Goal: Task Accomplishment & Management: Manage account settings

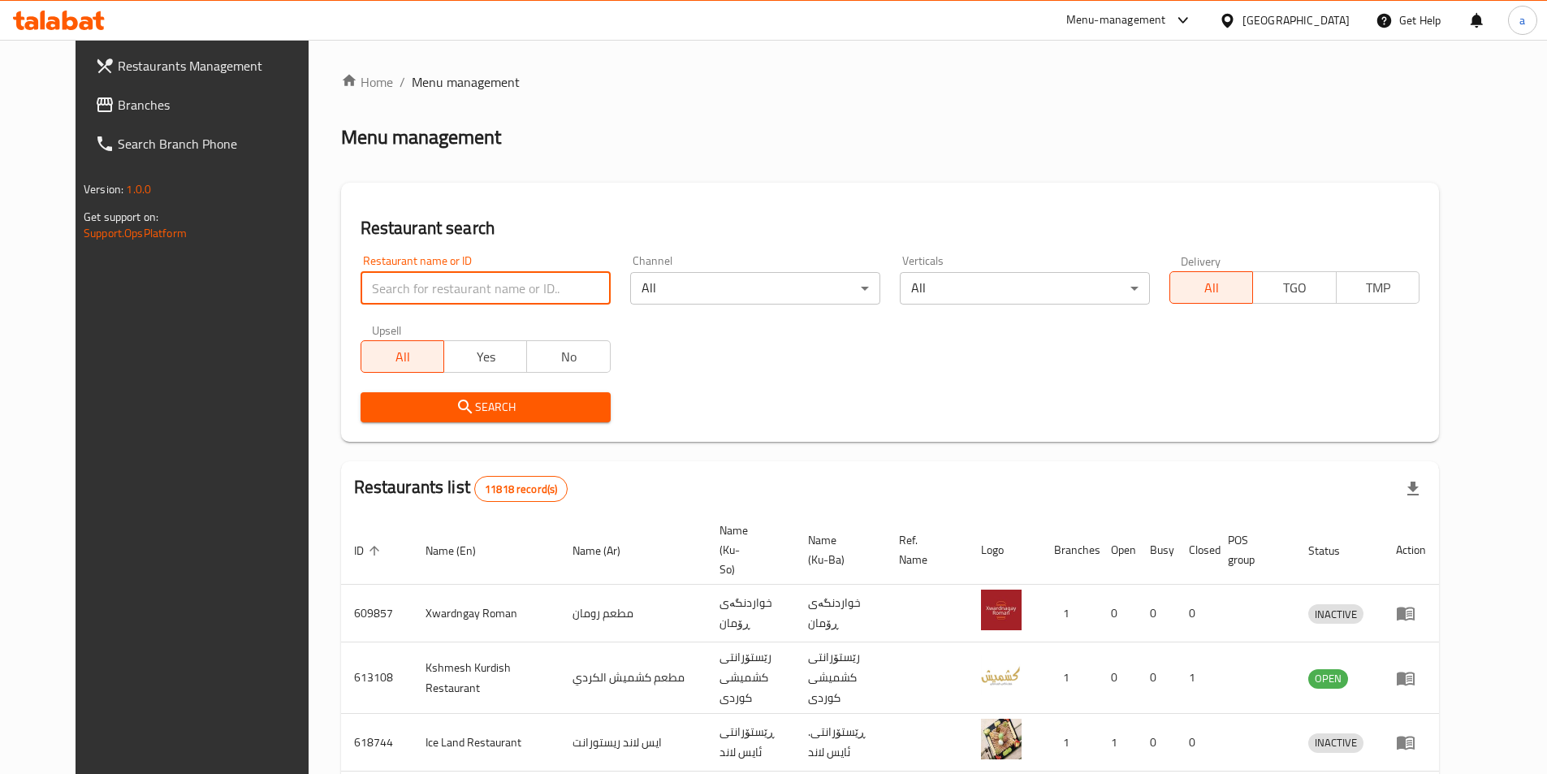
click at [447, 291] on input "search" at bounding box center [486, 288] width 250 height 32
paste input "Crozet"
type input "Crozet"
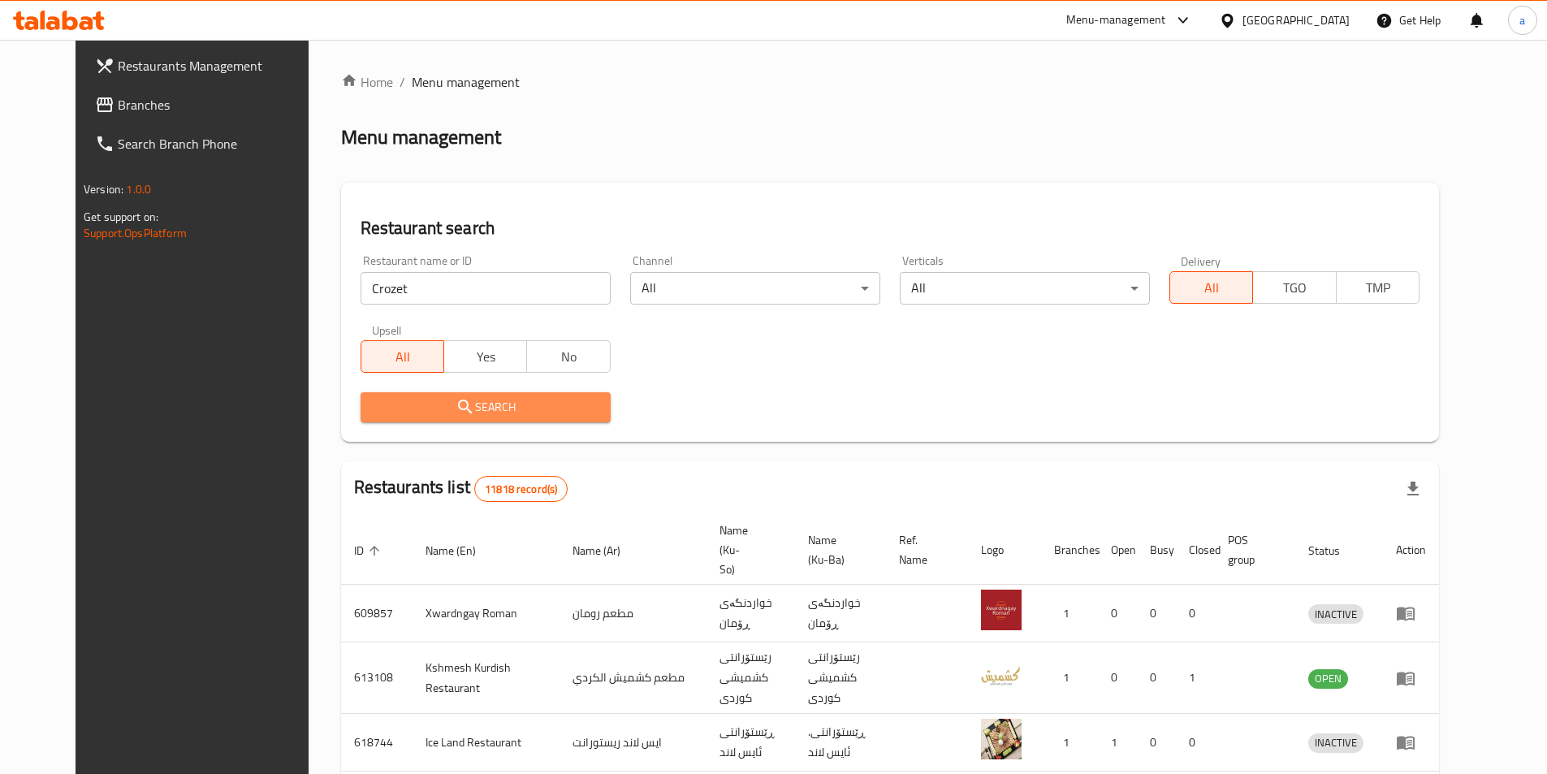
click at [452, 400] on span "Search" at bounding box center [486, 407] width 224 height 20
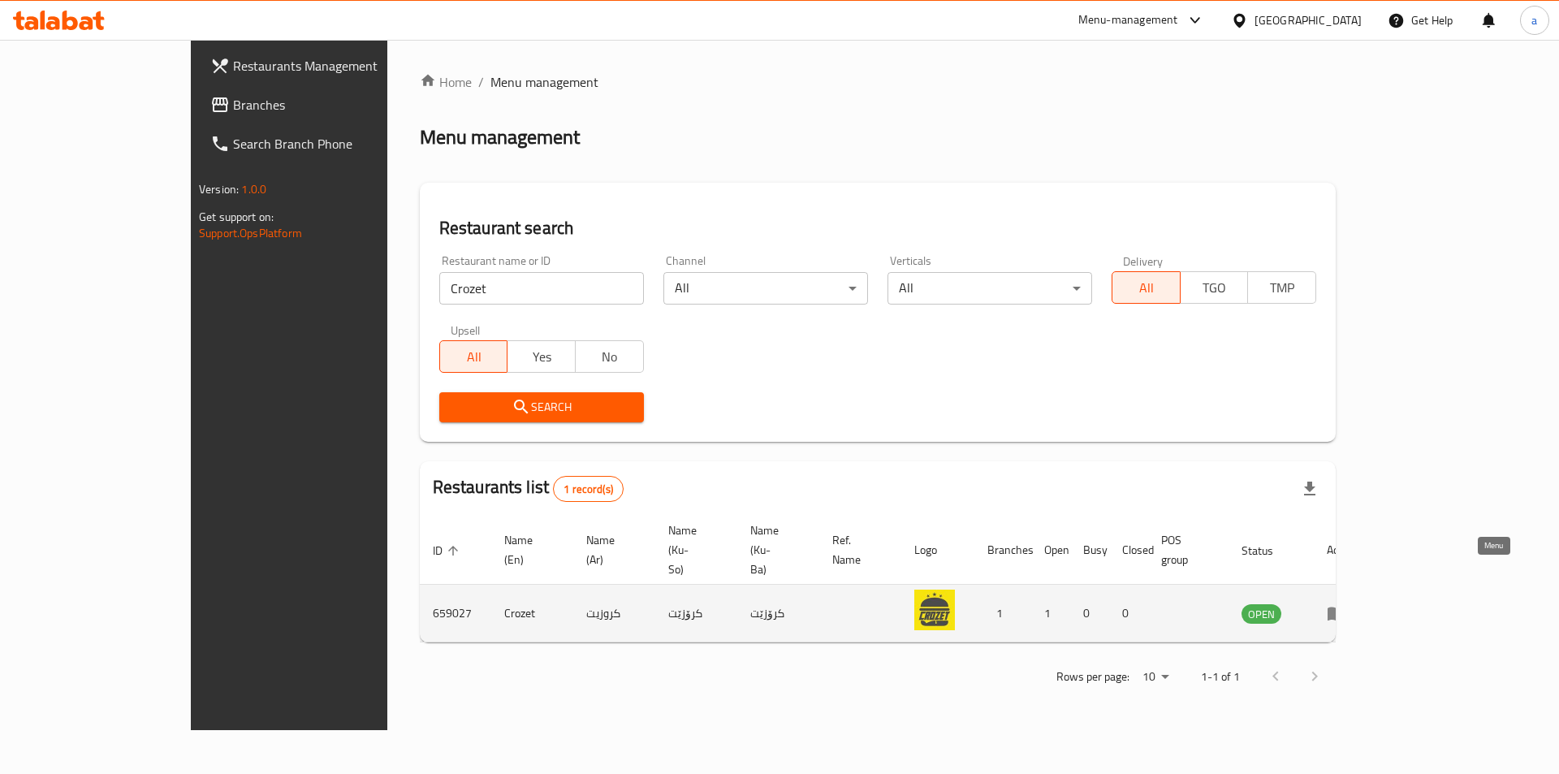
click at [1346, 603] on icon "enhanced table" at bounding box center [1336, 612] width 19 height 19
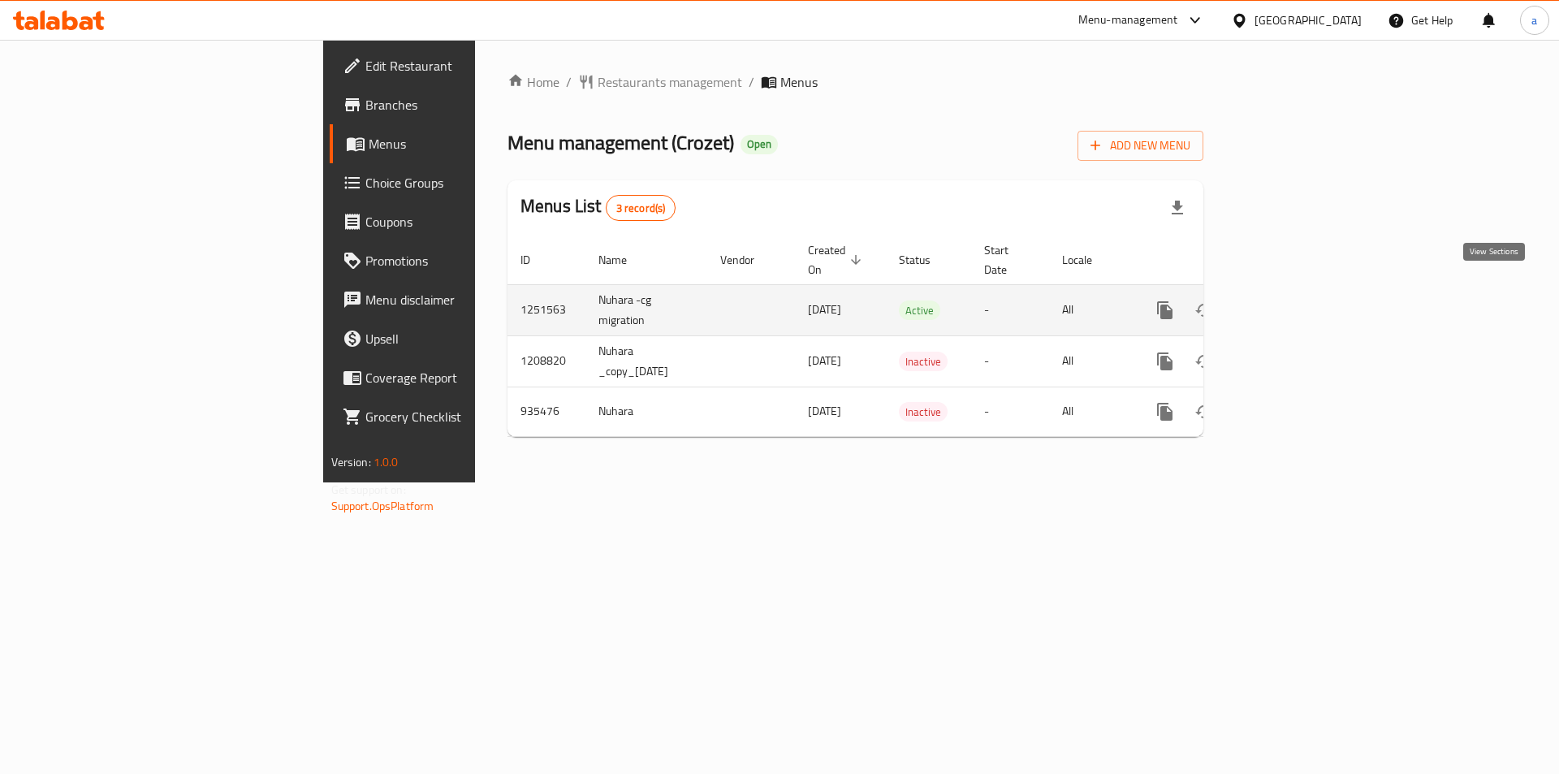
click at [1289, 303] on icon "enhanced table" at bounding box center [1282, 310] width 15 height 15
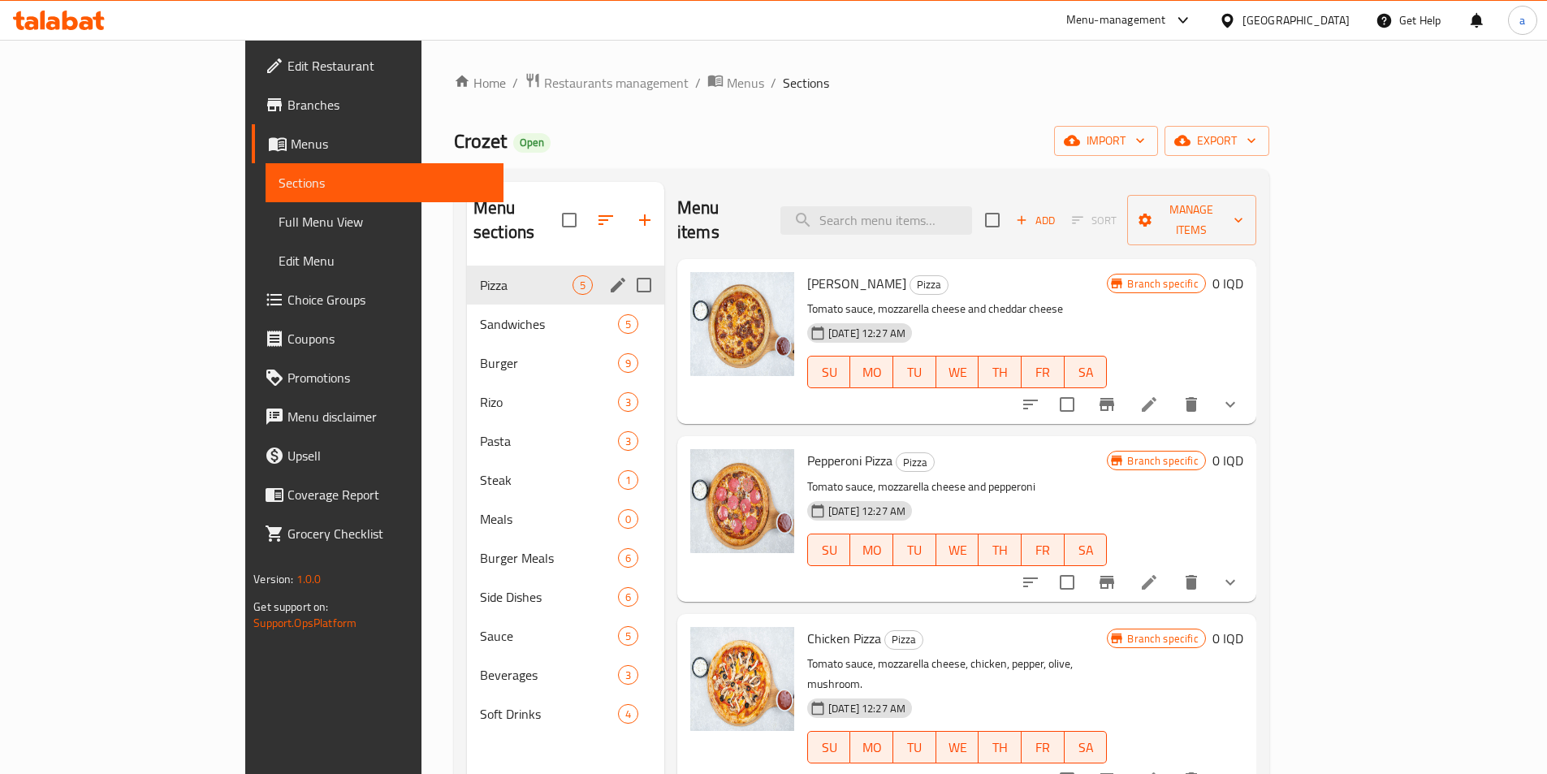
click at [467, 271] on div "Pizza 5" at bounding box center [565, 285] width 197 height 39
click at [480, 314] on span "Sandwiches" at bounding box center [526, 323] width 93 height 19
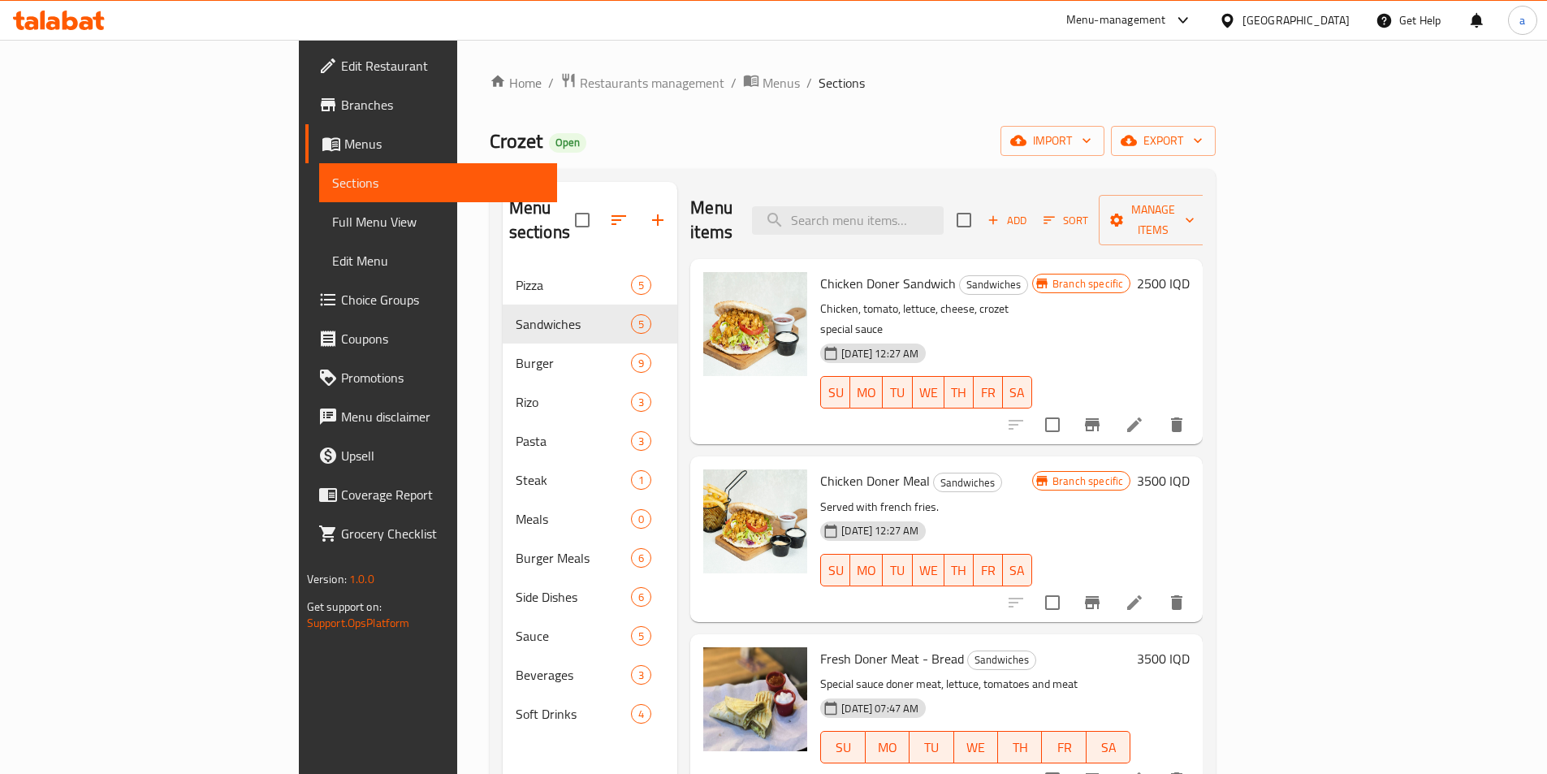
scroll to position [153, 0]
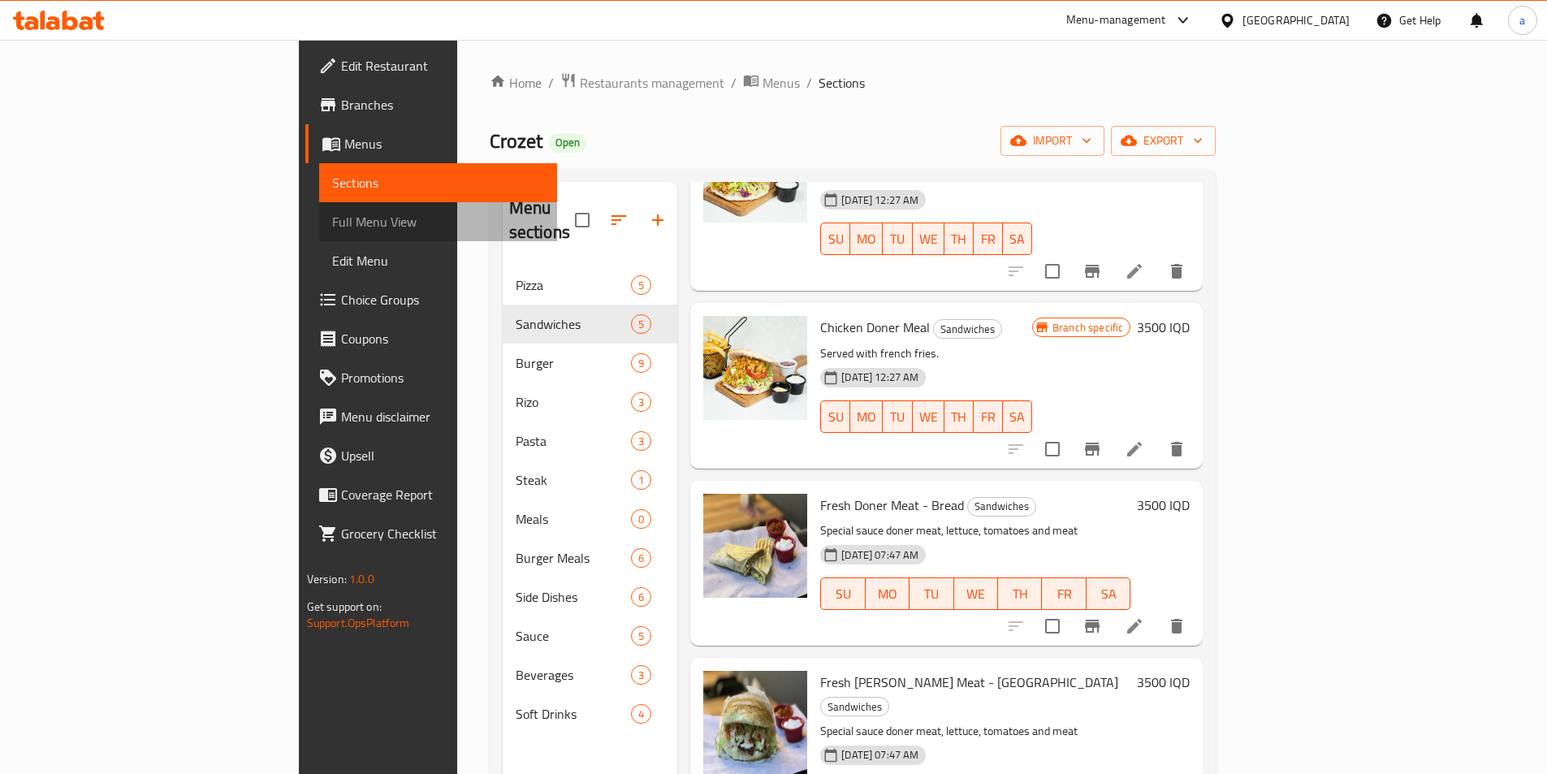
click at [332, 222] on span "Full Menu View" at bounding box center [438, 221] width 212 height 19
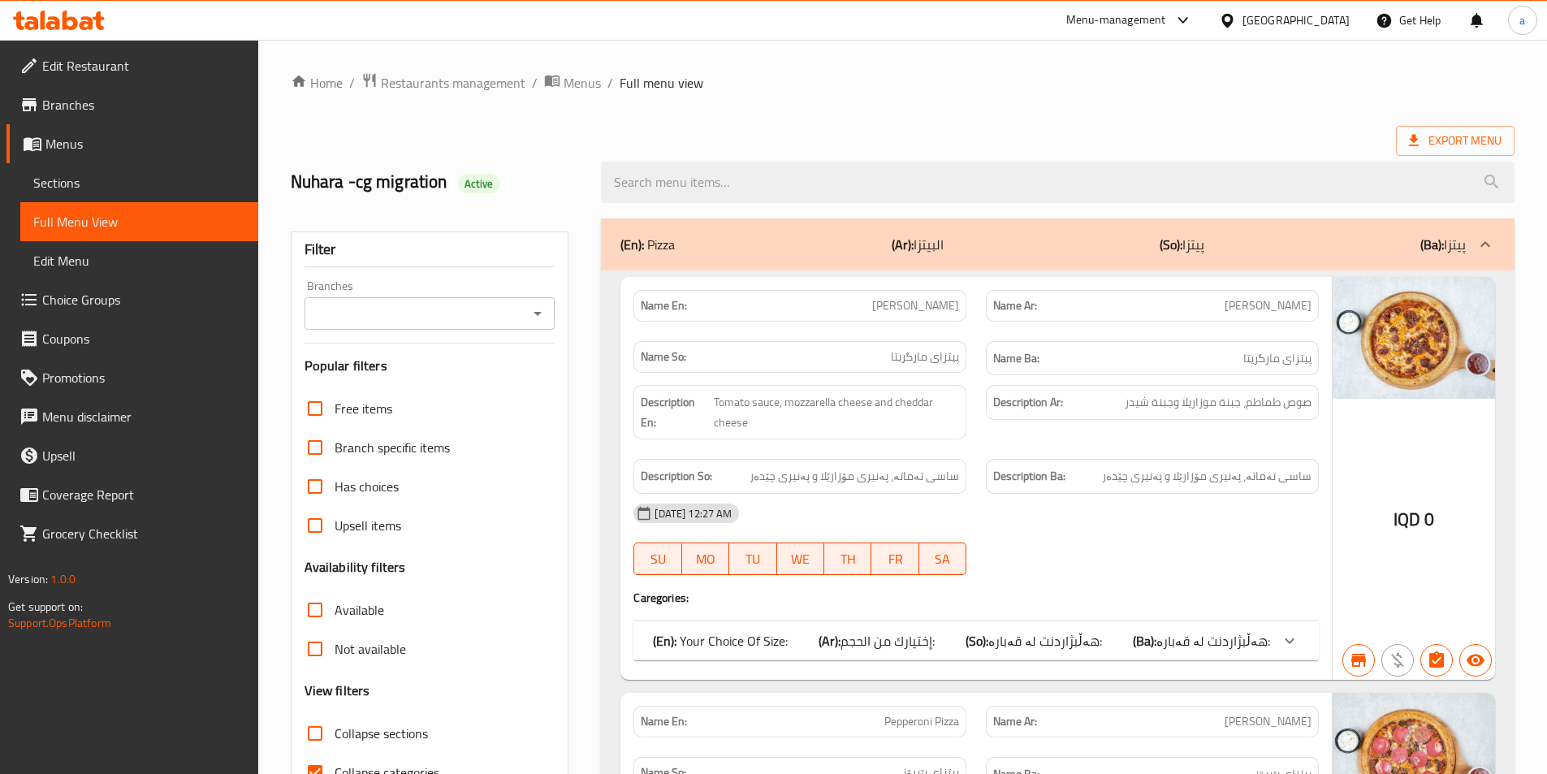
click at [538, 314] on icon "Open" at bounding box center [537, 314] width 8 height 4
click at [499, 389] on li "Crozet, Bakhtyari" at bounding box center [428, 383] width 251 height 29
type input "Crozet, Bakhtyari"
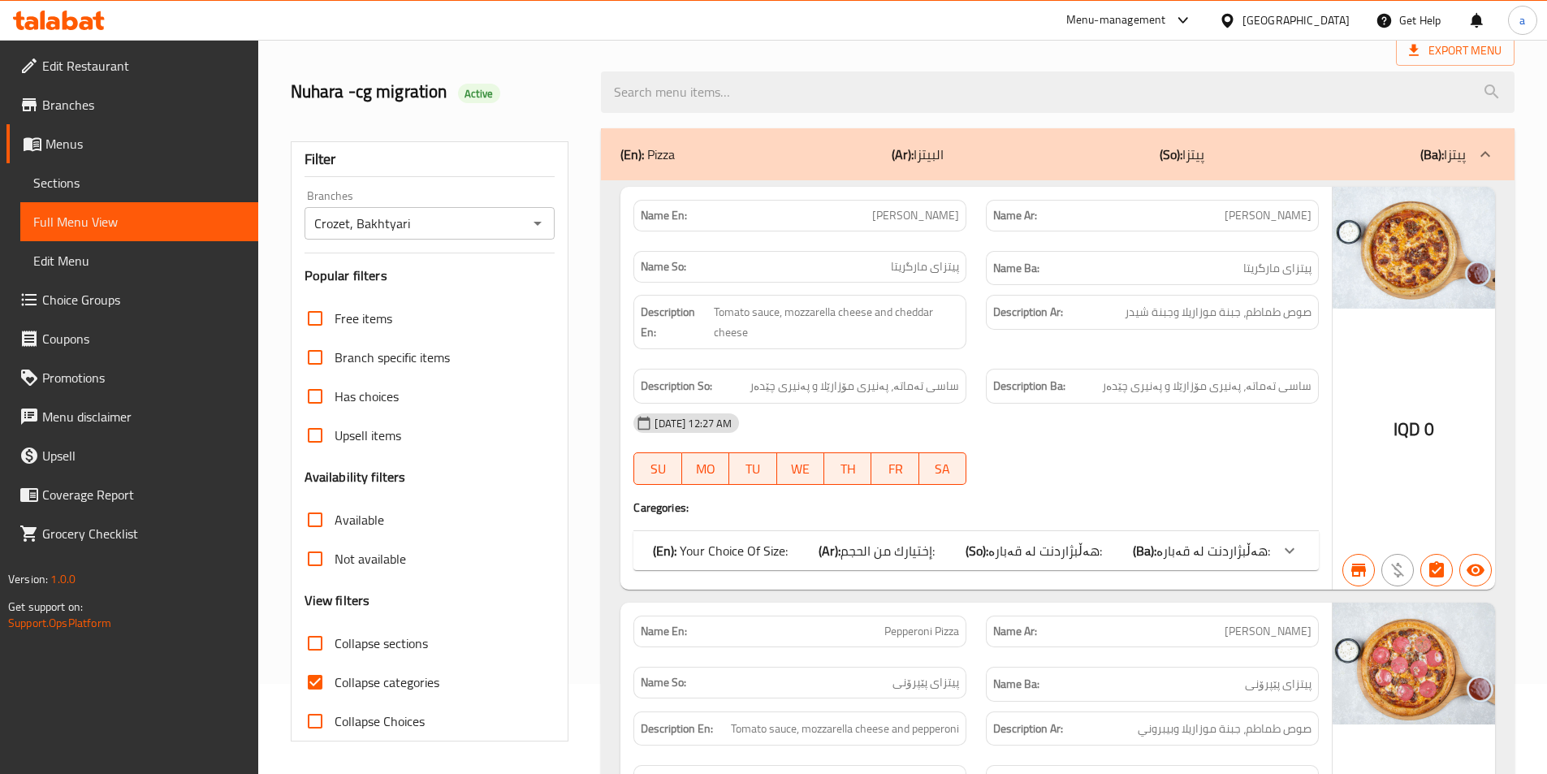
click at [400, 675] on span "Collapse categories" at bounding box center [387, 681] width 105 height 19
click at [335, 675] on input "Collapse categories" at bounding box center [315, 682] width 39 height 39
checkbox input "false"
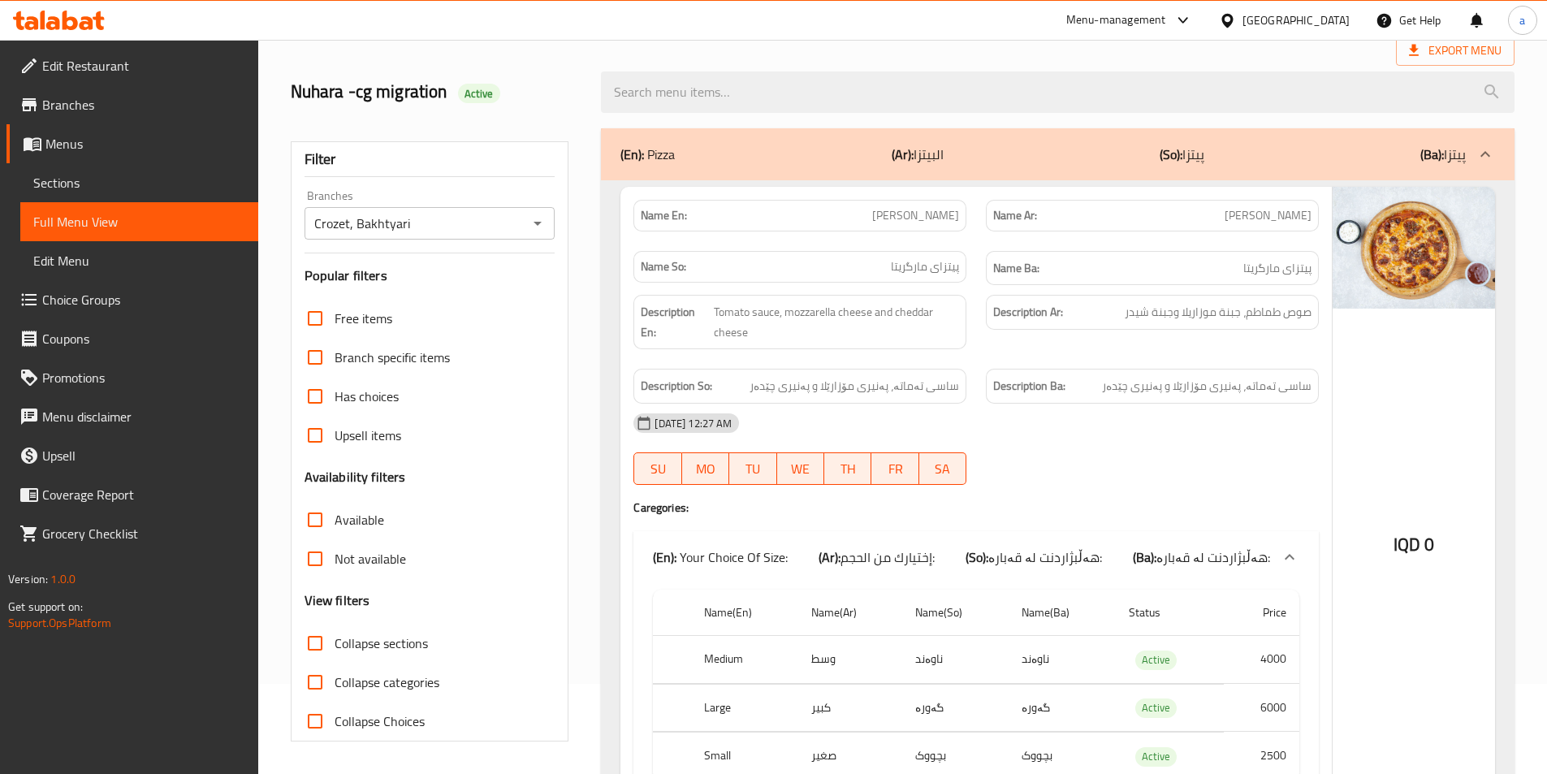
click at [378, 646] on span "Collapse sections" at bounding box center [381, 642] width 93 height 19
click at [335, 646] on input "Collapse sections" at bounding box center [315, 643] width 39 height 39
checkbox input "true"
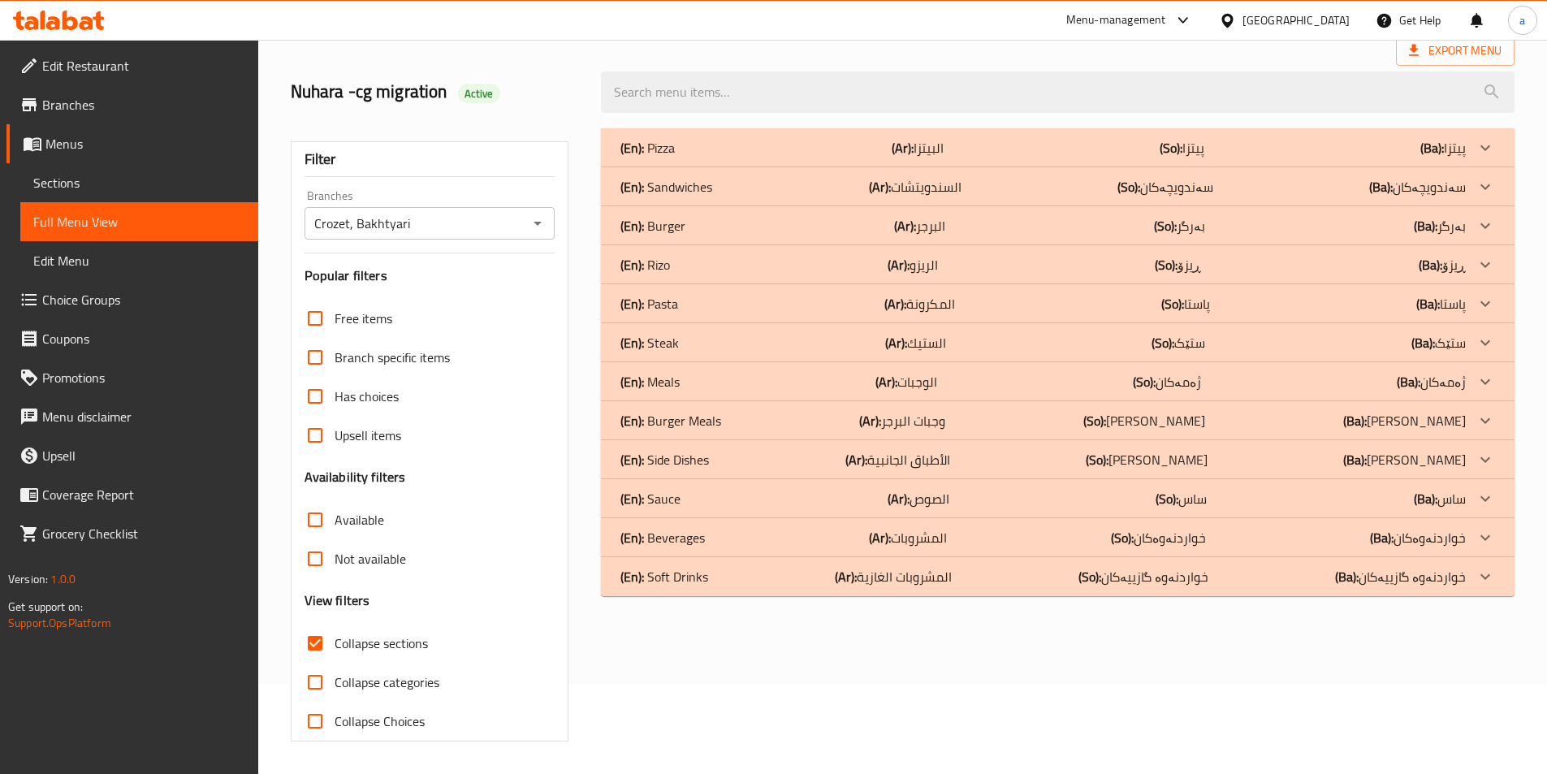
click at [1095, 177] on div "(En): Sandwiches (Ar): السندويتشات (So): سەندویچەکان (Ba): سەندویچەکان" at bounding box center [1042, 186] width 845 height 19
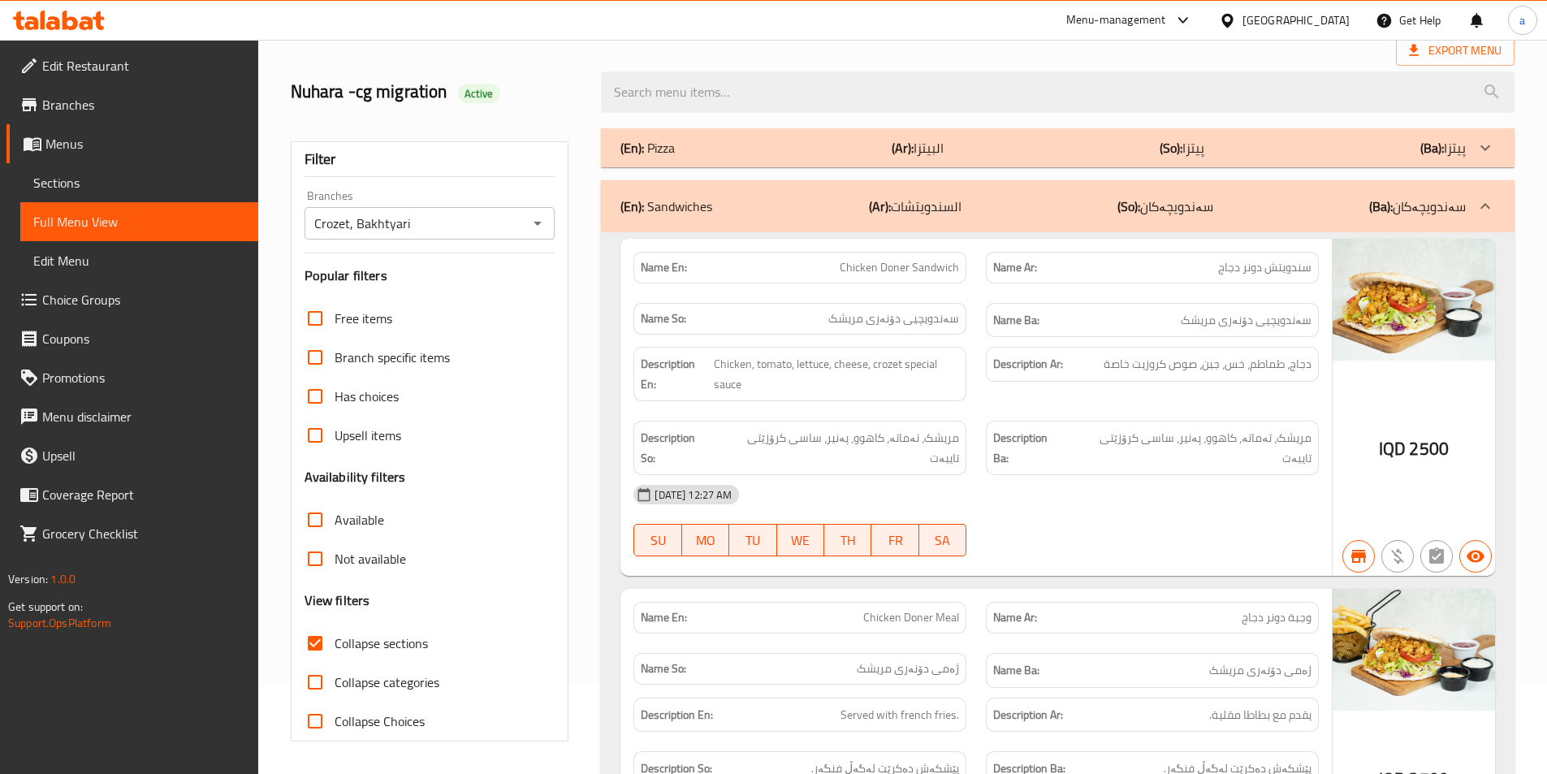
click at [883, 261] on span "Chicken Doner Sandwich" at bounding box center [899, 267] width 119 height 17
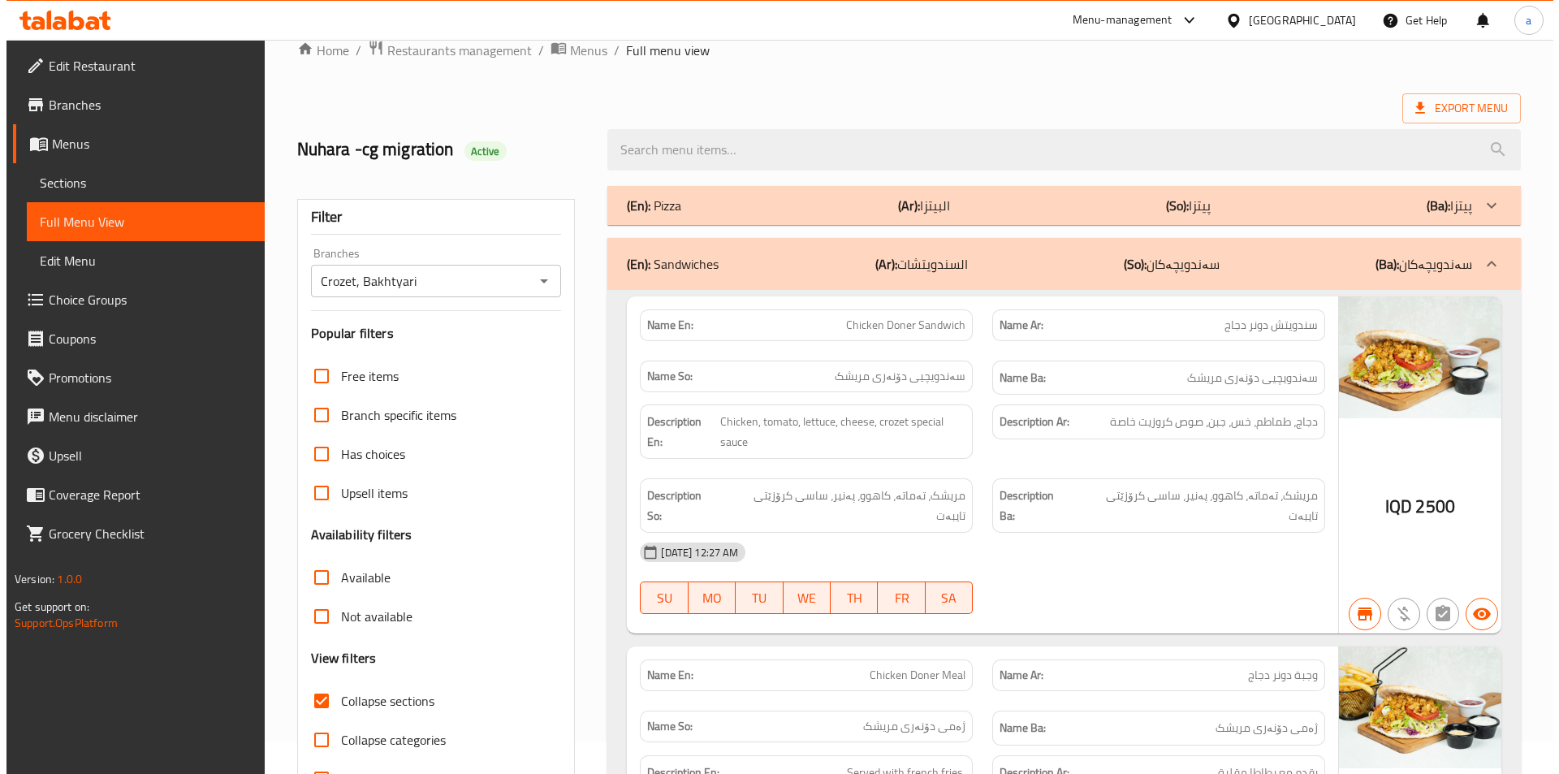
scroll to position [0, 0]
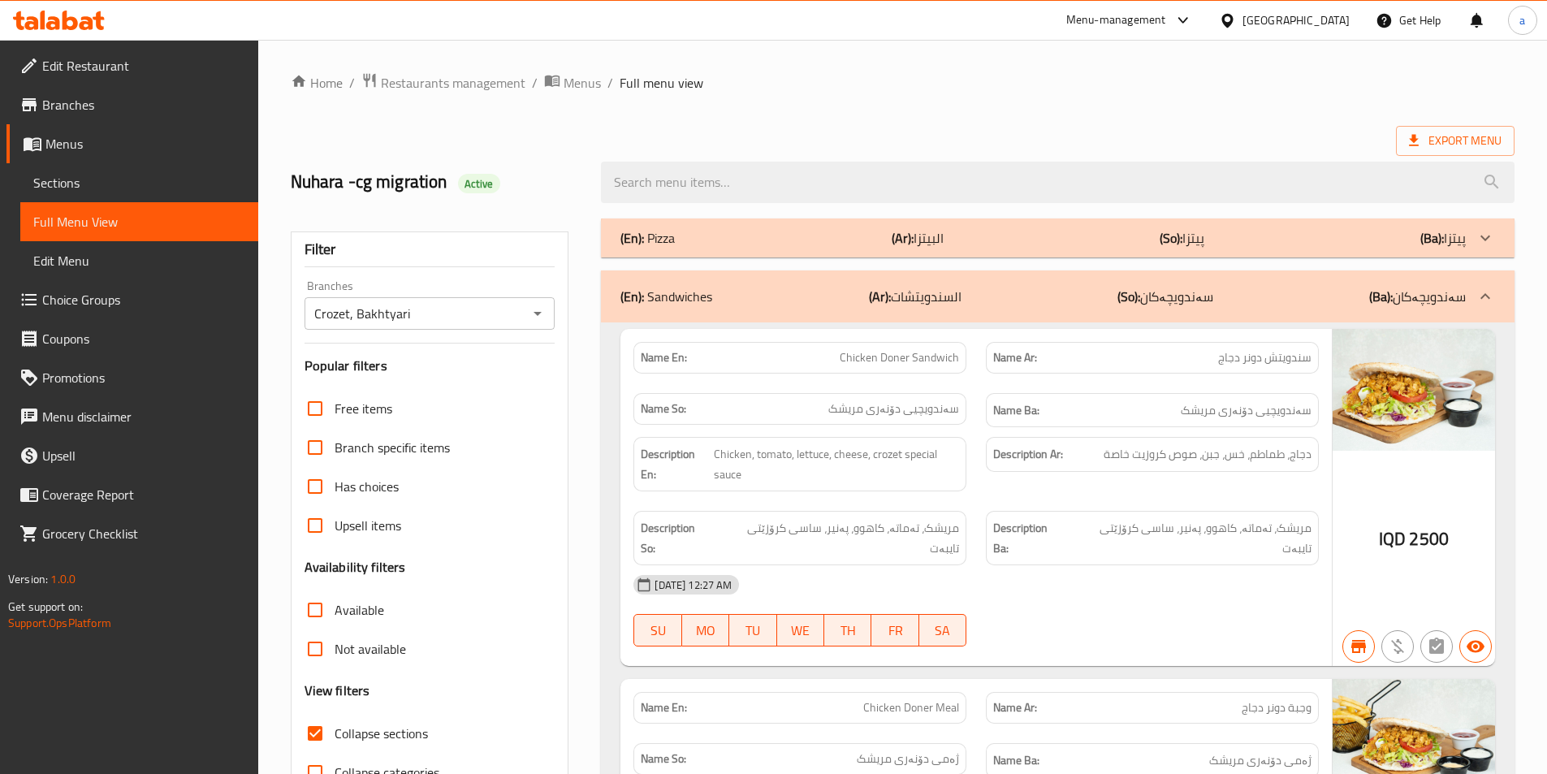
click at [144, 299] on span "Choice Groups" at bounding box center [143, 299] width 203 height 19
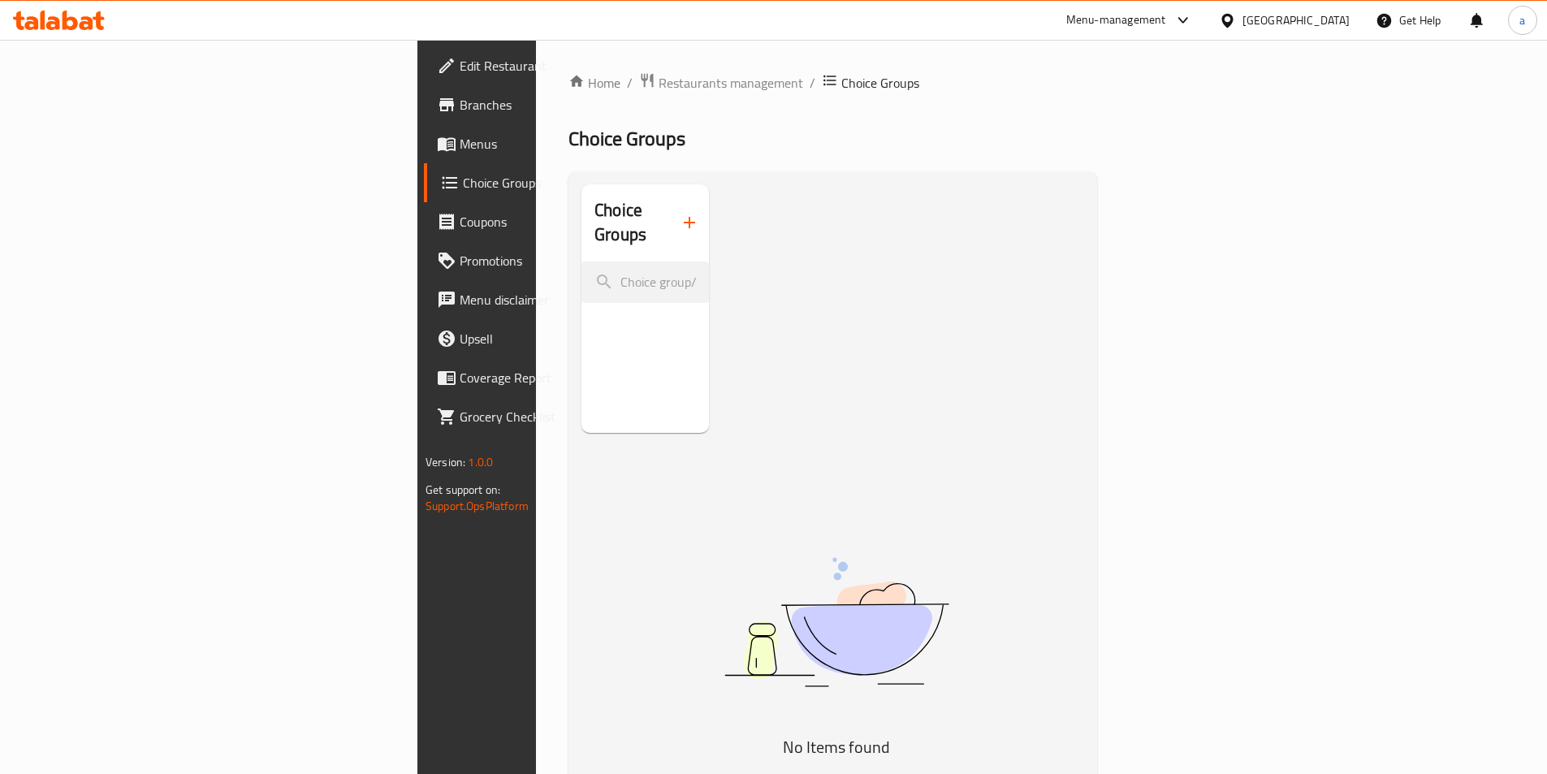
click at [684, 217] on icon "button" at bounding box center [689, 222] width 11 height 11
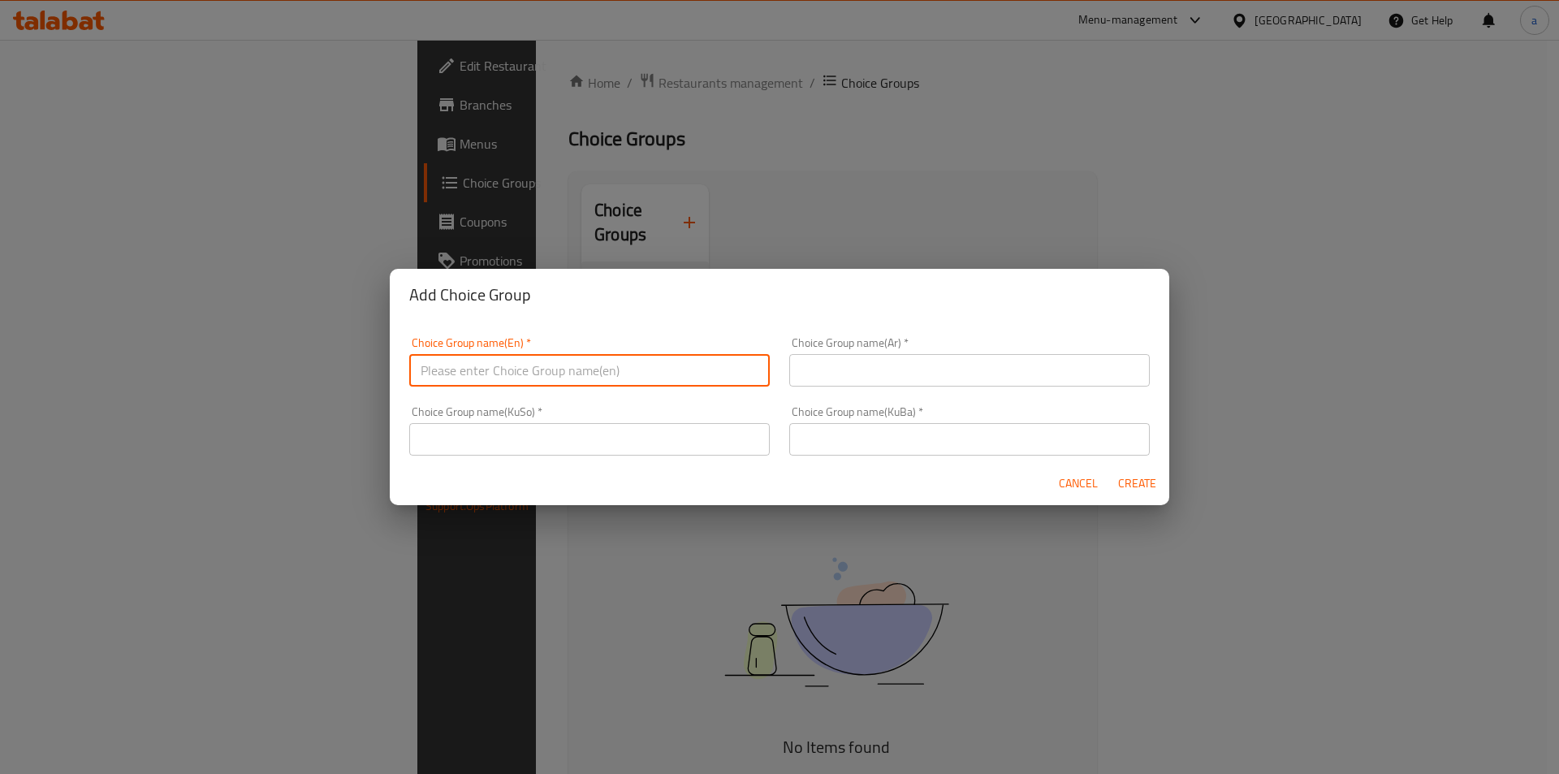
click at [605, 378] on input "text" at bounding box center [589, 370] width 361 height 32
type input "Add On's:"
click at [879, 369] on input "text" at bounding box center [969, 370] width 361 height 32
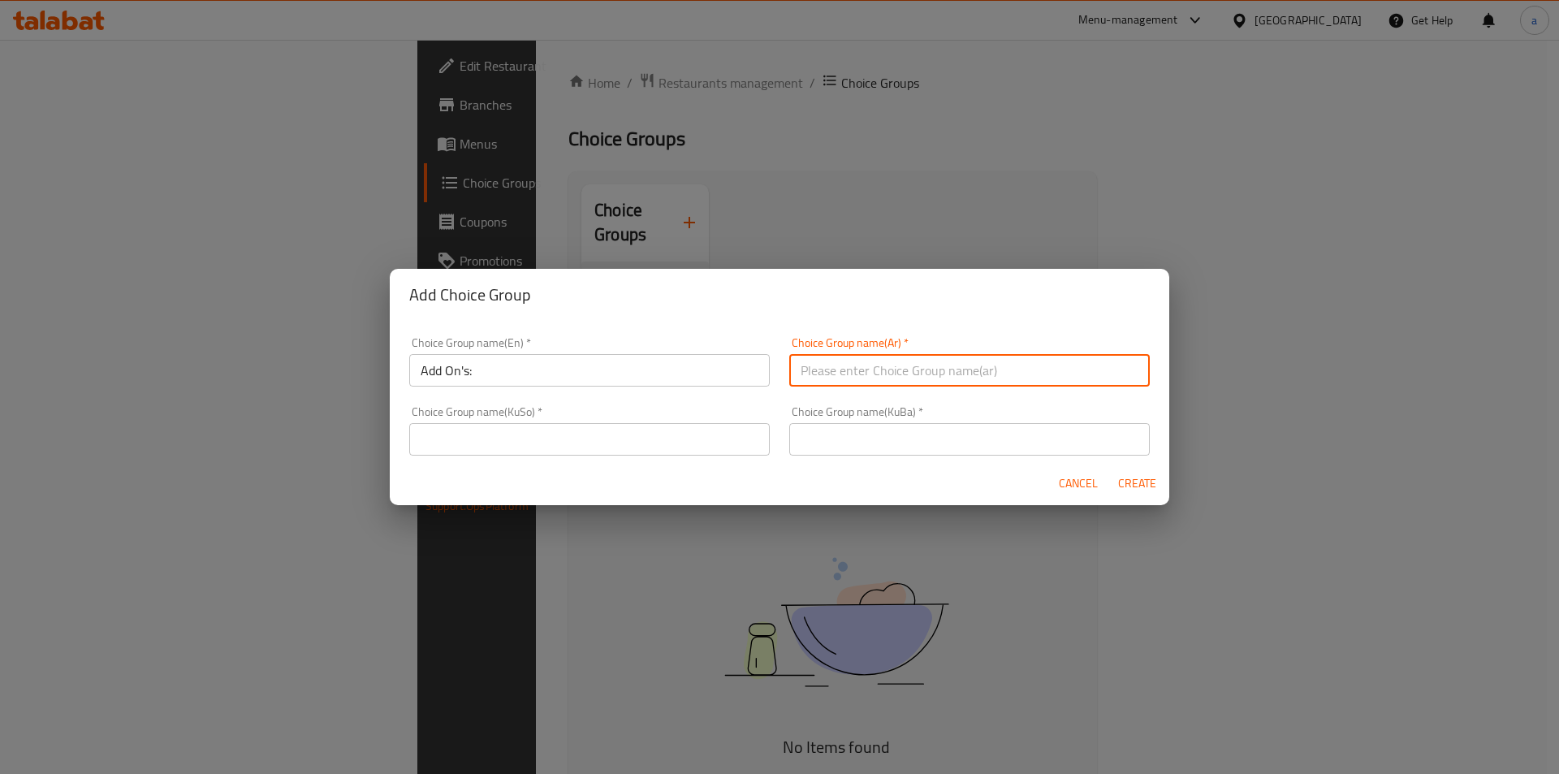
type input "الإضافات:"
click at [703, 432] on input "text" at bounding box center [589, 439] width 361 height 32
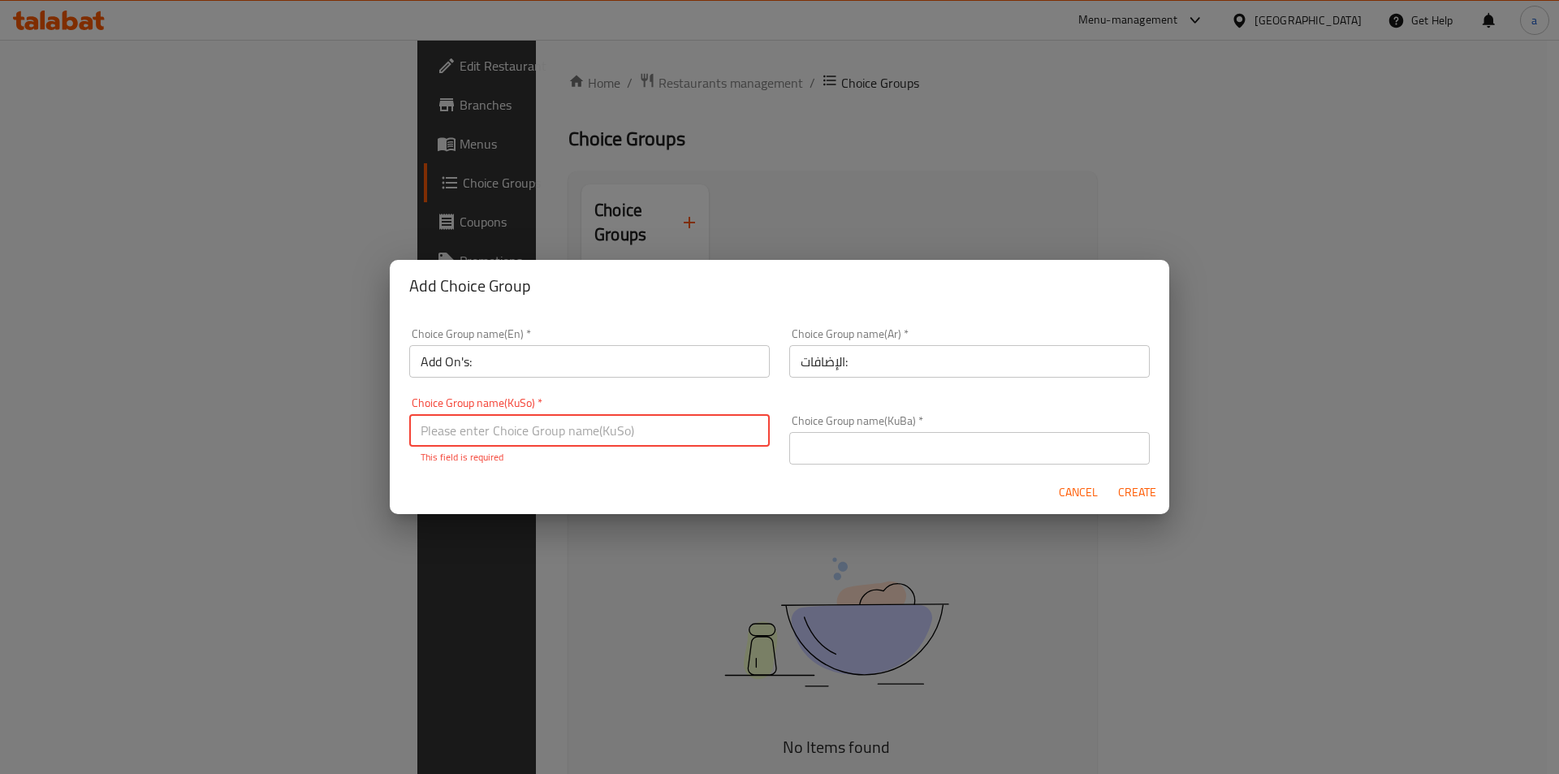
click at [639, 419] on input "text" at bounding box center [589, 430] width 361 height 32
paste input "زیادە:"
type input "زیادە:"
click at [848, 440] on input "text" at bounding box center [969, 448] width 361 height 32
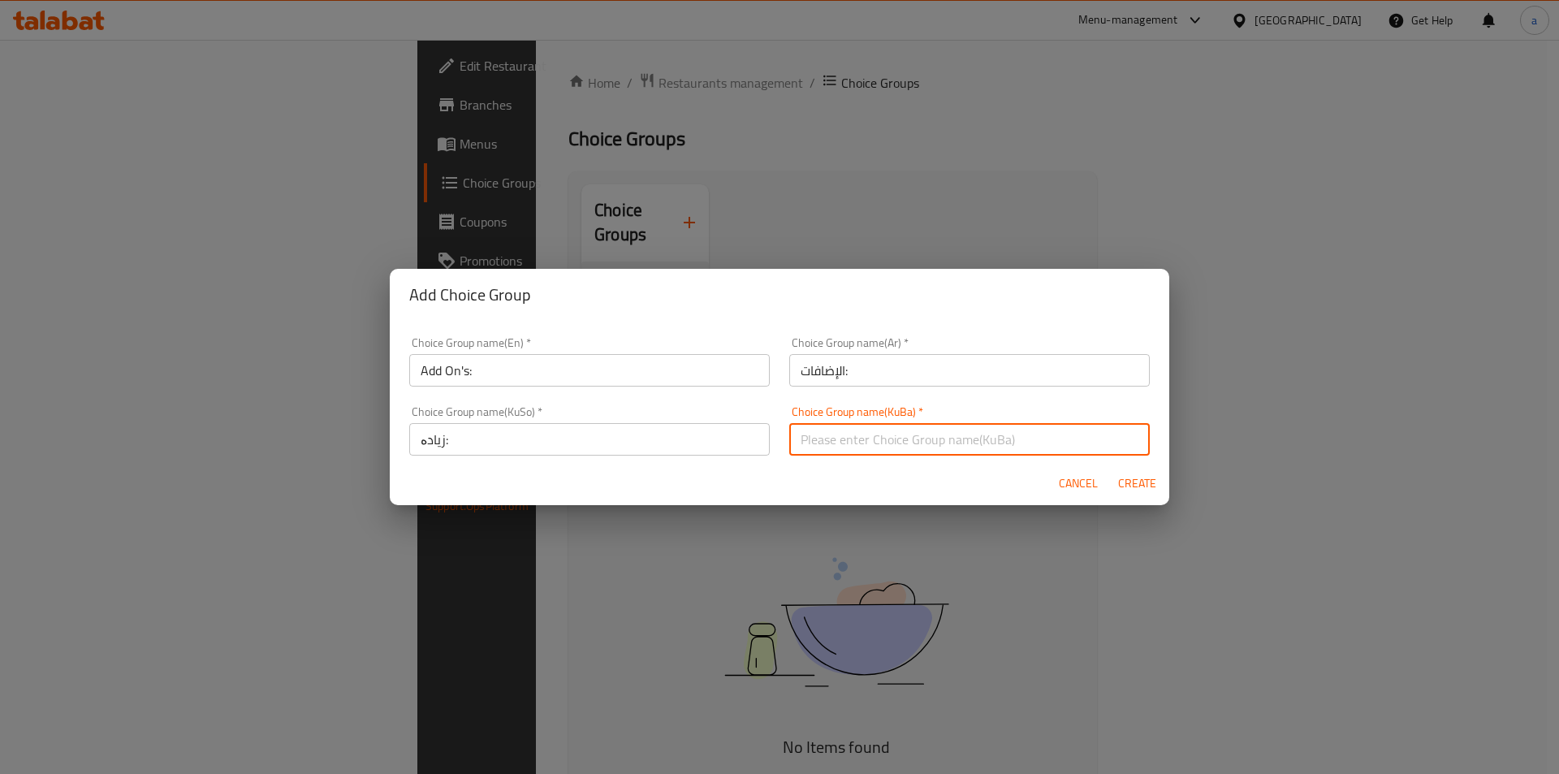
paste input "زیادە:"
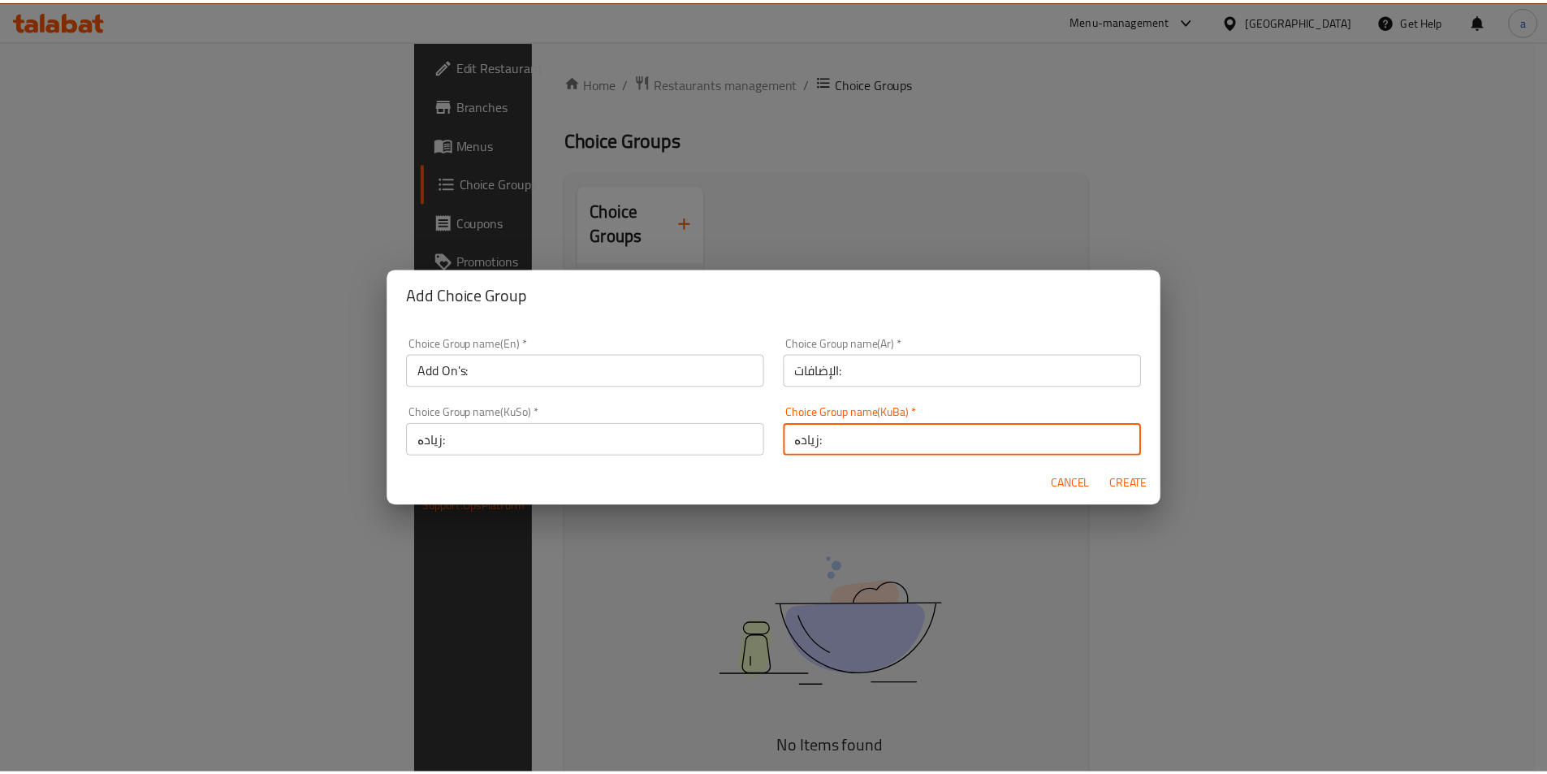
scroll to position [3, 0]
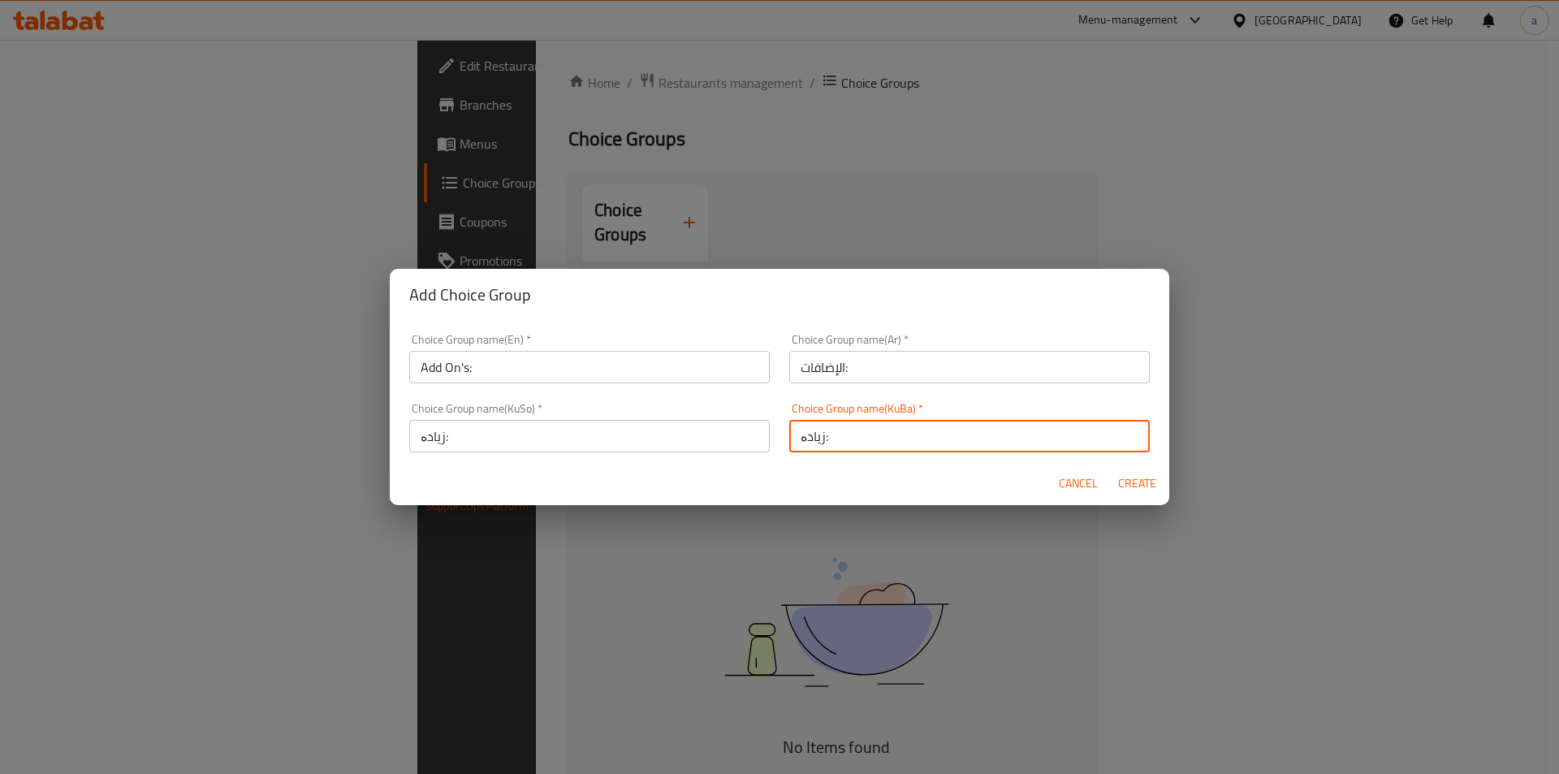
drag, startPoint x: 846, startPoint y: 438, endPoint x: 821, endPoint y: 447, distance: 26.7
click at [821, 447] on input "زیادە:" at bounding box center [969, 436] width 361 height 32
paste input "text"
type input "زیادە:"
click at [645, 434] on input "زیادە:" at bounding box center [589, 436] width 361 height 32
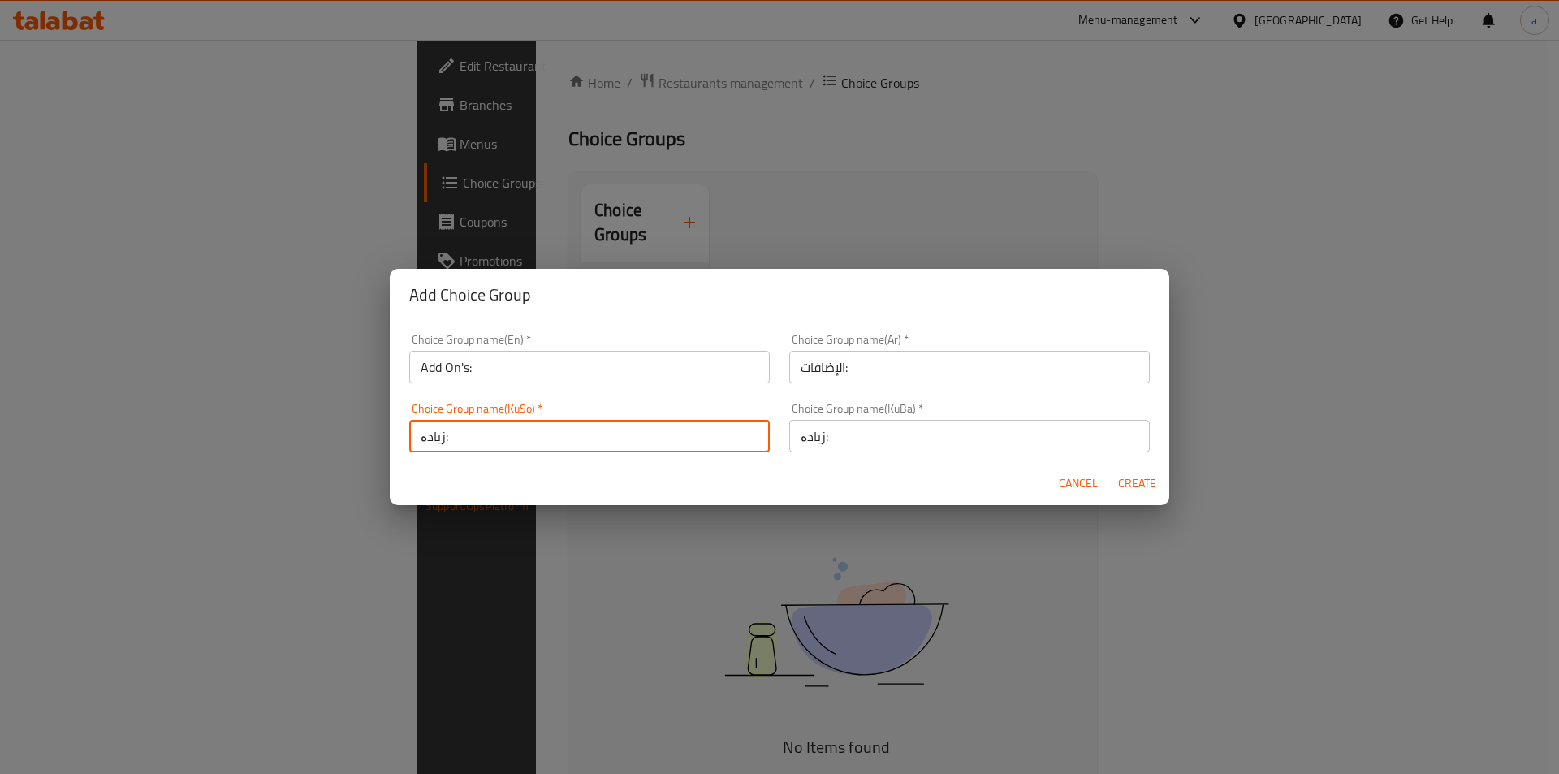
paste input "text"
type input "زیادە:"
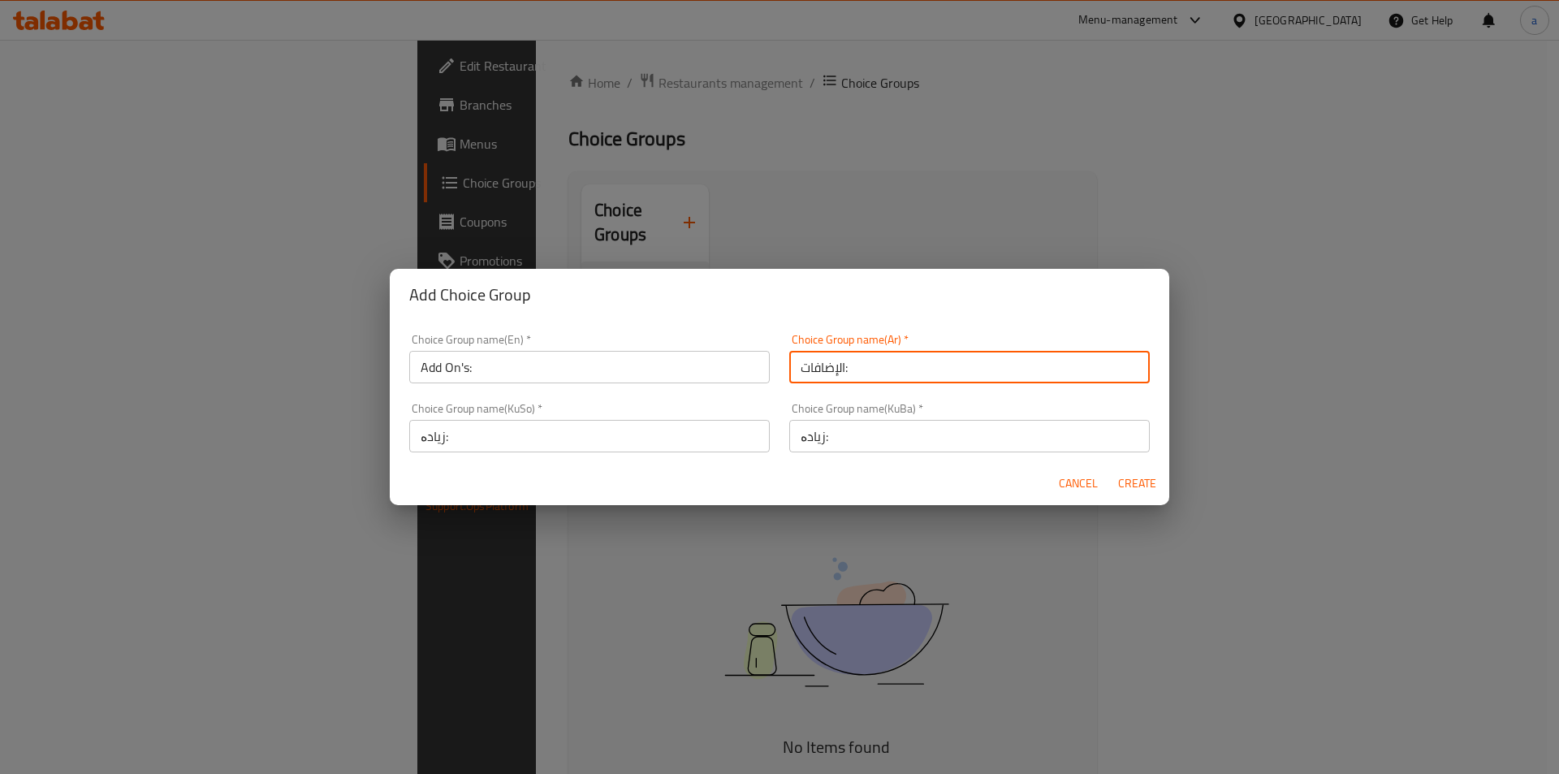
click at [857, 369] on input "الإضافات:" at bounding box center [969, 367] width 361 height 32
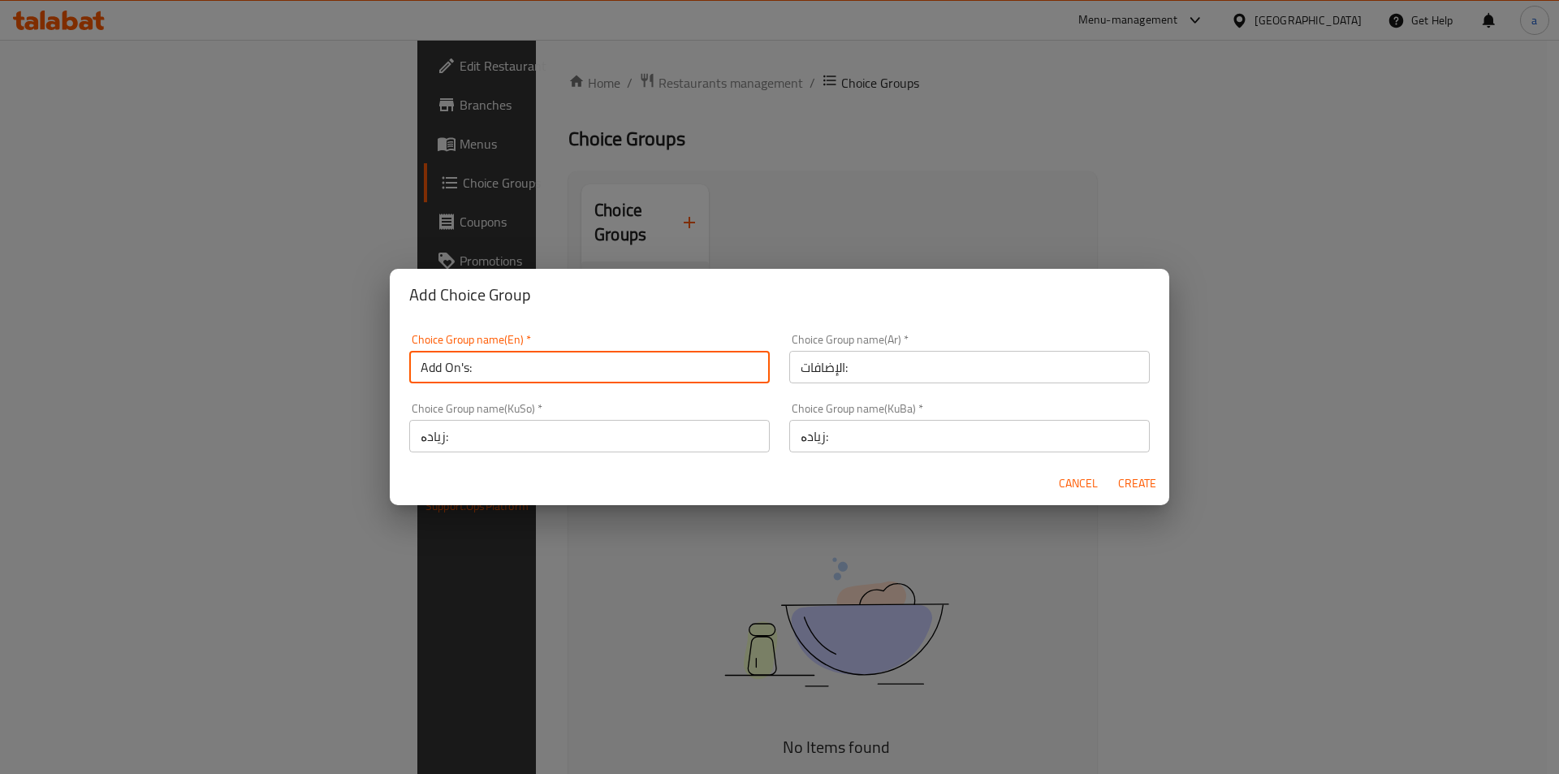
click at [655, 355] on input "Add On's:" at bounding box center [589, 367] width 361 height 32
type input "Add On's:"
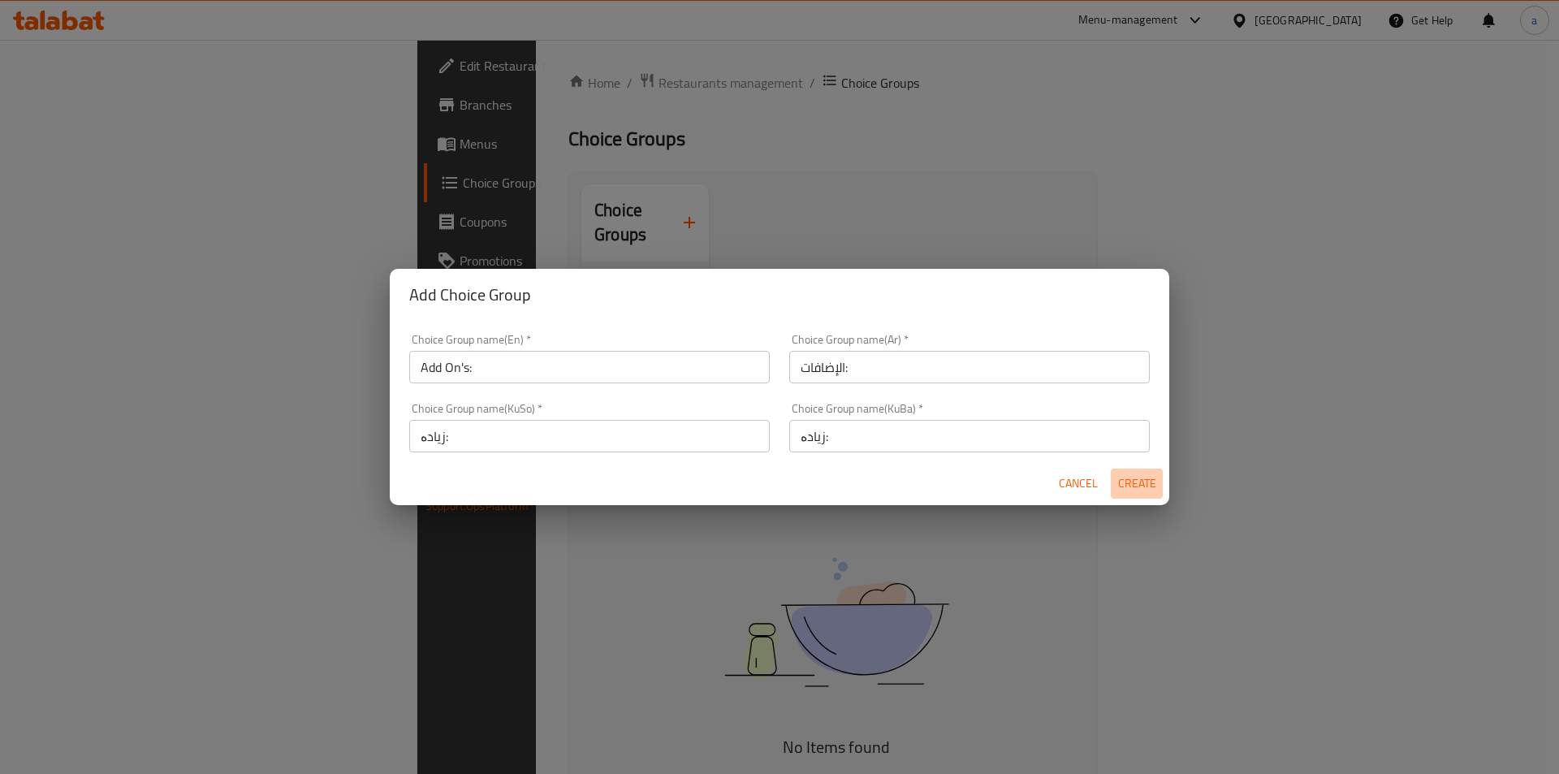
click at [1133, 483] on span "Create" at bounding box center [1136, 483] width 39 height 20
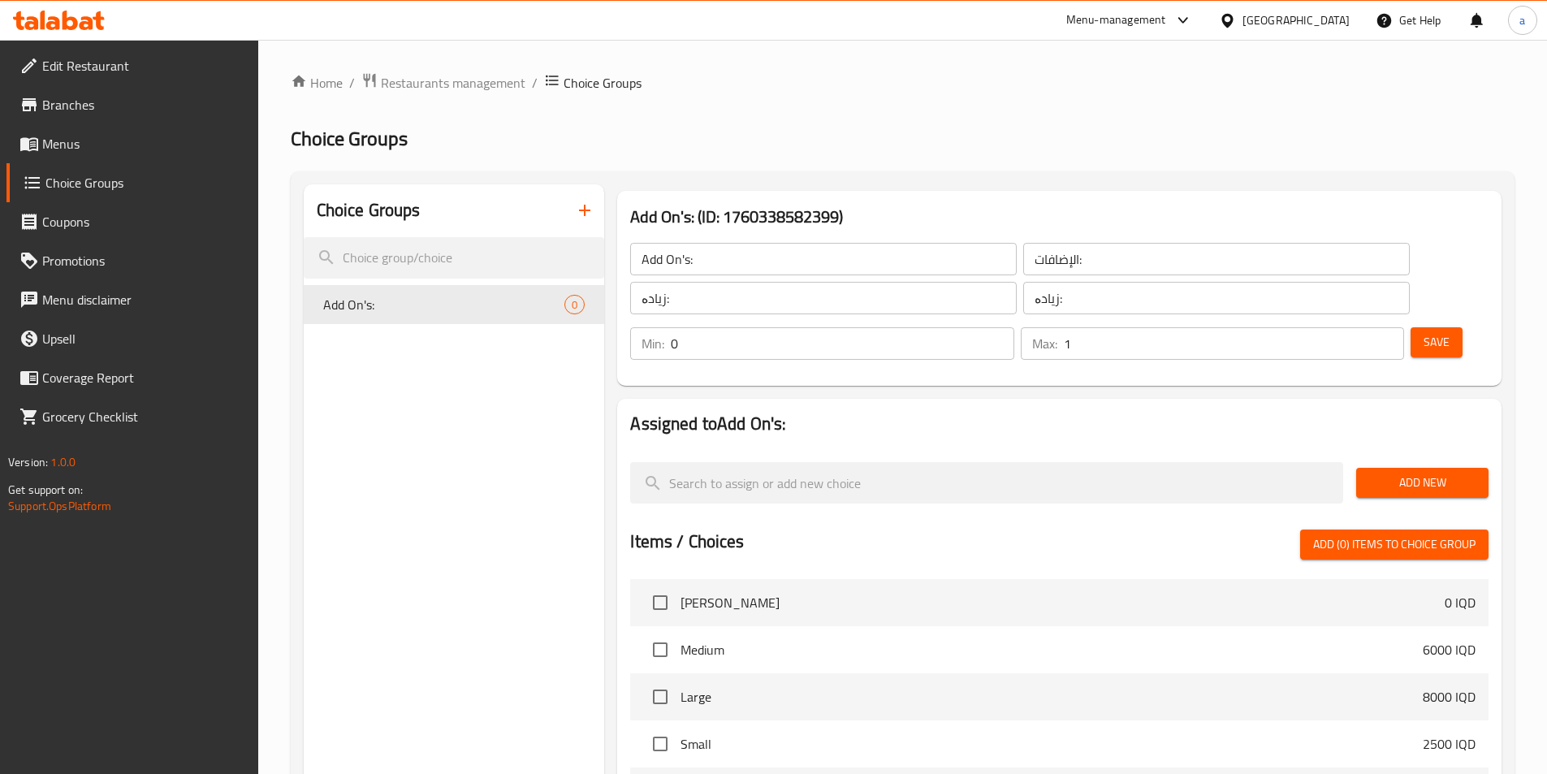
type input "1"
click at [1356, 327] on input "1" at bounding box center [1234, 343] width 340 height 32
click at [1423, 332] on span "Save" at bounding box center [1436, 342] width 26 height 20
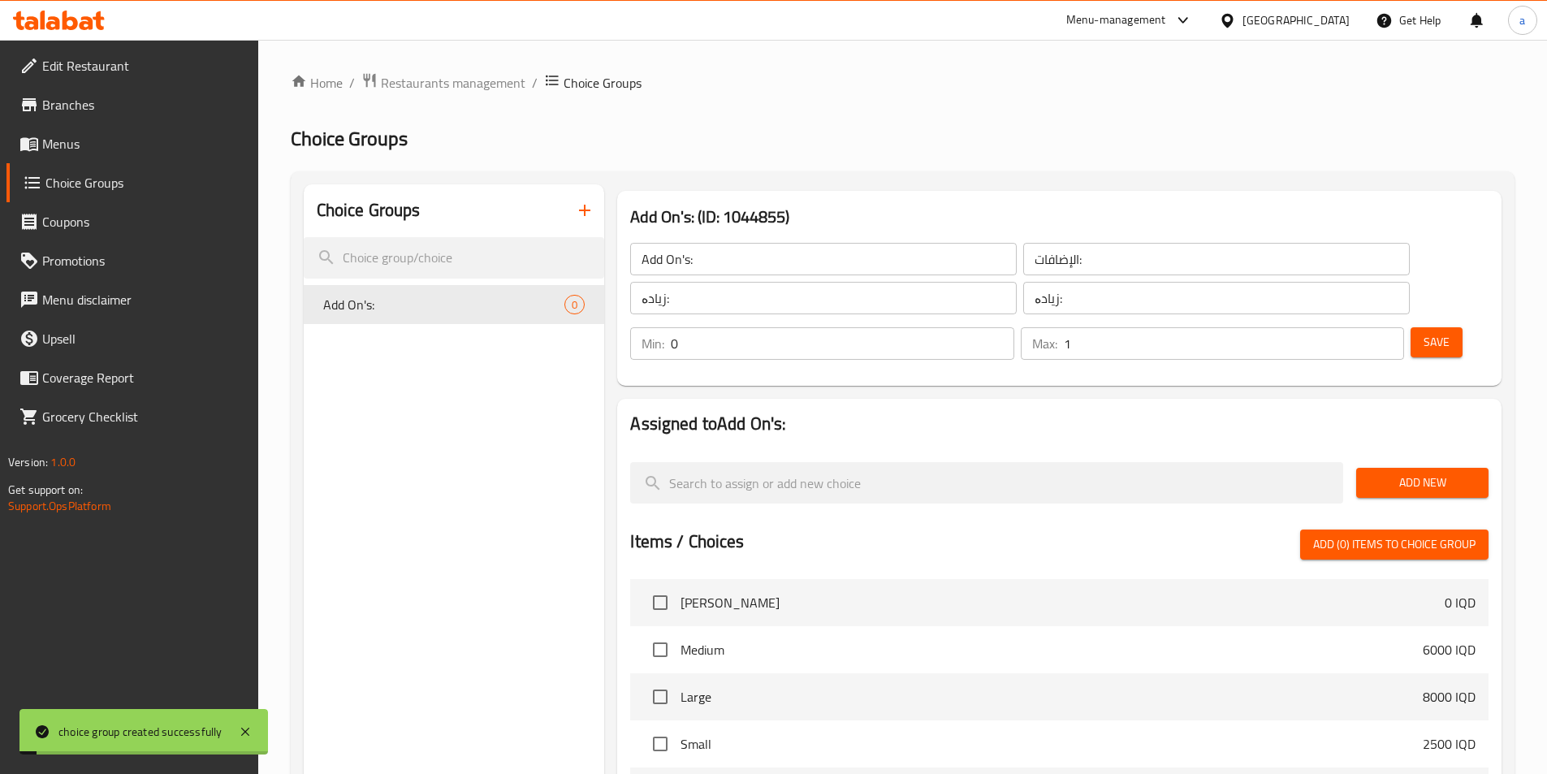
click at [1370, 473] on span "Add New" at bounding box center [1422, 483] width 106 height 20
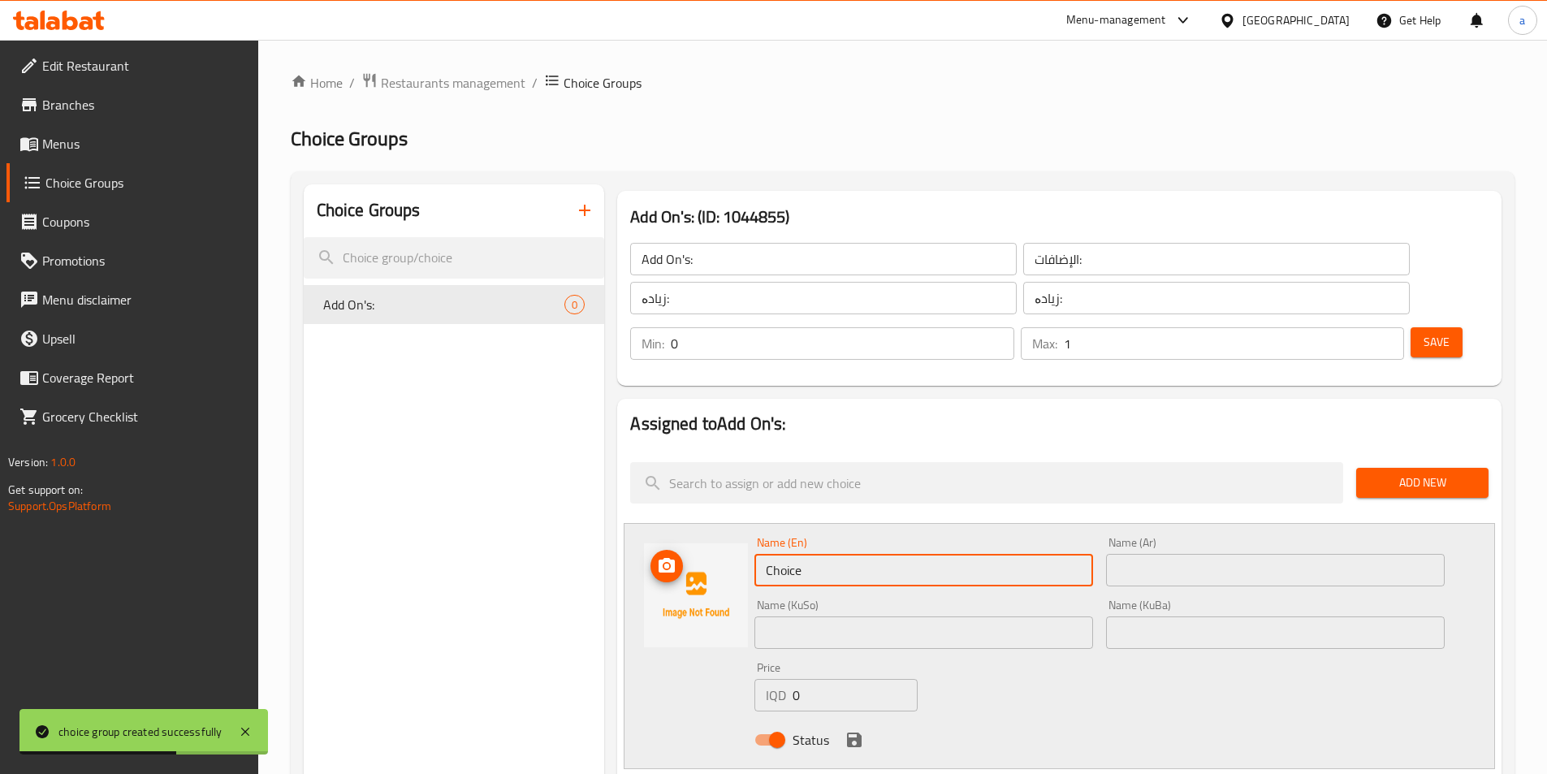
drag, startPoint x: 949, startPoint y: 531, endPoint x: 651, endPoint y: 525, distance: 298.1
click at [651, 525] on div "Name (En) Choice Name (En) Name (Ar) Name (Ar) Name (KuSo) Name (KuSo) Name (Ku…" at bounding box center [1059, 646] width 871 height 246
paste input "French Fries"
type input "French Fries"
click at [1138, 554] on input "text" at bounding box center [1275, 570] width 339 height 32
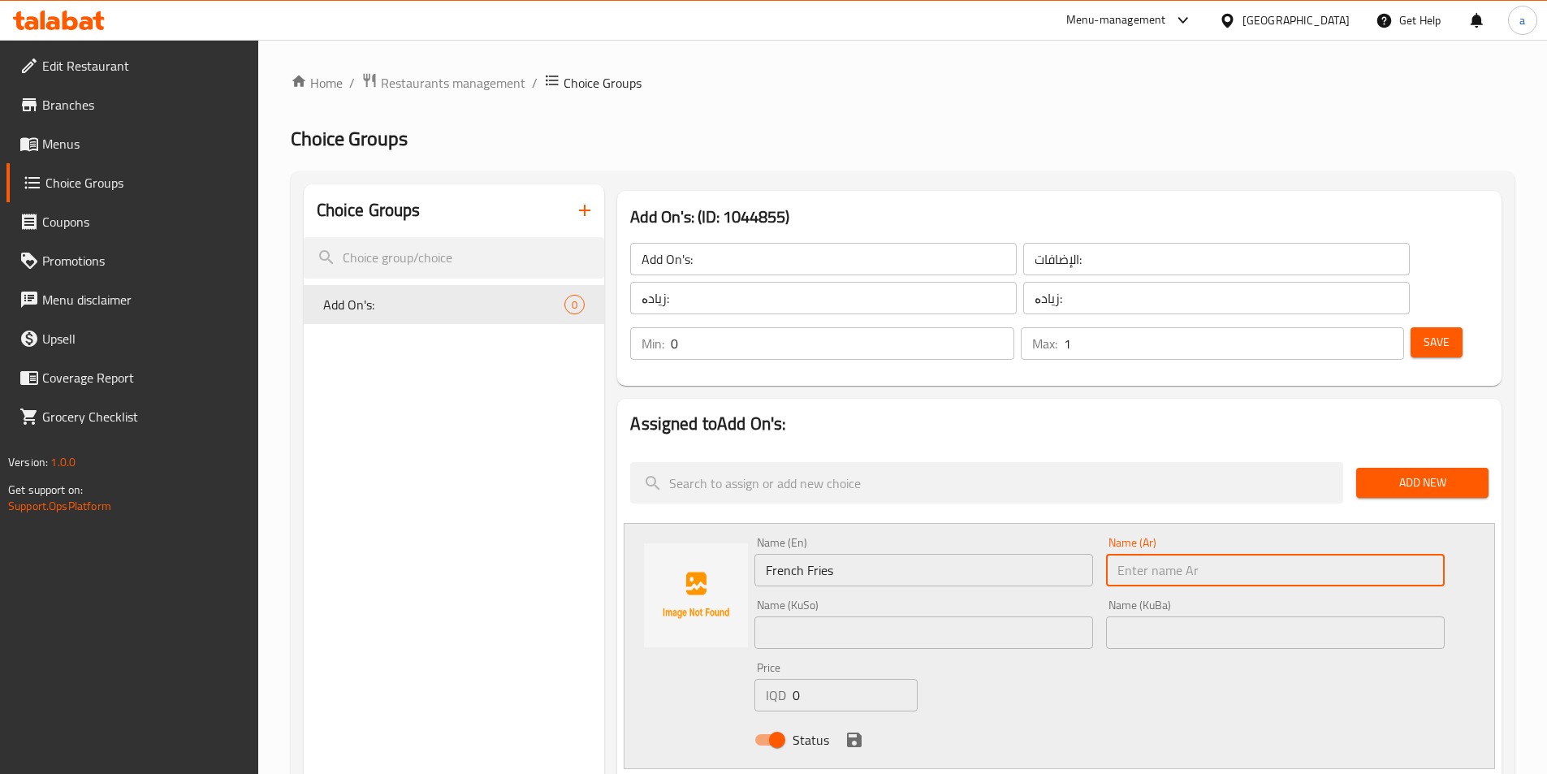
paste input "بطاطا مقلية"
type input "بطاطا مقلية"
click at [858, 616] on input "text" at bounding box center [923, 632] width 339 height 32
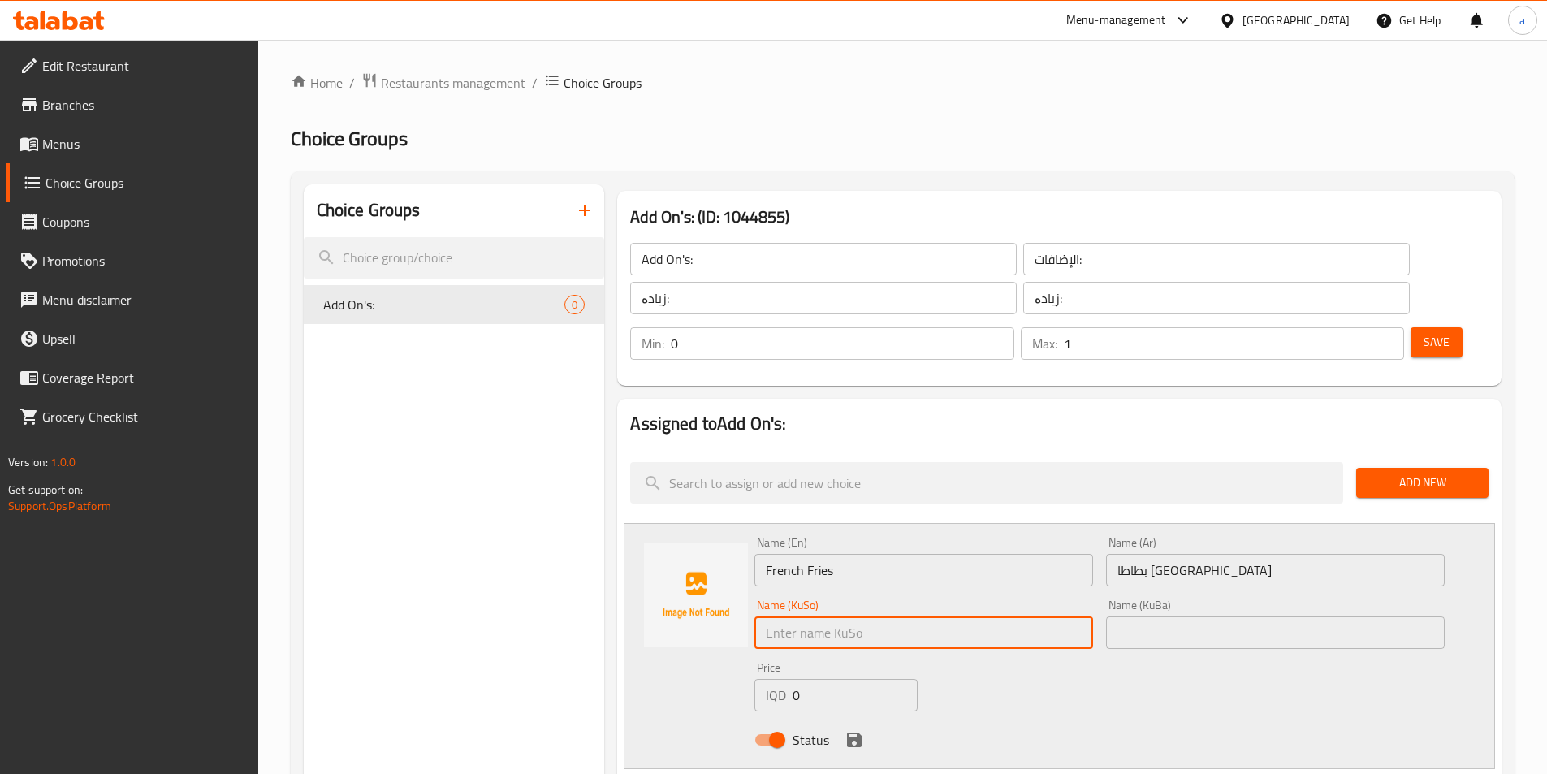
paste input "فینگەر"
type input "فینگەر"
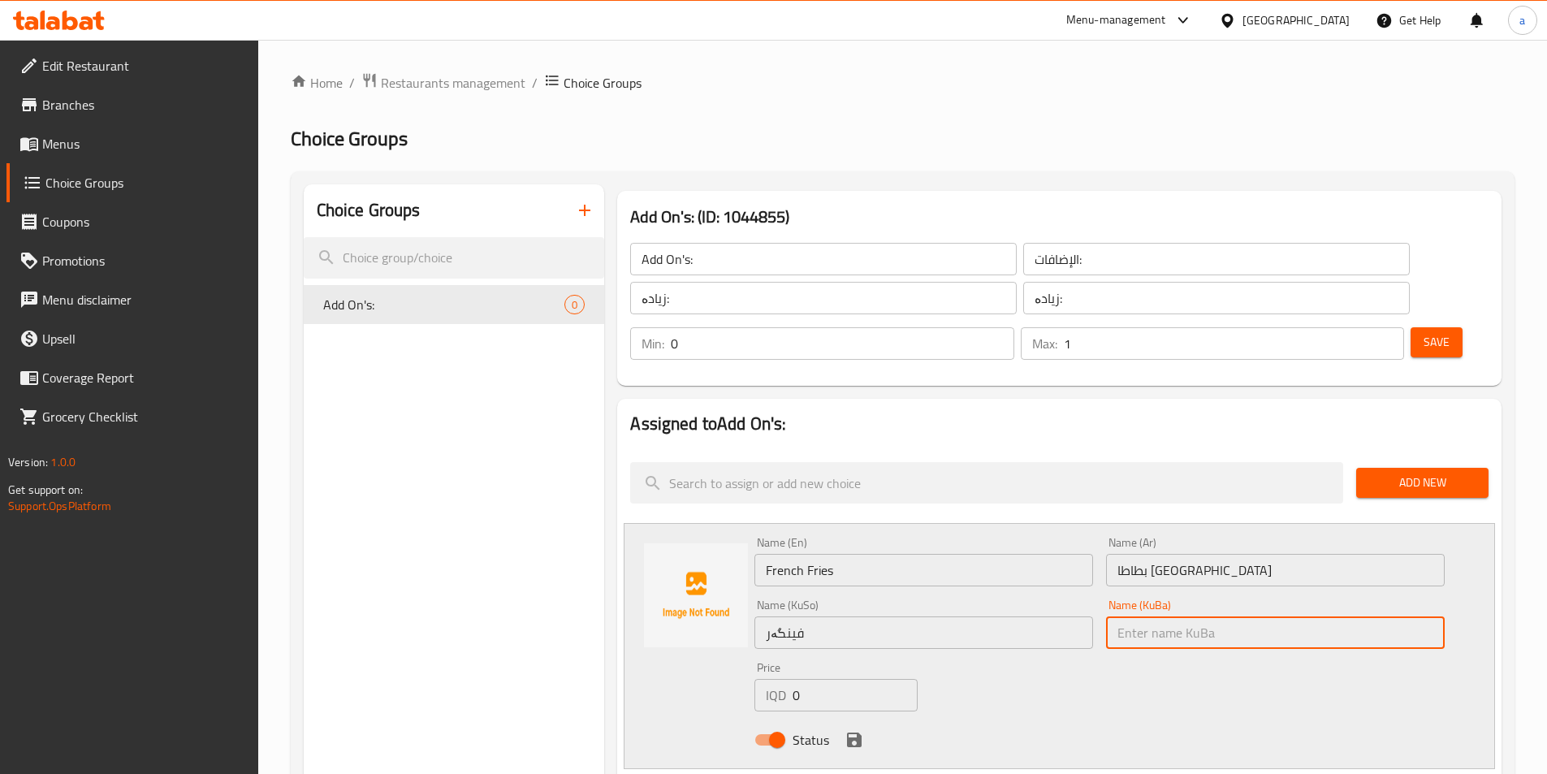
click at [1168, 616] on input "text" at bounding box center [1275, 632] width 339 height 32
paste input "فینگەر"
type input "فینگەر"
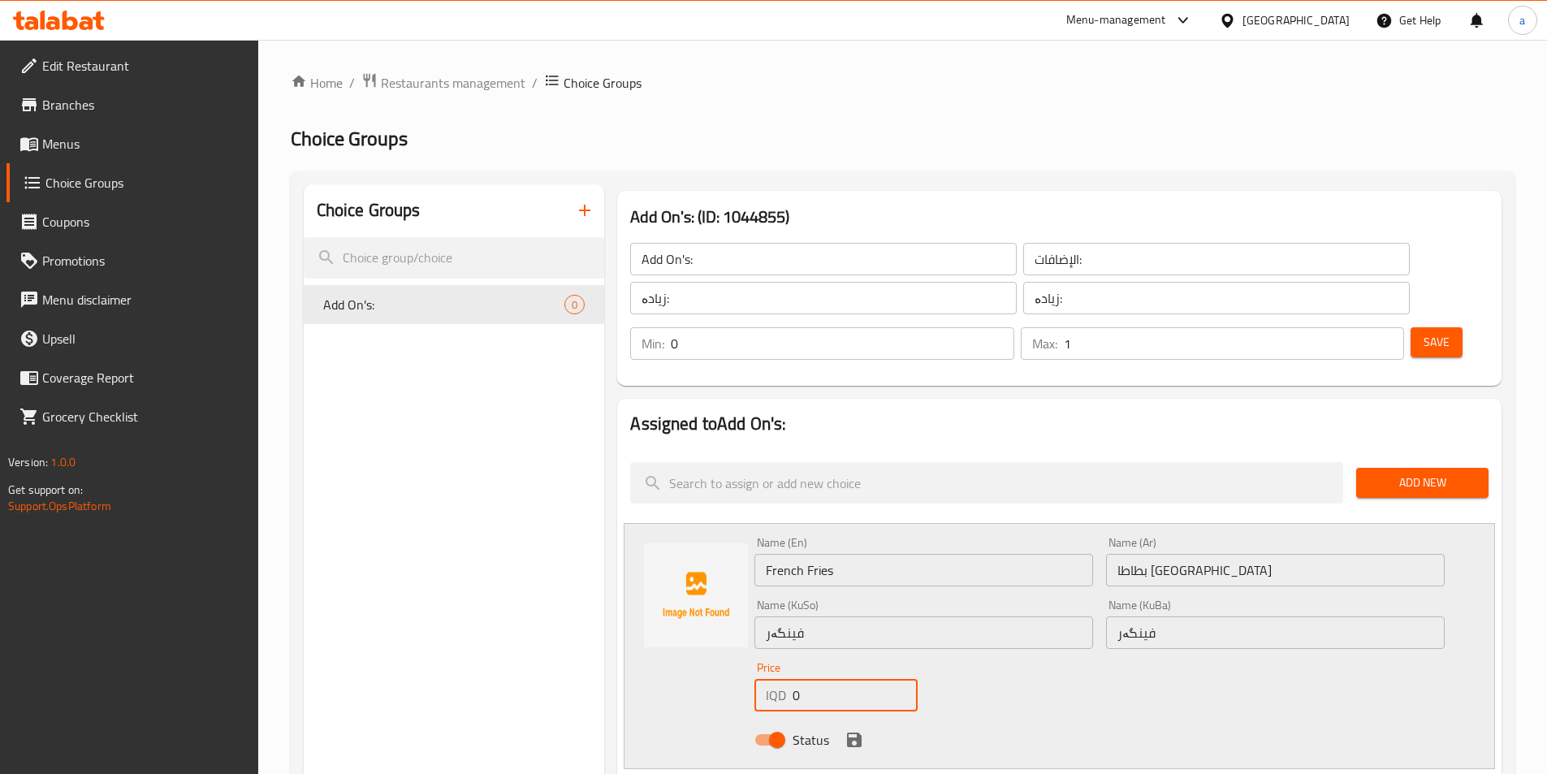
drag, startPoint x: 777, startPoint y: 635, endPoint x: 711, endPoint y: 628, distance: 66.2
click at [711, 628] on div "Name (En) French Fries Name (En) Name (Ar) بطاطا مقلية Name (Ar) Name (KuSo) فی…" at bounding box center [1059, 646] width 871 height 246
type input "1000"
click at [859, 732] on icon "save" at bounding box center [854, 739] width 15 height 15
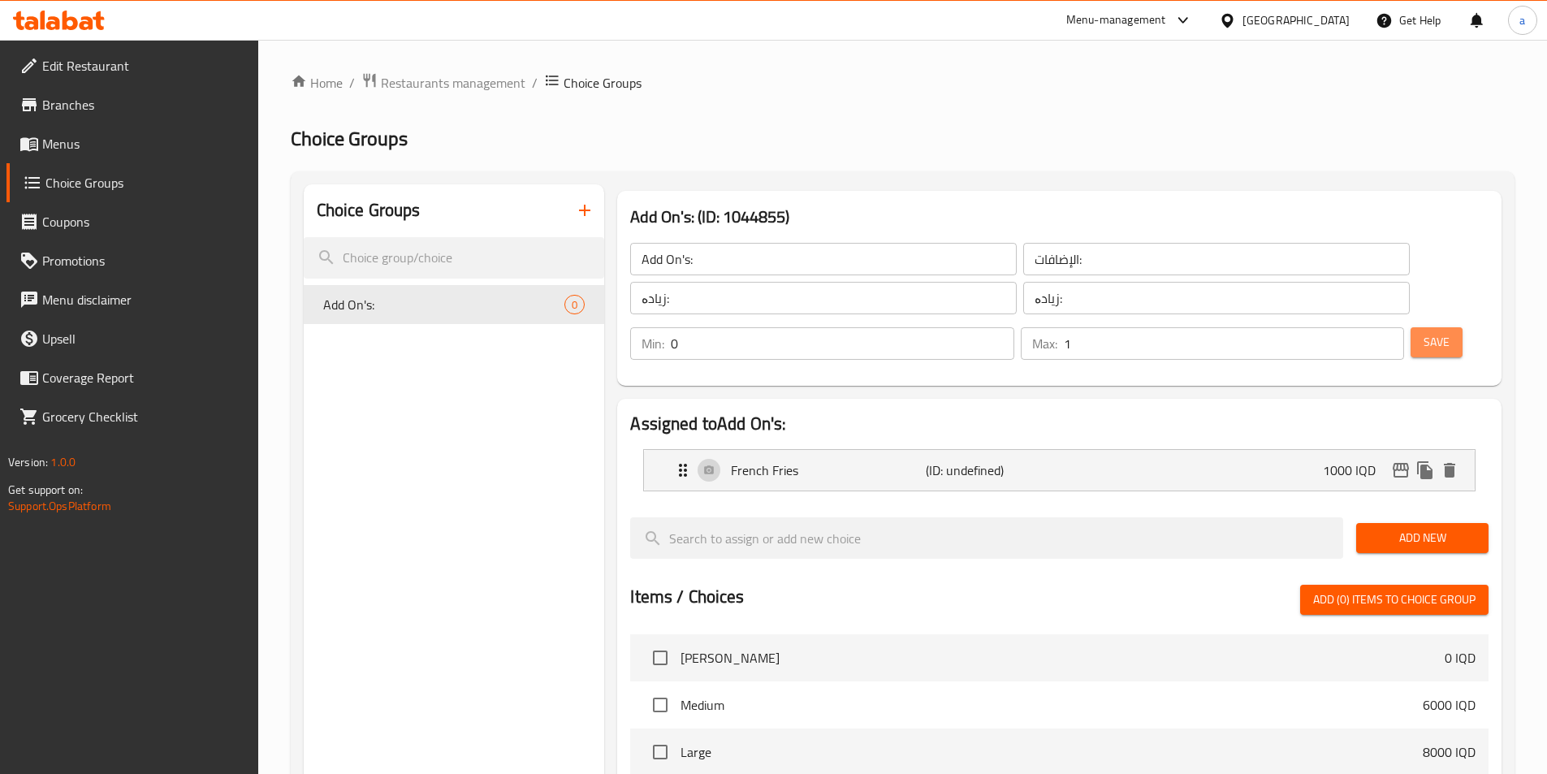
click at [1410, 327] on button "Save" at bounding box center [1436, 342] width 52 height 30
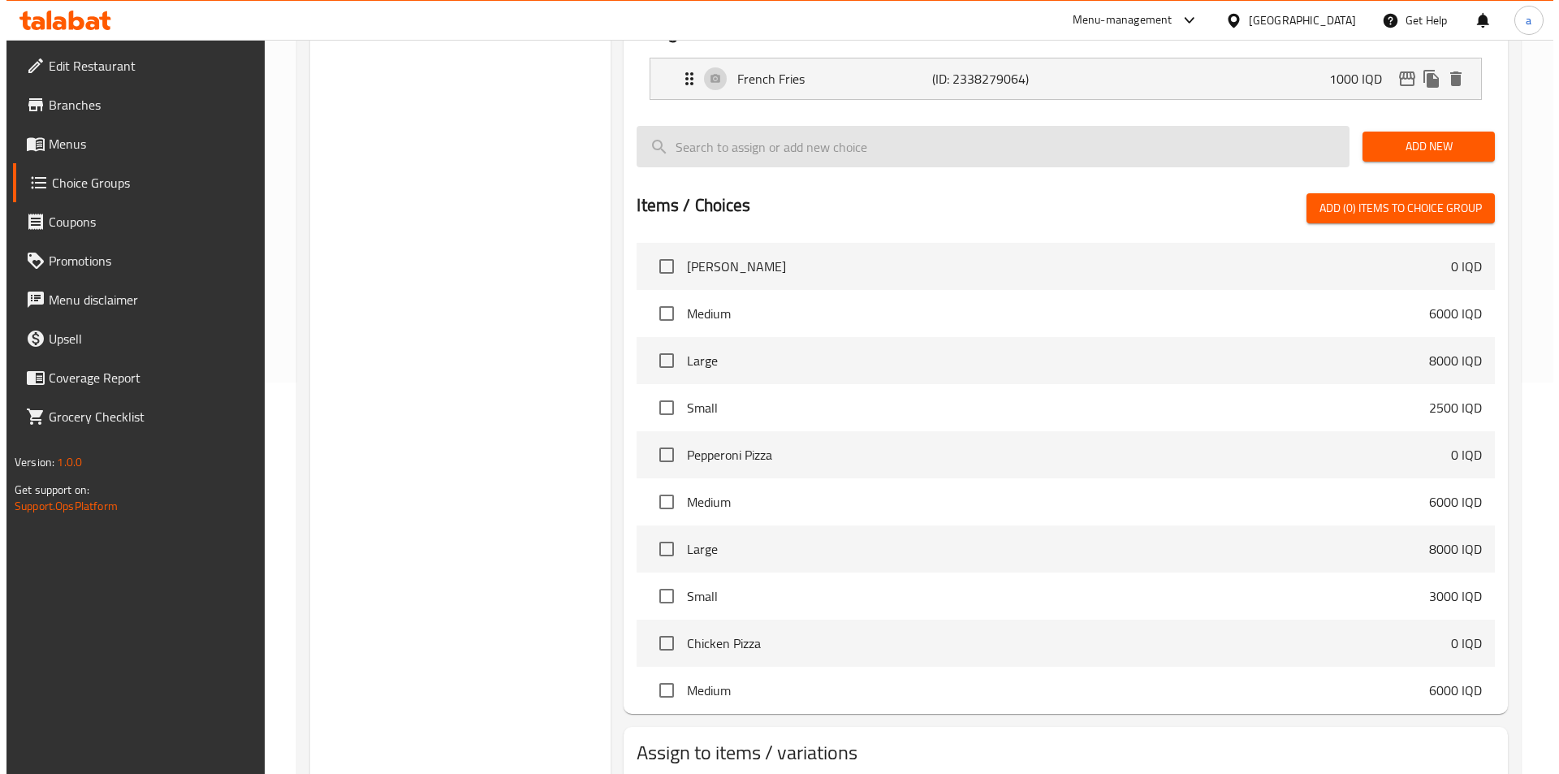
scroll to position [451, 0]
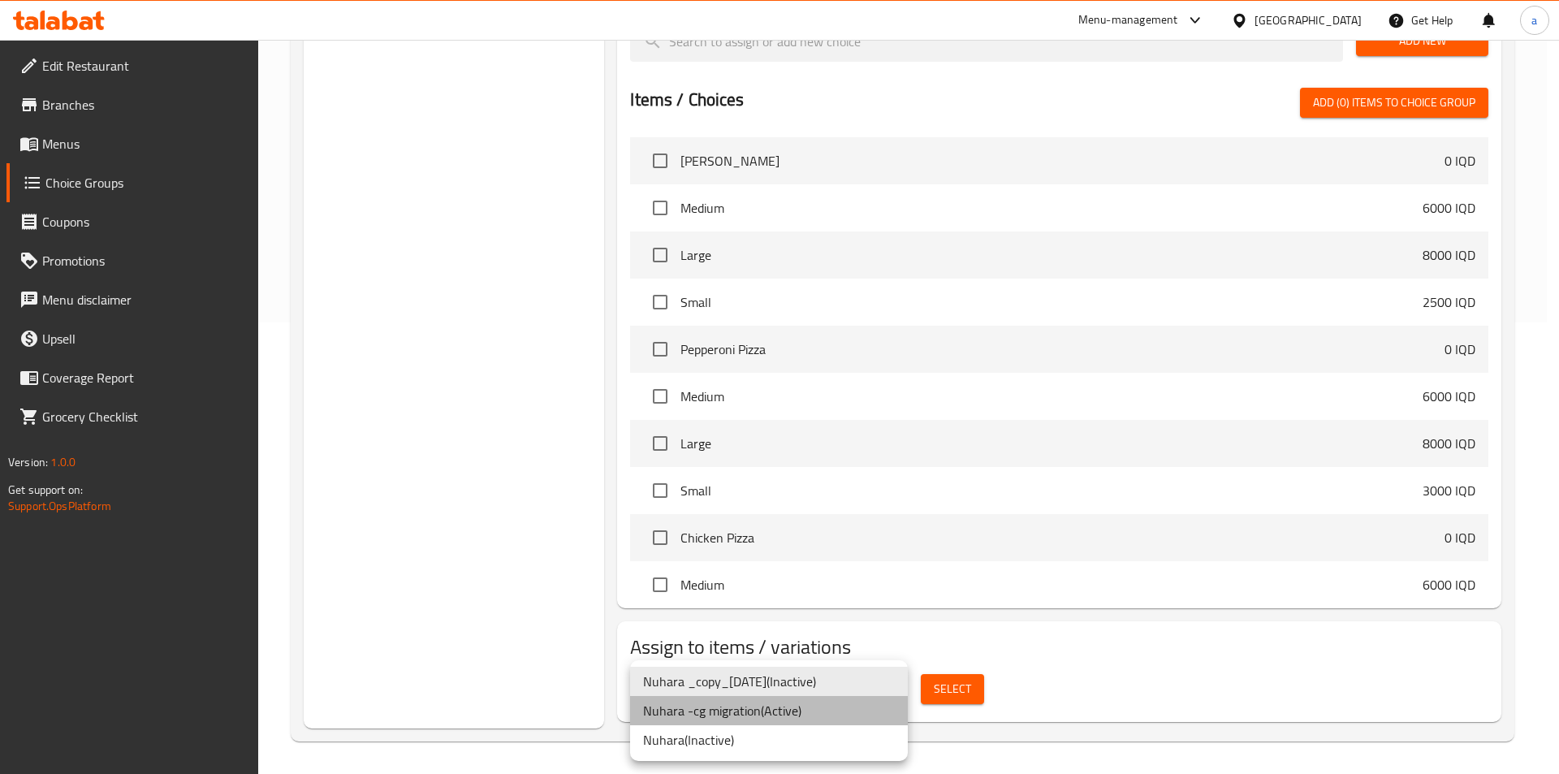
click at [810, 717] on li "Nuhara -cg migration ( Active )" at bounding box center [769, 710] width 278 height 29
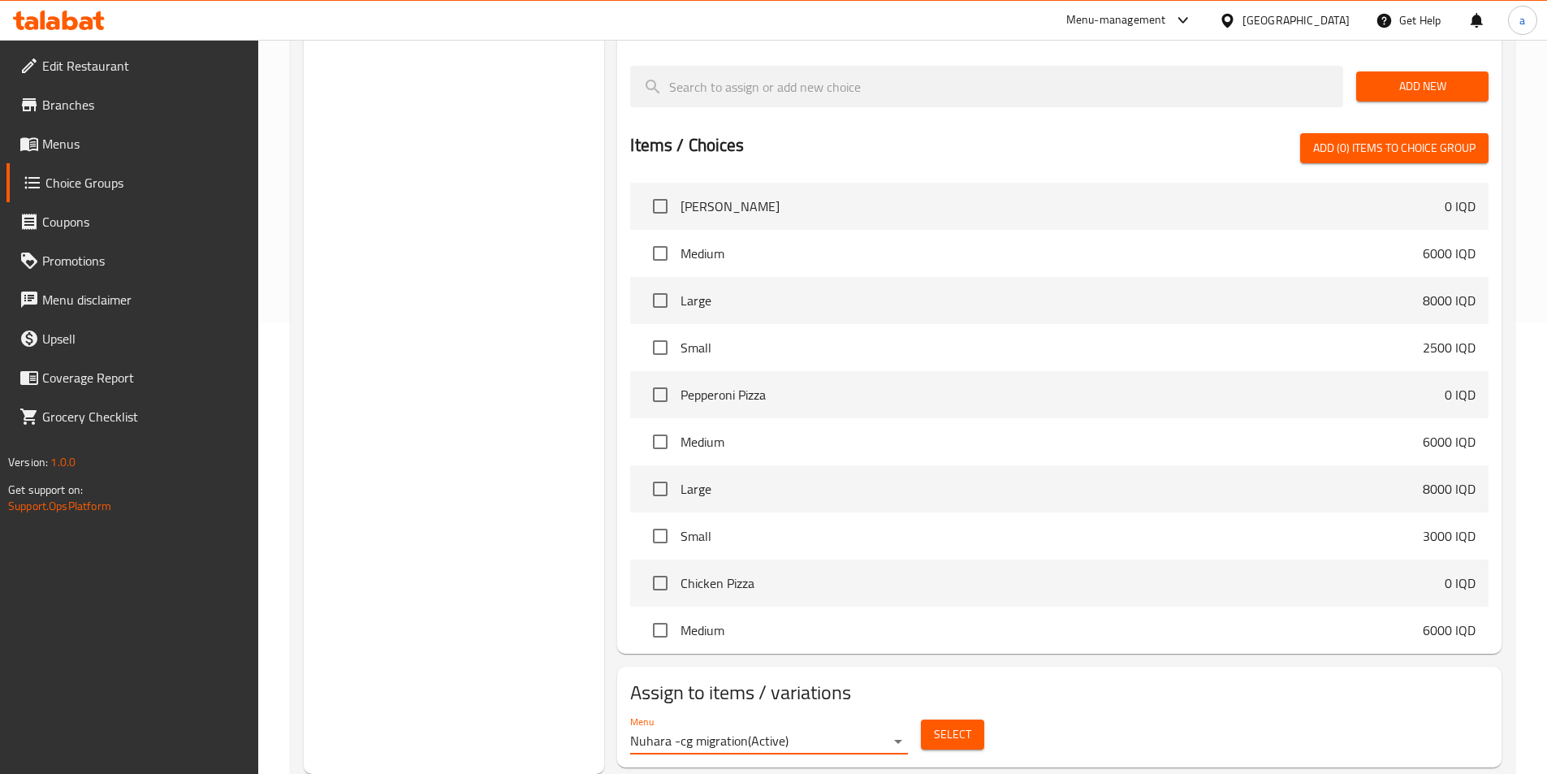
click at [960, 724] on span "Select" at bounding box center [952, 734] width 37 height 20
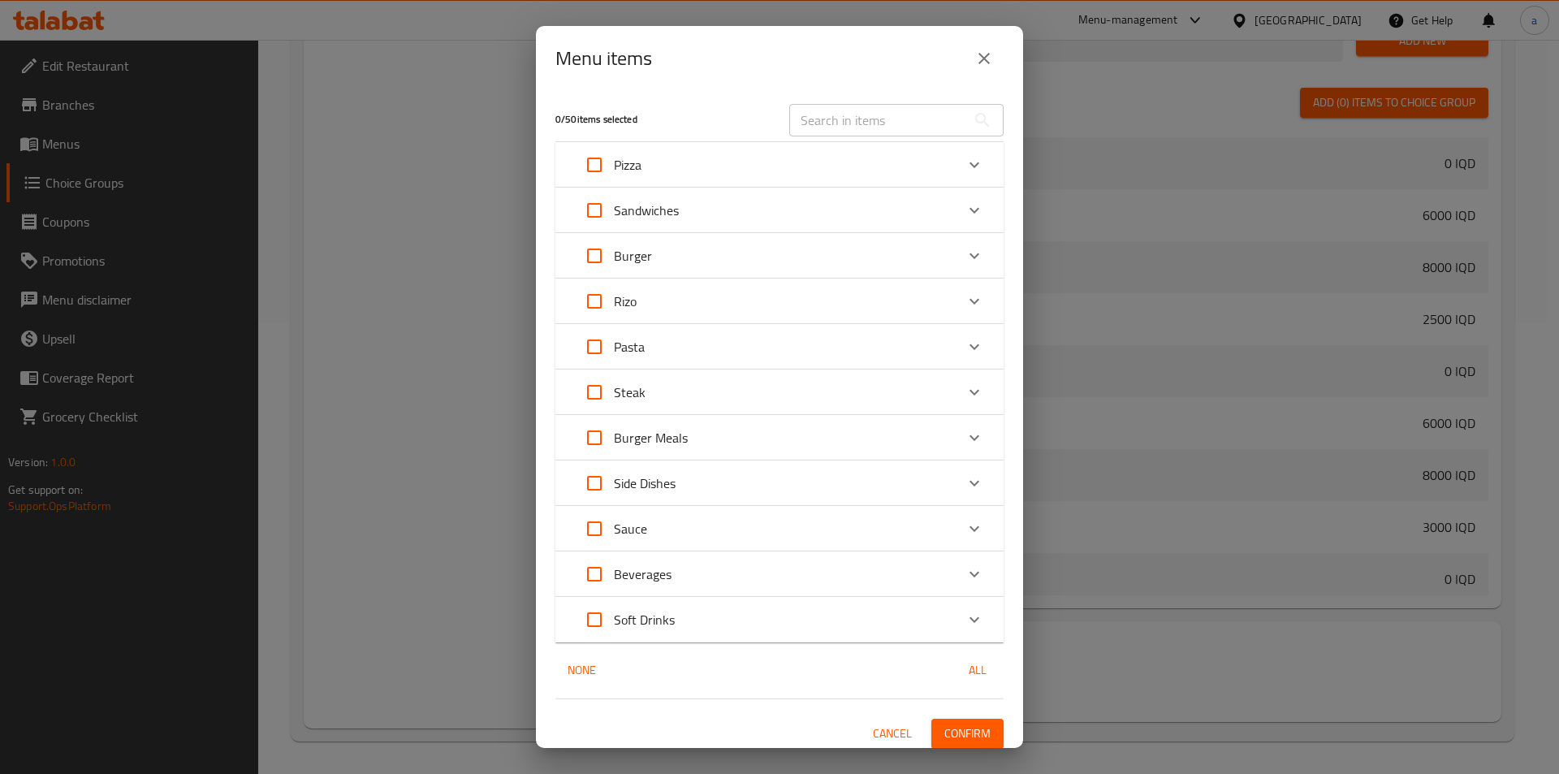
click at [596, 213] on input "Expand" at bounding box center [594, 210] width 39 height 39
checkbox input "true"
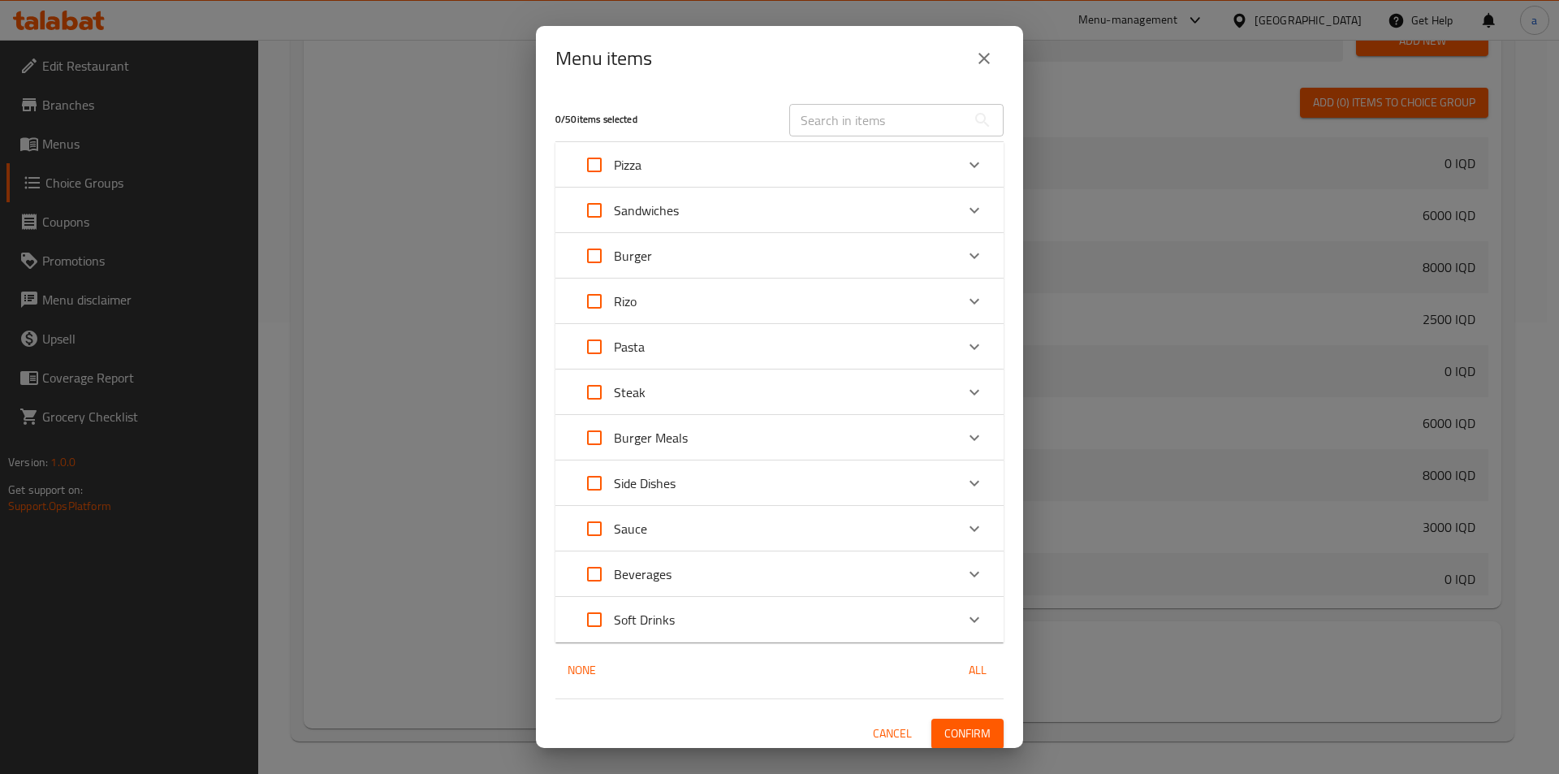
checkbox input "true"
click at [969, 207] on icon "Expand" at bounding box center [974, 210] width 19 height 19
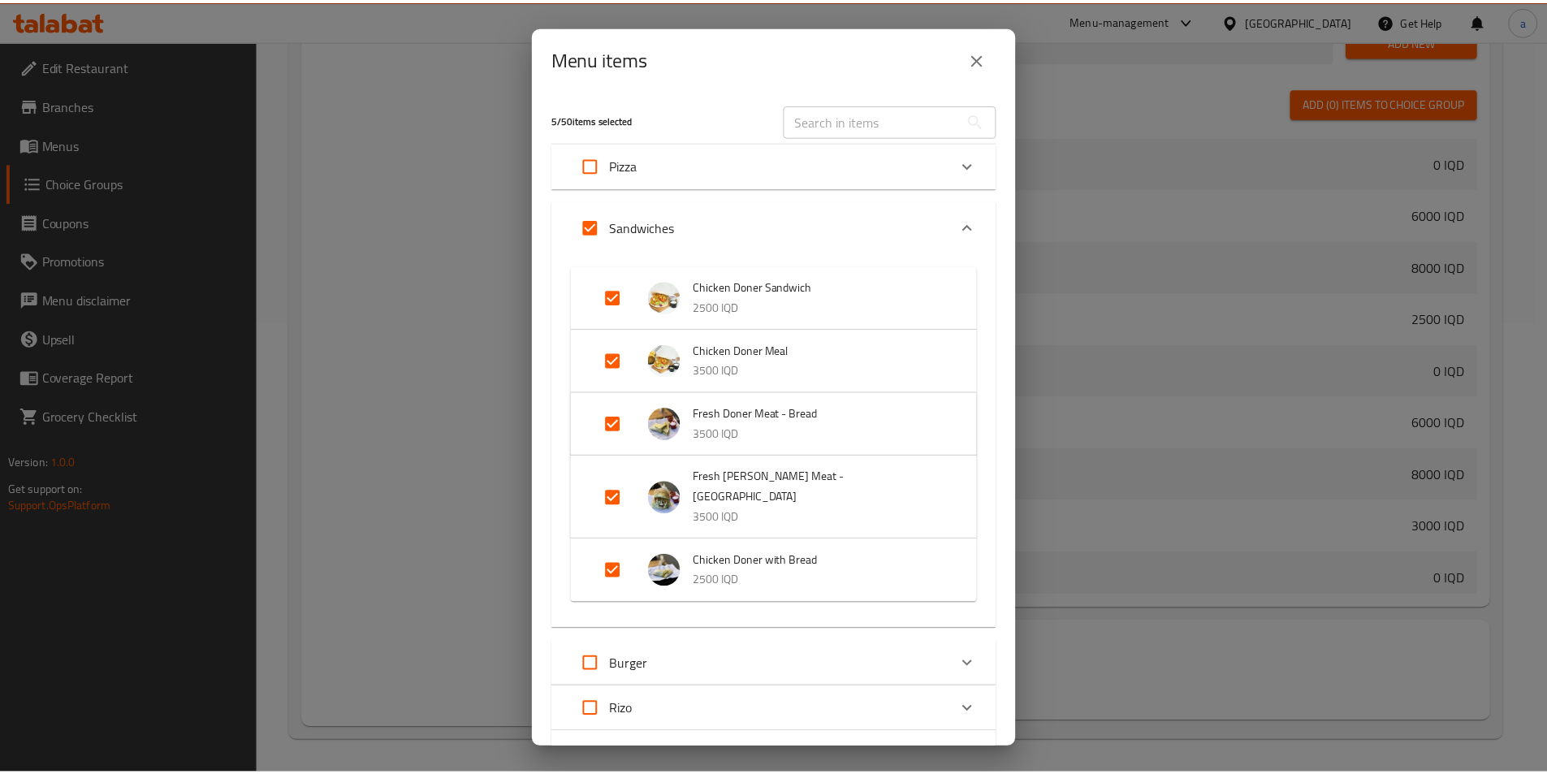
scroll to position [395, 0]
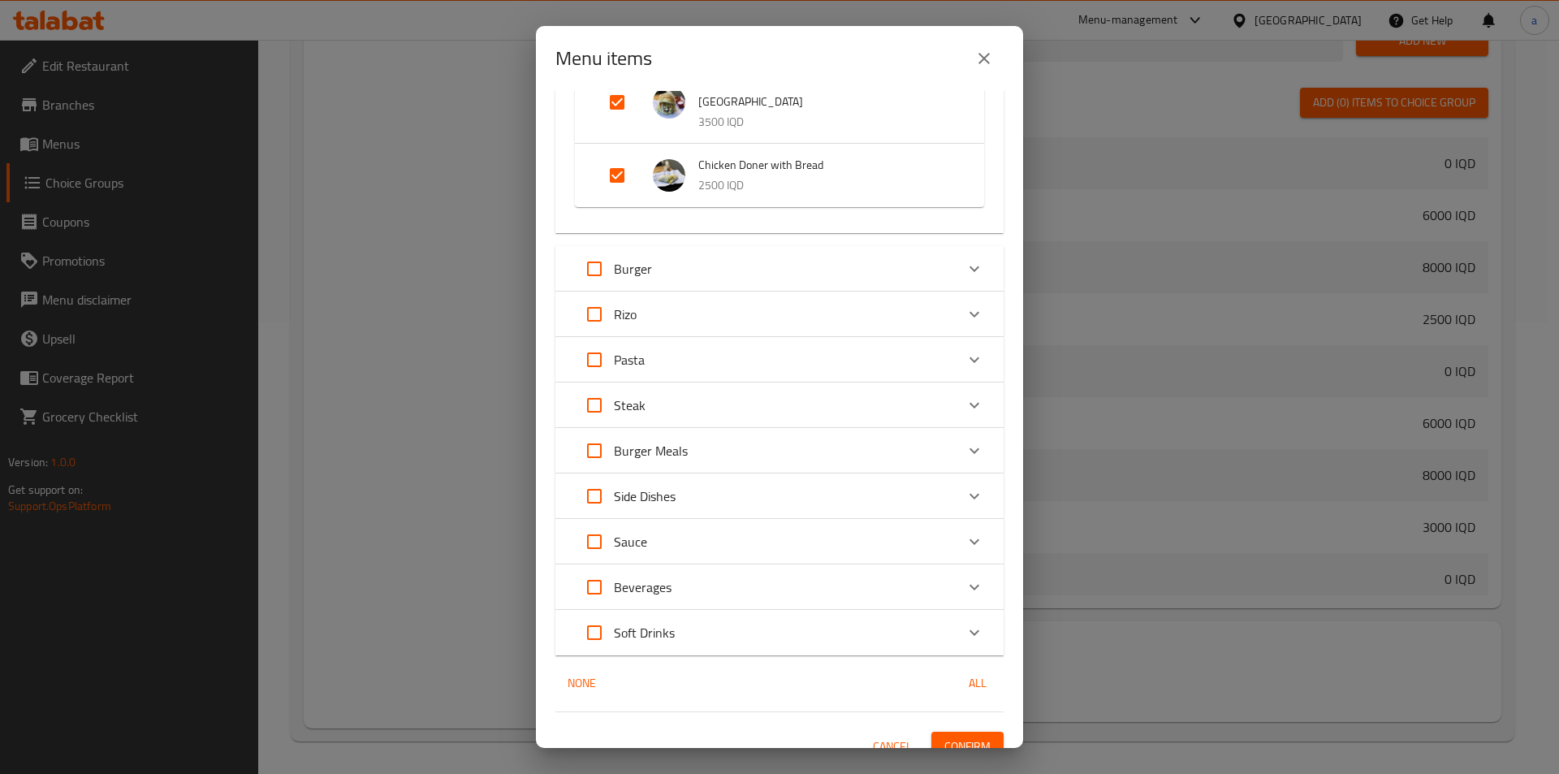
click at [976, 736] on span "Confirm" at bounding box center [967, 746] width 46 height 20
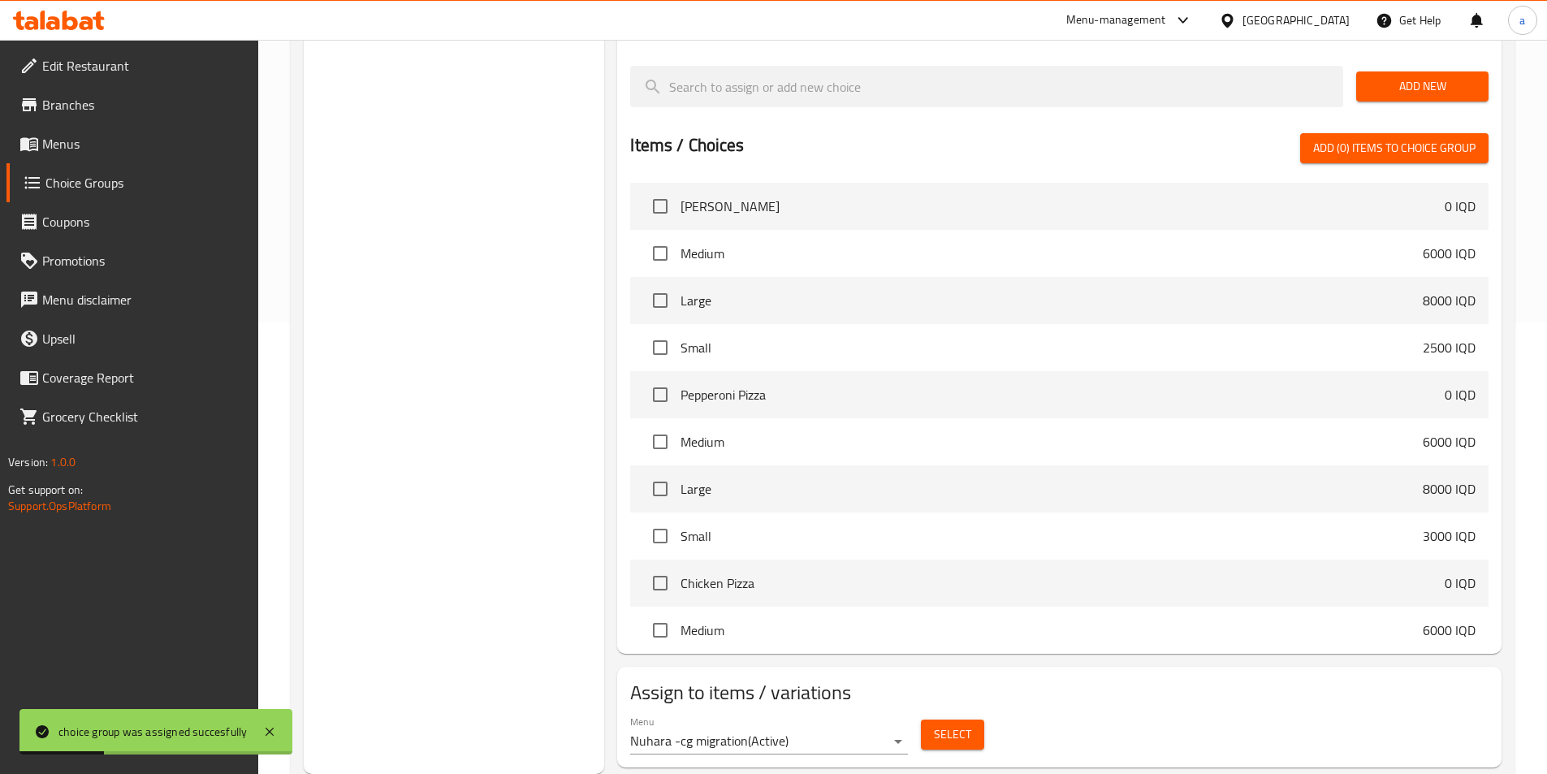
click at [169, 140] on span "Menus" at bounding box center [143, 143] width 203 height 19
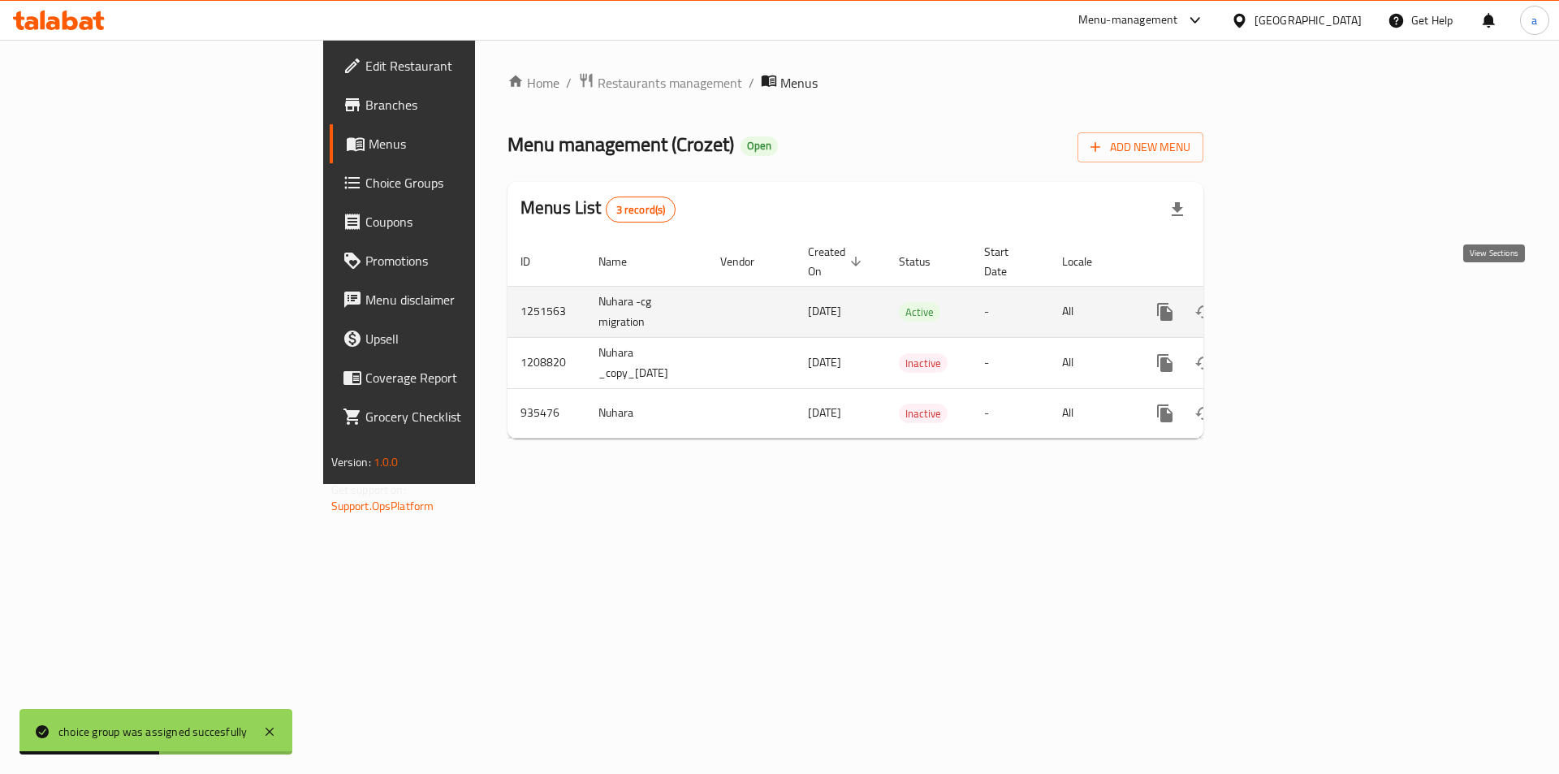
click at [1292, 302] on icon "enhanced table" at bounding box center [1281, 311] width 19 height 19
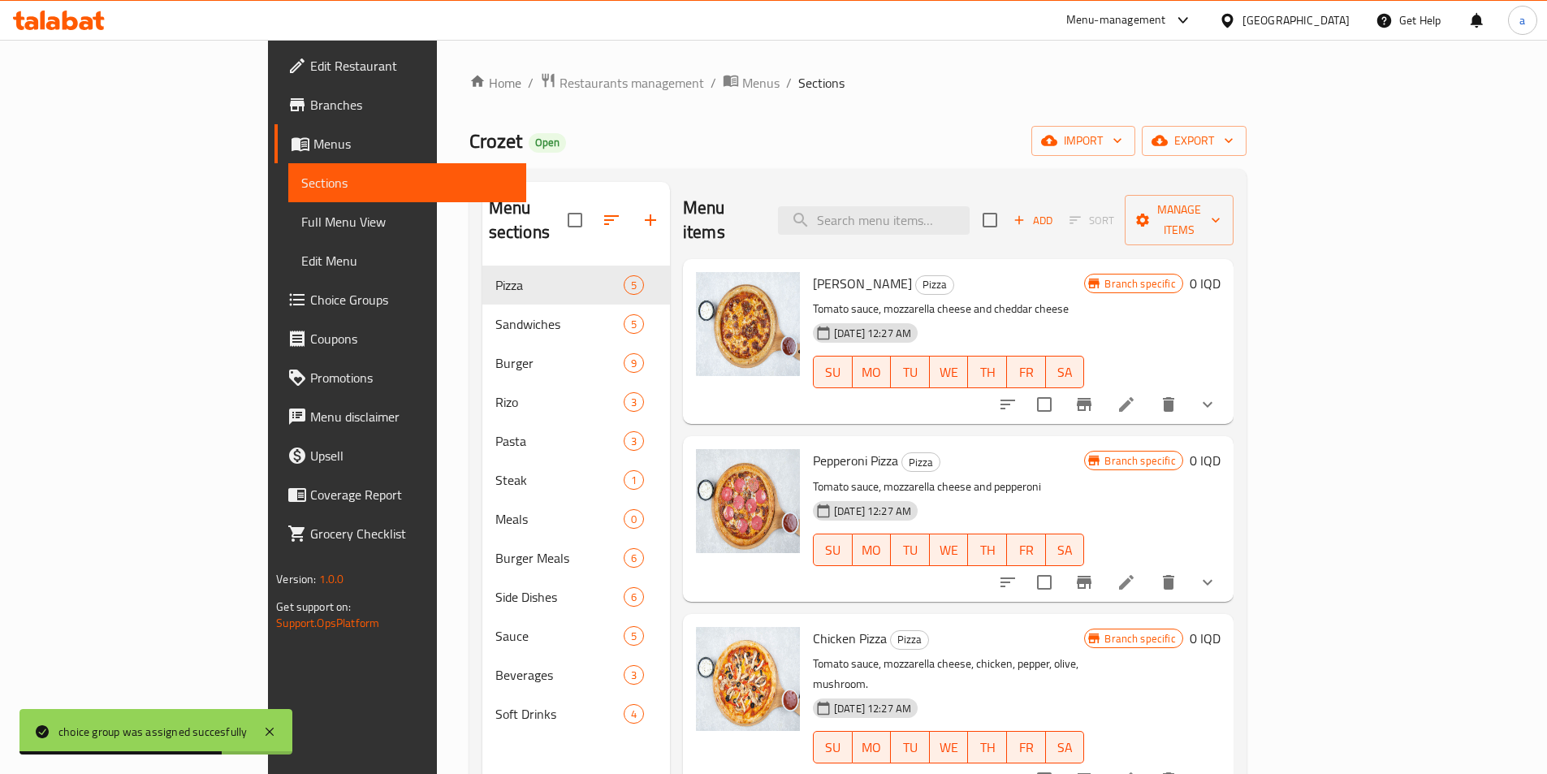
click at [301, 218] on span "Full Menu View" at bounding box center [407, 221] width 212 height 19
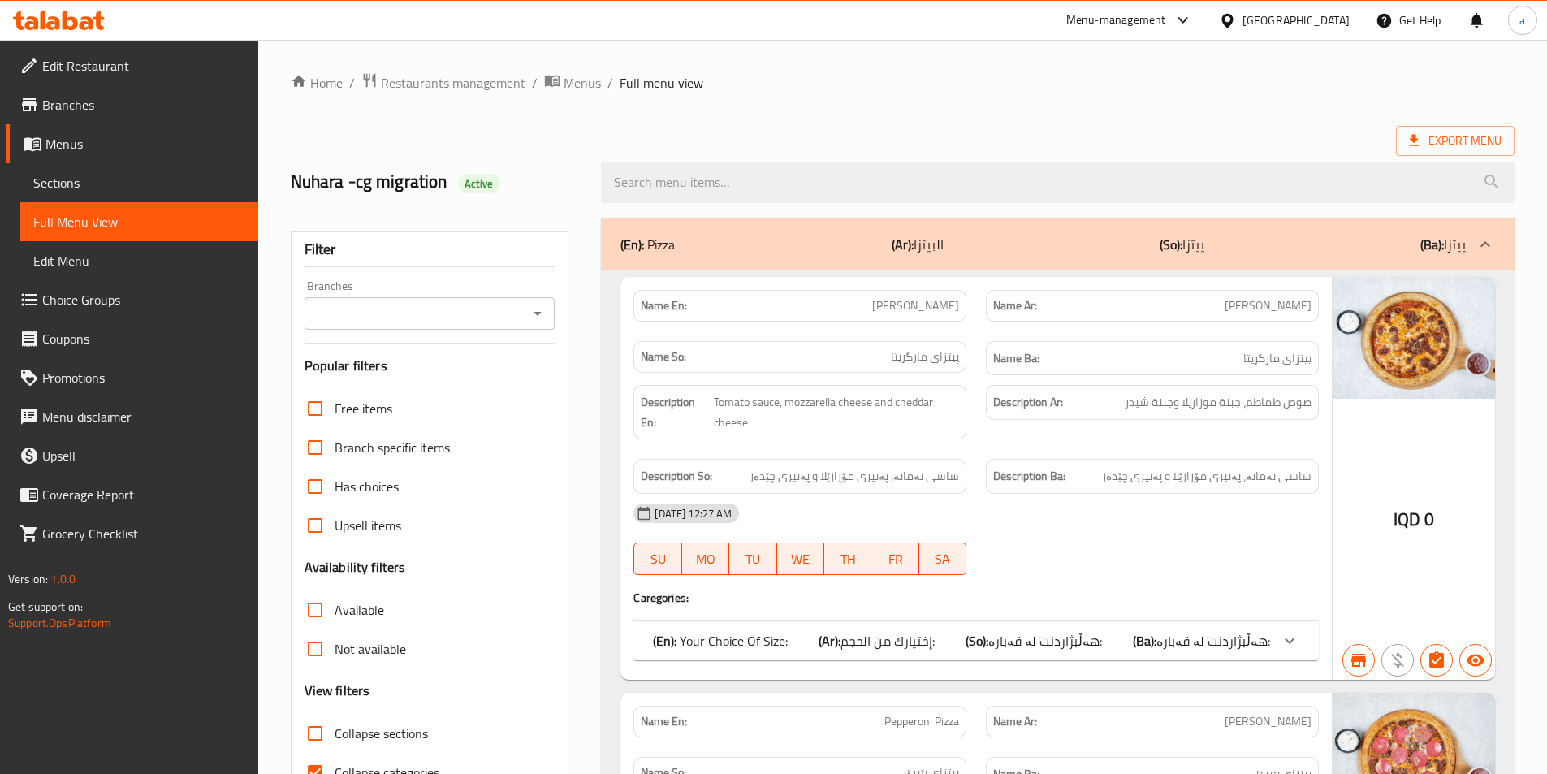
click at [539, 316] on icon "Open" at bounding box center [537, 313] width 19 height 19
click at [492, 388] on li "Crozet, Bakhtyari" at bounding box center [428, 383] width 251 height 29
type input "Crozet, Bakhtyari"
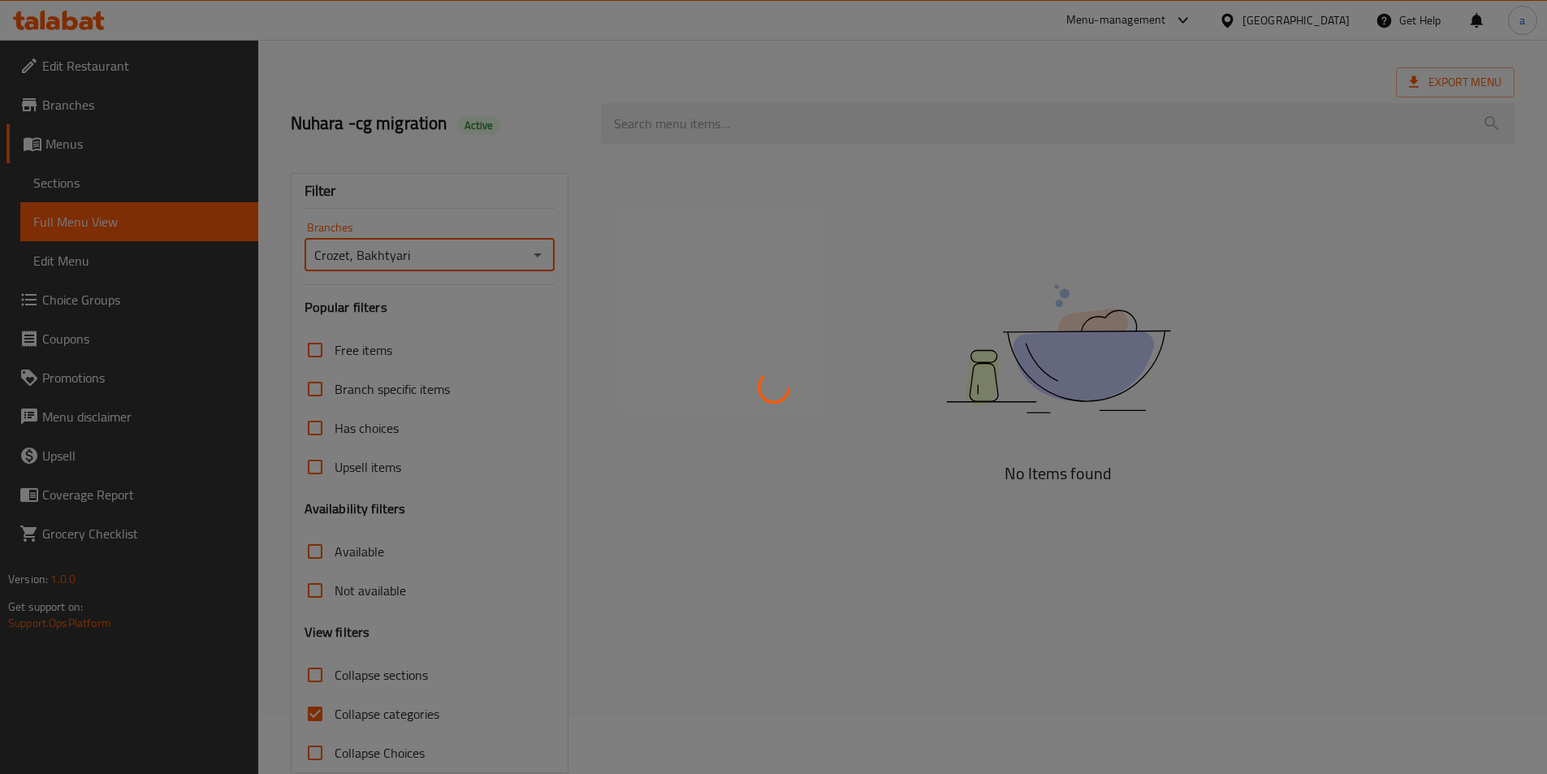
scroll to position [90, 0]
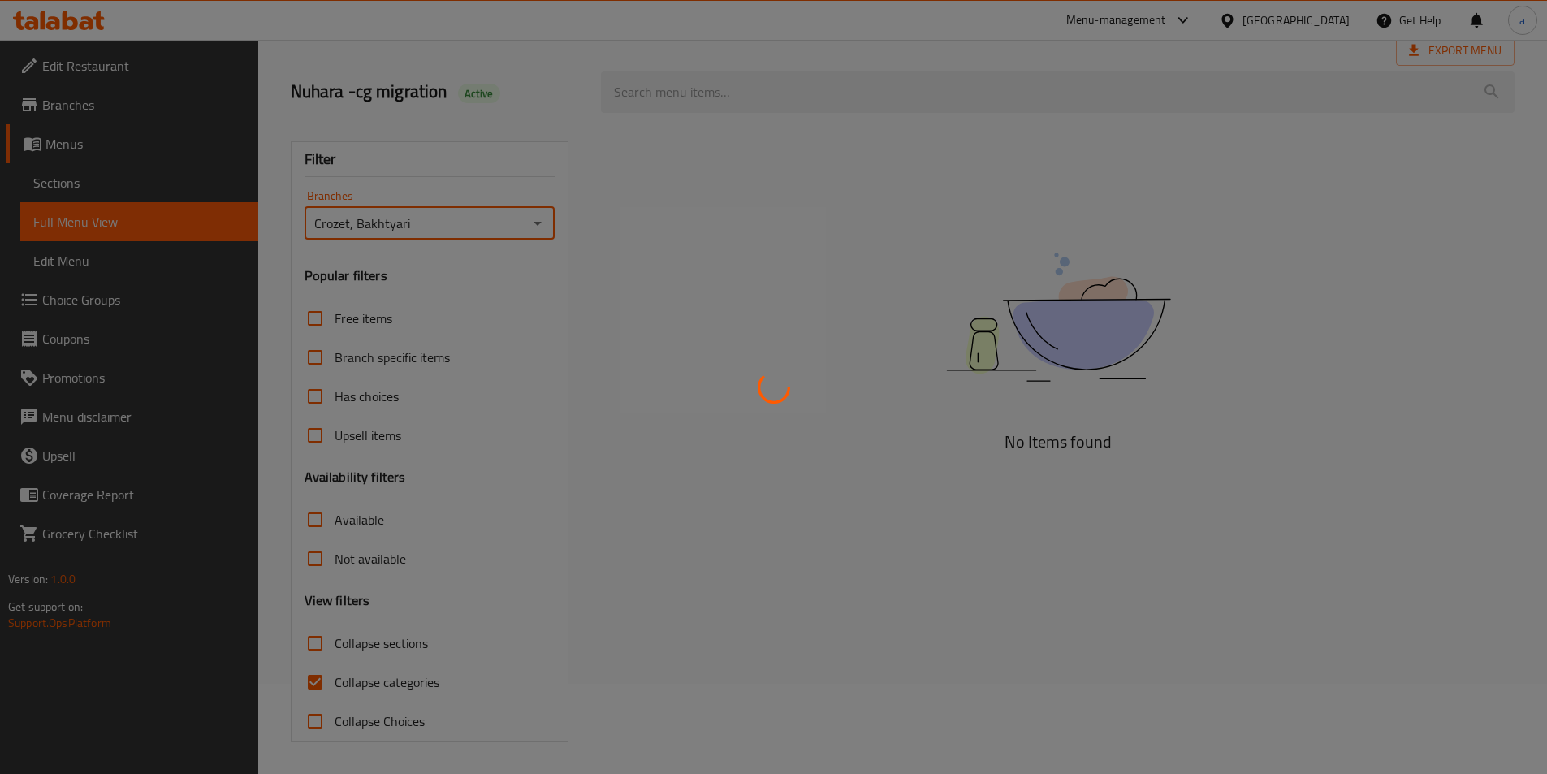
click at [316, 642] on div at bounding box center [773, 387] width 1547 height 774
click at [324, 643] on div at bounding box center [773, 387] width 1547 height 774
click at [308, 644] on div at bounding box center [773, 387] width 1547 height 774
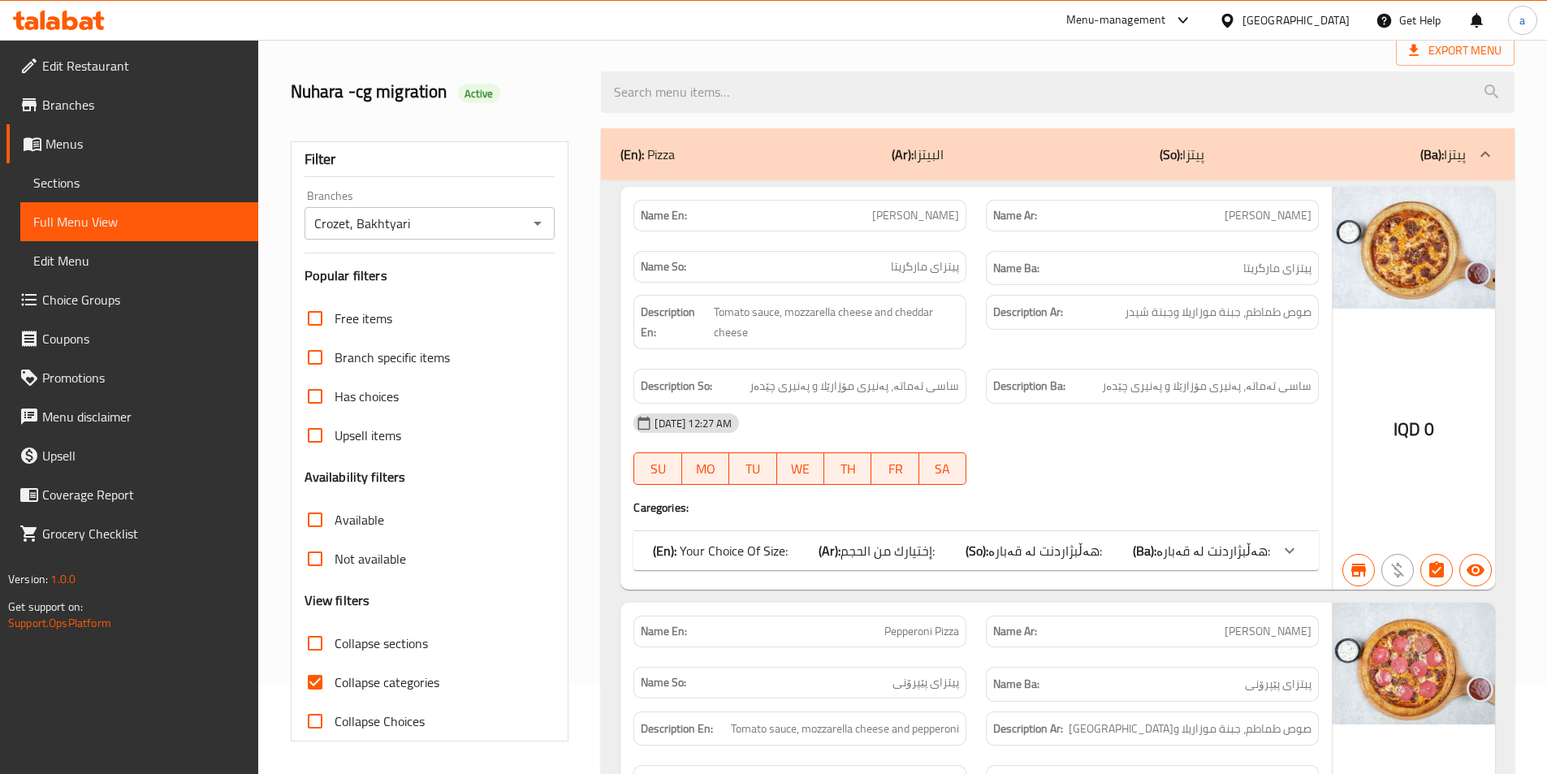
click at [319, 645] on input "Collapse sections" at bounding box center [315, 643] width 39 height 39
checkbox input "true"
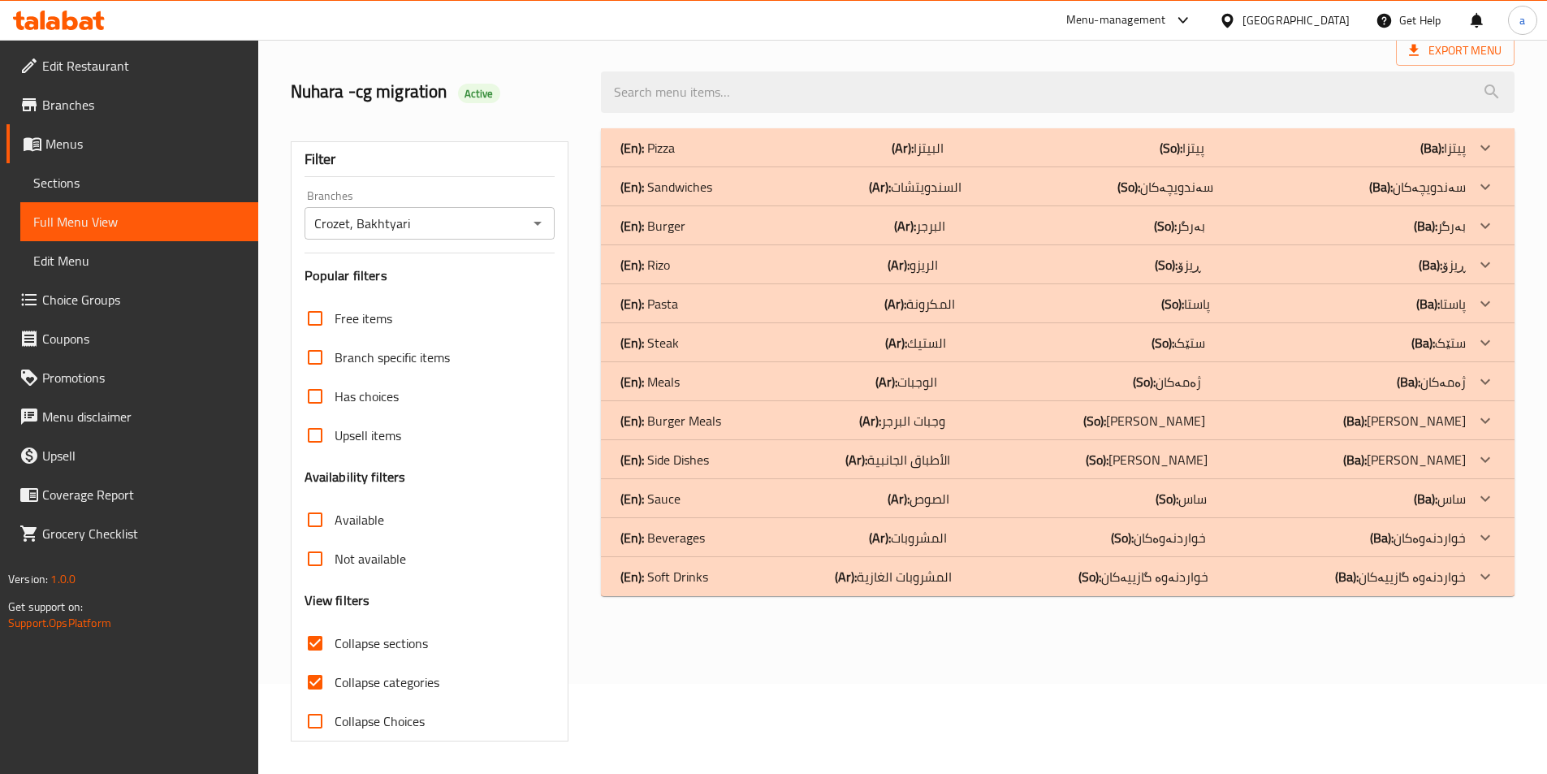
click at [324, 685] on input "Collapse categories" at bounding box center [315, 682] width 39 height 39
checkbox input "false"
click at [1138, 183] on b "(So):" at bounding box center [1128, 187] width 23 height 24
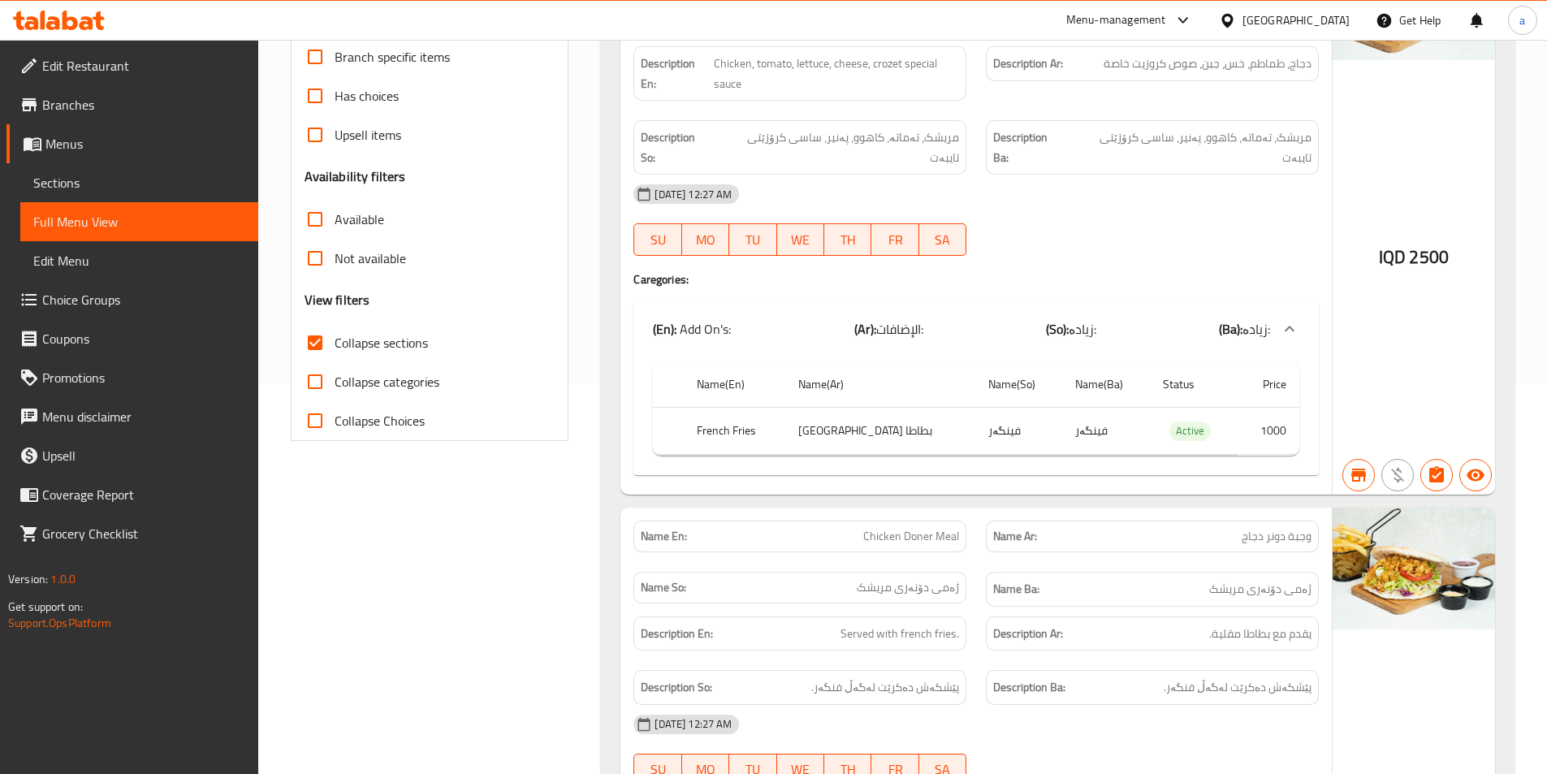
scroll to position [78, 0]
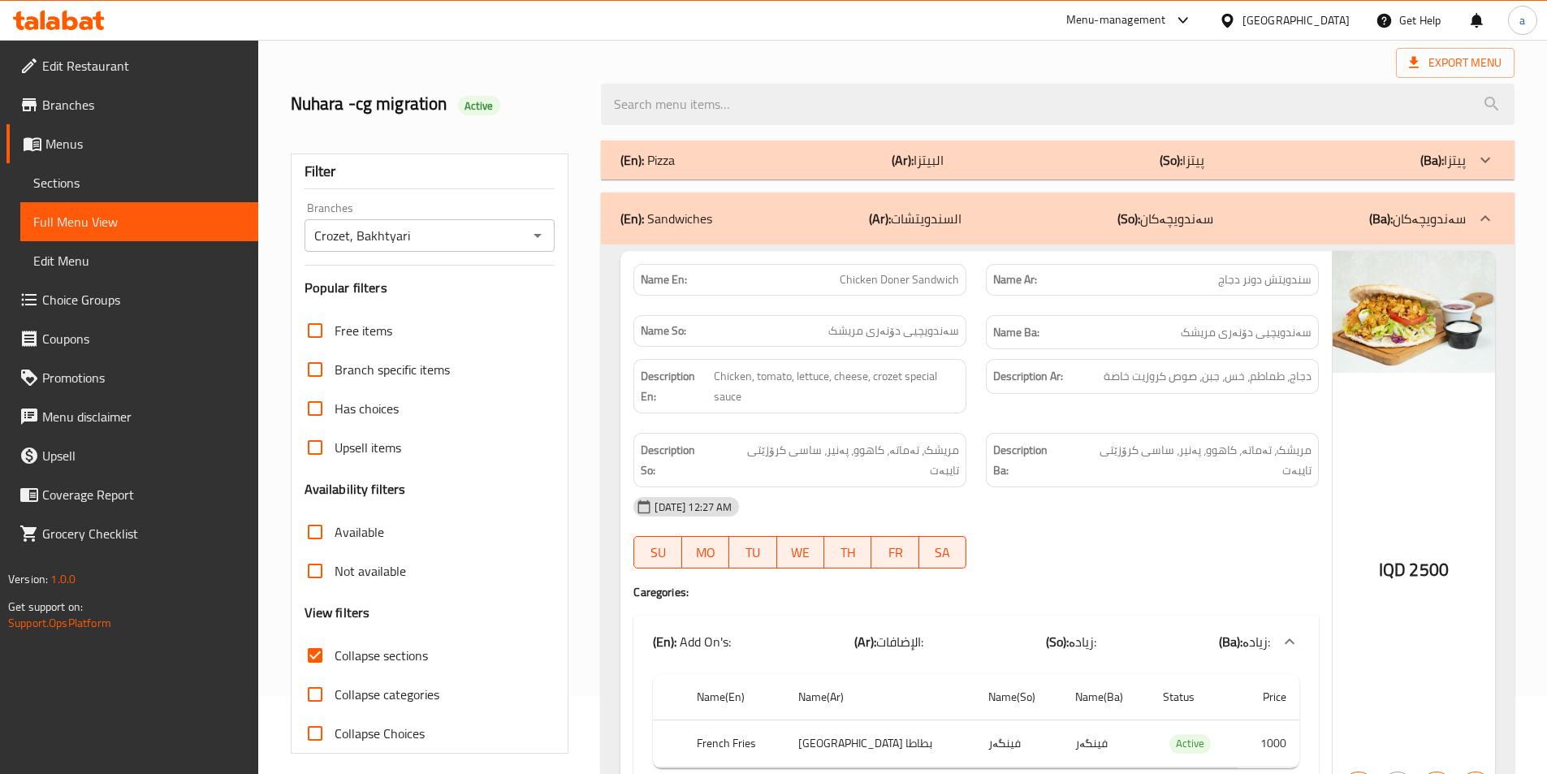
click at [788, 224] on div "(En): Sandwiches (Ar): السندويتشات (So): سەندویچەکان (Ba): سەندویچەکان" at bounding box center [1042, 218] width 845 height 19
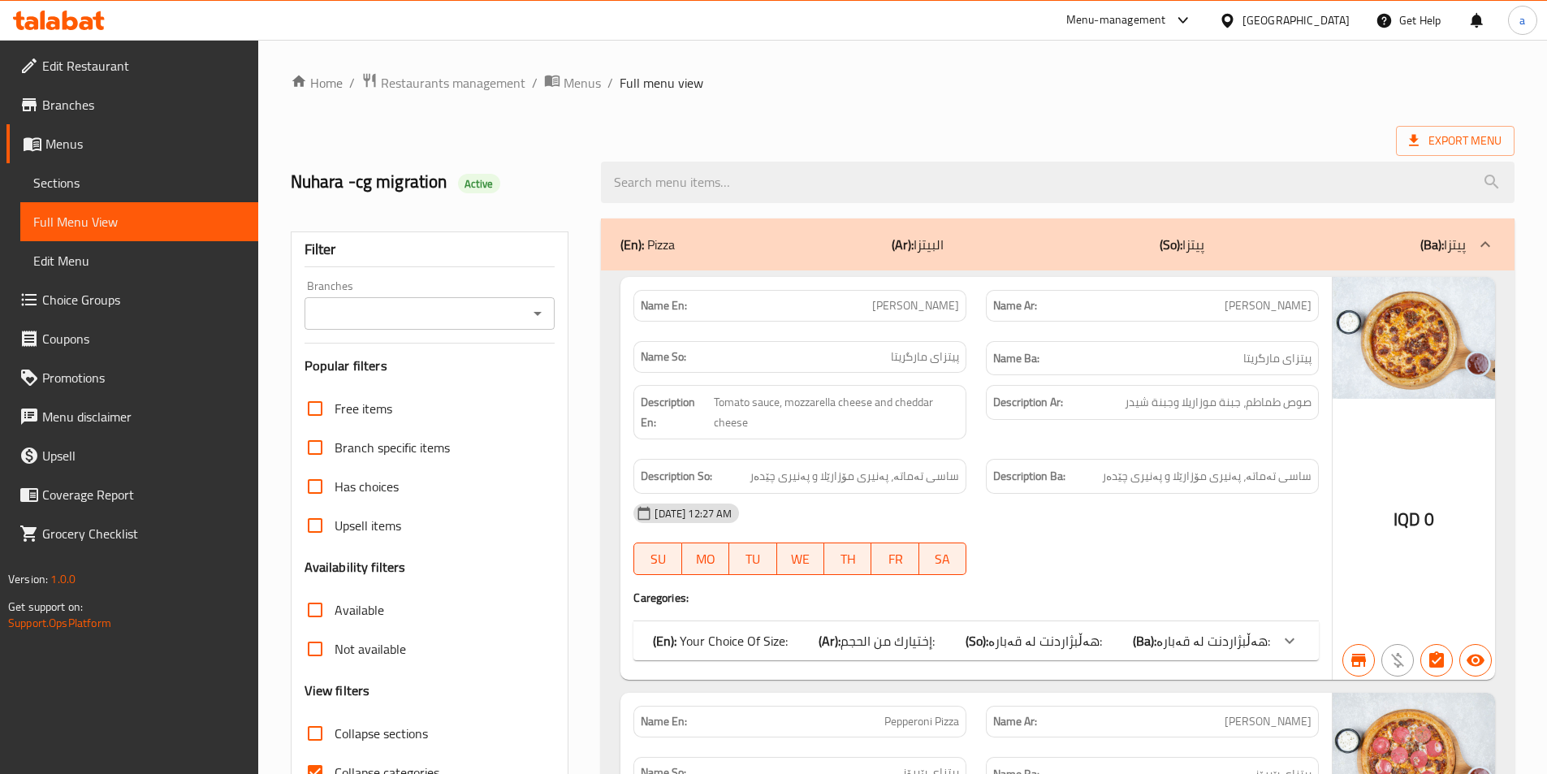
click at [80, 102] on span "Branches" at bounding box center [143, 104] width 203 height 19
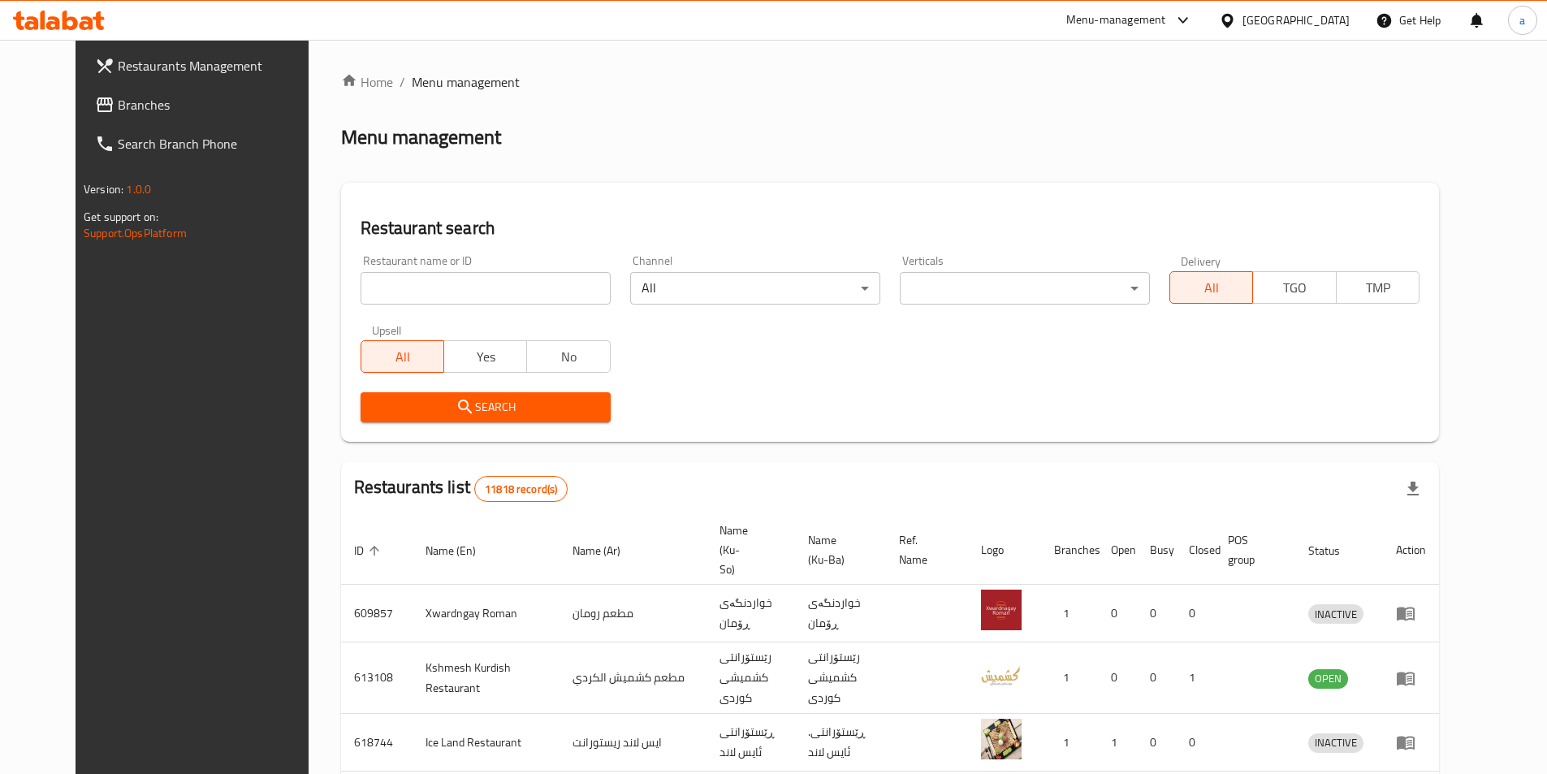
click at [467, 289] on input "search" at bounding box center [486, 288] width 250 height 32
click at [119, 99] on span "Branches" at bounding box center [219, 104] width 203 height 19
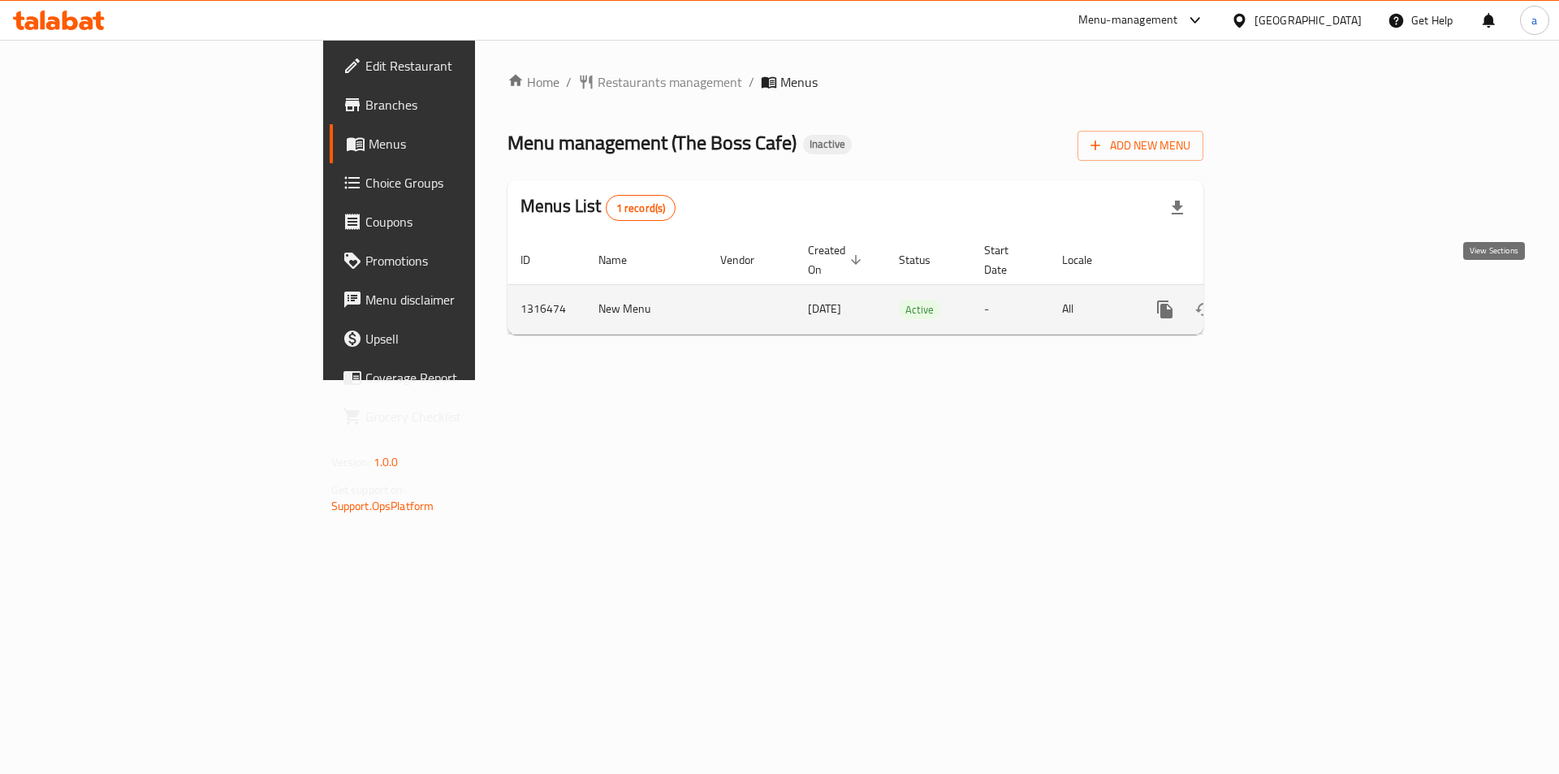
click at [1292, 300] on icon "enhanced table" at bounding box center [1281, 309] width 19 height 19
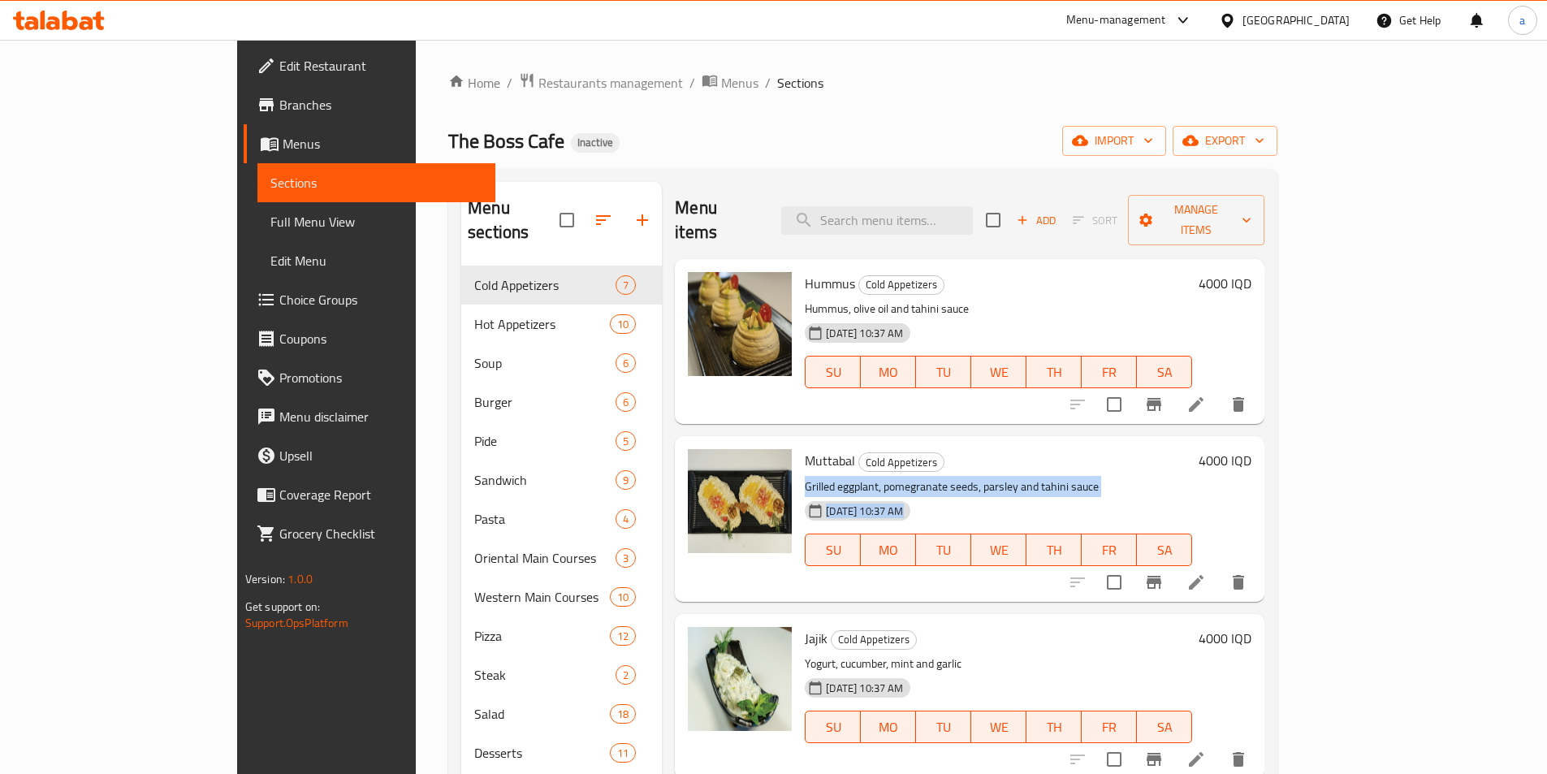
drag, startPoint x: 744, startPoint y: 460, endPoint x: 1028, endPoint y: 478, distance: 284.8
click at [1028, 478] on div "Muttabal Cold Appetizers Grilled eggplant, pomegranate seeds, parsley and tahin…" at bounding box center [998, 519] width 400 height 152
click at [1026, 477] on p "Grilled eggplant, pomegranate seeds, parsley and tahini sauce" at bounding box center [998, 487] width 387 height 20
click at [947, 212] on input "search" at bounding box center [877, 220] width 192 height 28
paste input "Classic Burger"
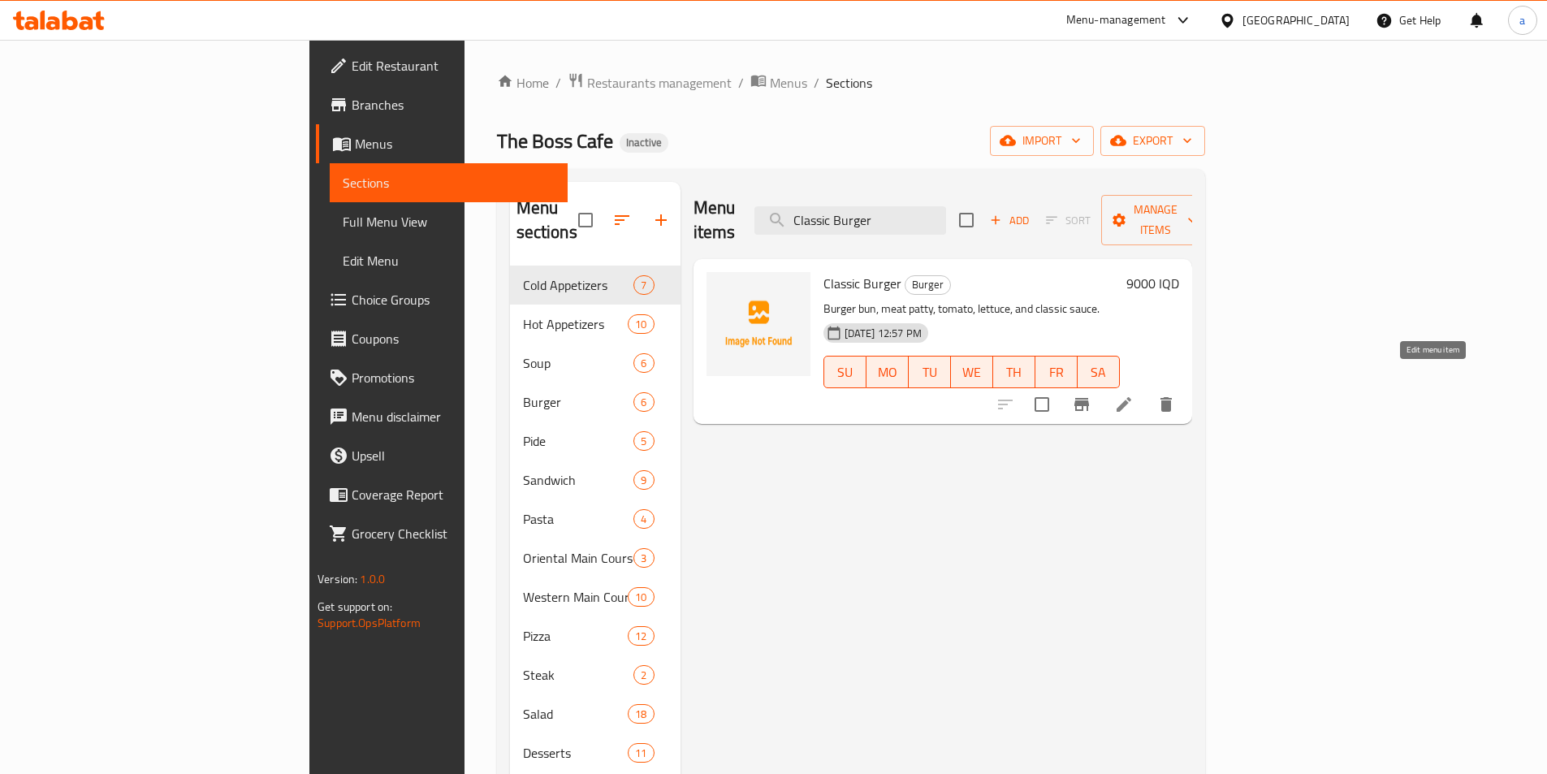
type input "Classic Burger"
click at [1134, 395] on icon at bounding box center [1123, 404] width 19 height 19
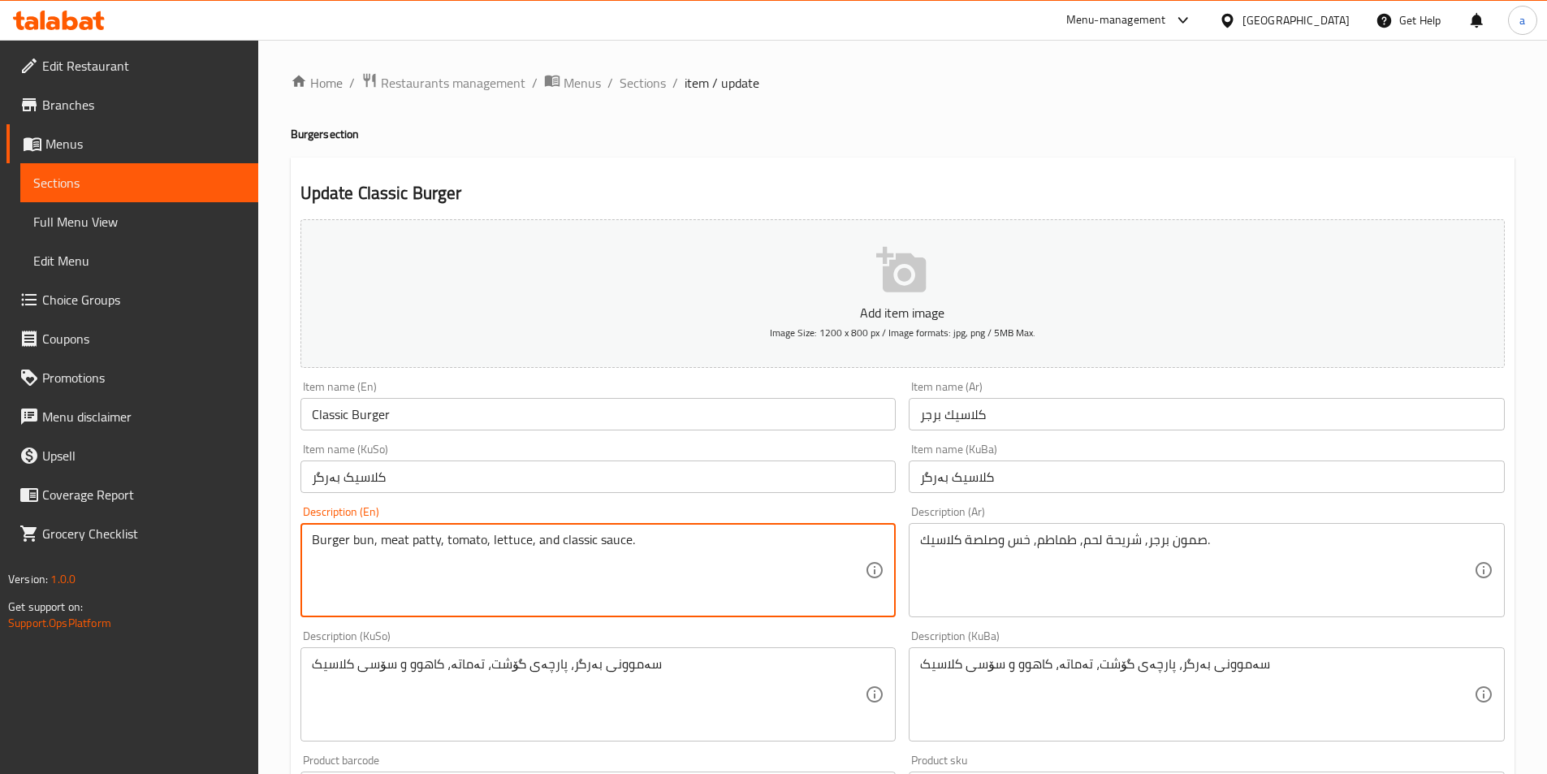
click at [546, 543] on textarea "Burger bun, meat patty, tomato, lettuce, and classic sauce." at bounding box center [589, 570] width 554 height 77
click at [680, 532] on textarea "Burger bun, meat patty, tomato, lettuce, classic sauce." at bounding box center [589, 570] width 554 height 77
paste textarea "French Fries"
drag, startPoint x: 669, startPoint y: 544, endPoint x: 677, endPoint y: 542, distance: 8.3
click at [677, 542] on textarea "Burger bun, meat patty, tomato, lettuce, classic sauce and French Fries" at bounding box center [589, 570] width 554 height 77
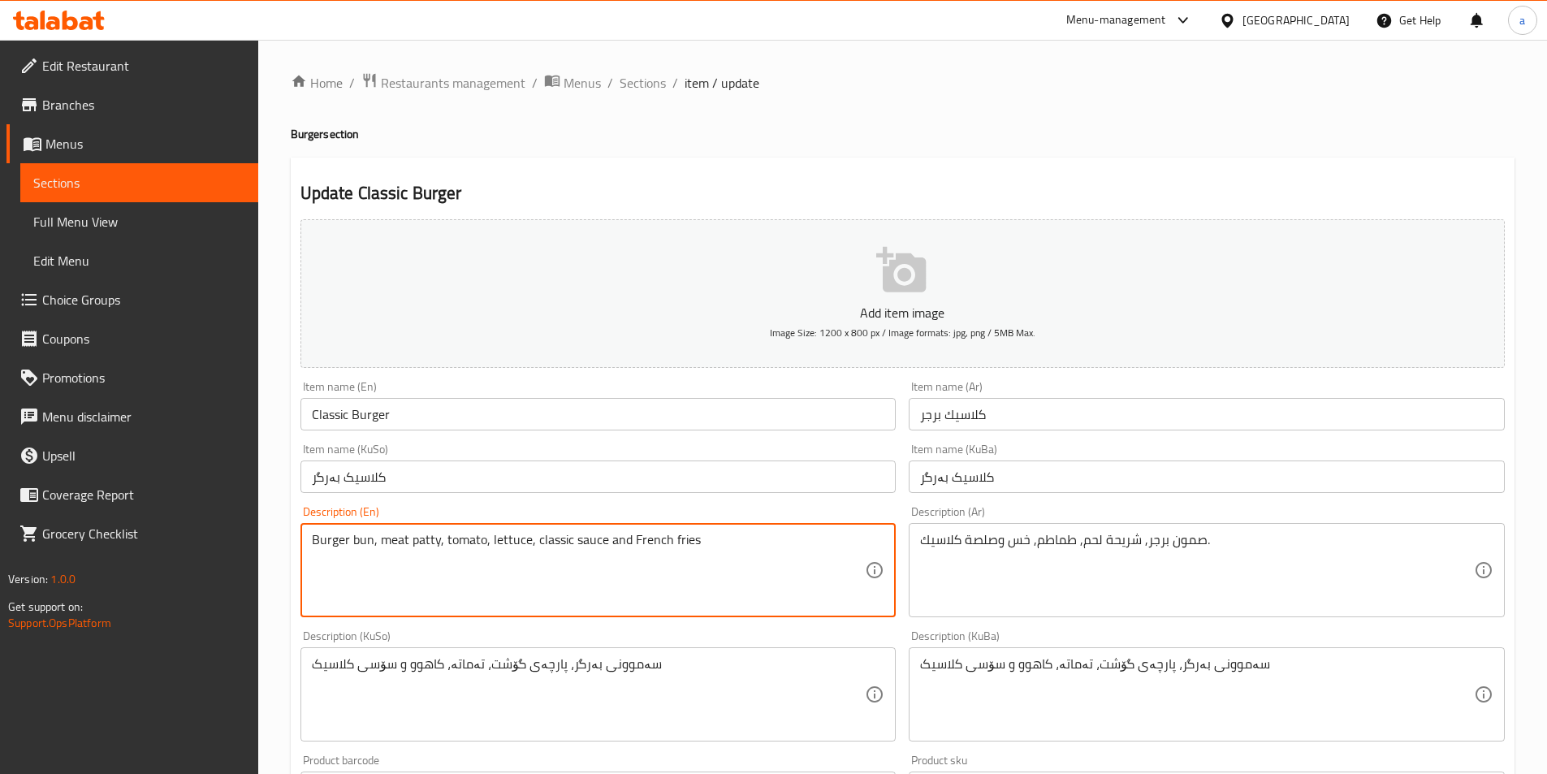
drag, startPoint x: 743, startPoint y: 545, endPoint x: 604, endPoint y: 562, distance: 139.9
click at [604, 562] on textarea "Burger bun, meat patty, tomato, lettuce, classic sauce and French fries" at bounding box center [589, 570] width 554 height 77
type textarea "Burger bun, meat patty, tomato, lettuce, classic sauce and French fries"
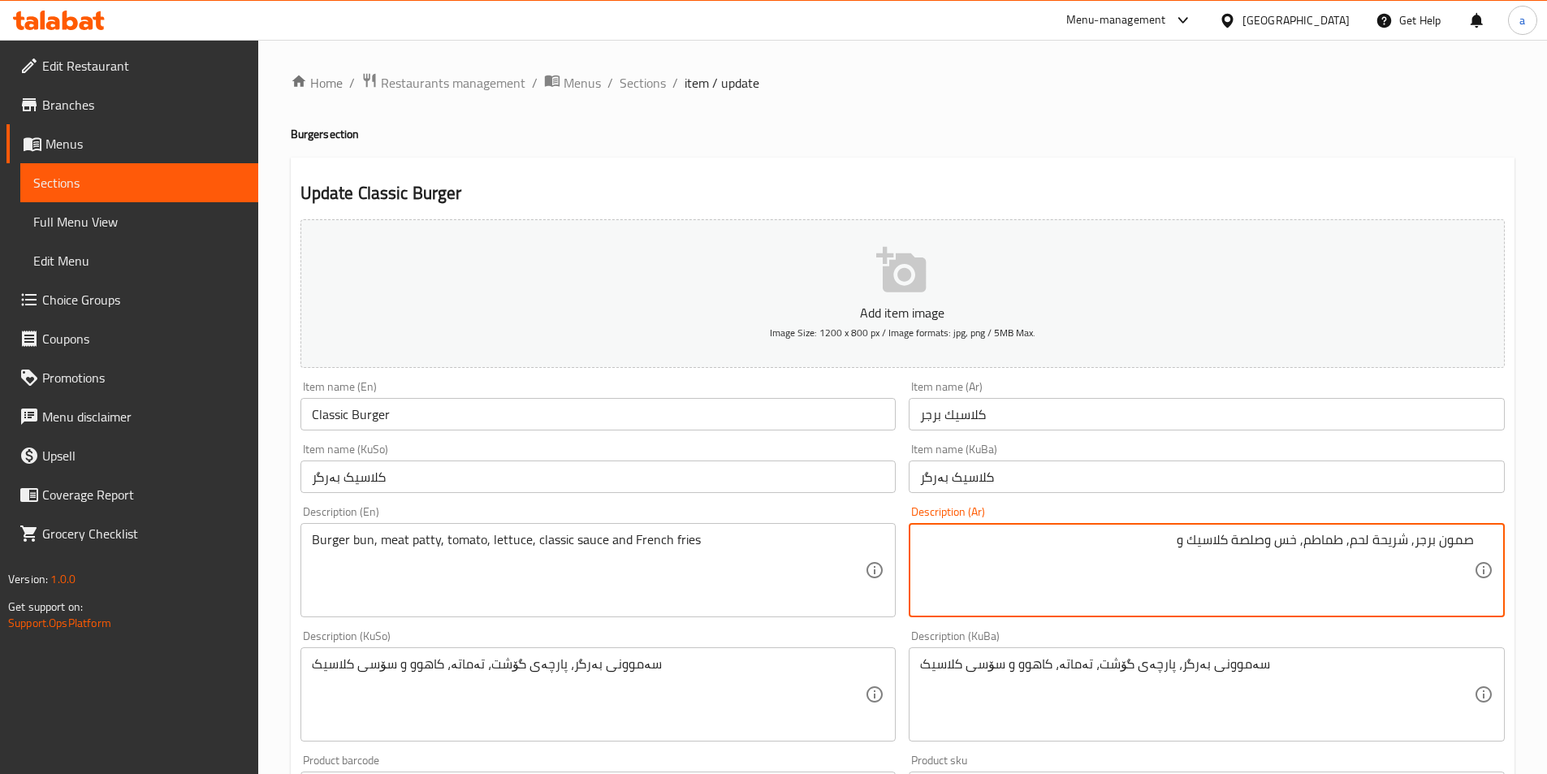
paste textarea "بطاطا مقلية"
click at [1268, 542] on textarea "صمون برجر, شريحة لحم, طماطم, خس وصلصة كلاسيك وبطاطا مقلية" at bounding box center [1197, 570] width 554 height 77
type textarea "صمون برجر, شريحة لحم, طماطم, خس، صلصة كلاسيك وبطاطا مقلية"
drag, startPoint x: 1102, startPoint y: 542, endPoint x: 1189, endPoint y: 551, distance: 87.3
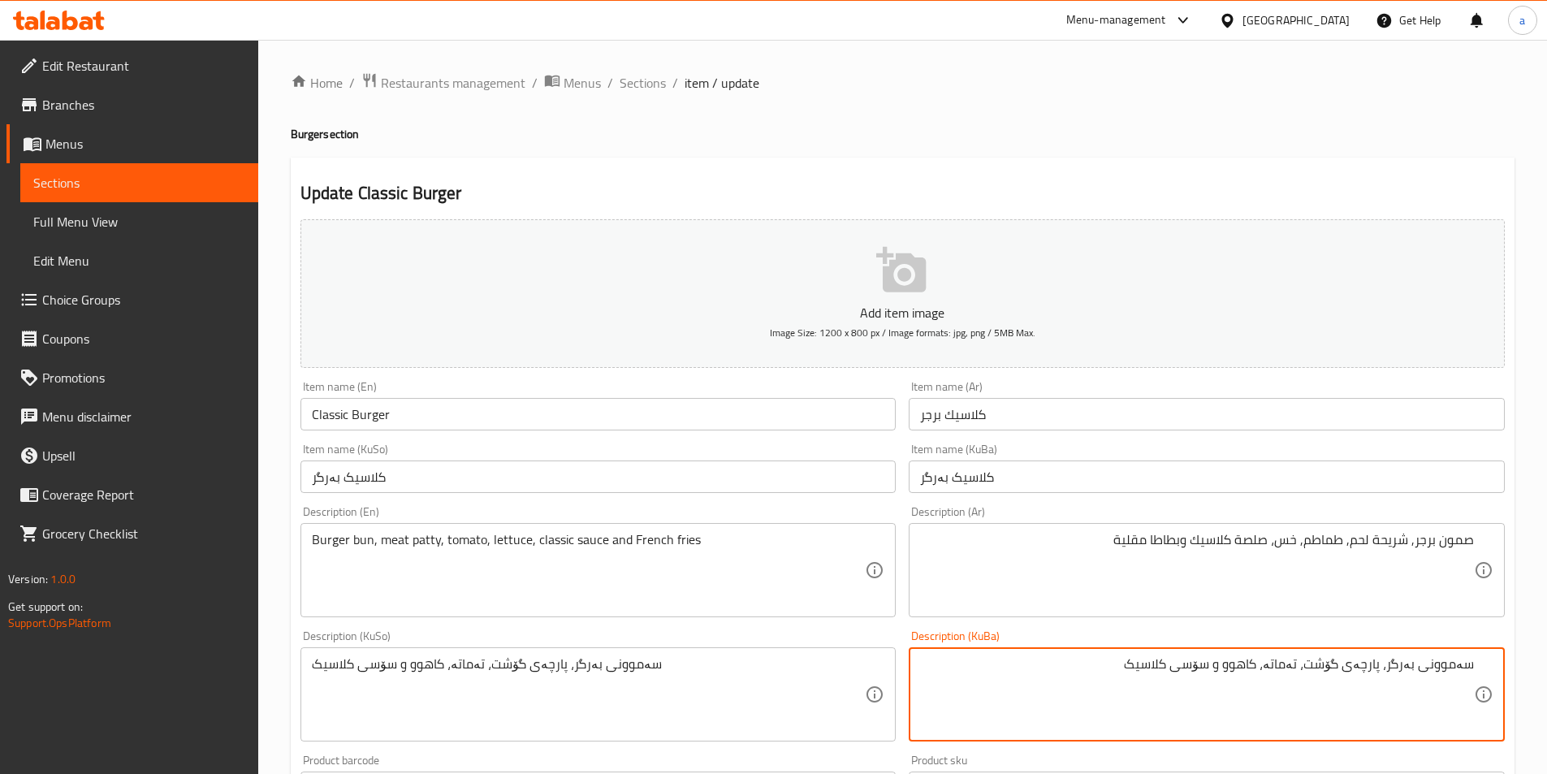
click at [1222, 669] on textarea "سەموونی بەرگر، پارچەی گۆشت، تەماتە، کاهوو و سۆسی کلاسیک" at bounding box center [1197, 694] width 554 height 77
click at [1082, 690] on textarea "سەموونی بەرگر، پارچەی گۆشت، تەماتە، کاهوو، سۆسی کلاسیک" at bounding box center [1197, 694] width 554 height 77
paste textarea "فینگەر"
drag, startPoint x: 1073, startPoint y: 659, endPoint x: 1142, endPoint y: 675, distance: 70.7
click at [1142, 675] on textarea "سەموونی بەرگر، پارچەی گۆشت، تەماتە، کاهوو، سۆسی کلاسیک و فینگەر" at bounding box center [1197, 694] width 554 height 77
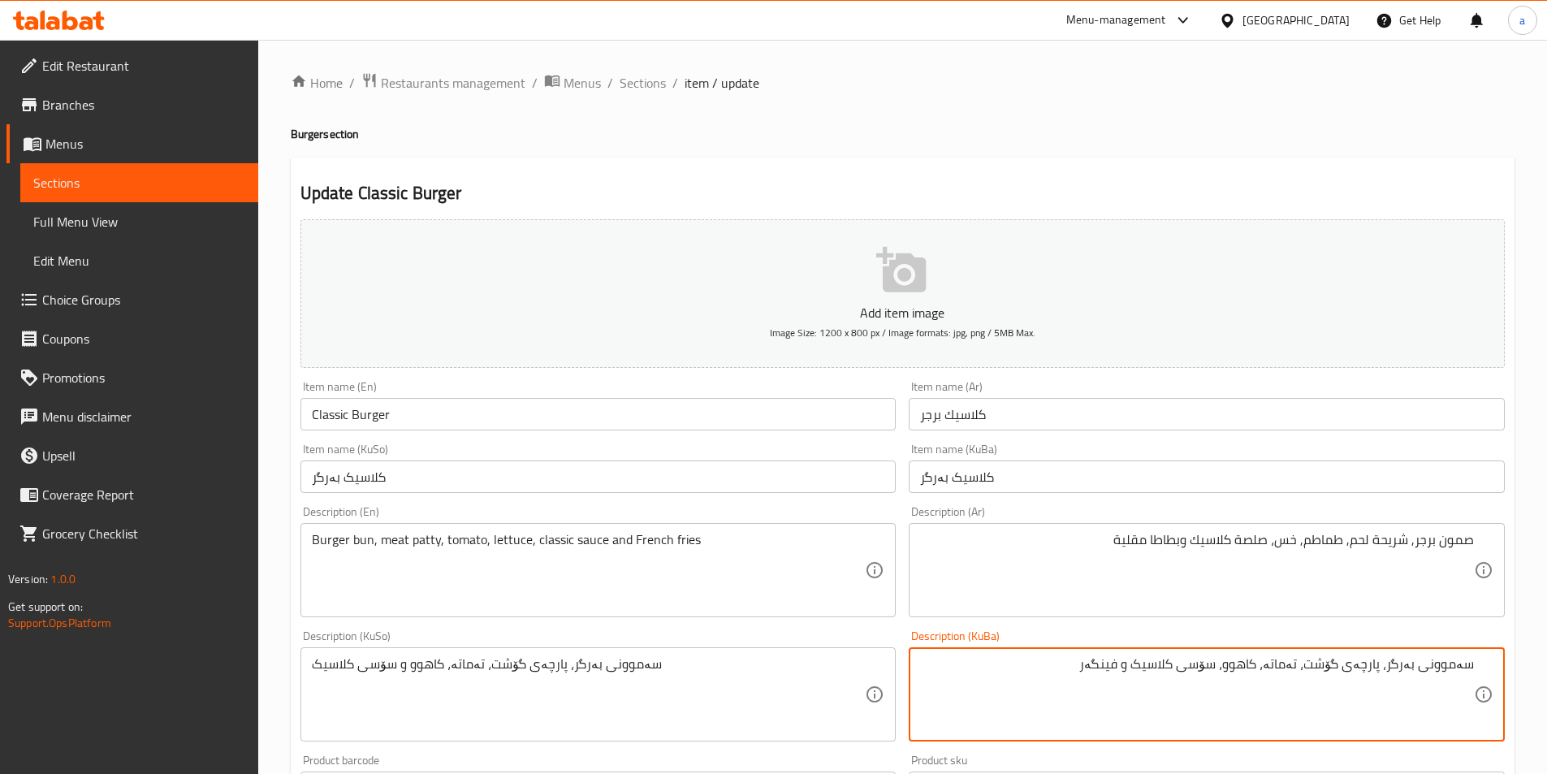
click at [975, 702] on textarea "سەموونی بەرگر، پارچەی گۆشت، تەماتە، کاهوو، سۆسی کلاسیک و فینگەر" at bounding box center [1197, 694] width 554 height 77
type textarea "سەموونی بەرگر، پارچەی گۆشت، تەماتە، کاهوو، سۆسی کلاسیک و فینگەر"
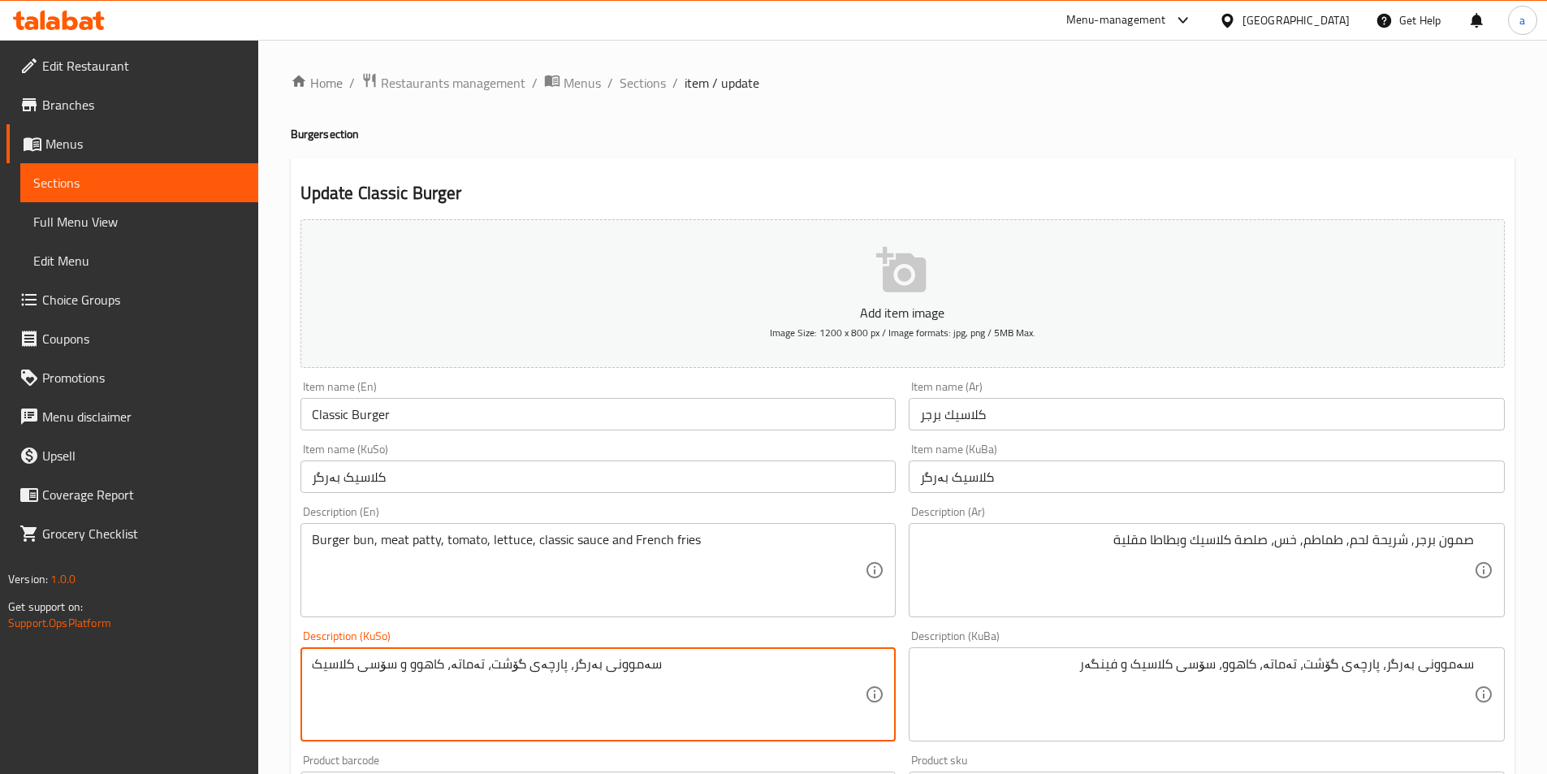
paste textarea "، سۆسی کلاسیک و فینگەر"
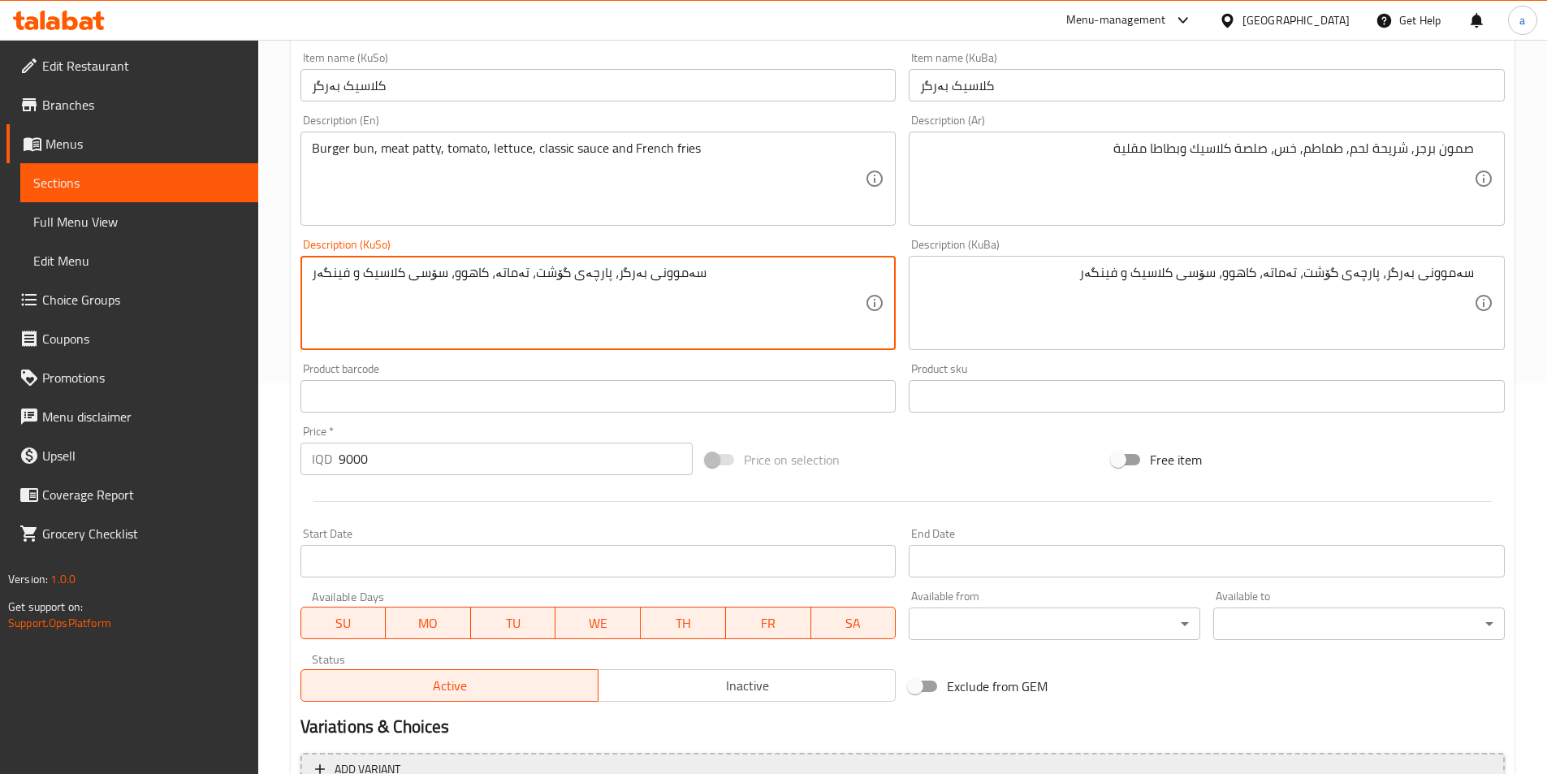
scroll to position [560, 0]
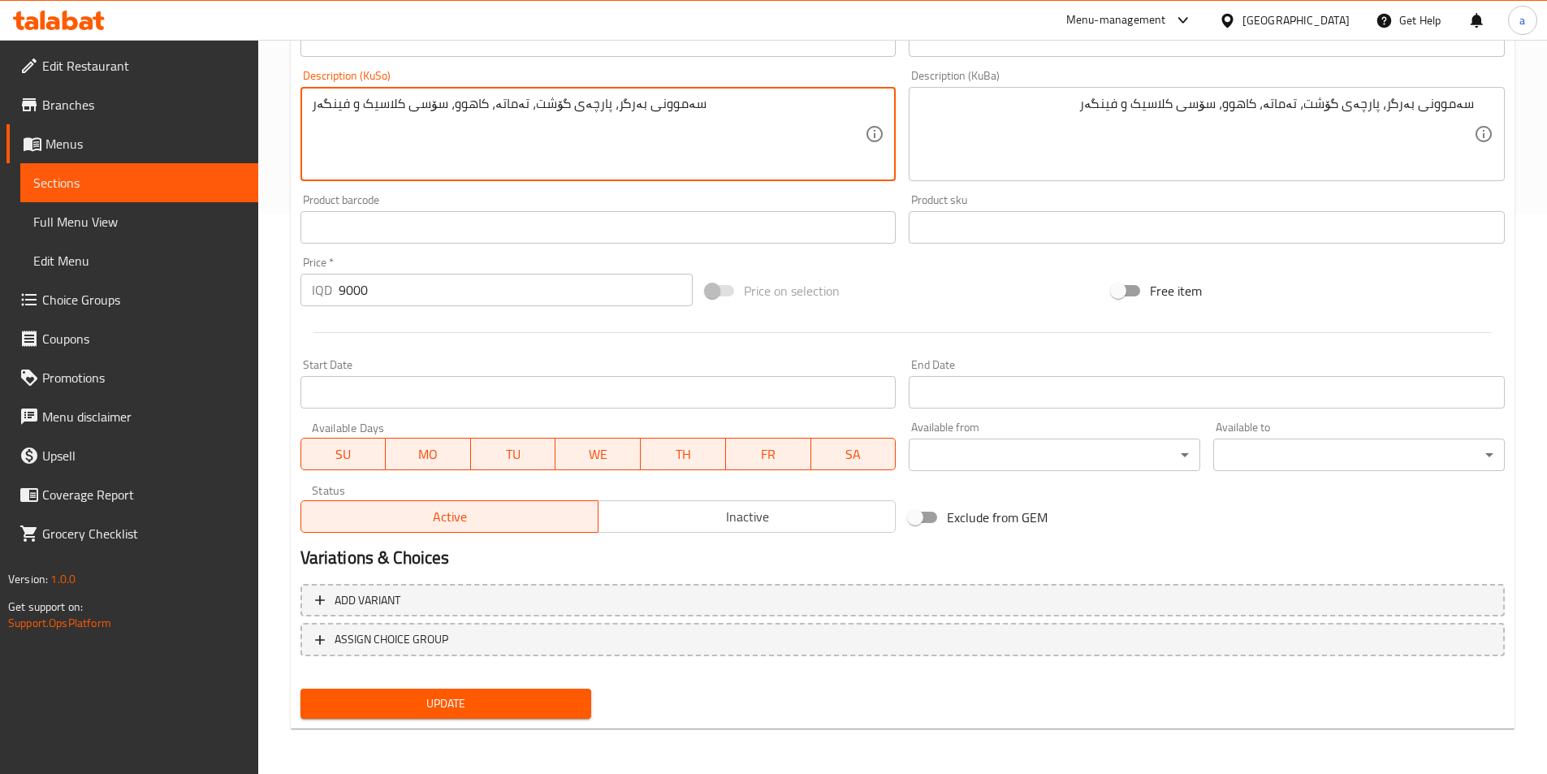
type textarea "سەموونی بەرگر، پارچەی گۆشت، تەماتە، کاهوو، سۆسی کلاسیک و فینگەر"
click at [502, 702] on span "Update" at bounding box center [446, 703] width 266 height 20
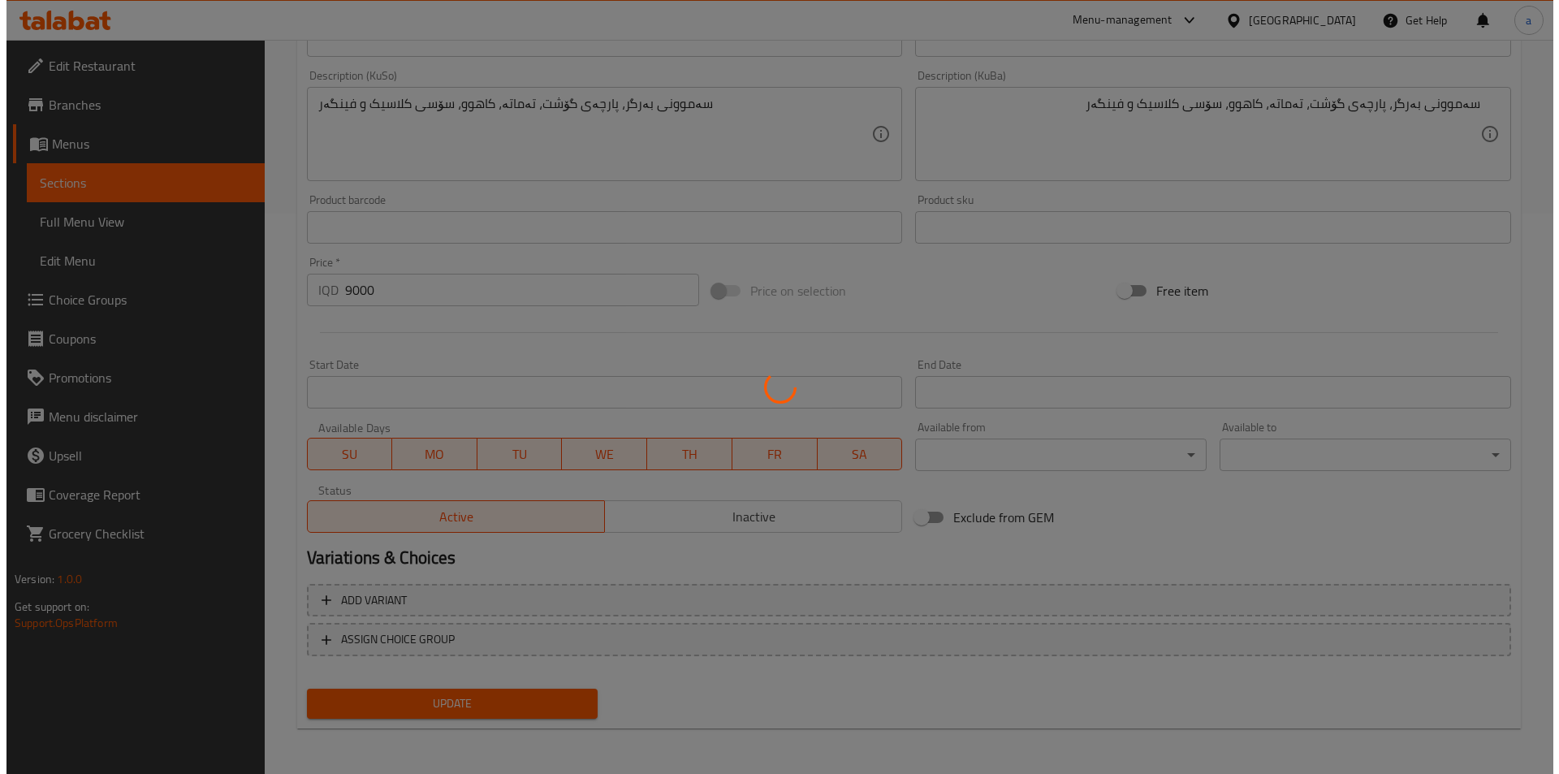
scroll to position [0, 0]
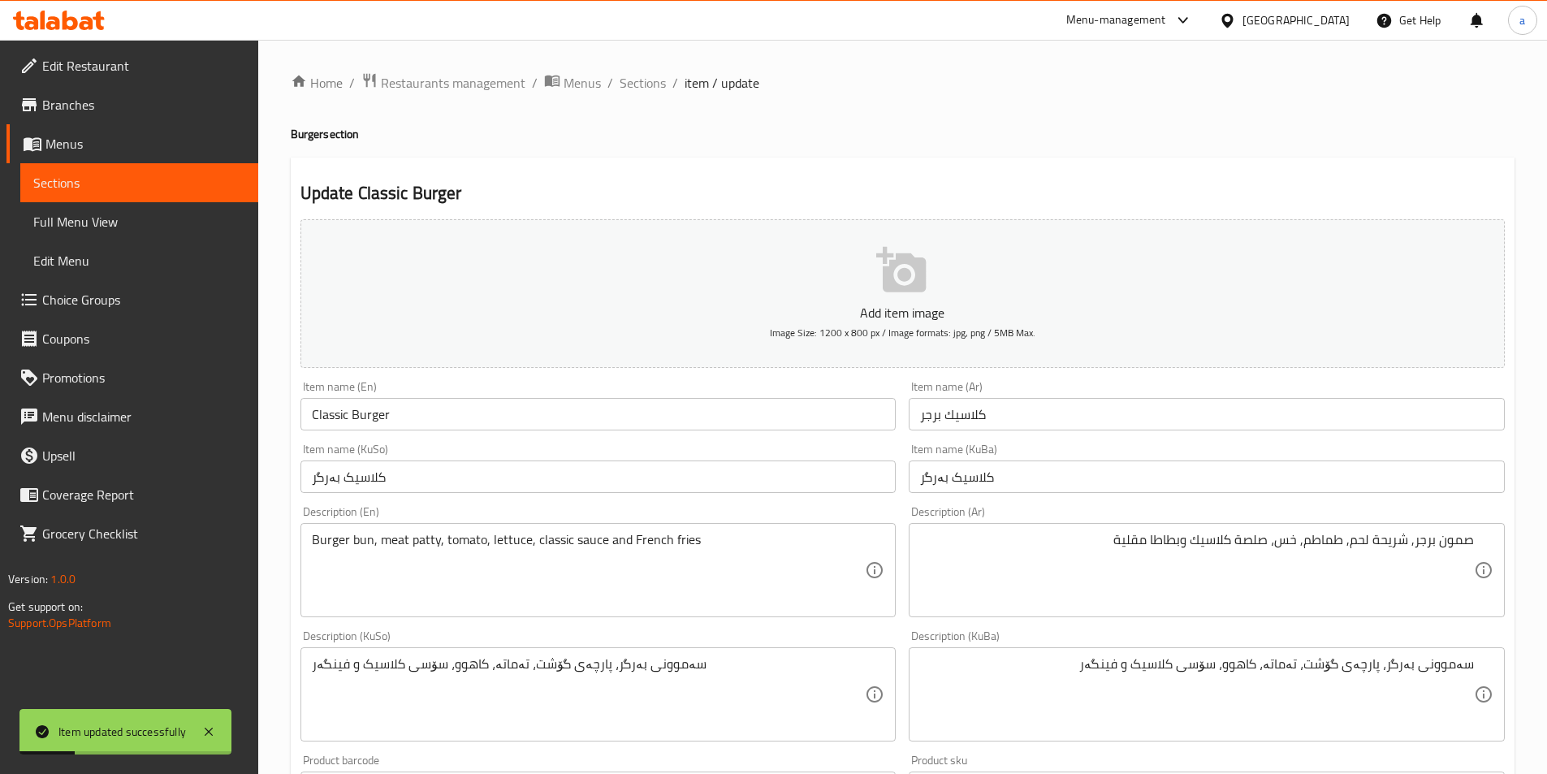
click at [100, 184] on span "Sections" at bounding box center [139, 182] width 212 height 19
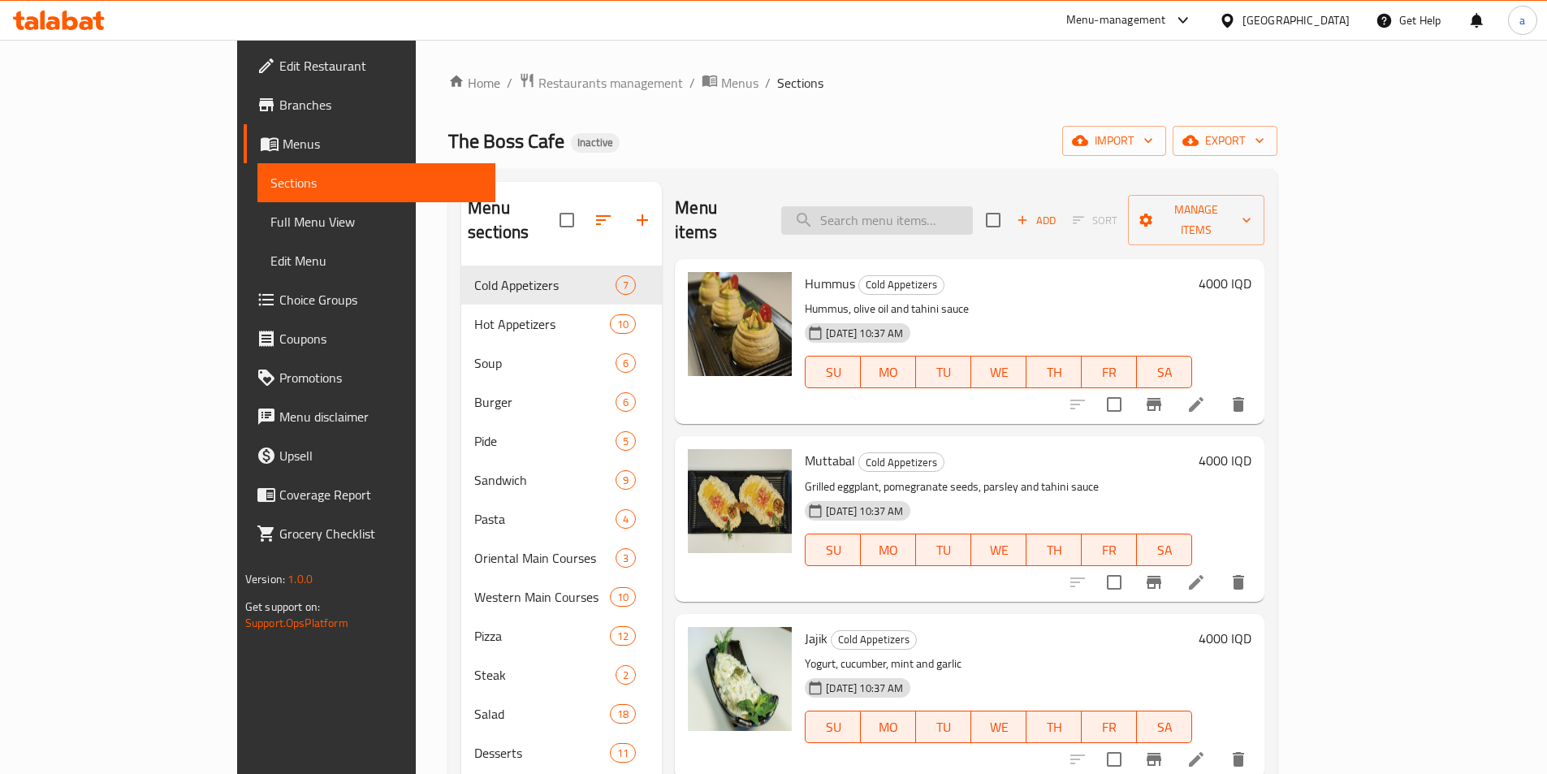
click at [973, 206] on input "search" at bounding box center [877, 220] width 192 height 28
paste input "Cheese Burger"
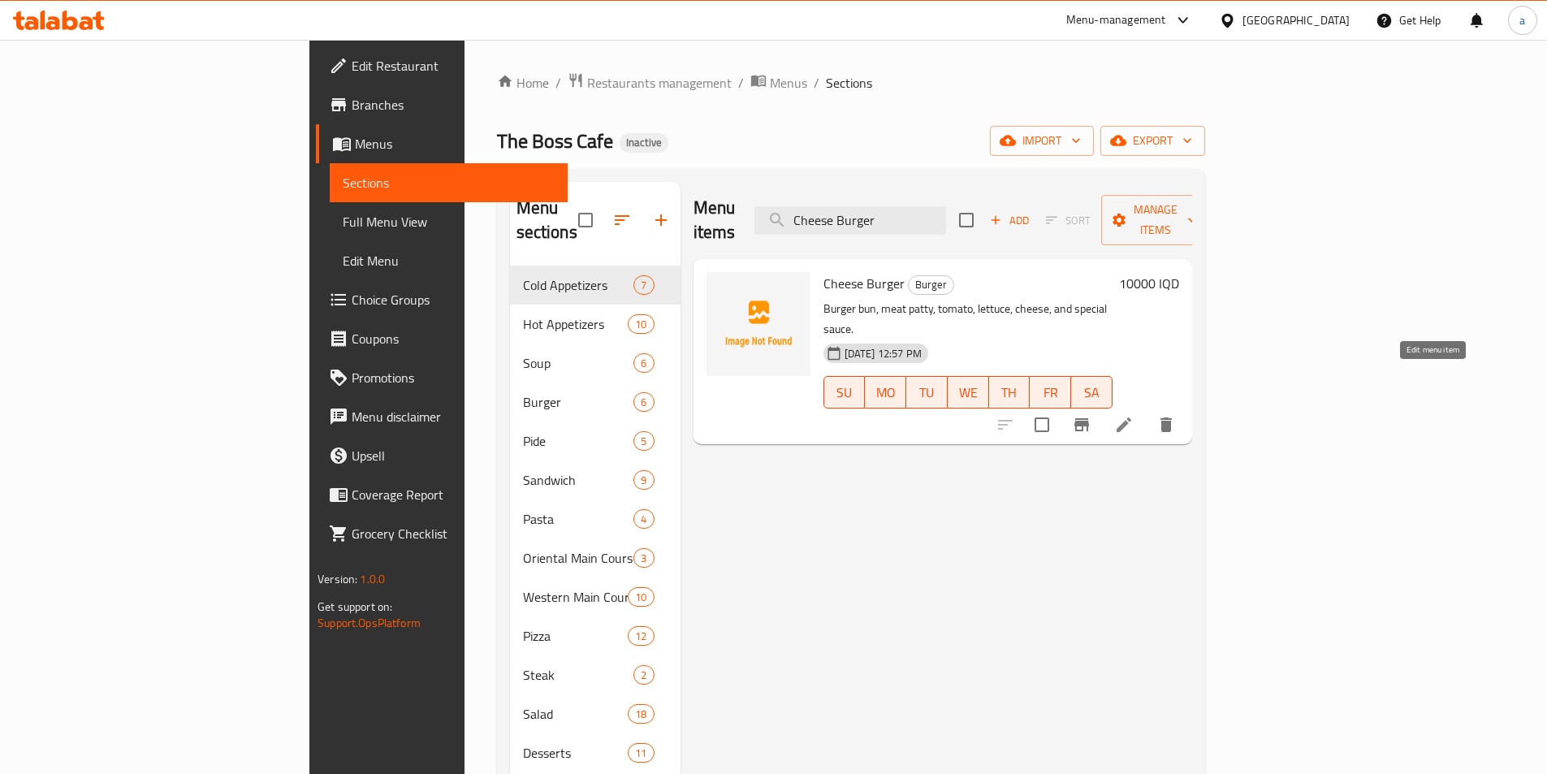
type input "Cheese Burger"
click at [1134, 415] on icon at bounding box center [1123, 424] width 19 height 19
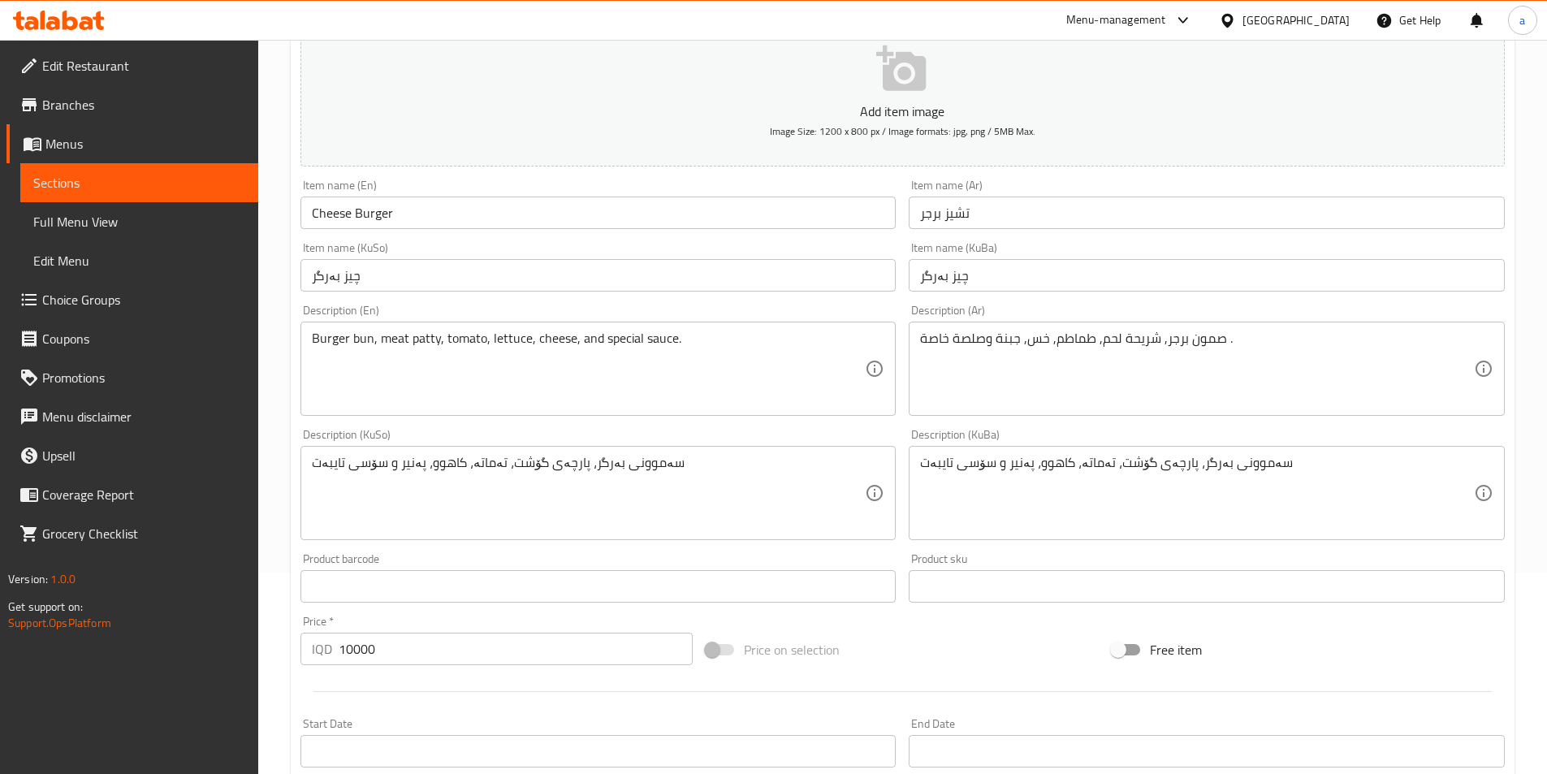
scroll to position [244, 0]
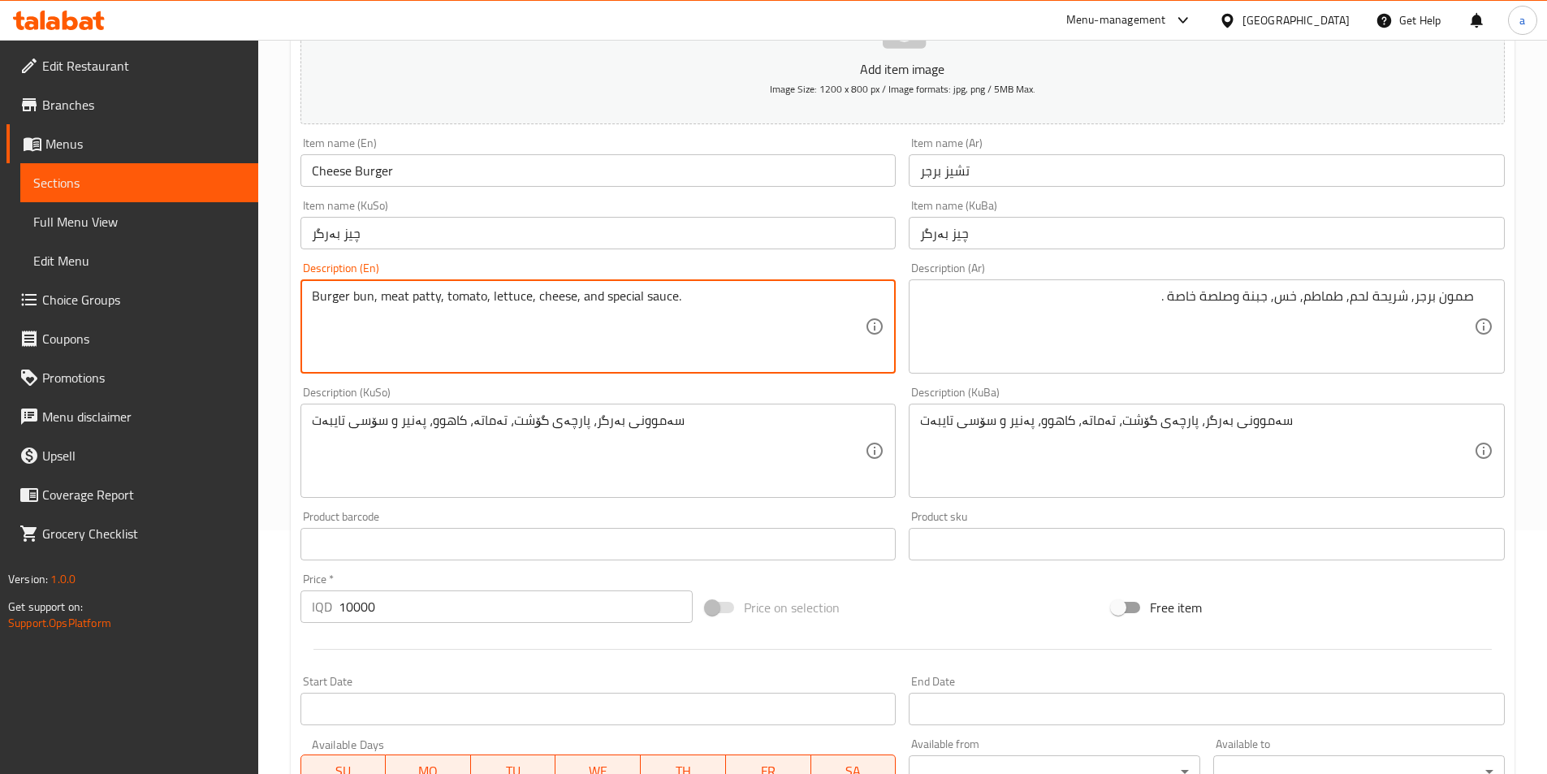
click at [587, 294] on textarea "Burger bun, meat patty, tomato, lettuce, cheese, and special sauce." at bounding box center [589, 326] width 554 height 77
click at [670, 301] on textarea "Burger bun, meat patty, tomato, lettuce, cheese,special sauce." at bounding box center [589, 326] width 554 height 77
click at [697, 305] on textarea "Burger bun, meat patty, tomato, lettuce, cheese, special sauce." at bounding box center [589, 326] width 554 height 77
paste textarea "and French fries"
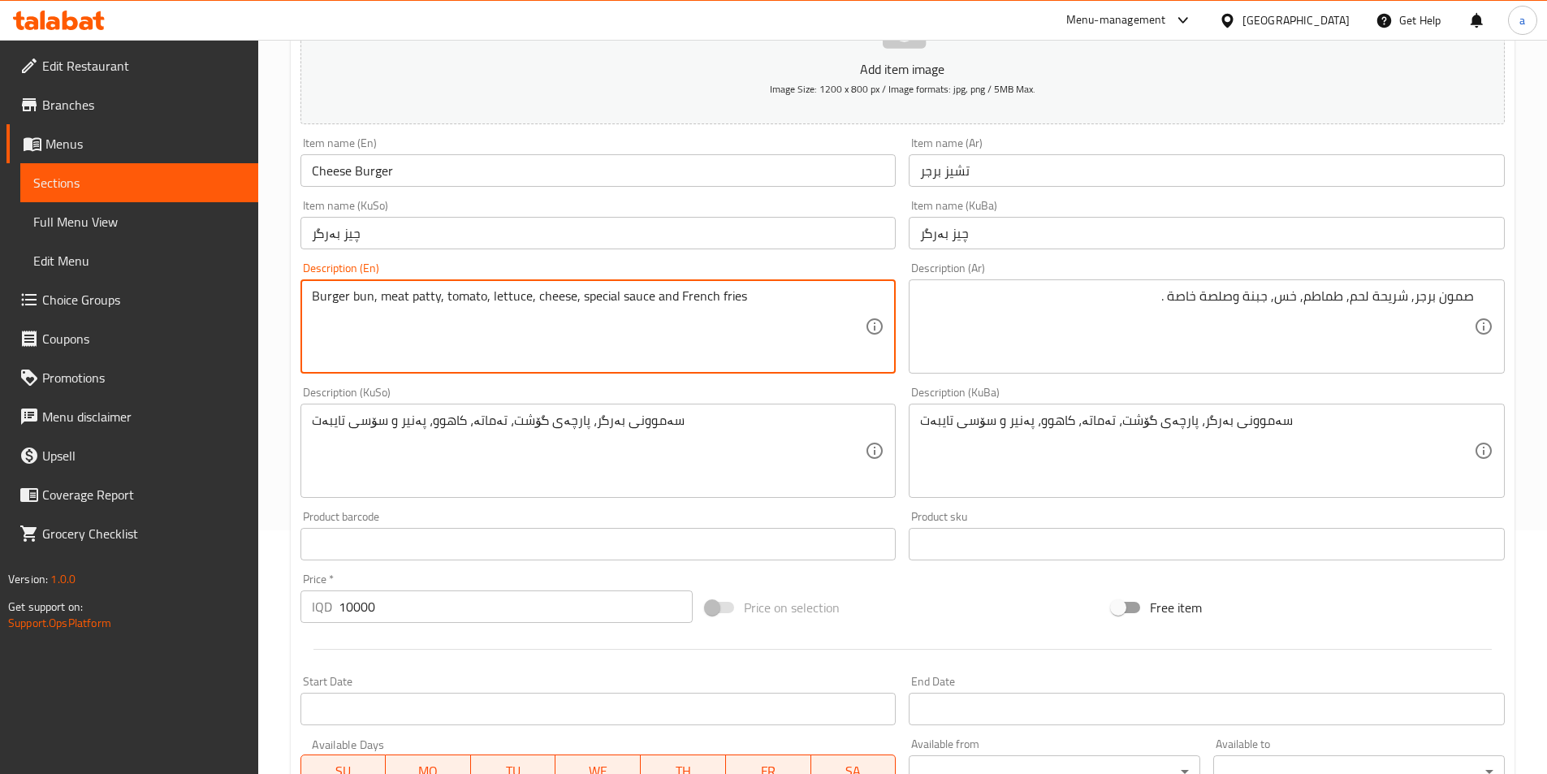
type textarea "Burger bun, meat patty, tomato, lettuce, cheese, special sauce and French fries"
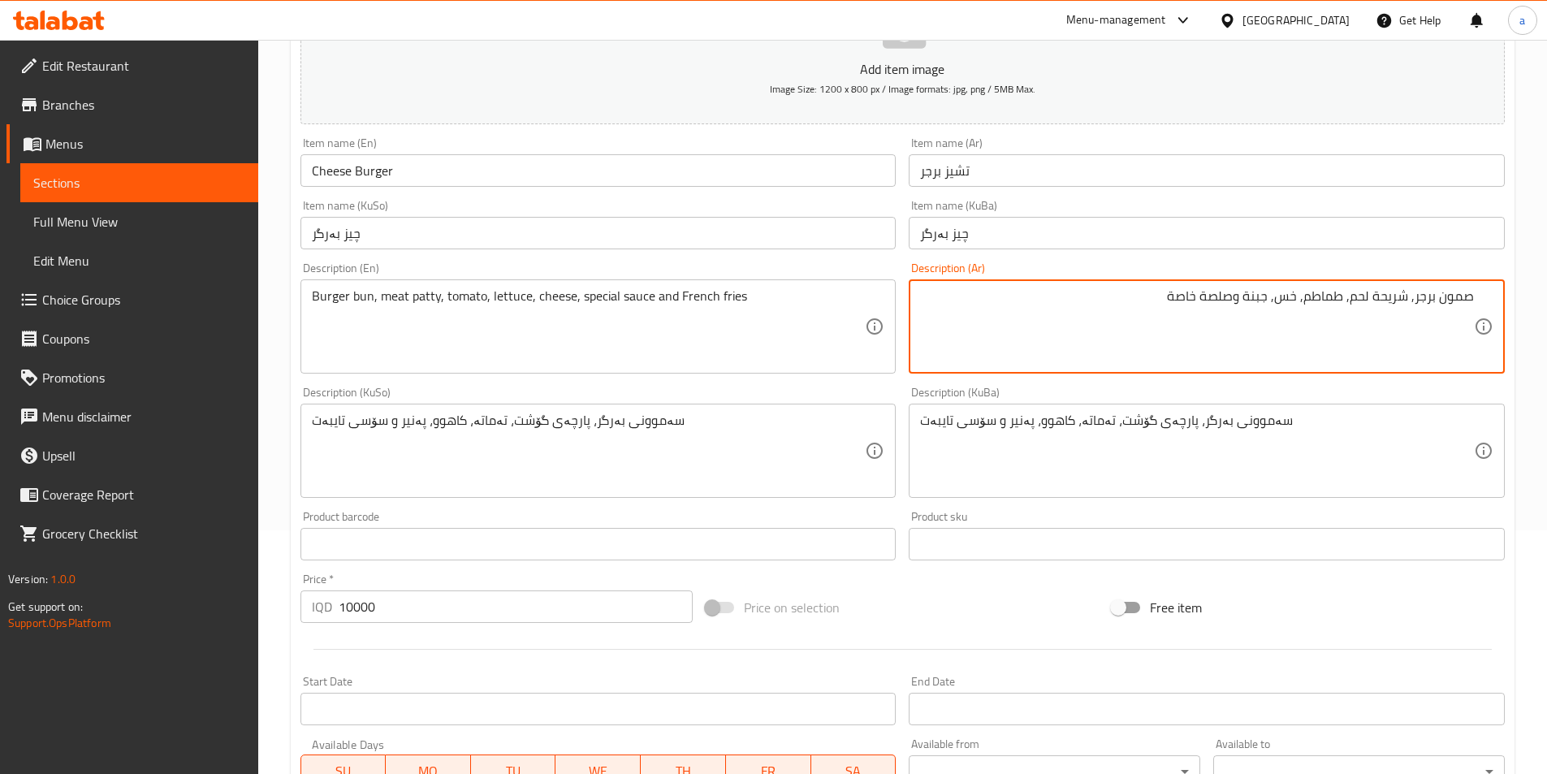
paste textarea "وبطاطا [GEOGRAPHIC_DATA]"
click at [1237, 293] on textarea "صمون برجر, شريحة لحم, طماطم, خس, [GEOGRAPHIC_DATA] وصلصة خاصة وبطاطا [GEOGRAPHI…" at bounding box center [1197, 326] width 554 height 77
type textarea "صمون برجر, شريحة لحم, طماطم, خس, [GEOGRAPHIC_DATA]، صلصة خاصة وبطاطا [GEOGRAPHI…"
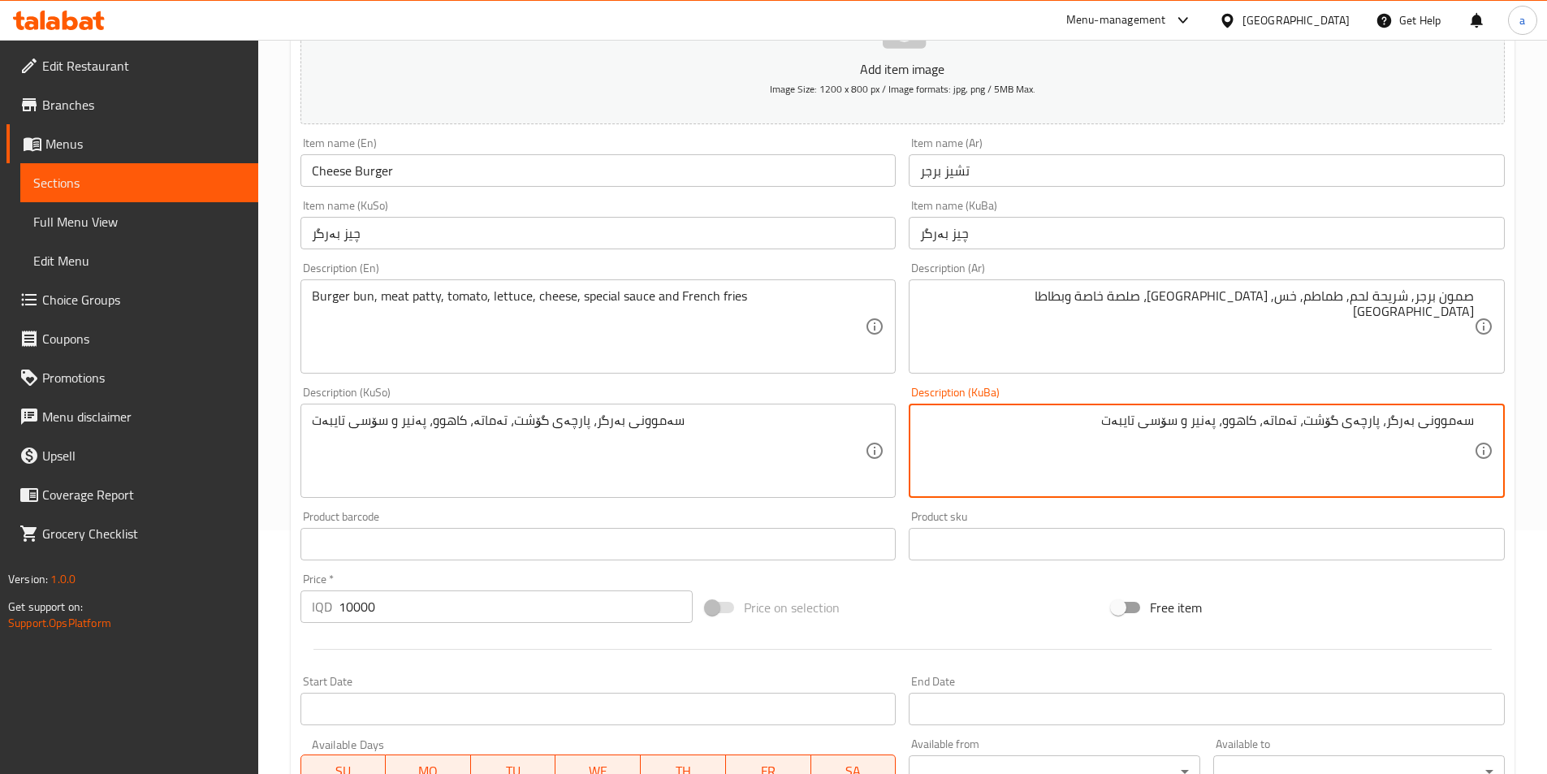
click at [1196, 425] on textarea "سەموونی بەرگر، پارچەی گۆشت، تەماتە، کاهوو، پەنیر و سۆسی تایبەت" at bounding box center [1197, 450] width 554 height 77
click at [1041, 408] on div "سەموونی بەرگر، پارچەی گۆشت، تەماتە، کاهوو، پەنیر، سۆسی تایبەت Description (KuBa)" at bounding box center [1207, 451] width 596 height 94
click at [1056, 447] on textarea "سەموونی بەرگر، پارچەی گۆشت، تەماتە، کاهوو، پەنیر، سۆسی تایبەت" at bounding box center [1197, 450] width 554 height 77
paste textarea "و فینگەر"
drag, startPoint x: 1006, startPoint y: 456, endPoint x: 1558, endPoint y: 447, distance: 552.2
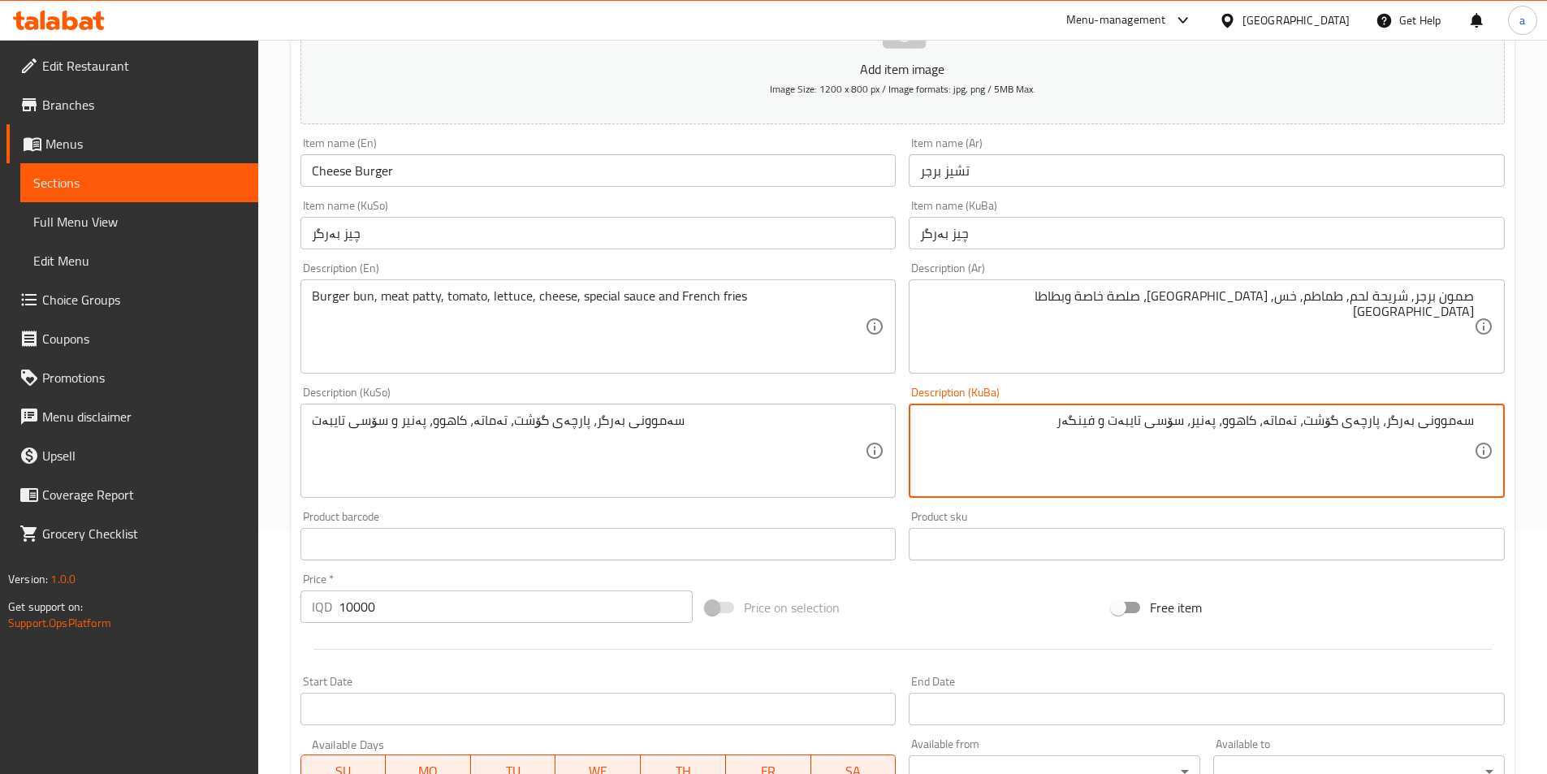
click at [1547, 447] on html "​ Menu-management [GEOGRAPHIC_DATA] Get Help a Edit Restaurant Branches Menus S…" at bounding box center [773, 143] width 1547 height 774
type textarea "سەموونی بەرگر، پارچەی گۆشت، تەماتە، کاهوو، پەنیر، سۆسی تایبەت و فینگەر"
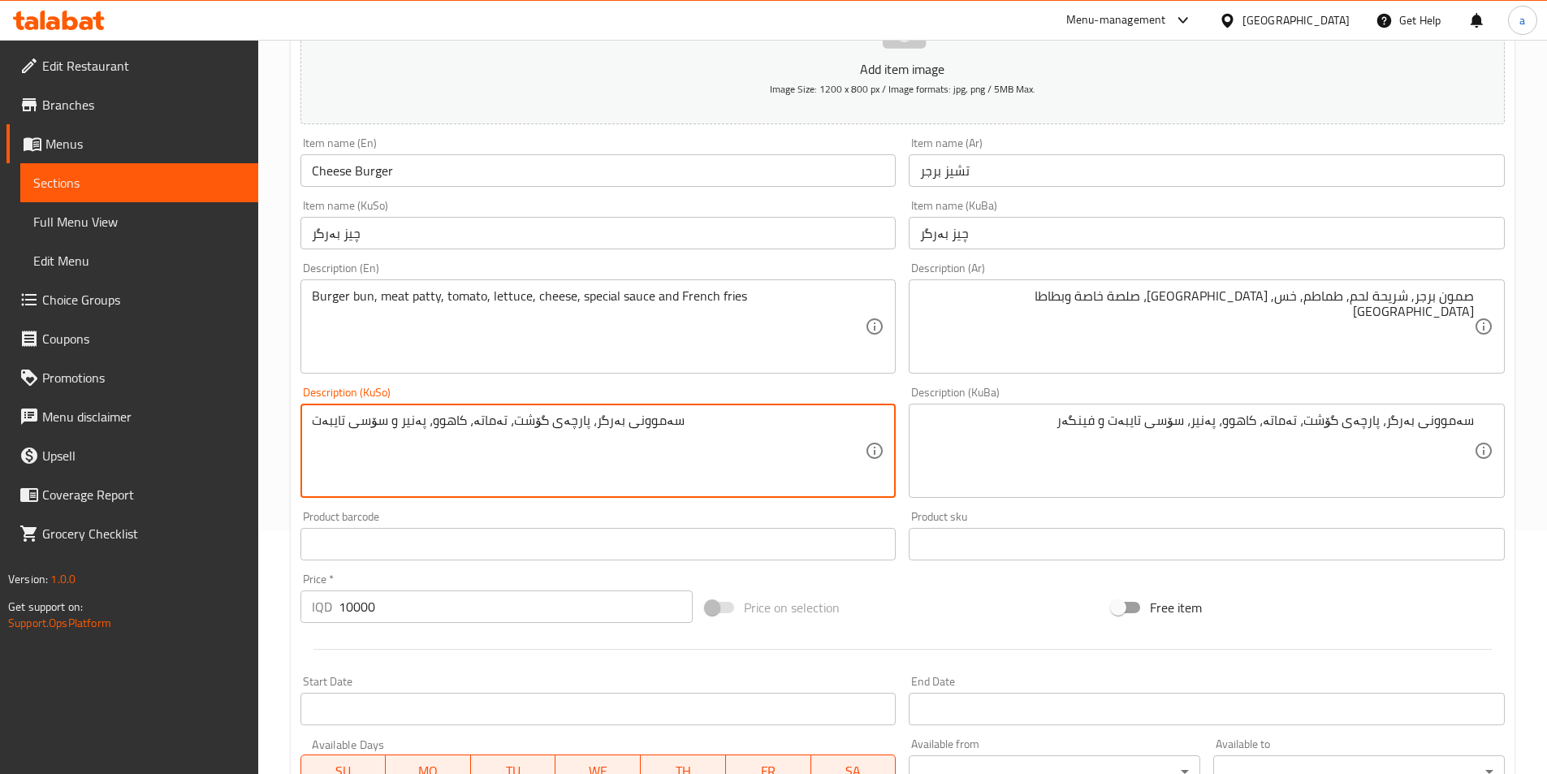
paste textarea "، سۆسی تایبەت و فینگەر"
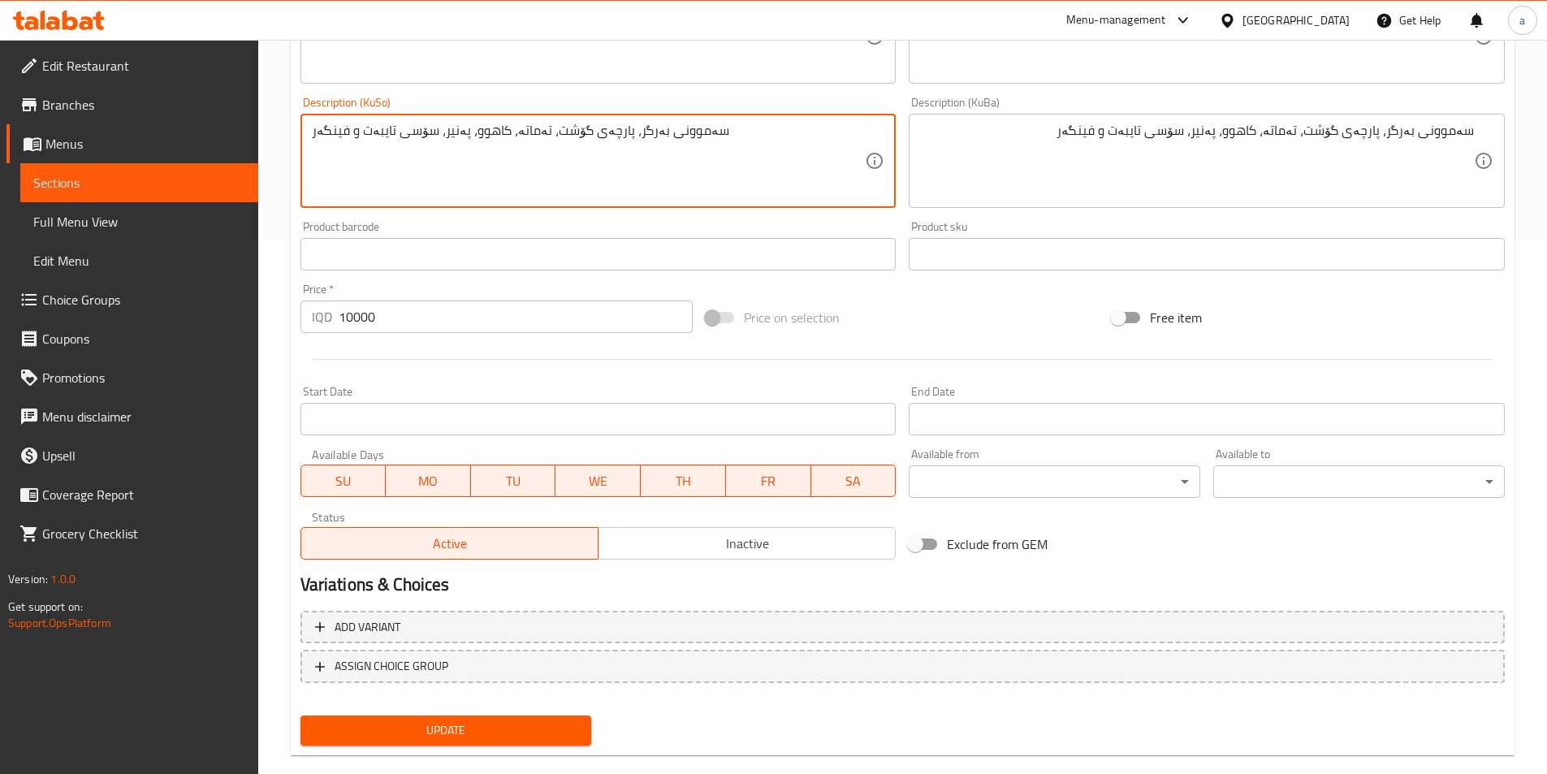
scroll to position [560, 0]
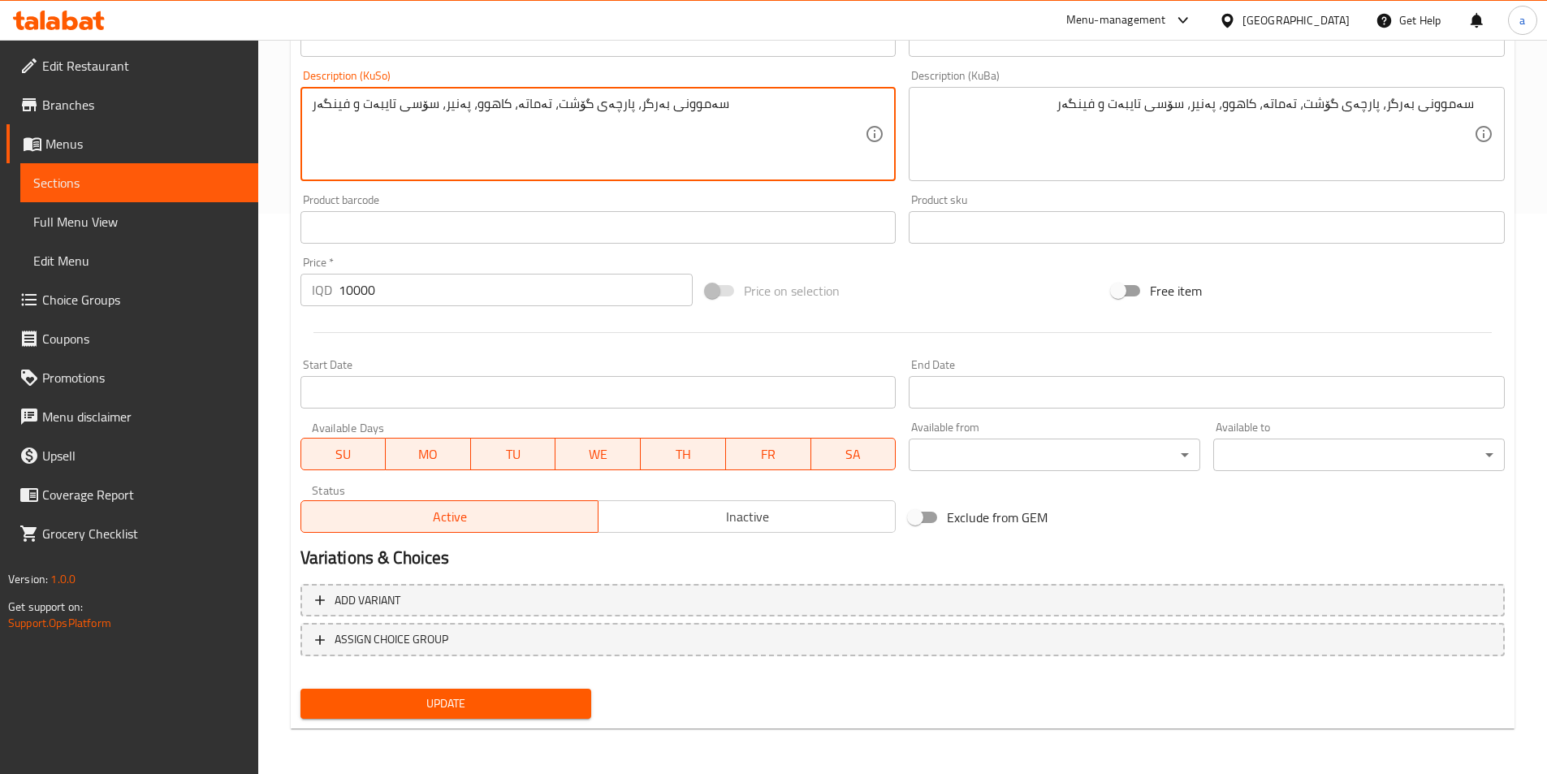
type textarea "سەموونی بەرگر، پارچەی گۆشت، تەماتە، کاهوو، پەنیر، سۆسی تایبەت و فینگەر"
click at [424, 698] on span "Update" at bounding box center [446, 703] width 266 height 20
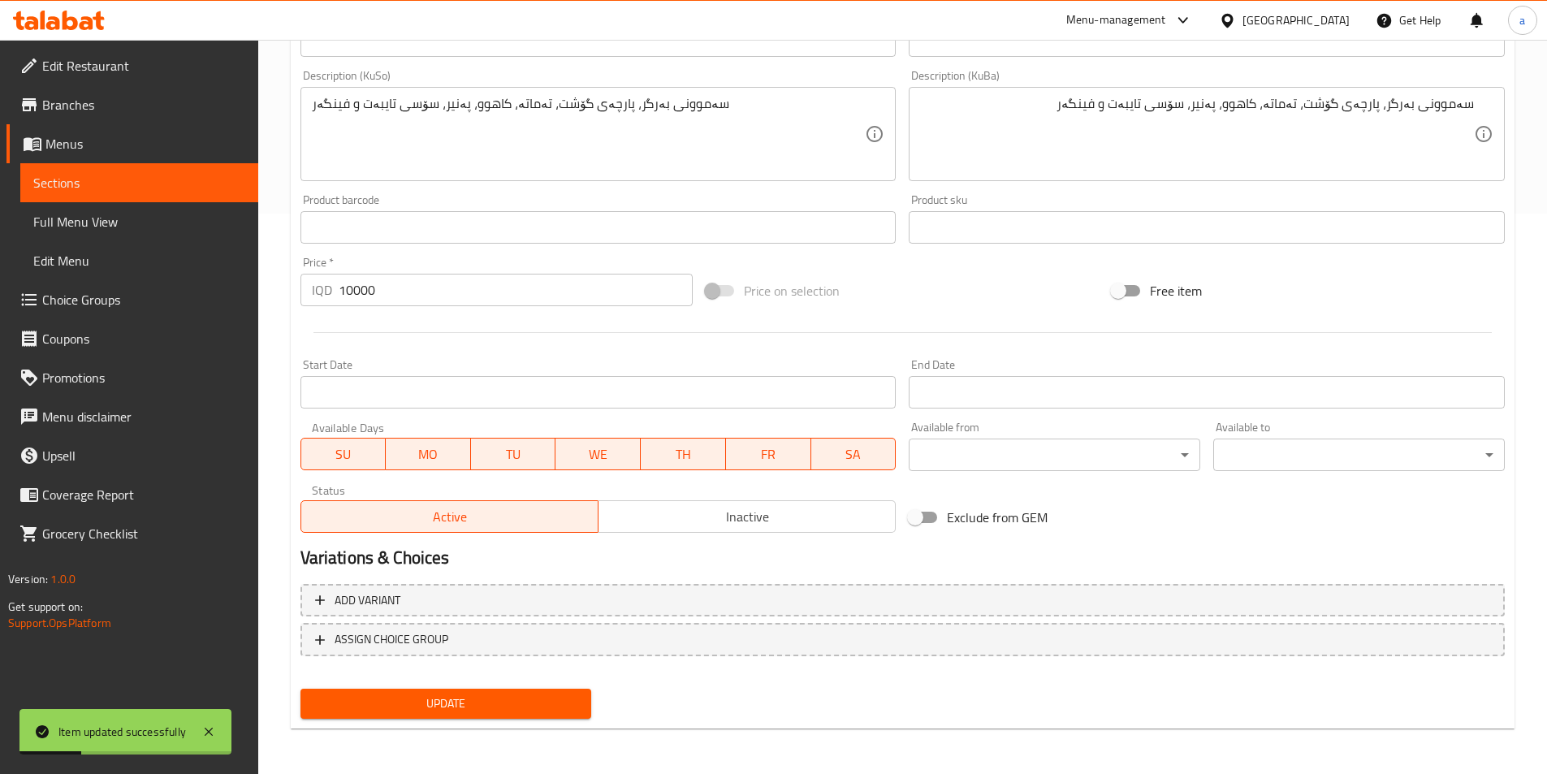
click at [99, 179] on span "Sections" at bounding box center [139, 182] width 212 height 19
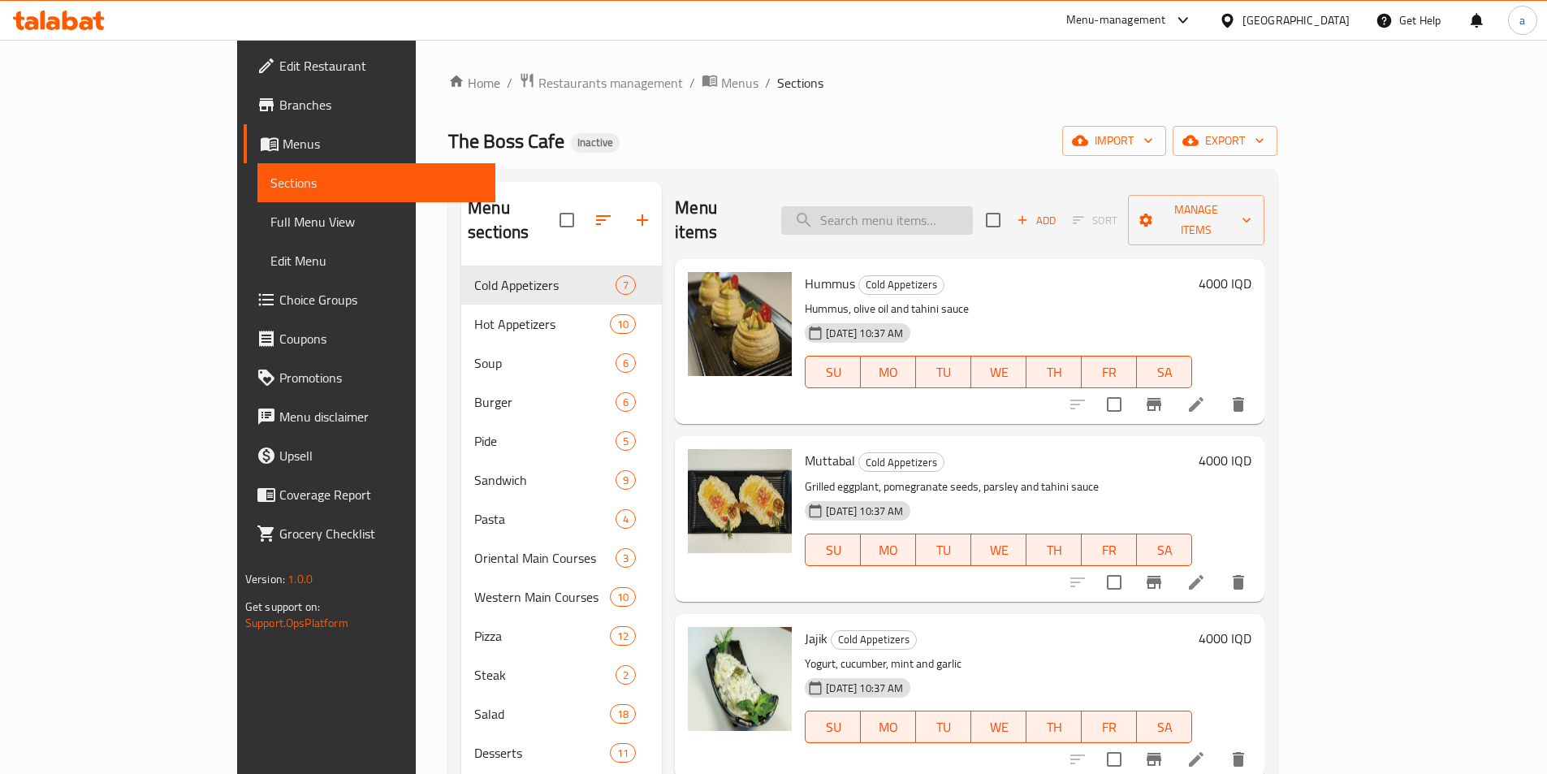
click at [941, 209] on input "search" at bounding box center [877, 220] width 192 height 28
paste input "Crispy Onion Burger"
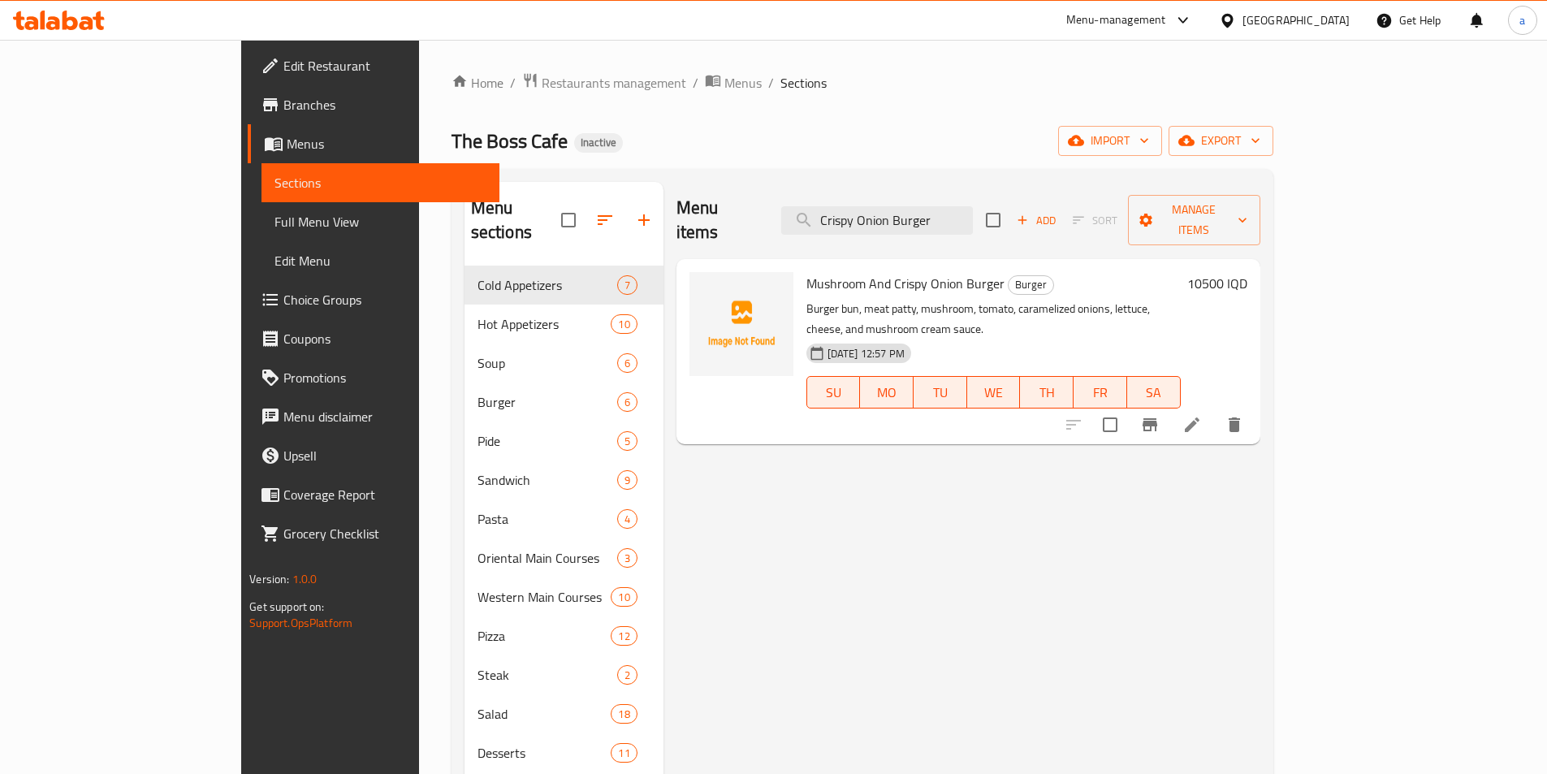
type input "Crispy Onion Burger"
click at [818, 271] on span "Mushroom And Crispy Onion Burger" at bounding box center [905, 283] width 198 height 24
copy span "And"
drag, startPoint x: 1064, startPoint y: 499, endPoint x: 1095, endPoint y: 472, distance: 42.0
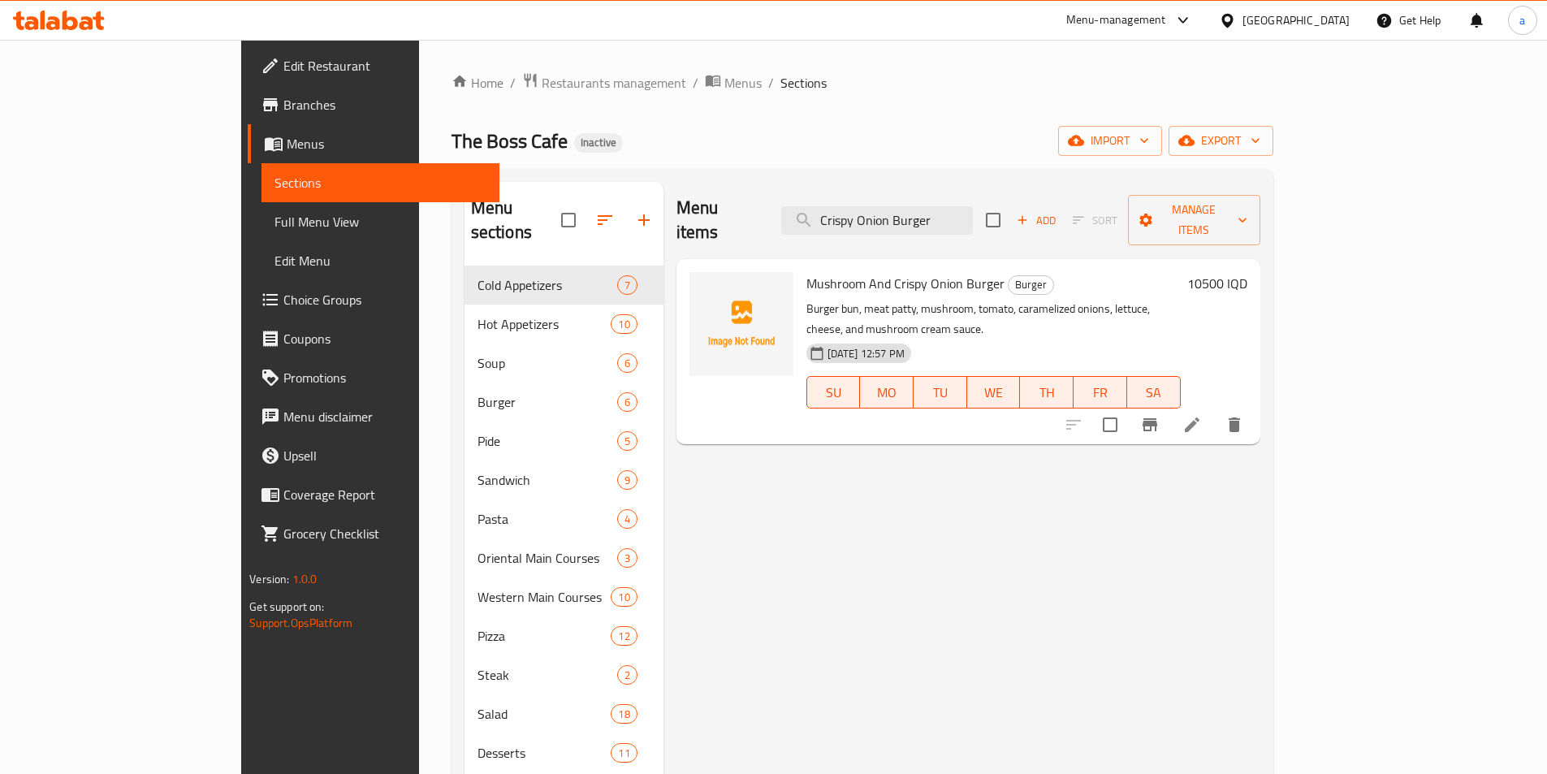
click at [1064, 499] on div "Menu items Crispy Onion Burger Add Sort Manage items Mushroom And Crispy Onion …" at bounding box center [961, 617] width 597 height 870
click at [1202, 415] on icon at bounding box center [1191, 424] width 19 height 19
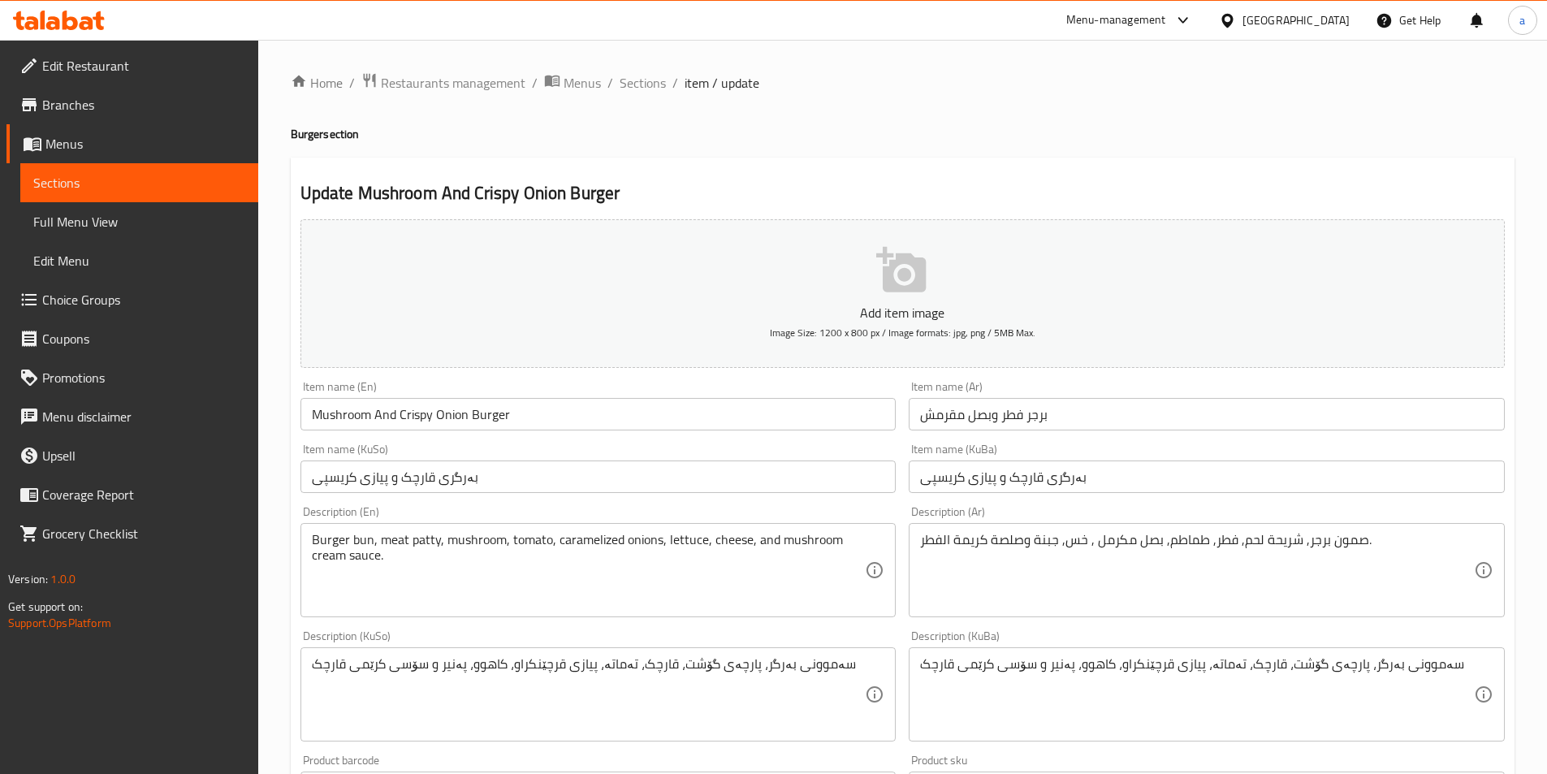
scroll to position [244, 0]
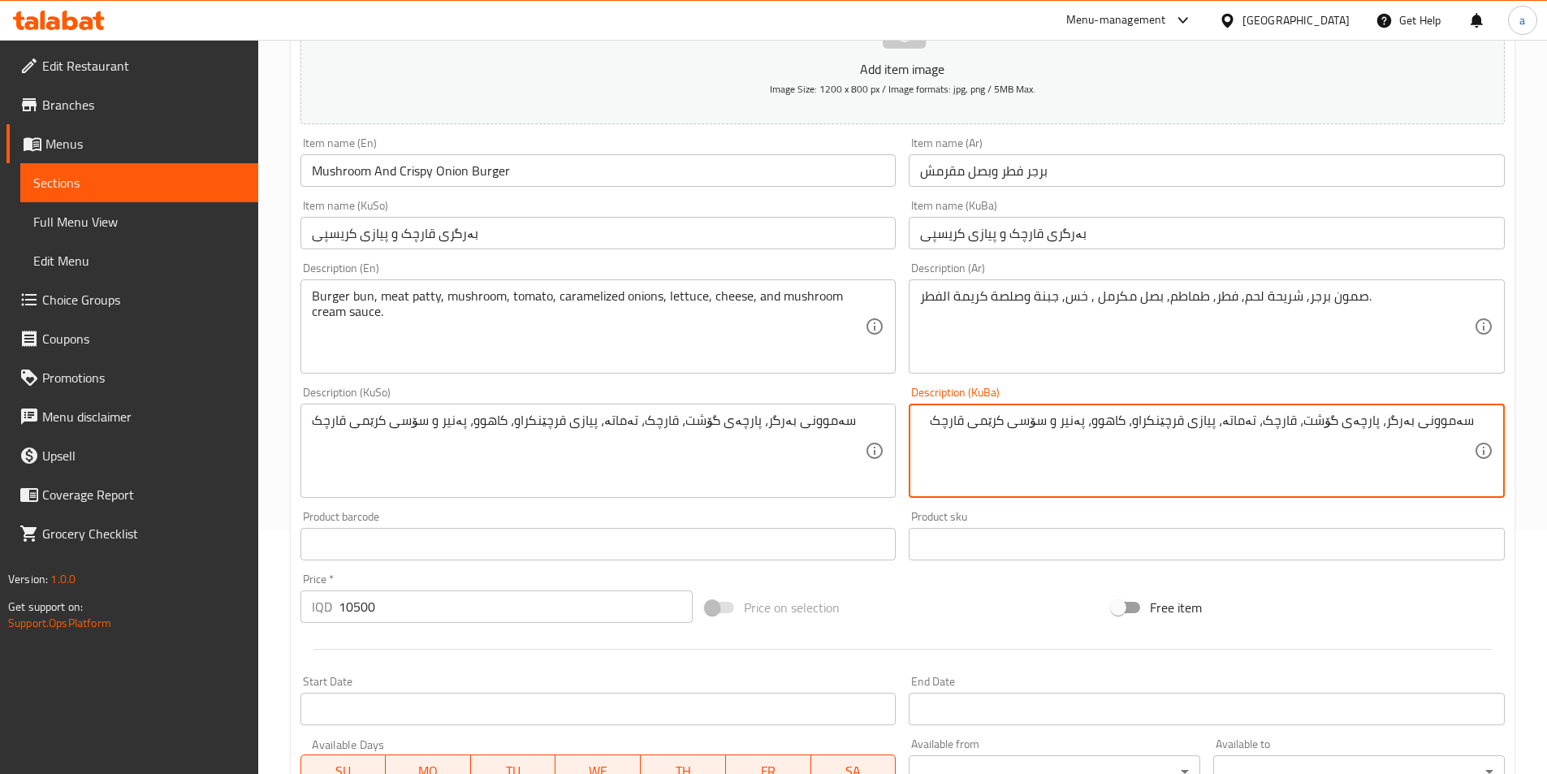
click at [937, 412] on textarea "سەموونی بەرگر، پارچەی گۆشت، قارچک، تەماتە، پیازی قرچێنکراو، کاهوو، پەنیر و سۆسی…" at bounding box center [1197, 450] width 554 height 77
drag, startPoint x: 1073, startPoint y: 425, endPoint x: 1083, endPoint y: 427, distance: 10.8
click at [1083, 427] on textarea "سەموونی بەرگر، پارچەی گۆشت، قارچک، تەماتە، پیازی قرچێنکراو، کاهوو، پەنیر و سۆسی…" at bounding box center [1197, 450] width 554 height 77
click at [931, 434] on textarea "سەموونی بەرگر، پارچەی گۆشت، قارچک، تەماتە، پیازی قرچێنکراو، کاهوو، پەنیر، سۆسی …" at bounding box center [1197, 450] width 554 height 77
paste textarea "و فینگەر"
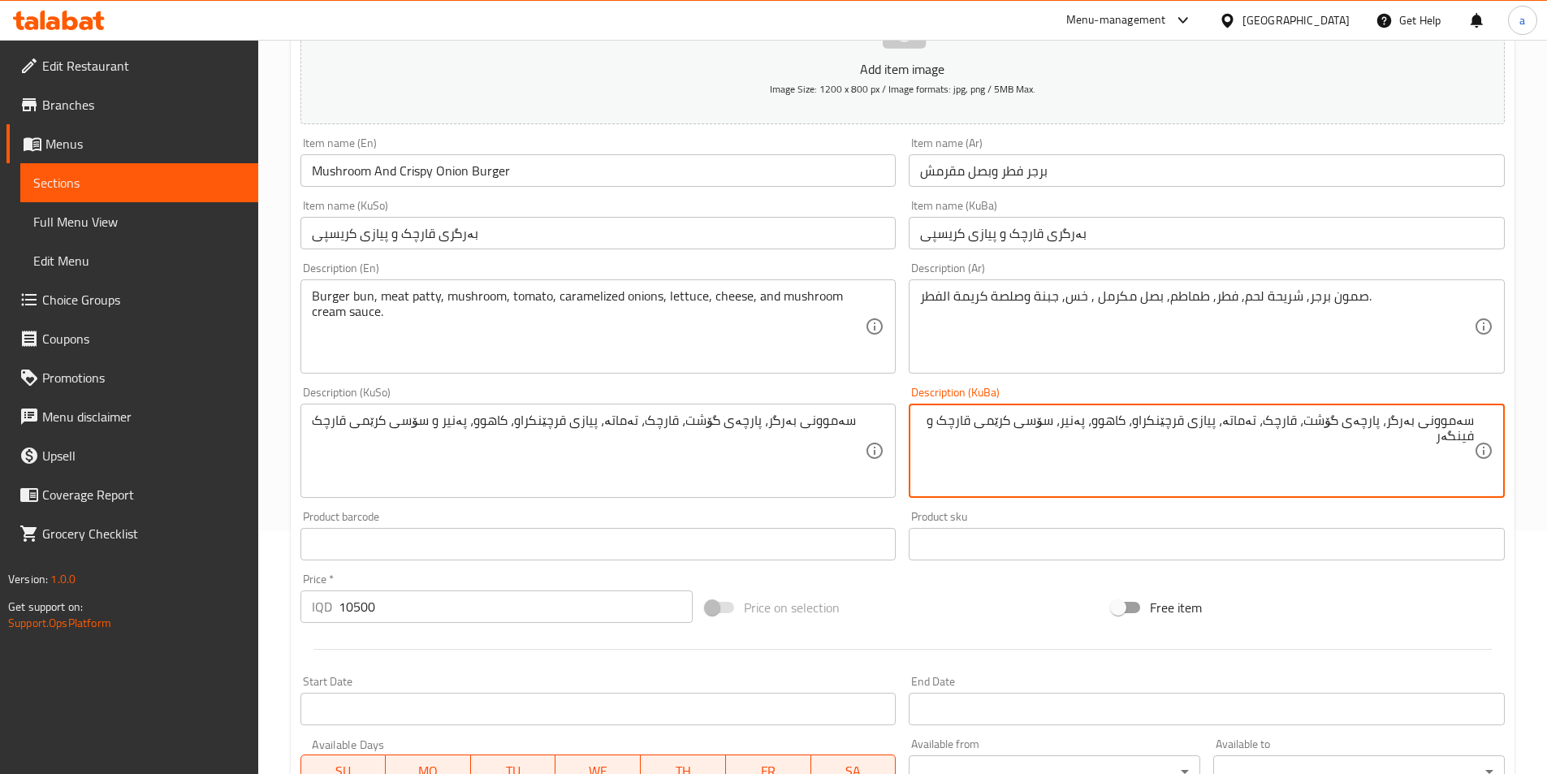
drag, startPoint x: 1020, startPoint y: 489, endPoint x: 1558, endPoint y: 395, distance: 546.5
click at [1547, 395] on html "​ Menu-management Iraq Get Help a Edit Restaurant Branches Menus Sections Full …" at bounding box center [773, 143] width 1547 height 774
type textarea "سەموونی بەرگر، پارچەی گۆشت، قارچک، تەماتە، پیازی قرچێنکراو، کاهوو، پەنیر، سۆسی …"
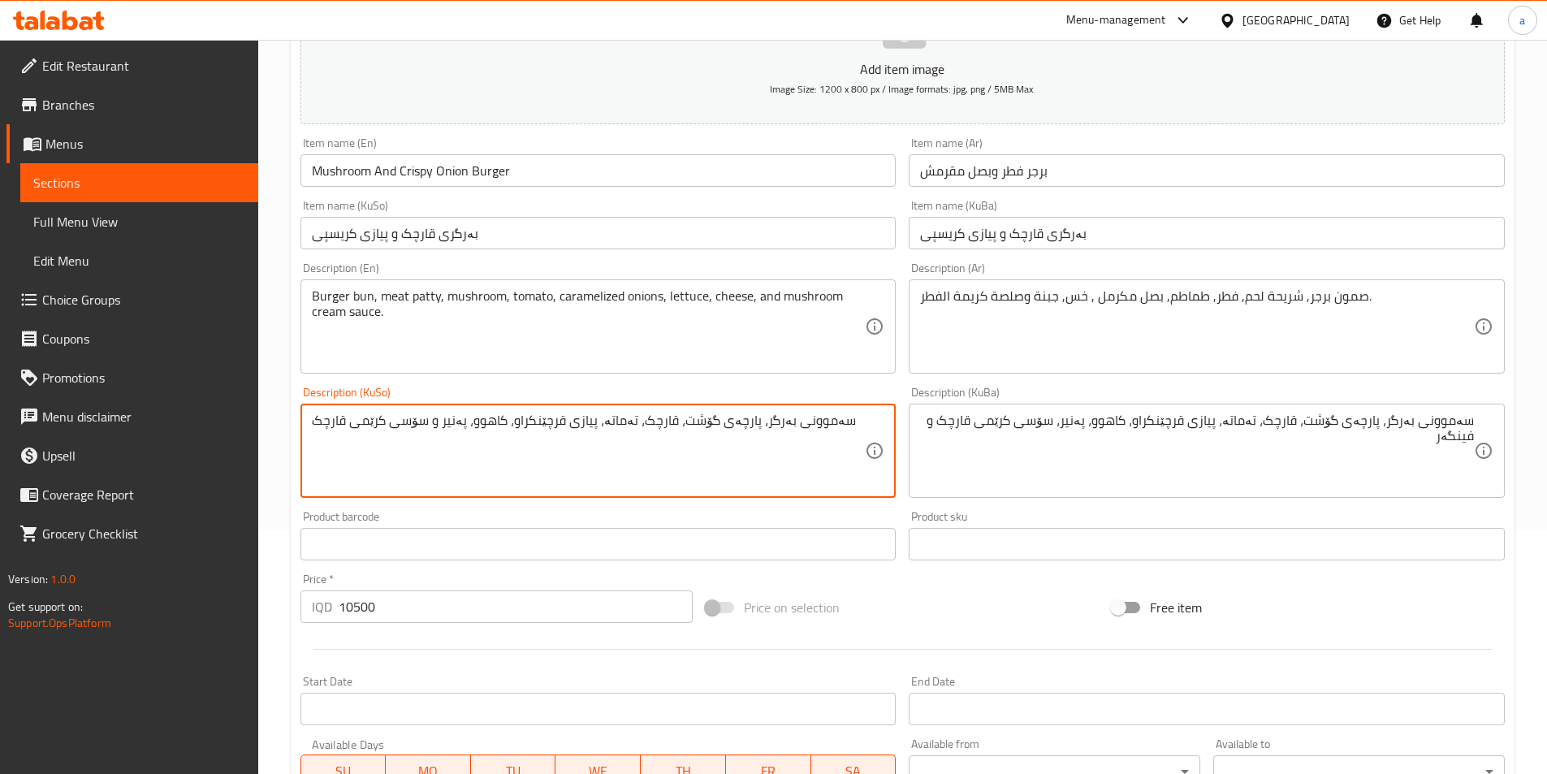
paste textarea "، سۆسی کرێمی قارچک و فینگەر"
type textarea "سەموونی بەرگر، پارچەی گۆشت، قارچک، تەماتە، پیازی قرچێنکراو، کاهوو، پەنیر، سۆسی …"
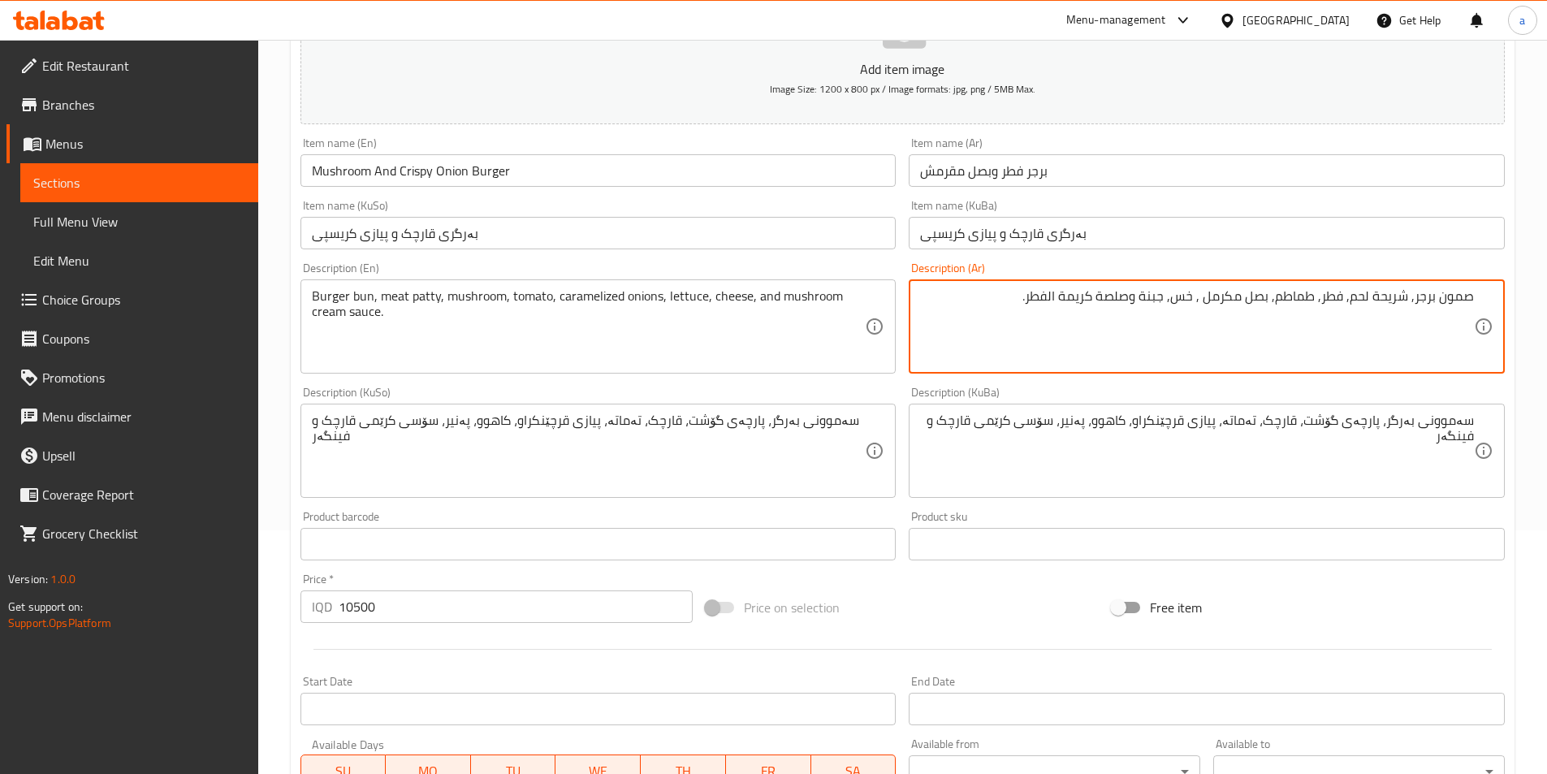
click at [962, 300] on textarea "صمون برجر, شريحة لحم, فطر, طماطم, بصل مكرمل , خس, جبنة وصلصة كريمة الفطر." at bounding box center [1197, 326] width 554 height 77
paste textarea "وبطاطا مقلية"
click at [1134, 298] on textarea "صمون برجر, شريحة لحم, فطر, طماطم, بصل مكرمل , خس, جبنة وصلصة كريمة الفطر وبطاطا…" at bounding box center [1197, 326] width 554 height 77
type textarea "صمون برجر, شريحة لحم, فطر, طماطم, بصل مكرمل , خس, جبنة، صلصة كريمة الفطر وبطاطا…"
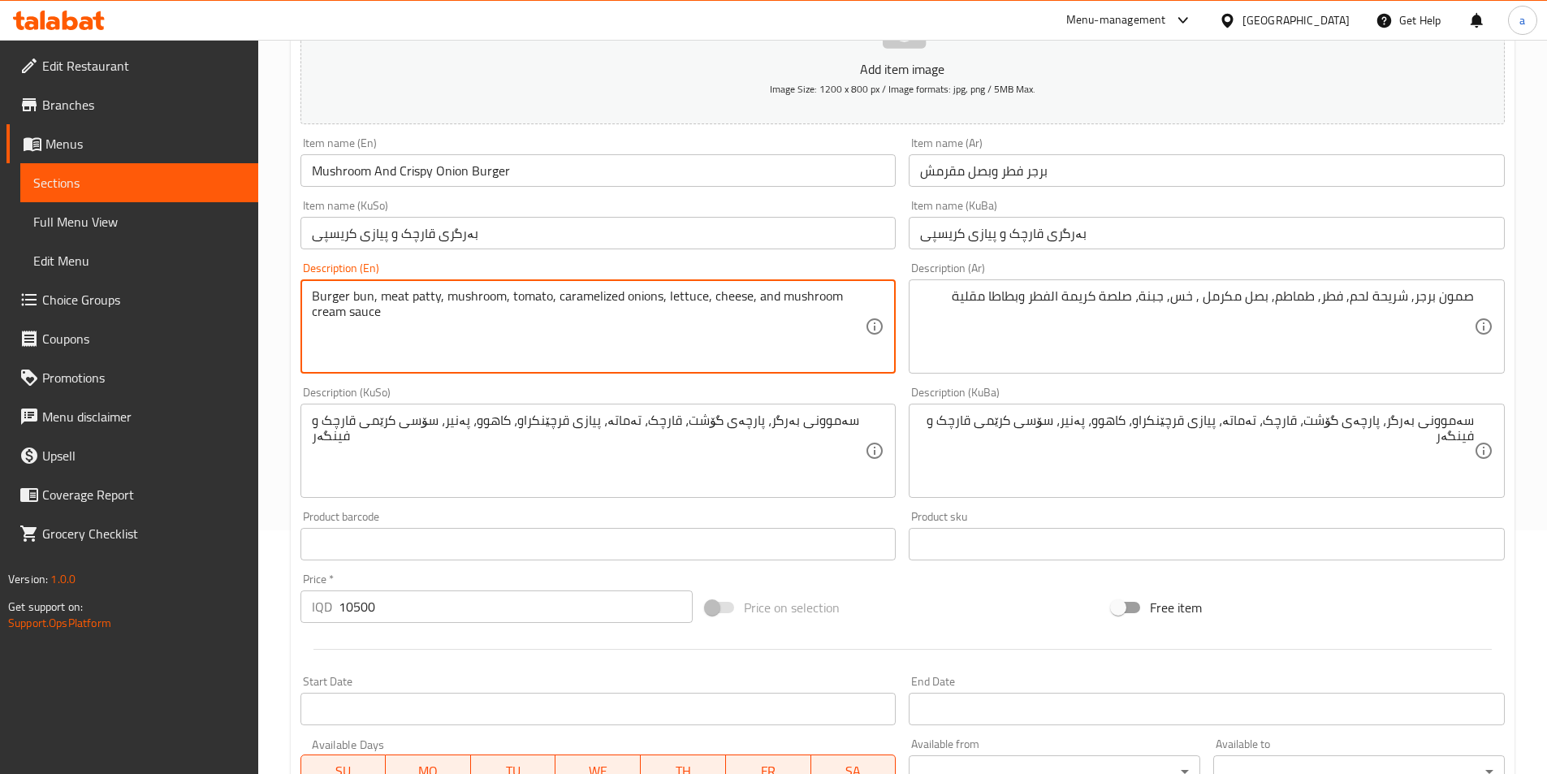
paste textarea "and French fries"
click at [759, 293] on textarea "Burger bun, meat patty, mushroom, tomato, caramelized onions, lettuce, cheese, …" at bounding box center [589, 326] width 554 height 77
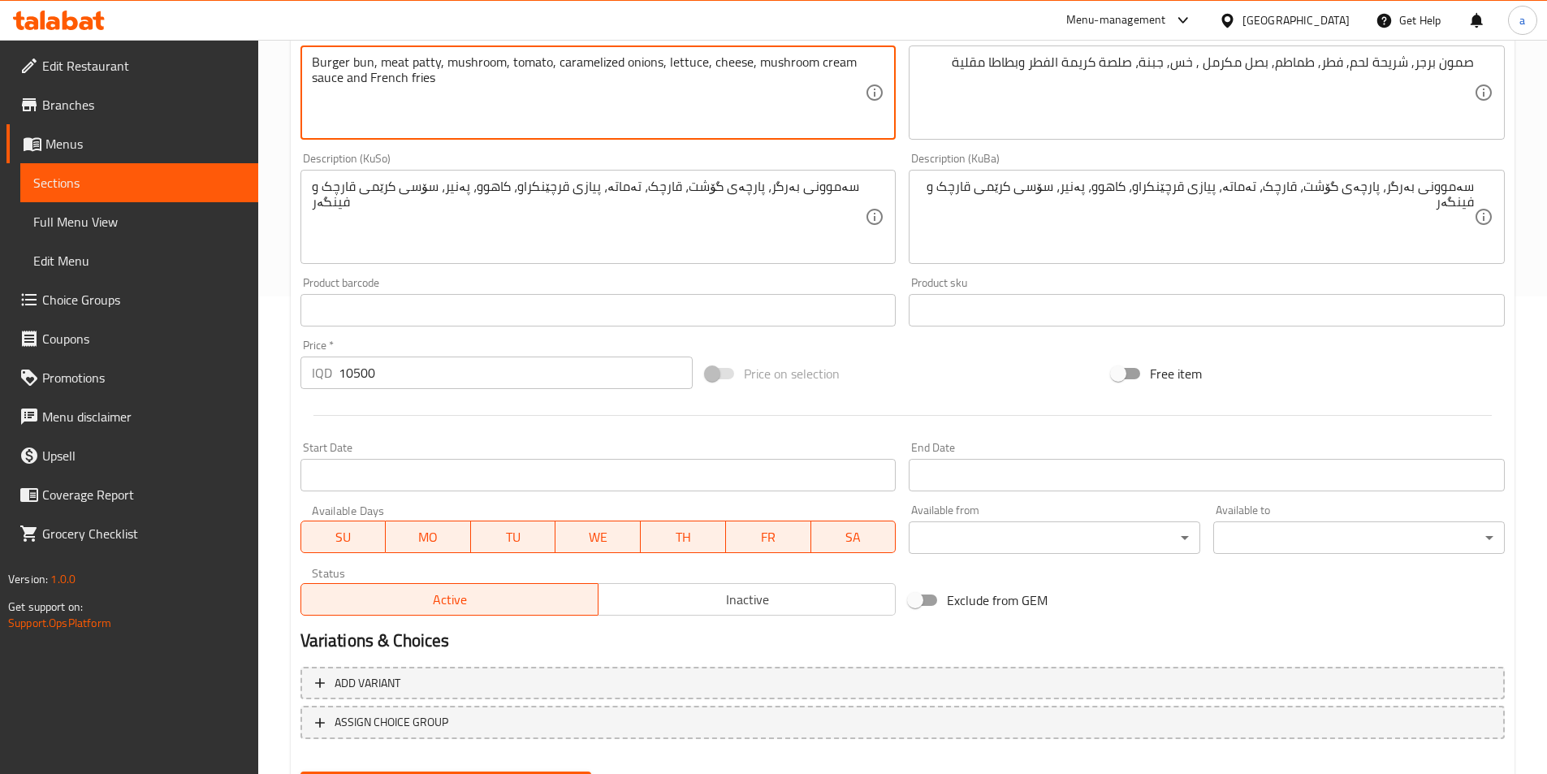
scroll to position [560, 0]
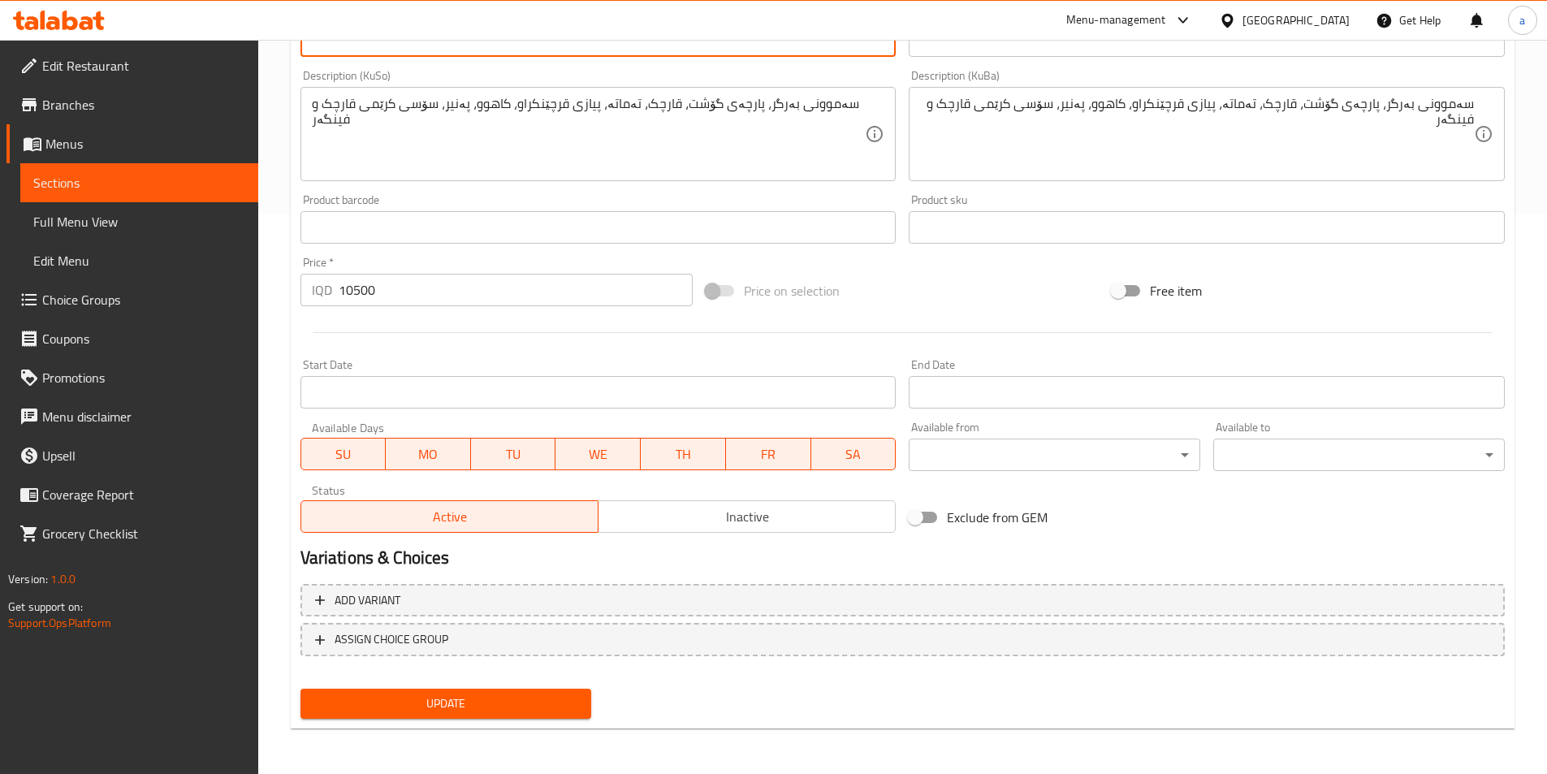
type textarea "Burger bun, meat patty, mushroom, tomato, caramelized onions, lettuce, cheese, …"
click at [418, 700] on span "Update" at bounding box center [446, 703] width 266 height 20
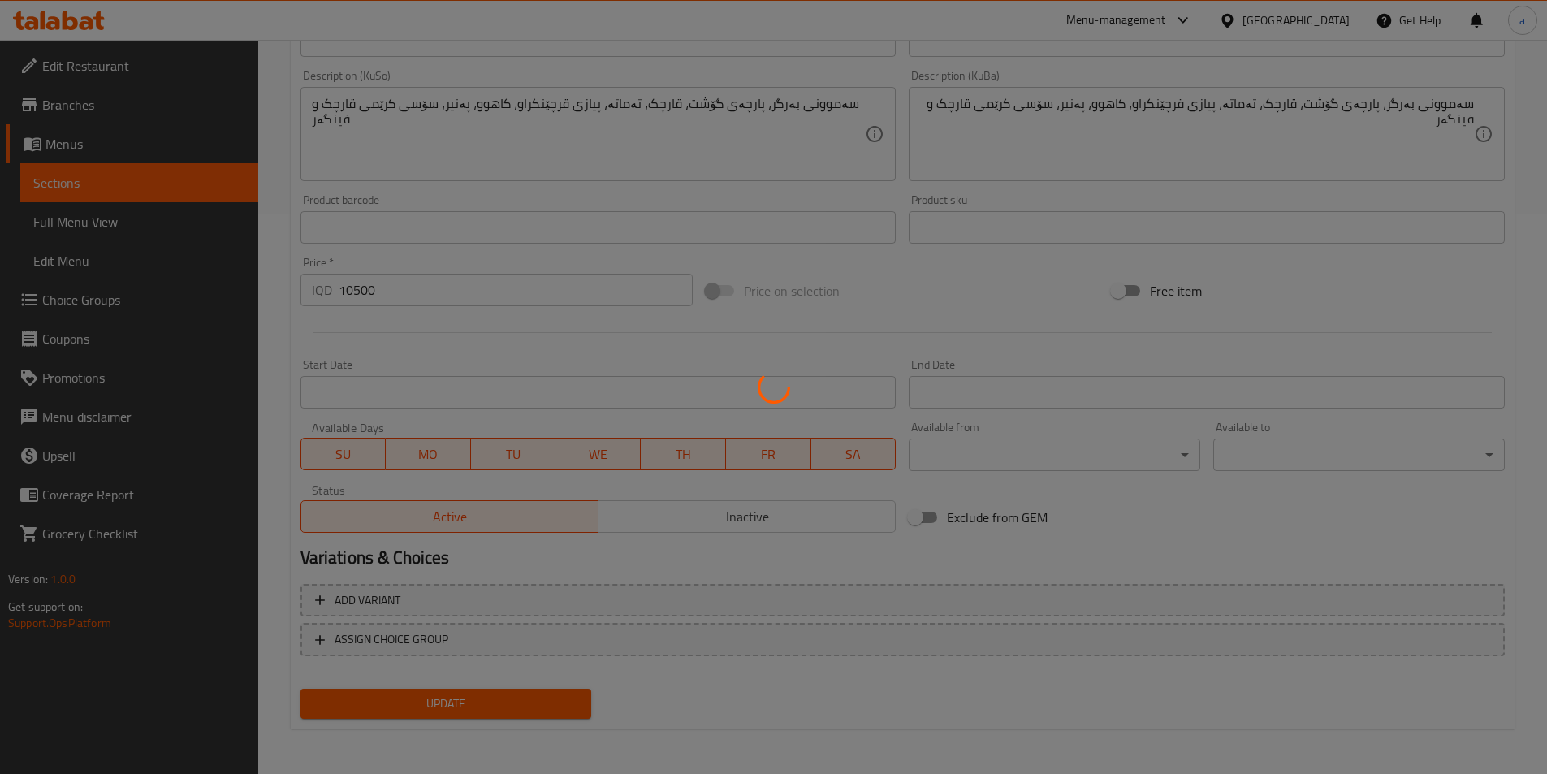
scroll to position [0, 0]
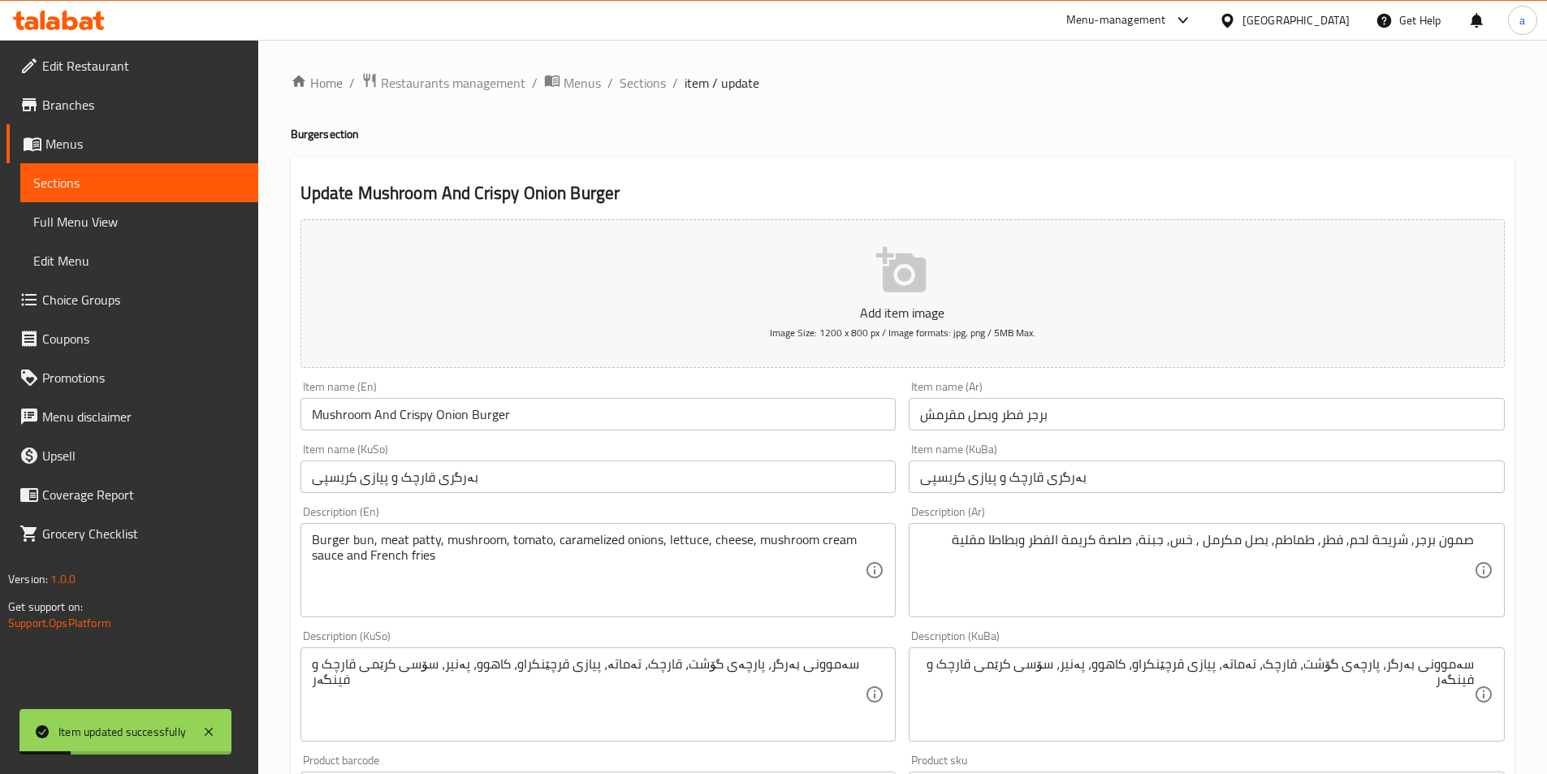
click at [136, 177] on span "Sections" at bounding box center [139, 182] width 212 height 19
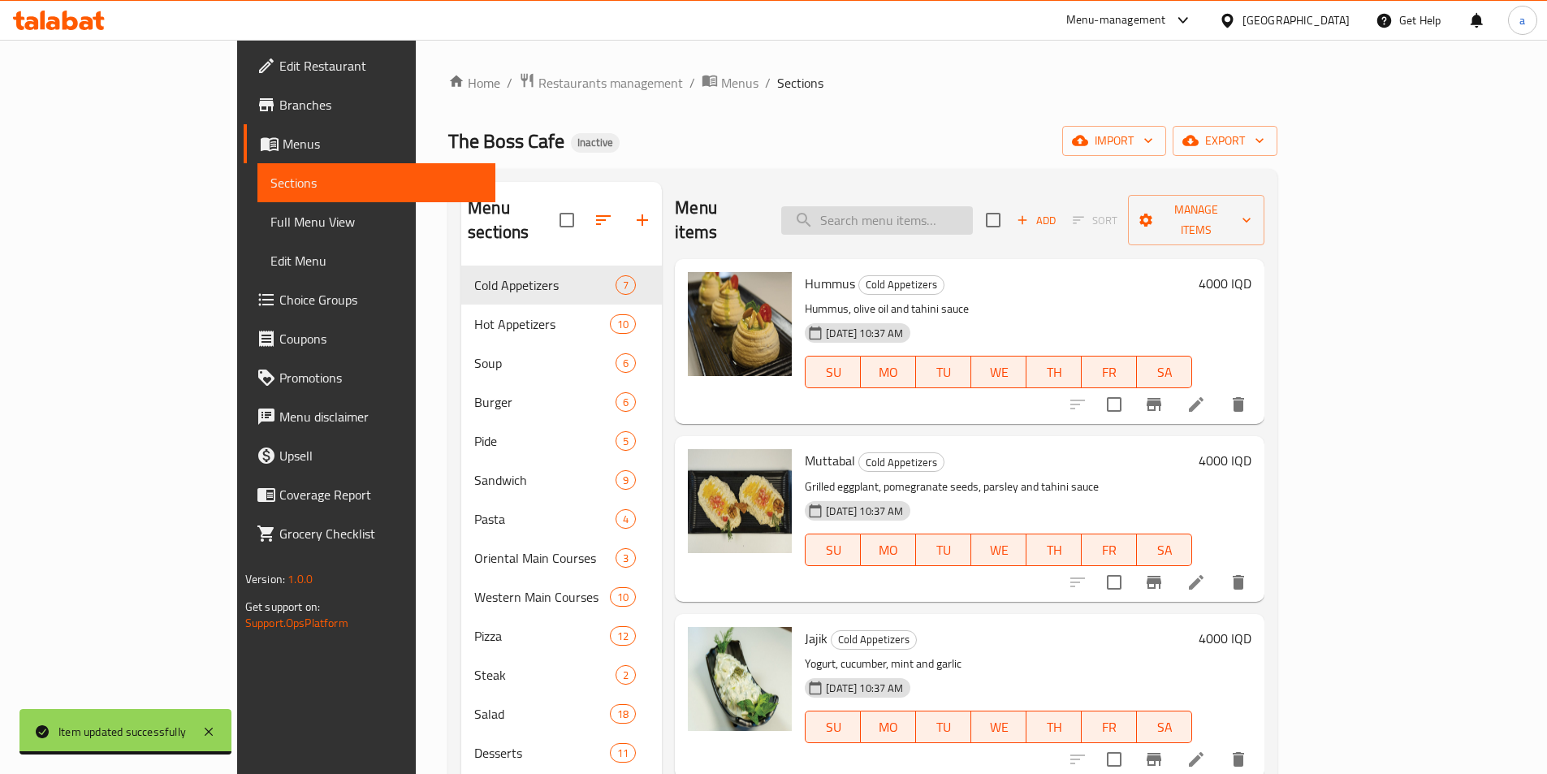
click at [957, 208] on input "search" at bounding box center [877, 220] width 192 height 28
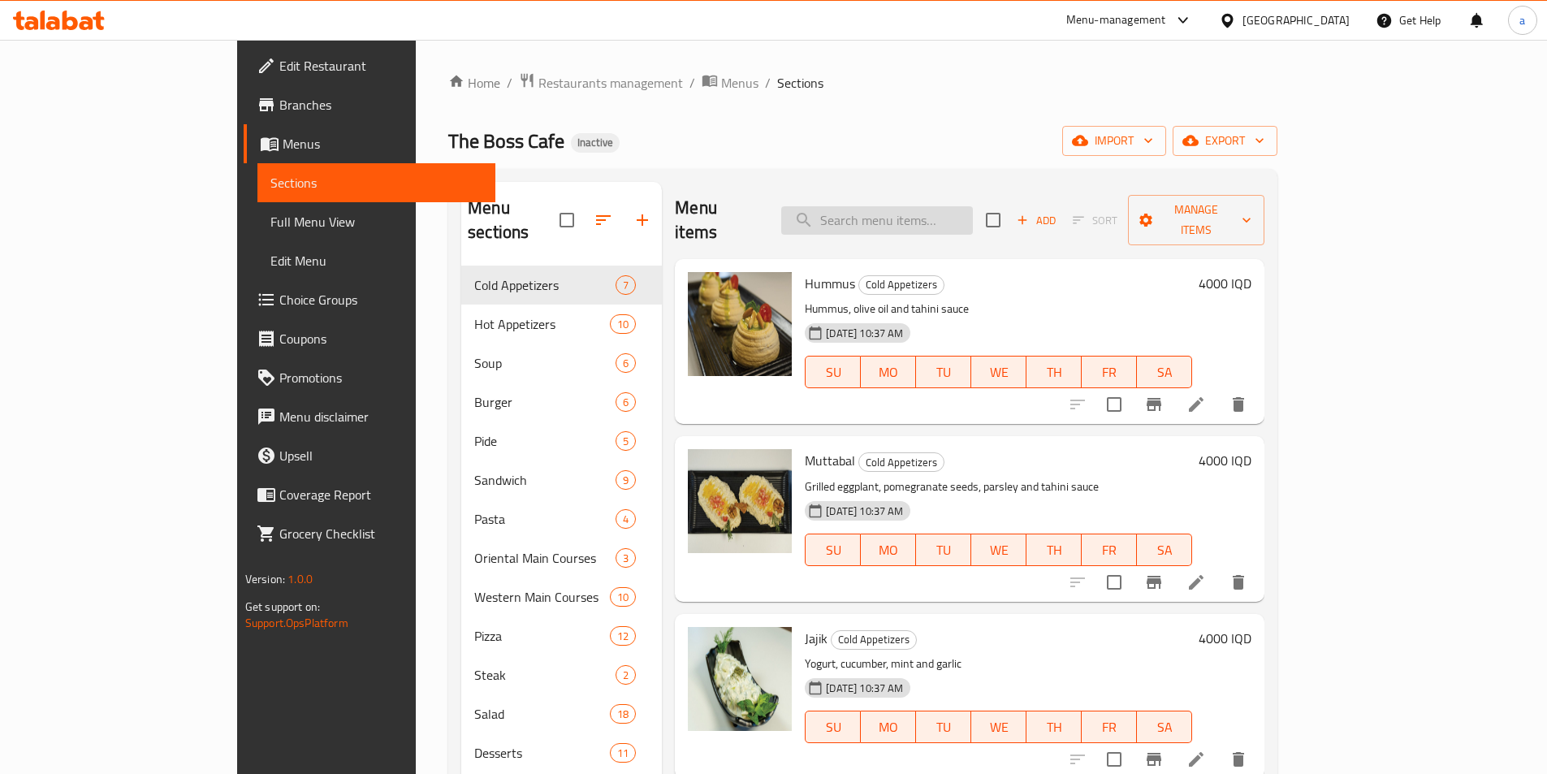
paste input "Chicken Burger"
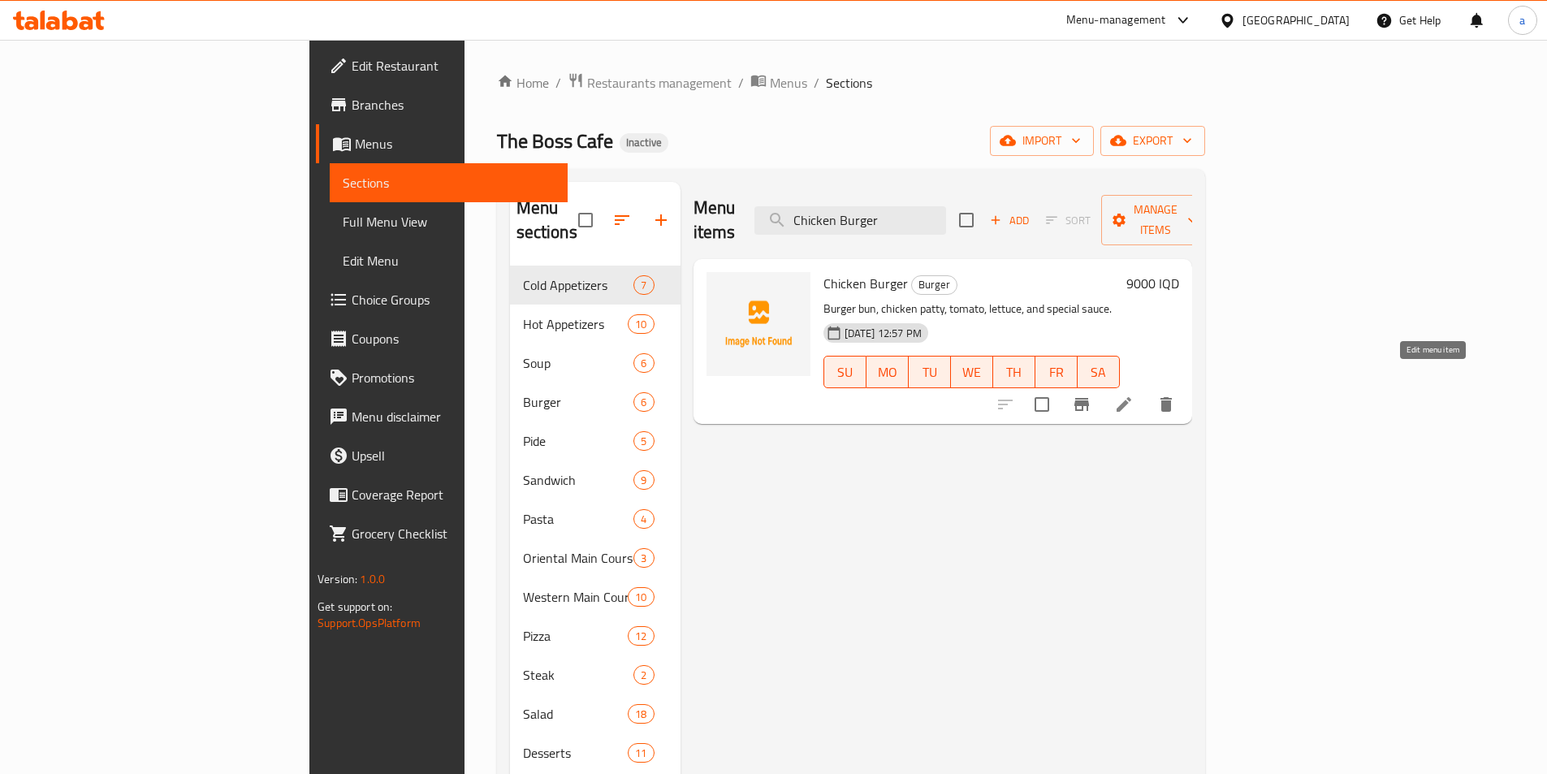
type input "Chicken Burger"
click at [1134, 395] on icon at bounding box center [1123, 404] width 19 height 19
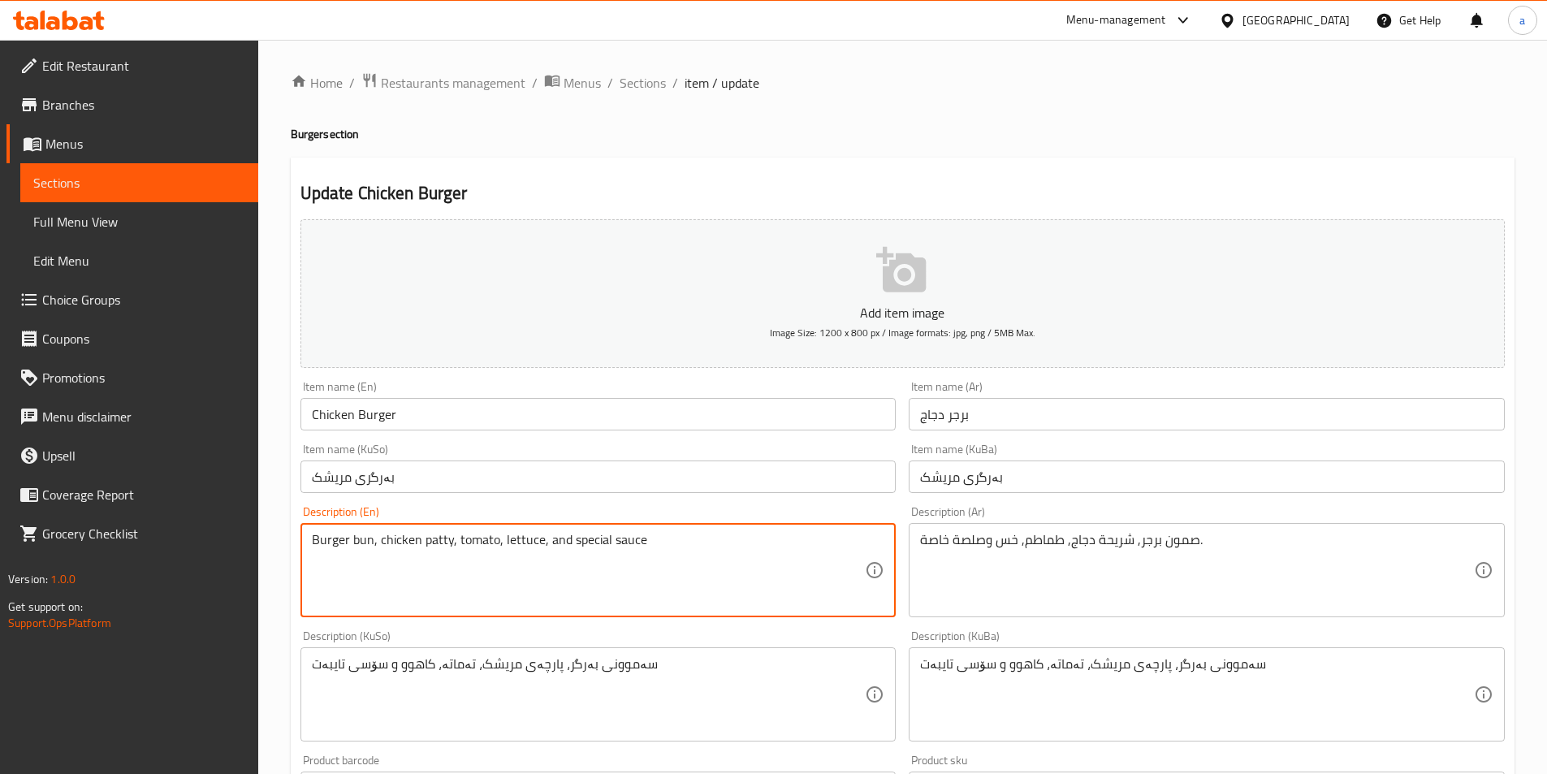
paste textarea "and French fries"
click at [559, 545] on textarea "Burger bun, chicken patty, tomato, lettuce, and special sauce and French fries" at bounding box center [589, 570] width 554 height 77
click at [559, 546] on textarea "Burger bun, chicken patty, tomato, lettuce, and special sauce and French fries" at bounding box center [589, 570] width 554 height 77
type textarea "Burger bun, chicken patty, tomato, lettuce, special sauce and French fries"
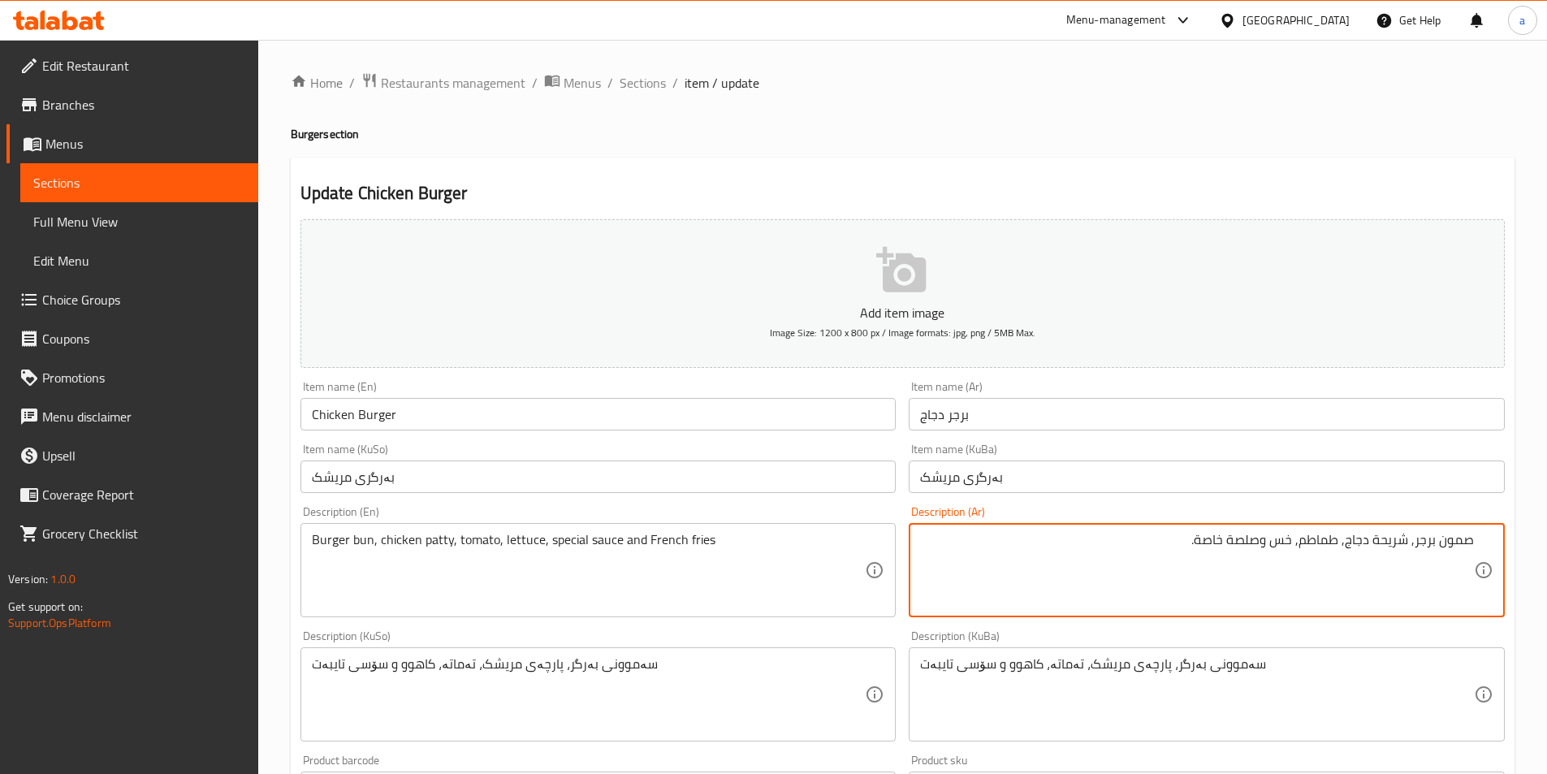
click at [1117, 546] on textarea "صمون برجر, شريحة دجاج, طماطم, خس وصلصة خاصة." at bounding box center [1197, 570] width 554 height 77
paste textarea "وبطاطا مقلية"
drag, startPoint x: 1263, startPoint y: 550, endPoint x: 1273, endPoint y: 550, distance: 10.6
click at [1273, 550] on textarea "صمون برجر, شريحة دجاج, طماطم, خس وصلصة خاصة وبطاطا مقلية" at bounding box center [1197, 570] width 554 height 77
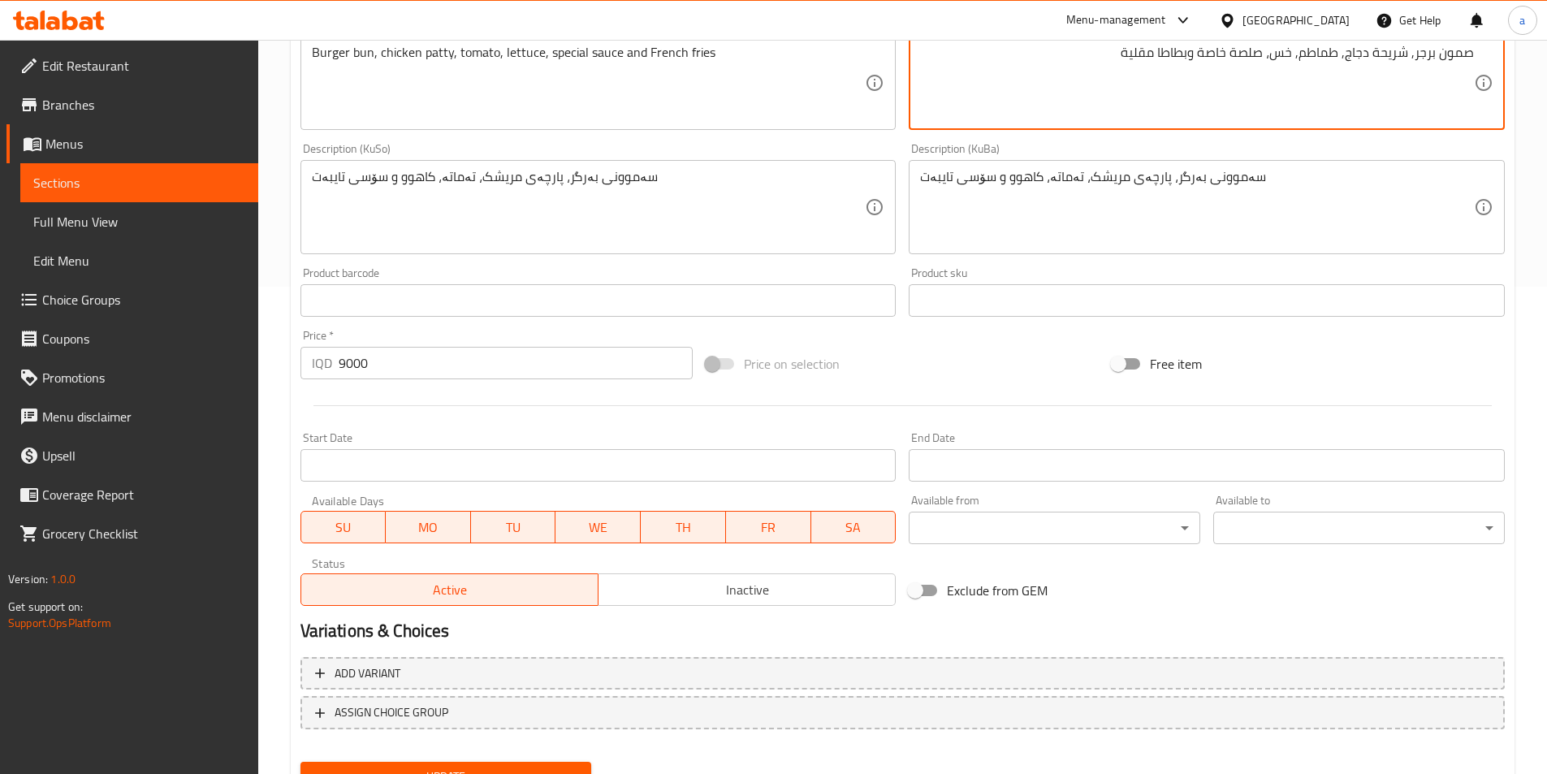
type textarea "صمون برجر, شريحة دجاج, طماطم, خس، صلصة خاصة وبطاطا مقلية"
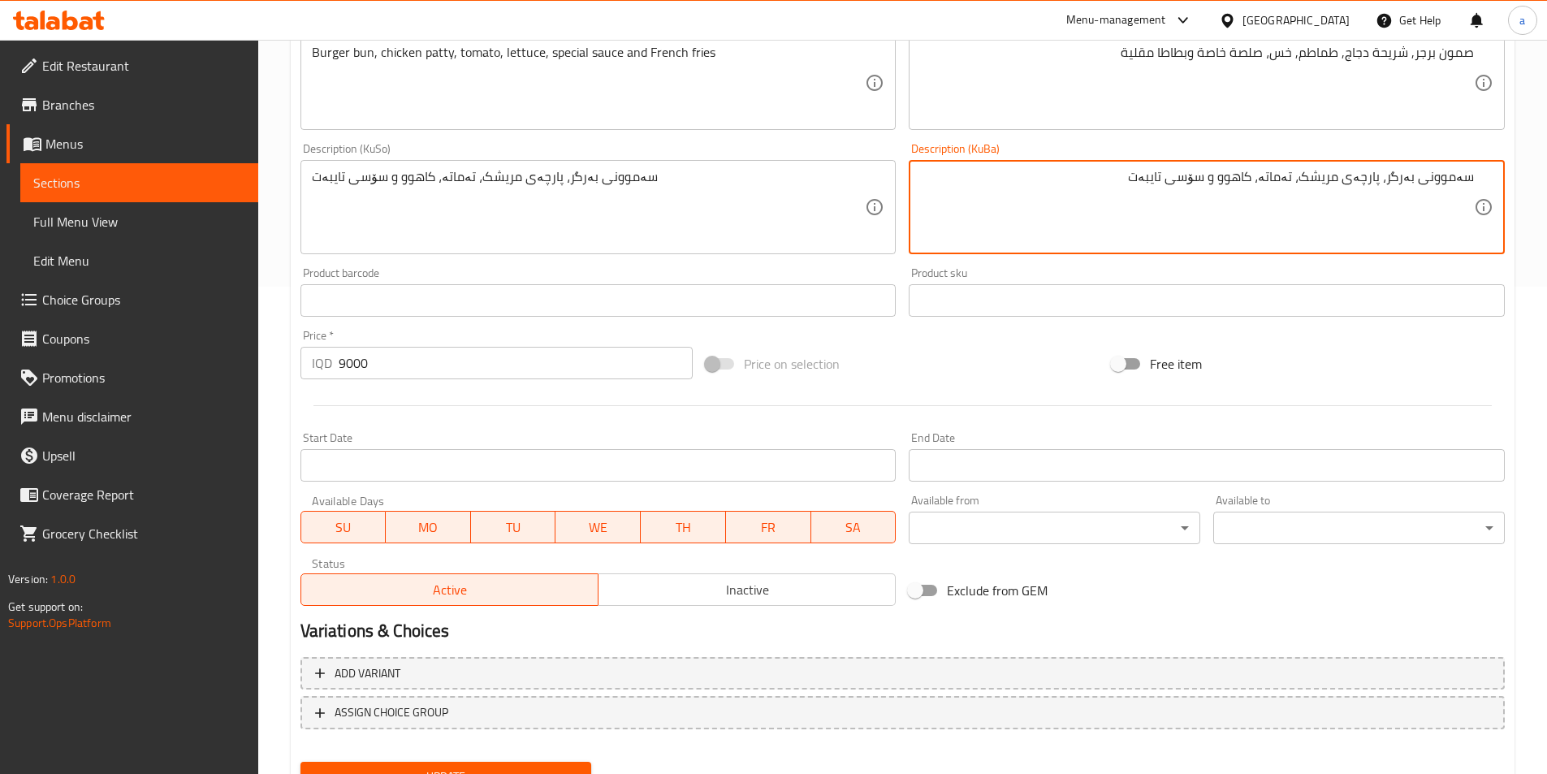
click at [936, 194] on textarea "سەموونی بەرگر، پارچەی مریشک، تەماتە، کاهوو و سۆسی تایبەت" at bounding box center [1197, 207] width 554 height 77
paste textarea "و فینگەر"
drag, startPoint x: 1219, startPoint y: 179, endPoint x: 1233, endPoint y: 186, distance: 15.3
click at [1233, 186] on textarea "سەموونی بەرگر، پارچەی مریشک، تەماتە، کاهوو و سۆسی تایبەت و فینگەر" at bounding box center [1197, 207] width 554 height 77
drag, startPoint x: 1060, startPoint y: 205, endPoint x: 1558, endPoint y: 261, distance: 501.0
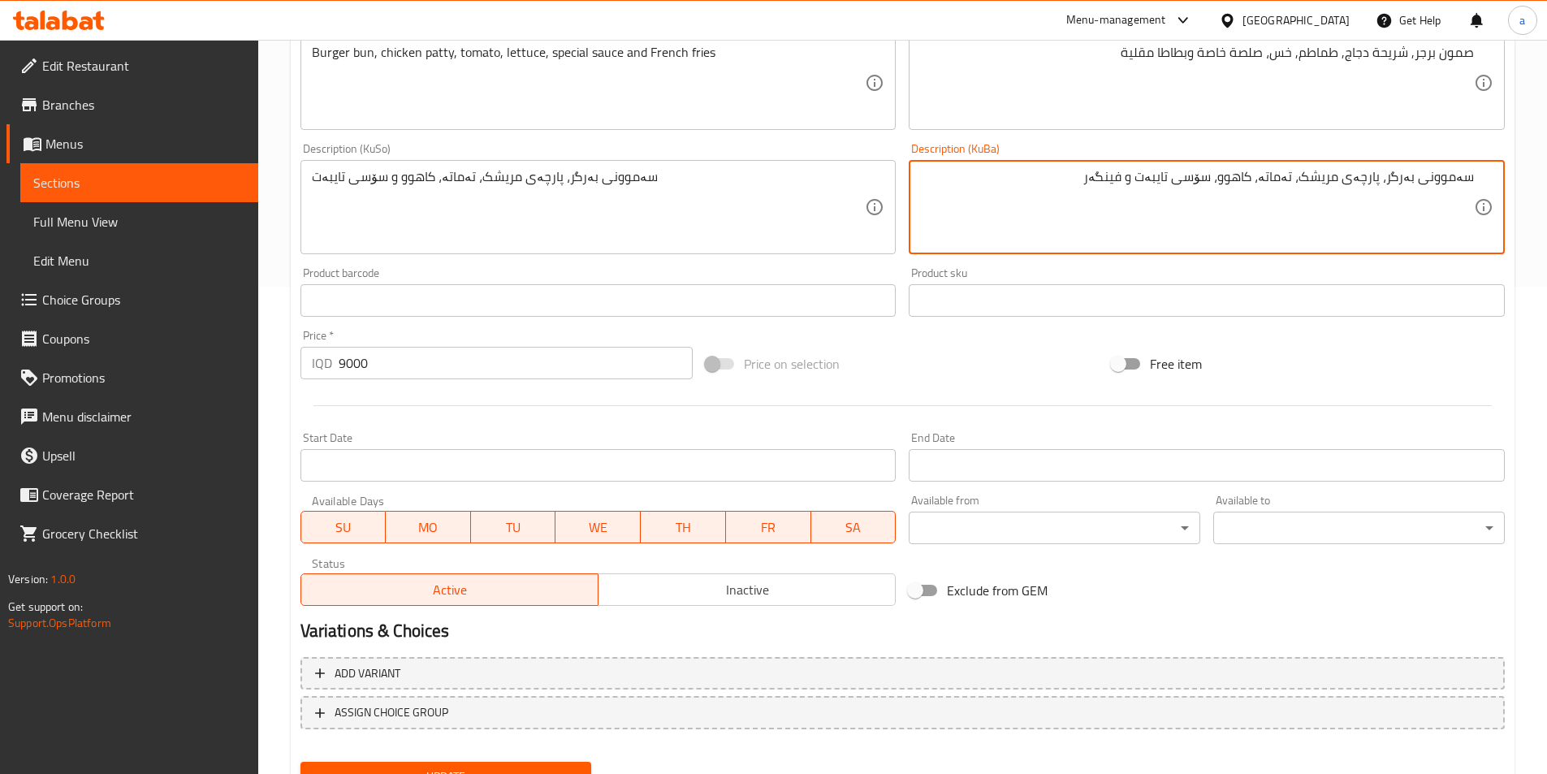
type textarea "سەموونی بەرگر، پارچەی مریشک، تەماتە، کاهوو، سۆسی تایبەت و فینگەر"
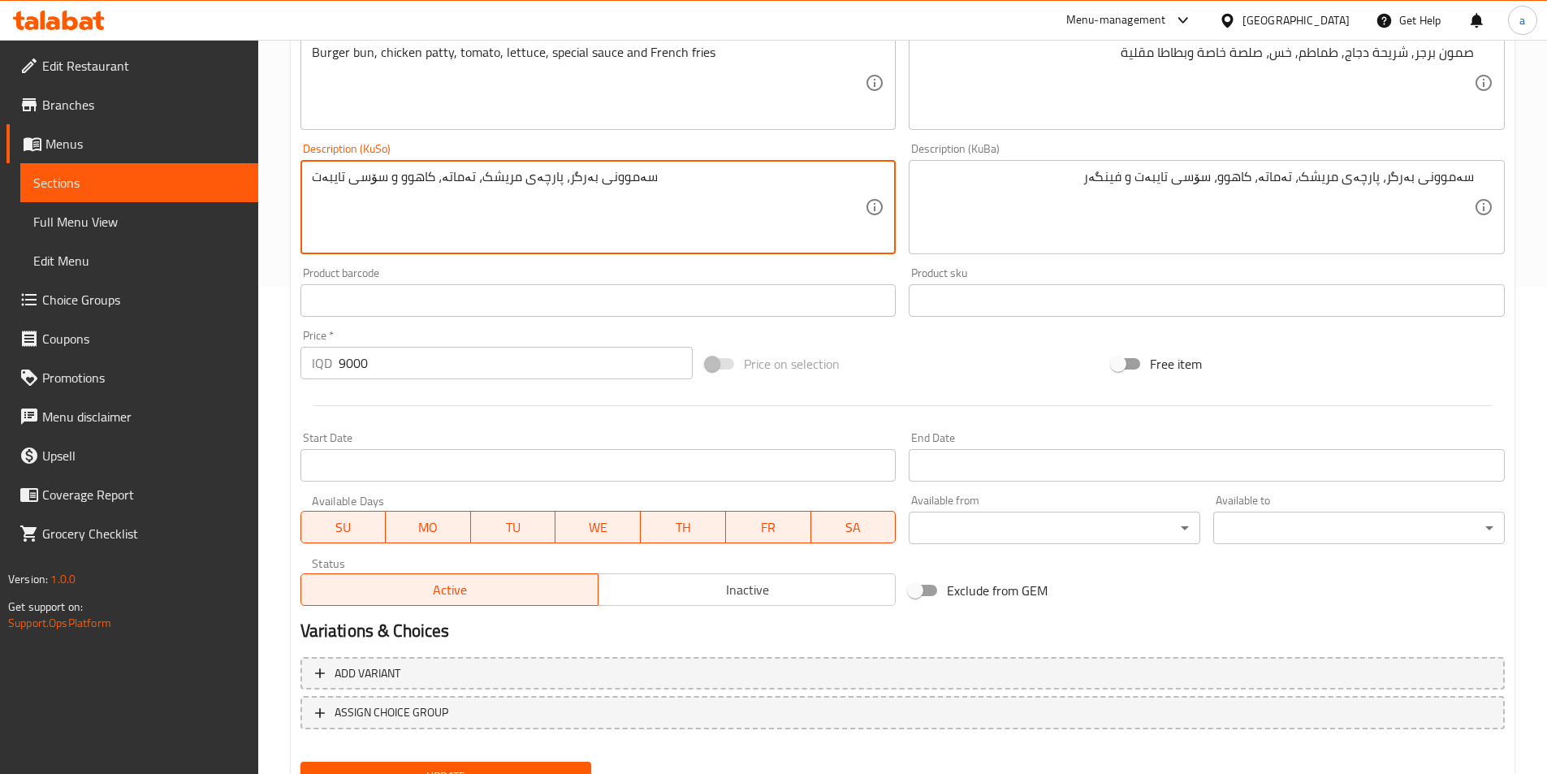
drag, startPoint x: 771, startPoint y: 206, endPoint x: 136, endPoint y: 155, distance: 637.0
paste textarea "، سۆسی تایبەت و فینگەر"
type textarea "سەموونی بەرگر، پارچەی مریشک، تەماتە، کاهوو، سۆسی تایبەت و فینگەر"
click at [429, 767] on span "Update" at bounding box center [446, 777] width 266 height 20
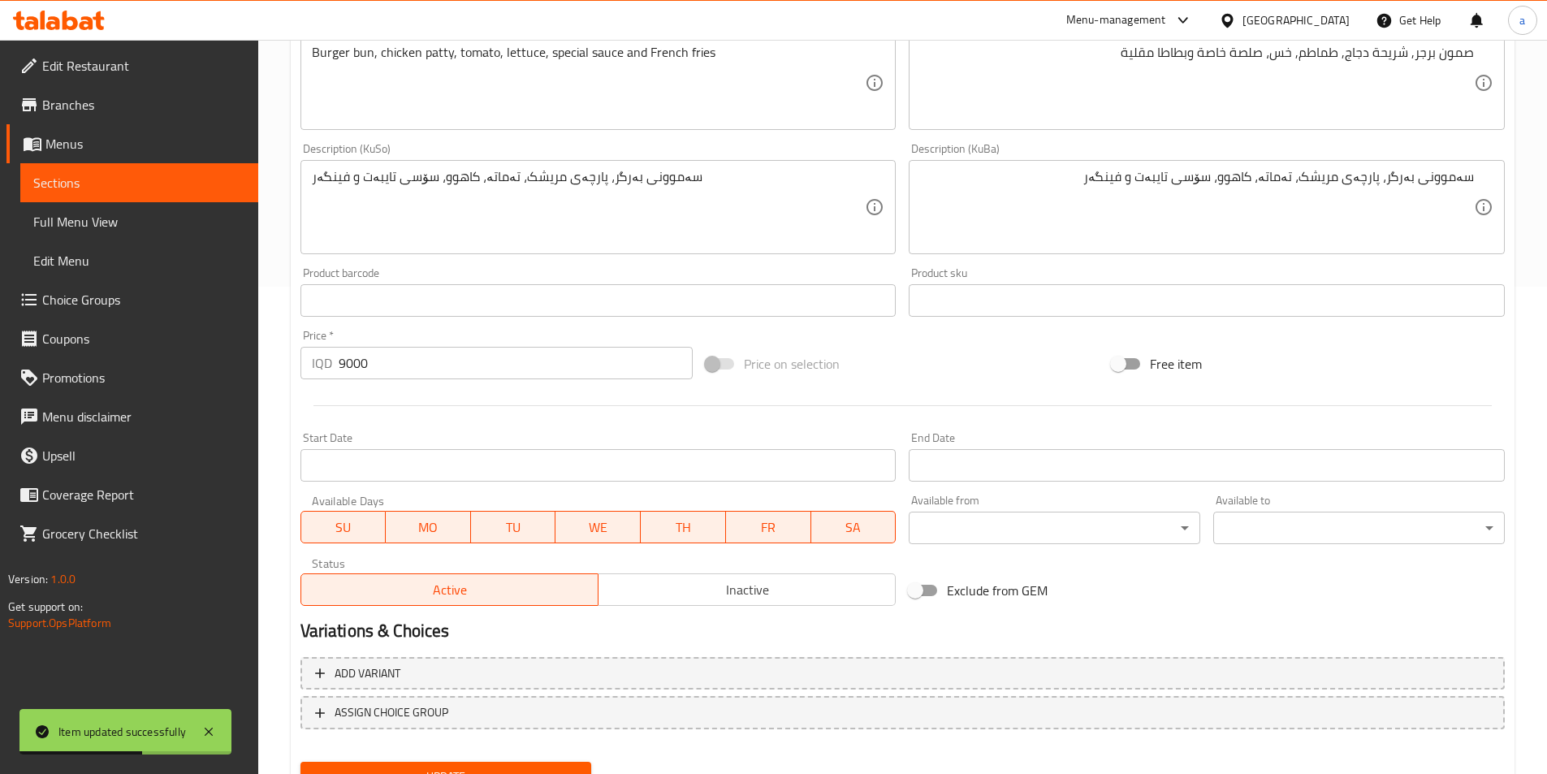
click at [122, 169] on link "Sections" at bounding box center [139, 182] width 238 height 39
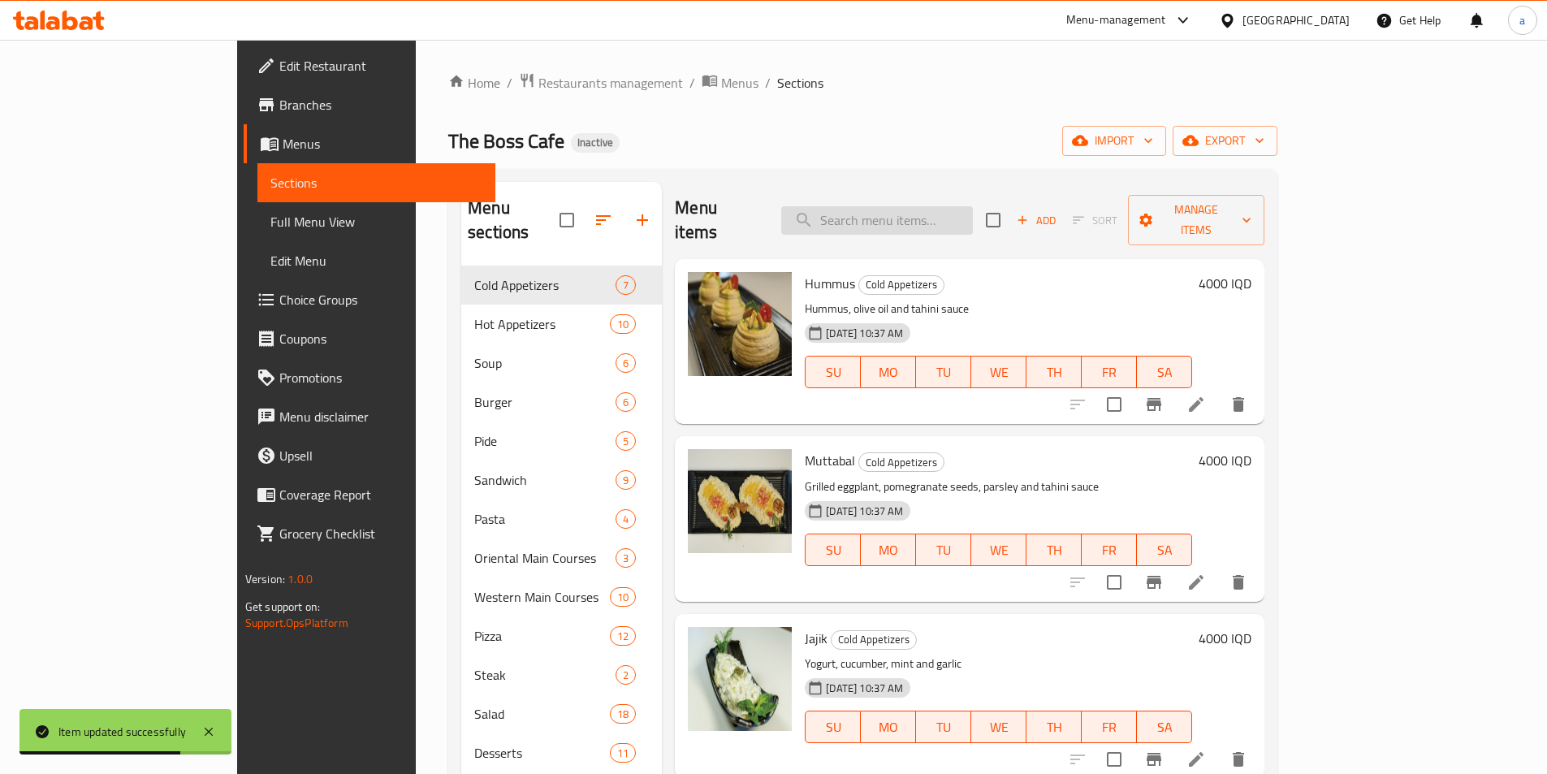
click at [936, 206] on input "search" at bounding box center [877, 220] width 192 height 28
paste input "Kofta sandwich"
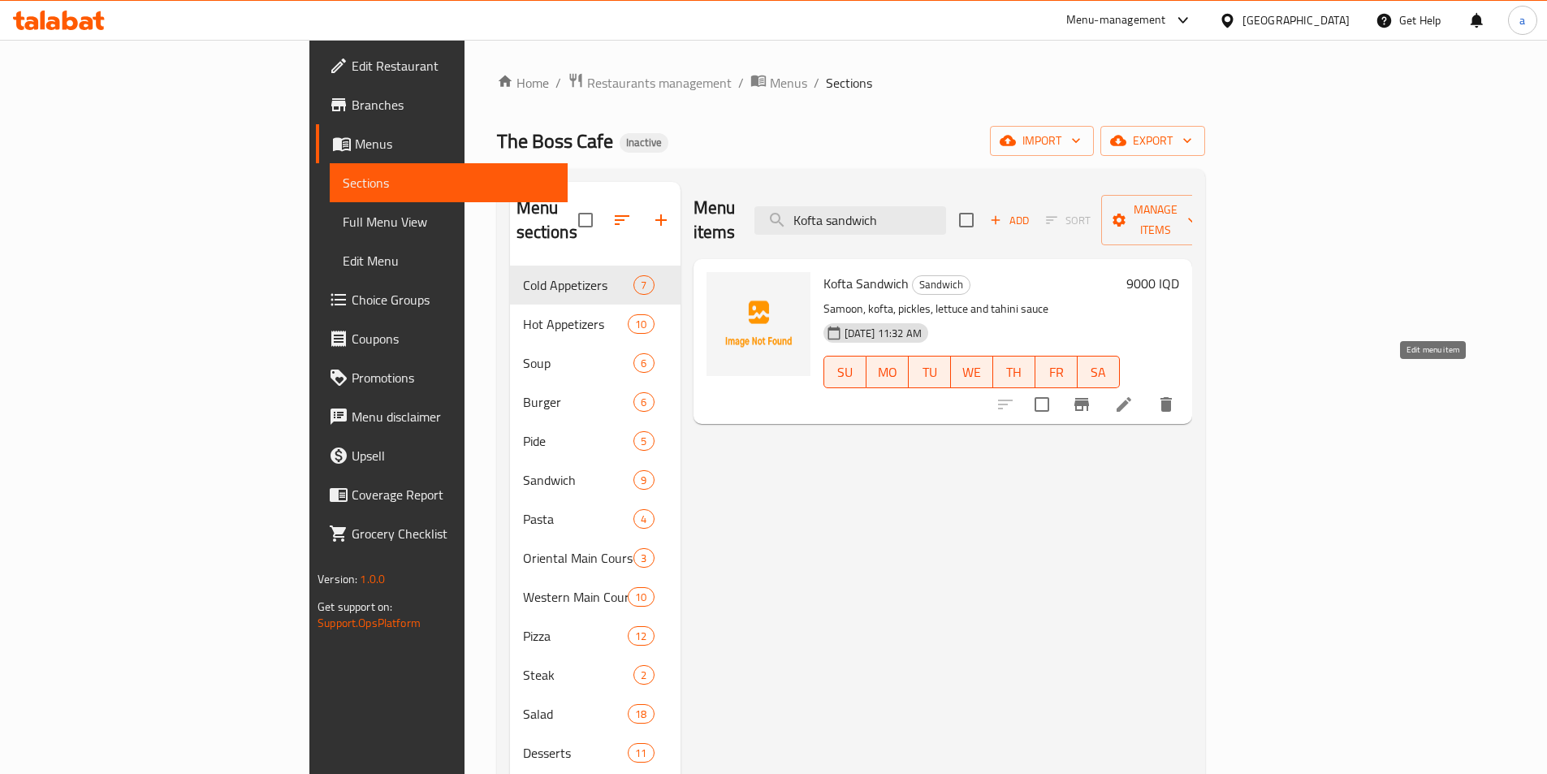
type input "Kofta sandwich"
click at [1134, 395] on icon at bounding box center [1123, 404] width 19 height 19
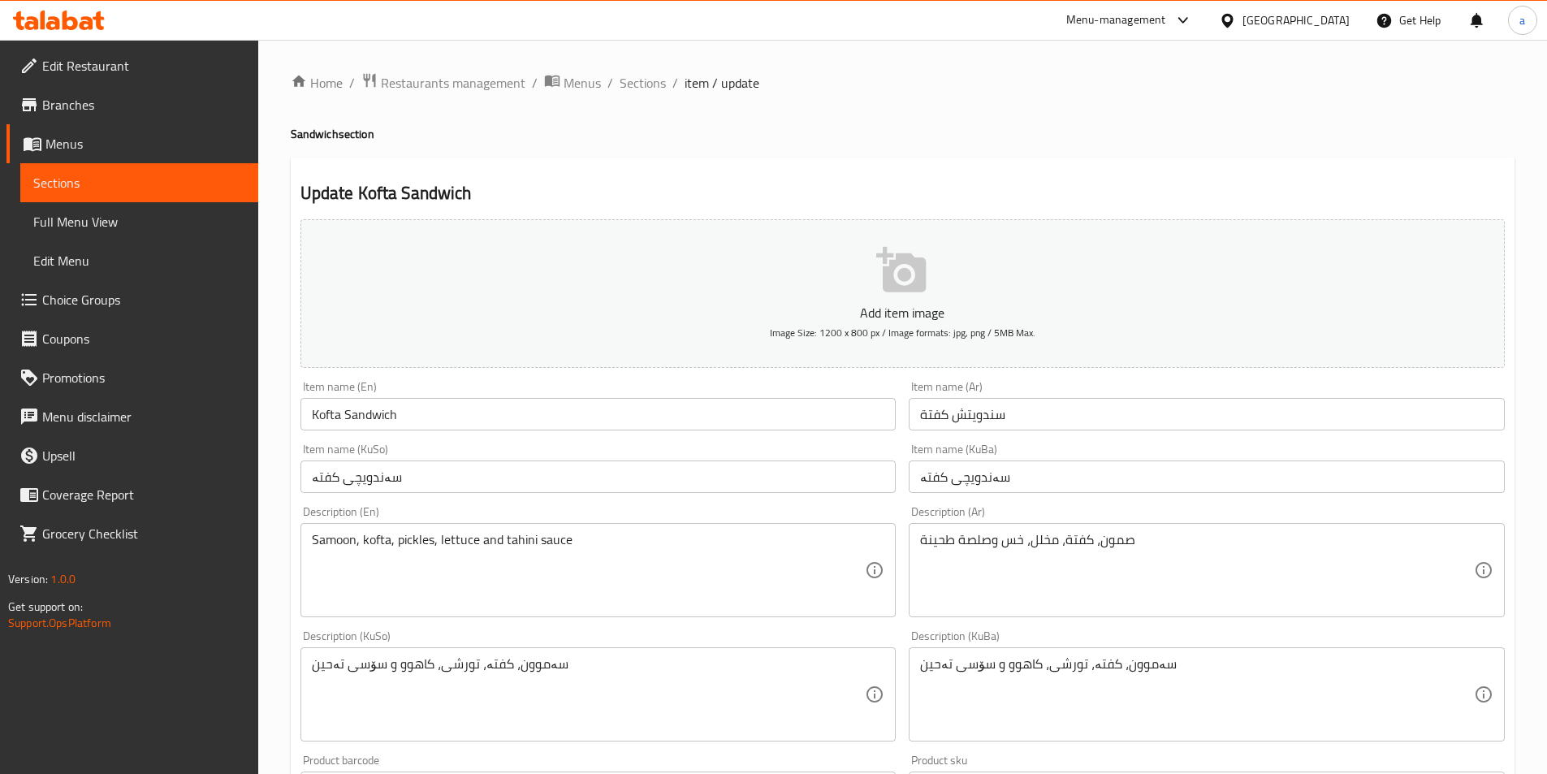
scroll to position [244, 0]
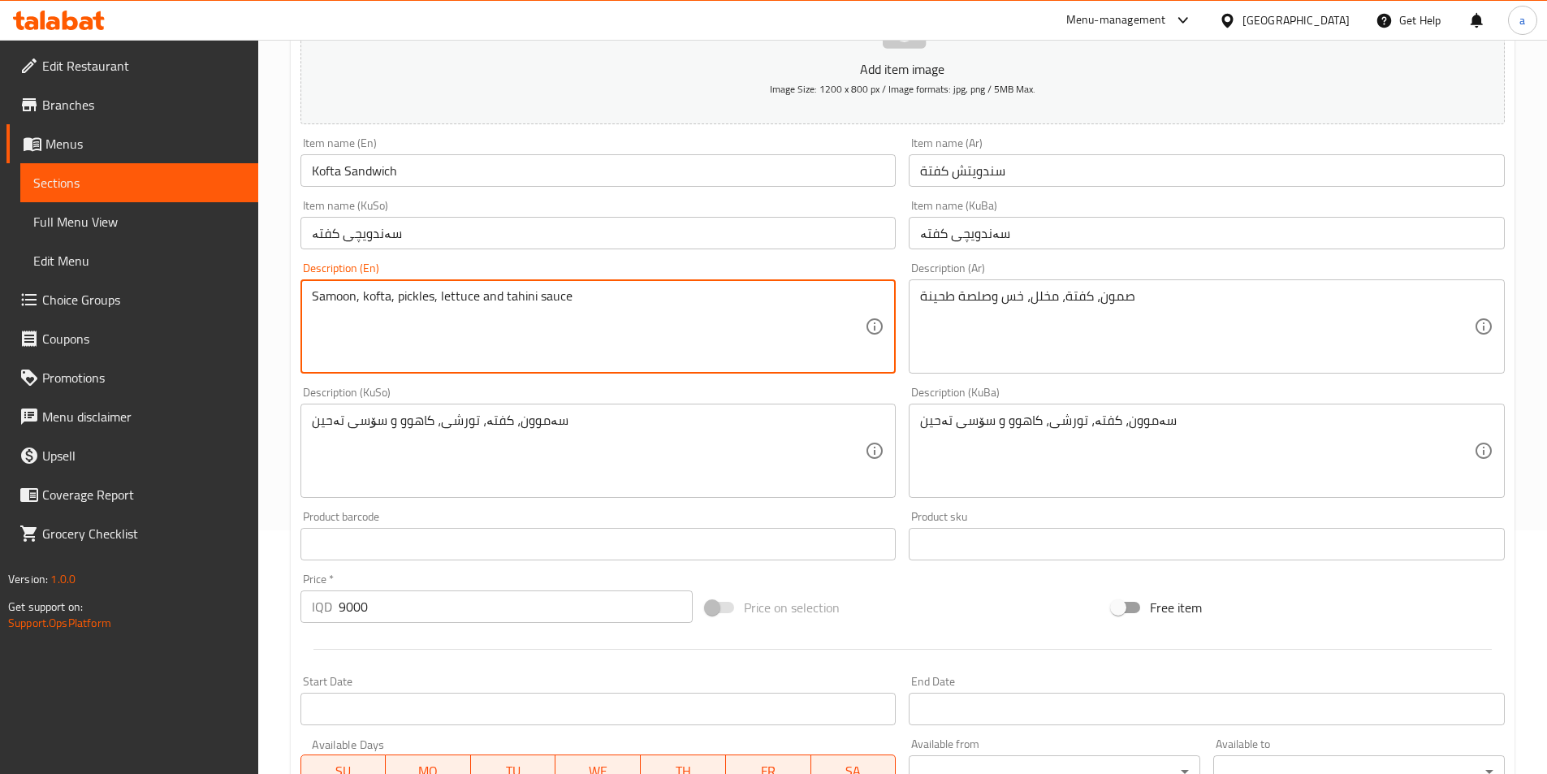
paste textarea "and French fries"
click at [490, 295] on textarea "Samoon, kofta, pickles, lettuce and tahini sauce and French fries" at bounding box center [589, 326] width 554 height 77
type textarea "Samoon, kofta, pickles, lettuce, tahini sauce and French fries"
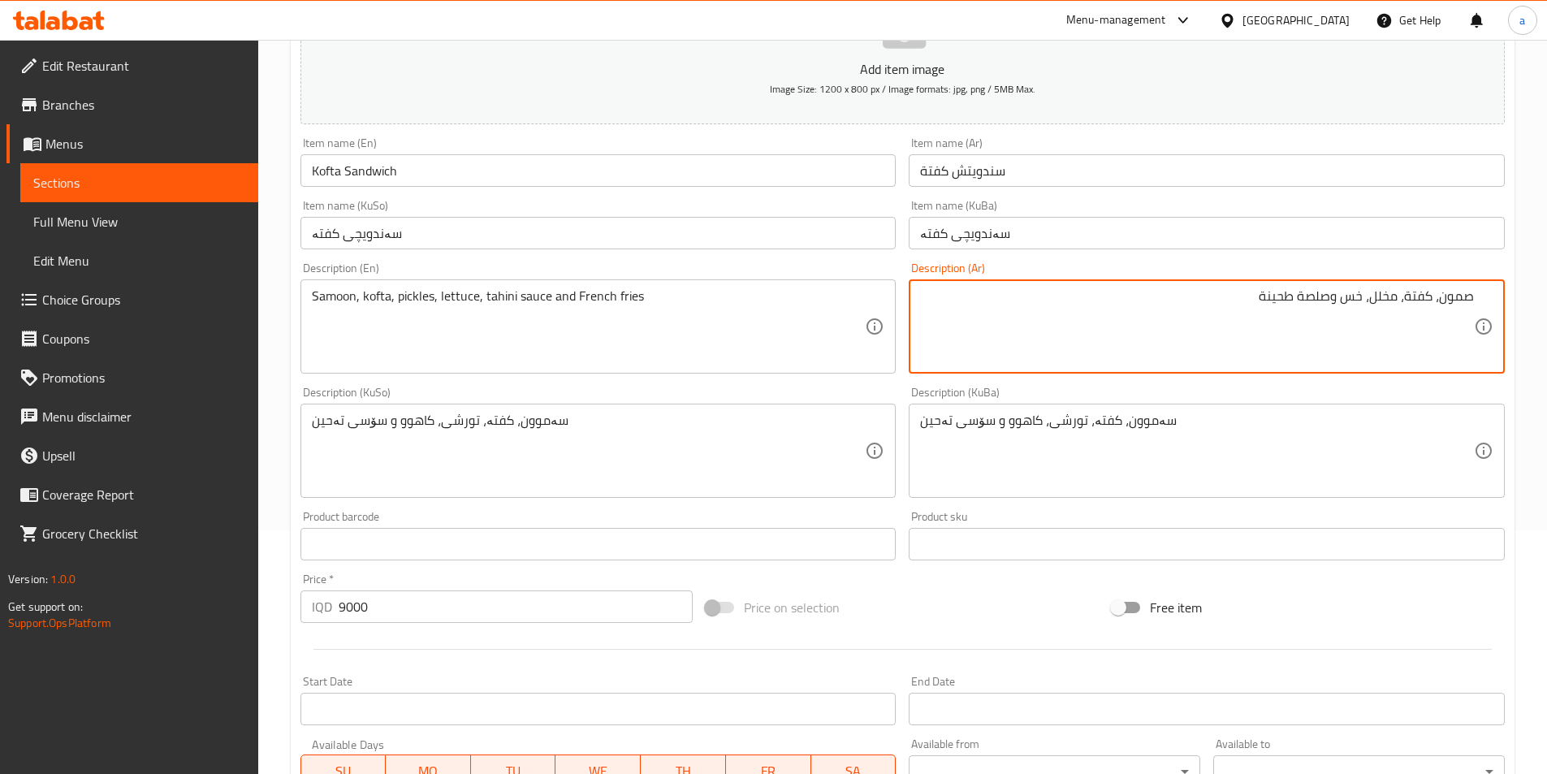
drag, startPoint x: 1333, startPoint y: 299, endPoint x: 1341, endPoint y: 298, distance: 8.2
click at [1341, 298] on textarea "صمون، كفتة، مخلل، خس وصلصة طحينة" at bounding box center [1197, 326] width 554 height 77
click at [1168, 292] on textarea "صمون، كفتة، مخلل، خس، صلصة طحينة" at bounding box center [1197, 326] width 554 height 77
paste textarea "وبطاطا مقلية"
type textarea "صمون، كفتة، مخلل، خس، صلصة طحينة وبطاطا مقلية"
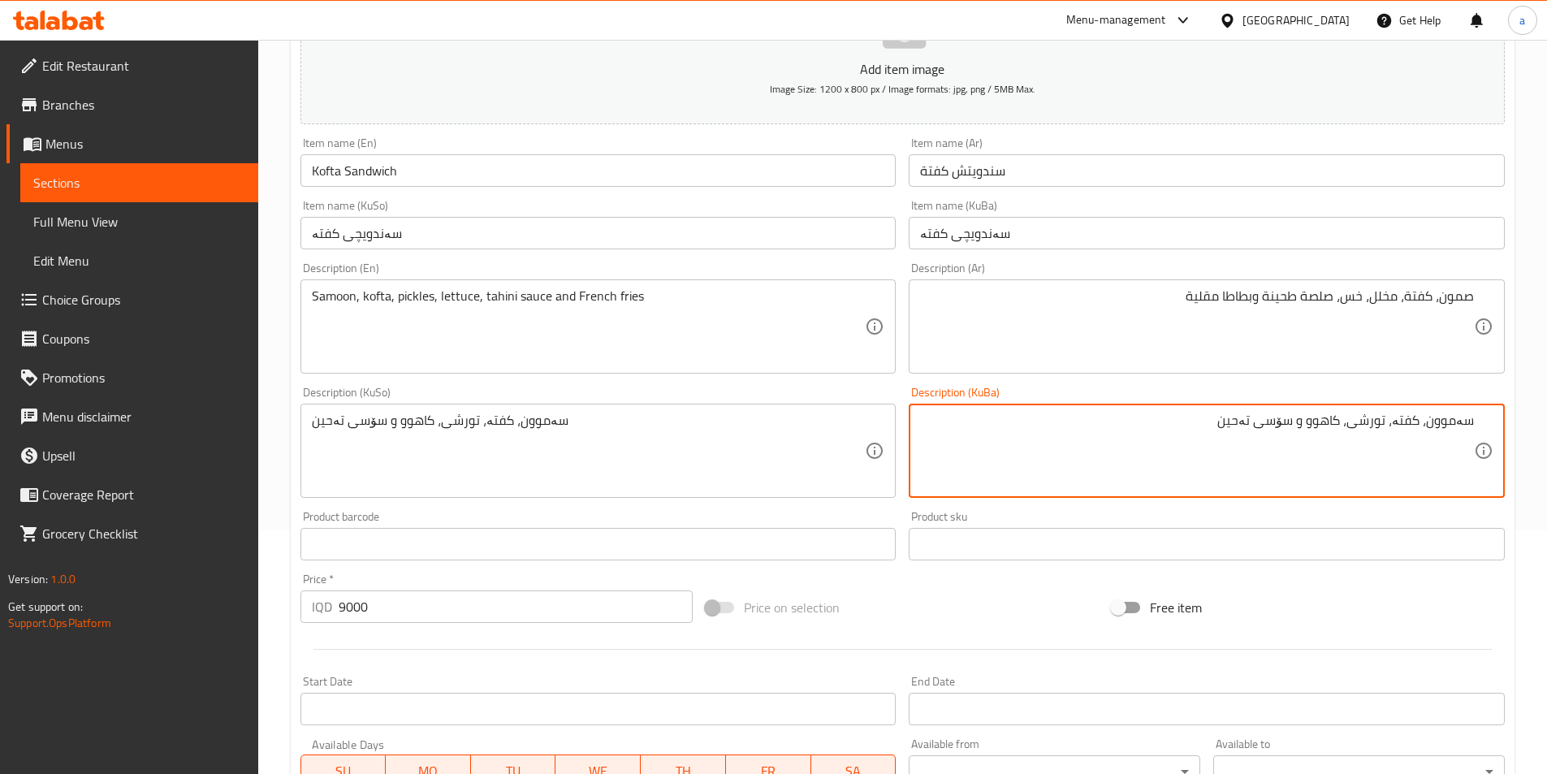
drag, startPoint x: 1299, startPoint y: 418, endPoint x: 1314, endPoint y: 422, distance: 15.2
click at [1314, 422] on textarea "سەموون، کفتە، تورشی، کاهوو و سۆسی تەحین" at bounding box center [1197, 450] width 554 height 77
click at [1375, 442] on textarea "سەموون، کفتە، تورشی، کاهوو و سۆسی تەحین" at bounding box center [1197, 450] width 554 height 77
drag, startPoint x: 1298, startPoint y: 423, endPoint x: 1315, endPoint y: 423, distance: 17.1
click at [1315, 423] on textarea "سەموون، کفتە، تورشی، کاهوو و سۆسی تەحین" at bounding box center [1197, 450] width 554 height 77
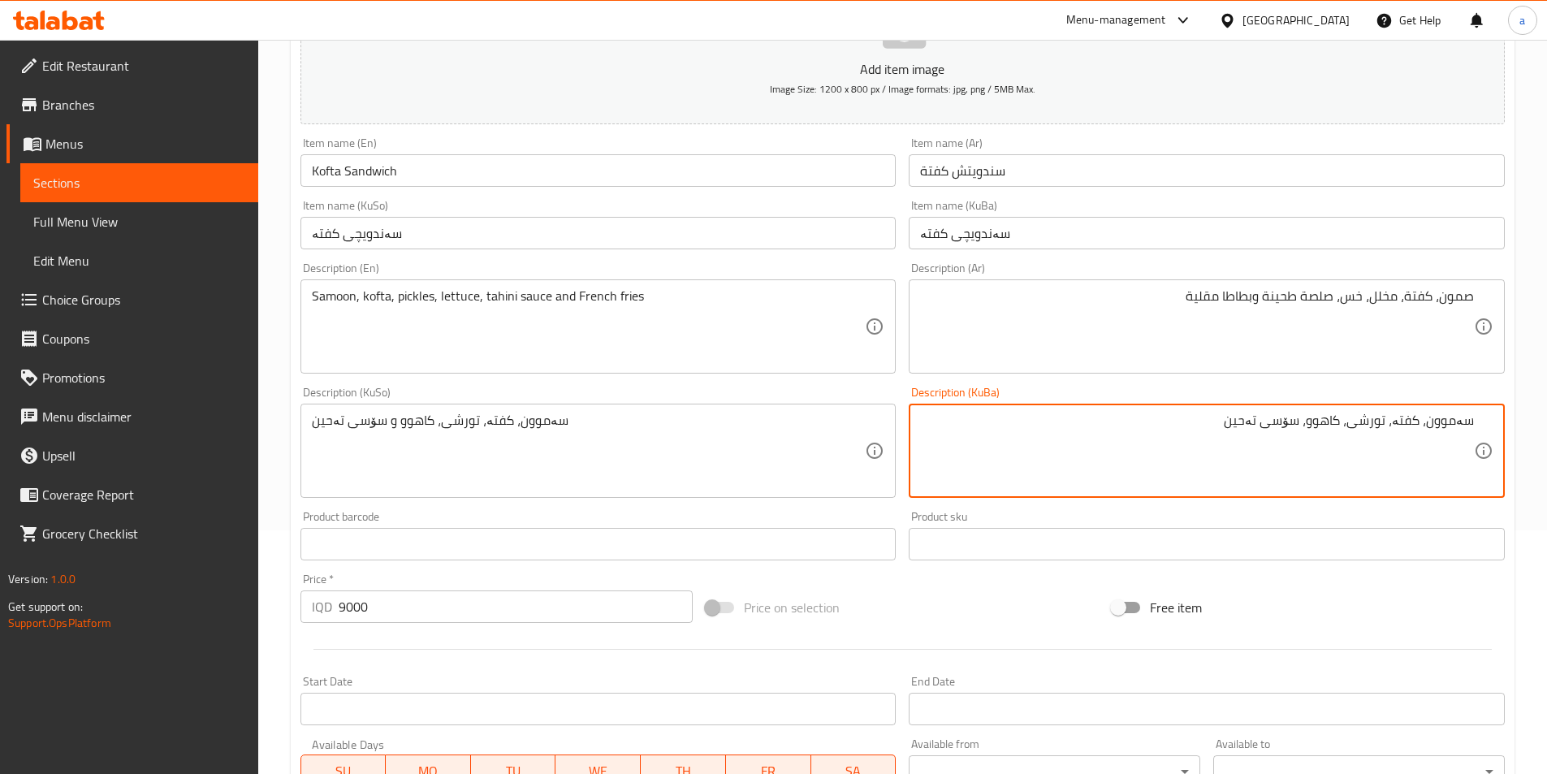
click at [1162, 425] on textarea "سەموون، کفتە، تورشی، کاهوو، سۆسی تەحین" at bounding box center [1197, 450] width 554 height 77
paste textarea "و فینگەر"
drag, startPoint x: 1113, startPoint y: 428, endPoint x: 1558, endPoint y: 437, distance: 445.1
click at [1547, 437] on html "​ Menu-management Iraq Get Help a Edit Restaurant Branches Menus Sections Full …" at bounding box center [773, 143] width 1547 height 774
type textarea "سەموون، کفتە، تورشی، کاهوو، سۆسی تەحین و فینگەر"
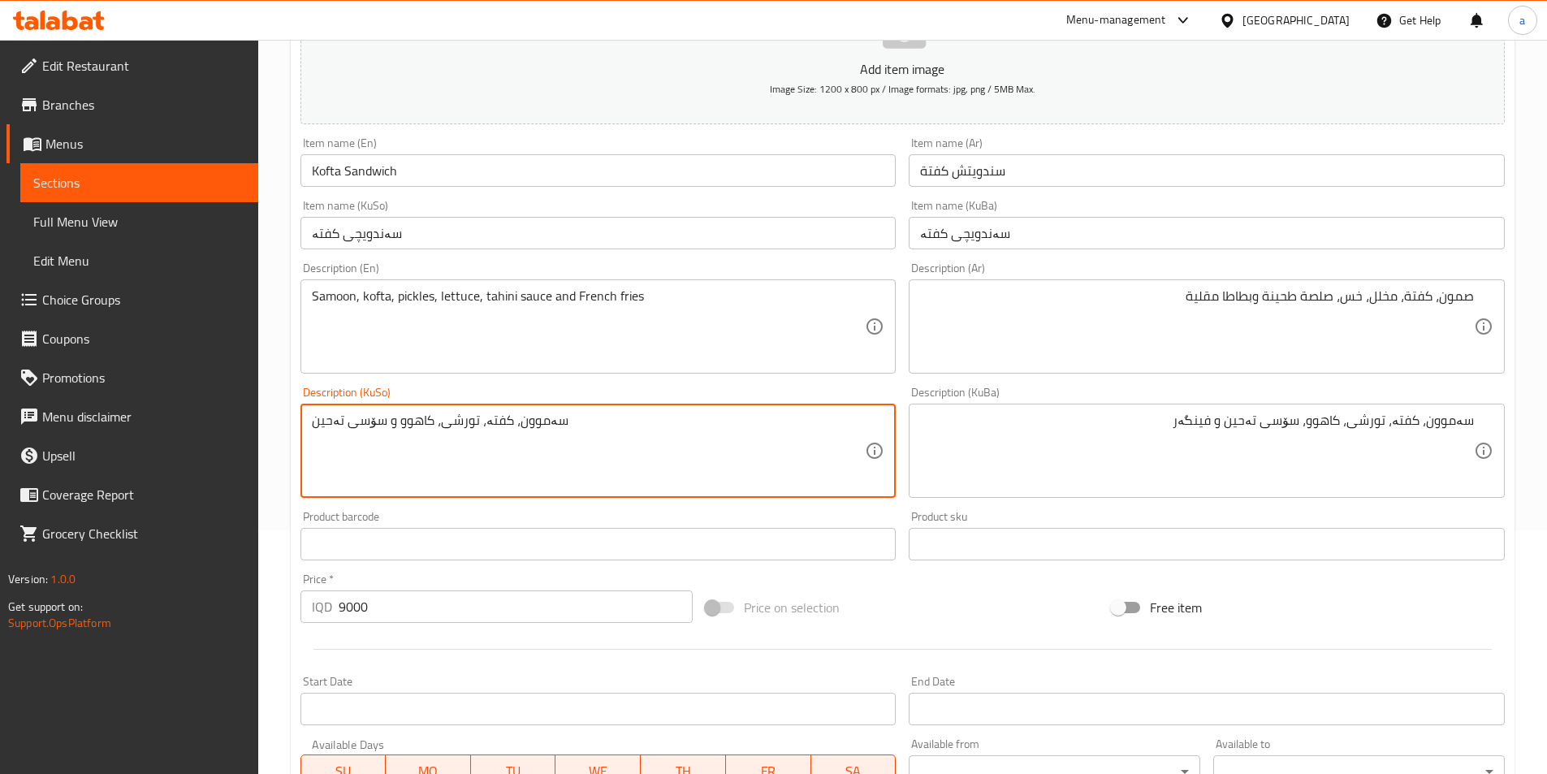
drag, startPoint x: 745, startPoint y: 420, endPoint x: 225, endPoint y: 415, distance: 519.7
paste textarea "، سۆسی تەحین و فینگەر"
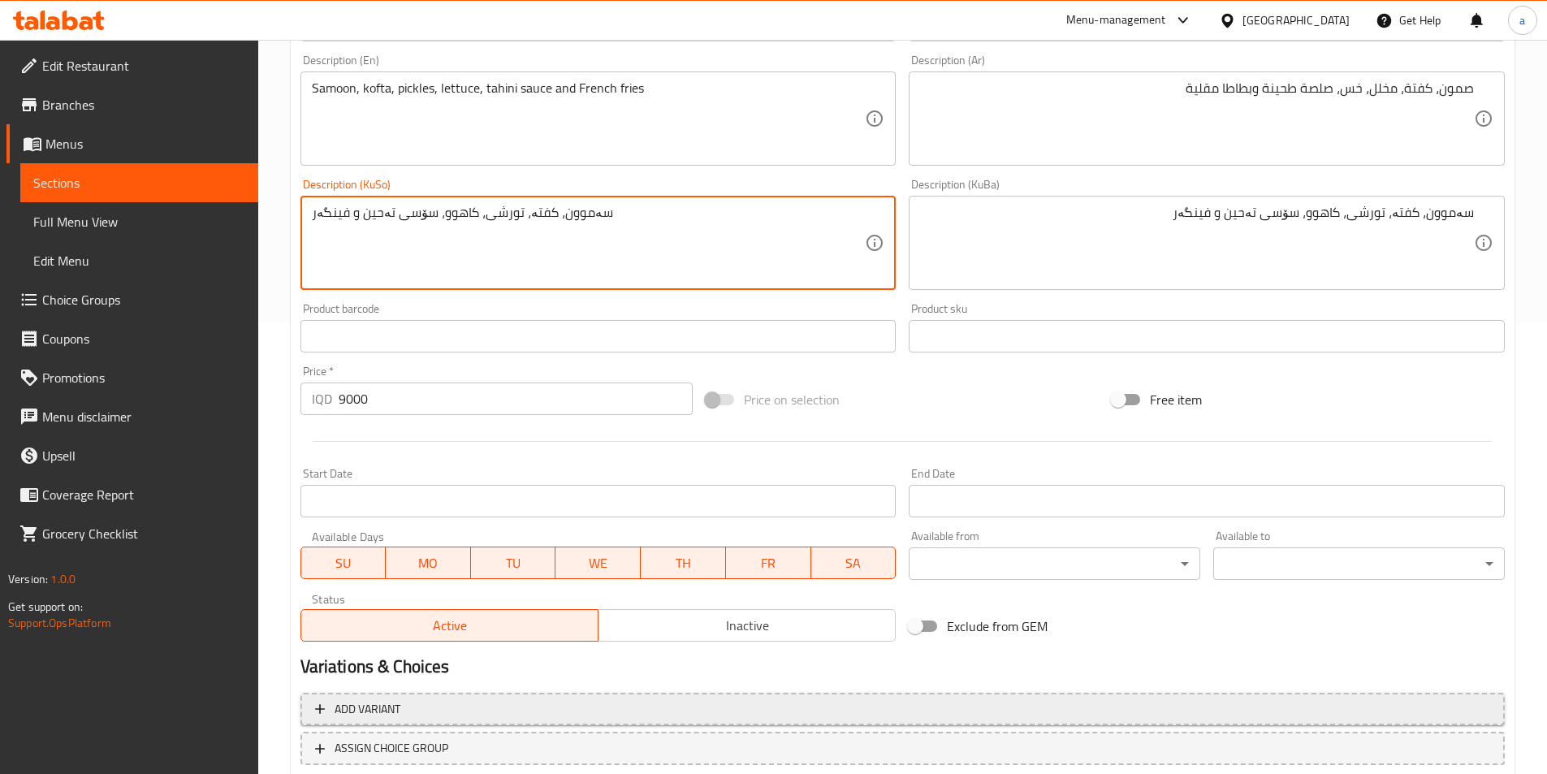
scroll to position [560, 0]
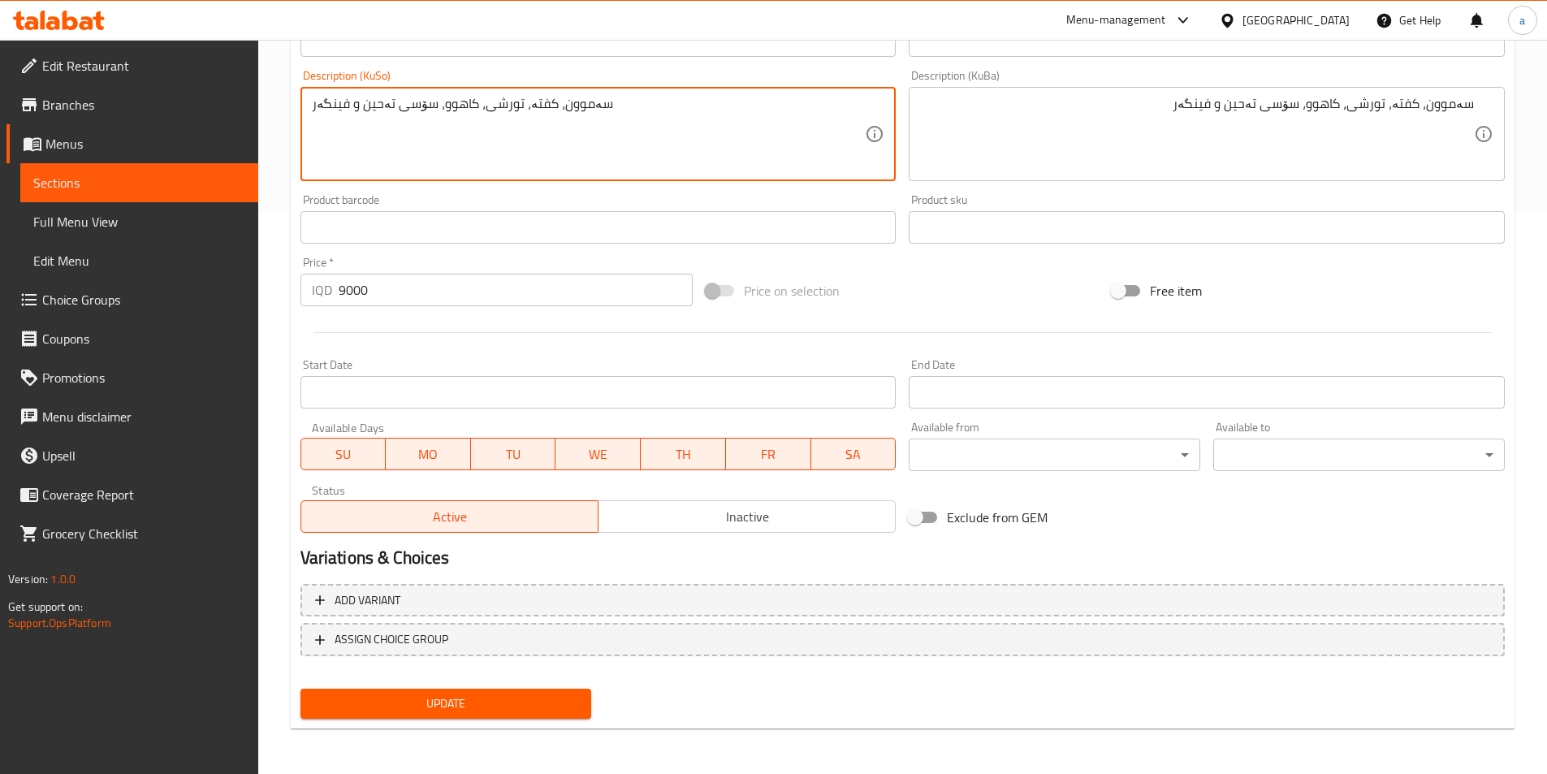
type textarea "سەموون، کفتە، تورشی، کاهوو، سۆسی تەحین و فینگەر"
click at [382, 710] on span "Update" at bounding box center [446, 703] width 266 height 20
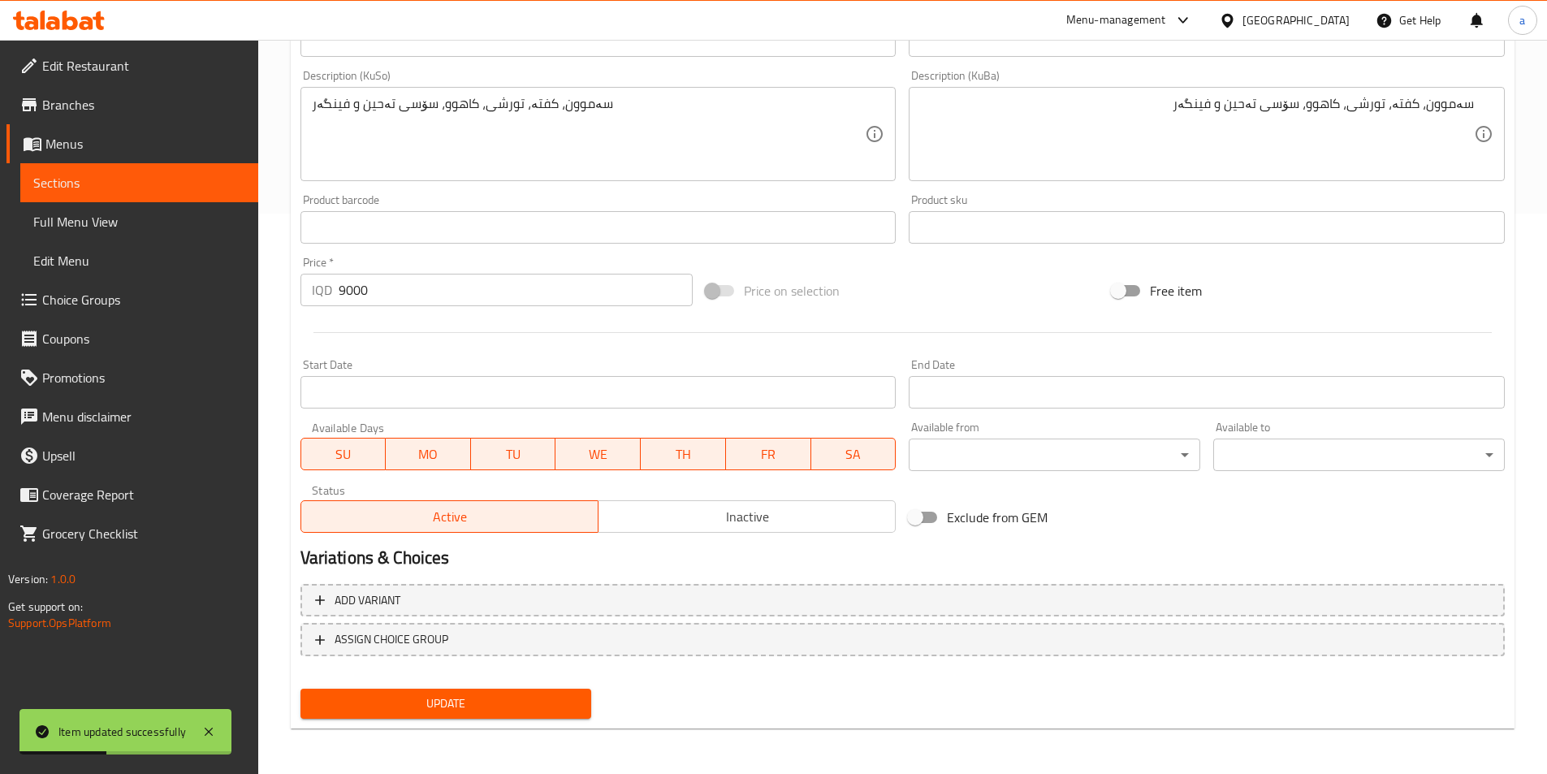
drag, startPoint x: 163, startPoint y: 169, endPoint x: 261, endPoint y: 141, distance: 102.1
click at [163, 169] on link "Sections" at bounding box center [139, 182] width 238 height 39
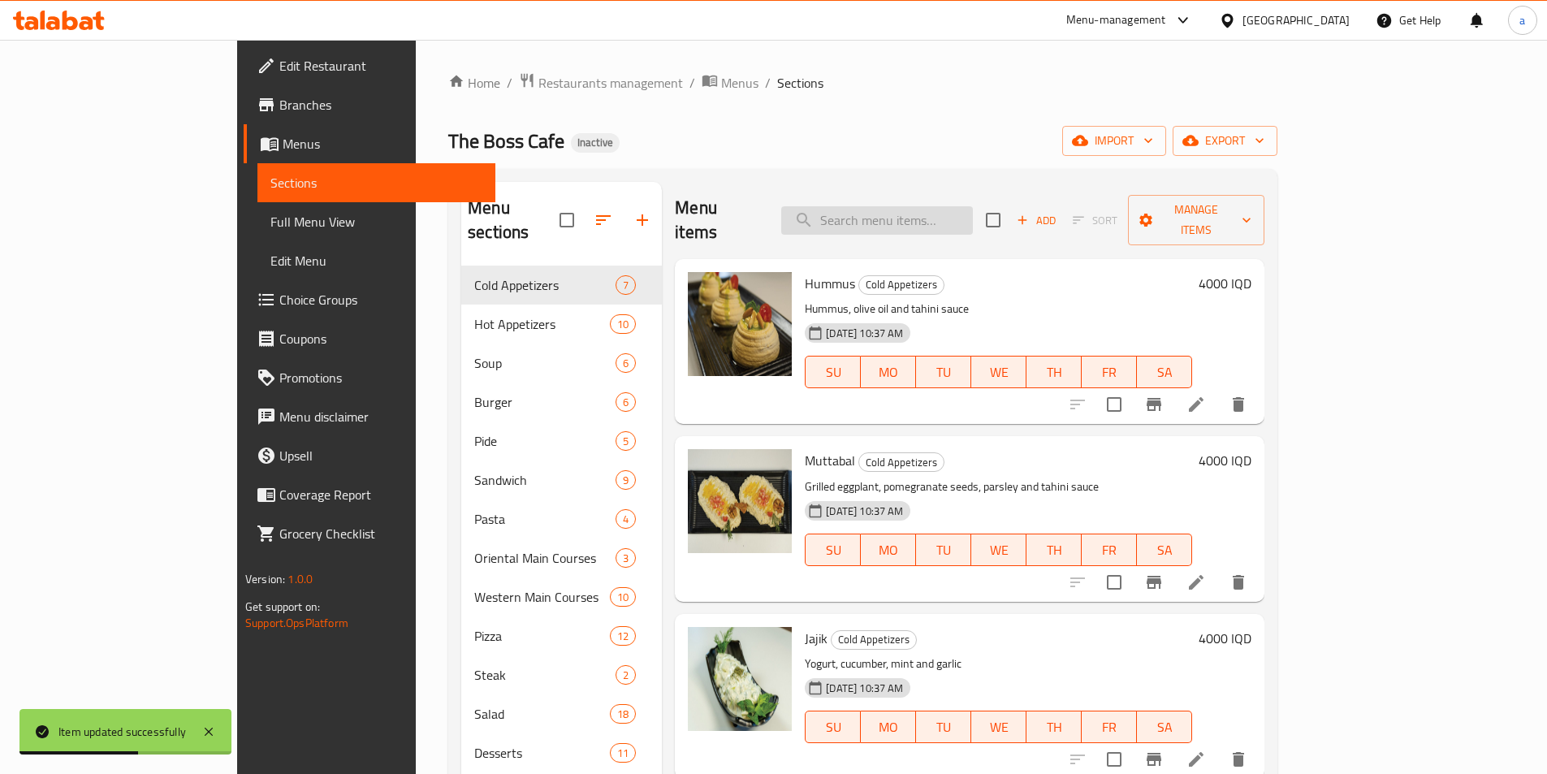
click at [931, 206] on input "search" at bounding box center [877, 220] width 192 height 28
paste input "Chicken Burger"
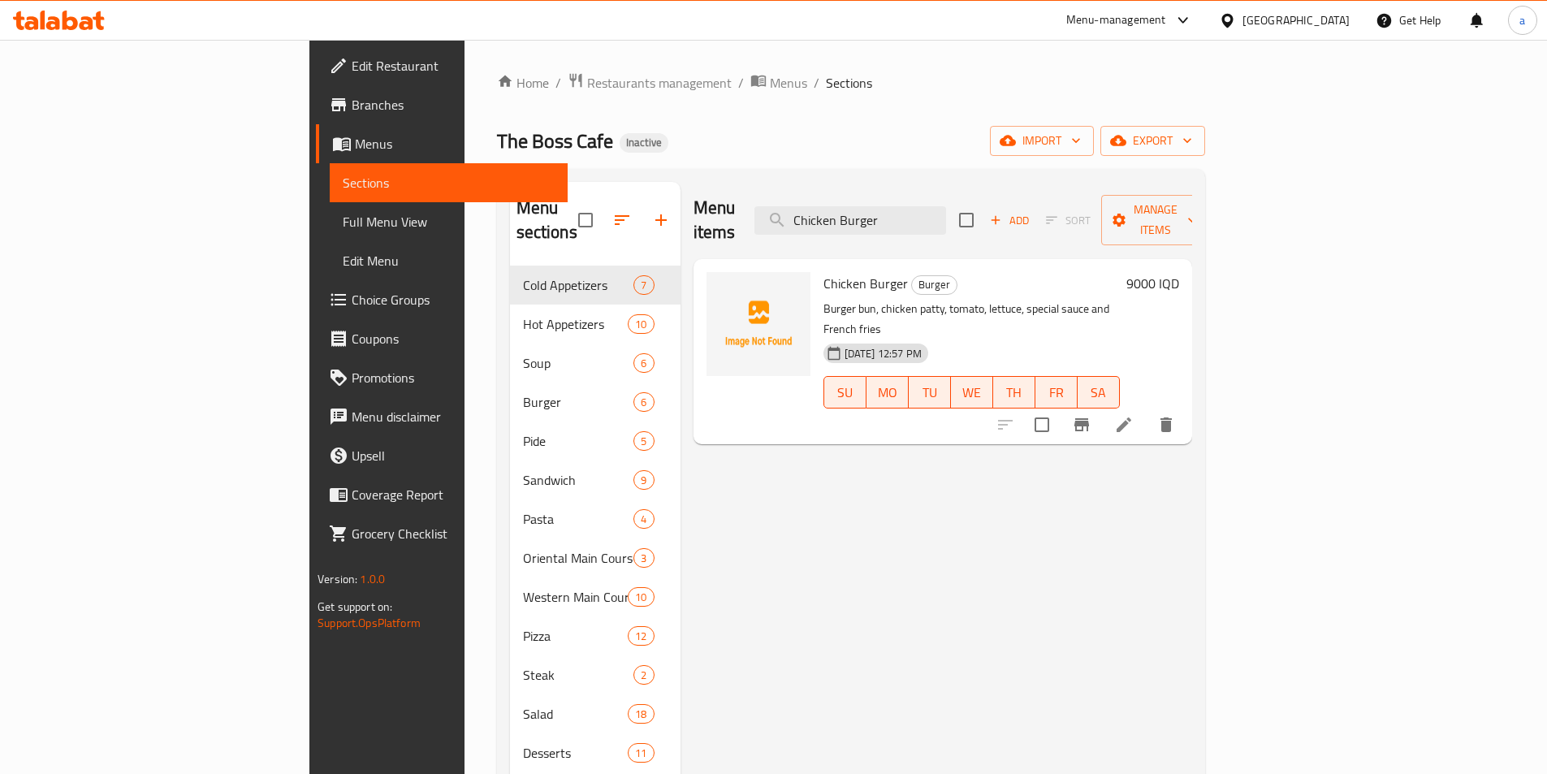
drag, startPoint x: 995, startPoint y: 192, endPoint x: 860, endPoint y: 216, distance: 137.0
click at [858, 216] on div "Menu items Chicken Burger Add Sort Manage items" at bounding box center [942, 220] width 499 height 77
paste input "rispy"
drag, startPoint x: 1025, startPoint y: 214, endPoint x: 721, endPoint y: 226, distance: 303.9
click at [721, 226] on div "Menu items Crispy Add Sort Manage items" at bounding box center [942, 220] width 499 height 77
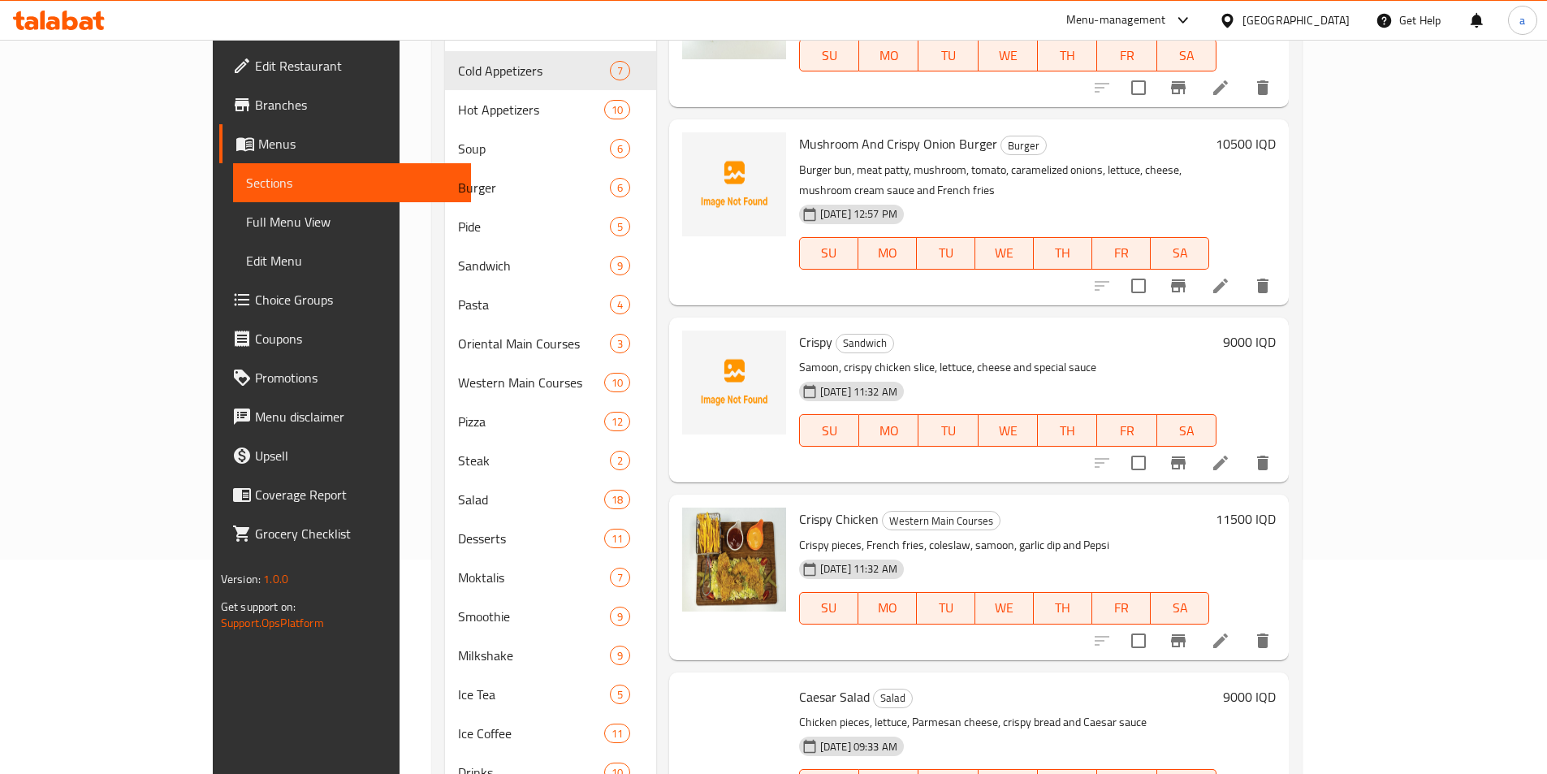
scroll to position [299, 0]
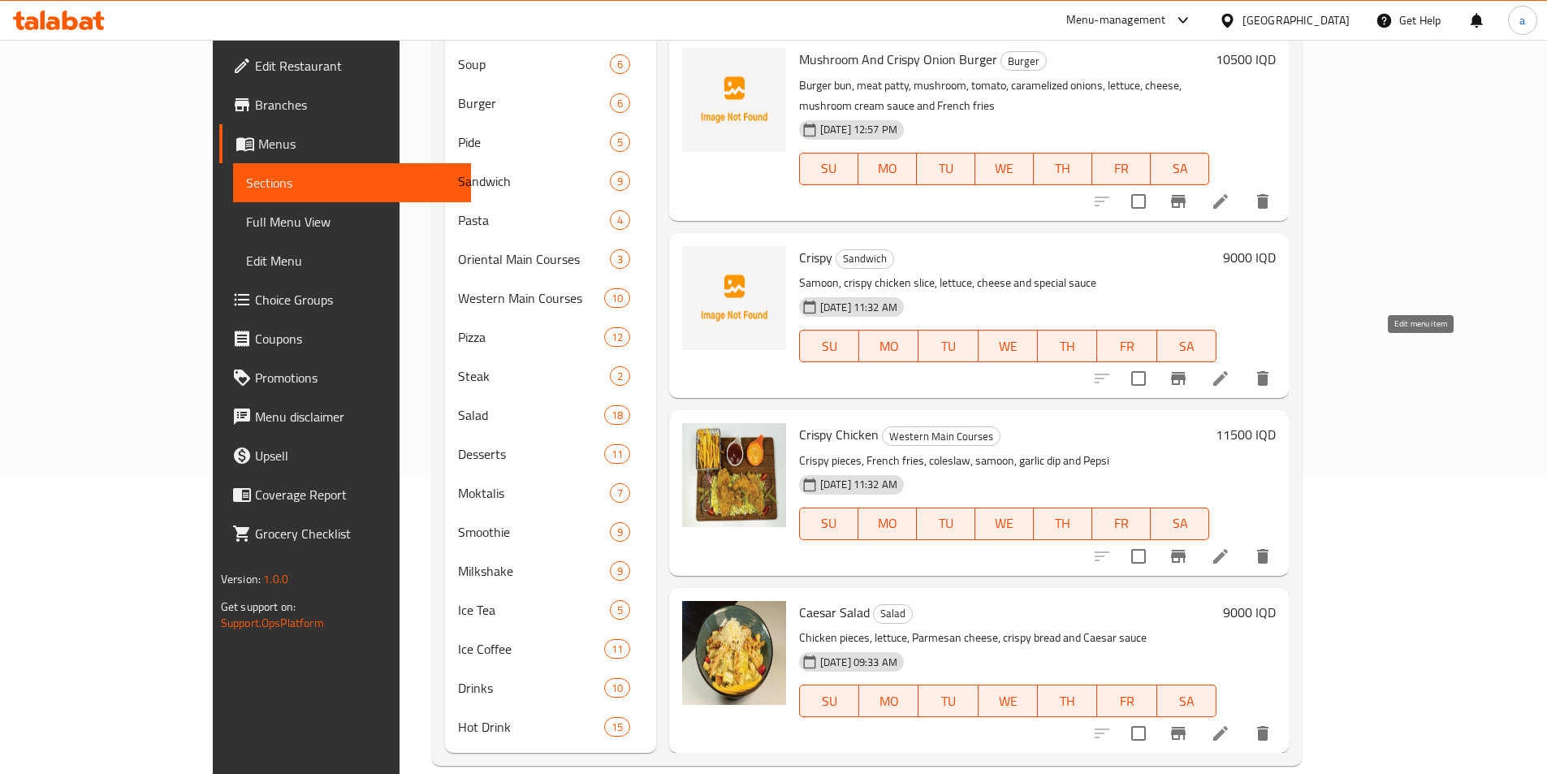
type input "Crispy"
click at [1228, 371] on icon at bounding box center [1220, 378] width 15 height 15
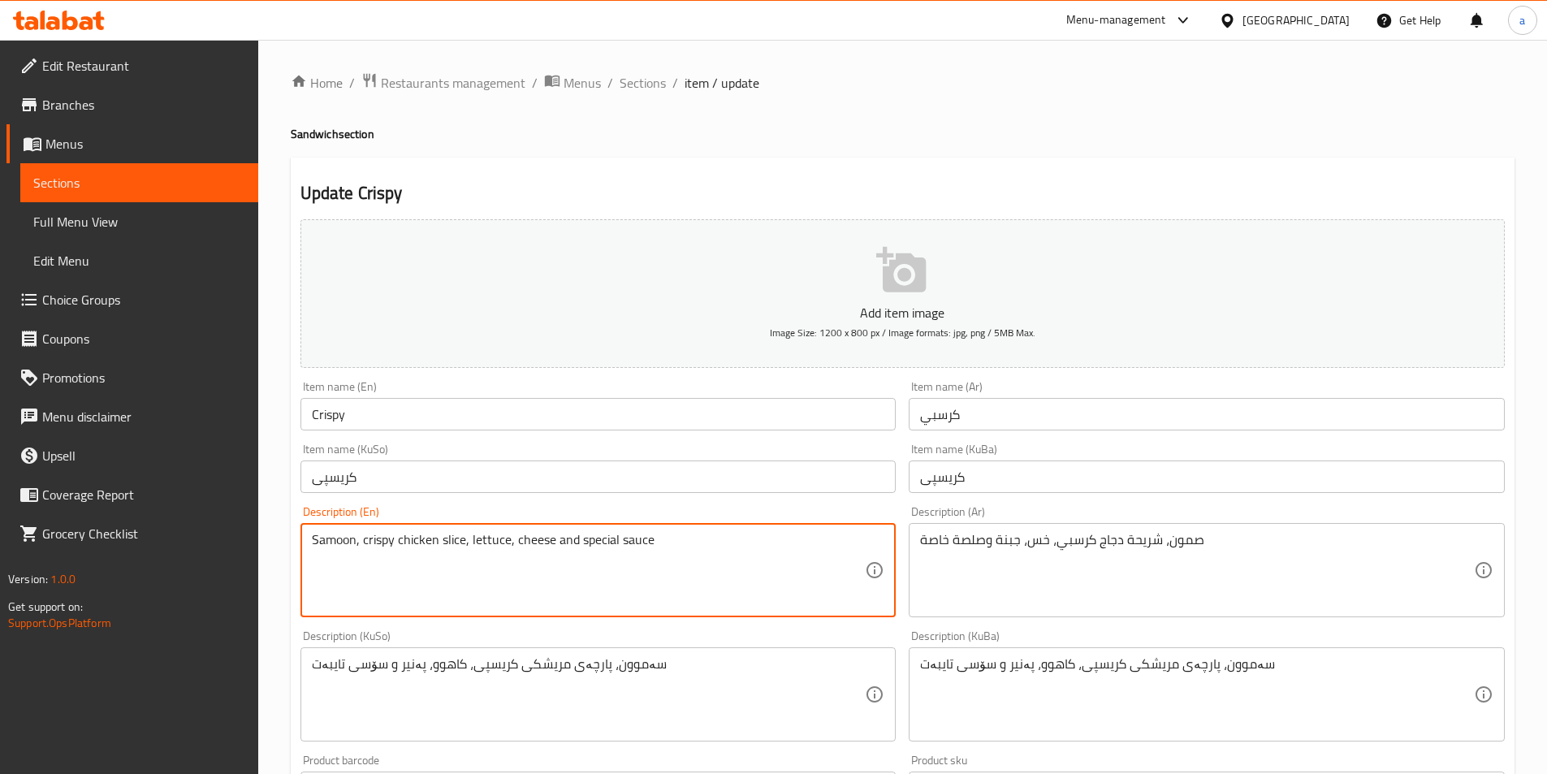
click at [564, 547] on textarea "Samoon, crispy chicken slice, lettuce, cheese and special sauce" at bounding box center [589, 570] width 554 height 77
click at [713, 573] on textarea "Samoon, crispy chicken slice, lettuce, cheese, special sauce" at bounding box center [589, 570] width 554 height 77
paste textarea "and French fries"
type textarea "Samoon, crispy chicken slice, lettuce, cheese, special sauce and French fries"
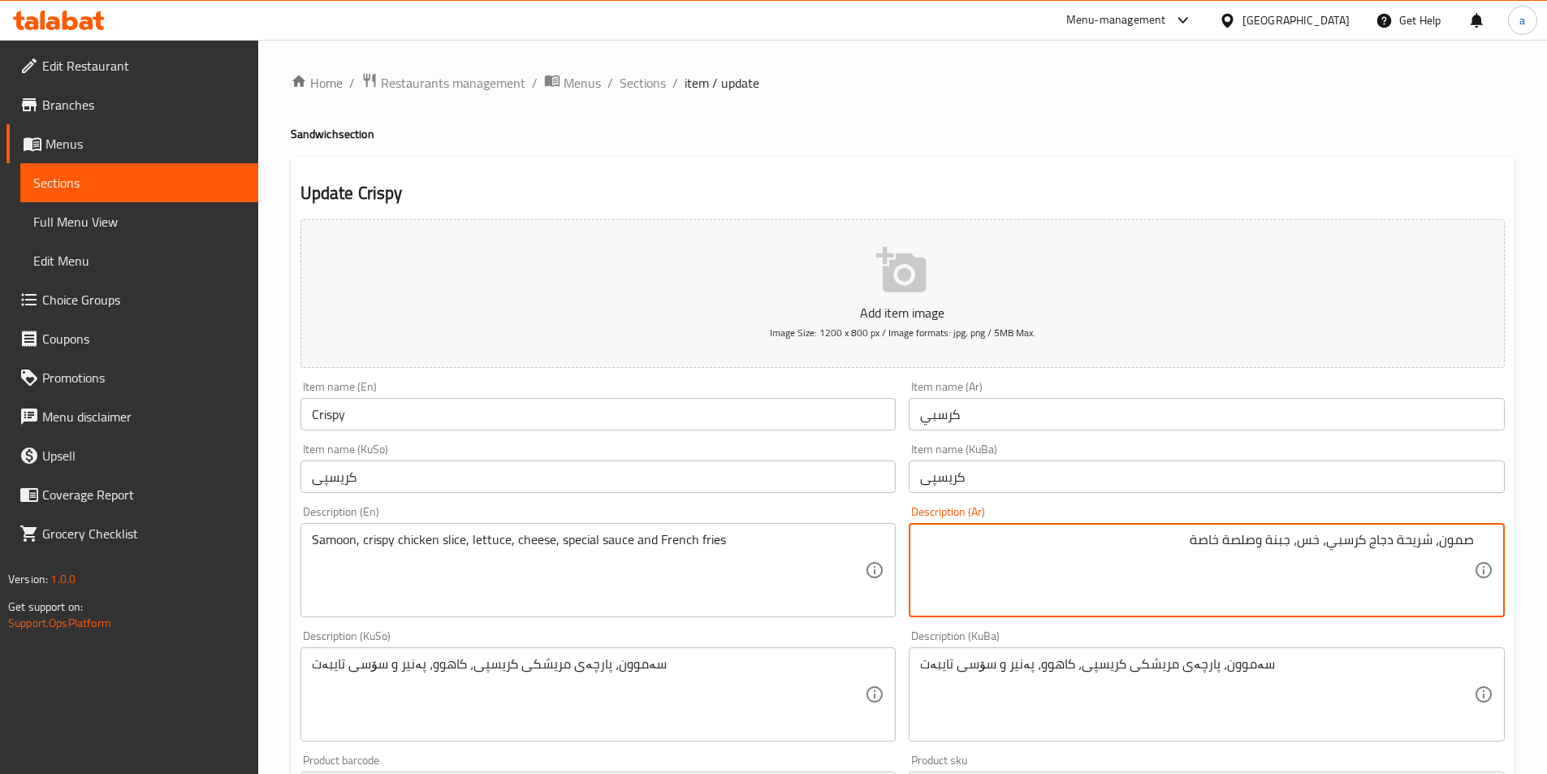
click at [1041, 571] on textarea "صمون، شريحة دجاج كرسبي، خس، جبنة وصلصة خاصة" at bounding box center [1197, 570] width 554 height 77
paste textarea "وبطاطا مقلية"
click at [1268, 545] on textarea "صمون، شريحة دجاج كرسبي، خس، جبنة وصلصة خاصة وبطاطا مقلية" at bounding box center [1197, 570] width 554 height 77
click at [1106, 546] on textarea "صمون، شريحة دجاج كرسبي، خس، [GEOGRAPHIC_DATA]، [GEOGRAPHIC_DATA] خاصة وبطاطا [G…" at bounding box center [1197, 570] width 554 height 77
type textarea "صمون، شريحة دجاج كرسبي، خس، [GEOGRAPHIC_DATA]، [GEOGRAPHIC_DATA] خاصة وبطاطا [G…"
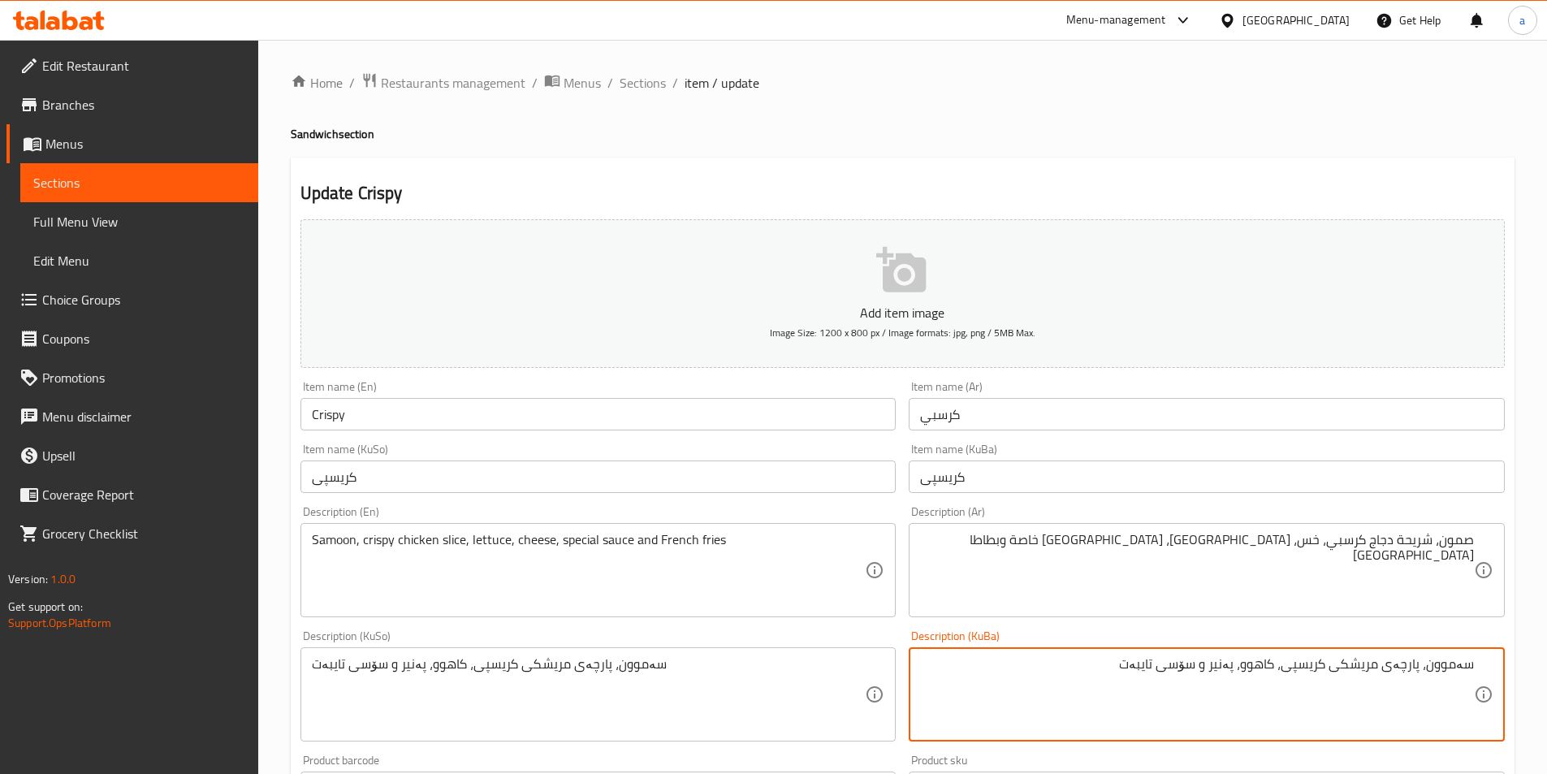
click at [1045, 672] on textarea "سەموون، پارچەی مریشکی کریسپی، کاهوو، پەنیر و سۆسی تایبەت" at bounding box center [1197, 694] width 554 height 77
paste textarea "و فینگەر"
drag, startPoint x: 1209, startPoint y: 667, endPoint x: 1221, endPoint y: 671, distance: 12.8
click at [1221, 671] on textarea "سەموون، پارچەی مریشکی کریسپی، کاهوو، پەنیر و سۆسی تایبەت و فینگەر" at bounding box center [1197, 694] width 554 height 77
click at [1208, 659] on textarea "سەموون، پارچەی مریشکی کریسپی، کاهوو، پەنیر، سۆسی تایبەت و فینگەر" at bounding box center [1197, 694] width 554 height 77
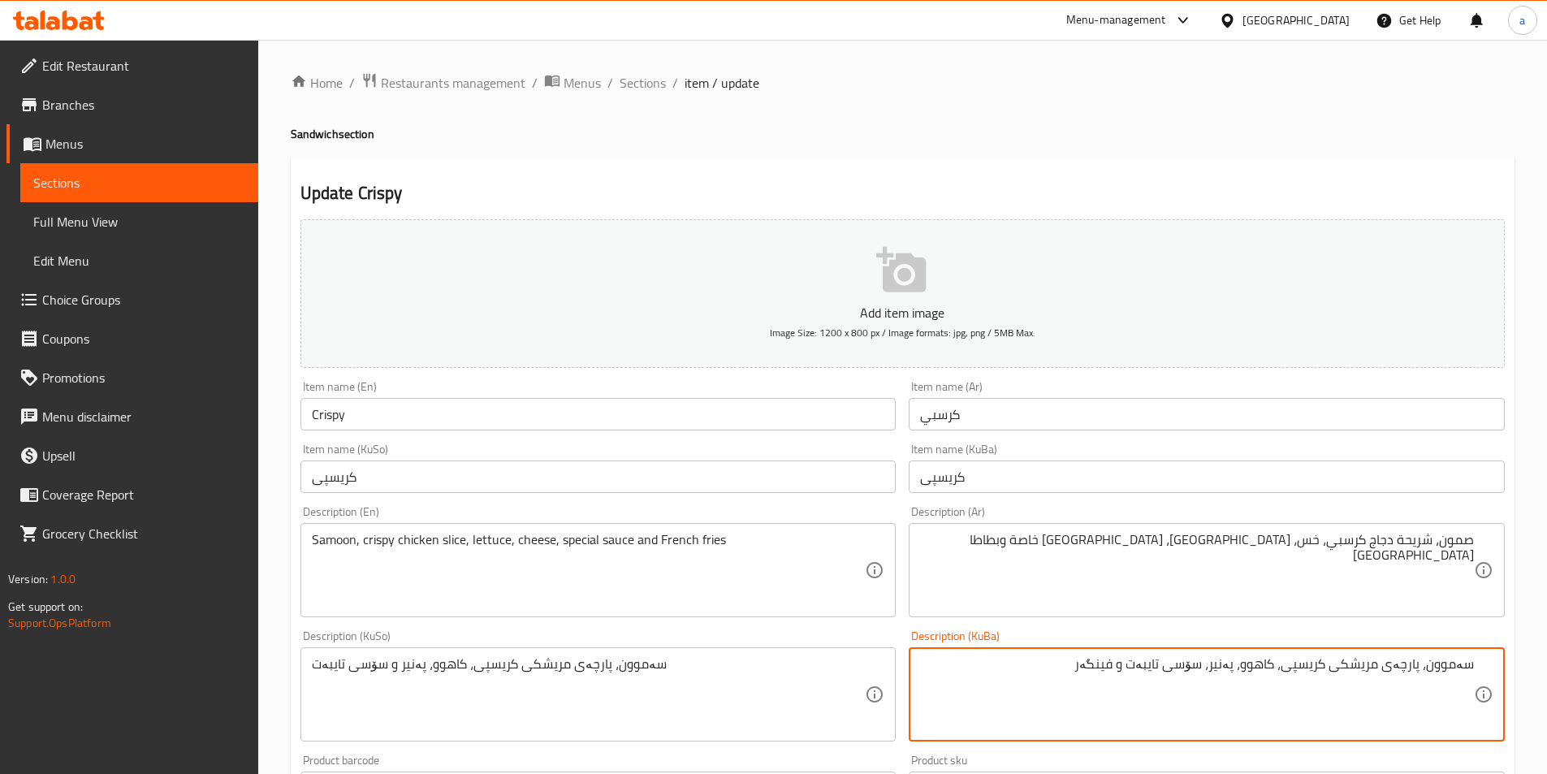
click at [1055, 659] on textarea "سەموون، پارچەی مریشکی کریسپی، کاهوو، پەنیر، سۆسی تایبەت و فینگەر" at bounding box center [1197, 694] width 554 height 77
drag, startPoint x: 1001, startPoint y: 667, endPoint x: 1558, endPoint y: 692, distance: 557.6
click at [1547, 692] on html "​ Menu-management Iraq Get Help a Edit Restaurant Branches Menus Sections Full …" at bounding box center [773, 387] width 1547 height 774
type textarea "سەموون، پارچەی مریشکی کریسپی، کاهوو، پەنیر، سۆسی تایبەت و فینگەر"
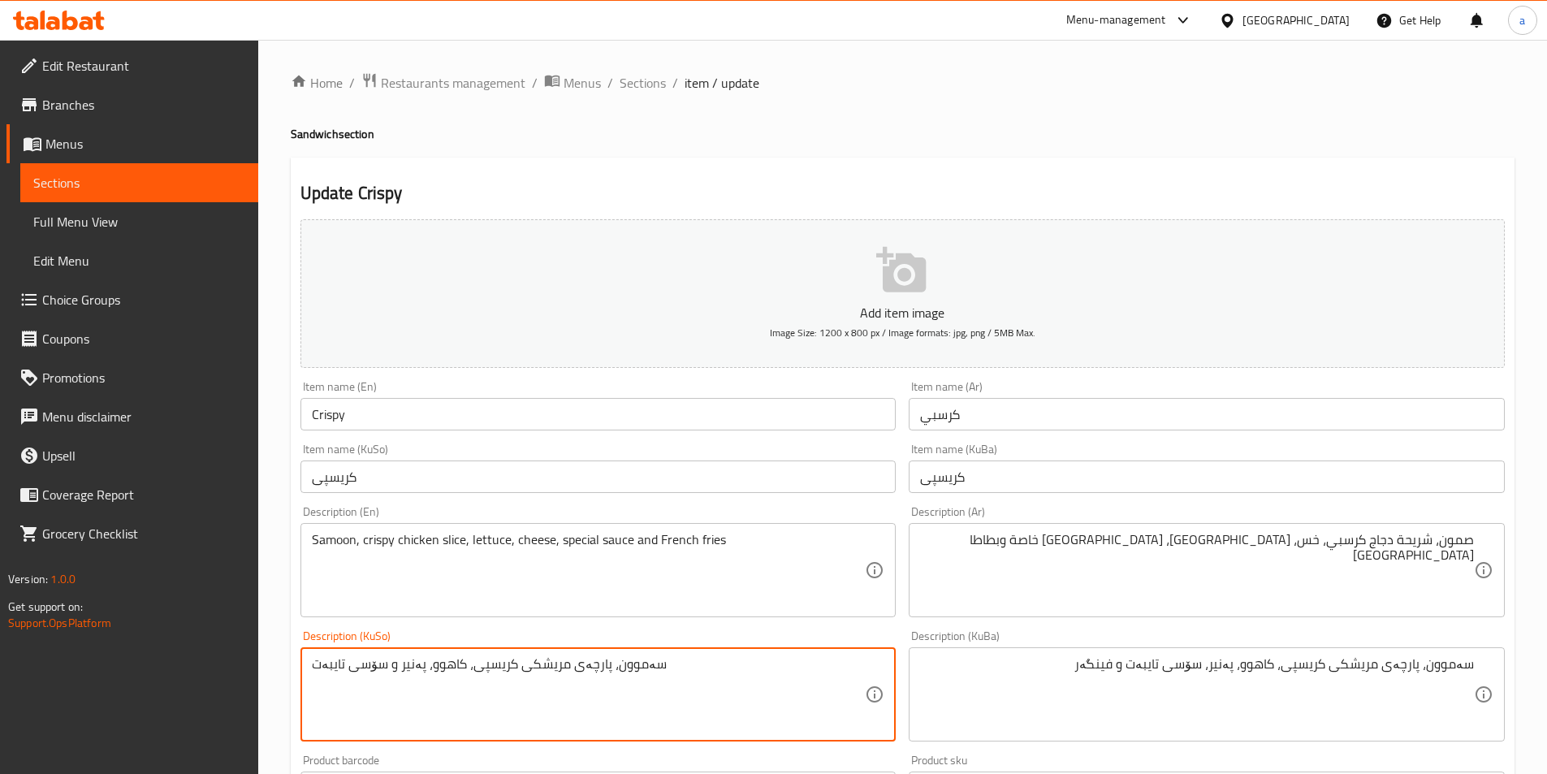
drag, startPoint x: 712, startPoint y: 698, endPoint x: 179, endPoint y: 660, distance: 534.0
paste textarea "، سۆسی تایبەت و فینگەر"
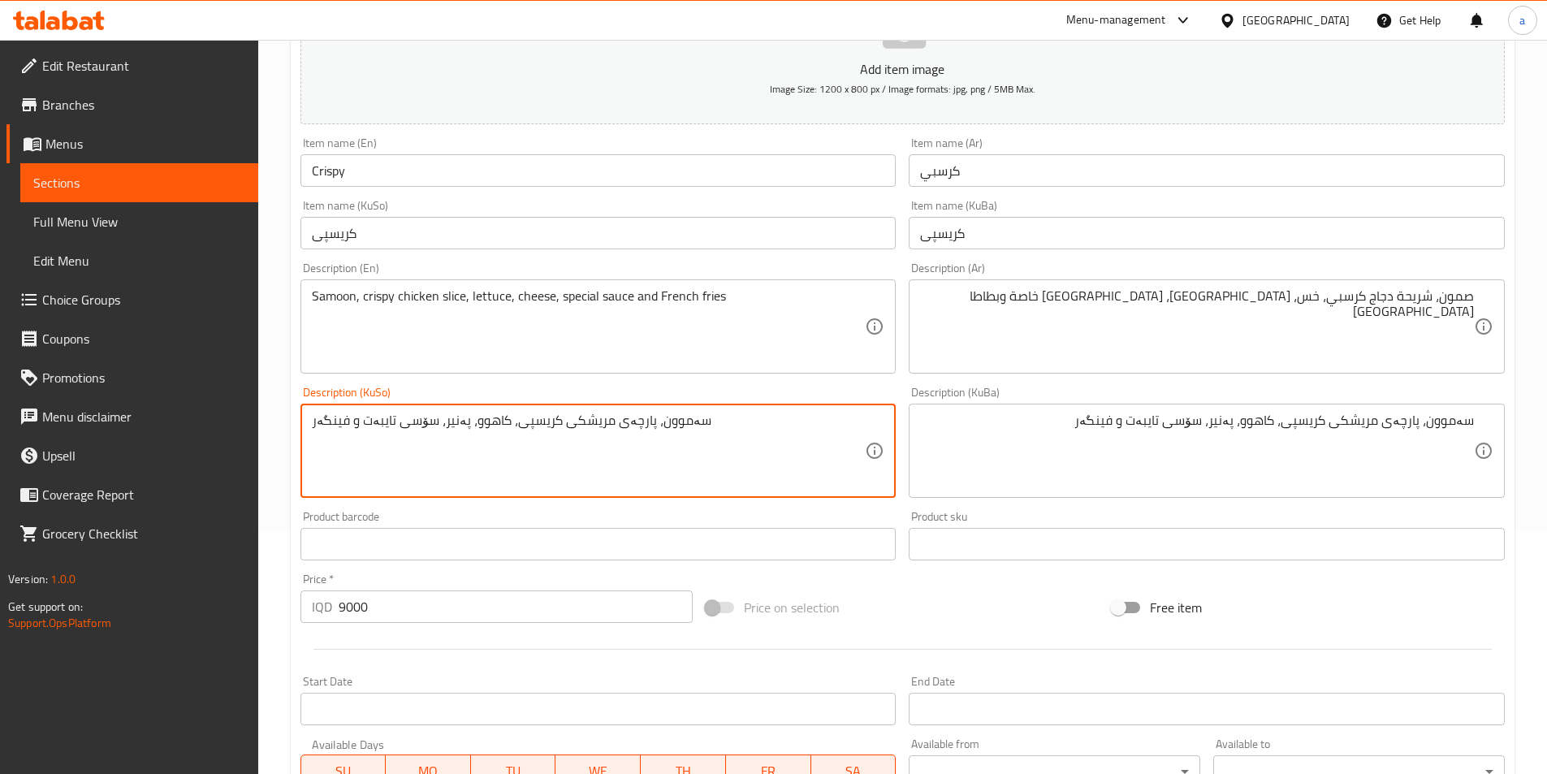
scroll to position [560, 0]
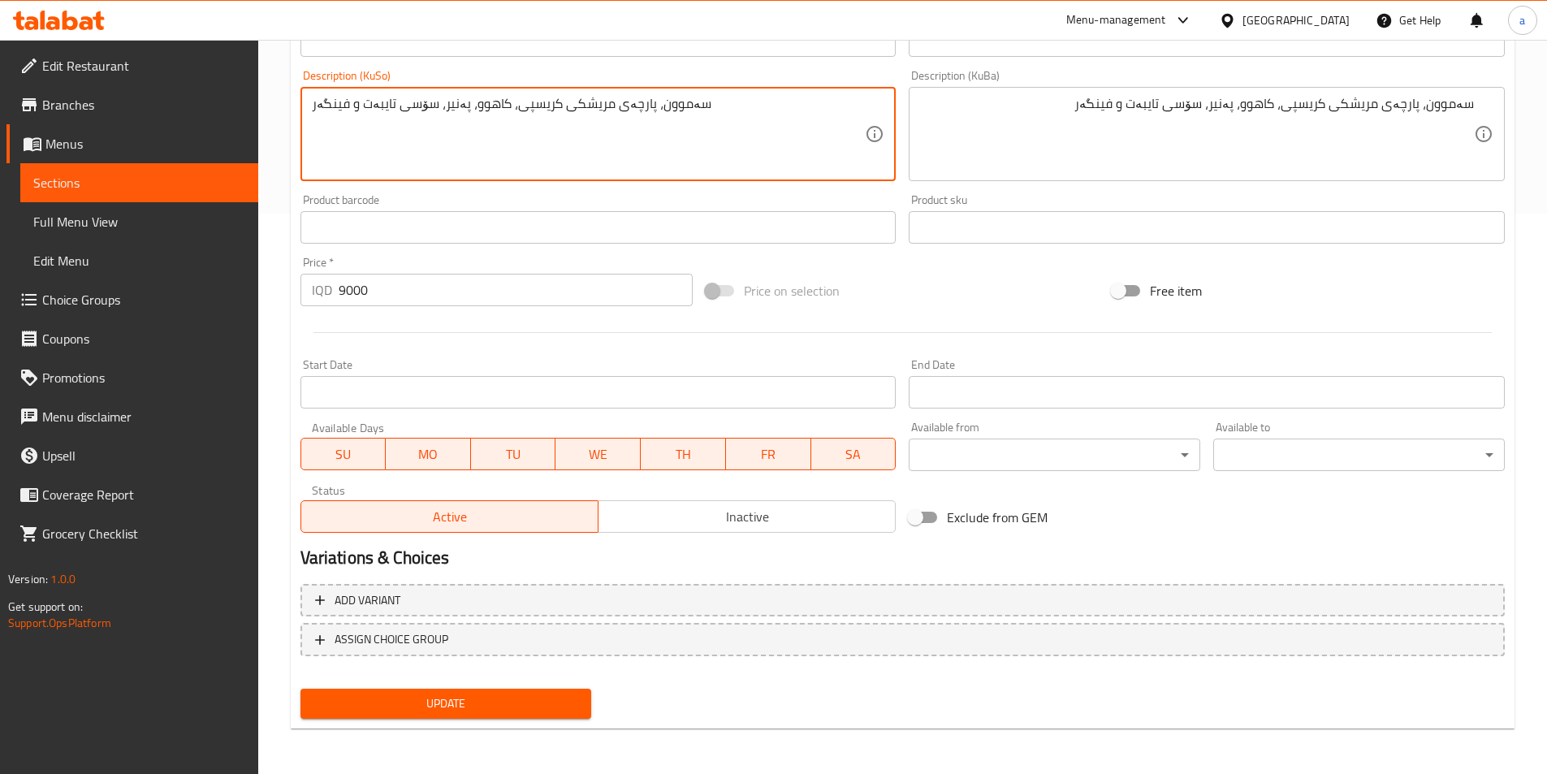
type textarea "سەموون، پارچەی مریشکی کریسپی، کاهوو، پەنیر، سۆسی تایبەت و فینگەر"
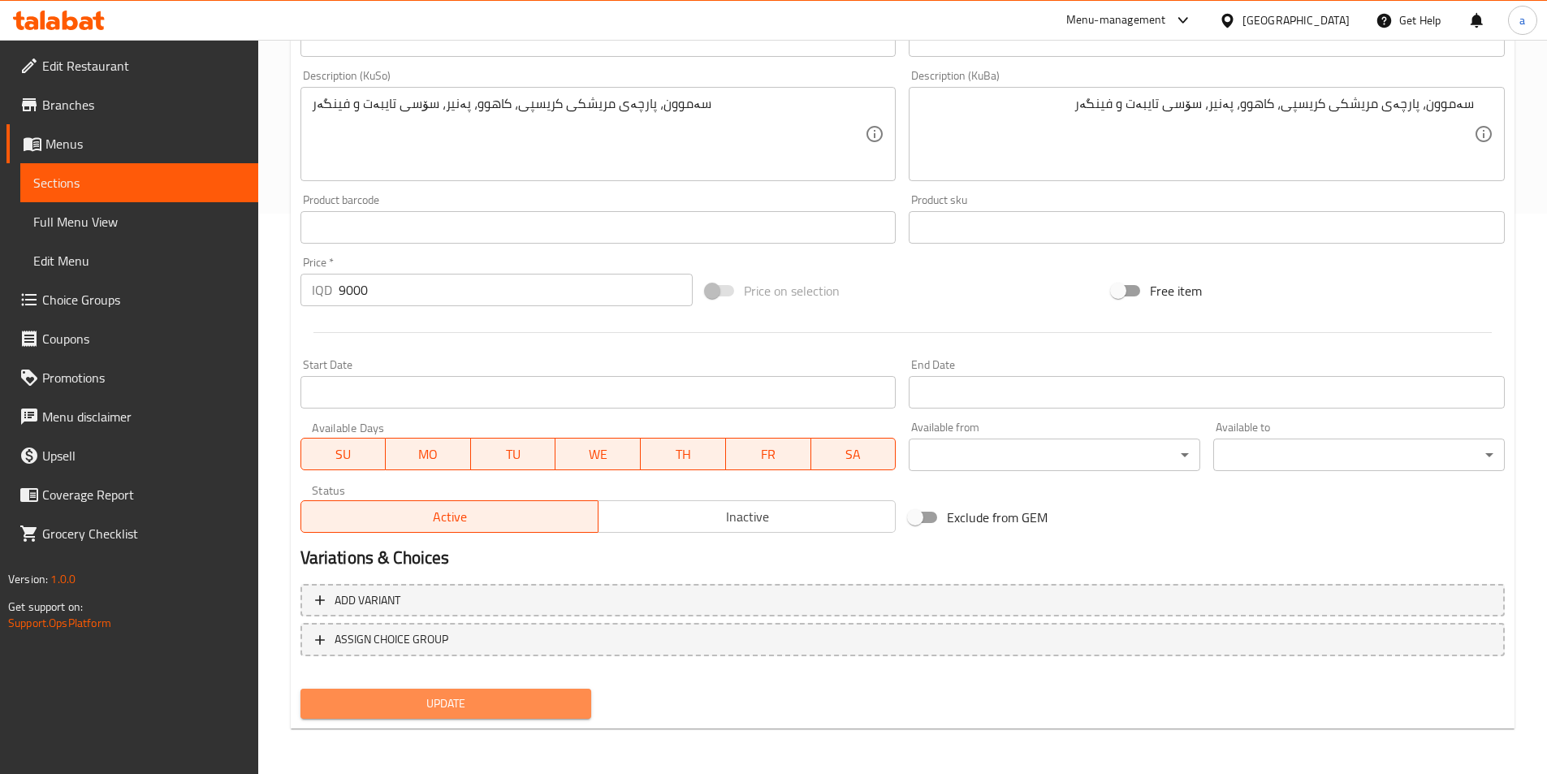
click at [421, 717] on button "Update" at bounding box center [446, 704] width 292 height 30
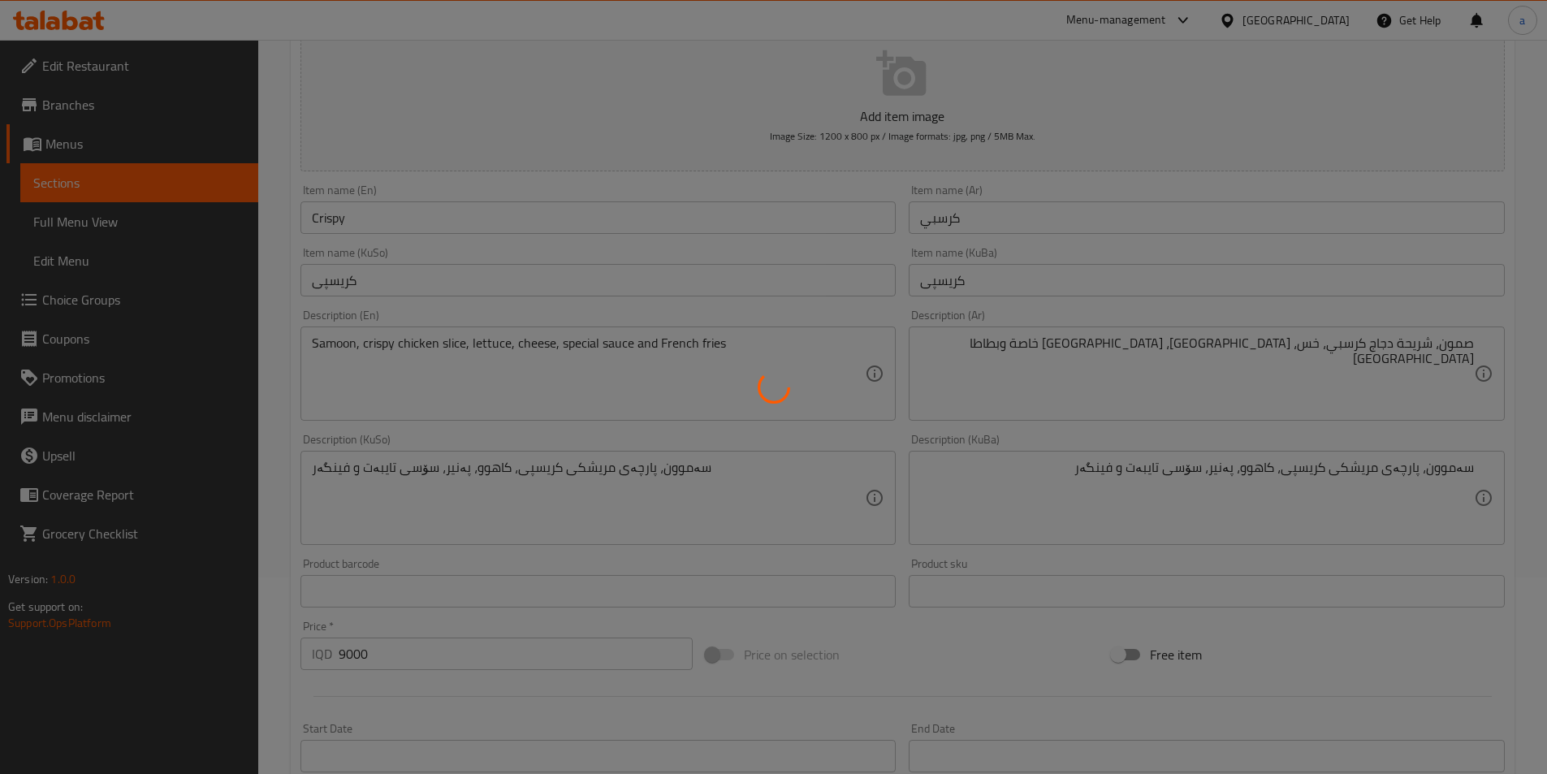
scroll to position [73, 0]
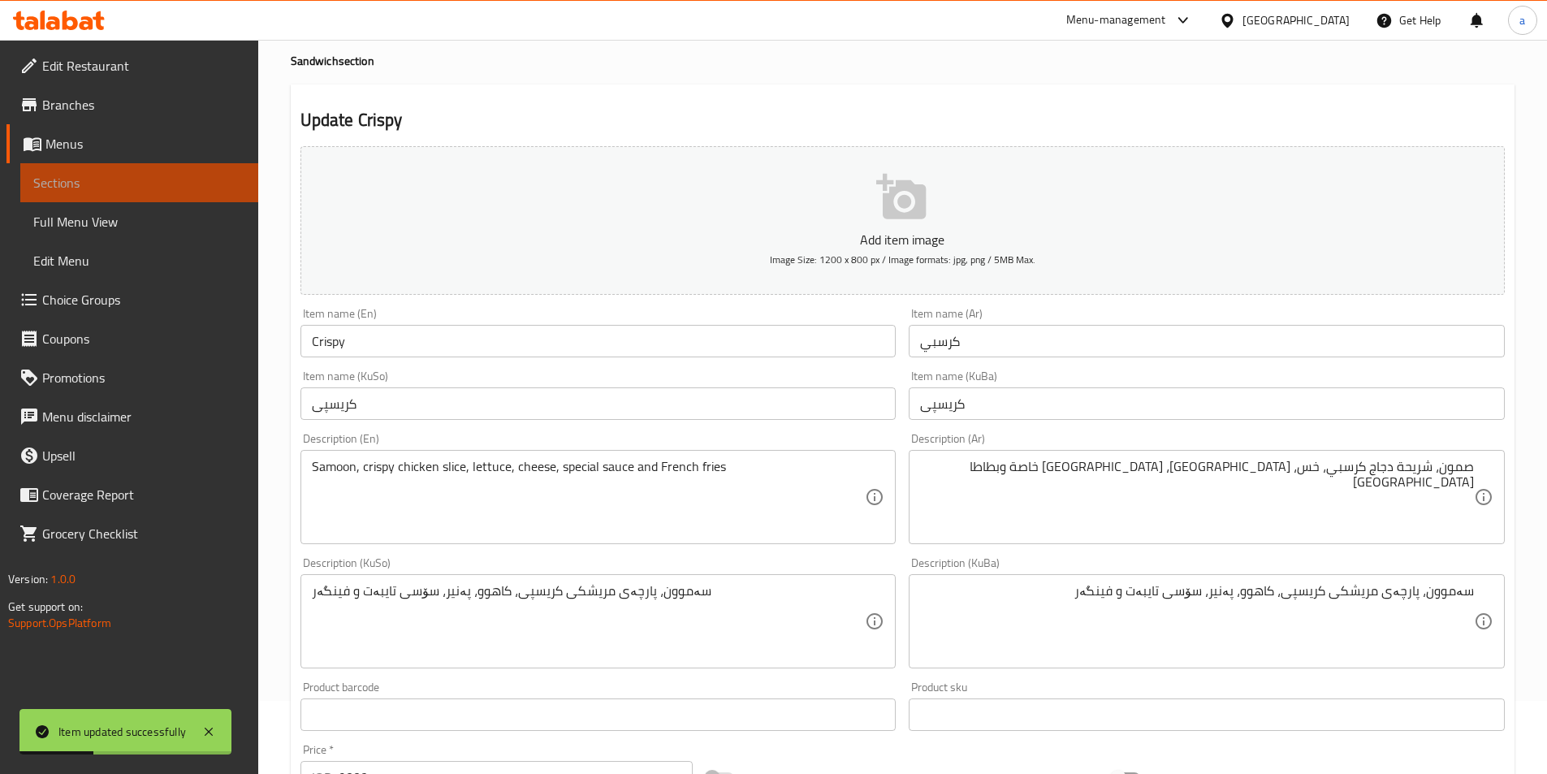
click at [126, 181] on span "Sections" at bounding box center [139, 182] width 212 height 19
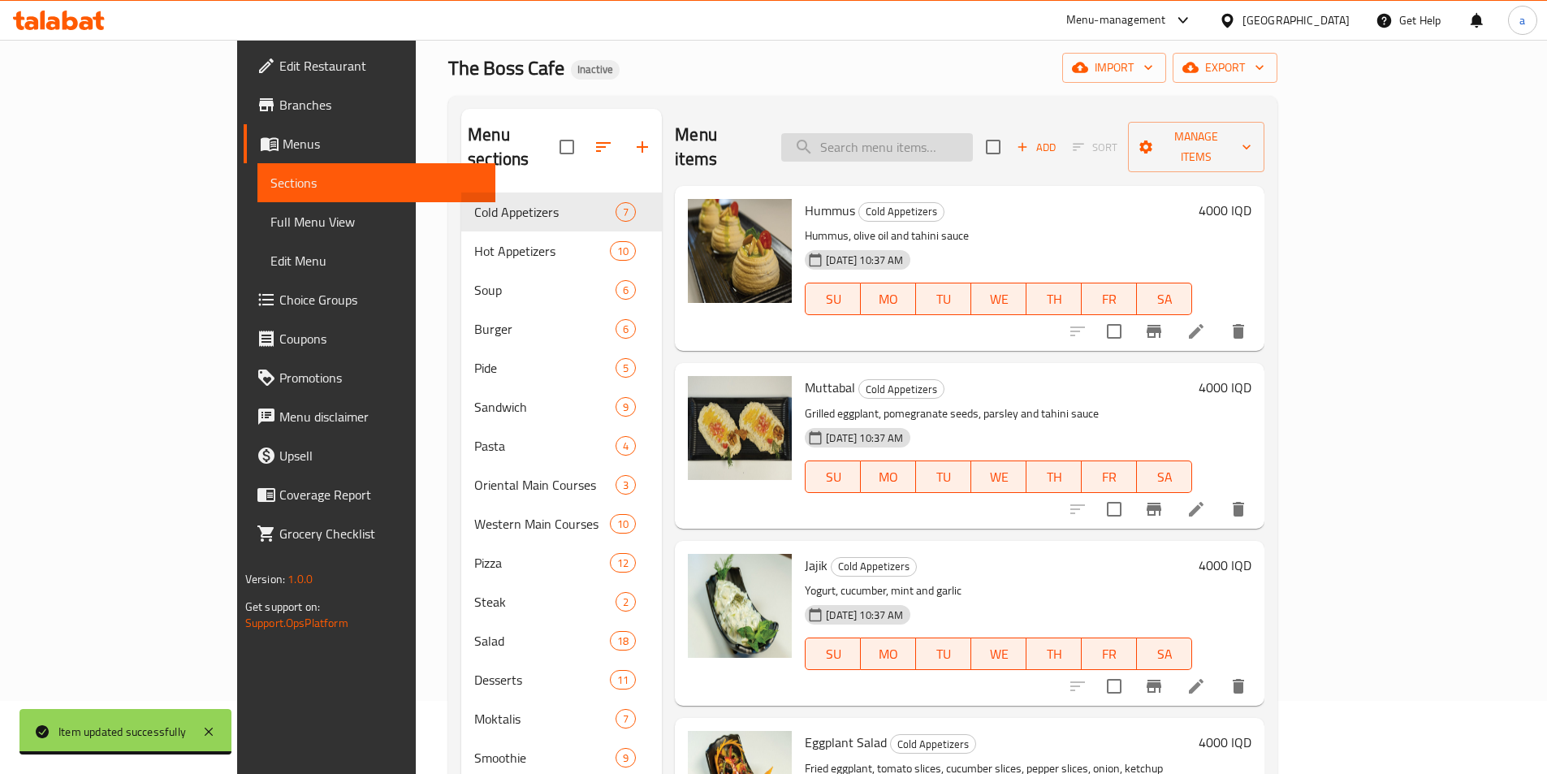
click at [929, 133] on input "search" at bounding box center [877, 147] width 192 height 28
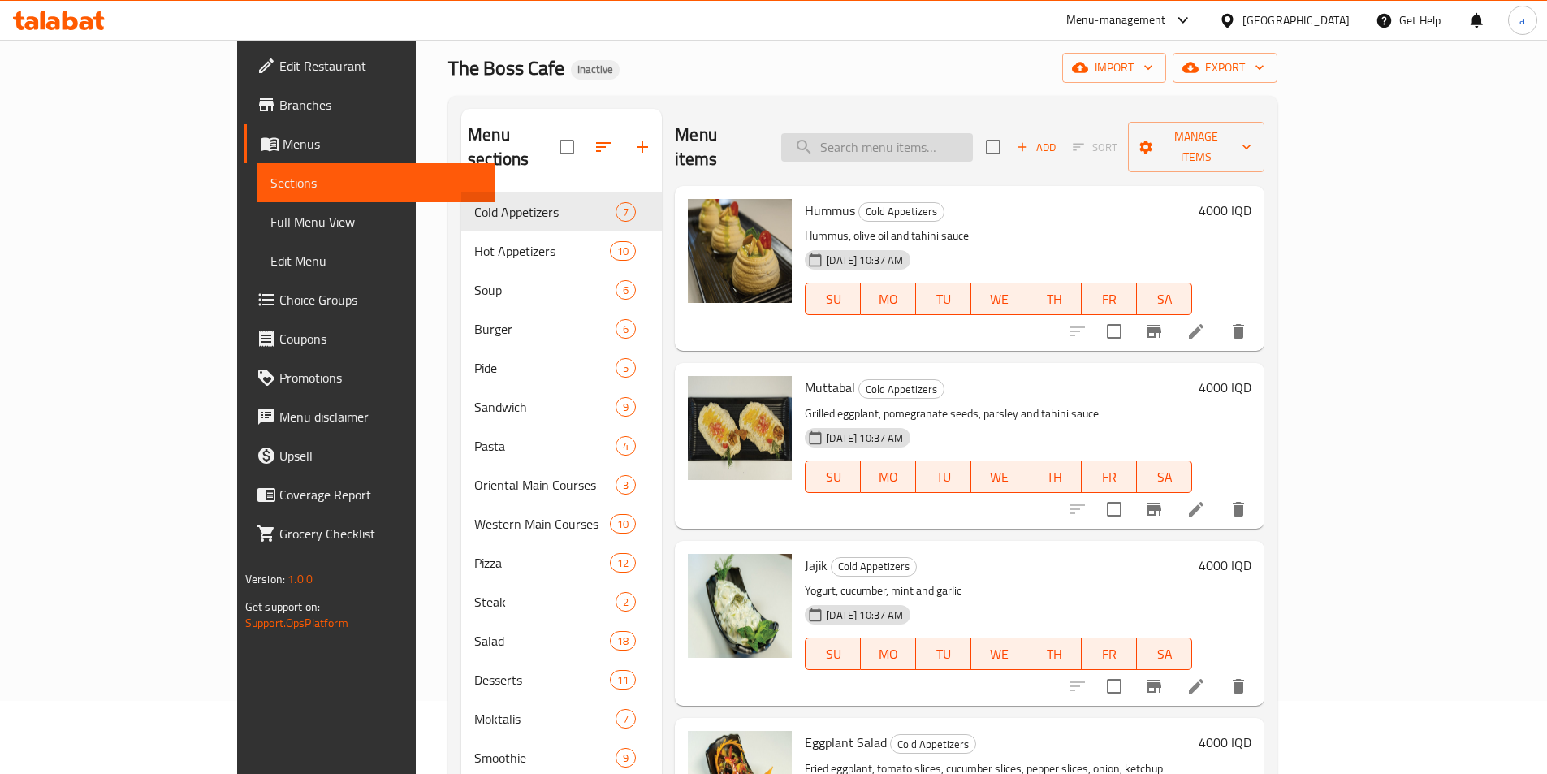
paste input "[PERSON_NAME]"
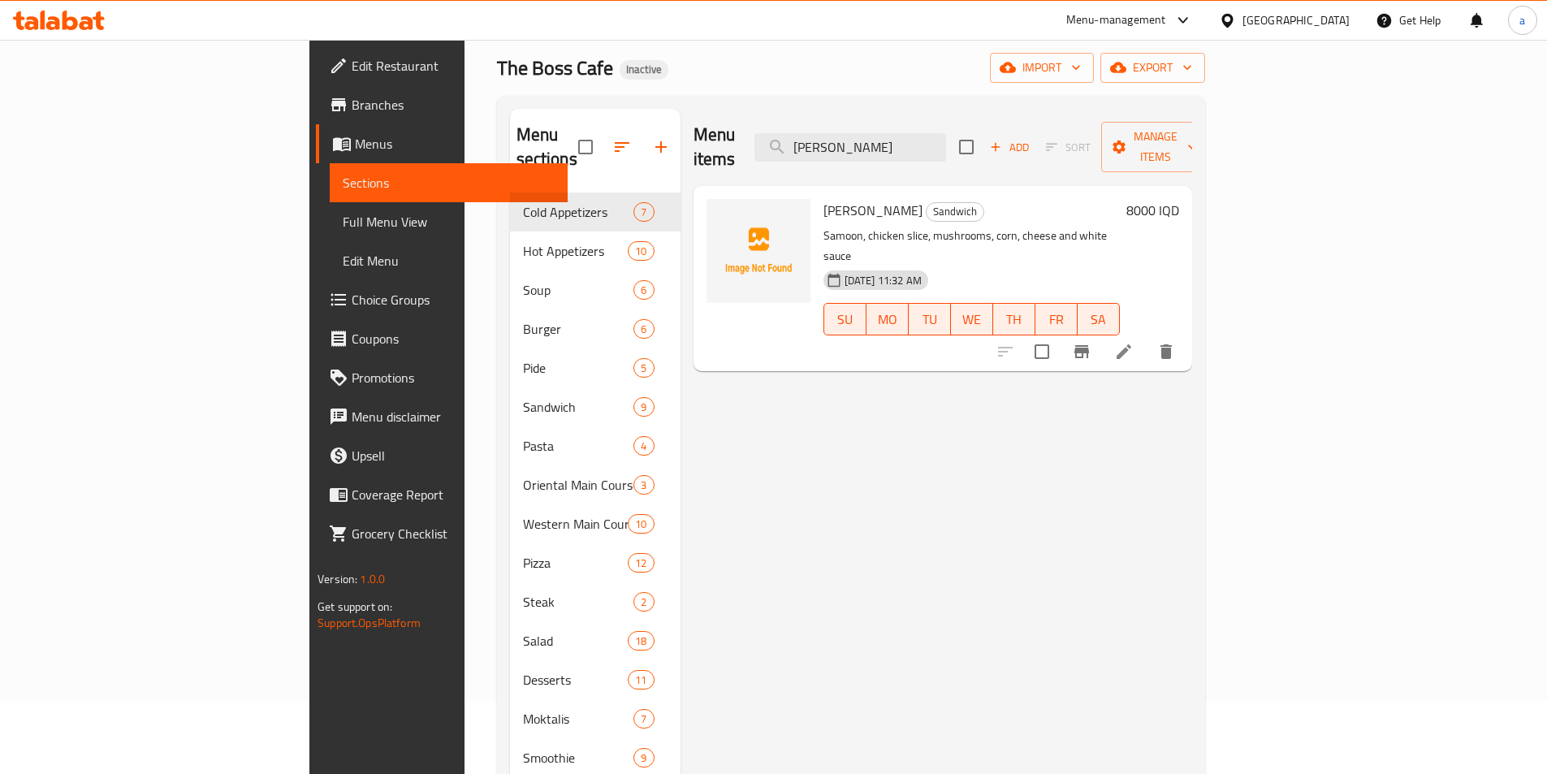
type input "[PERSON_NAME]"
click at [1134, 342] on icon at bounding box center [1123, 351] width 19 height 19
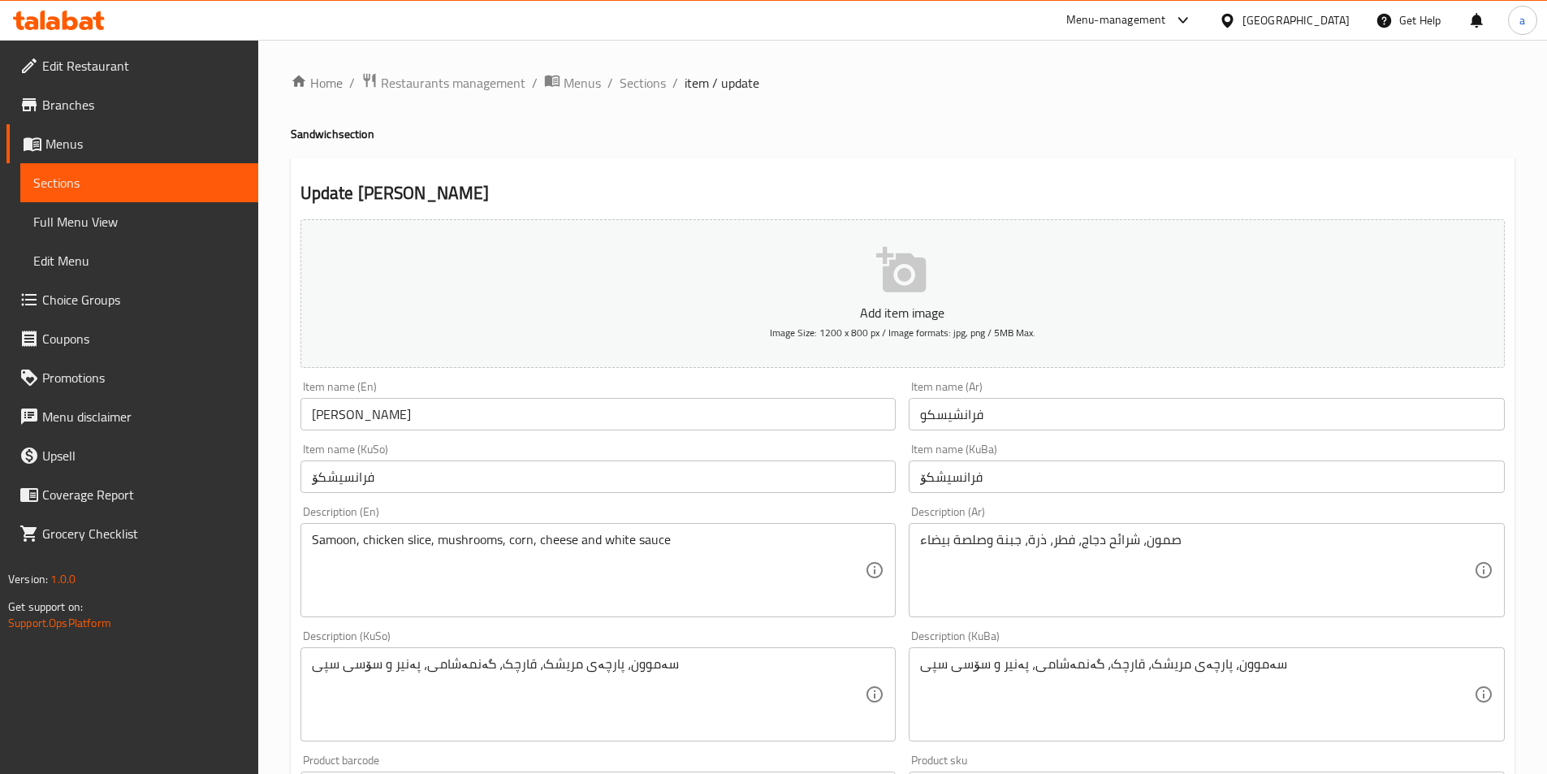
click at [544, 411] on input "[PERSON_NAME]" at bounding box center [598, 414] width 596 height 32
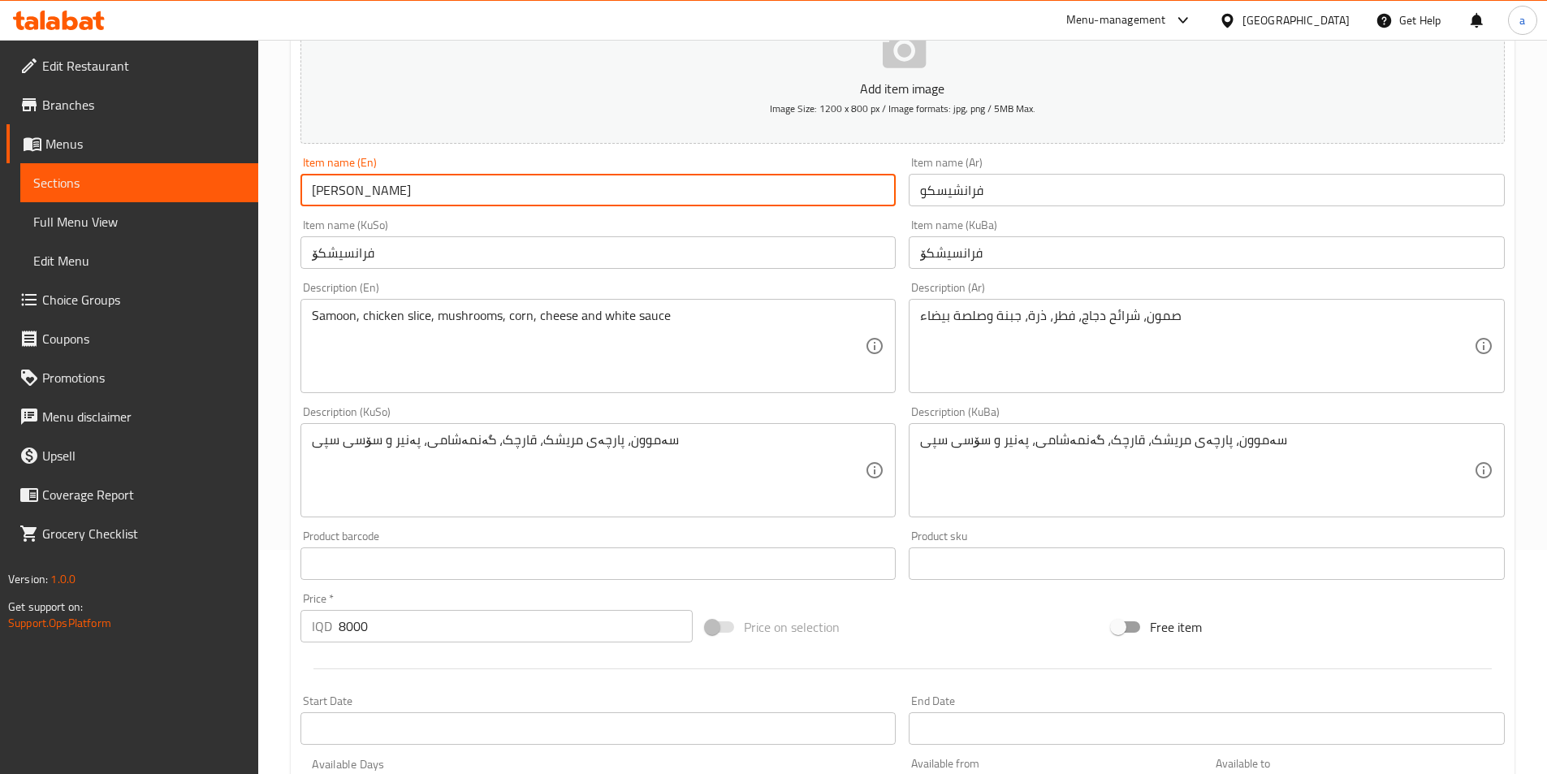
scroll to position [244, 0]
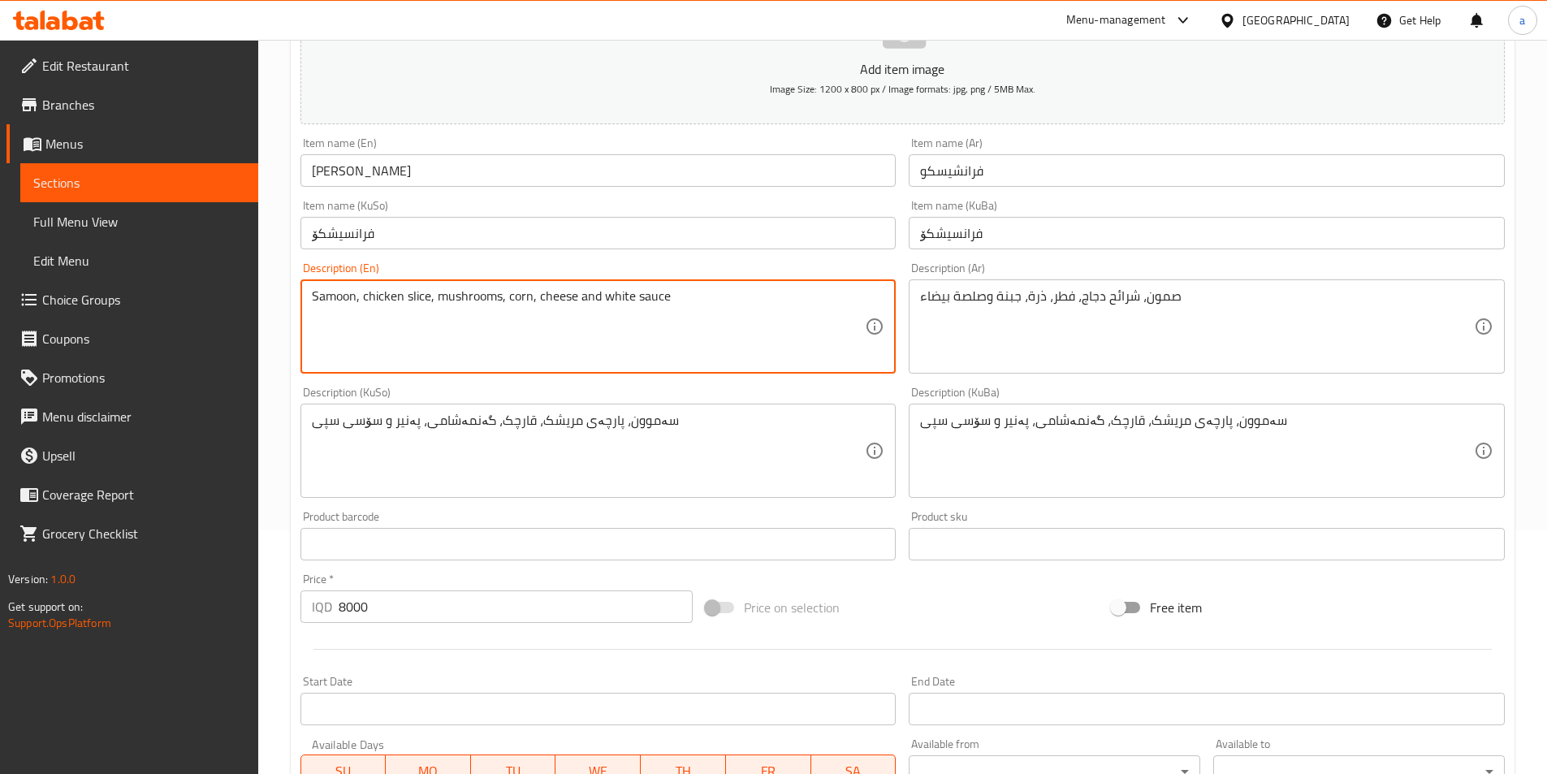
drag, startPoint x: 608, startPoint y: 322, endPoint x: 681, endPoint y: 324, distance: 73.1
click at [595, 292] on textarea "Samoon, chicken slice, mushrooms, corn, cheese and white sauce" at bounding box center [589, 326] width 554 height 77
click at [582, 291] on textarea "Samoon, chicken slice, mushrooms, corn, cheese and white sauce" at bounding box center [589, 326] width 554 height 77
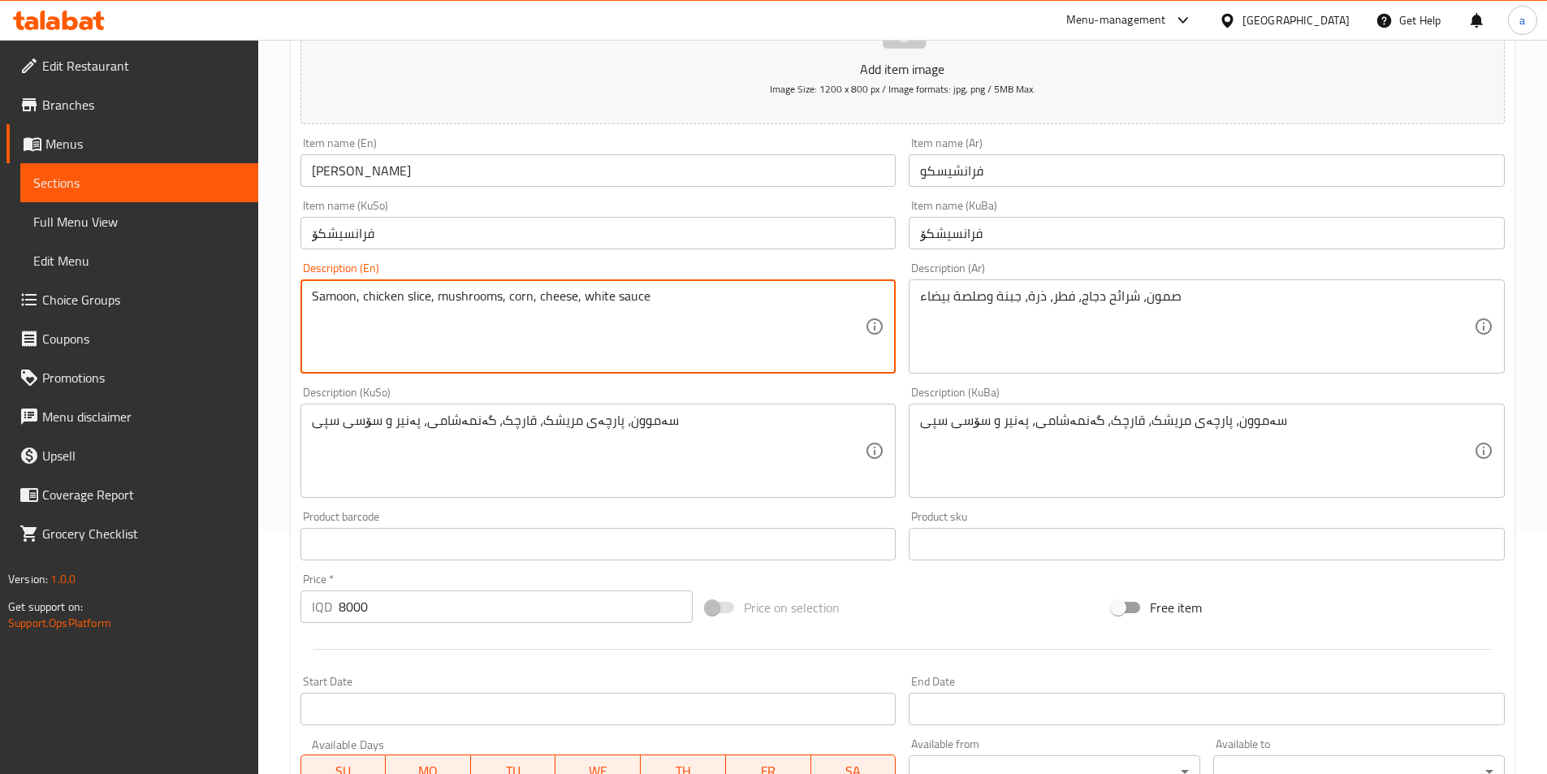
click at [771, 296] on textarea "Samoon, chicken slice, mushrooms, corn, cheese, white sauce" at bounding box center [589, 326] width 554 height 77
paste textarea "and French fries"
type textarea "Samoon, chicken slice, mushrooms, corn, cheese, white sauce and French fries"
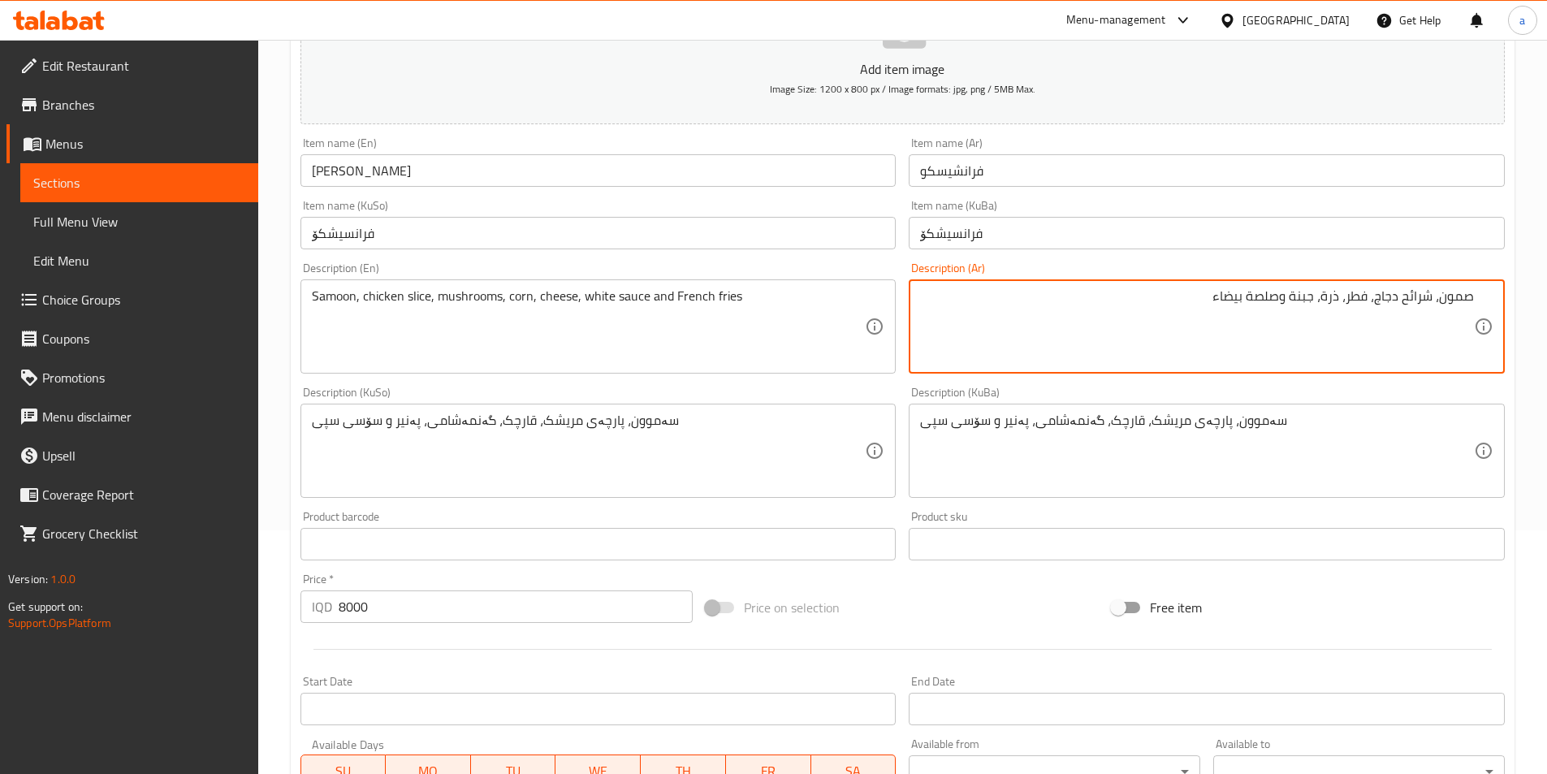
drag, startPoint x: 1282, startPoint y: 302, endPoint x: 1292, endPoint y: 302, distance: 9.7
click at [1292, 302] on textarea "صمون، شرائح دجاج، فطر، ذرة، جبنة وصلصة بيضاء" at bounding box center [1197, 326] width 554 height 77
click at [1142, 333] on textarea "صمون، شرائح دجاج، فطر، ذرة، جبنة، صلصة بيضاء" at bounding box center [1197, 326] width 554 height 77
paste textarea "وبطاطا مقلية"
type textarea "صمون، شرائح دجاج، فطر، ذرة، جبنة، صلصة بيضاء وبطاطا مقلية"
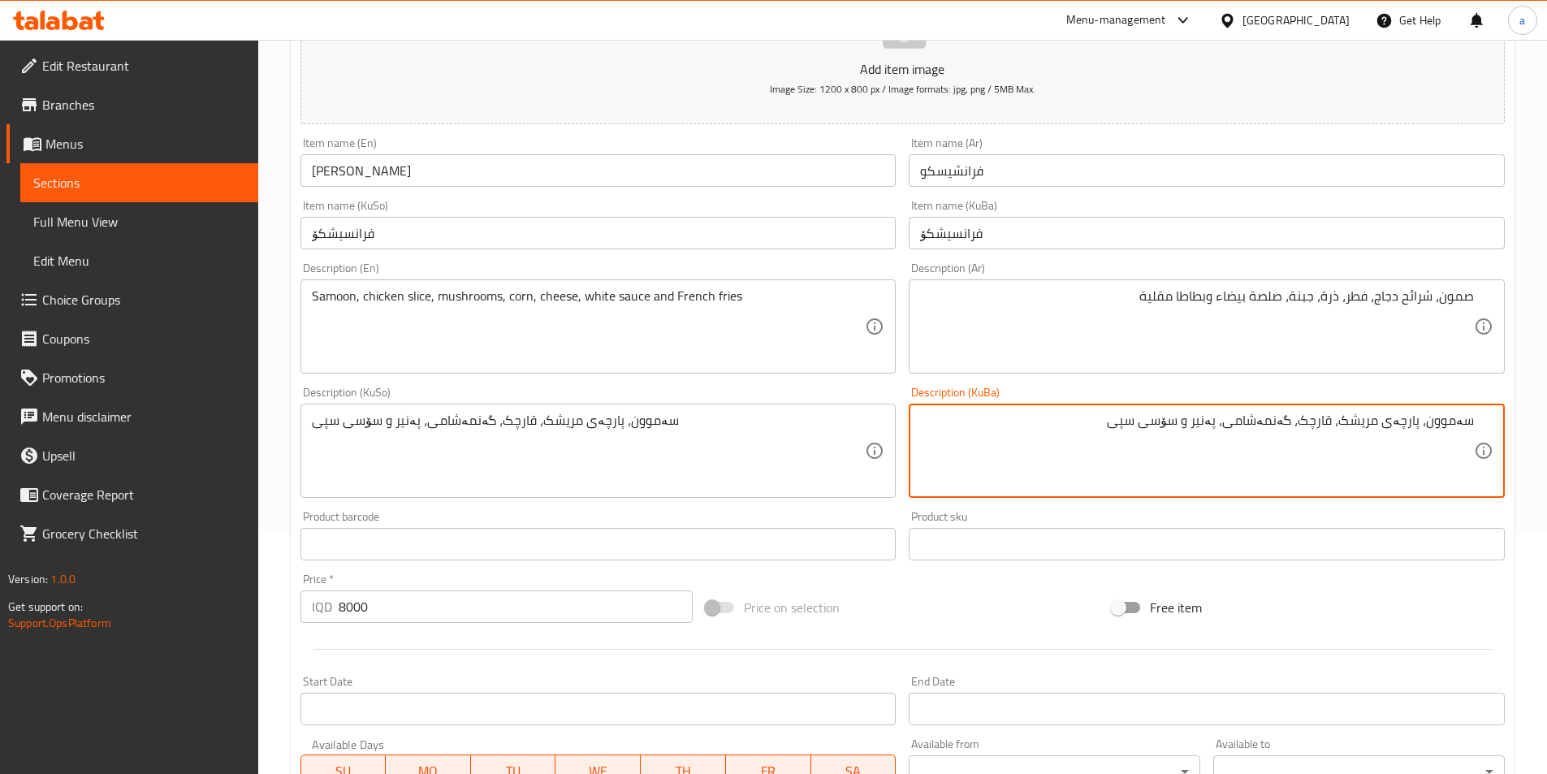
drag, startPoint x: 1194, startPoint y: 425, endPoint x: 1207, endPoint y: 429, distance: 12.6
click at [1207, 429] on textarea "سەموون، پارچەی مریشک، قارچک، گەنمەشامی، پەنیر و سۆسی سپی" at bounding box center [1197, 450] width 554 height 77
click at [1108, 430] on textarea "سەموون، پارچەی مریشک، قارچک، گەنمەشامی، پەنیر، سۆسی سپی" at bounding box center [1197, 450] width 554 height 77
paste textarea "و فینگەر"
drag, startPoint x: 1056, startPoint y: 425, endPoint x: 1558, endPoint y: 455, distance: 503.5
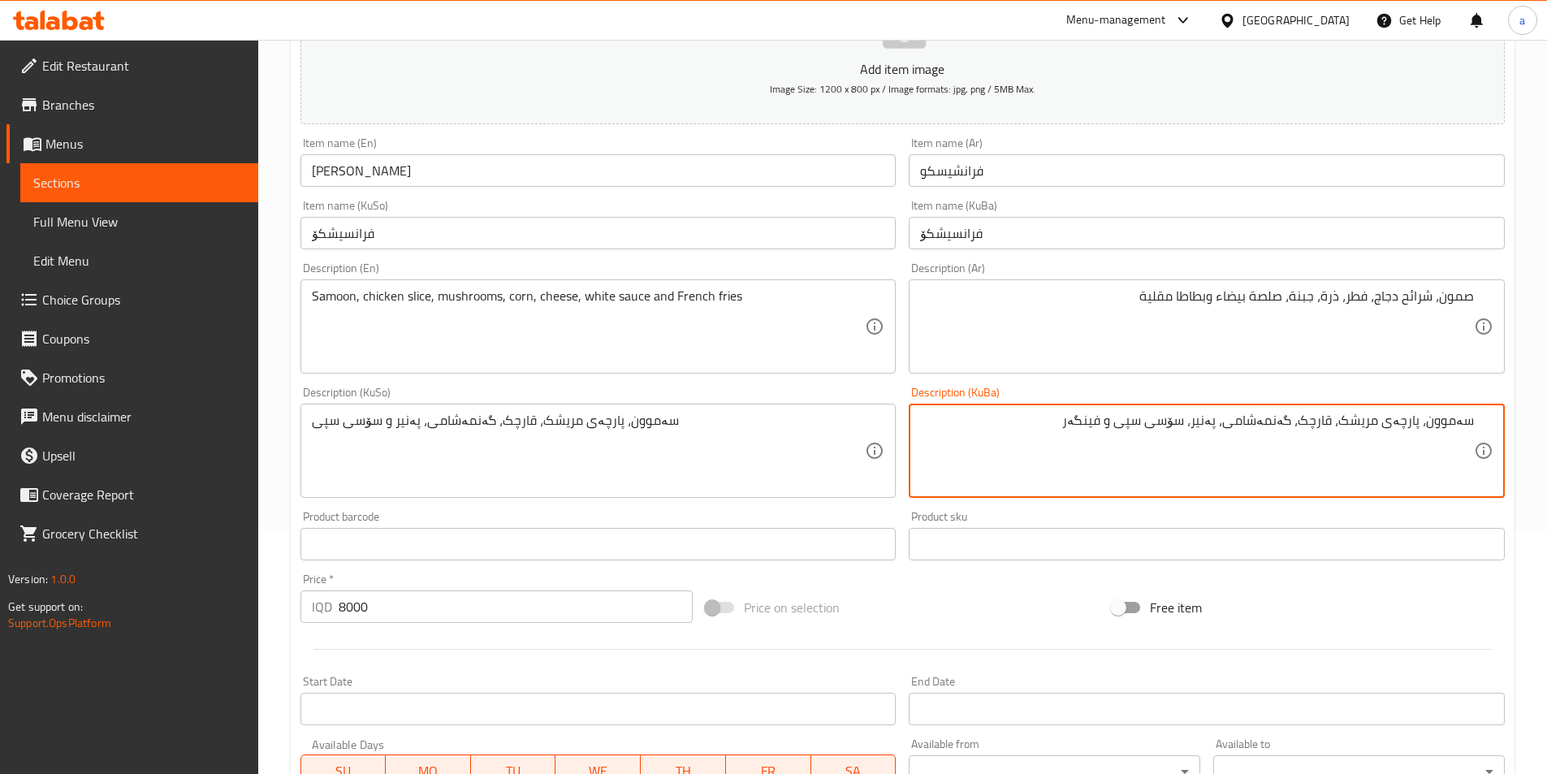
click at [1547, 455] on html "​ Menu-management Iraq Get Help a Edit Restaurant Branches Menus Sections Full …" at bounding box center [773, 143] width 1547 height 774
type textarea "سەموون، پارچەی مریشک، قارچک، گەنمەشامی، پەنیر، سۆسی سپی و فینگەر"
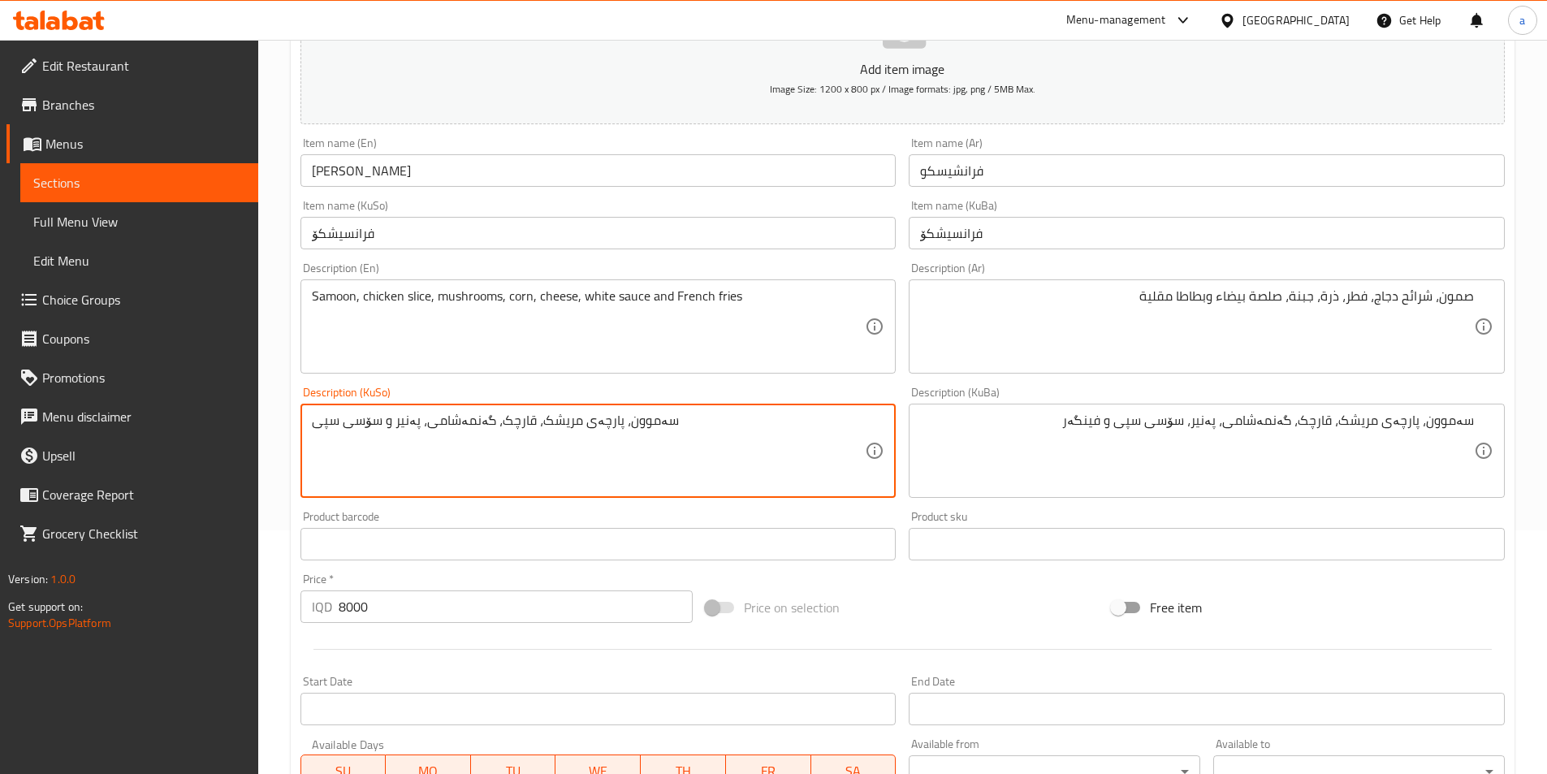
drag, startPoint x: 728, startPoint y: 450, endPoint x: 247, endPoint y: 399, distance: 484.2
paste textarea "، سۆسی سپی و فینگەر"
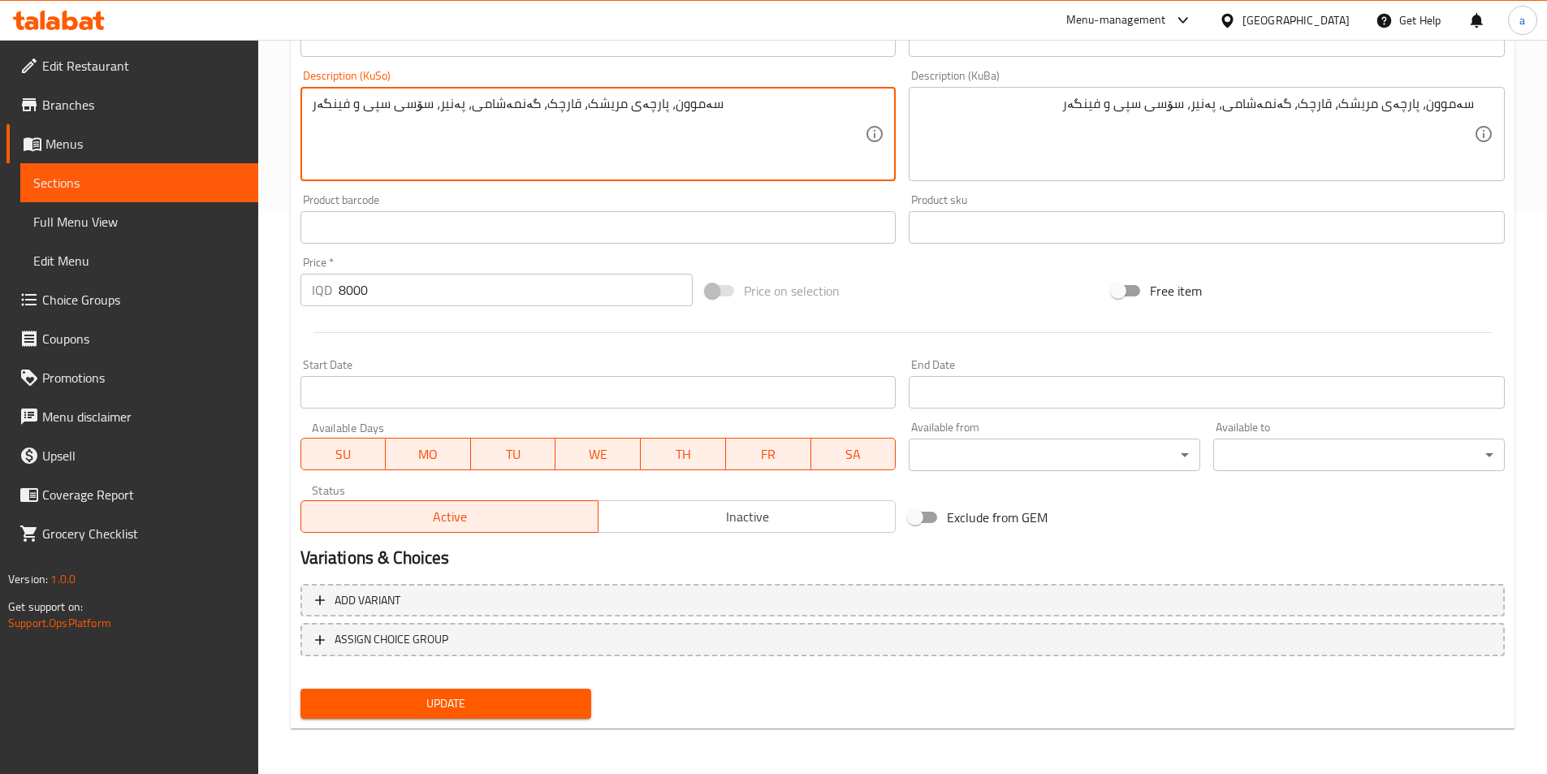
type textarea "سەموون، پارچەی مریشک، قارچک، گەنمەشامی، پەنیر، سۆسی سپی و فینگەر"
click at [431, 706] on span "Update" at bounding box center [446, 703] width 266 height 20
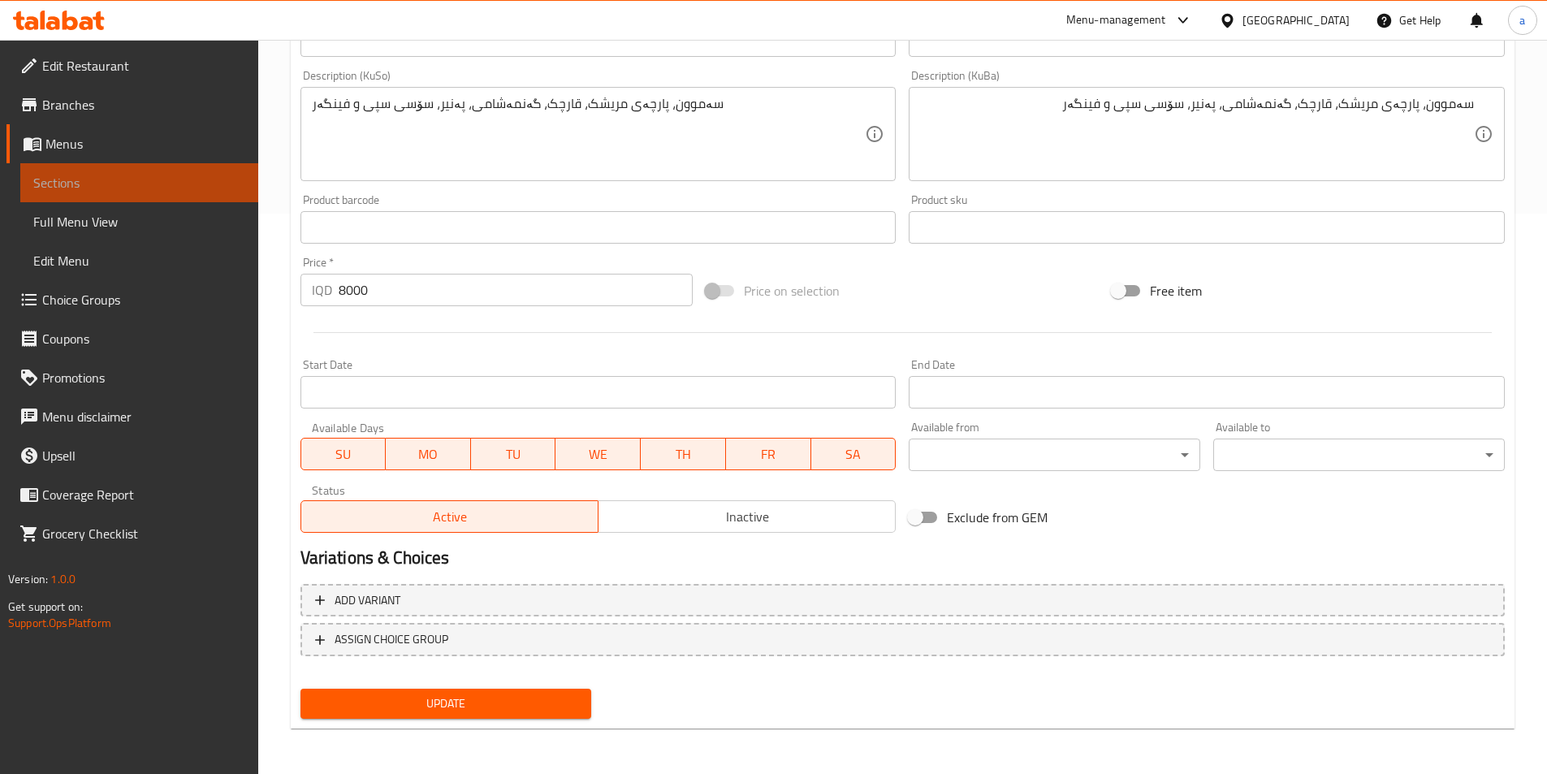
click at [96, 184] on span "Sections" at bounding box center [139, 182] width 212 height 19
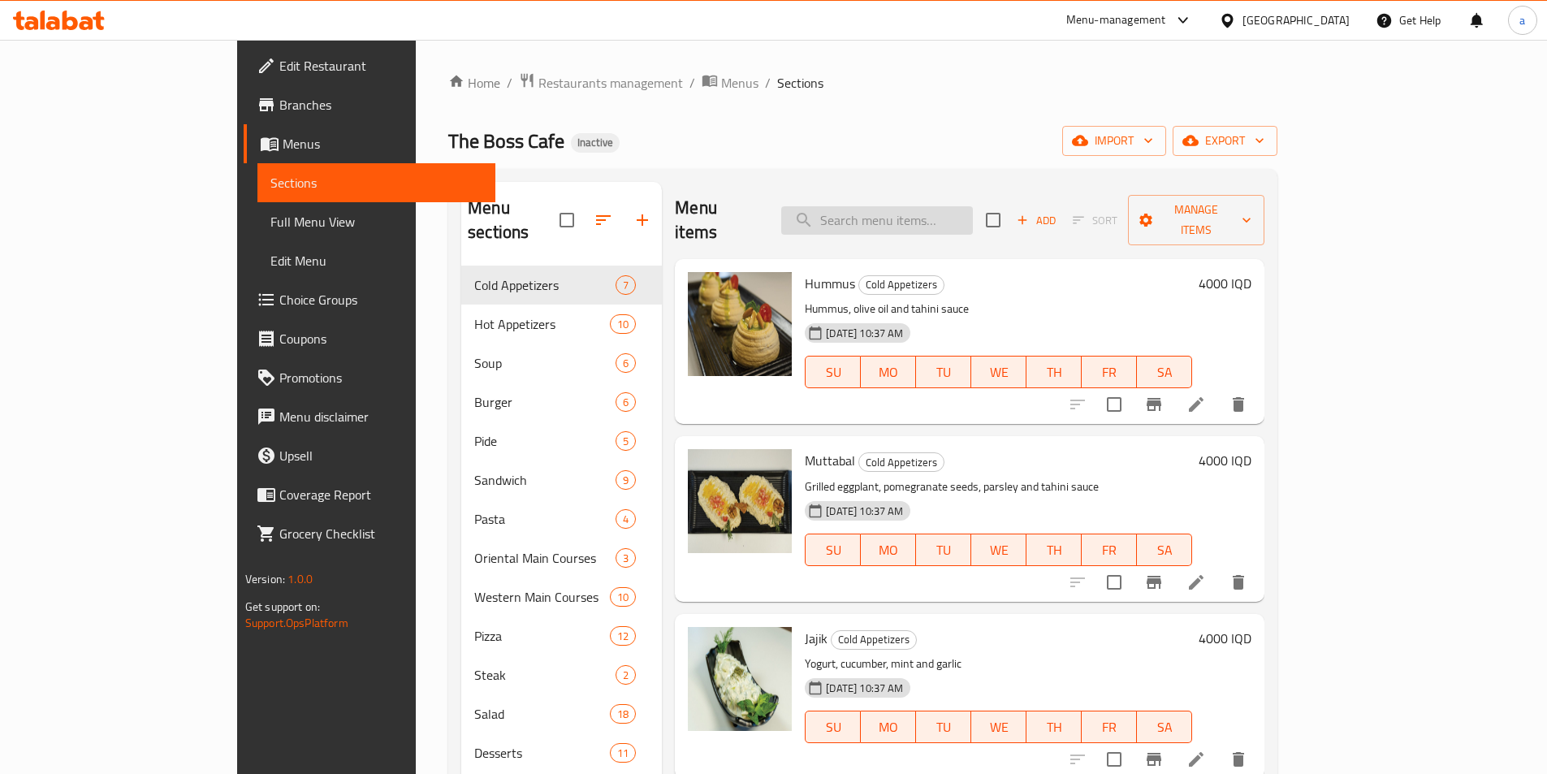
click at [965, 206] on input "search" at bounding box center [877, 220] width 192 height 28
paste input "Musakhan Sandwich"
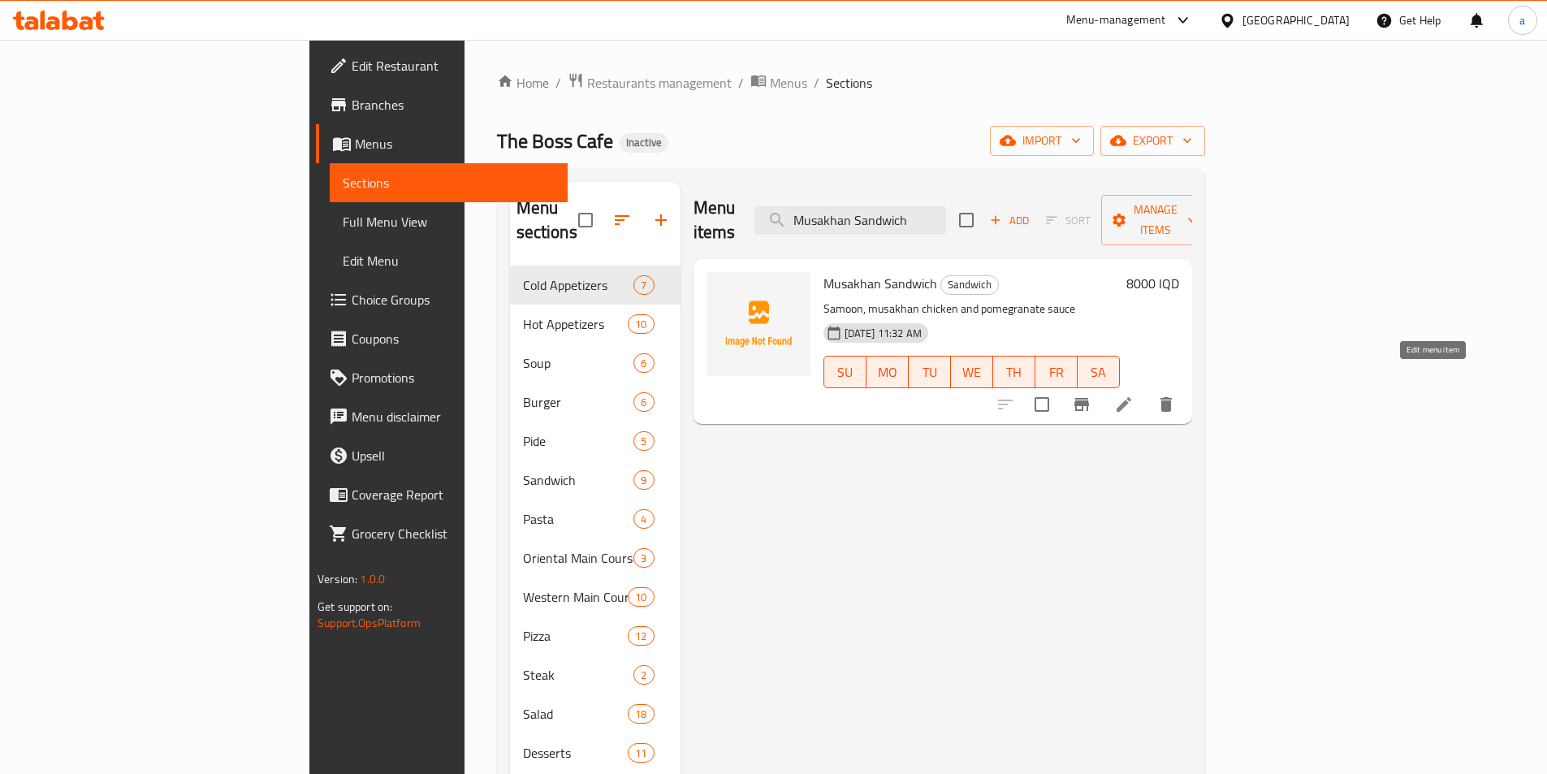
type input "Musakhan Sandwich"
click at [1131, 397] on icon at bounding box center [1124, 404] width 15 height 15
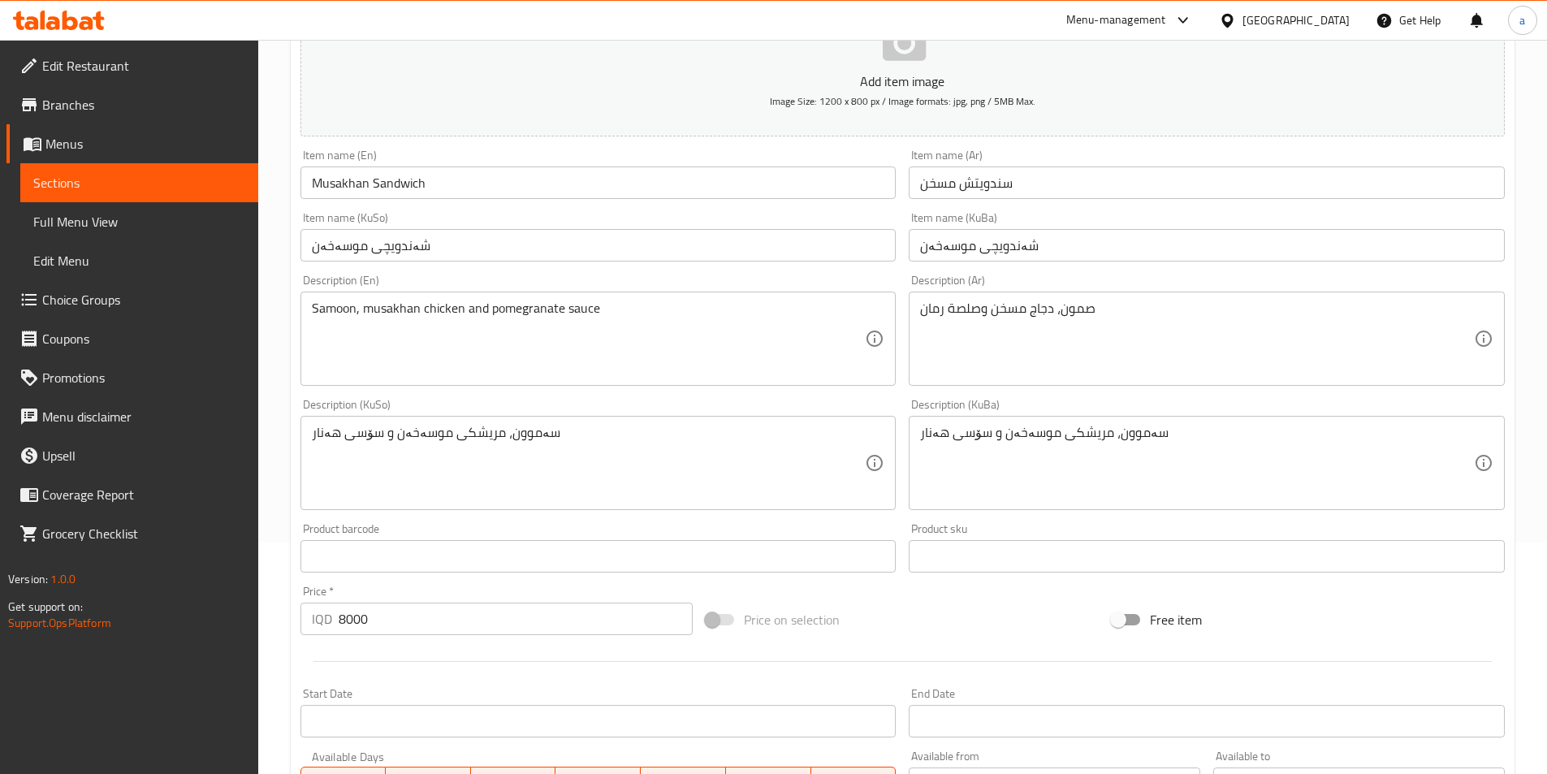
scroll to position [244, 0]
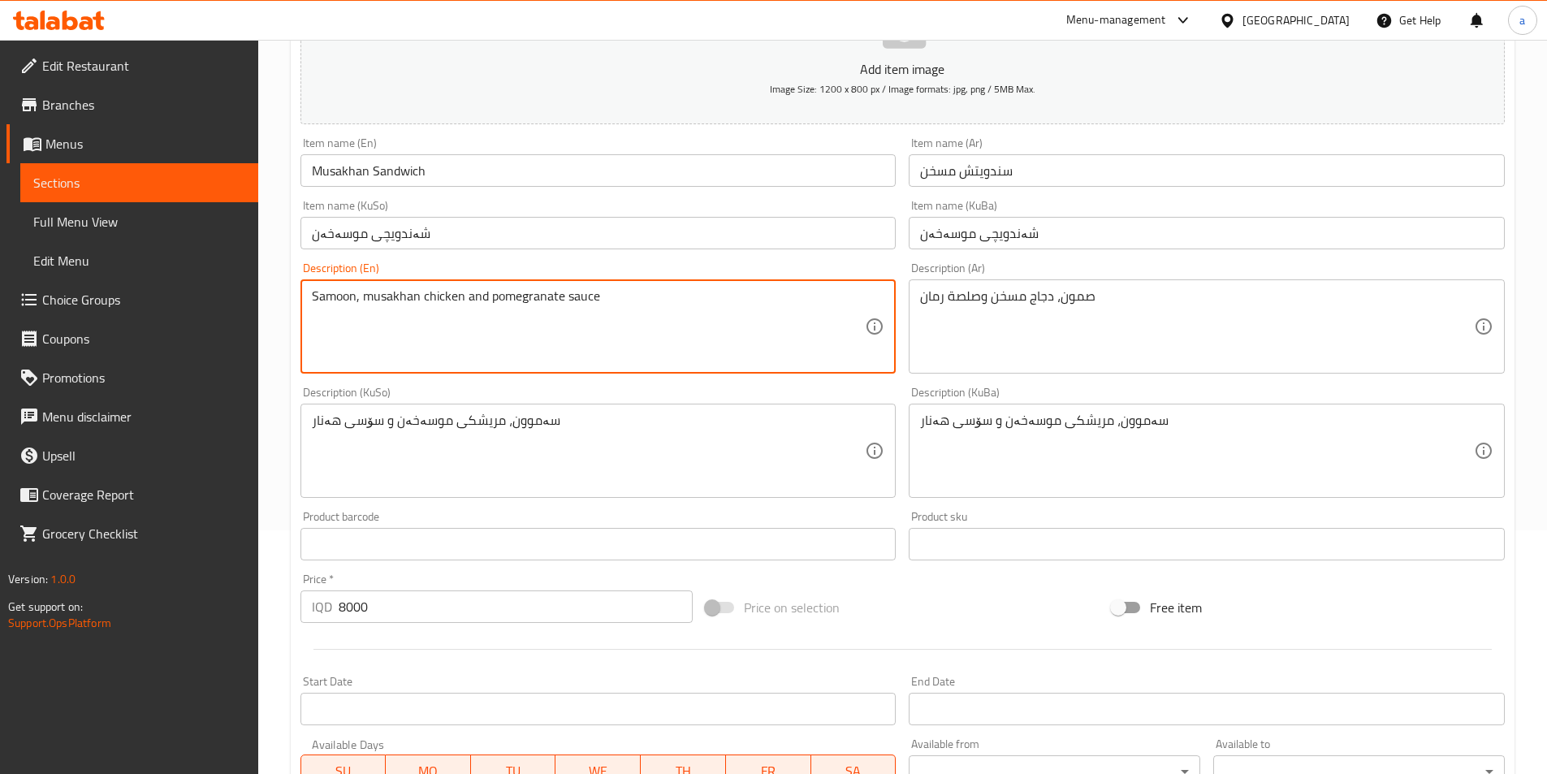
click at [480, 293] on textarea "Samoon, musakhan chicken and pomegranate sauce" at bounding box center [589, 326] width 554 height 77
click at [624, 313] on textarea "Samoon, musakhan chicken, pomegranate sauce" at bounding box center [589, 326] width 554 height 77
paste textarea "and French fries"
type textarea "Samoon, musakhan chicken, pomegranate sauce and French fries"
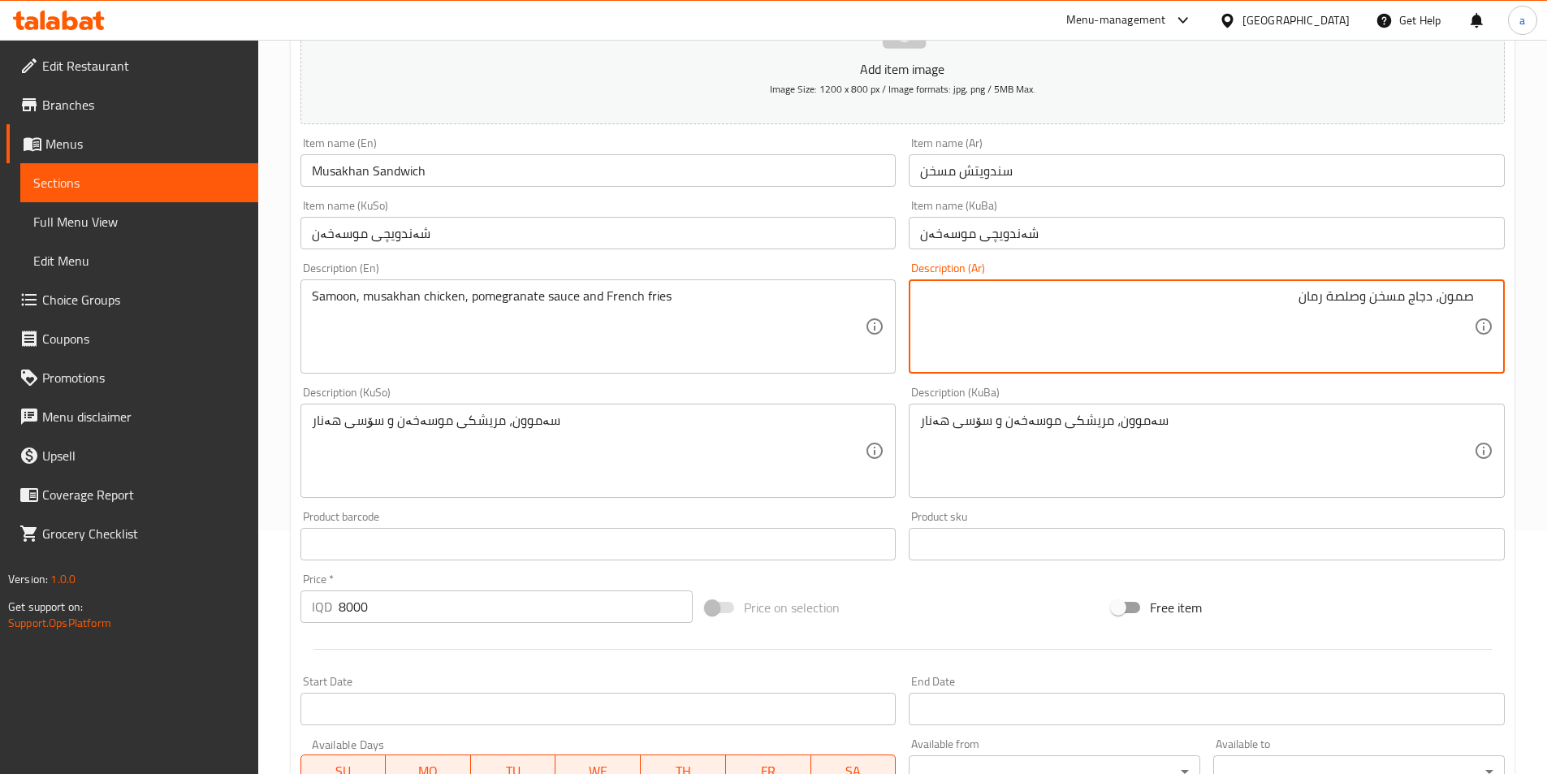
click at [1065, 318] on textarea "صمون، دجاج مسخن وصلصة رمان" at bounding box center [1197, 326] width 554 height 77
paste textarea "وبطاطا مقلية"
click at [1362, 306] on textarea "صمون، دجاج مسخن وصلصة رمان وبطاطا مقلية" at bounding box center [1197, 326] width 554 height 77
type textarea "صمون، دجاج مسخن، صلصة رمان وبطاطا مقلية"
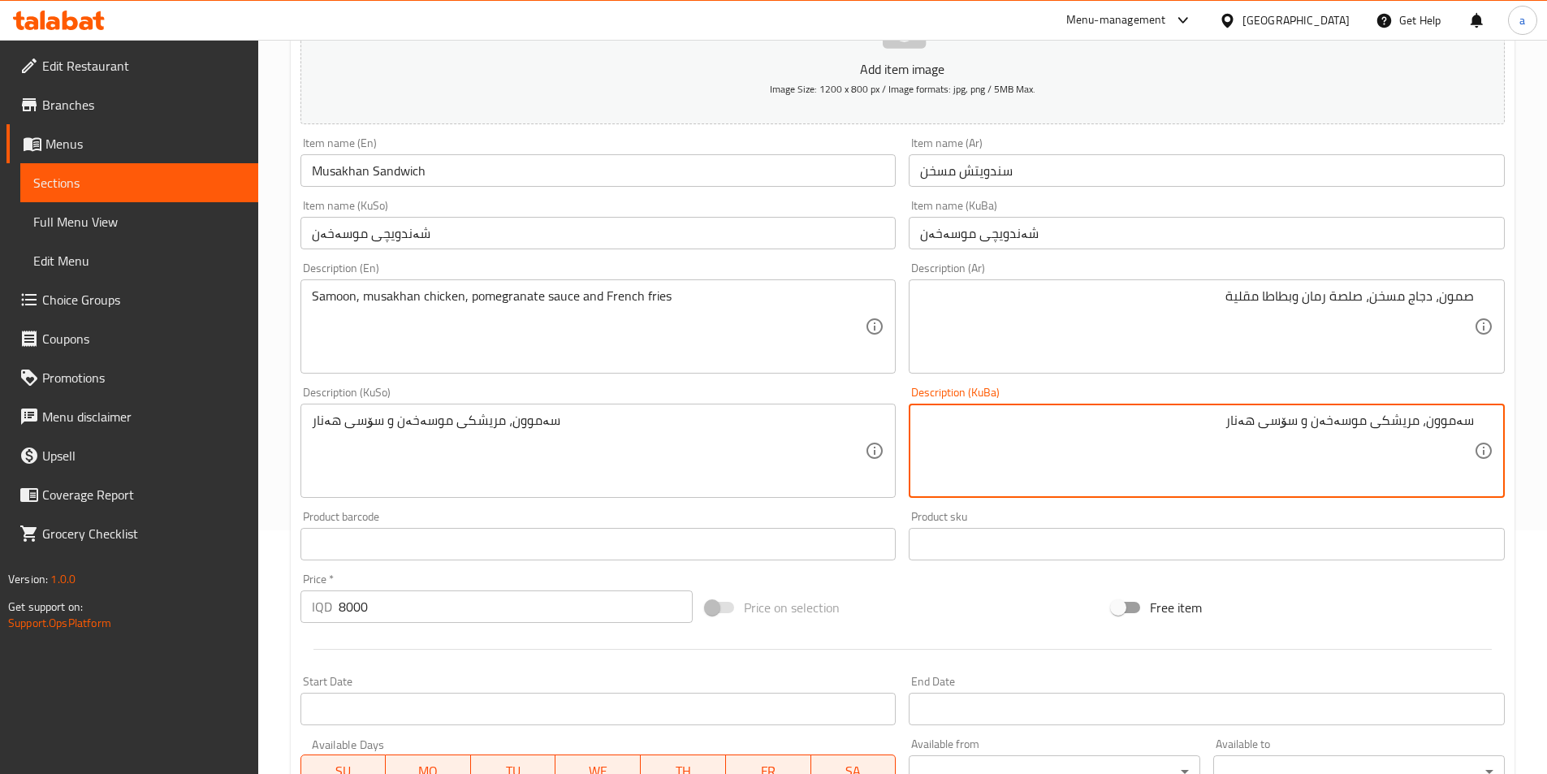
click at [1089, 427] on textarea "سەموون، مریشکی موسەخەن و سۆسی هەنار" at bounding box center [1197, 450] width 554 height 77
drag, startPoint x: 1306, startPoint y: 418, endPoint x: 1320, endPoint y: 419, distance: 13.8
click at [1320, 419] on textarea "سەموون، مریشکی موسەخەن و سۆسی هەنار" at bounding box center [1197, 450] width 554 height 77
click at [1191, 424] on textarea "سەموون، مریشکی موسەخەن، سۆسی هەنار" at bounding box center [1197, 450] width 554 height 77
paste textarea "و فینگەر"
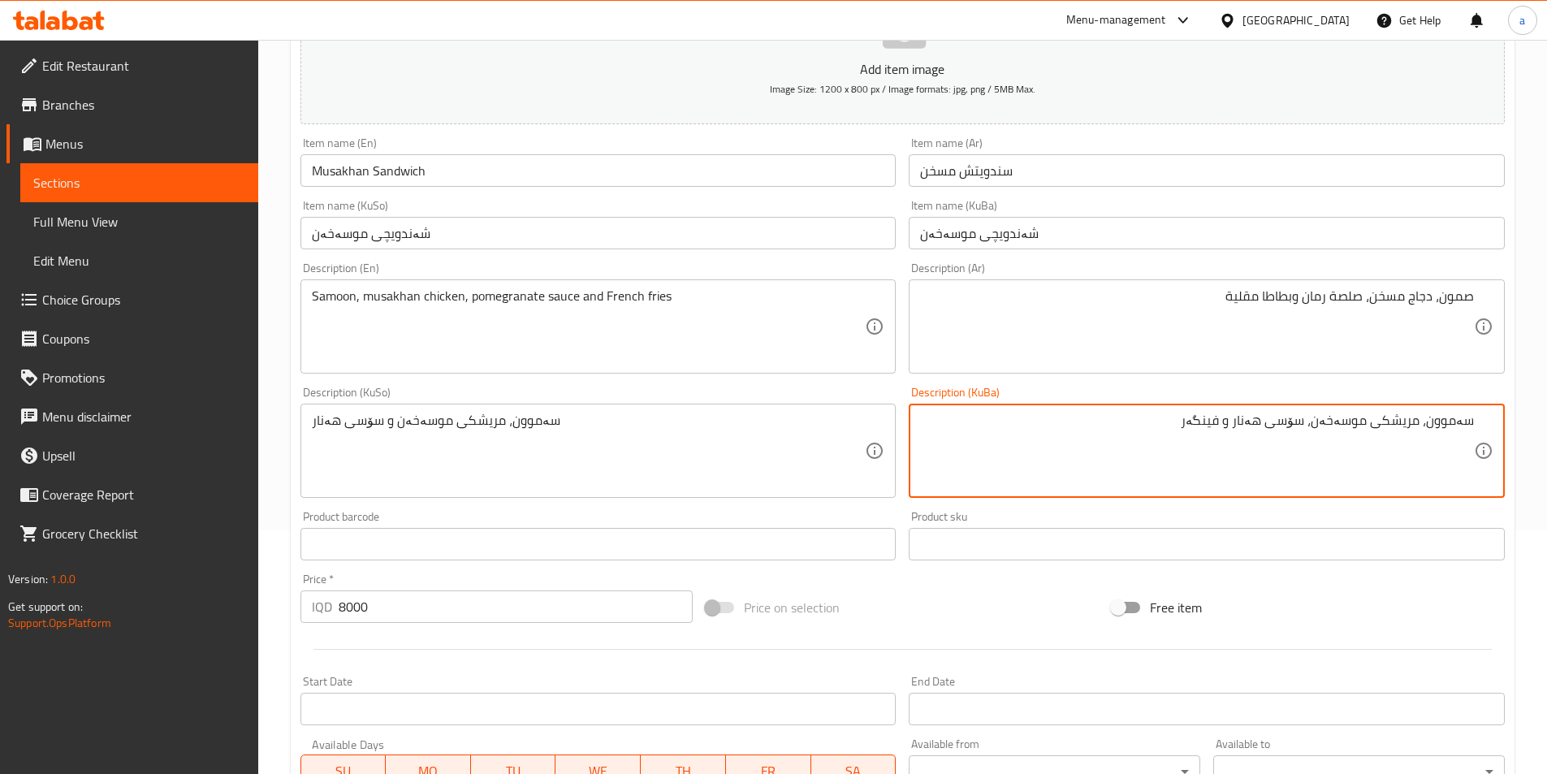
drag, startPoint x: 1153, startPoint y: 421, endPoint x: 1558, endPoint y: 446, distance: 405.9
click at [1547, 446] on html "​ Menu-management Iraq Get Help a Edit Restaurant Branches Menus Sections Full …" at bounding box center [773, 143] width 1547 height 774
type textarea "سەموون، مریشکی موسەخەن، سۆسی هەنار و فینگەر"
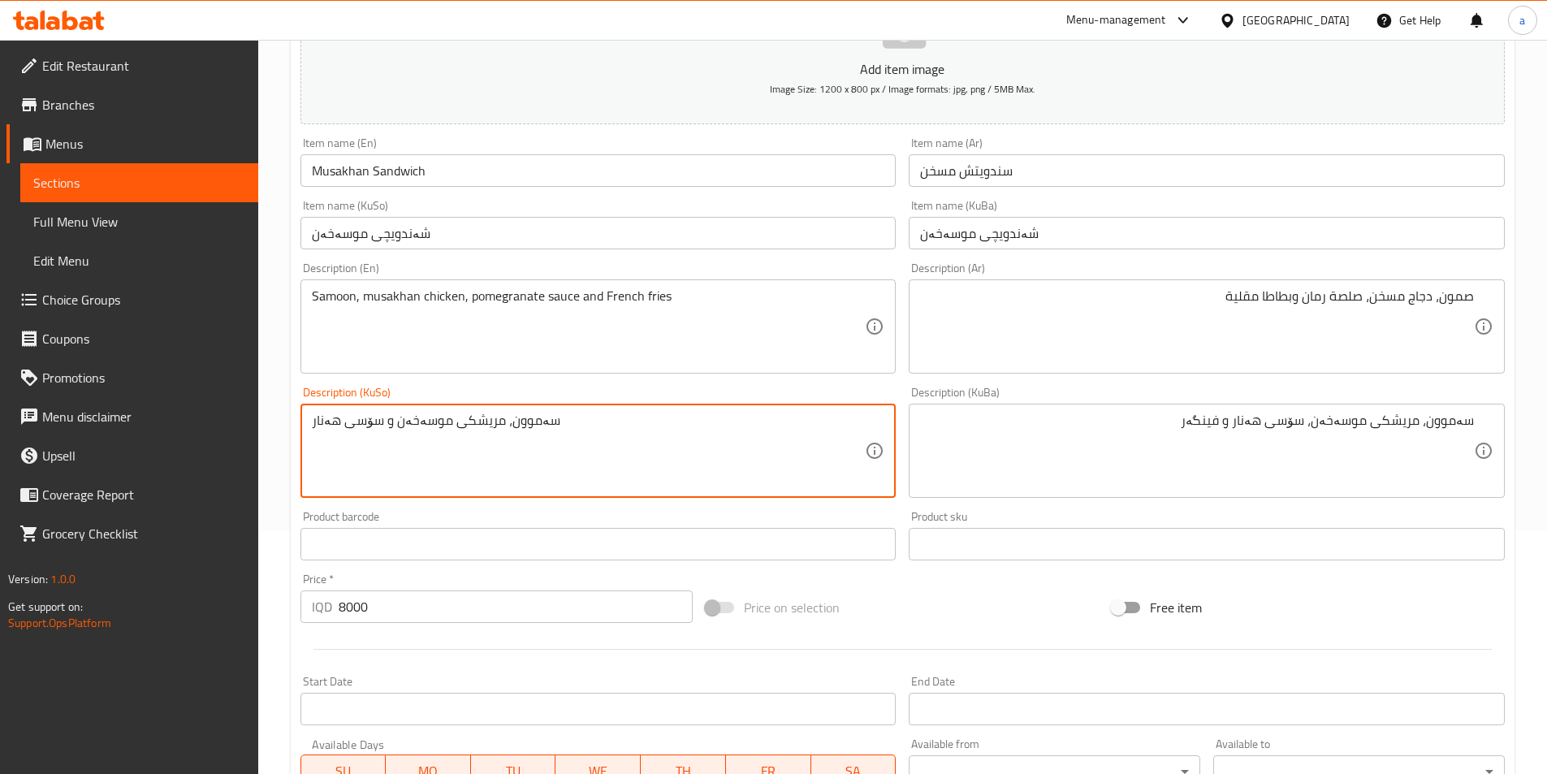
drag, startPoint x: 661, startPoint y: 433, endPoint x: 287, endPoint y: 410, distance: 375.0
paste textarea "، سۆسی هەنار و فینگە"
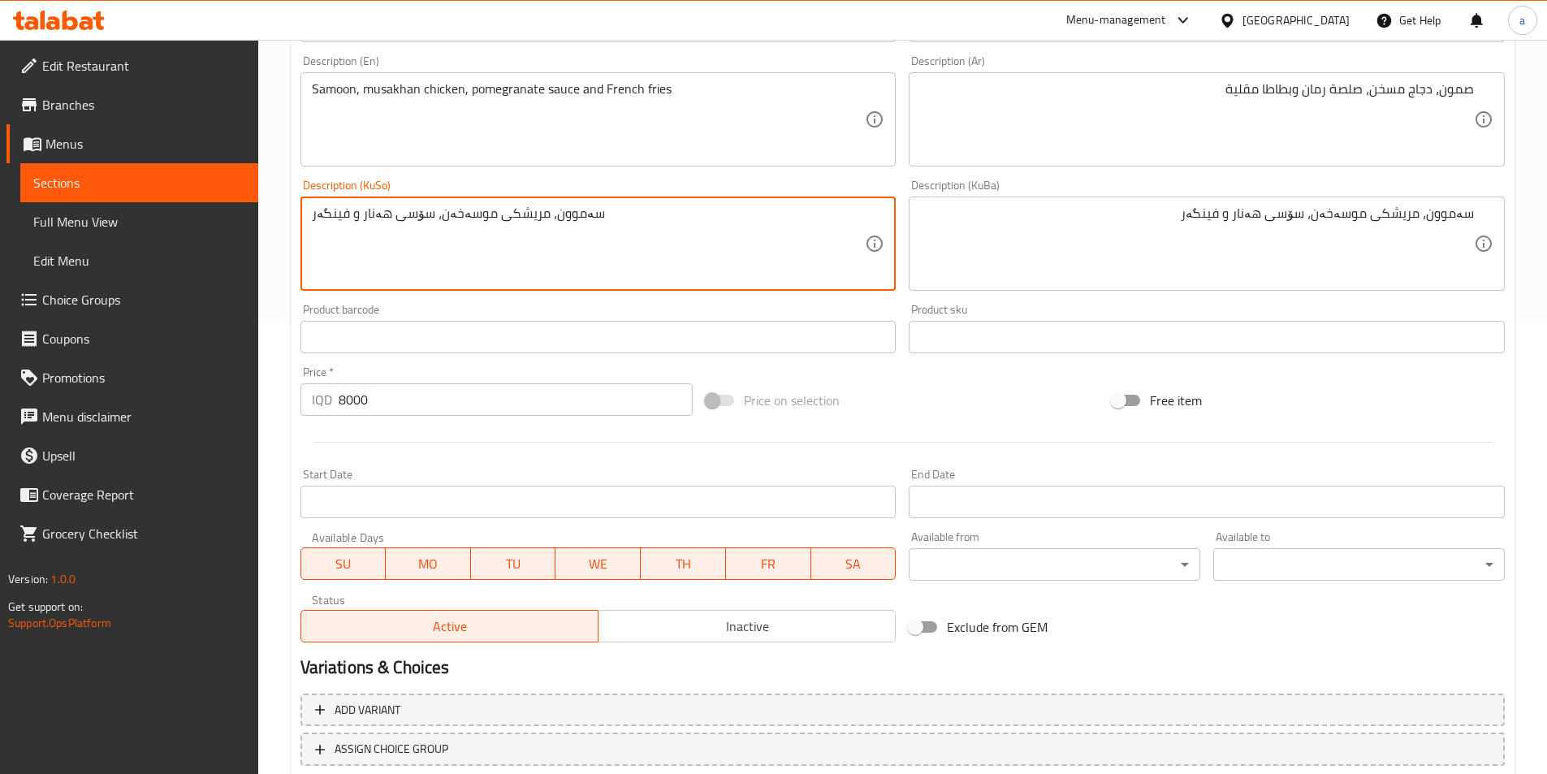
scroll to position [560, 0]
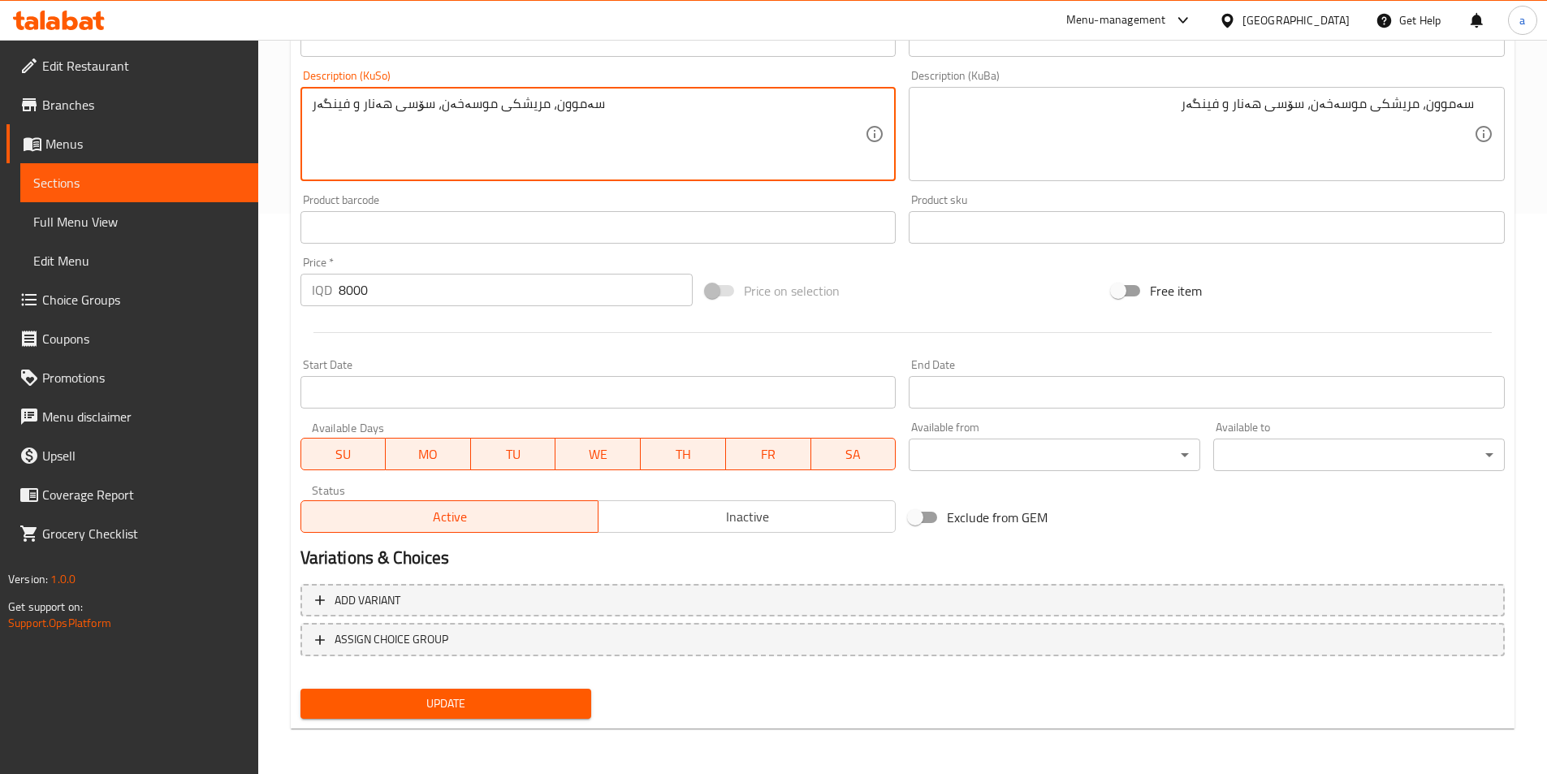
type textarea "سەموون، مریشکی موسەخەن، سۆسی هەنار و فینگەر"
click at [515, 715] on button "Update" at bounding box center [446, 704] width 292 height 30
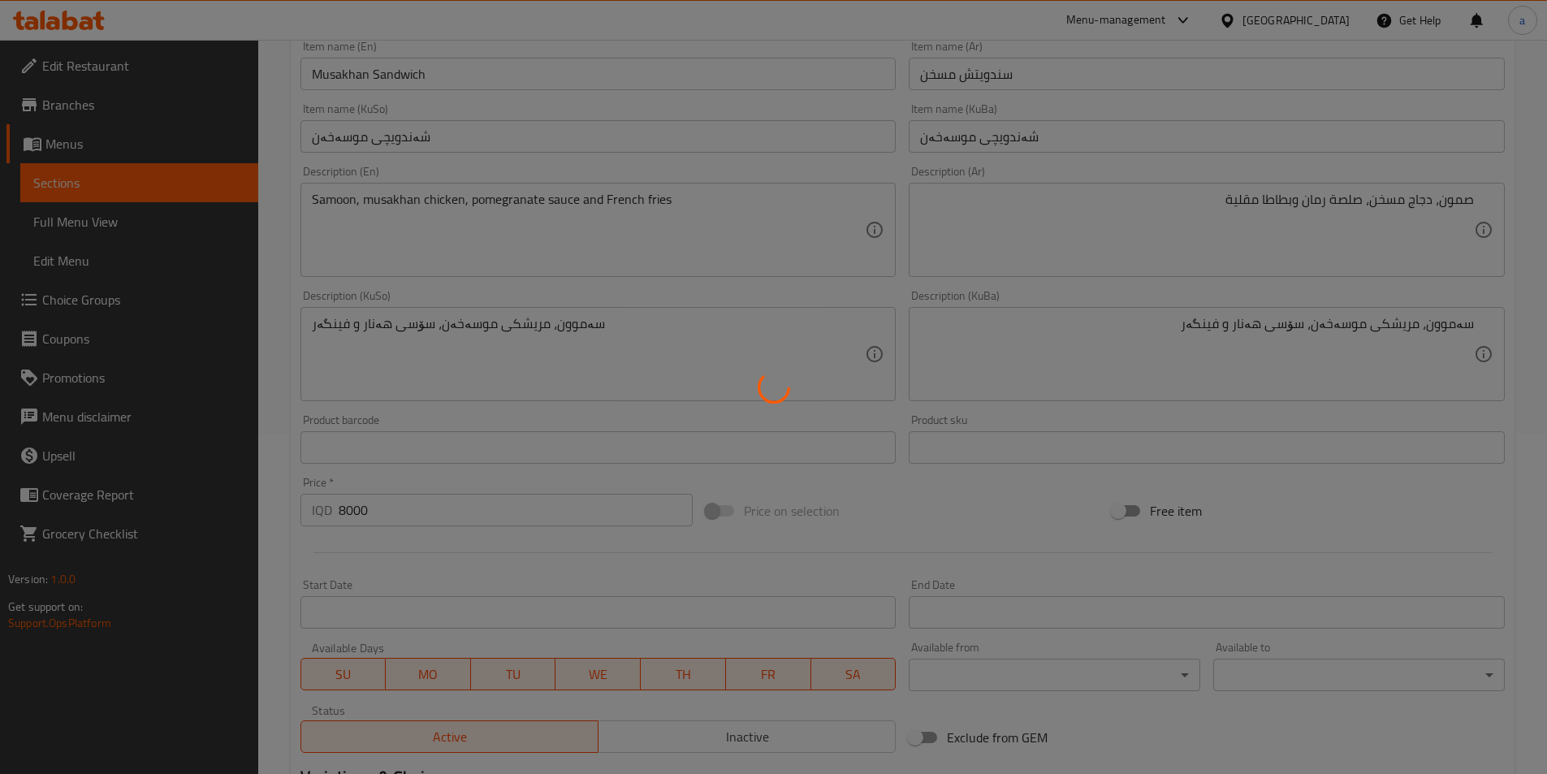
scroll to position [317, 0]
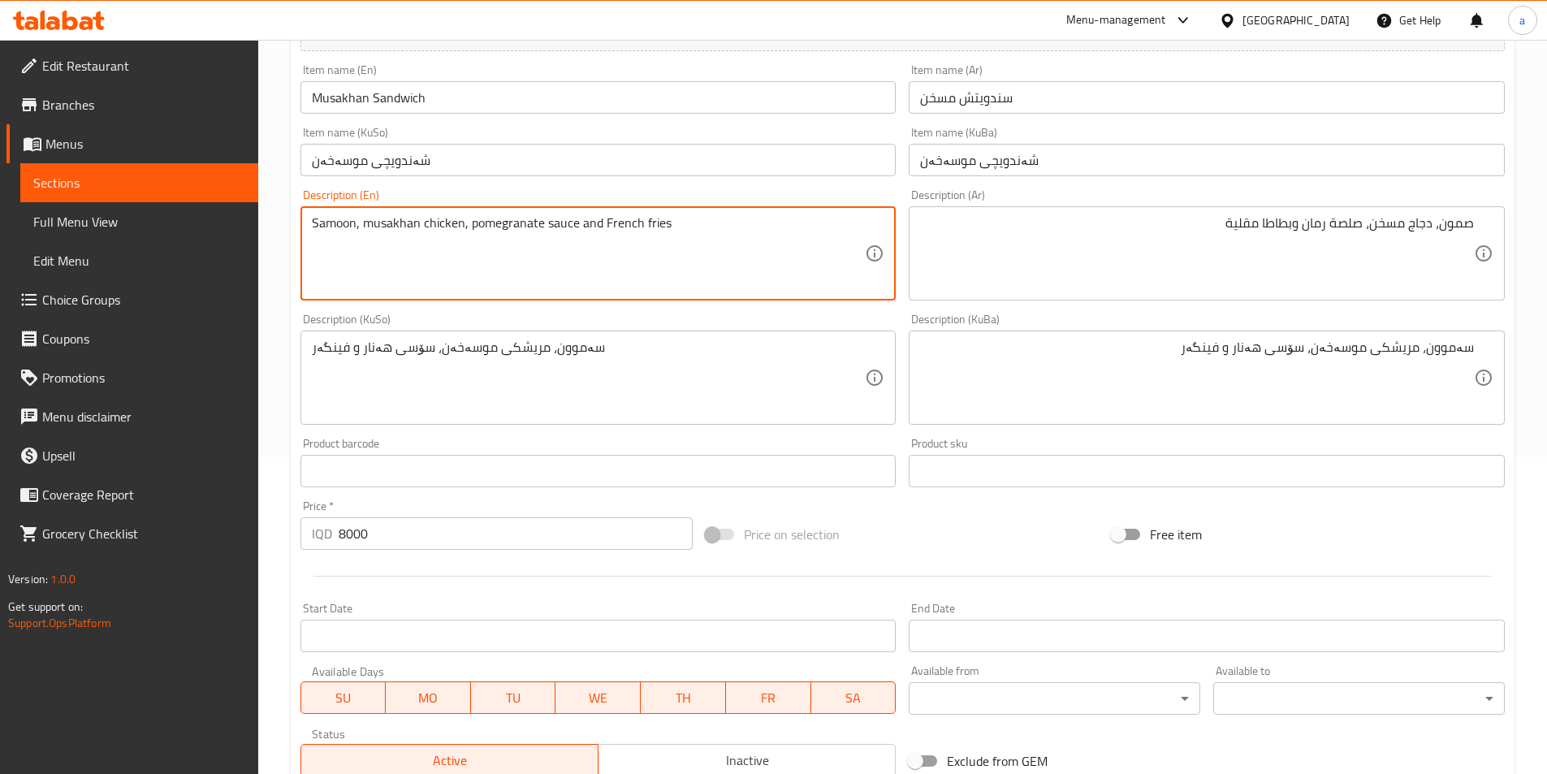
click at [326, 227] on textarea "Samoon, musakhan chicken, pomegranate sauce and French fries" at bounding box center [589, 253] width 554 height 77
paste textarea "bread"
drag, startPoint x: 317, startPoint y: 218, endPoint x: 309, endPoint y: 216, distance: 8.3
click at [309, 216] on div "bread, musakhan chicken, pomegranate sauce and French fries Description (En)" at bounding box center [598, 253] width 596 height 94
type textarea "Bread, musakhan chicken, pomegranate sauce and French fries"
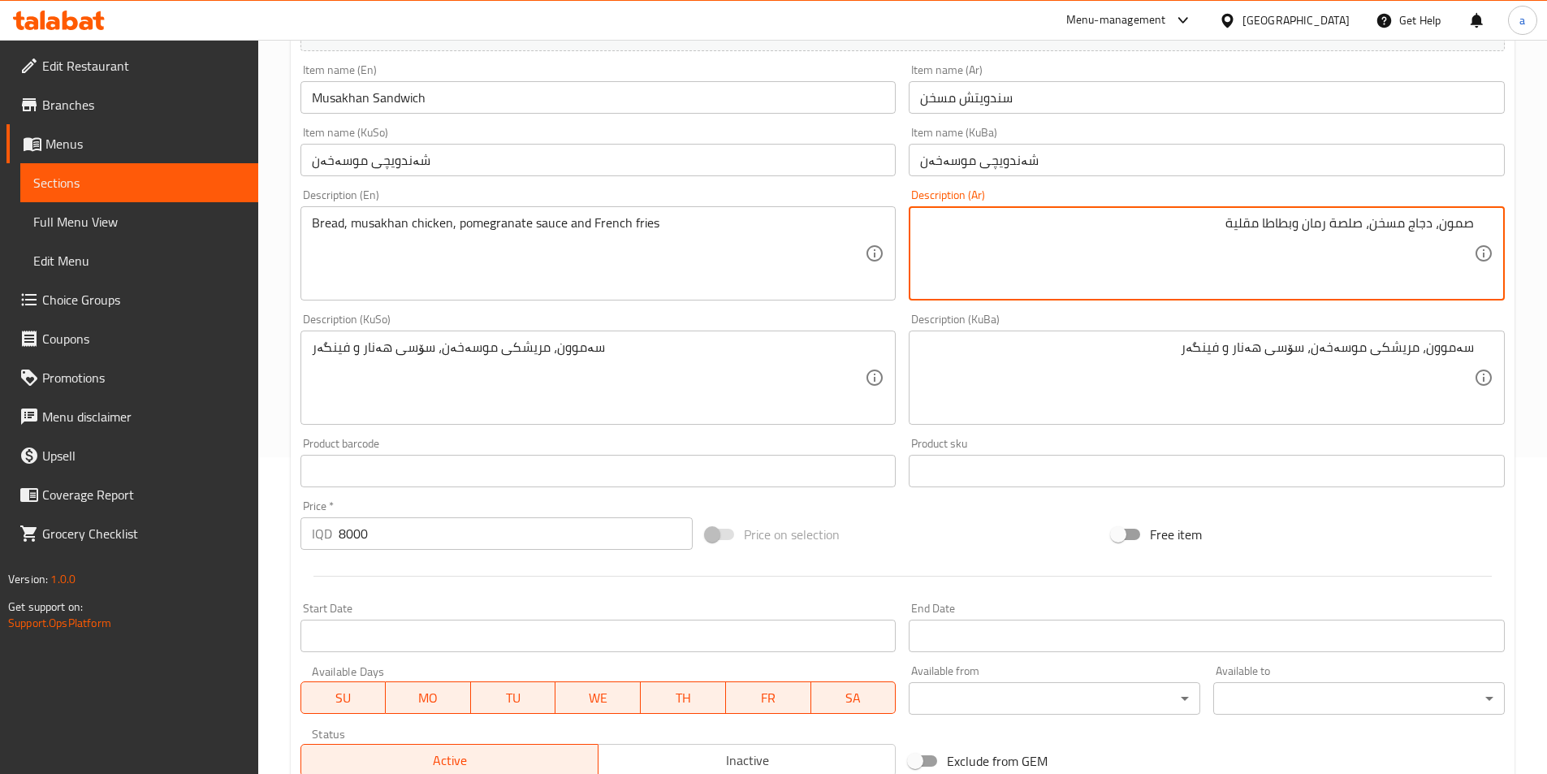
click at [1462, 227] on textarea "صمون، دجاج مسخن، صلصة رمان وبطاطا مقلية" at bounding box center [1197, 253] width 554 height 77
type textarea "خبز، دجاج مسخن، صلصة رمان وبطاطا مقلية"
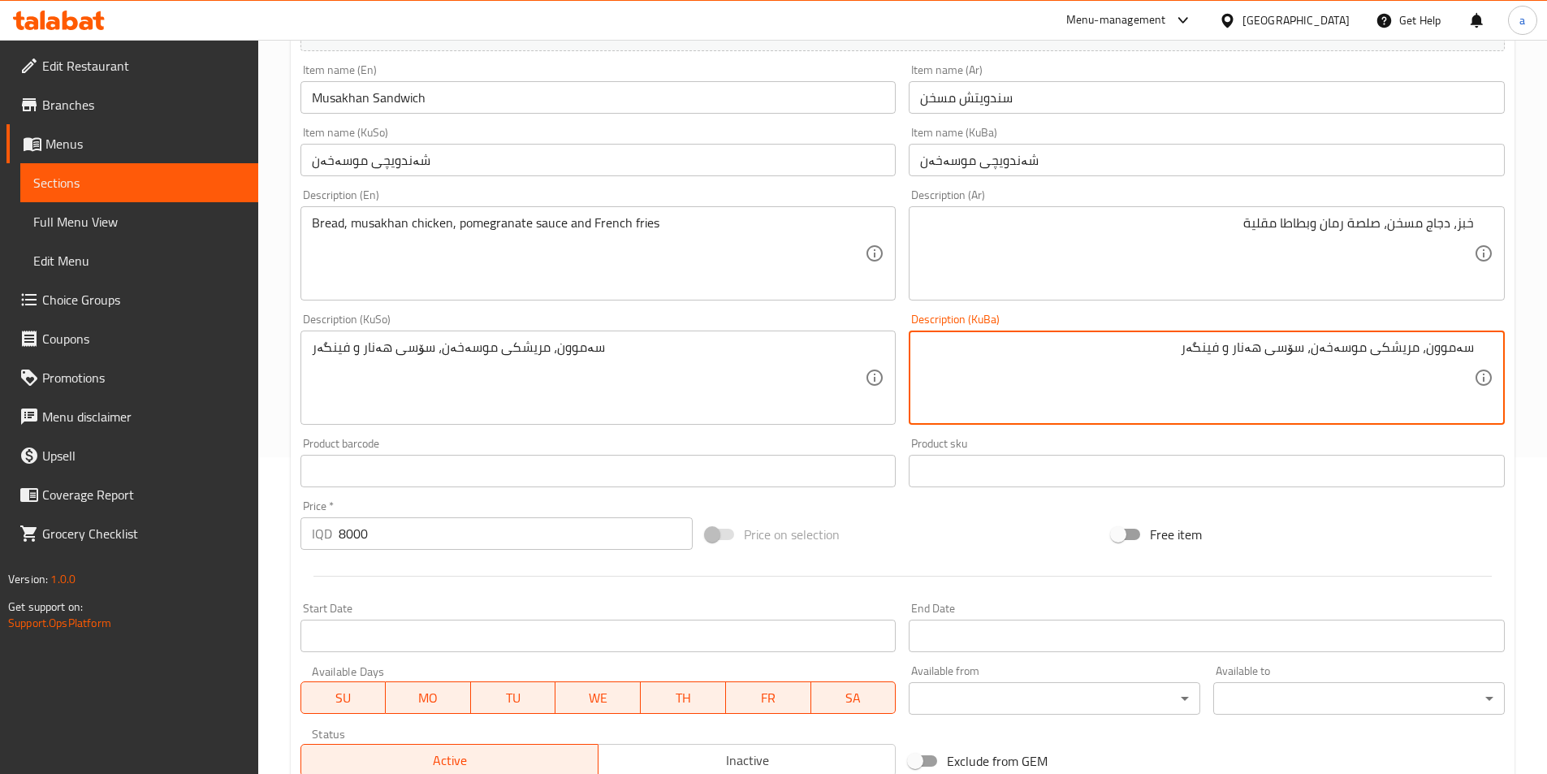
click at [1450, 351] on textarea "سەموون، مریشکی موسەخەن، سۆسی هەنار و فینگەر" at bounding box center [1197, 377] width 554 height 77
paste textarea "نا"
drag, startPoint x: 1172, startPoint y: 361, endPoint x: 1558, endPoint y: 369, distance: 386.6
click at [1547, 369] on html "​ Menu-management Iraq Get Help a Edit Restaurant Branches Menus Sections Full …" at bounding box center [773, 70] width 1547 height 774
type textarea "نان، مریشکی موسەخەن، سۆسی هەنار و فینگەر"
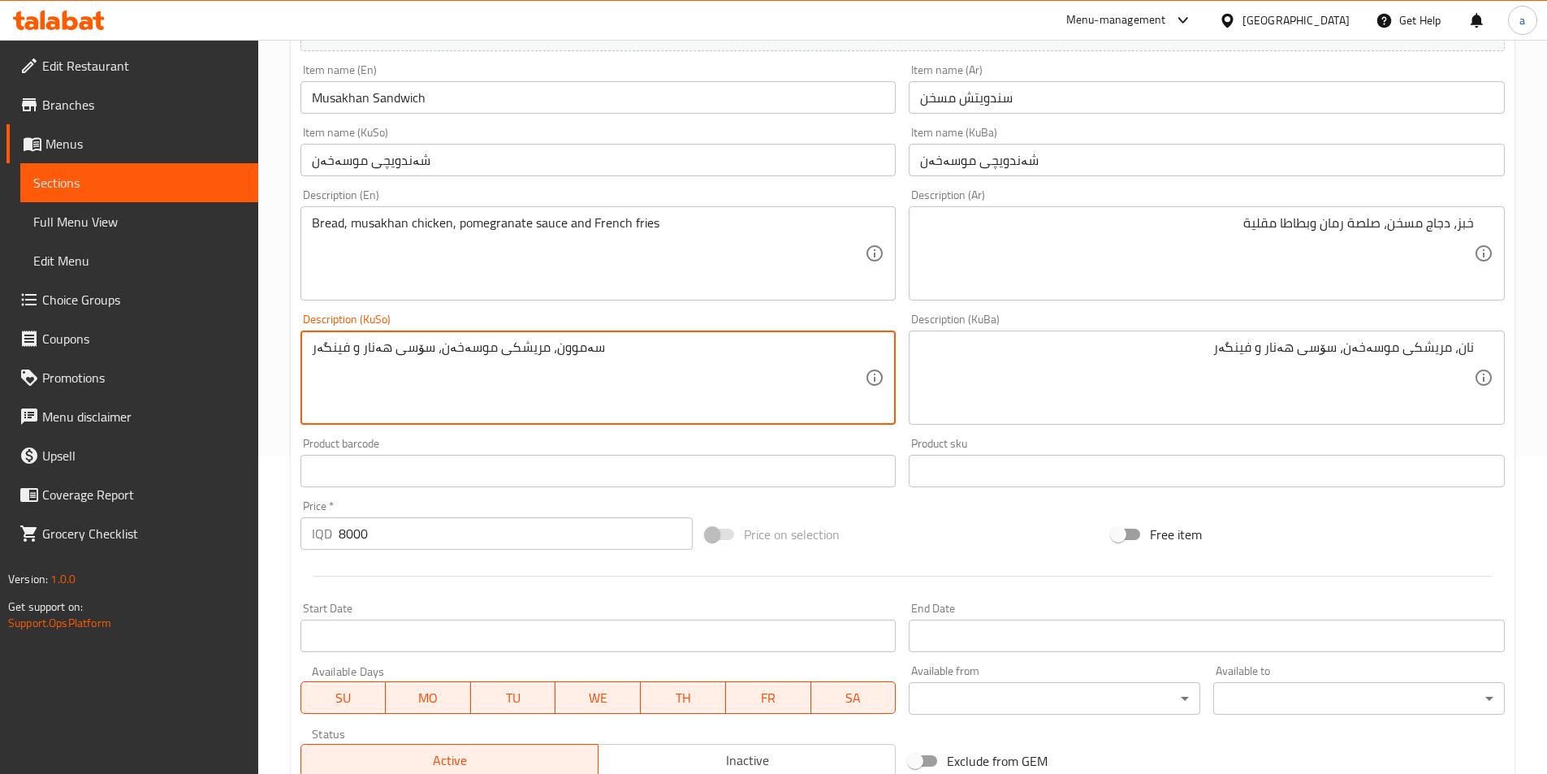
drag, startPoint x: 741, startPoint y: 369, endPoint x: 270, endPoint y: 314, distance: 474.2
paste textarea "نا"
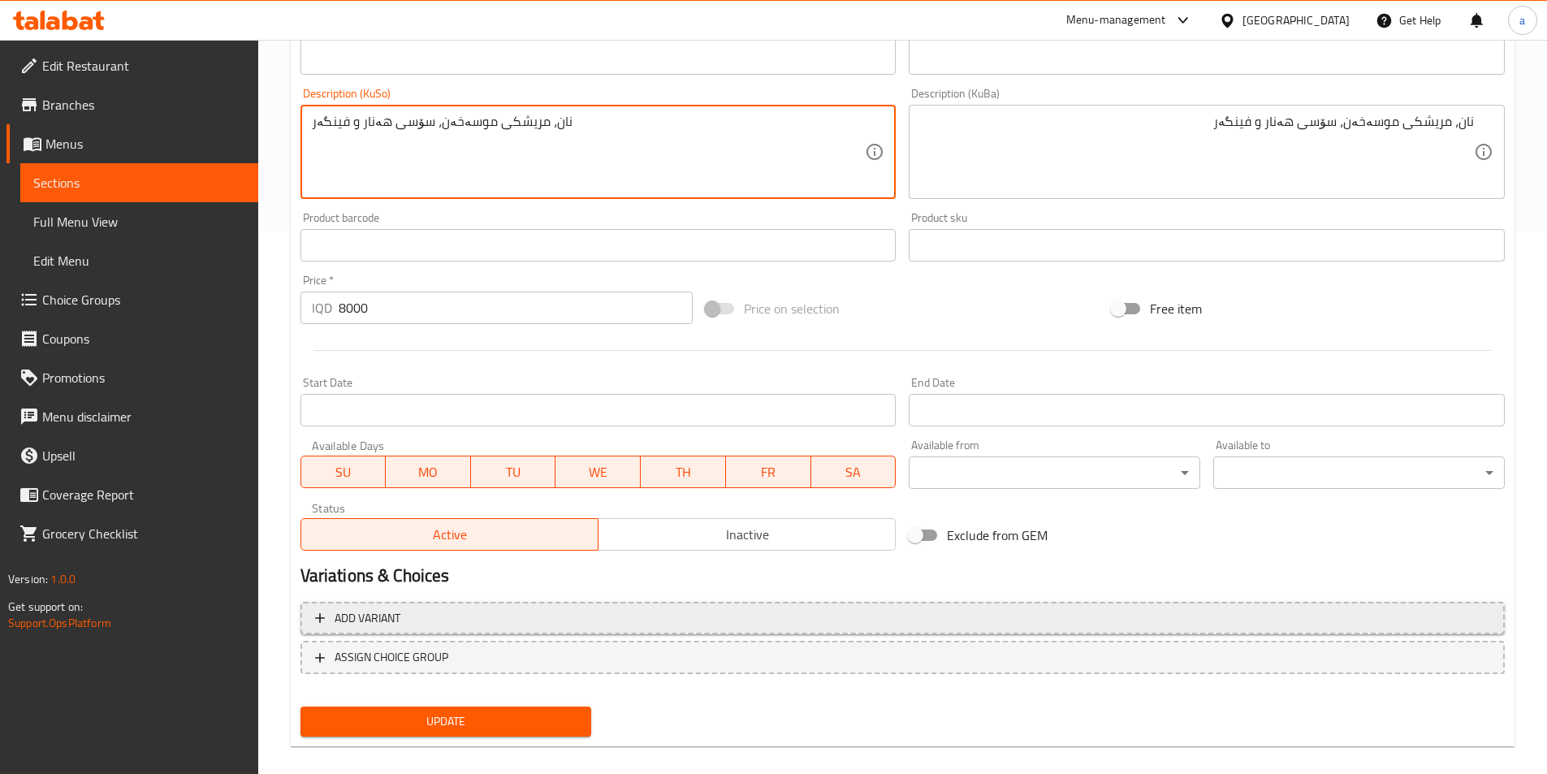
scroll to position [560, 0]
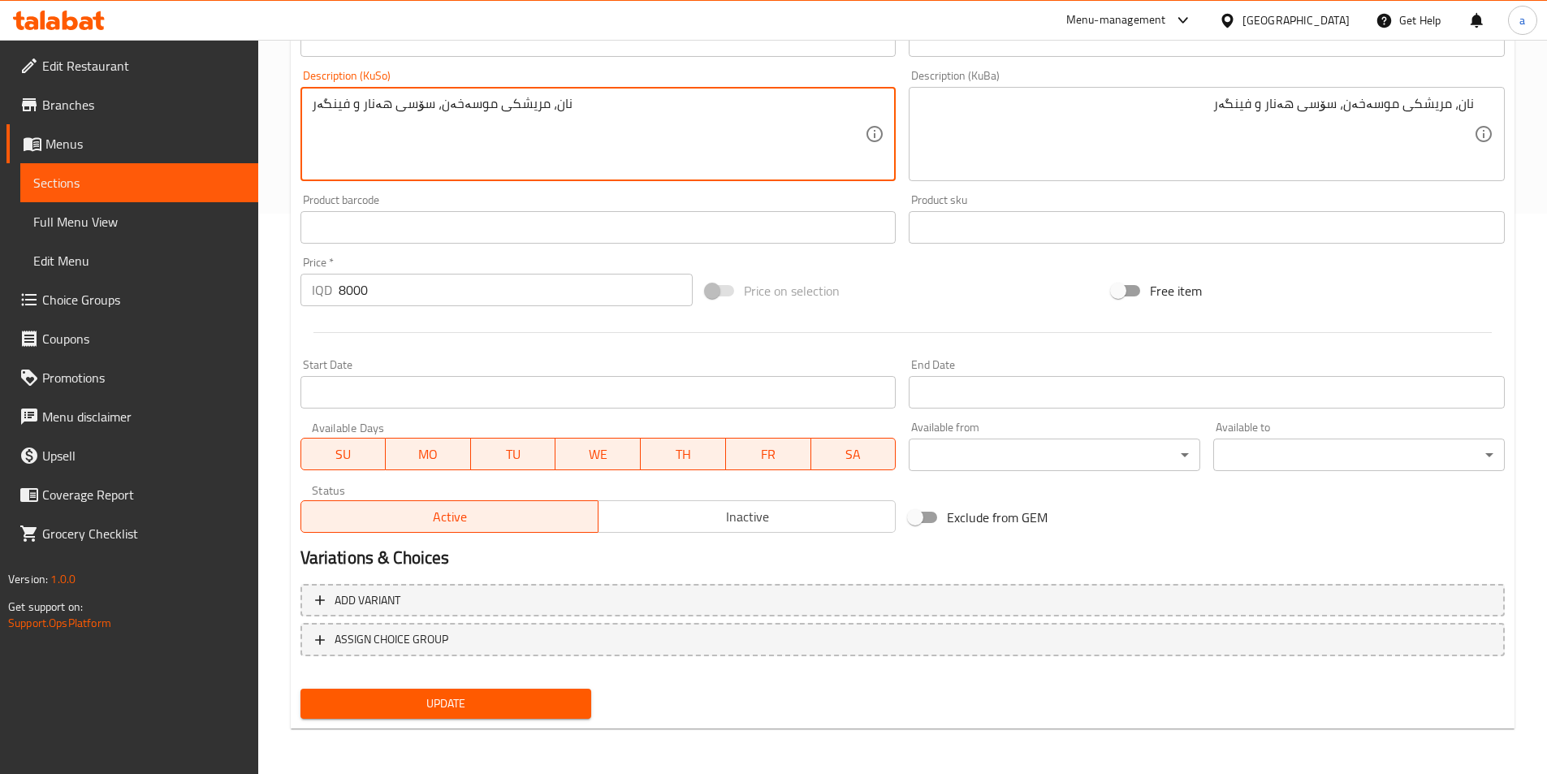
type textarea "نان، مریشکی موسەخەن، سۆسی هەنار و فینگەر"
click at [560, 704] on span "Update" at bounding box center [446, 703] width 266 height 20
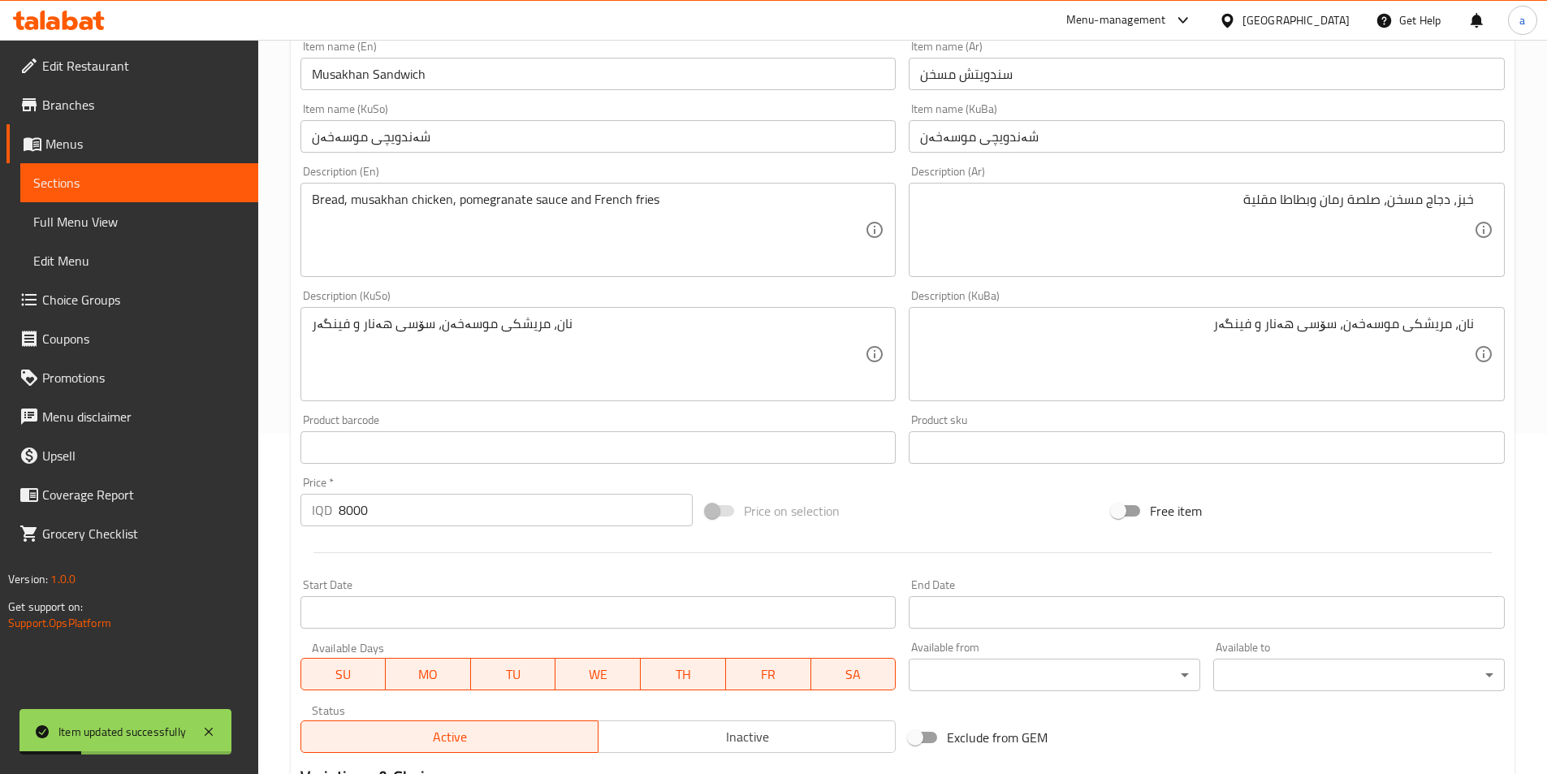
scroll to position [317, 0]
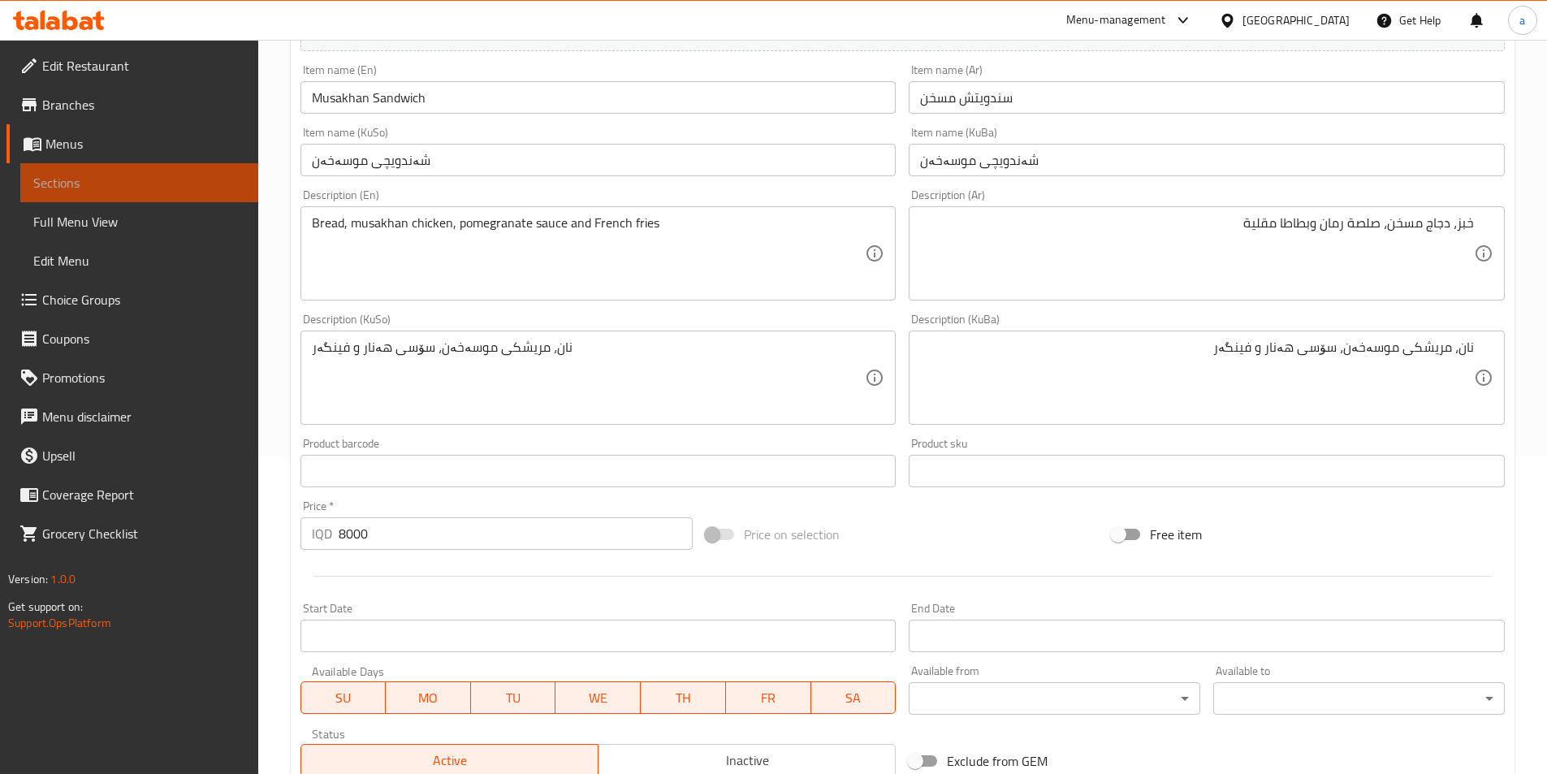
click at [157, 184] on span "Sections" at bounding box center [139, 182] width 212 height 19
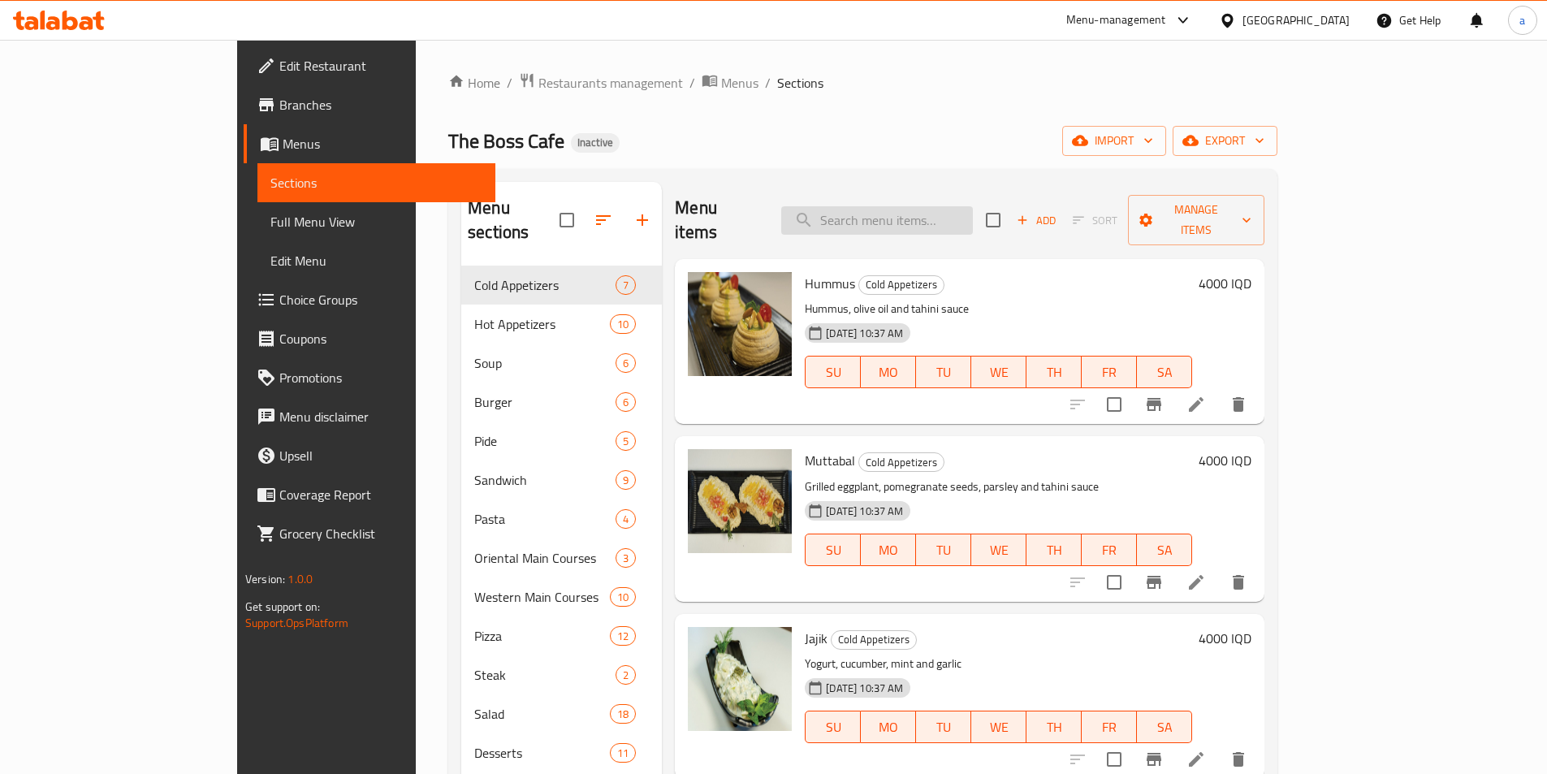
click at [935, 206] on input "search" at bounding box center [877, 220] width 192 height 28
paste input "Meat With Mushrooms"
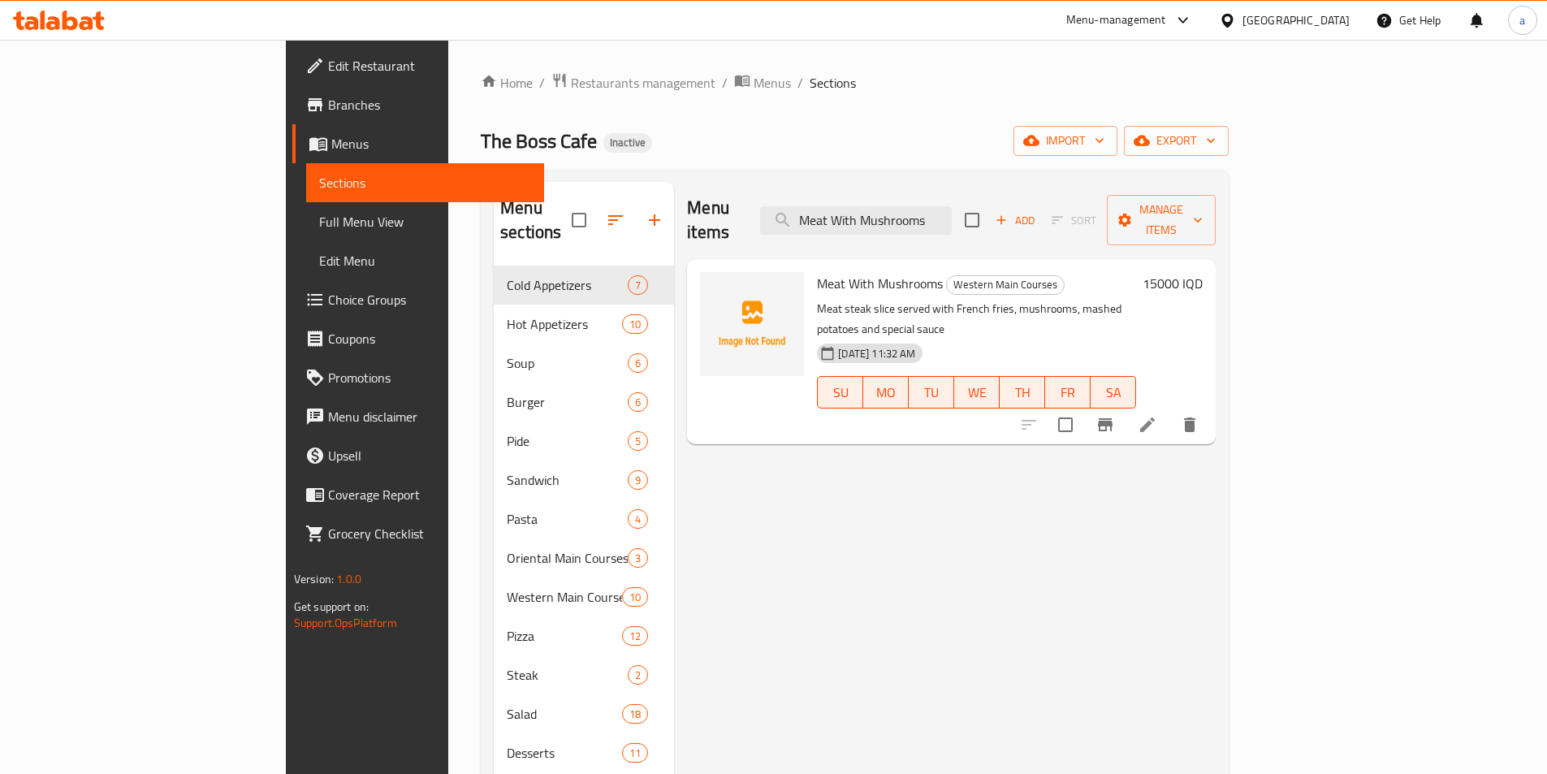
type input "Meat With Mushrooms"
click at [1157, 415] on icon at bounding box center [1147, 424] width 19 height 19
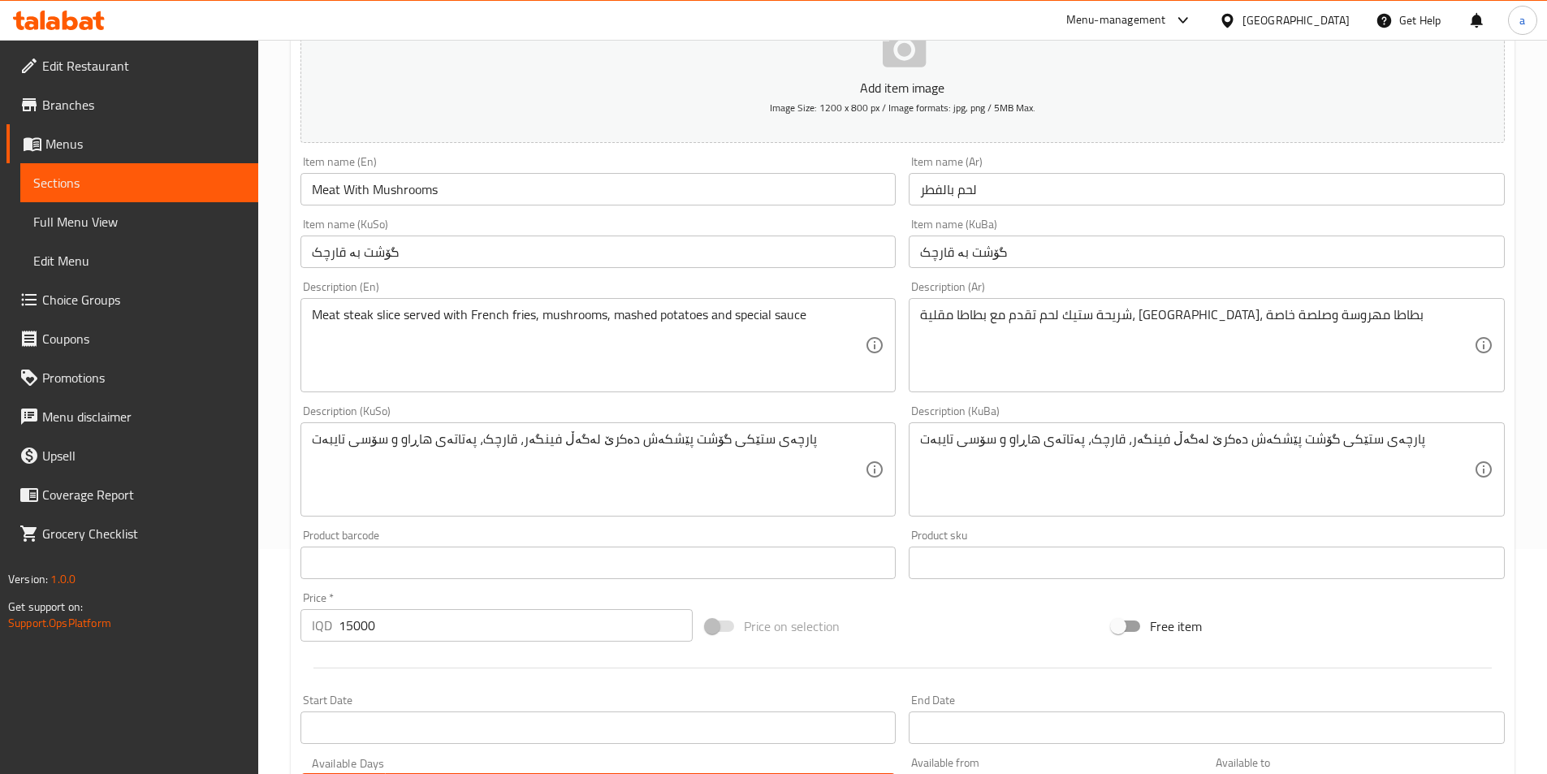
scroll to position [244, 0]
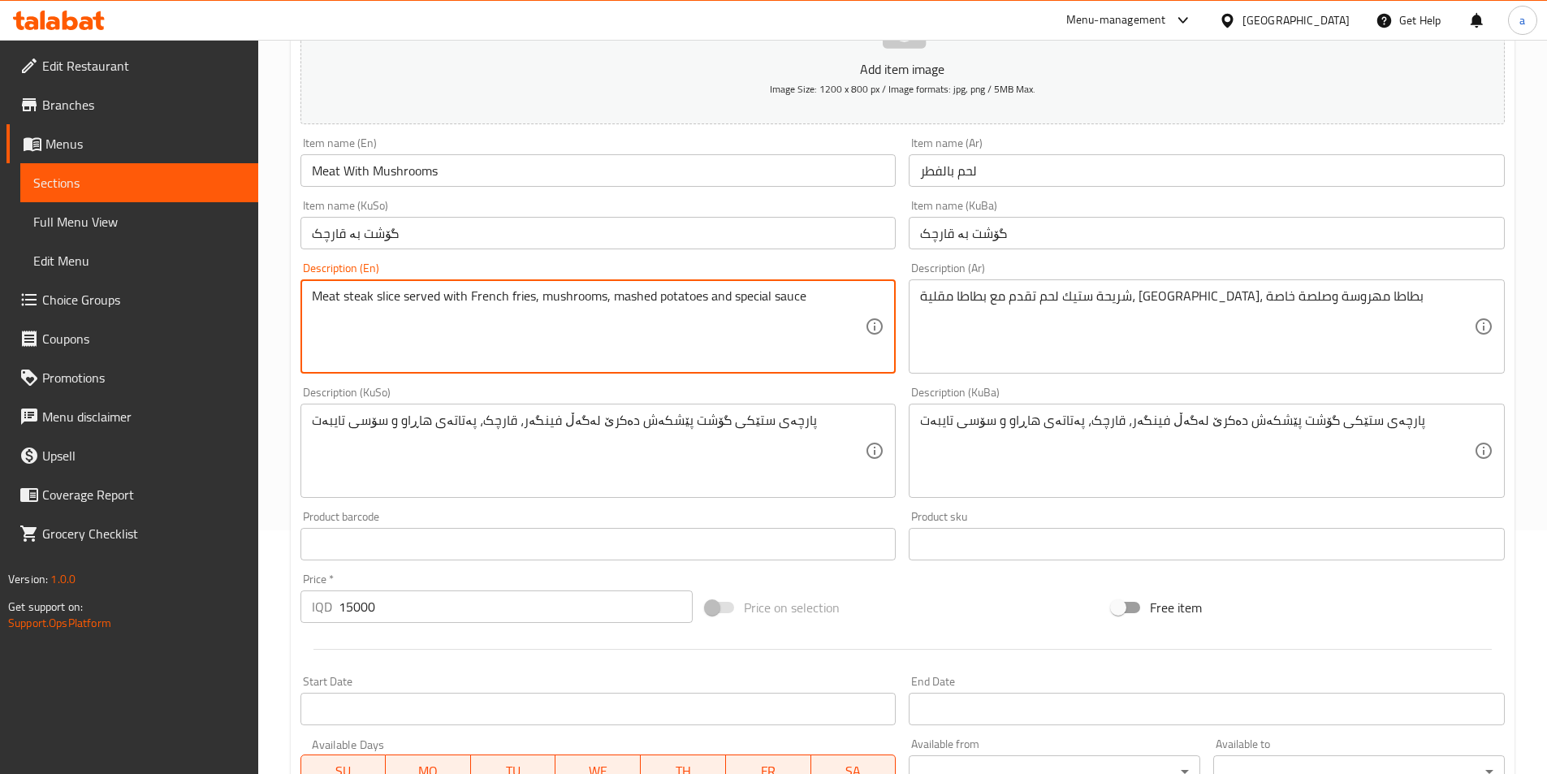
click at [813, 313] on textarea "Meat steak slice served with French fries, mushrooms, mashed potatoes and speci…" at bounding box center [589, 326] width 554 height 77
paste textarea "and rice"
click at [722, 298] on textarea "Meat steak slice served with French fries, mushrooms, mashed potatoes and speci…" at bounding box center [589, 326] width 554 height 77
type textarea "Meat steak slice served with French fries, mushrooms, mashed potatoes, special …"
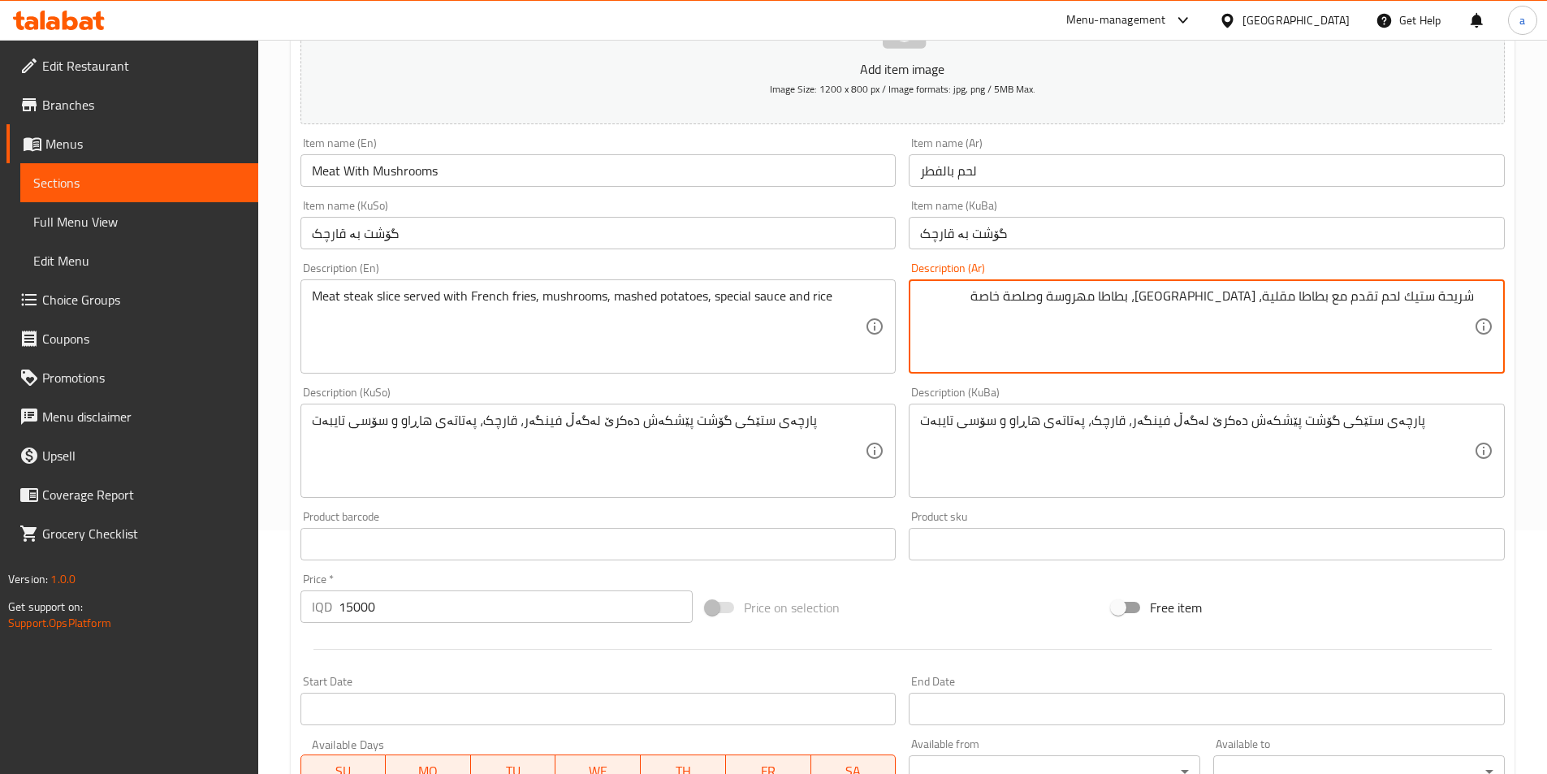
drag, startPoint x: 1137, startPoint y: 300, endPoint x: 1147, endPoint y: 305, distance: 12.0
click at [1147, 305] on textarea "شريحة ستيك لحم تقدم مع بطاطا مقلية، فطر، بطاطا مهروسة وصلصة خاصة" at bounding box center [1197, 326] width 554 height 77
click at [1025, 292] on textarea "شريحة ستيك لحم تقدم مع بطاطا مقلية، فطر، بطاطا مهروسة، صلصة خاصة" at bounding box center [1197, 326] width 554 height 77
paste textarea "وأرز"
type textarea "شريحة ستيك لحم تقدم مع بطاطا مقلية، [GEOGRAPHIC_DATA]، بطاطا مهروسة، صلصة خاصة …"
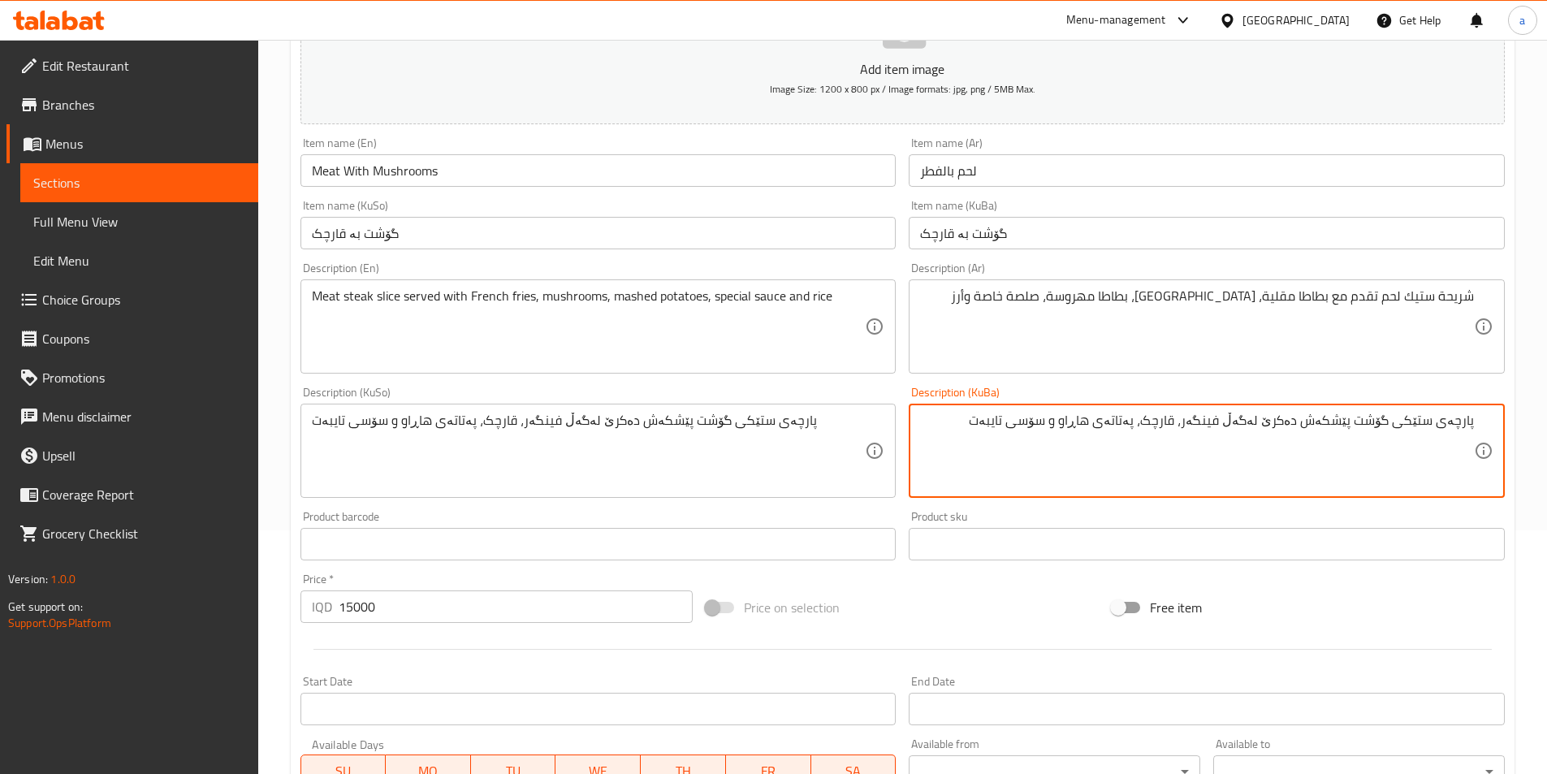
drag, startPoint x: 1080, startPoint y: 420, endPoint x: 1093, endPoint y: 423, distance: 13.4
click at [1093, 423] on textarea "پارچەی ستێکی گۆشت پێشکەش دەکرێ لەگەڵ فینگەر، قارچک، پەتاتەی هاڕاو و سۆسی تایبەت" at bounding box center [1197, 450] width 554 height 77
click at [973, 422] on textarea "پارچەی ستێکی گۆشت پێشکەش دەکرێ لەگەڵ فینگەر، قارچک، پەتاتەی هاڕاو، سۆسی تایبەت" at bounding box center [1197, 450] width 554 height 77
paste textarea "و برنج"
drag, startPoint x: 954, startPoint y: 438, endPoint x: 1558, endPoint y: 482, distance: 605.7
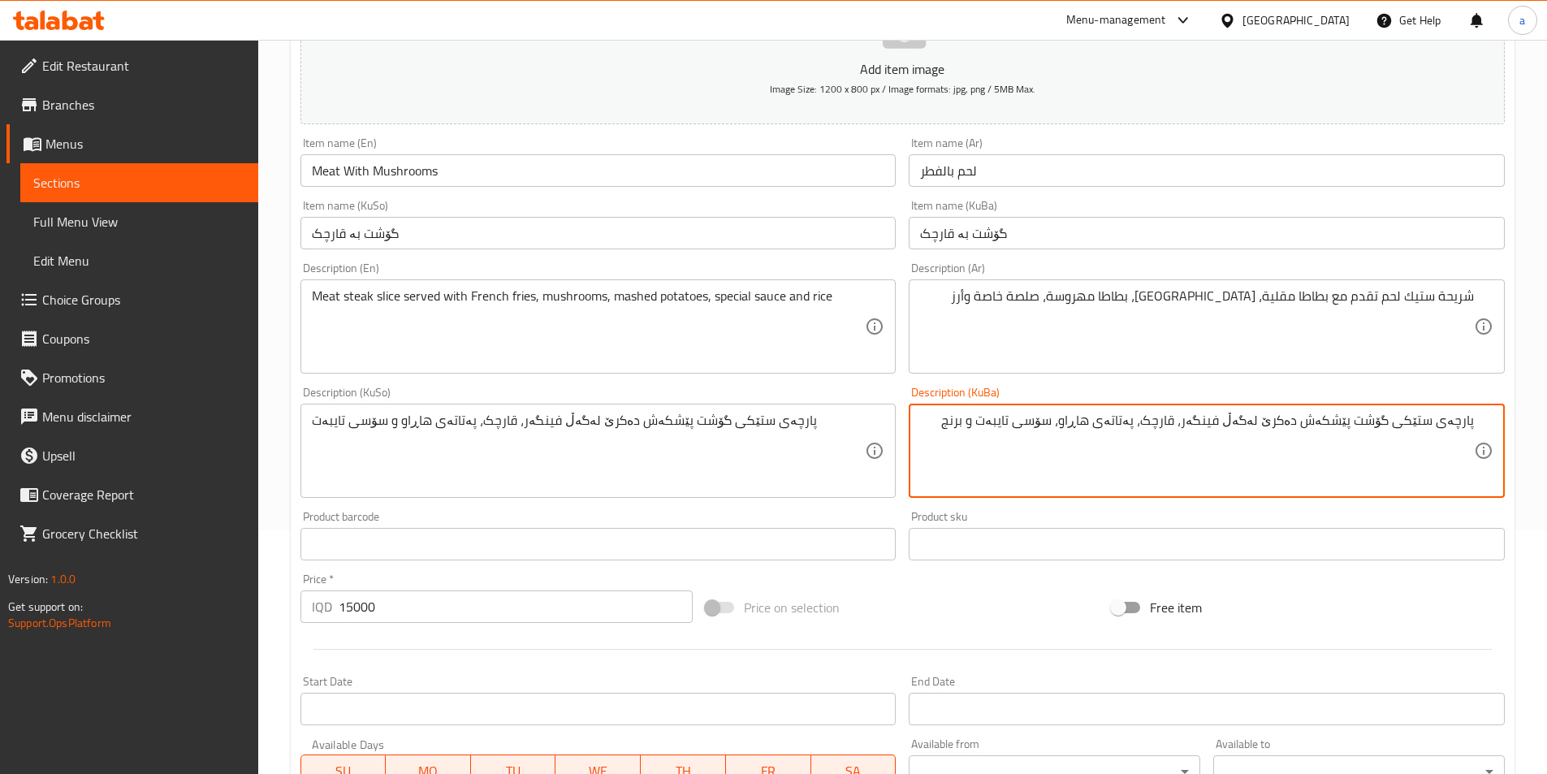
click at [1547, 482] on html "​ Menu-management Iraq Get Help a Edit Restaurant Branches Menus Sections Full …" at bounding box center [773, 143] width 1547 height 774
type textarea "پارچەی ستێکی گۆشت پێشکەش دەکرێ لەگەڵ فینگەر، قارچک، پەتاتەی هاڕاو، سۆسی تایبەت …"
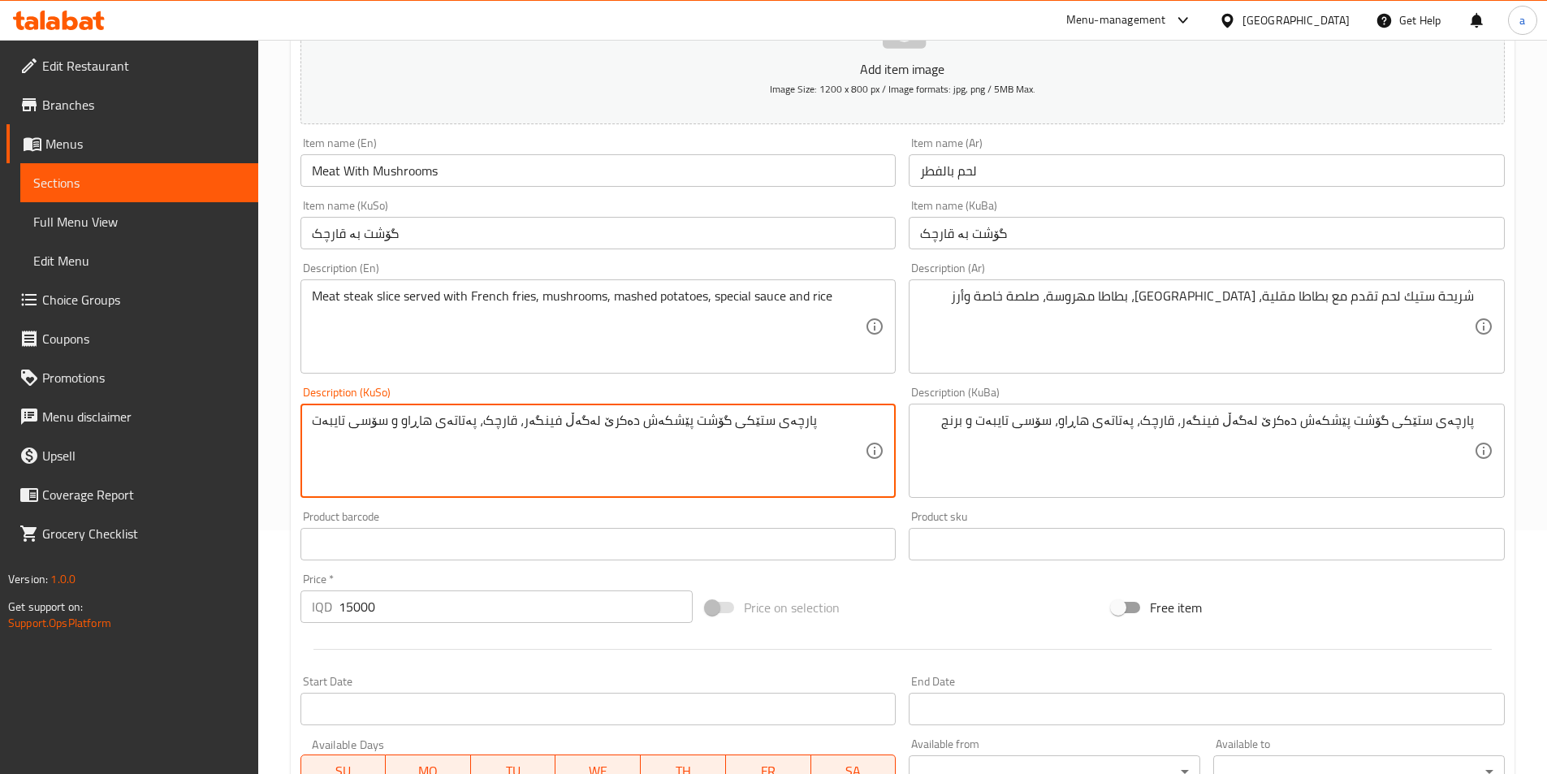
drag, startPoint x: 749, startPoint y: 417, endPoint x: 145, endPoint y: 402, distance: 604.3
paste textarea "، سۆسی تایبەت و برنج"
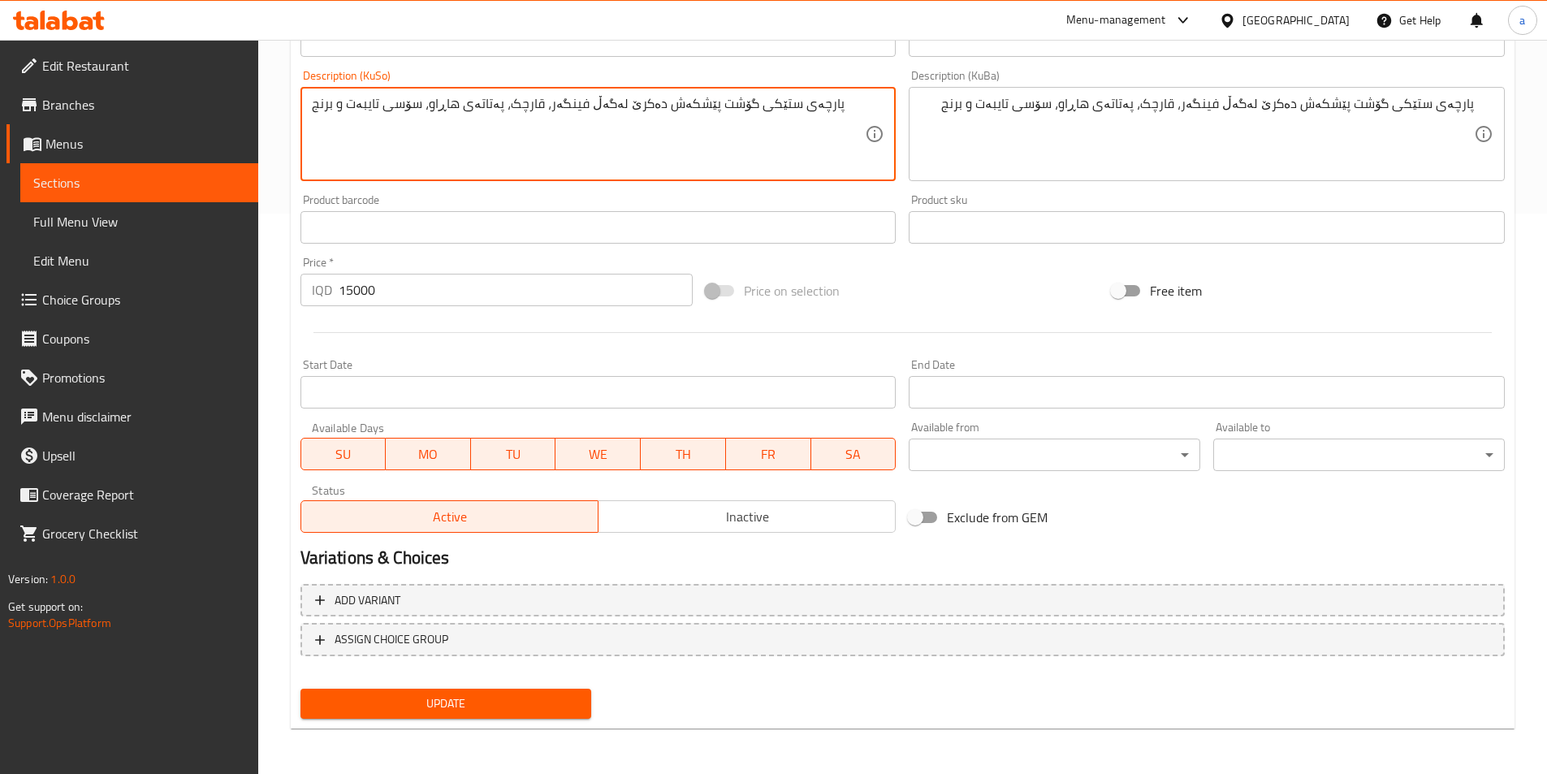
type textarea "پارچەی ستێکی گۆشت پێشکەش دەکرێ لەگەڵ فینگەر، قارچک، پەتاتەی هاڕاو، سۆسی تایبەت …"
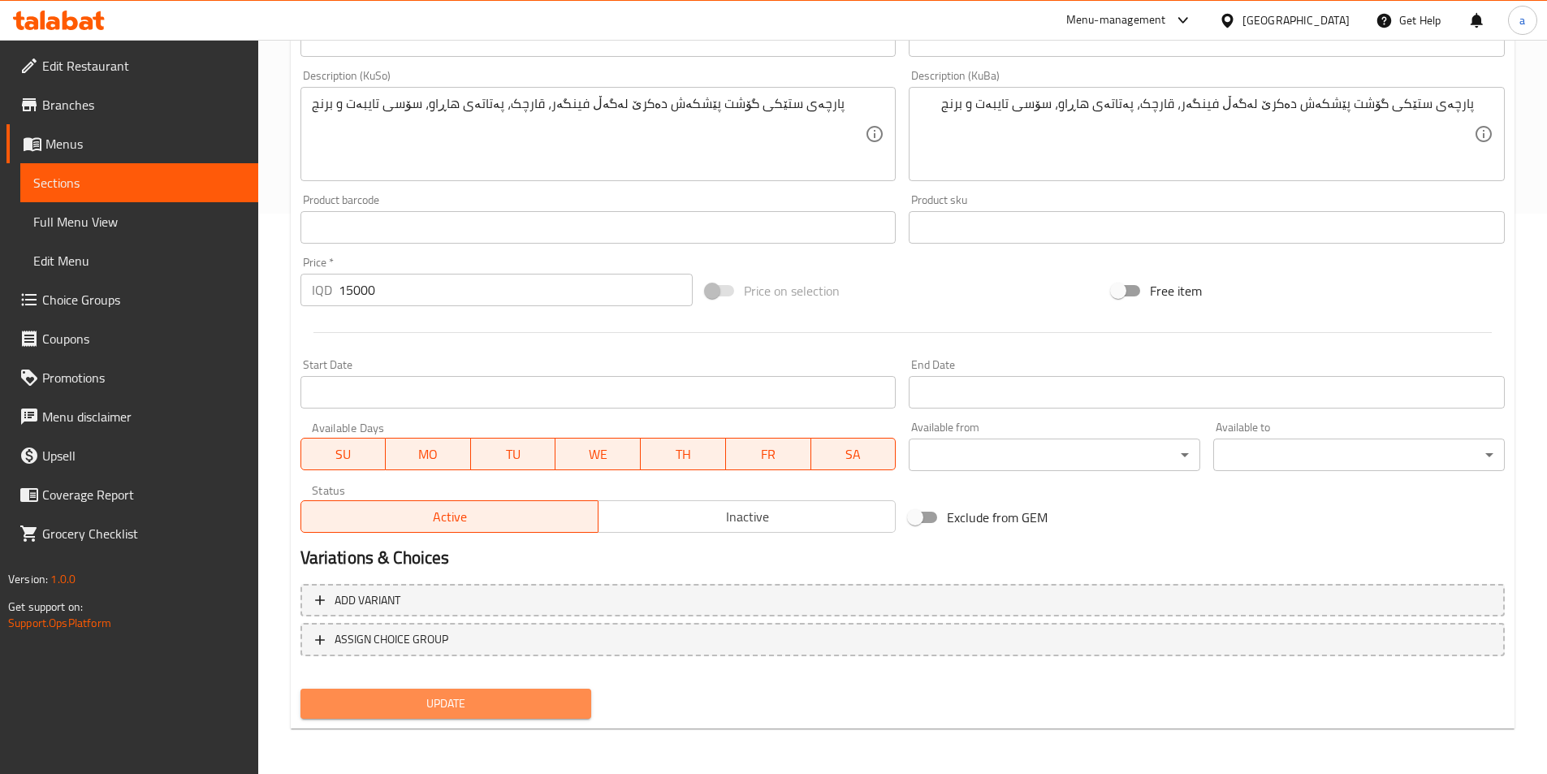
click at [438, 709] on span "Update" at bounding box center [446, 703] width 266 height 20
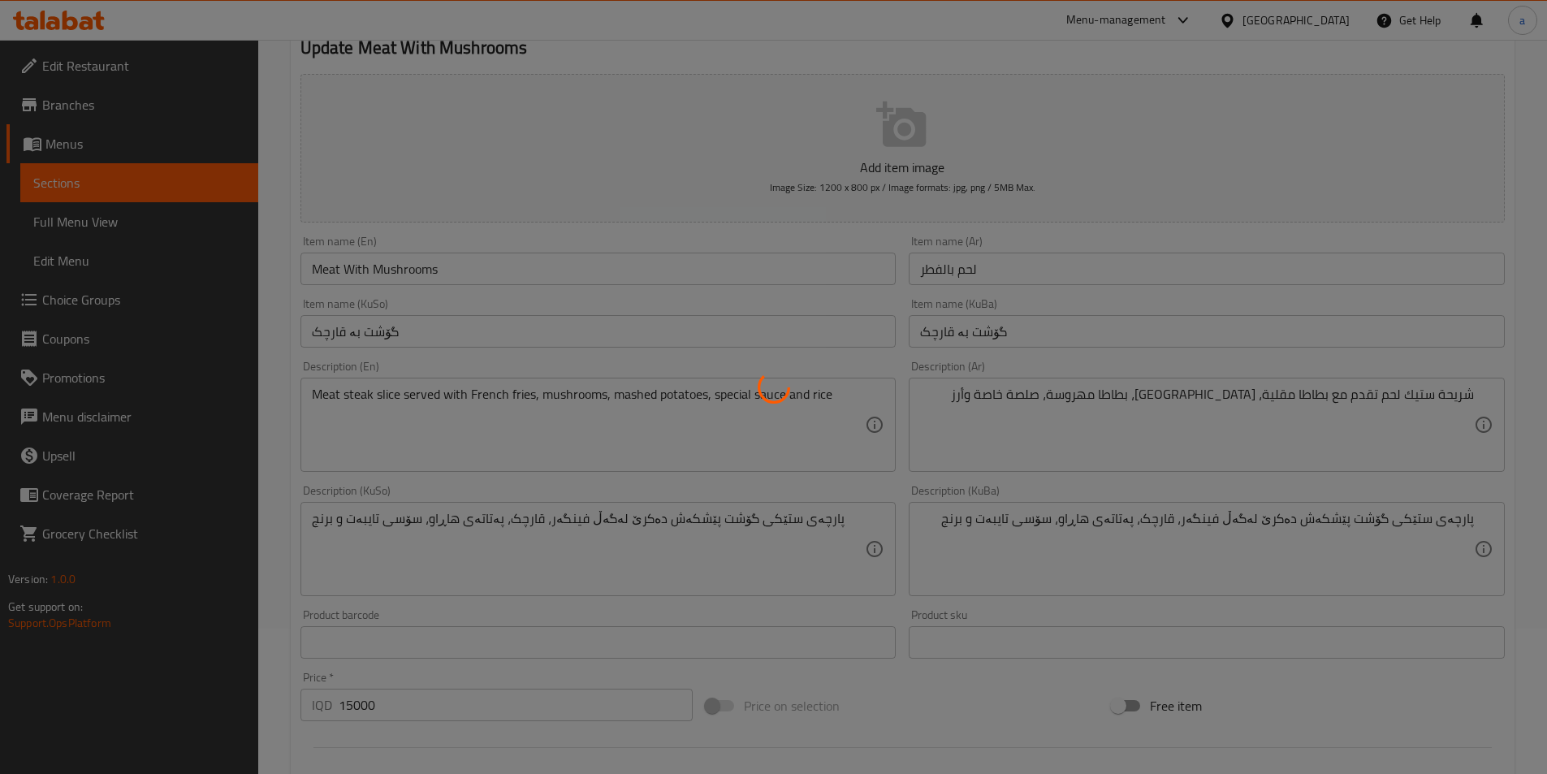
scroll to position [0, 0]
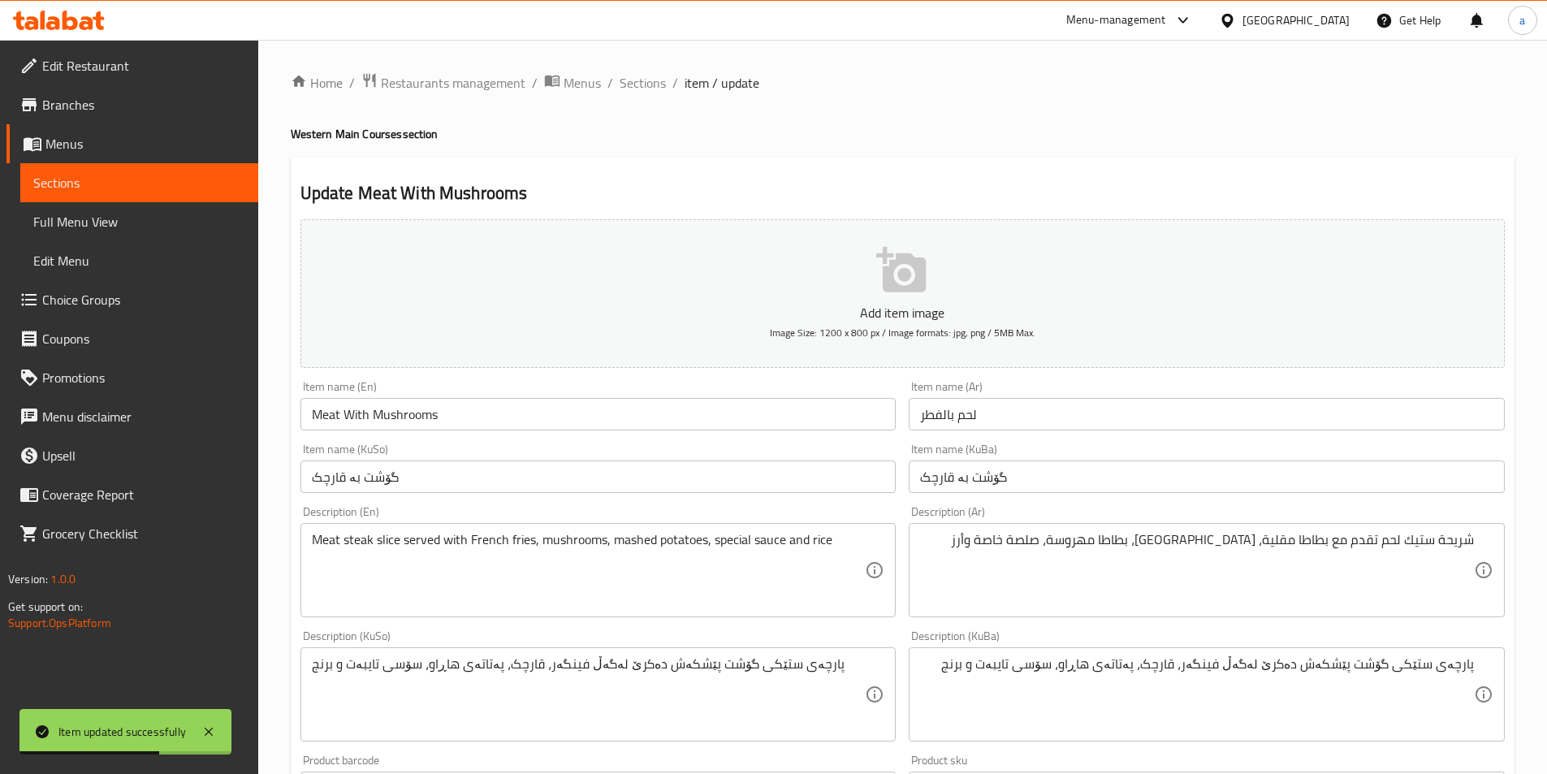
click at [41, 187] on span "Sections" at bounding box center [139, 182] width 212 height 19
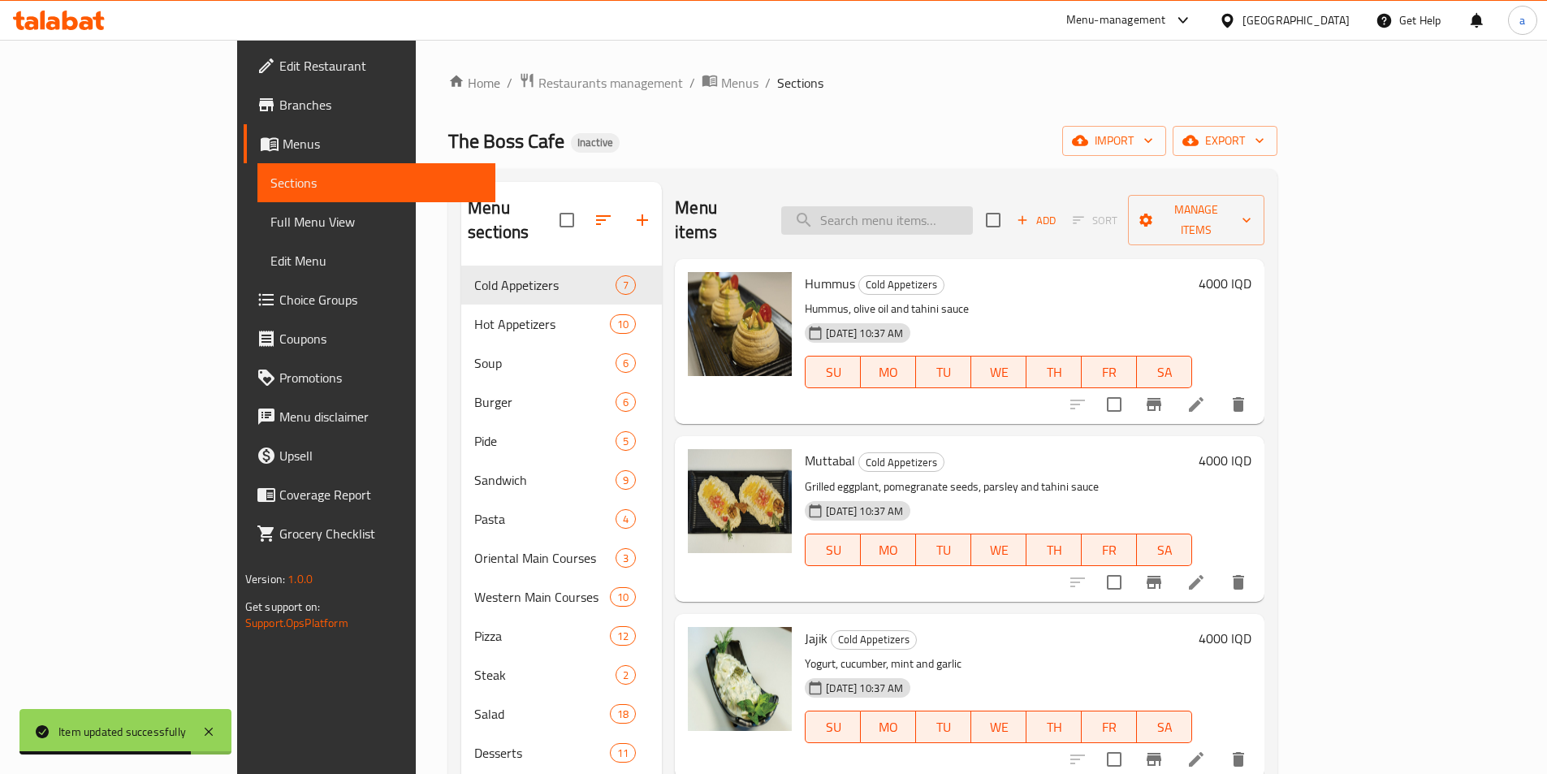
click at [901, 217] on input "search" at bounding box center [877, 220] width 192 height 28
paste input "Chicken With Mushrooms"
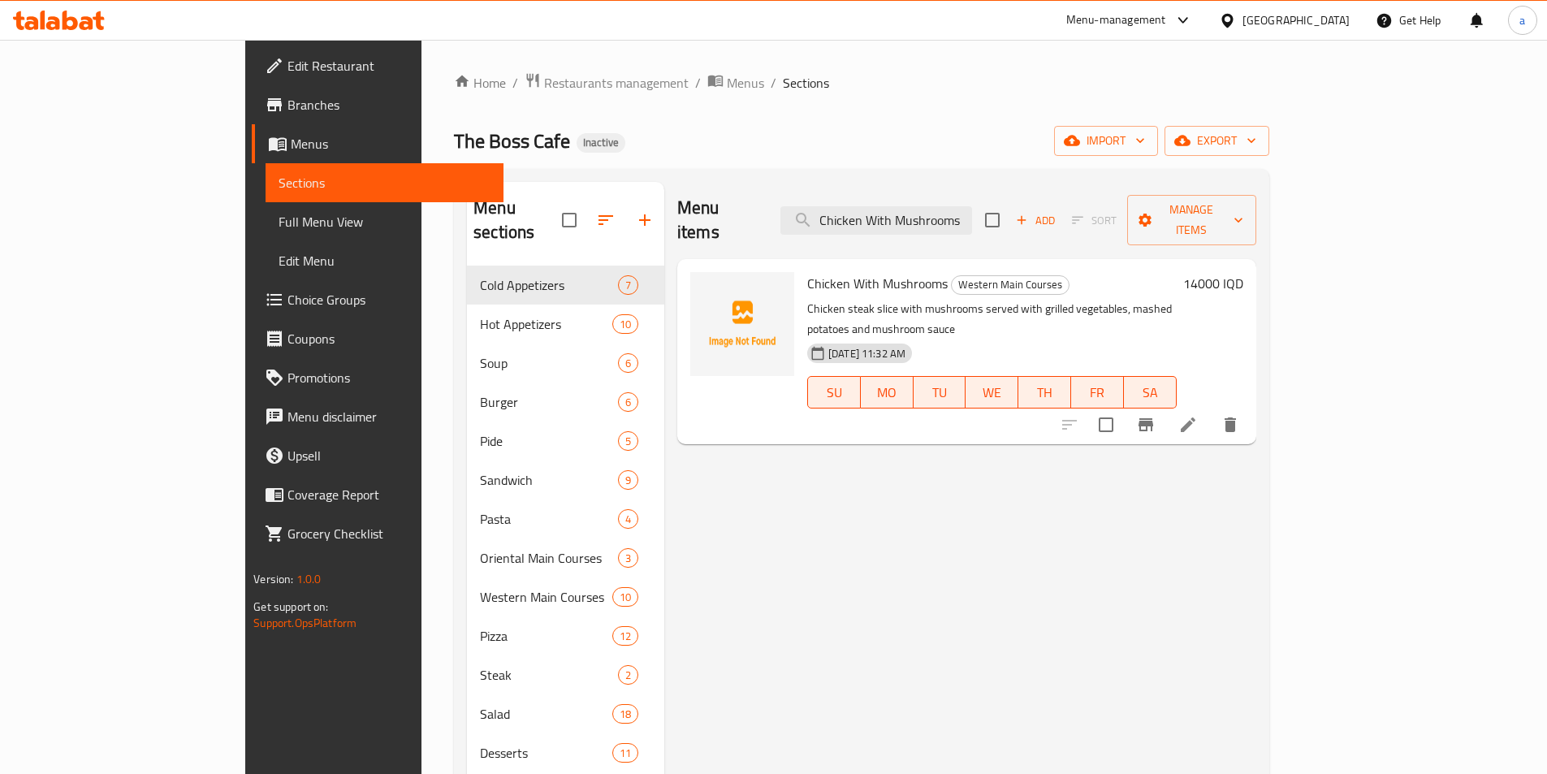
type input "Chicken With Mushrooms"
click at [1198, 415] on icon at bounding box center [1187, 424] width 19 height 19
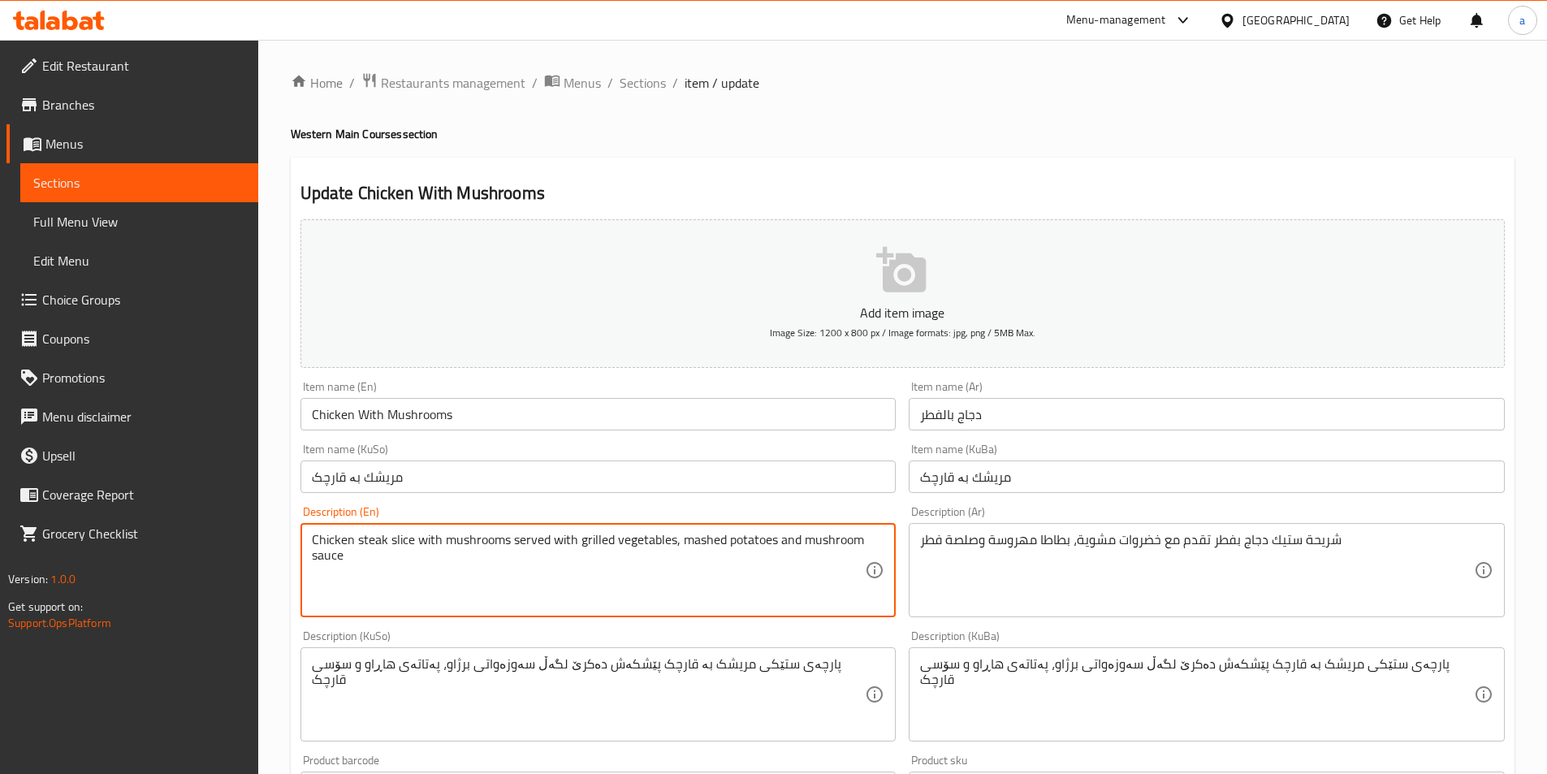
click at [786, 541] on textarea "Chicken steak slice with mushrooms served with grilled vegetables, mashed potat…" at bounding box center [589, 570] width 554 height 77
click at [725, 564] on textarea "Chicken steak slice with mushrooms served with grilled vegetables, mashed potat…" at bounding box center [589, 570] width 554 height 77
paste textarea "and rice"
type textarea "Chicken steak slice with mushrooms served with grilled vegetables, mashed potat…"
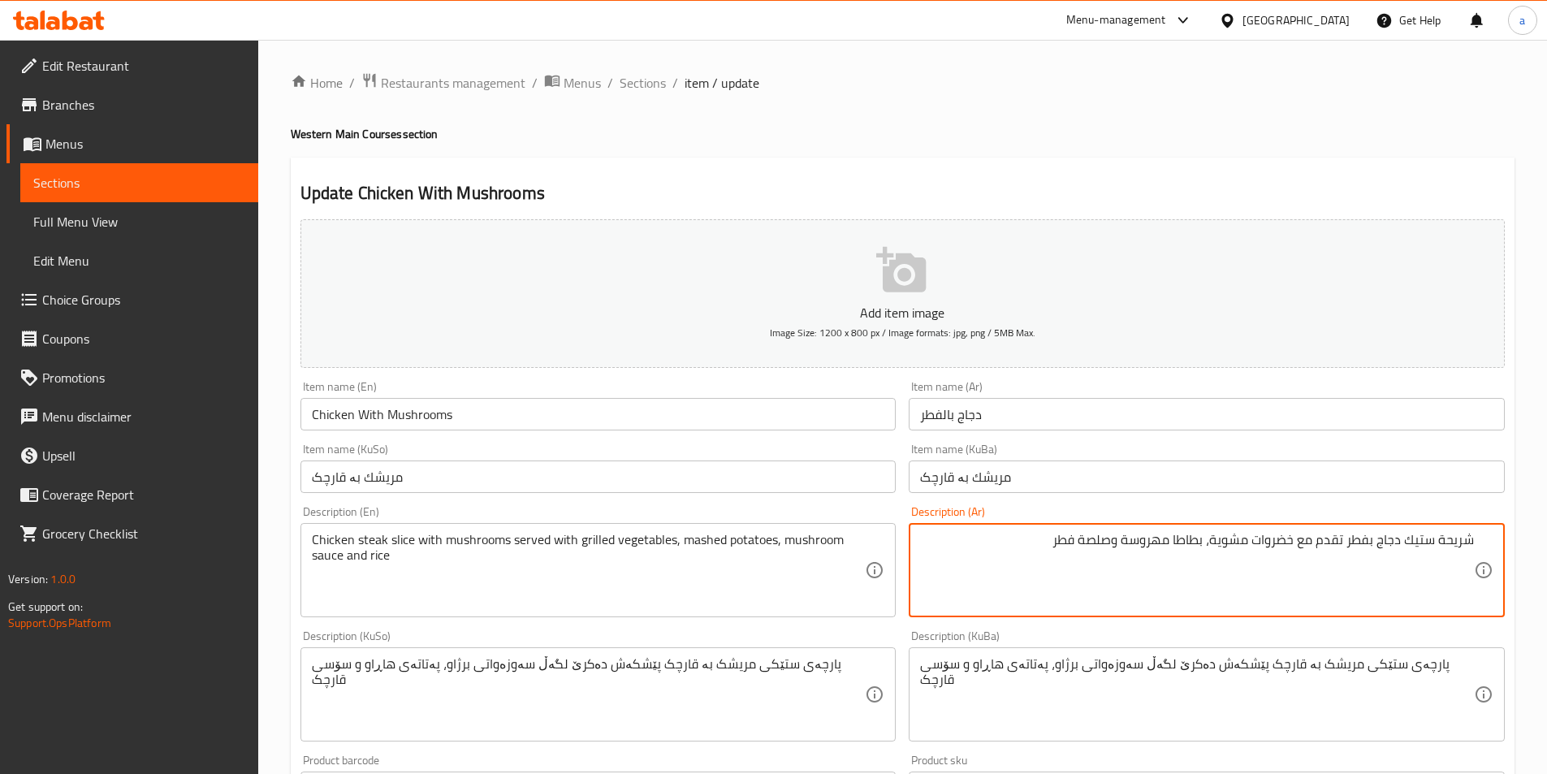
drag, startPoint x: 1112, startPoint y: 549, endPoint x: 1127, endPoint y: 551, distance: 15.5
click at [1127, 551] on textarea "شريحة ستيك دجاج بفطر تقدم مع خضروات مشوية، بطاطا مهروسة وصلصة فطر" at bounding box center [1197, 570] width 554 height 77
click at [961, 569] on textarea "شريحة ستيك دجاج بفطر تقدم مع خضروات مشوية، بطاطا مهروسة، صلصة فطر" at bounding box center [1197, 570] width 554 height 77
paste textarea "وأرز"
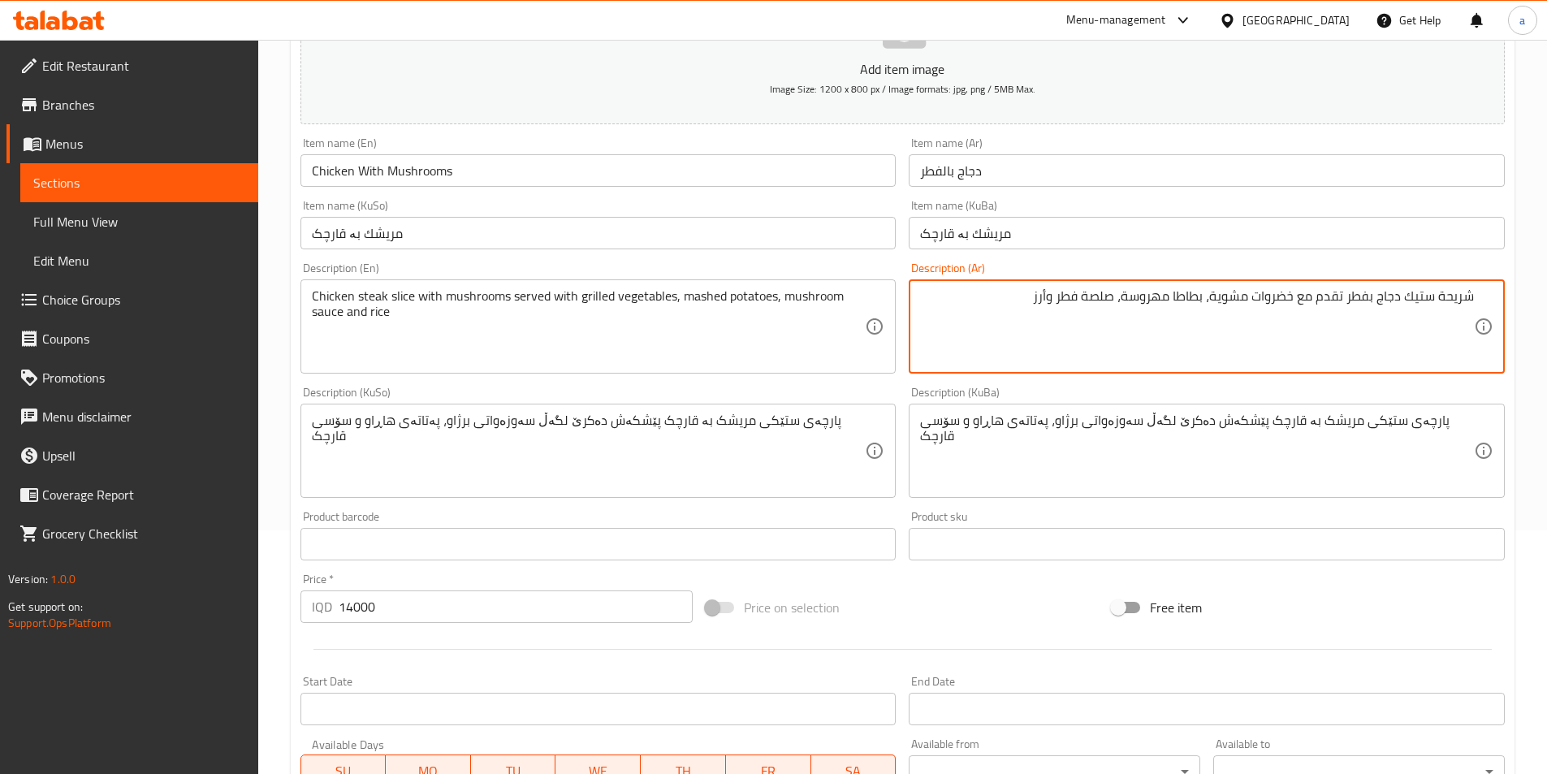
type textarea "شريحة ستيك دجاج بفطر تقدم مع خضروات مشوية، بطاطا مهروسة، صلصة فطر وأرز"
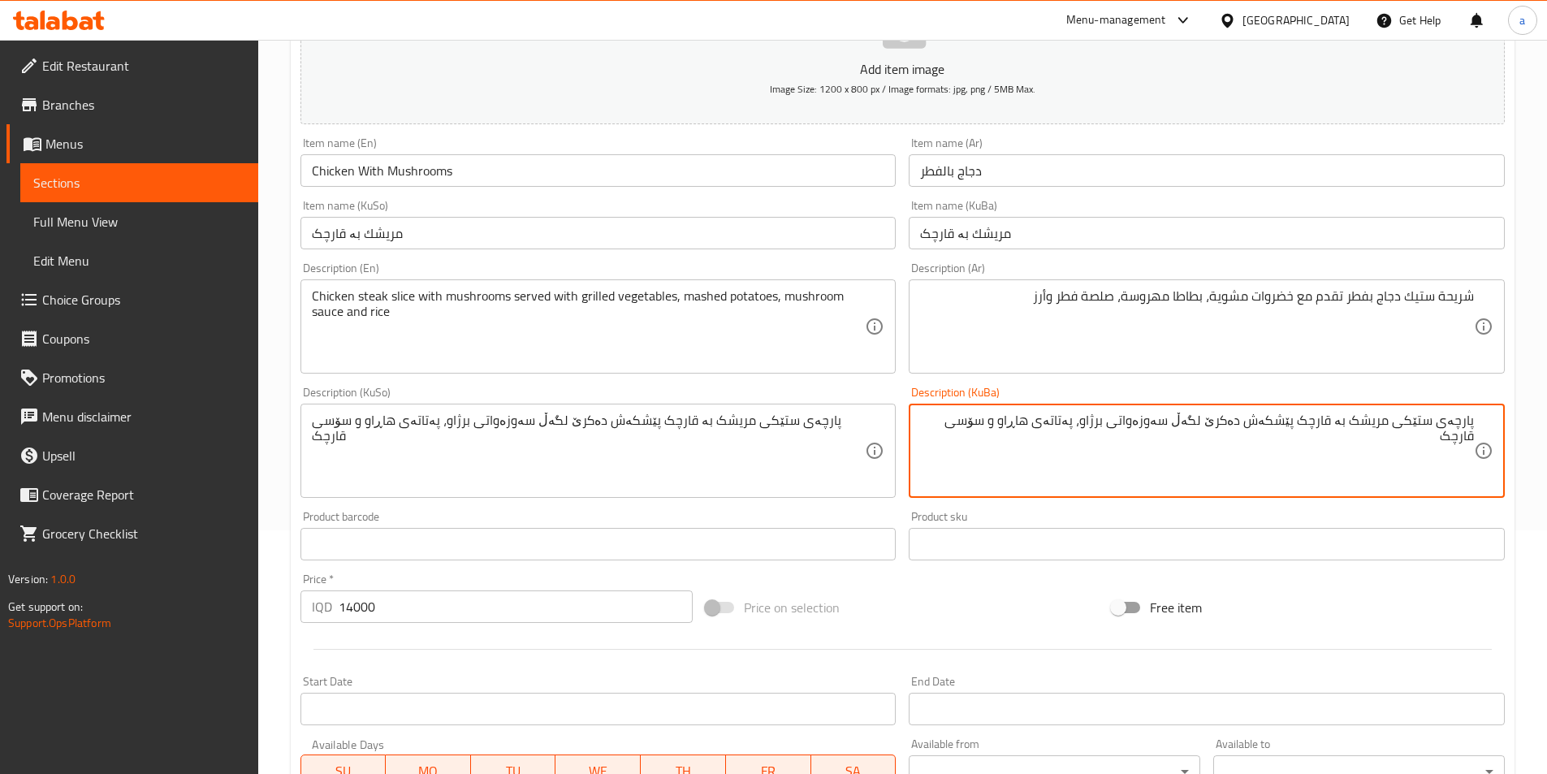
drag, startPoint x: 1022, startPoint y: 426, endPoint x: 1036, endPoint y: 430, distance: 14.4
click at [1036, 430] on textarea "پارچەی ستێکی مریشک بە قارچک پێشکەش دەکرێ لگەڵ سەوزەواتی برژاو، پەتاتەی هاڕاو و …" at bounding box center [1197, 450] width 554 height 77
click at [943, 427] on textarea "پارچەی ستێکی مریشک بە قارچک پێشکەش دەکرێ لگەڵ سەوزەواتی برژاو، پەتاتەی هاڕاو، س…" at bounding box center [1197, 450] width 554 height 77
paste textarea "و برنج"
type textarea "پارچەی ستێکی مریشک بە قارچک پێشکەش دەکرێ لگەڵ سەوزەواتی برژاو، پەتاتەی هاڕاو، س…"
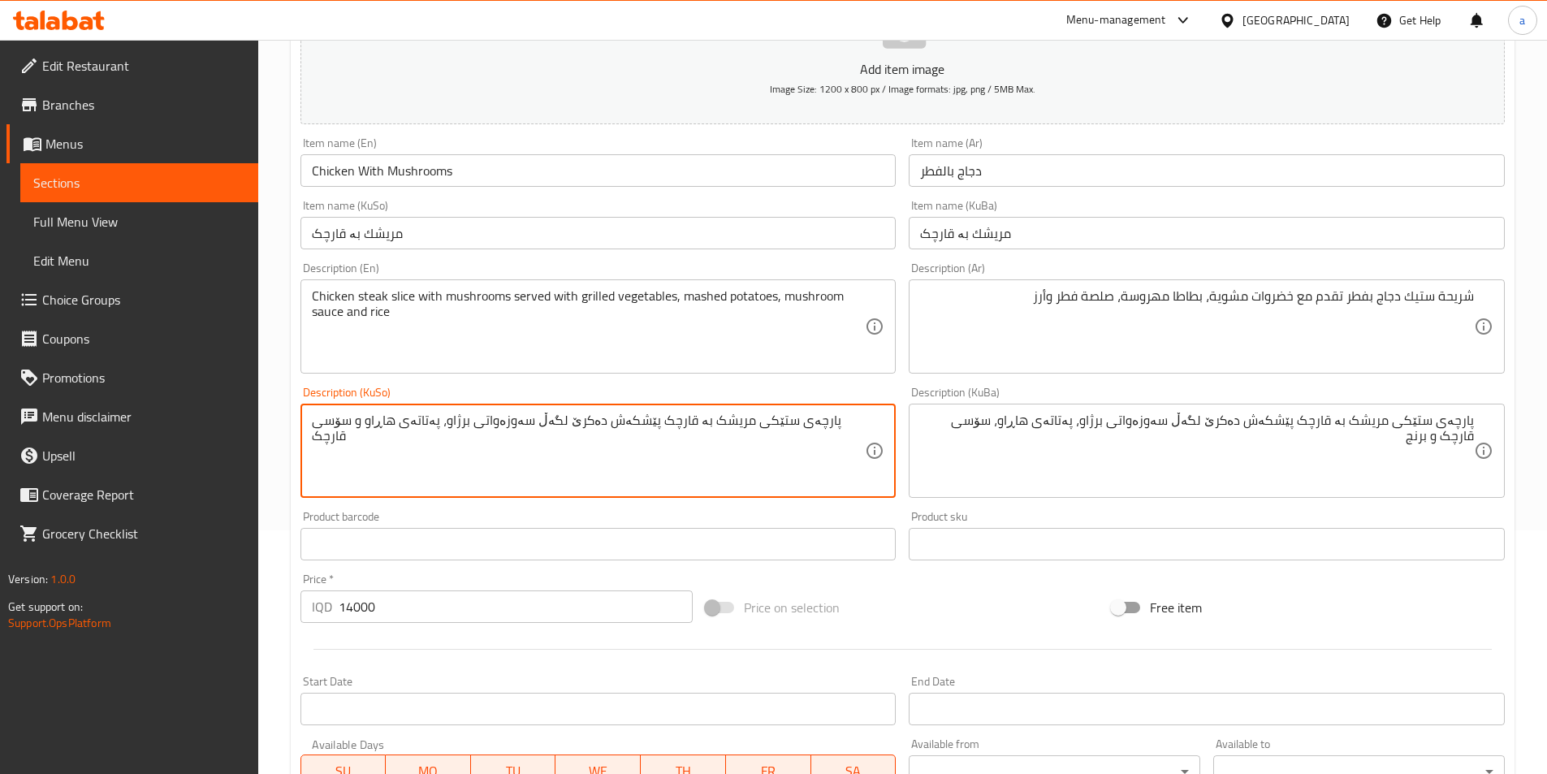
paste textarea "، سۆسی قارچک و برنج"
type textarea "پارچەی ستێکی مریشک بە قارچک پێشکەش دەکرێ لگەڵ سەوزەواتی برژاو، پەتاتەی هاڕاو، س…"
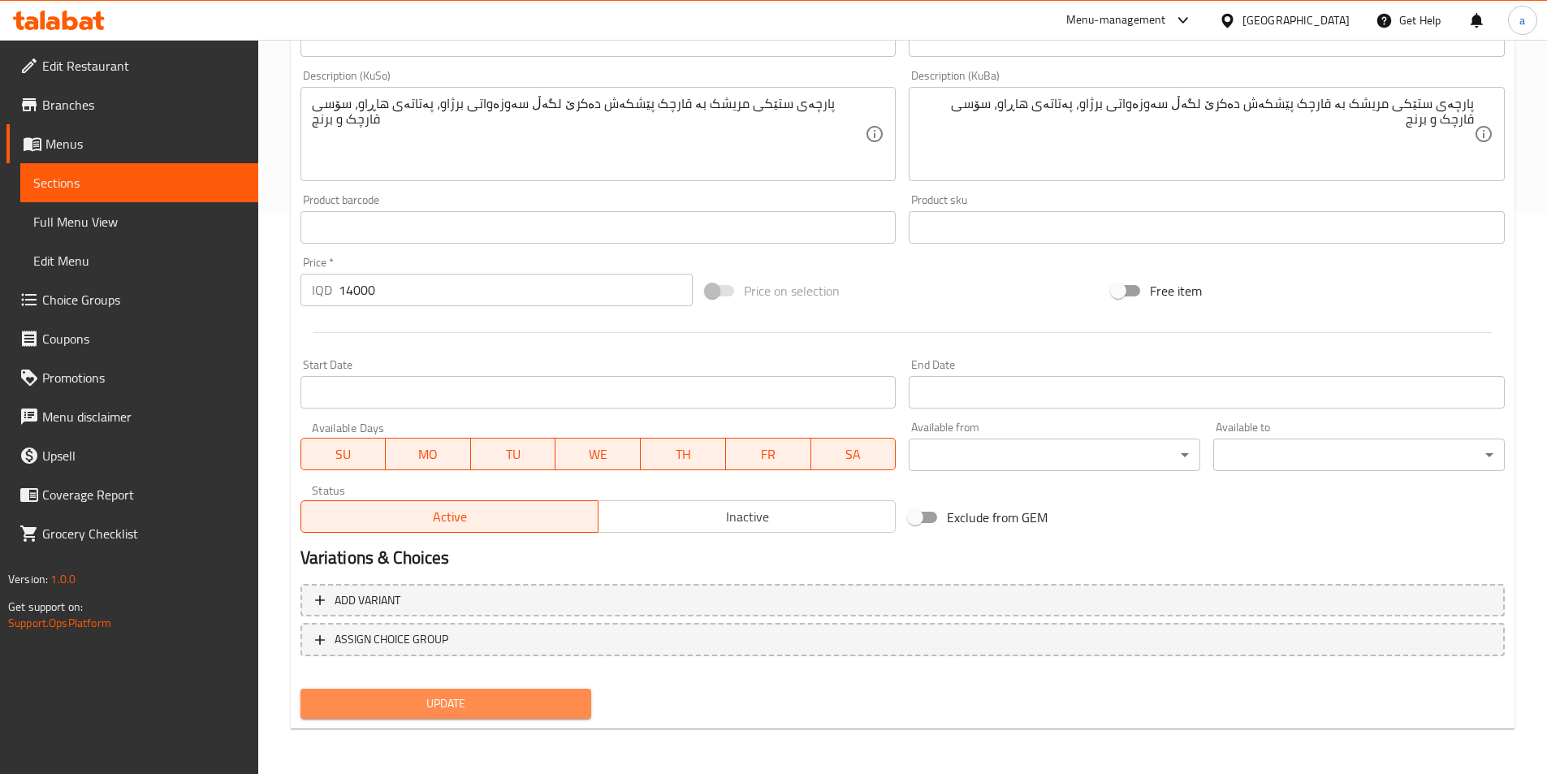
click at [437, 703] on span "Update" at bounding box center [446, 703] width 266 height 20
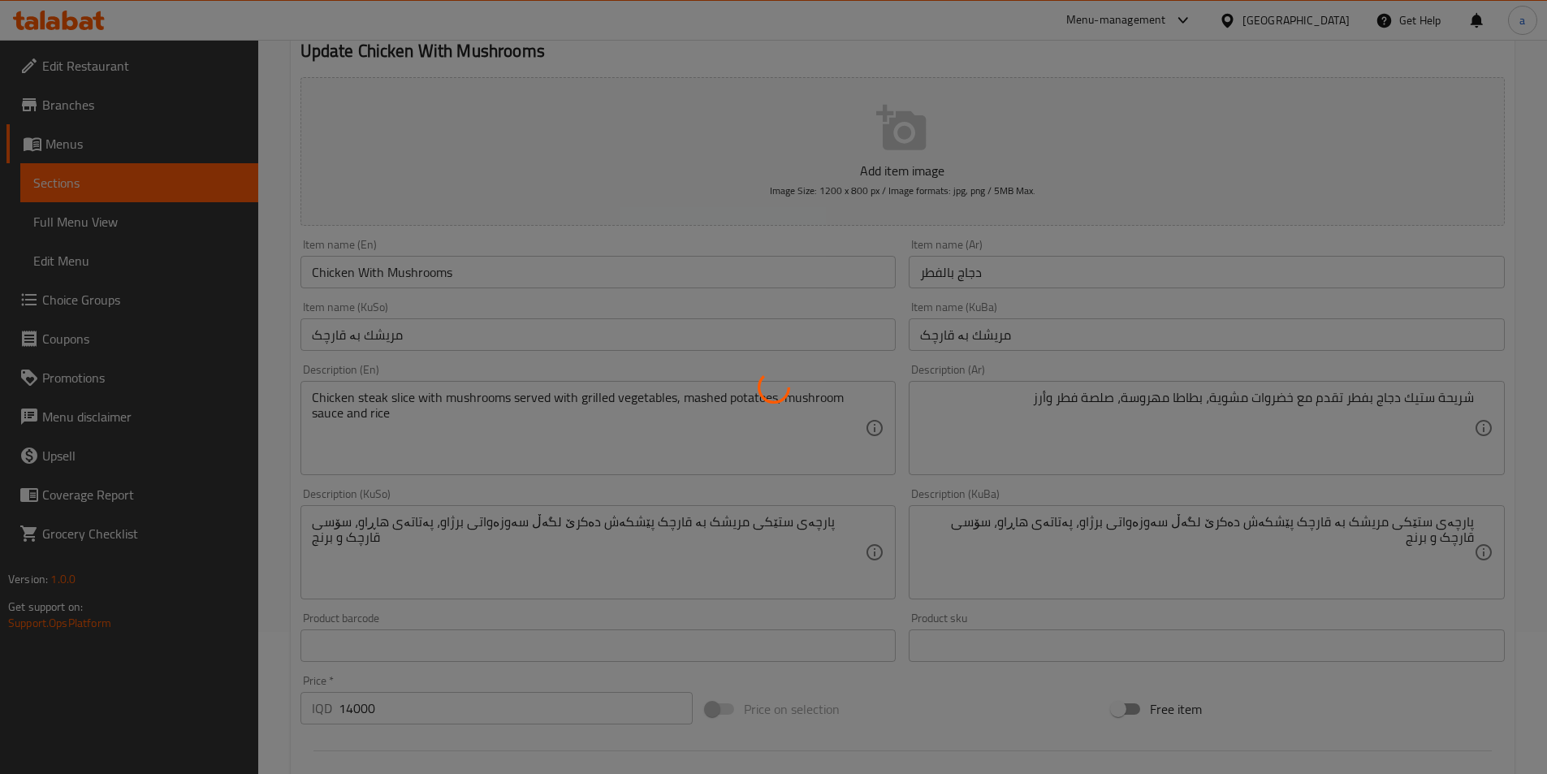
scroll to position [73, 0]
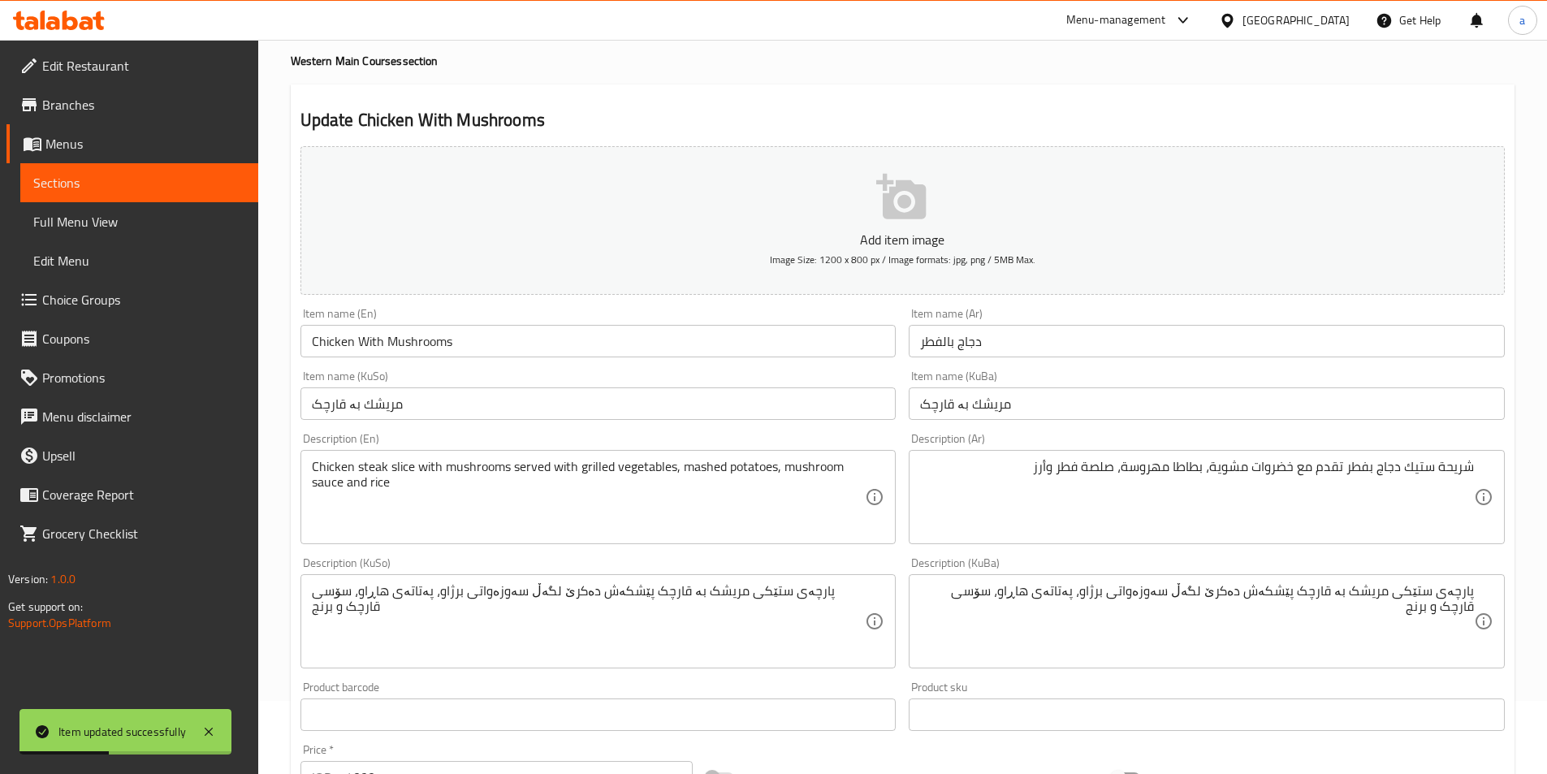
click at [113, 184] on span "Sections" at bounding box center [139, 182] width 212 height 19
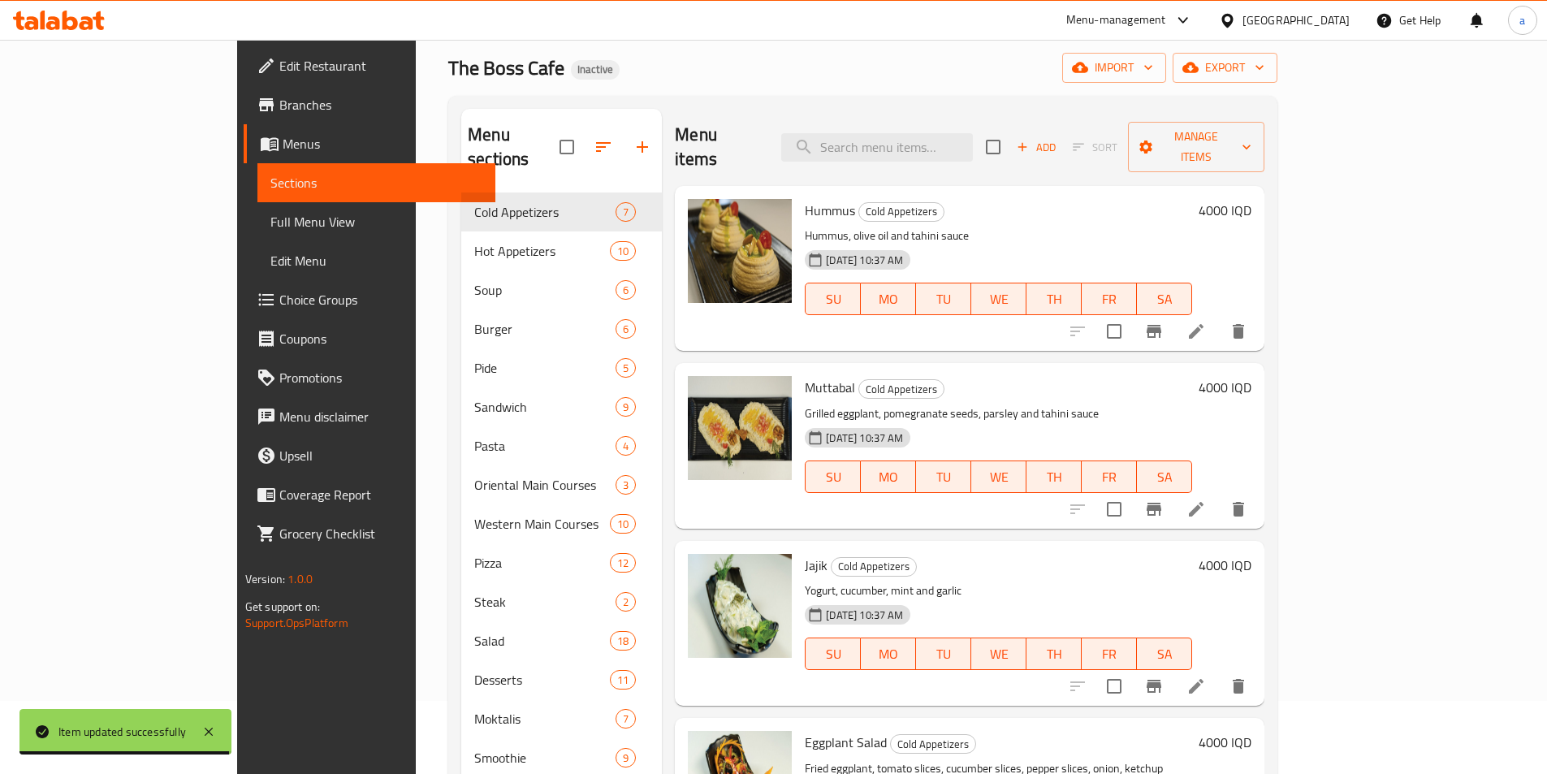
click at [599, 80] on div "The Boss Cafe Inactive import export" at bounding box center [862, 68] width 829 height 30
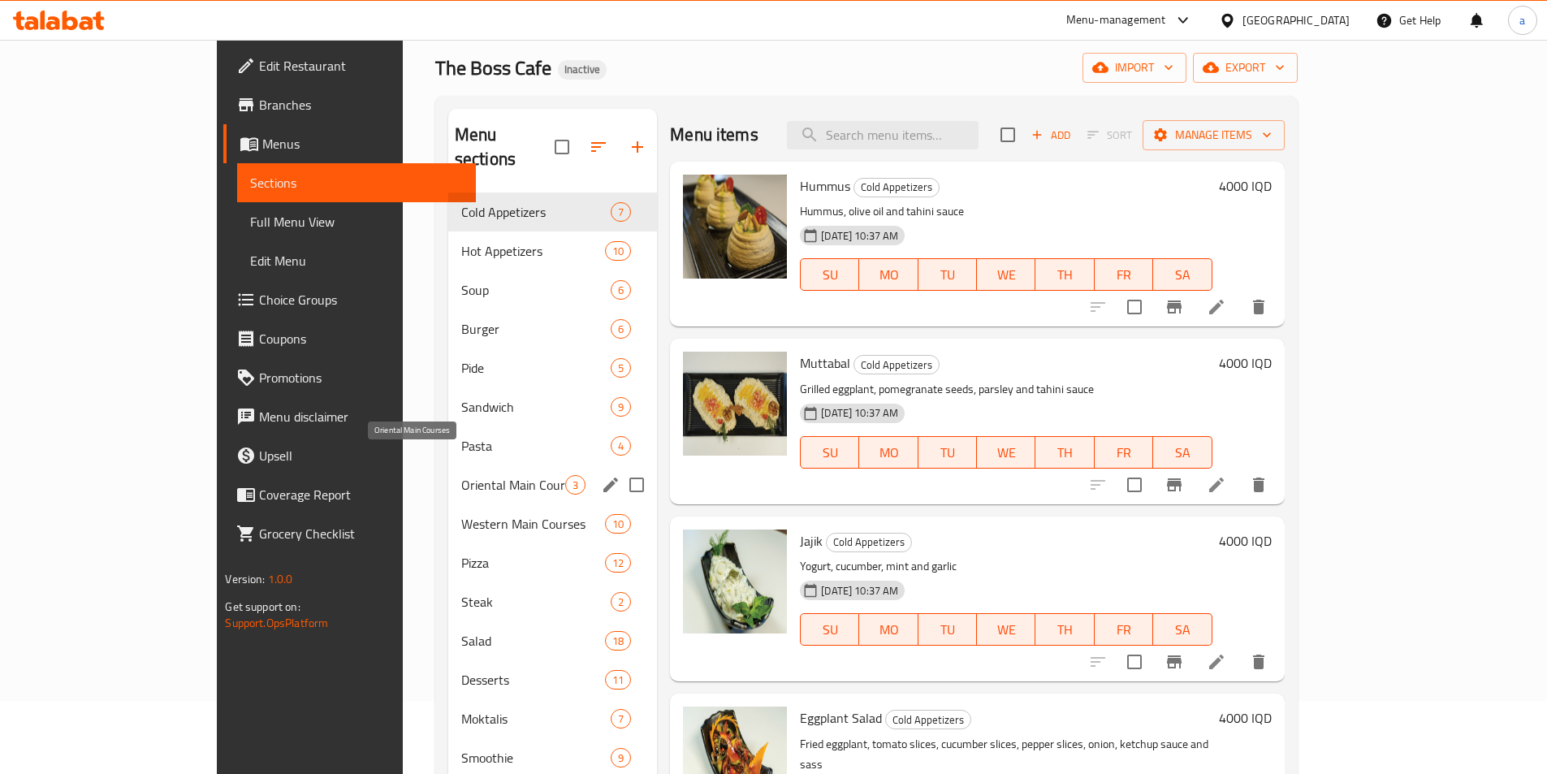
click at [461, 475] on span "Oriental Main Courses" at bounding box center [513, 484] width 104 height 19
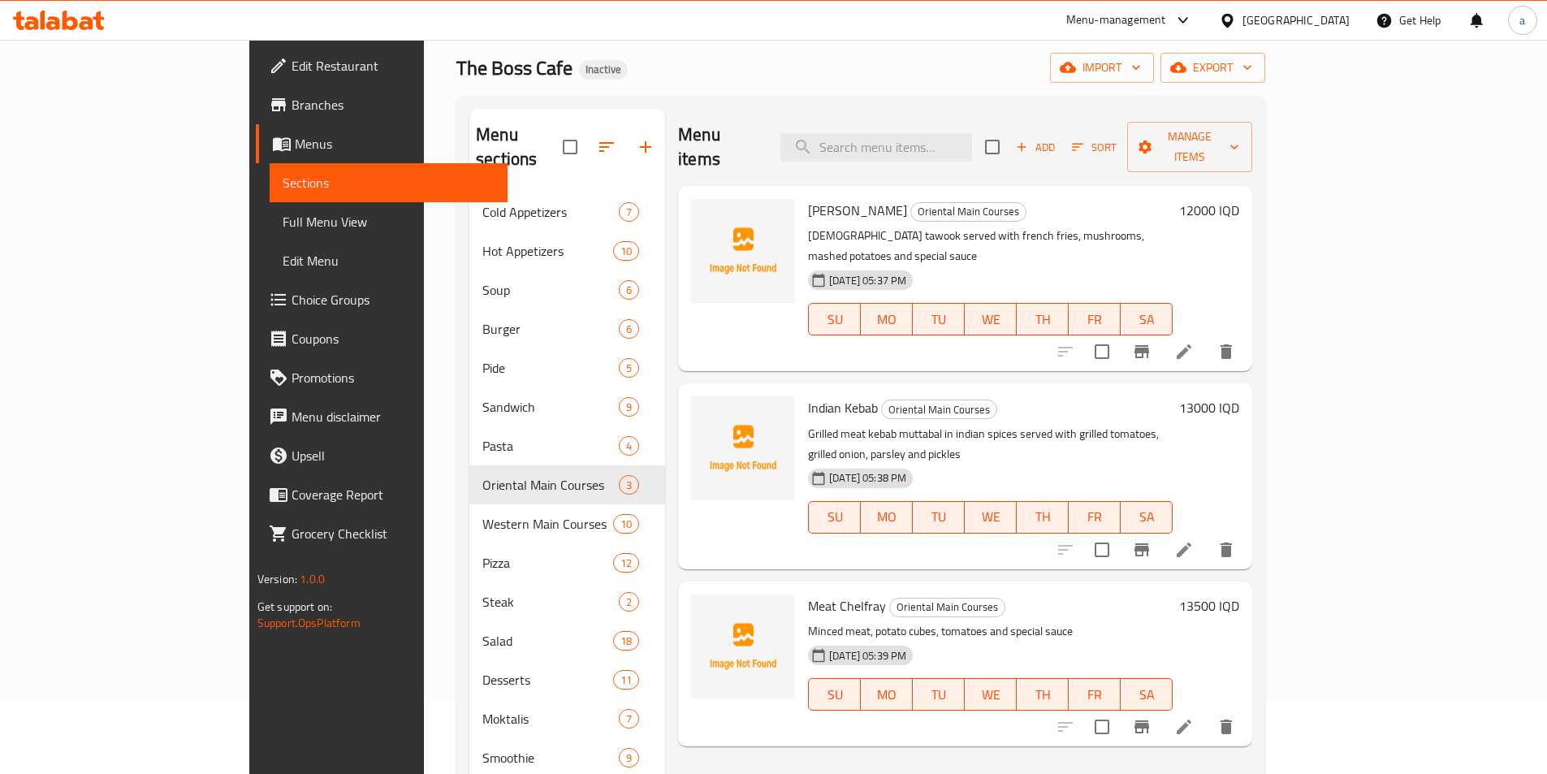
click at [689, 689] on div "Menu items Add Sort Manage items Shish Tawook Oriental Main Courses Shish tawoo…" at bounding box center [958, 544] width 587 height 870
drag, startPoint x: 744, startPoint y: 721, endPoint x: 748, endPoint y: 710, distance: 12.1
click at [744, 721] on div "Menu items Add Sort Manage items Shish Tawook Oriental Main Courses Shish tawoo…" at bounding box center [958, 544] width 587 height 870
drag, startPoint x: 354, startPoint y: 2, endPoint x: 655, endPoint y: 43, distance: 304.1
click at [655, 43] on div "Home / Restaurants management / Menus / Sections The Boss Cafe Inactive import …" at bounding box center [860, 495] width 809 height 992
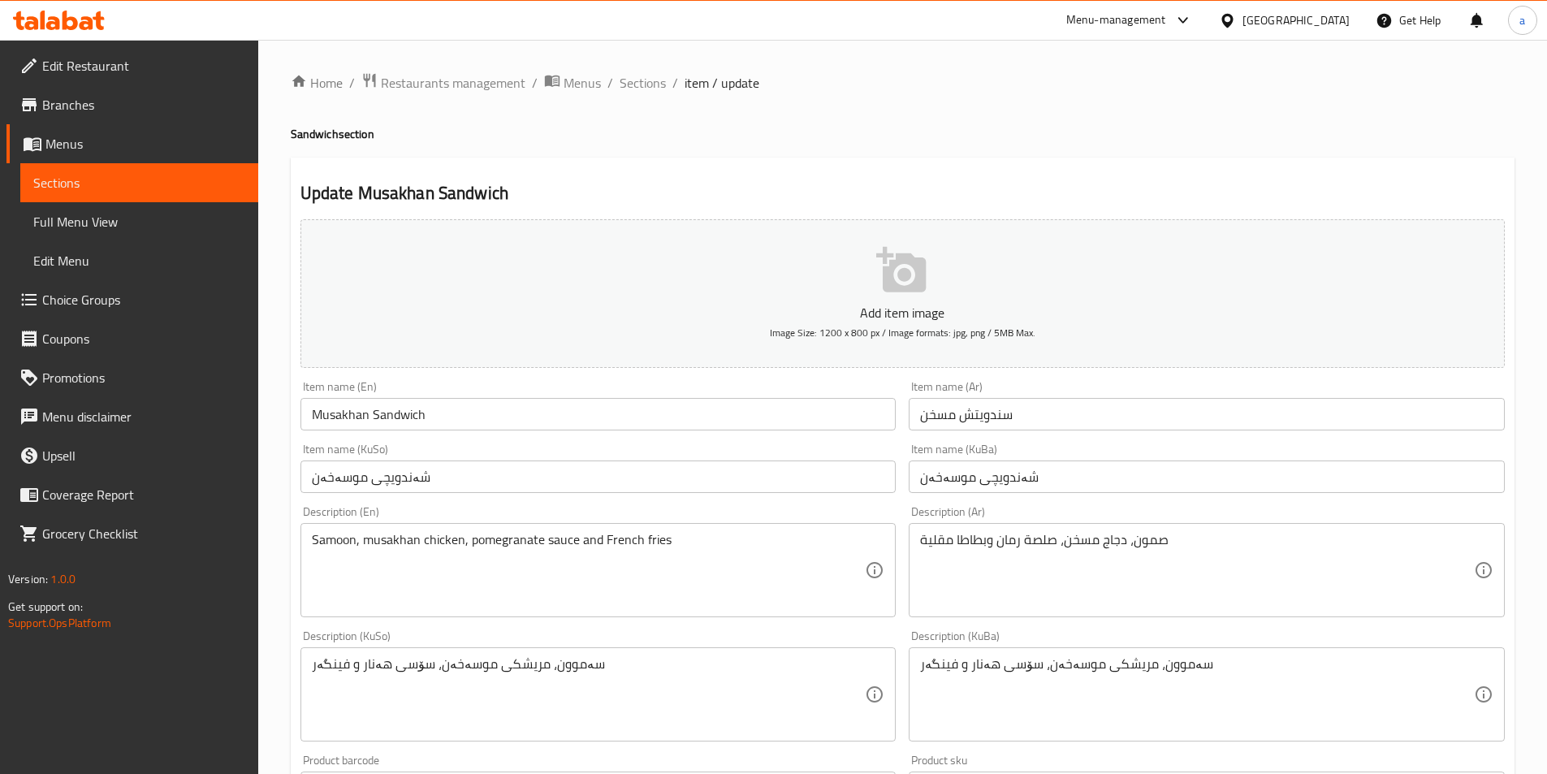
click at [90, 174] on div "Edit Restaurant Branches Menus Sections Full Menu View Edit Menu Choice Groups …" at bounding box center [773, 687] width 1547 height 1294
click at [97, 184] on span "Sections" at bounding box center [139, 182] width 212 height 19
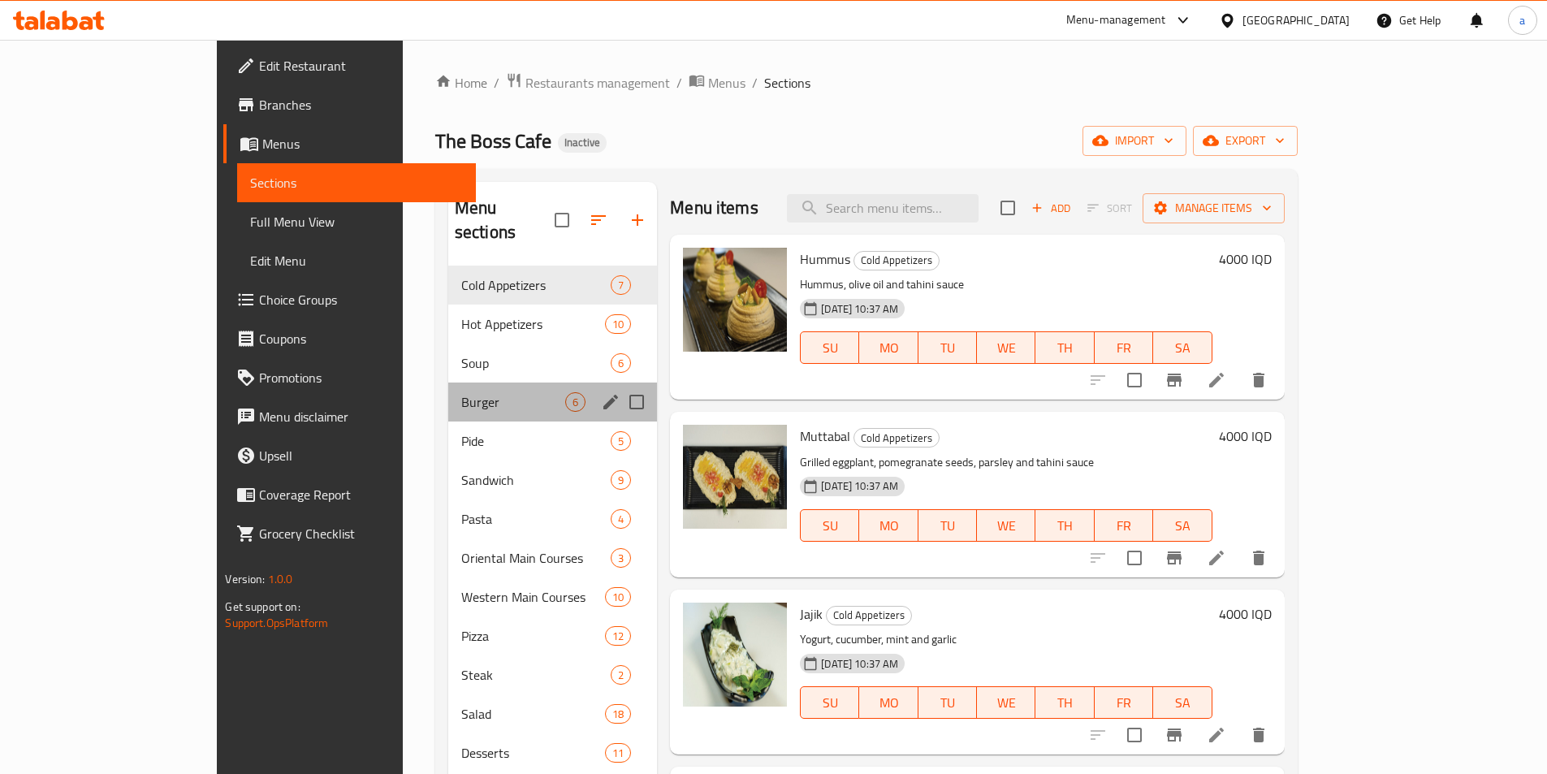
click at [448, 392] on div "Burger 6" at bounding box center [552, 401] width 209 height 39
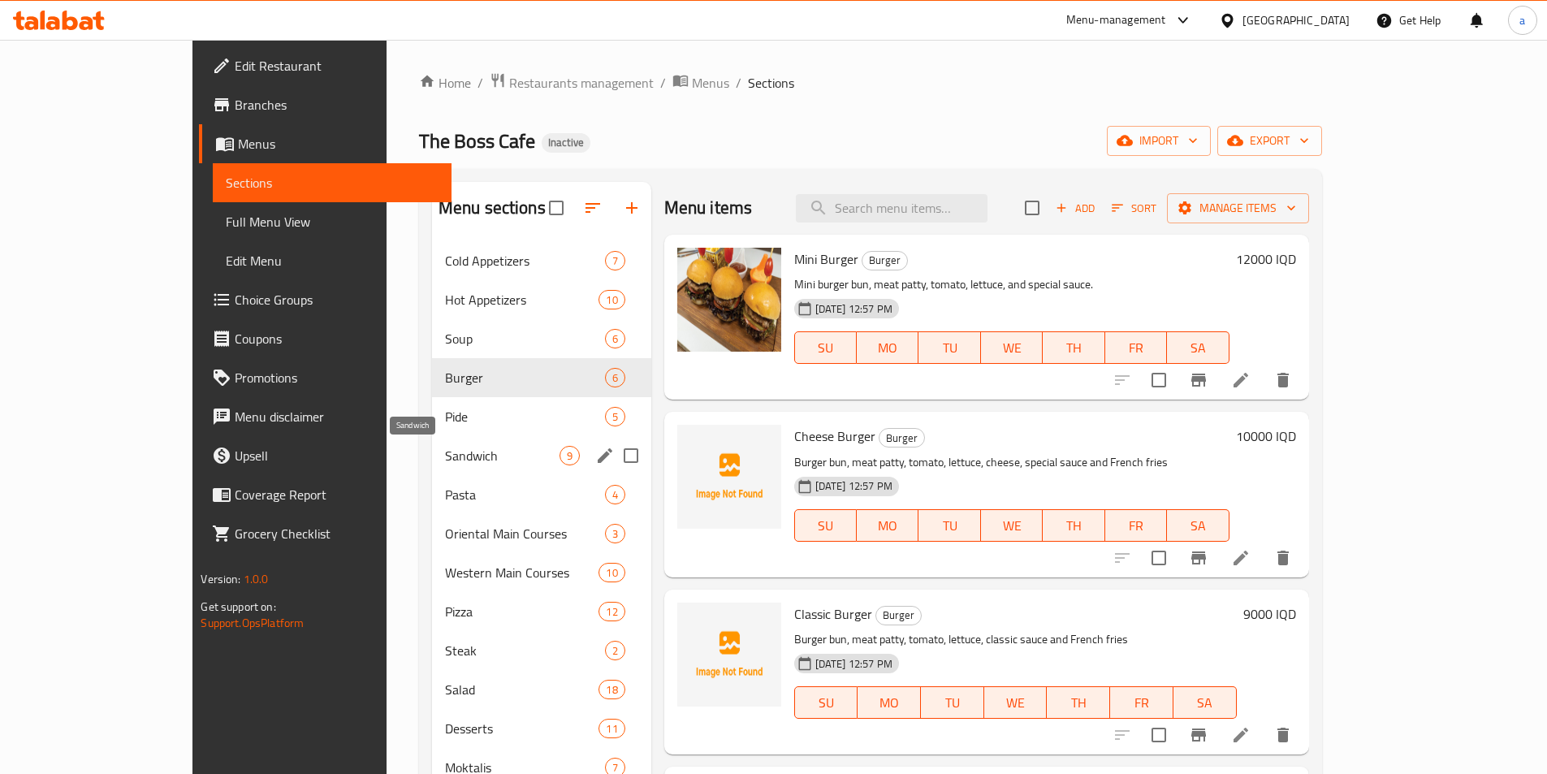
click at [445, 453] on span "Sandwich" at bounding box center [502, 455] width 114 height 19
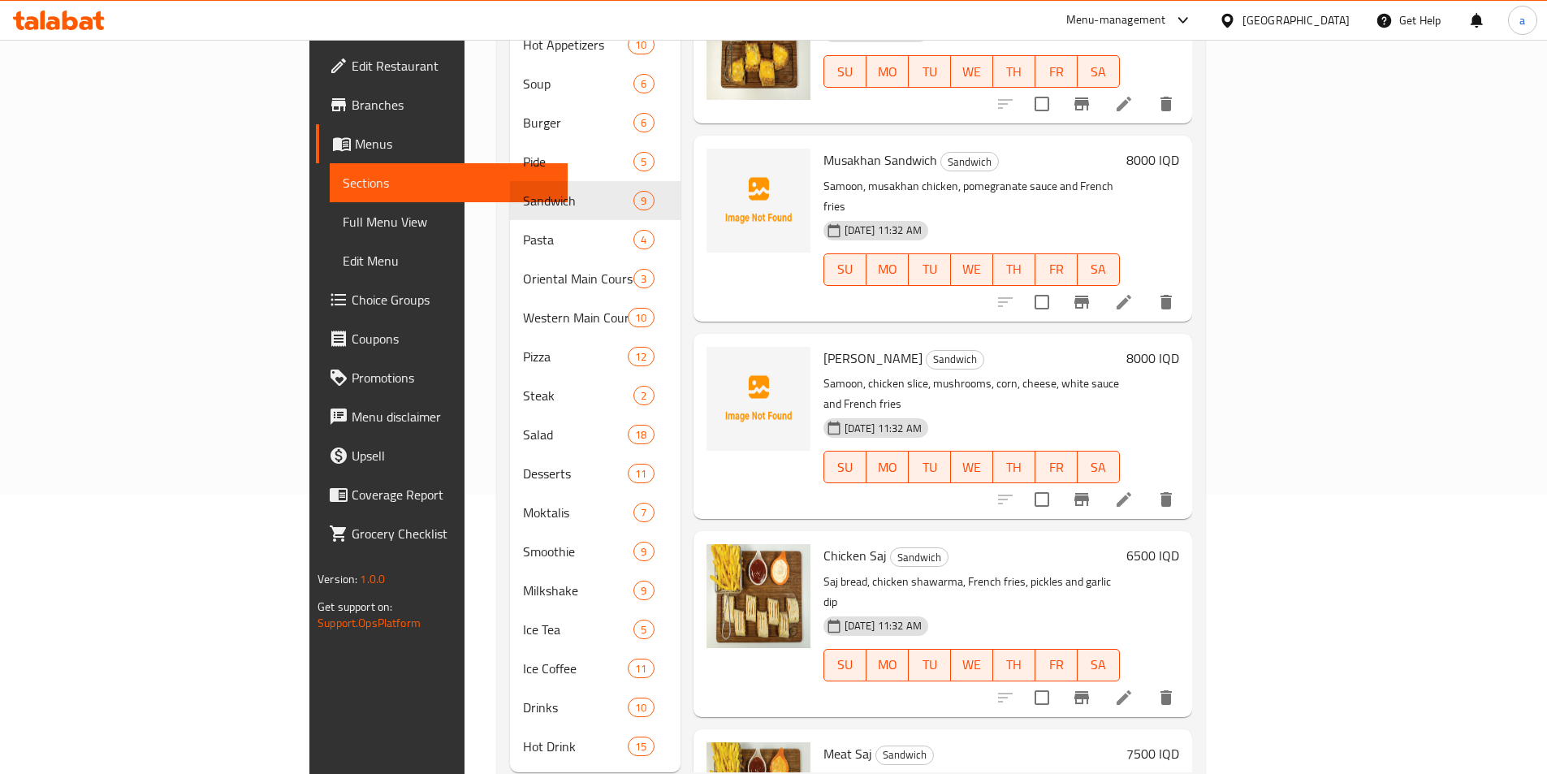
scroll to position [299, 0]
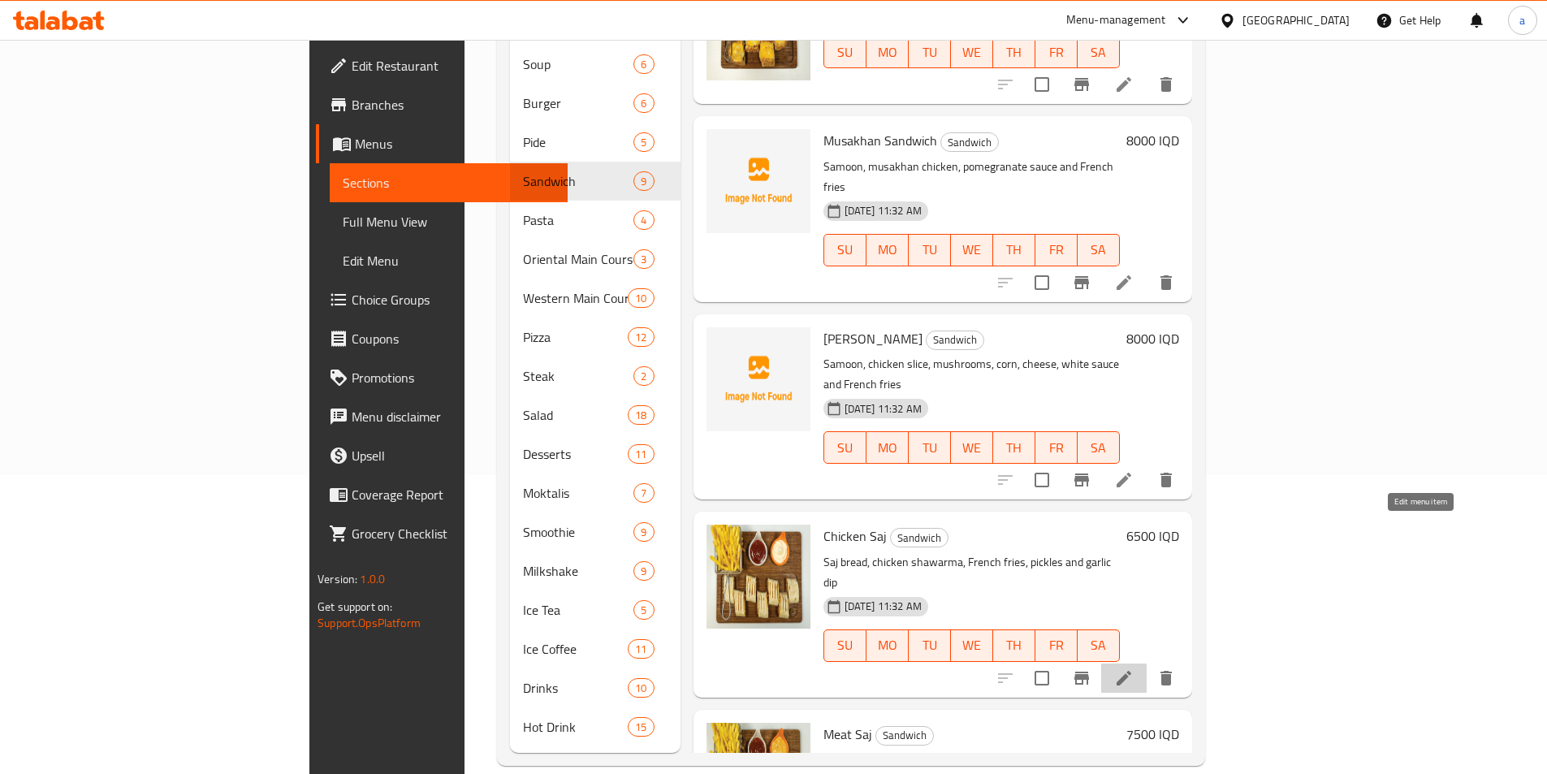
click at [1131, 671] on icon at bounding box center [1124, 678] width 15 height 15
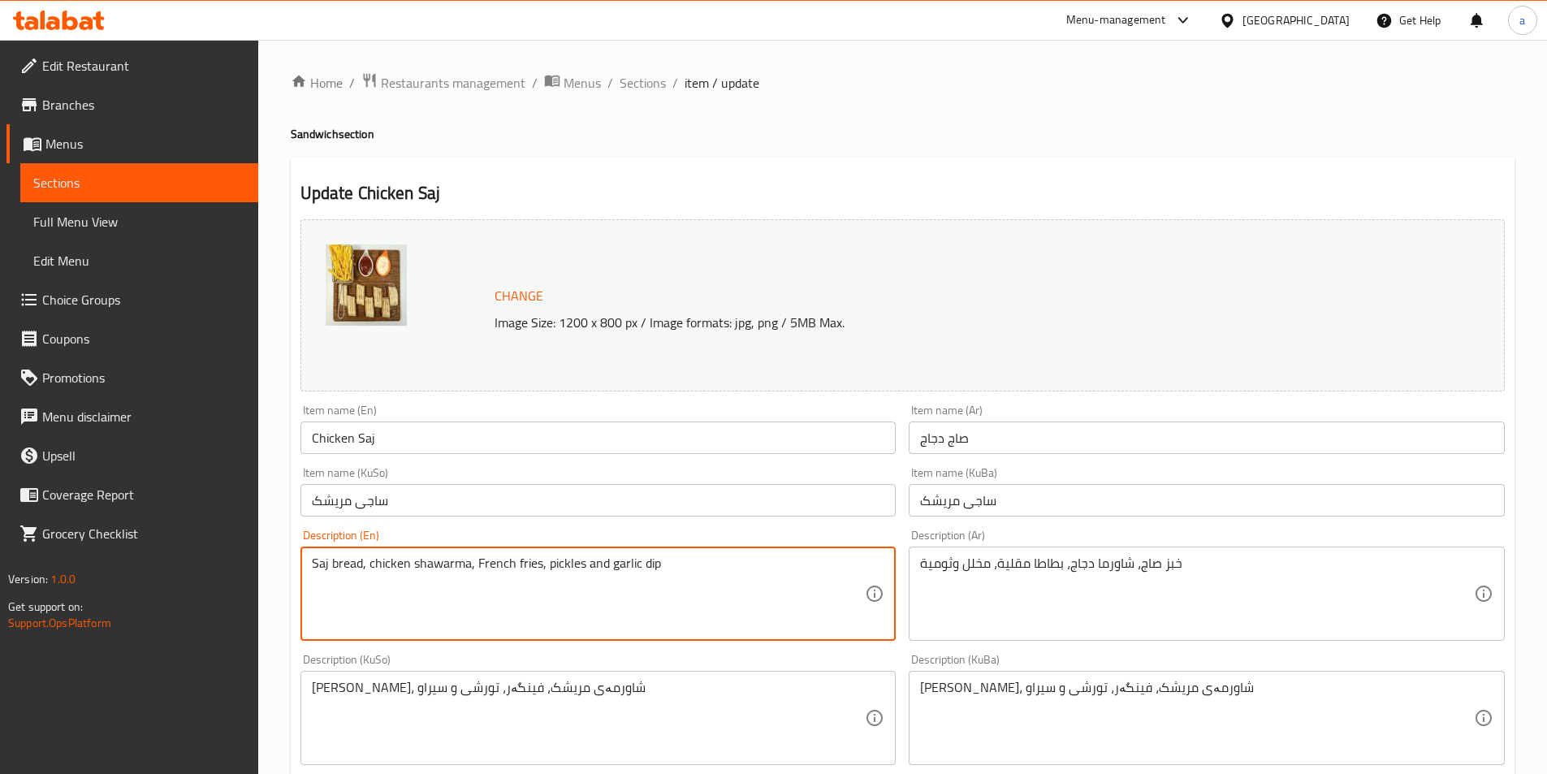
click at [350, 564] on textarea "Saj bread, chicken shawarma, French fries, pickles and garlic dip" at bounding box center [589, 593] width 554 height 77
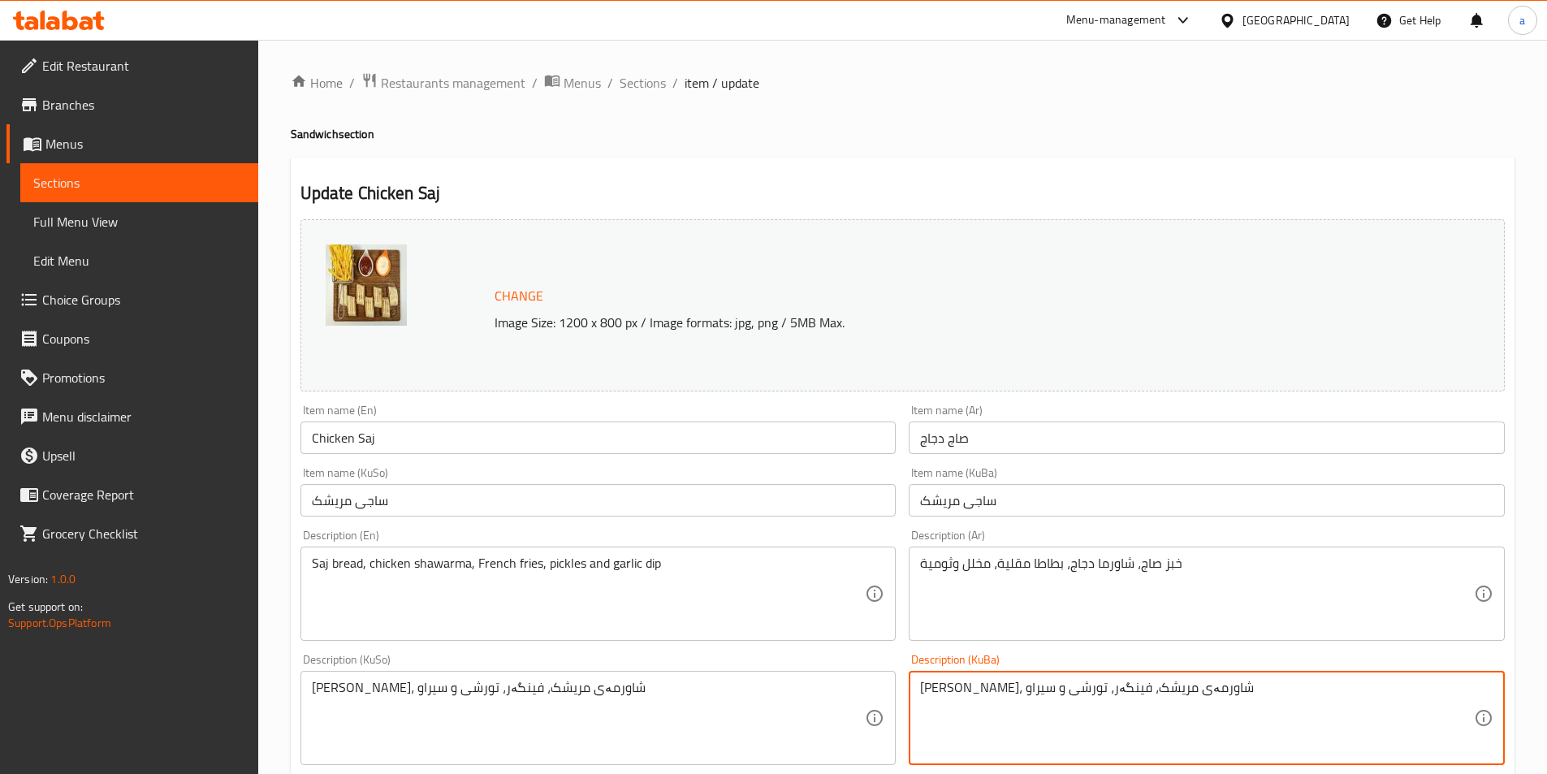
drag, startPoint x: 1181, startPoint y: 693, endPoint x: 1194, endPoint y: 692, distance: 13.9
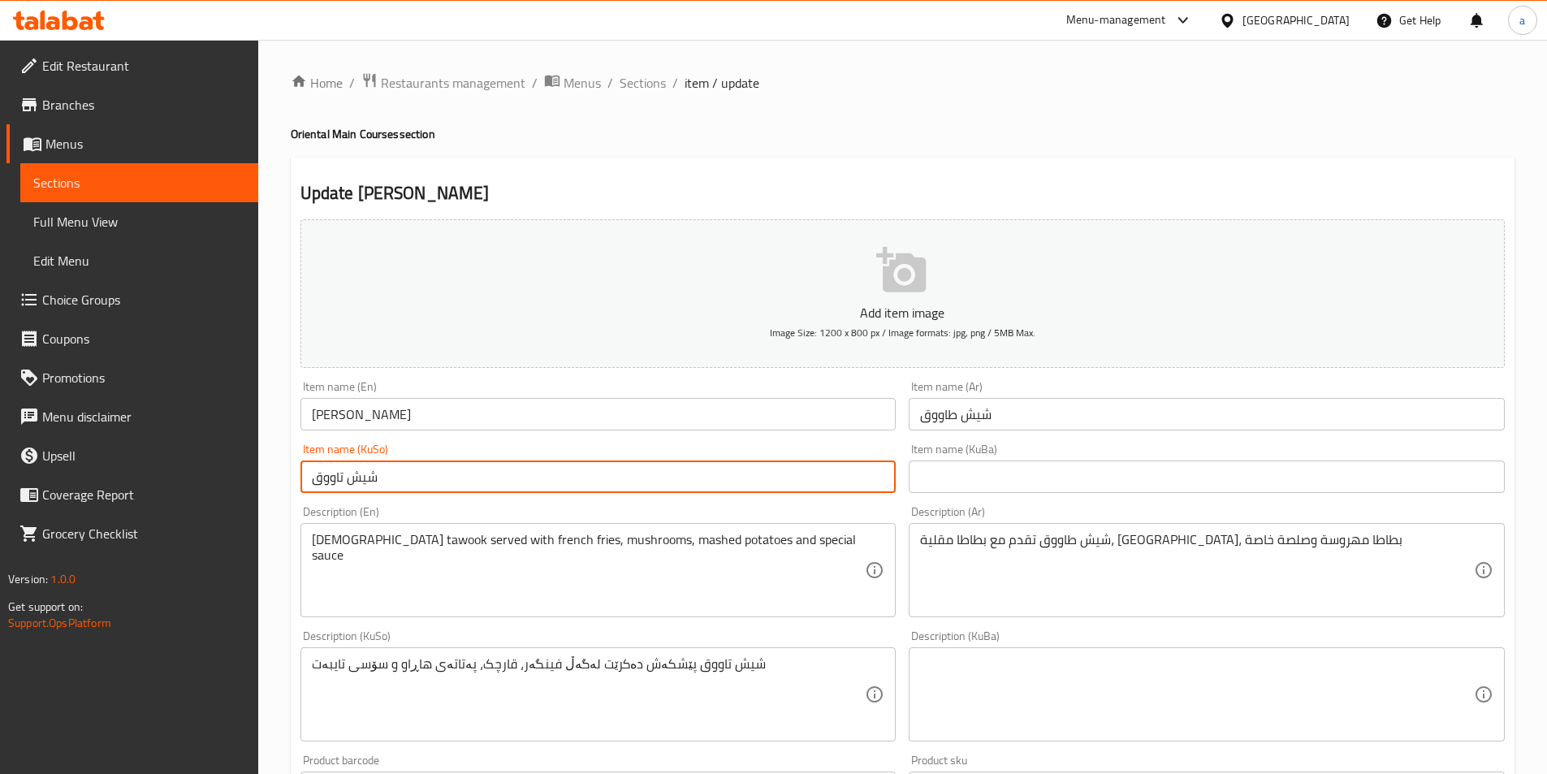
drag, startPoint x: 590, startPoint y: 487, endPoint x: 201, endPoint y: 438, distance: 392.9
click at [201, 438] on div "Edit Restaurant Branches Menus Sections Full Menu View Edit Menu Choice Groups …" at bounding box center [773, 687] width 1547 height 1294
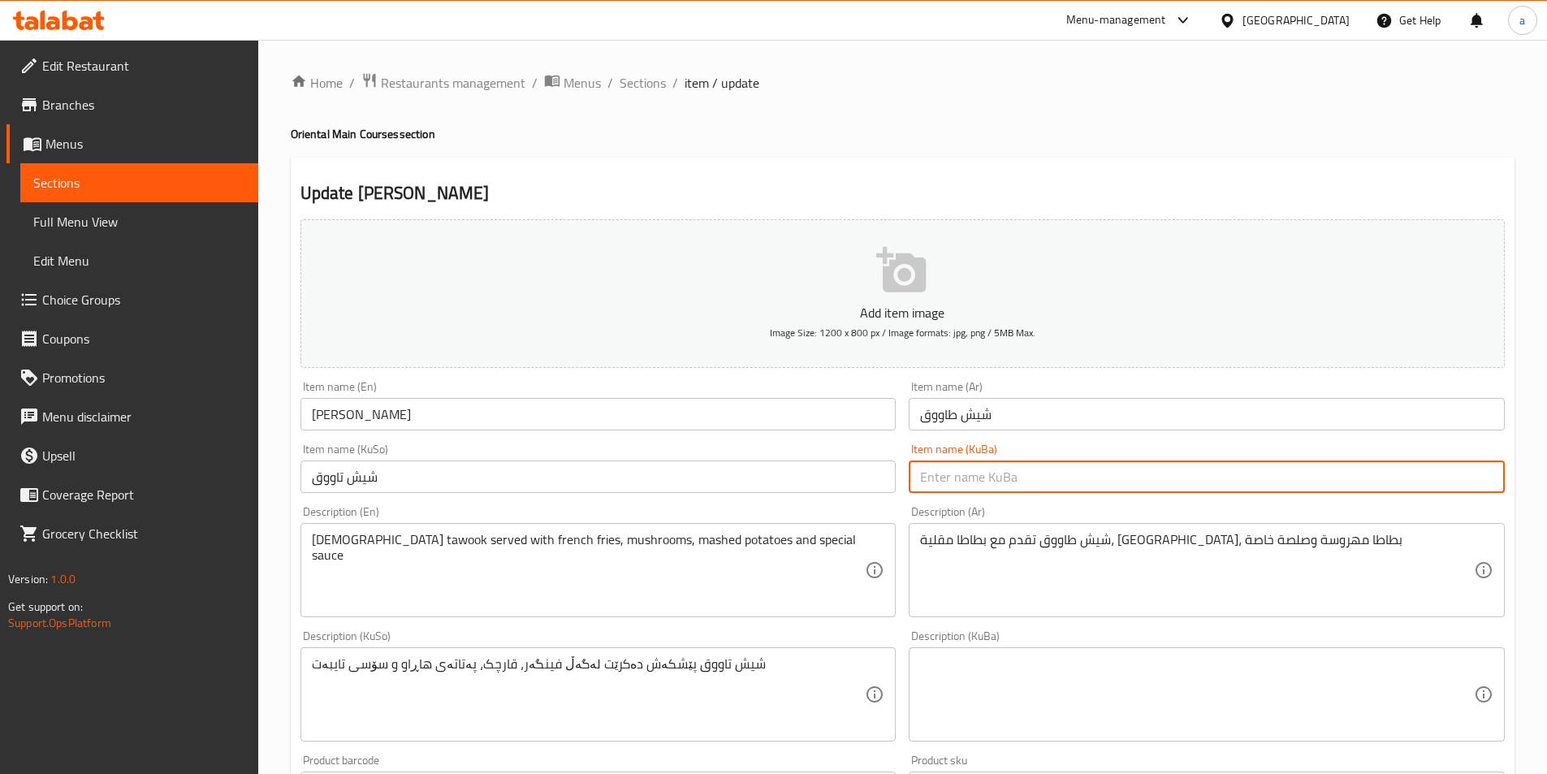
click at [988, 482] on input "text" at bounding box center [1207, 476] width 596 height 32
paste input "شيش تاووق"
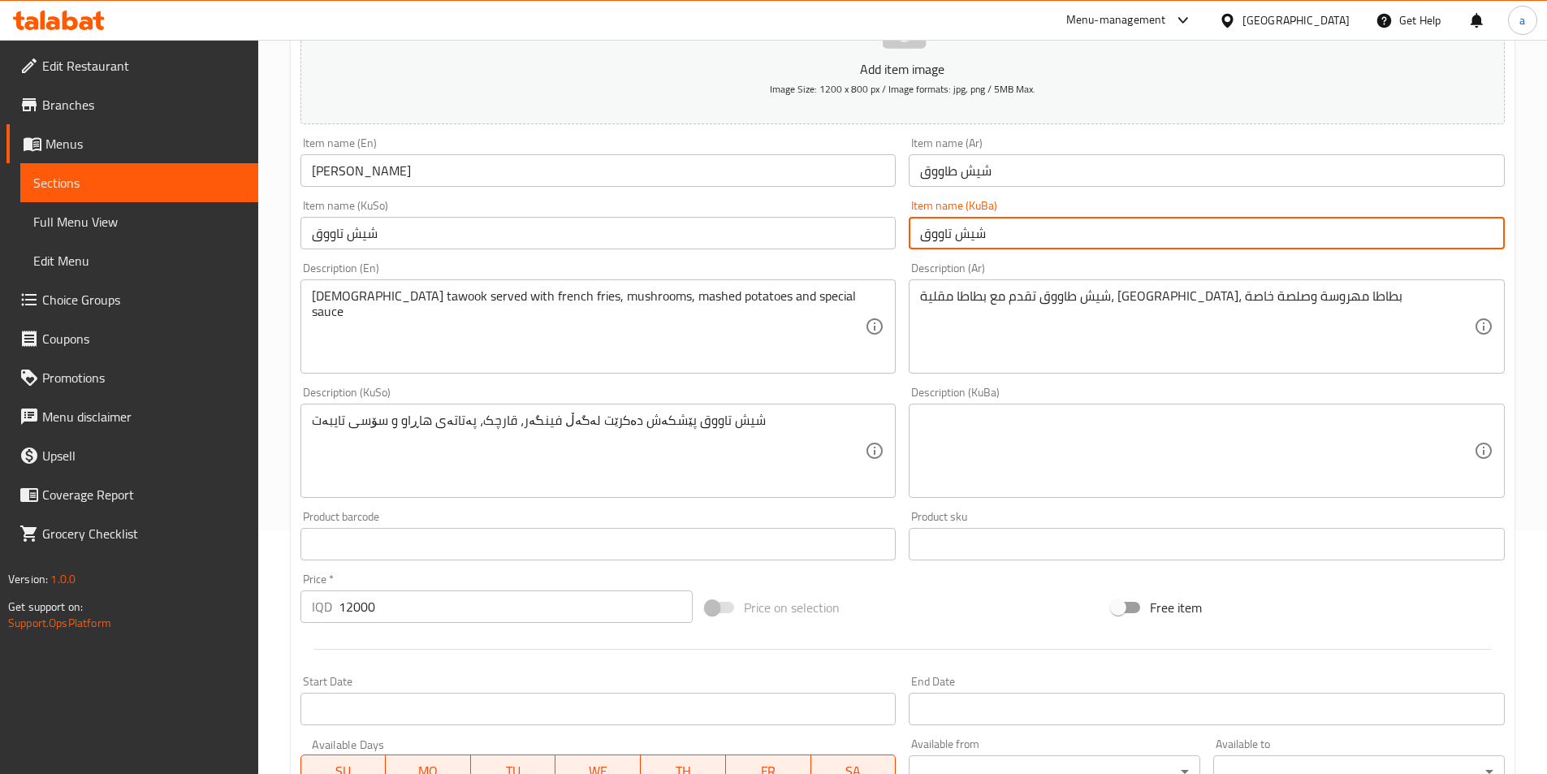
type input "شيش تاووق"
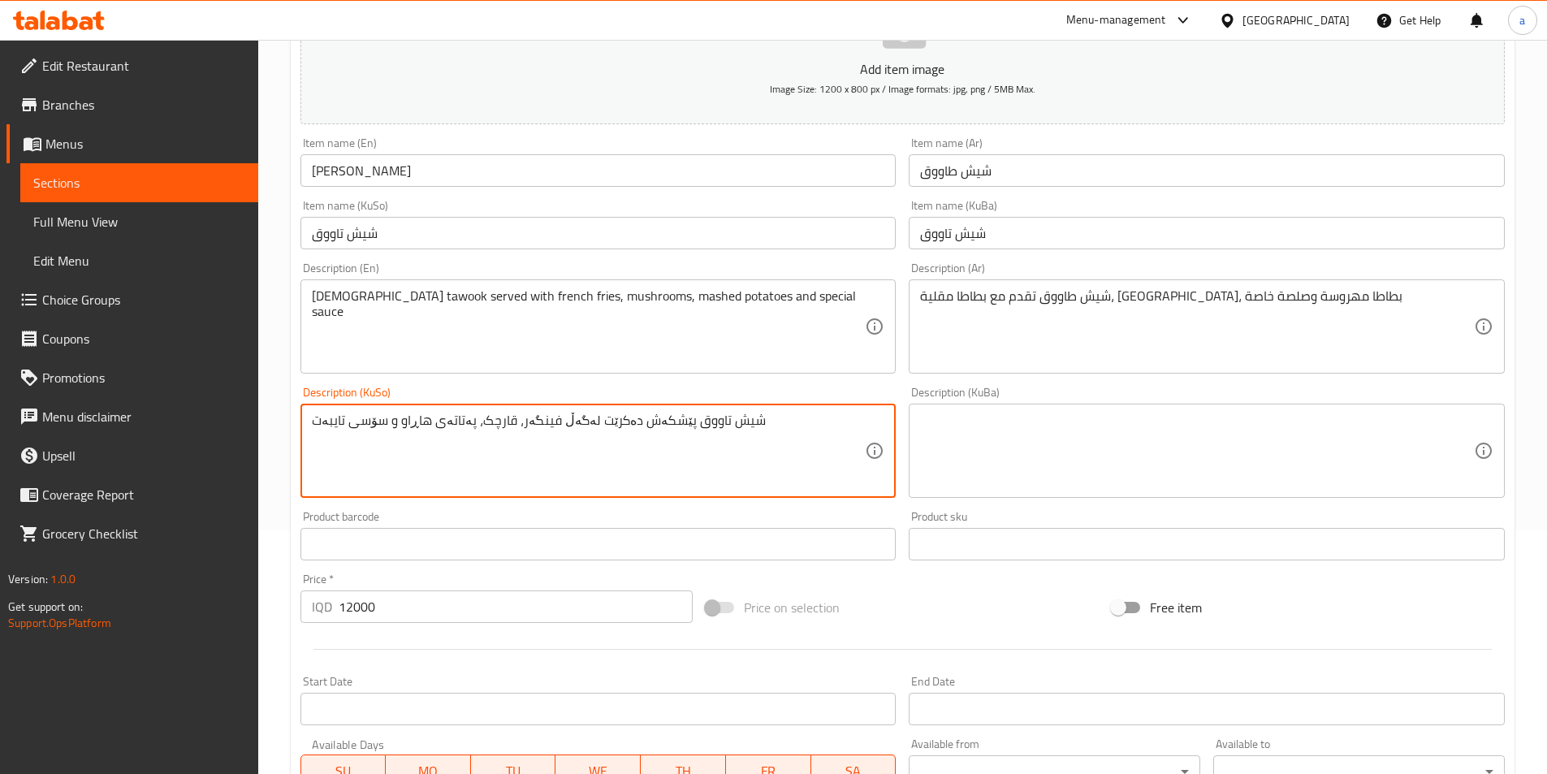
paste textarea "و برنج"
drag, startPoint x: 515, startPoint y: 423, endPoint x: 528, endPoint y: 428, distance: 13.9
click at [528, 428] on textarea "شيش تاووق پێشکەش دەکرێت لەگەڵ فینگەر، قارچک، پەتاتەی هاڕاو و سۆسی تایبەت و برنج" at bounding box center [589, 450] width 554 height 77
type textarea "شيش تاووق پێشکەش دەکرێت لەگەڵ فینگەر، قارچک، پەتاتەی هاڕاو، سۆسی تایبەت و برنج"
click at [1050, 469] on textarea at bounding box center [1197, 450] width 554 height 77
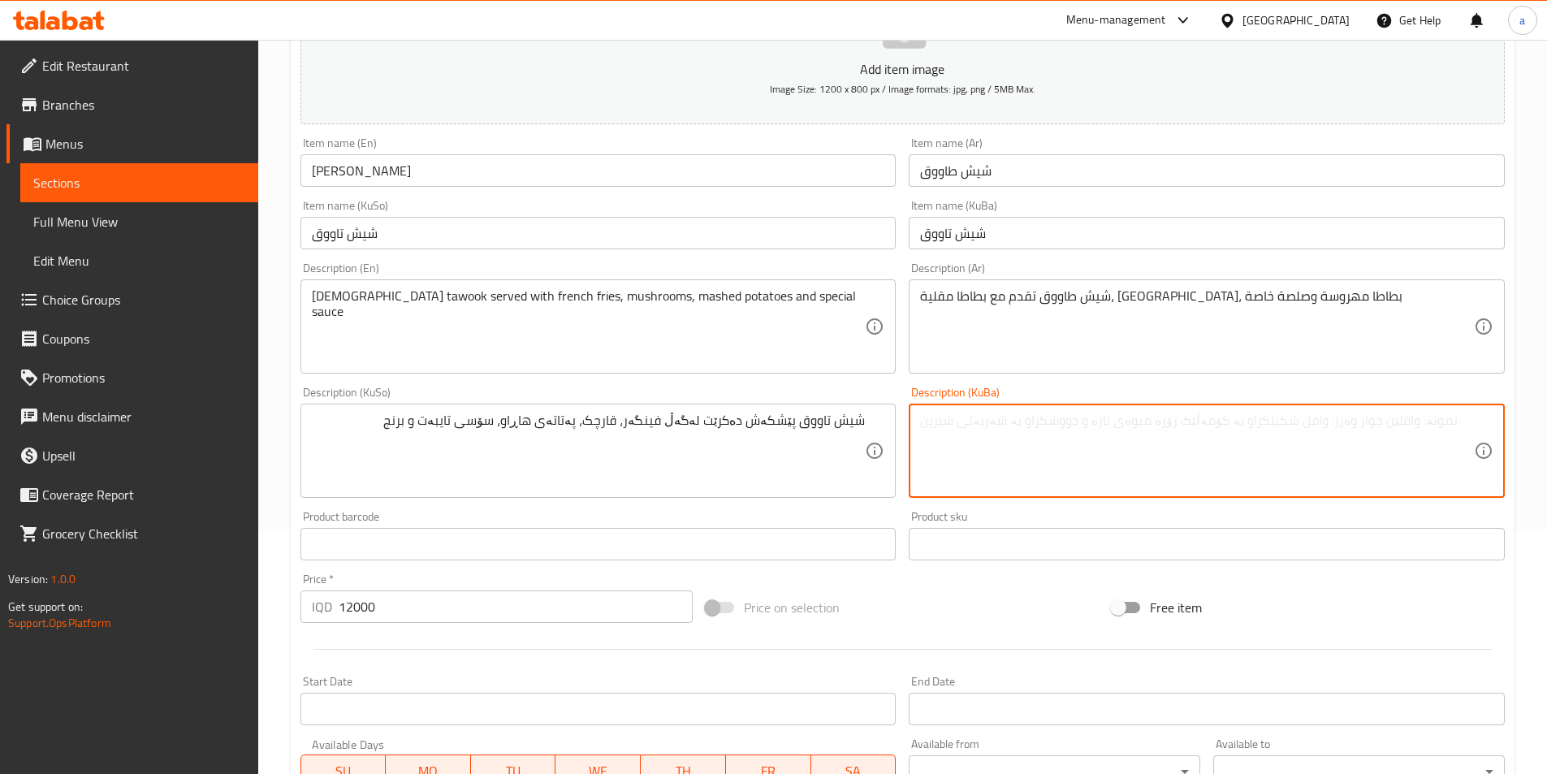
paste textarea "شيش تاووق پێشکەش دەکرێت لەگەڵ فینگەر، قارچک، پەتاتەی هاڕاو، سۆسی تایبەت و برنج"
type textarea "شيش تاووق پێشکەش دەکرێت لەگەڵ فینگەر، قارچک، پەتاتەی هاڕاو، سۆسی تایبەت و برنج"
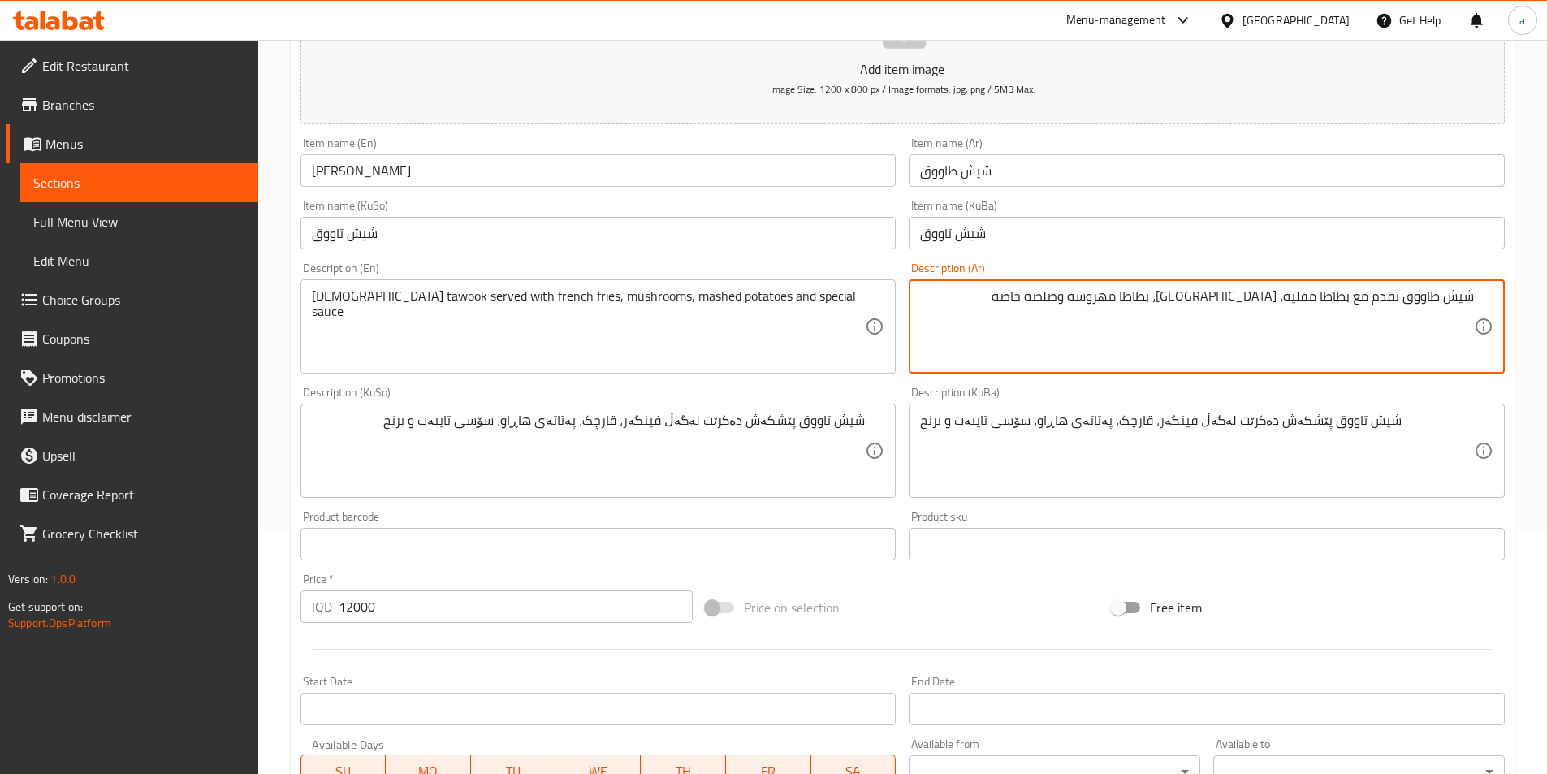
click at [1049, 304] on textarea "شيش طاووق تقدم مع بطاطا مقلية، [GEOGRAPHIC_DATA]، بطاطا مهروسة وصلصة خاصة" at bounding box center [1197, 326] width 554 height 77
drag, startPoint x: 1158, startPoint y: 297, endPoint x: 1168, endPoint y: 298, distance: 10.6
click at [1168, 298] on textarea "شيش طاووق تقدم مع بطاطا مقلية، [GEOGRAPHIC_DATA]، بطاطا مهروسة وصلصة خاصة" at bounding box center [1197, 326] width 554 height 77
click at [1037, 292] on textarea "شيش طاووق تقدم مع بطاطا مقلية، [GEOGRAPHIC_DATA]، بطاطا مهروسة، صلصة خاصة" at bounding box center [1197, 326] width 554 height 77
paste textarea "وأرز"
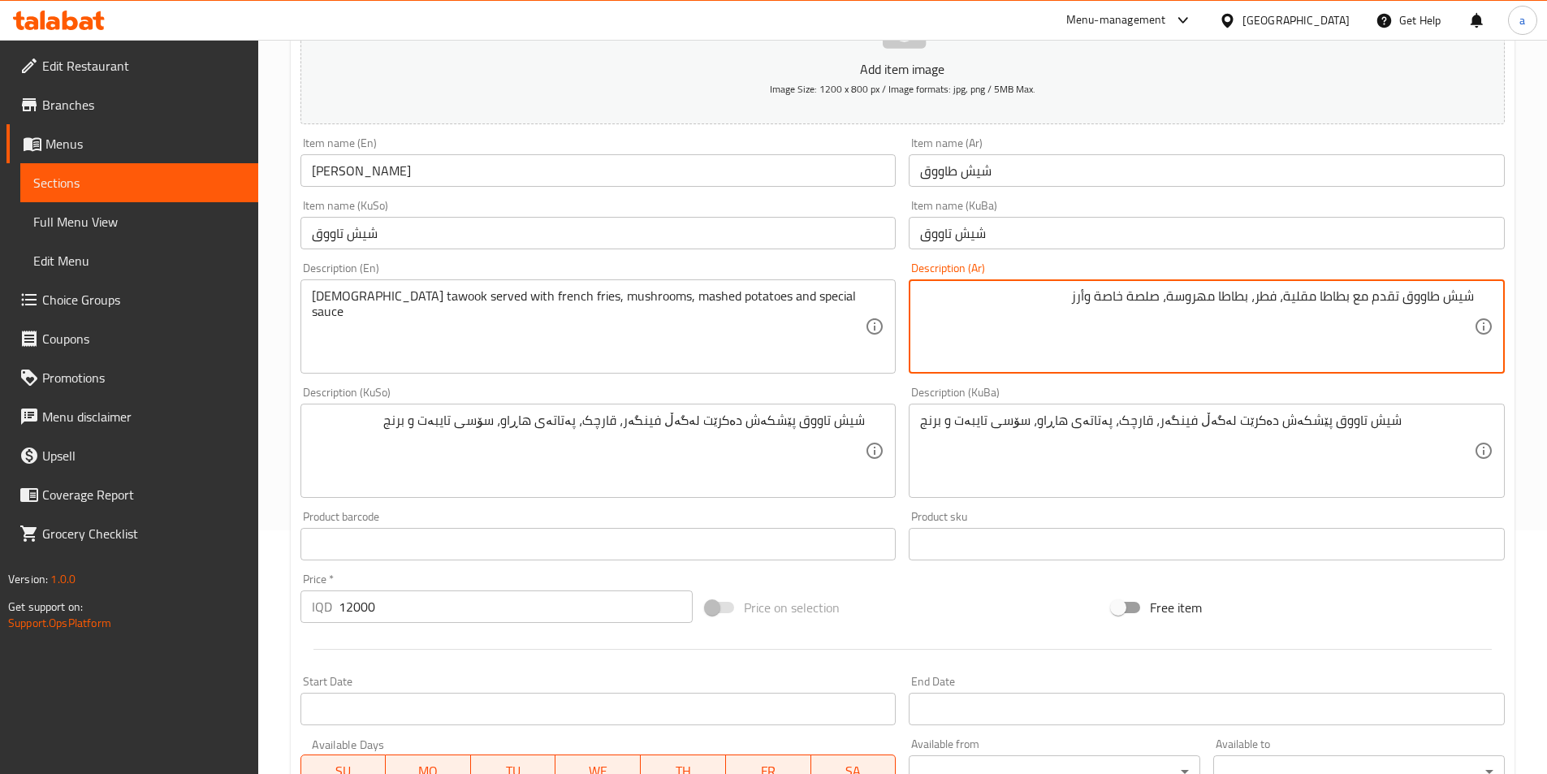
type textarea "شيش طاووق تقدم مع بطاطا مقلية، فطر، بطاطا مهروسة، صلصة خاصة وأرز"
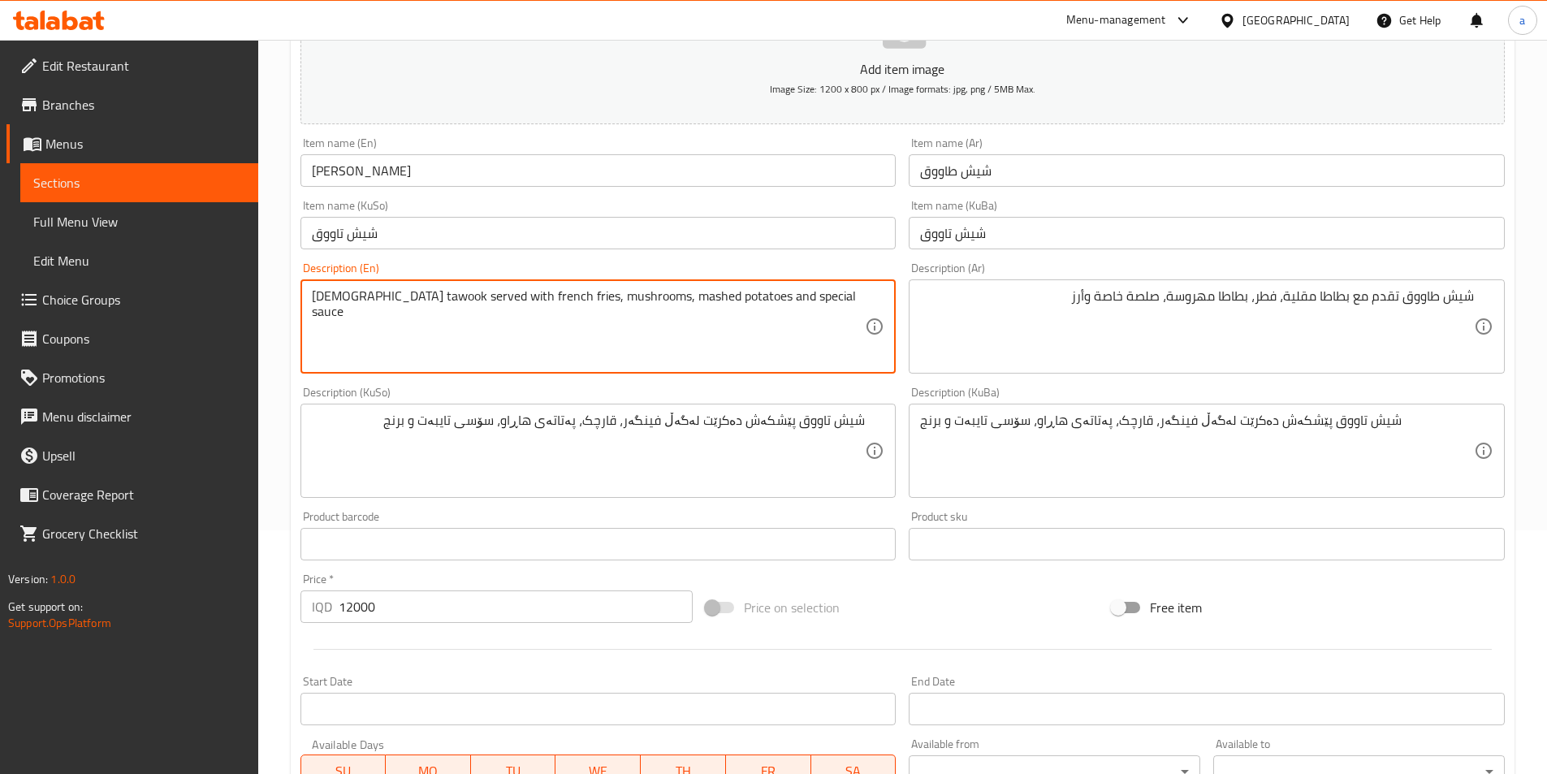
paste textarea "and rice"
click at [701, 294] on textarea "[DEMOGRAPHIC_DATA] tawook served with french fries, mushrooms, mashed potatoes …" at bounding box center [589, 326] width 554 height 77
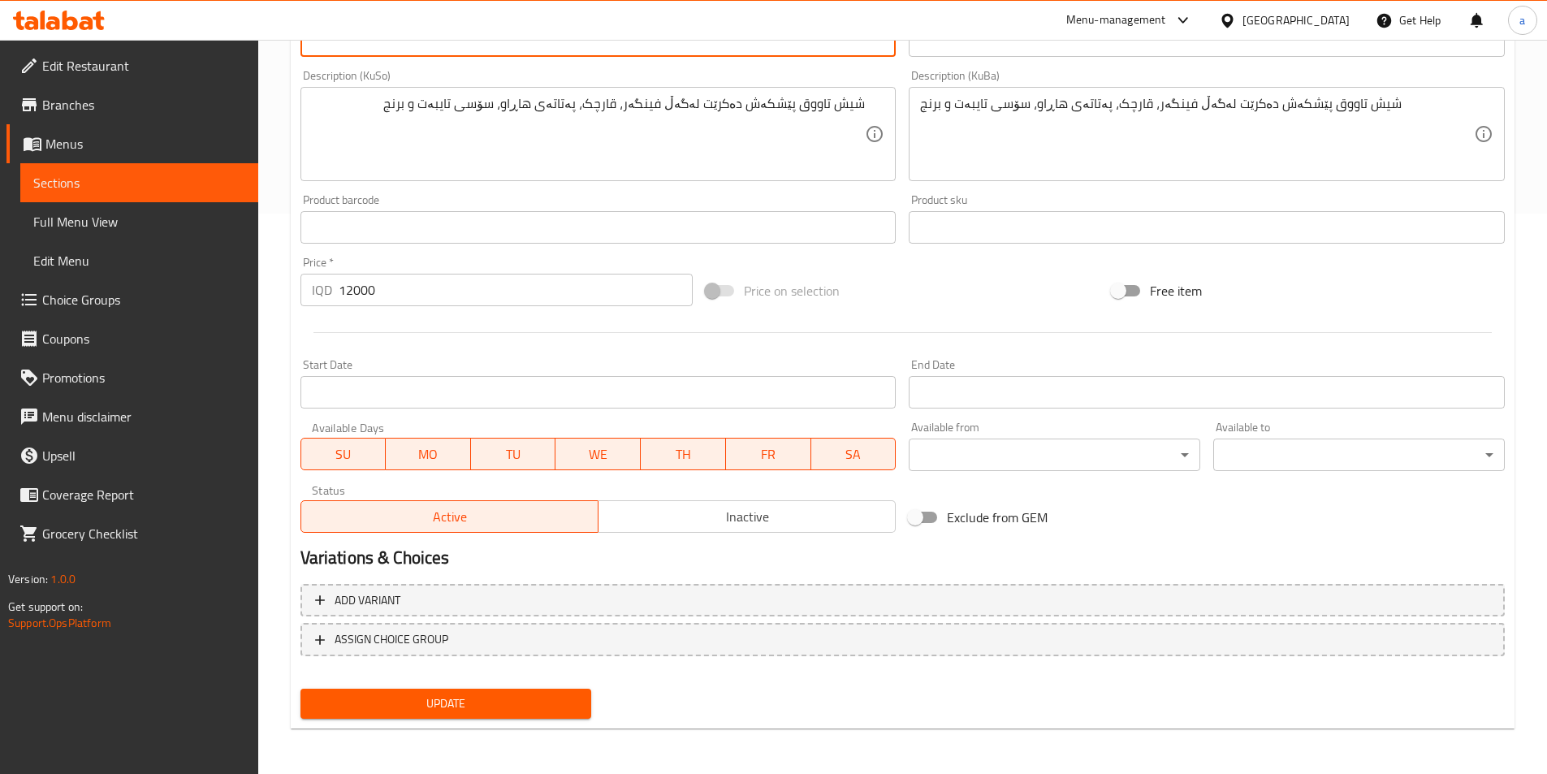
click at [486, 702] on div "Update" at bounding box center [446, 703] width 305 height 43
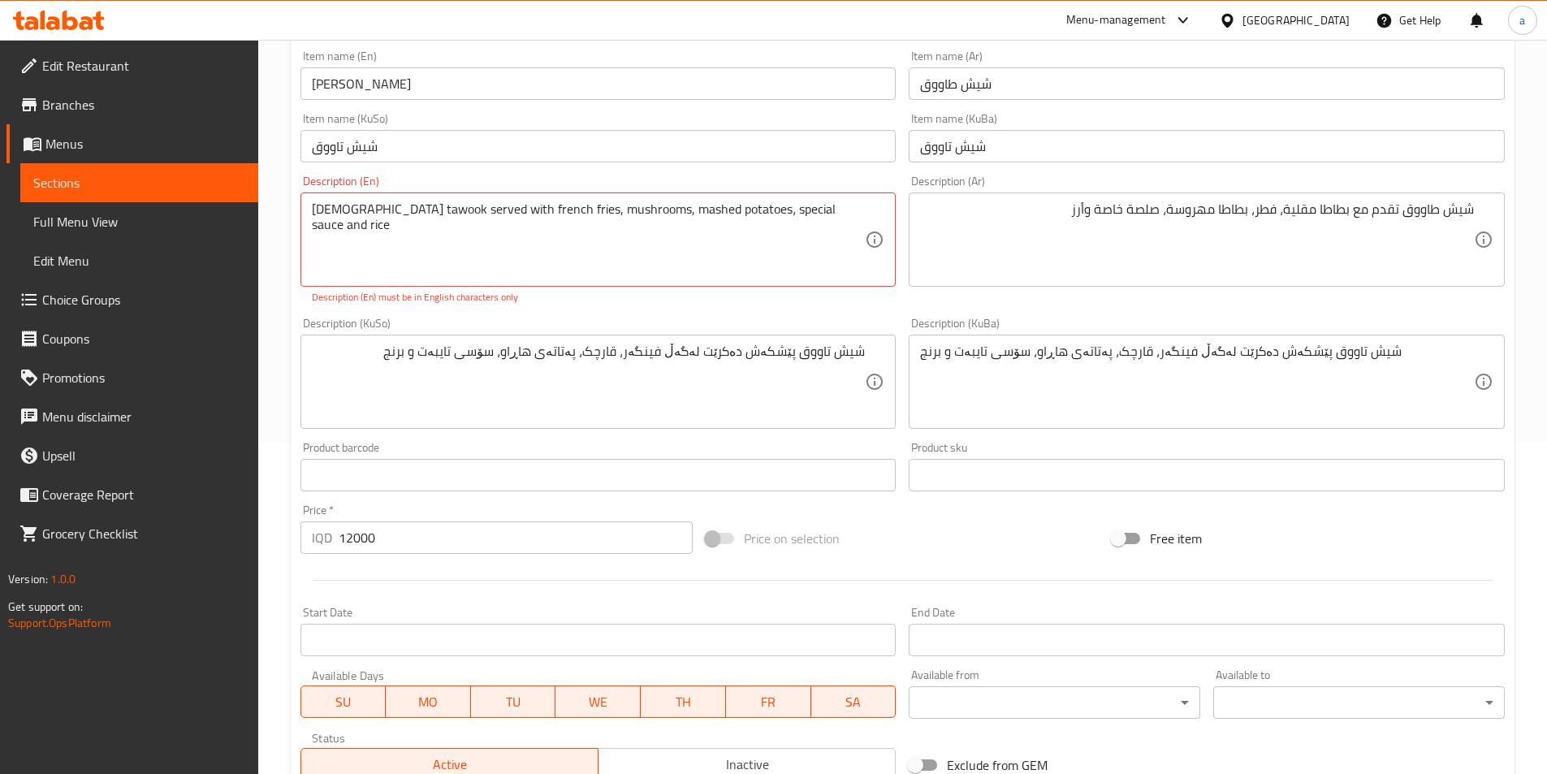
scroll to position [317, 0]
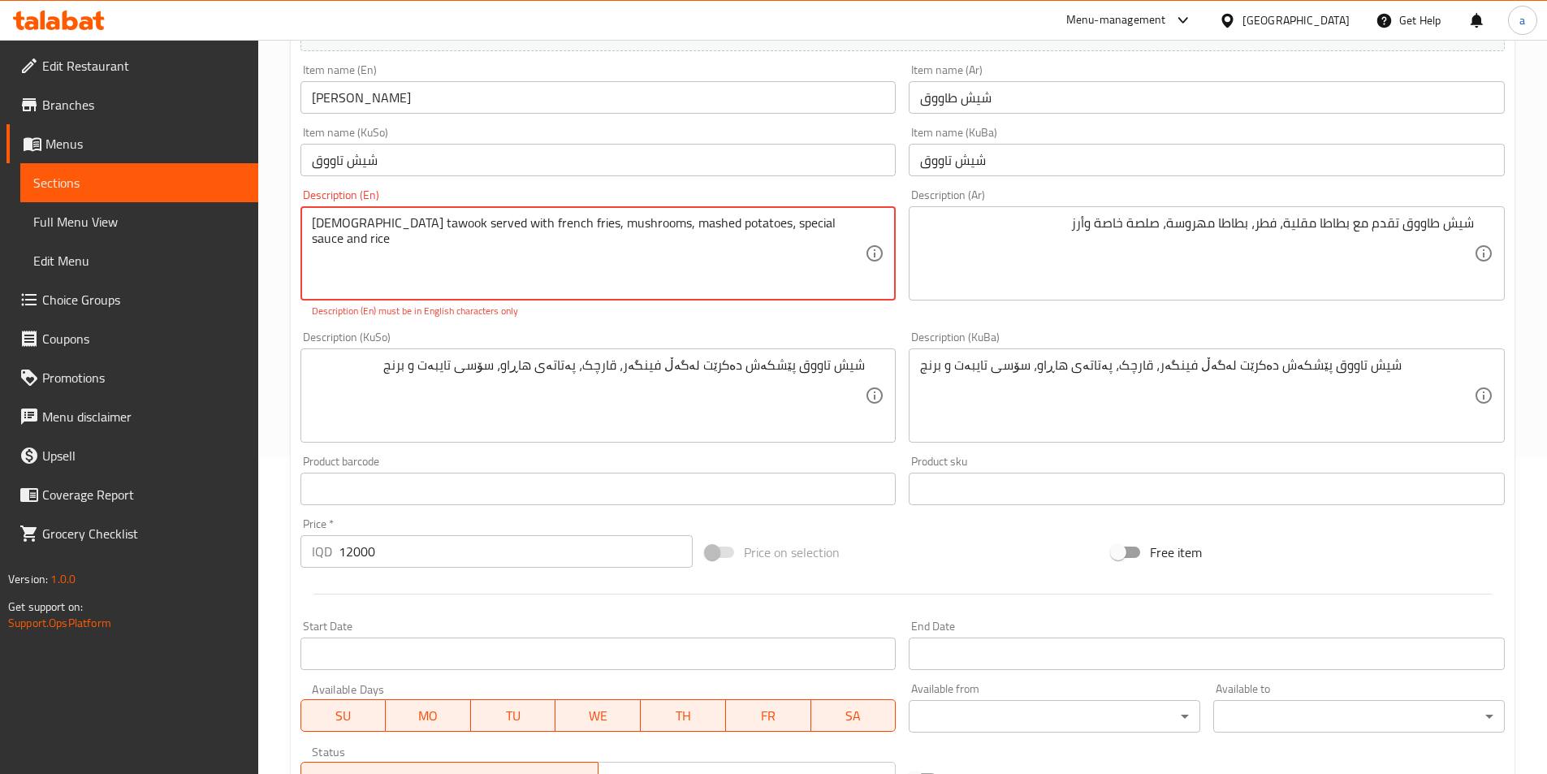
drag, startPoint x: 849, startPoint y: 229, endPoint x: 210, endPoint y: 282, distance: 641.2
click at [210, 282] on div "Edit Restaurant Branches Menus Sections Full Menu View Edit Menu Choice Groups …" at bounding box center [773, 379] width 1547 height 1312
paste textarea ","
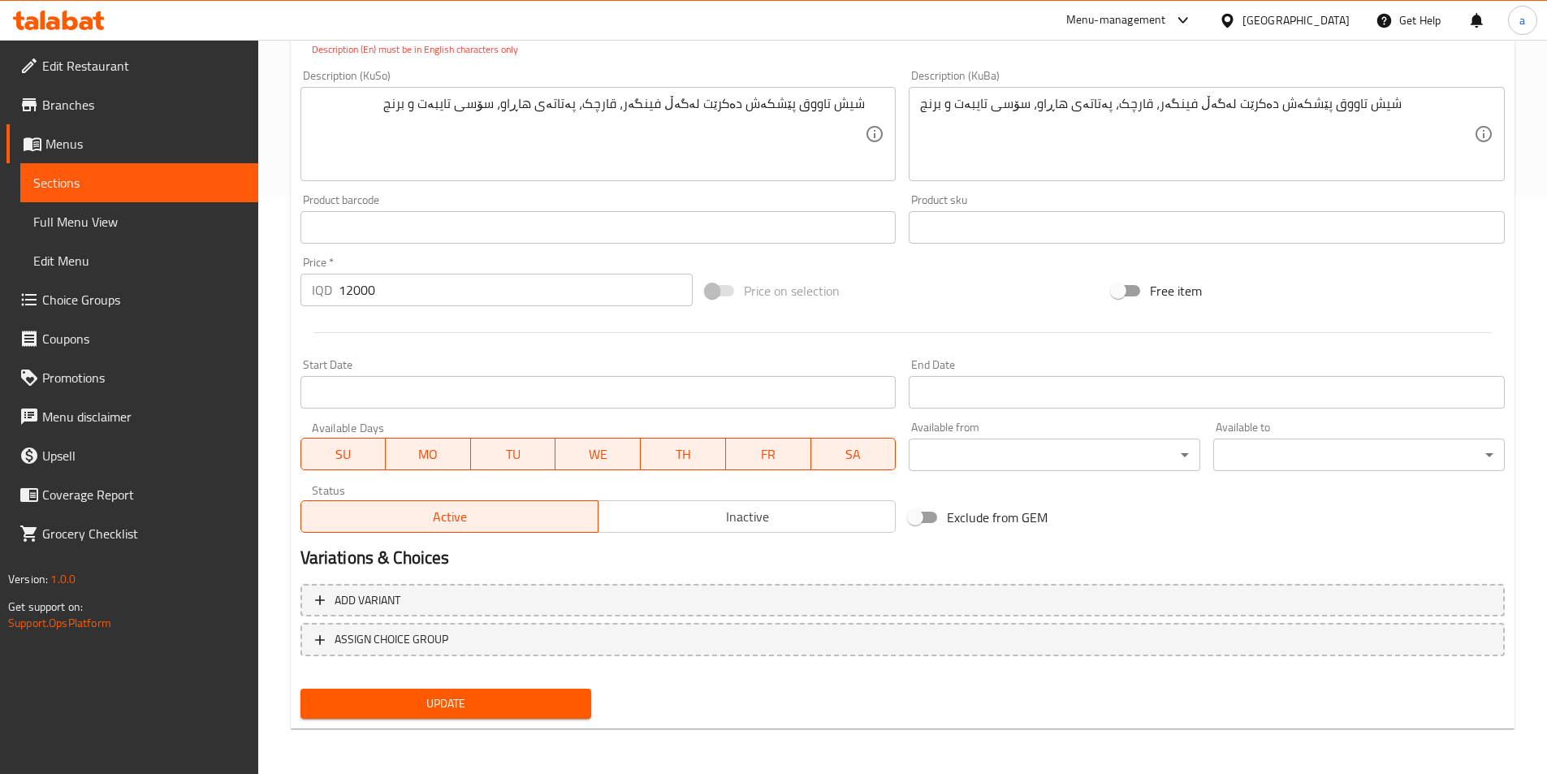
type textarea "[DEMOGRAPHIC_DATA] tawook served with french fries, mushrooms, mashed potatoes,…"
click at [896, 303] on div "Price on selection" at bounding box center [902, 291] width 406 height 44
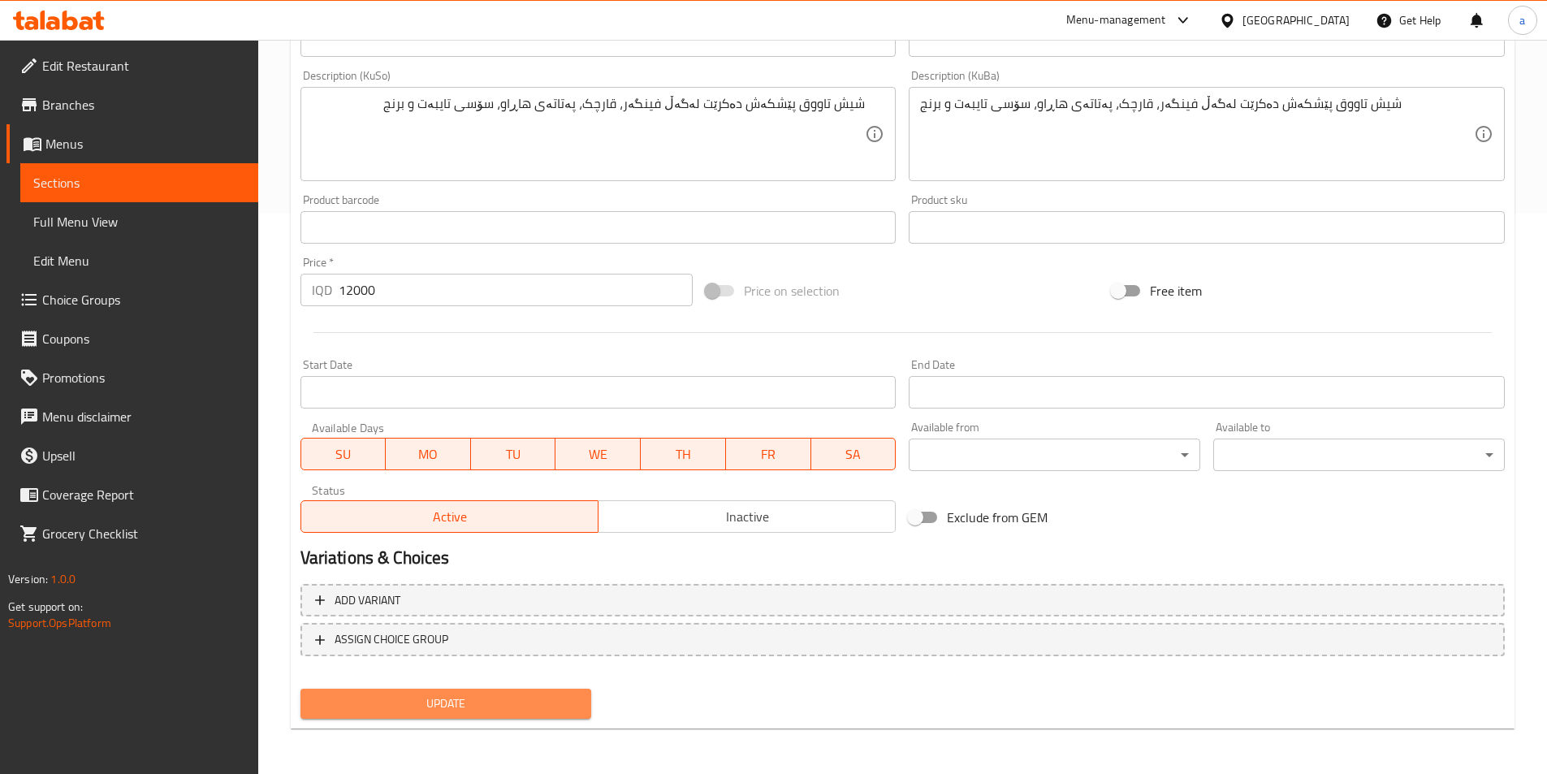
click at [451, 702] on span "Update" at bounding box center [446, 703] width 266 height 20
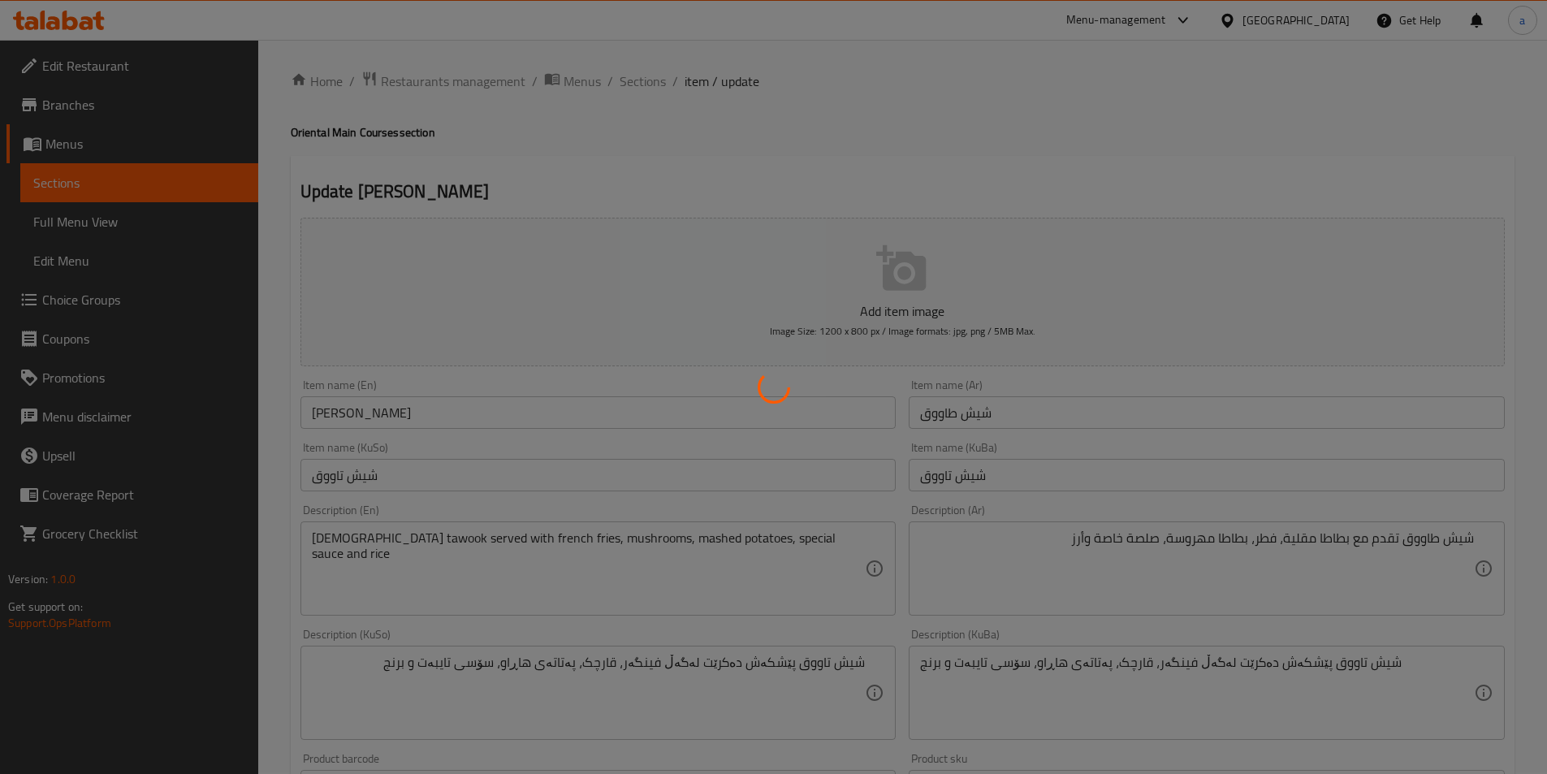
scroll to position [0, 0]
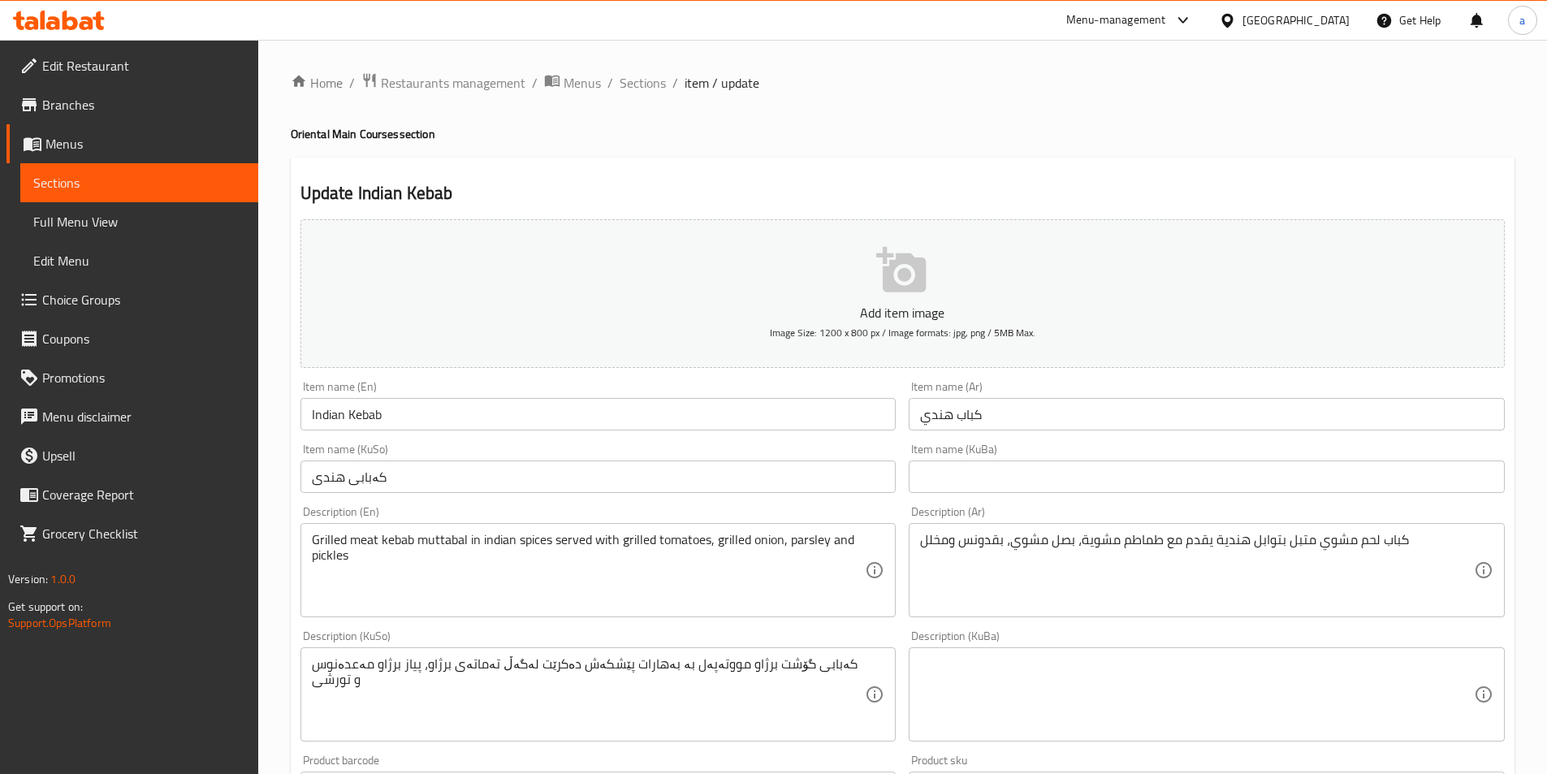
scroll to position [244, 0]
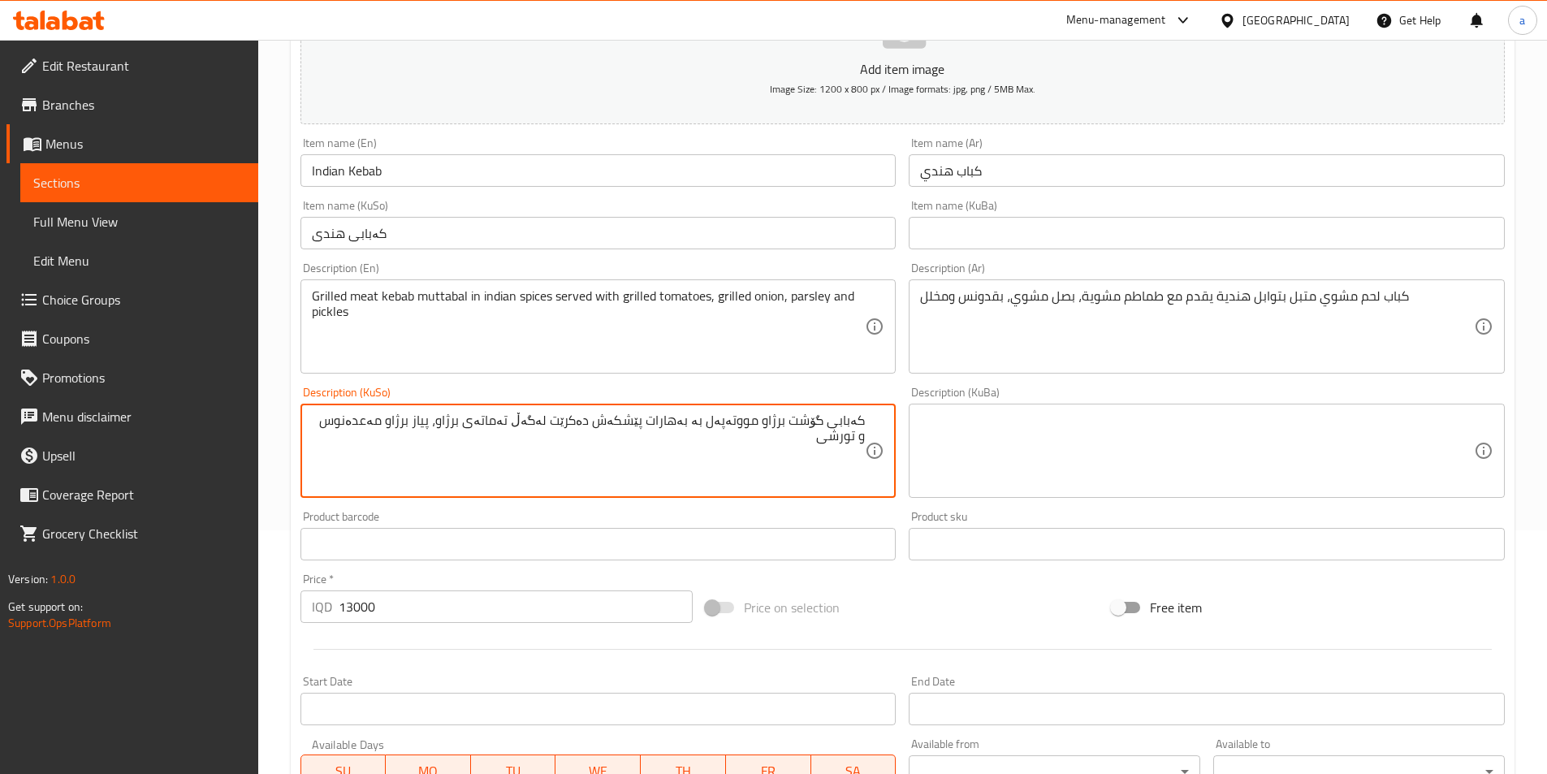
paste textarea "و برنج"
drag, startPoint x: 351, startPoint y: 423, endPoint x: 362, endPoint y: 426, distance: 11.8
click at [362, 426] on textarea "کەبابی گۆشت برژاو مووتەپەل بە بەهارات پێشکەش دەکرێت لەگەڵ تەماتەی برژاو، پیاز ب…" at bounding box center [589, 450] width 554 height 77
drag, startPoint x: 786, startPoint y: 442, endPoint x: 903, endPoint y: 407, distance: 122.0
click at [903, 407] on div "Add item image Image Size: 1200 x 800 px / Image formats: jpg, png / 5MB Max. I…" at bounding box center [902, 412] width 1217 height 887
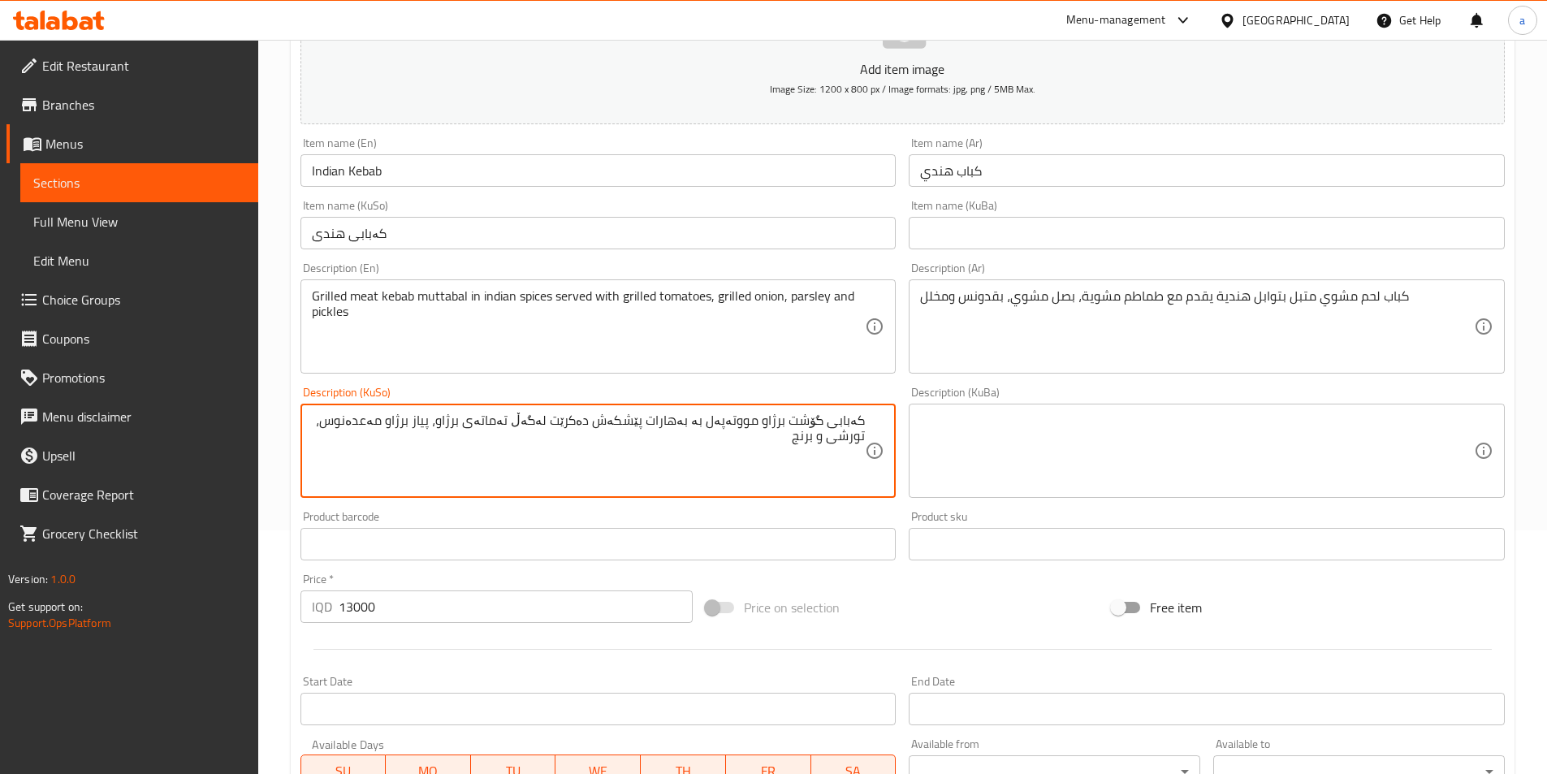
type textarea "کەبابی گۆشت برژاو مووتەپەل بە بەهارات پێشکەش دەکرێت لەگەڵ تەماتەی برژاو، پیاز ب…"
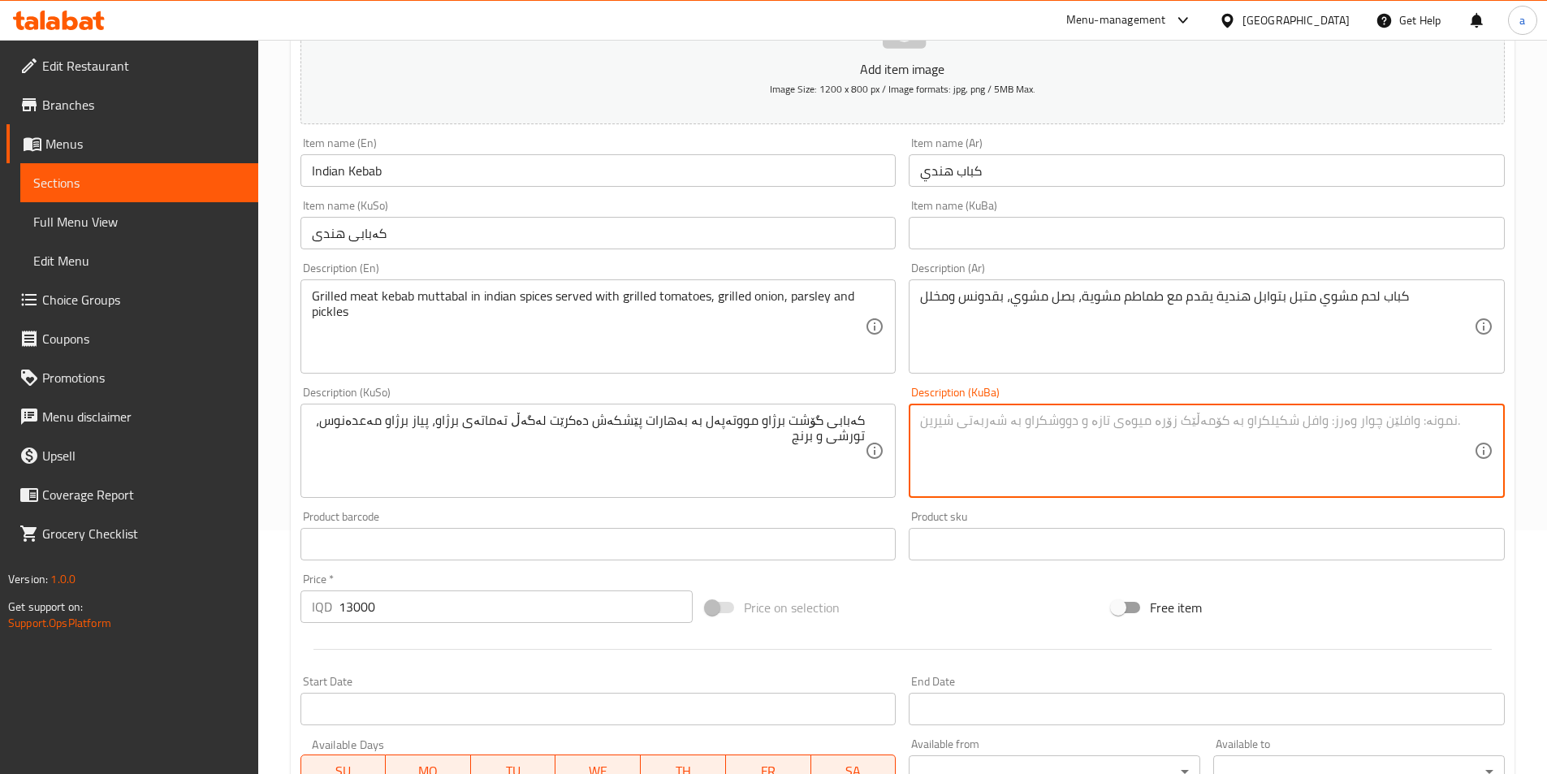
click at [1013, 443] on textarea at bounding box center [1197, 450] width 554 height 77
paste textarea "کەبابی گۆشت برژاو مووتەپەل بە بەهارات پێشکەش دەکرێت لەگەڵ تەماتەی برژاو، پیاز ب…"
type textarea "کەبابی گۆشت برژاو مووتەپەل بە بەهارات پێشکەش دەکرێت لەگەڵ تەماتەی برژاو، پیاز ب…"
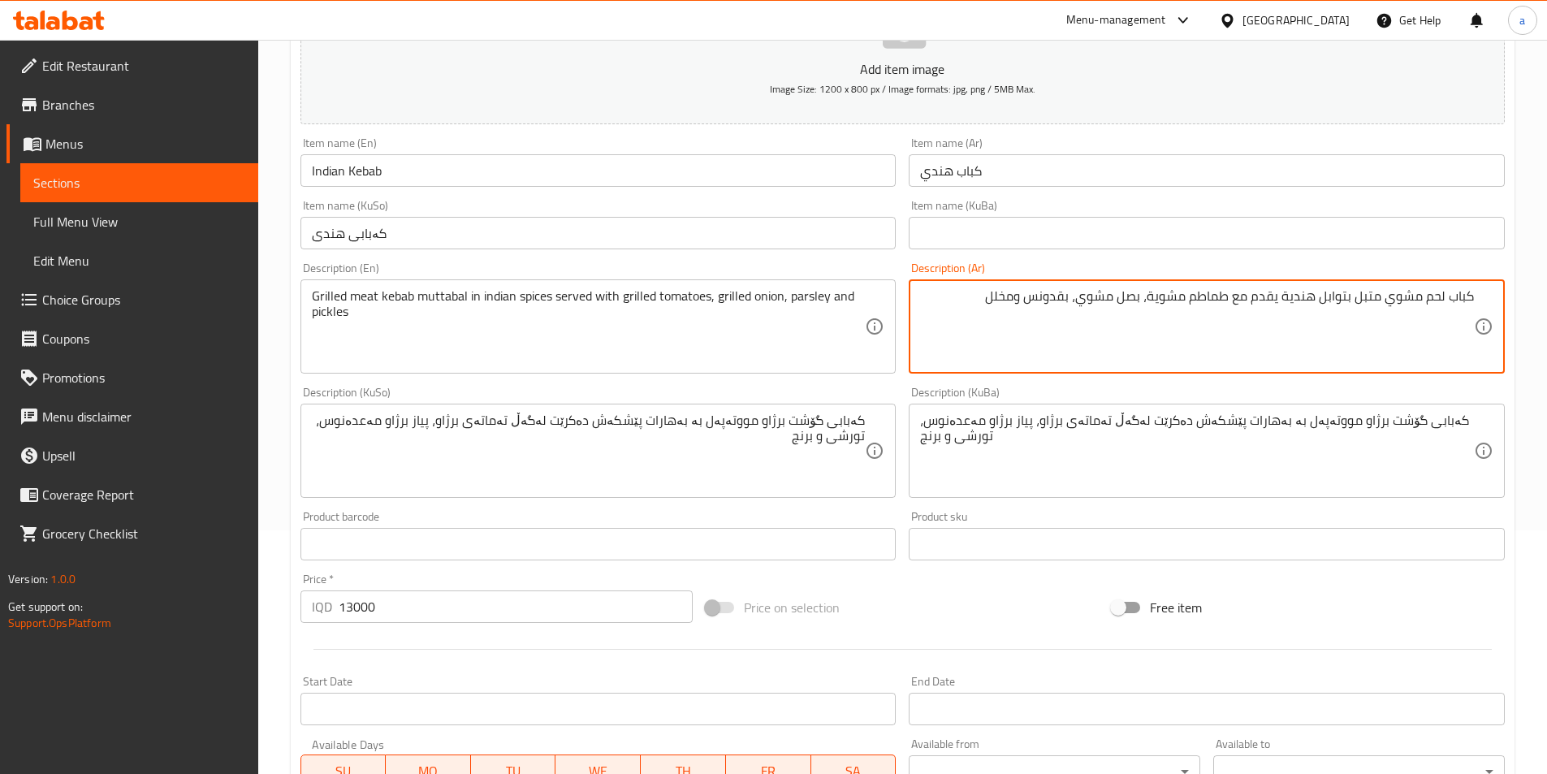
click at [1031, 300] on textarea "كباب لحم مشوي متبل بتوابل هندية يقدم مع طماطم مشوية، بصل مشوي، بقدونس ومخلل" at bounding box center [1197, 326] width 554 height 77
click at [984, 302] on textarea "كباب لحم مشوي متبل بتوابل هندية يقدم مع طماطم مشوية، بصل مشوي، بقدونس، مخلل" at bounding box center [1197, 326] width 554 height 77
paste textarea "وأرز"
type textarea "كباب لحم مشوي متبل بتوابل هندية يقدم مع طماطم مشوية، بصل مشوي، بقدونس، مخلل وأرز"
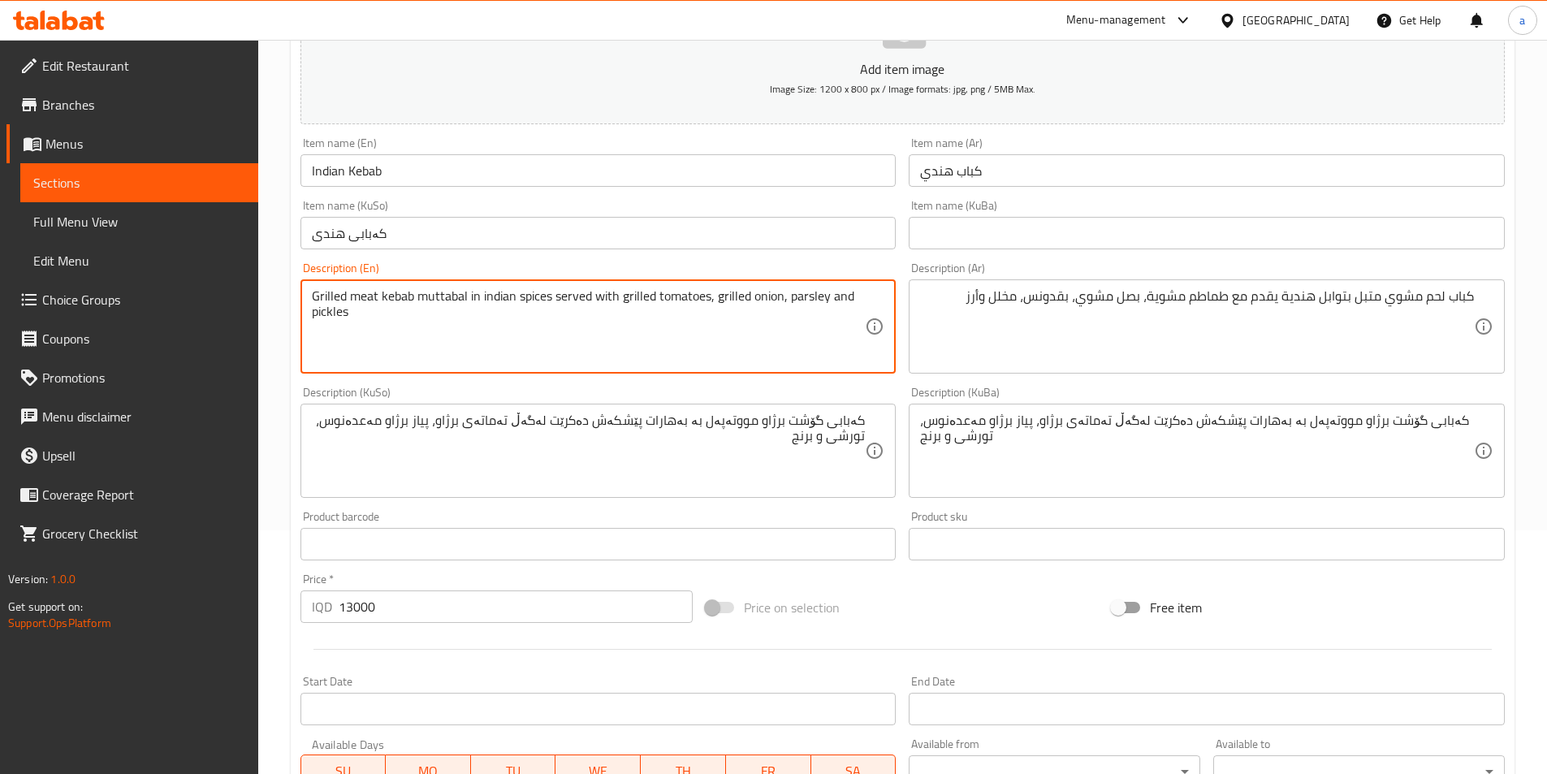
click at [843, 292] on textarea "Grilled meat kebab muttabal in indian spices served with grilled tomatoes, gril…" at bounding box center [589, 326] width 554 height 77
click at [725, 318] on textarea "Grilled meat kebab muttabal in indian spices served with grilled tomatoes, gril…" at bounding box center [589, 326] width 554 height 77
paste textarea "and rice"
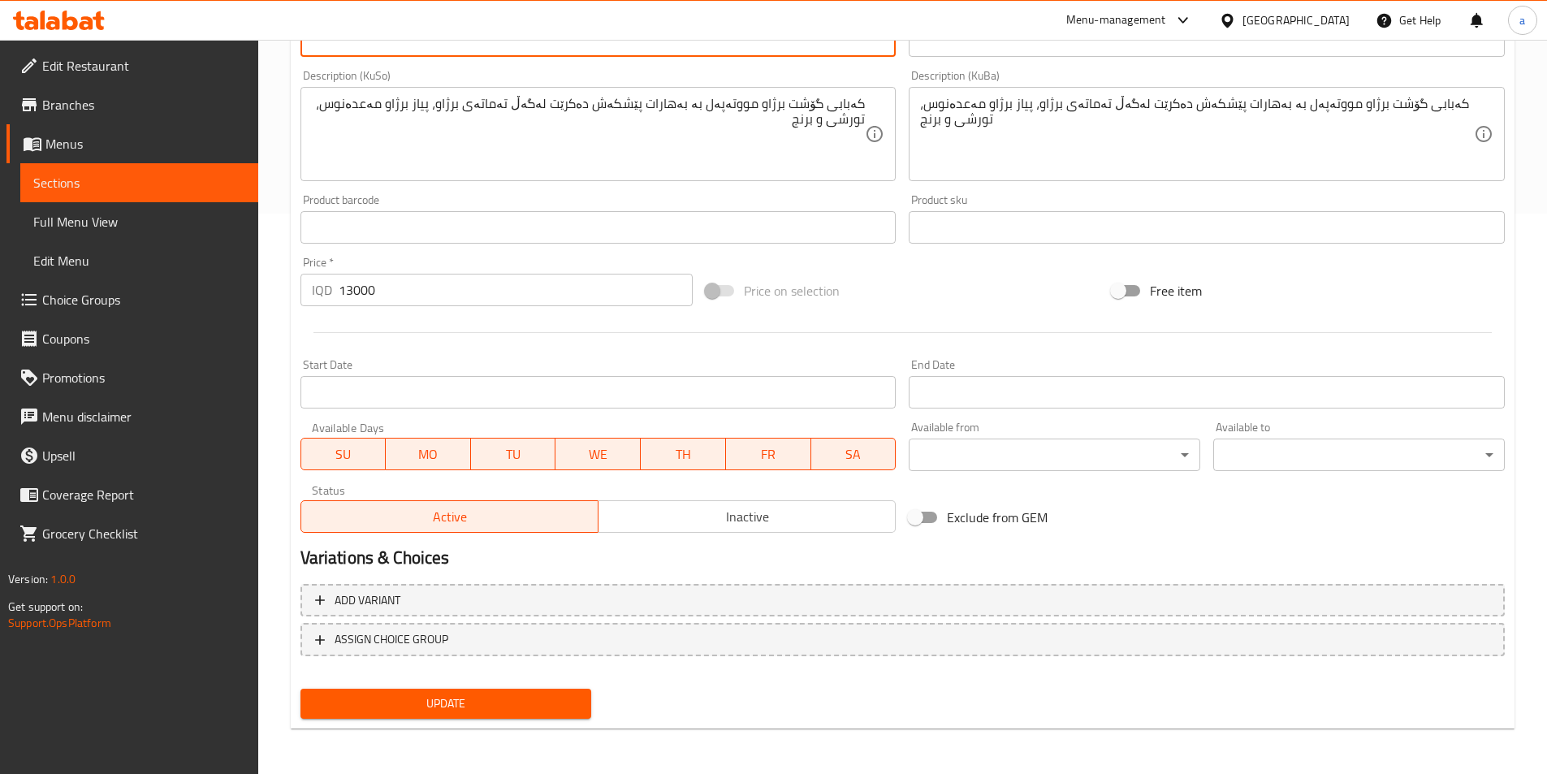
type textarea "Grilled meat kebab muttabal in indian spices served with grilled tomatoes, gril…"
click at [527, 703] on span "Update" at bounding box center [446, 703] width 266 height 20
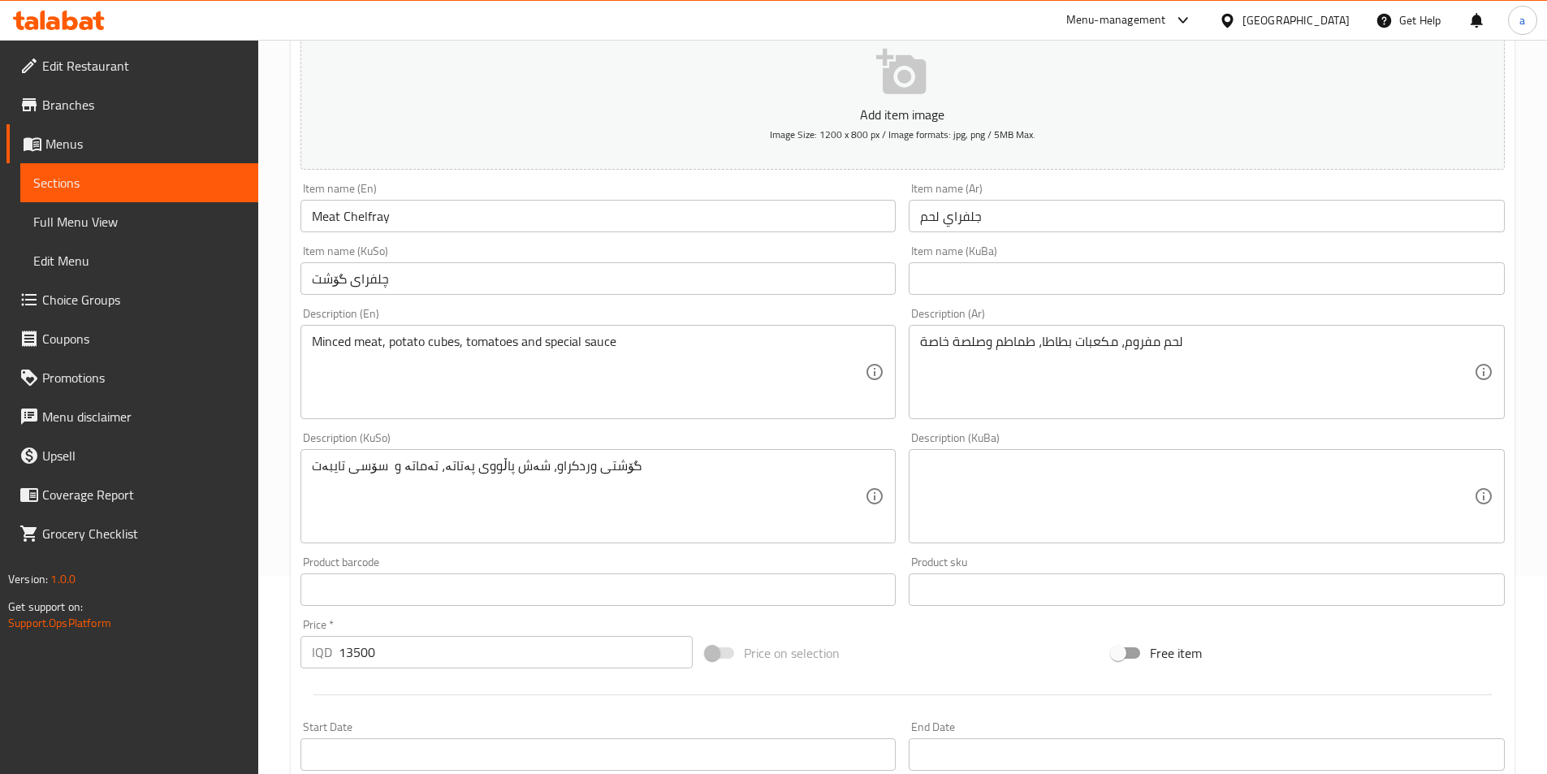
scroll to position [244, 0]
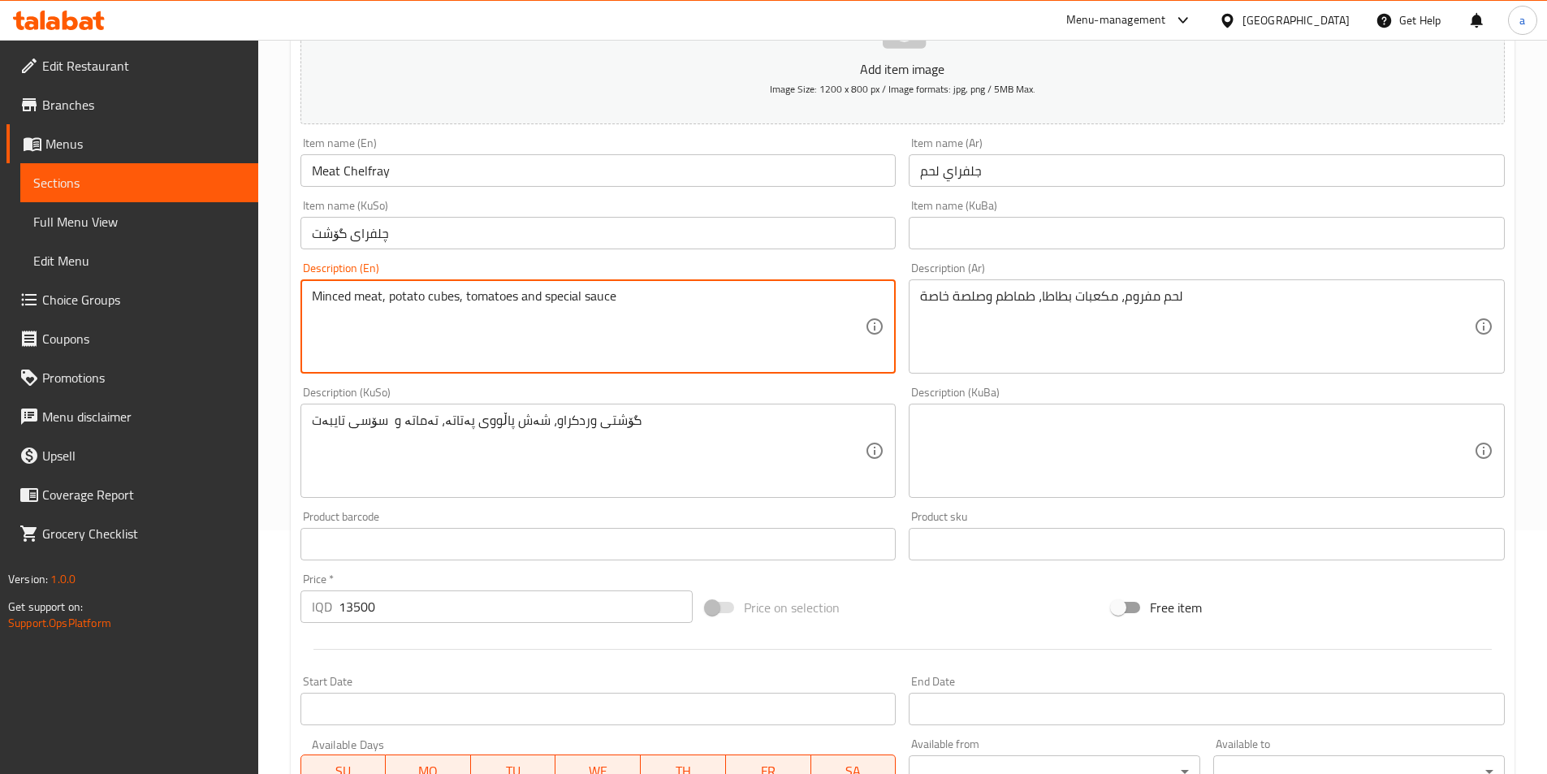
paste textarea "and rice"
click at [535, 289] on textarea "Minced meat, potato cubes, tomatoes and special sauce and rice" at bounding box center [589, 326] width 554 height 77
type textarea "Minced meat, potato cubes, tomatoes, special sauce and rice"
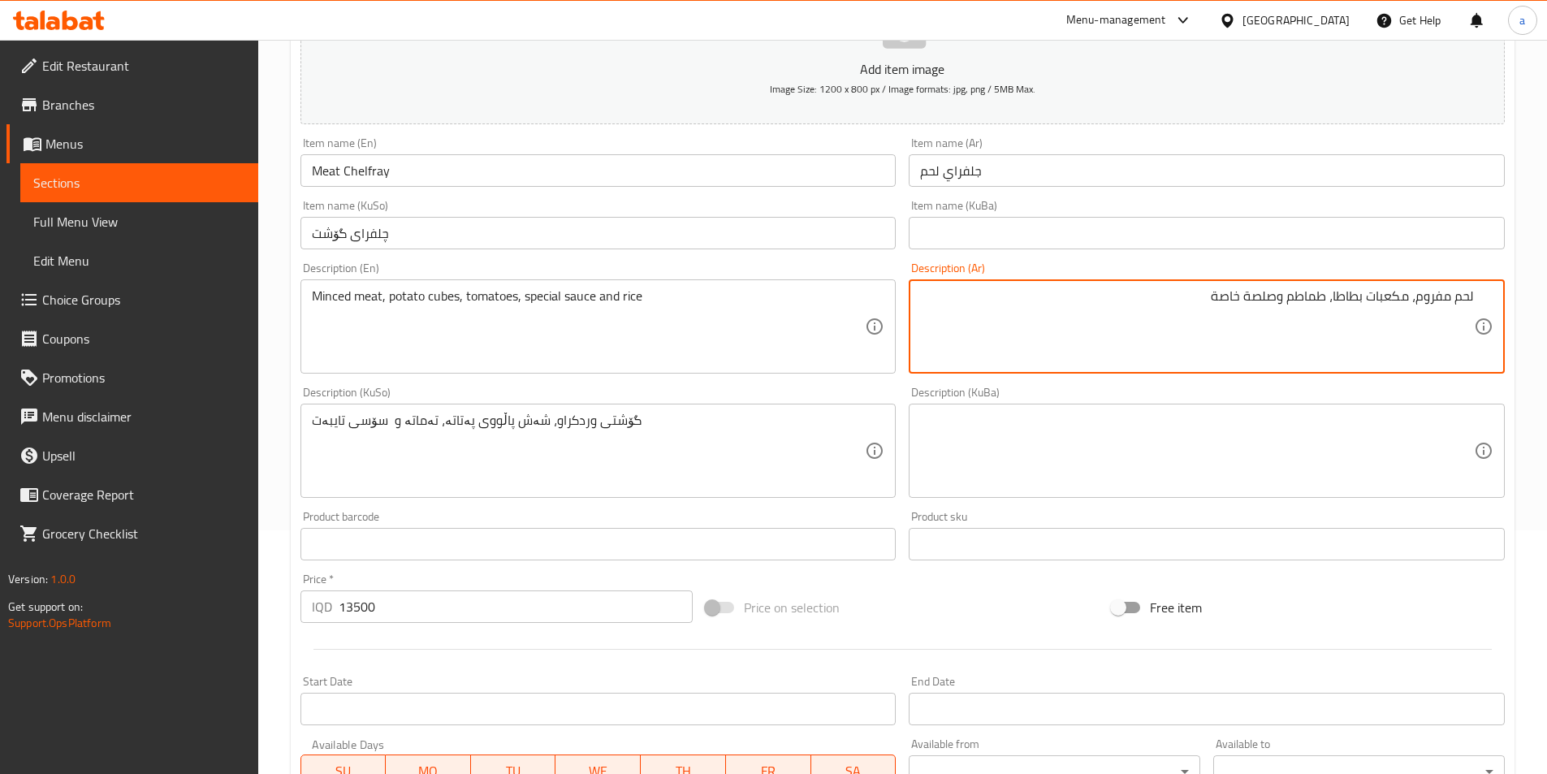
paste textarea "وأرز"
drag, startPoint x: 1278, startPoint y: 296, endPoint x: 1289, endPoint y: 296, distance: 10.6
click at [1289, 296] on textarea "لحم مفروم، مكعبات بطاطا، طماطم وصلصة خاصة وأرز" at bounding box center [1197, 326] width 554 height 77
type textarea "لحم مفروم، مكعبات بطاطا، طماطم، صلصة خاصة وأرز"
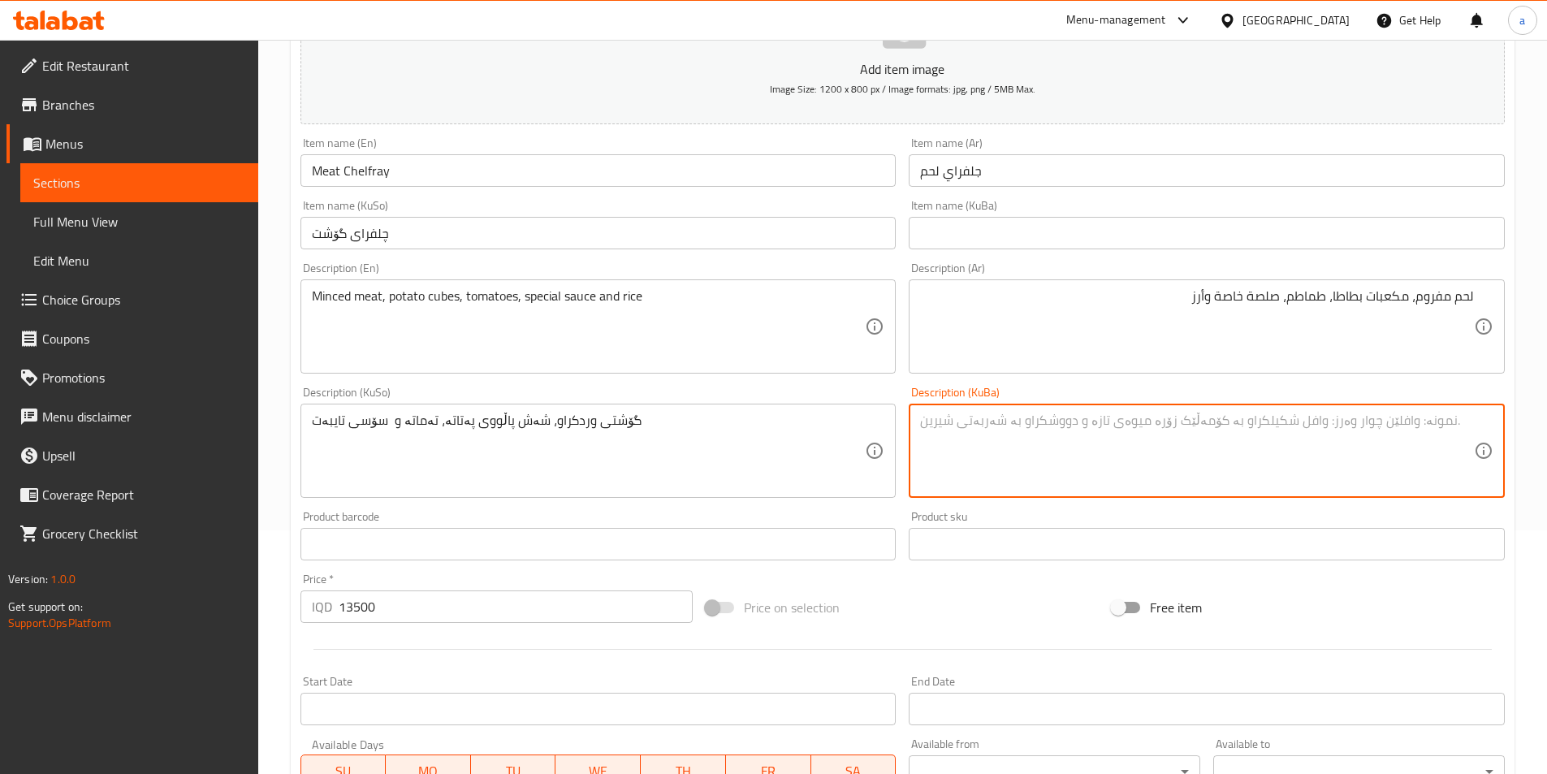
click at [1065, 460] on textarea at bounding box center [1197, 450] width 554 height 77
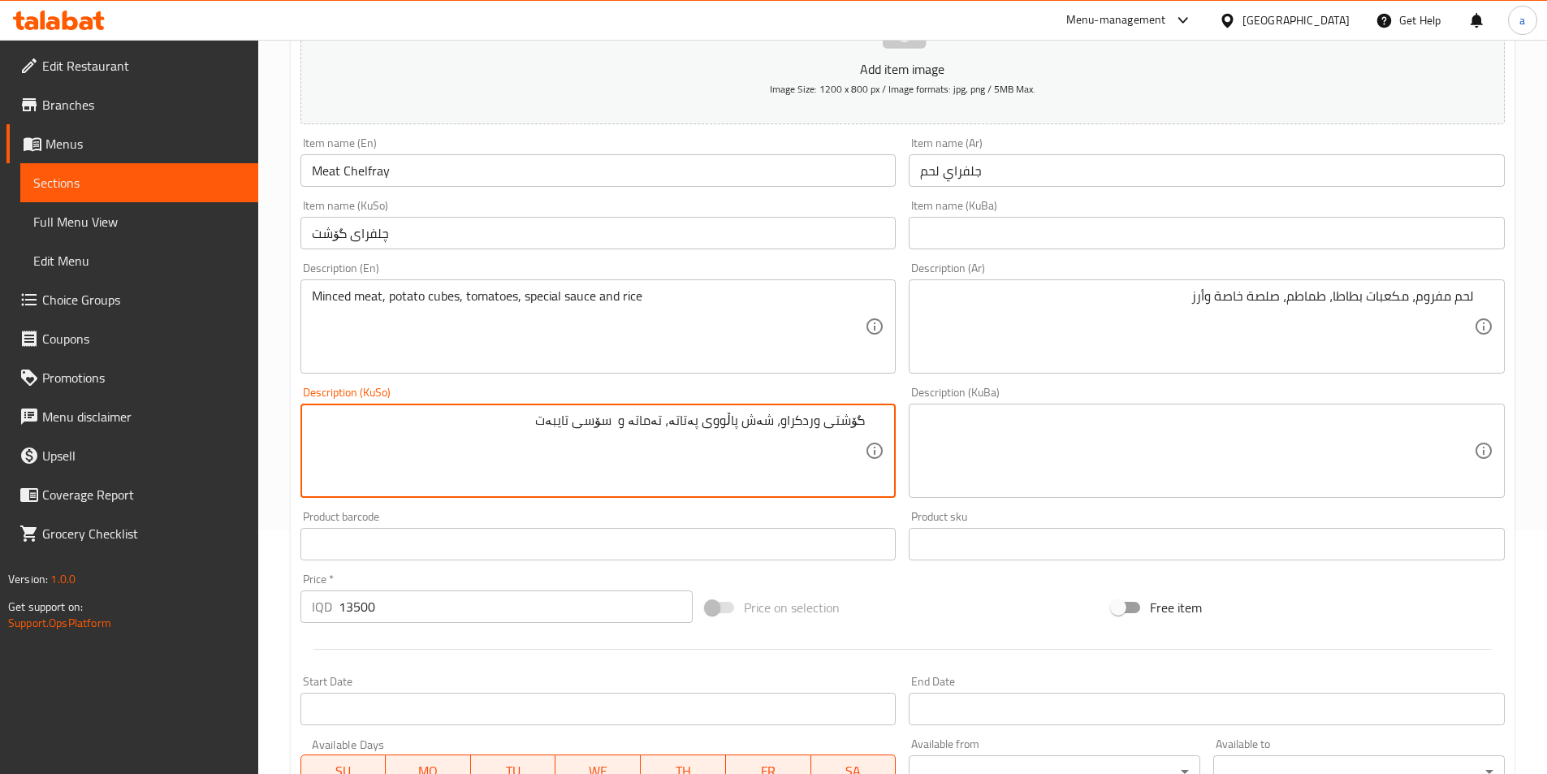
paste textarea "و برنج"
drag, startPoint x: 628, startPoint y: 417, endPoint x: 644, endPoint y: 437, distance: 24.9
click at [644, 437] on textarea "گۆشتی وردکراو، شەش پاڵووی پەتاتە، تەماتە و سۆسی تایبەت و برنج" at bounding box center [589, 450] width 554 height 77
drag, startPoint x: 496, startPoint y: 417, endPoint x: 1097, endPoint y: 443, distance: 601.5
click at [1097, 443] on div "Add item image Image Size: 1200 x 800 px / Image formats: jpg, png / 5MB Max. I…" at bounding box center [902, 412] width 1217 height 887
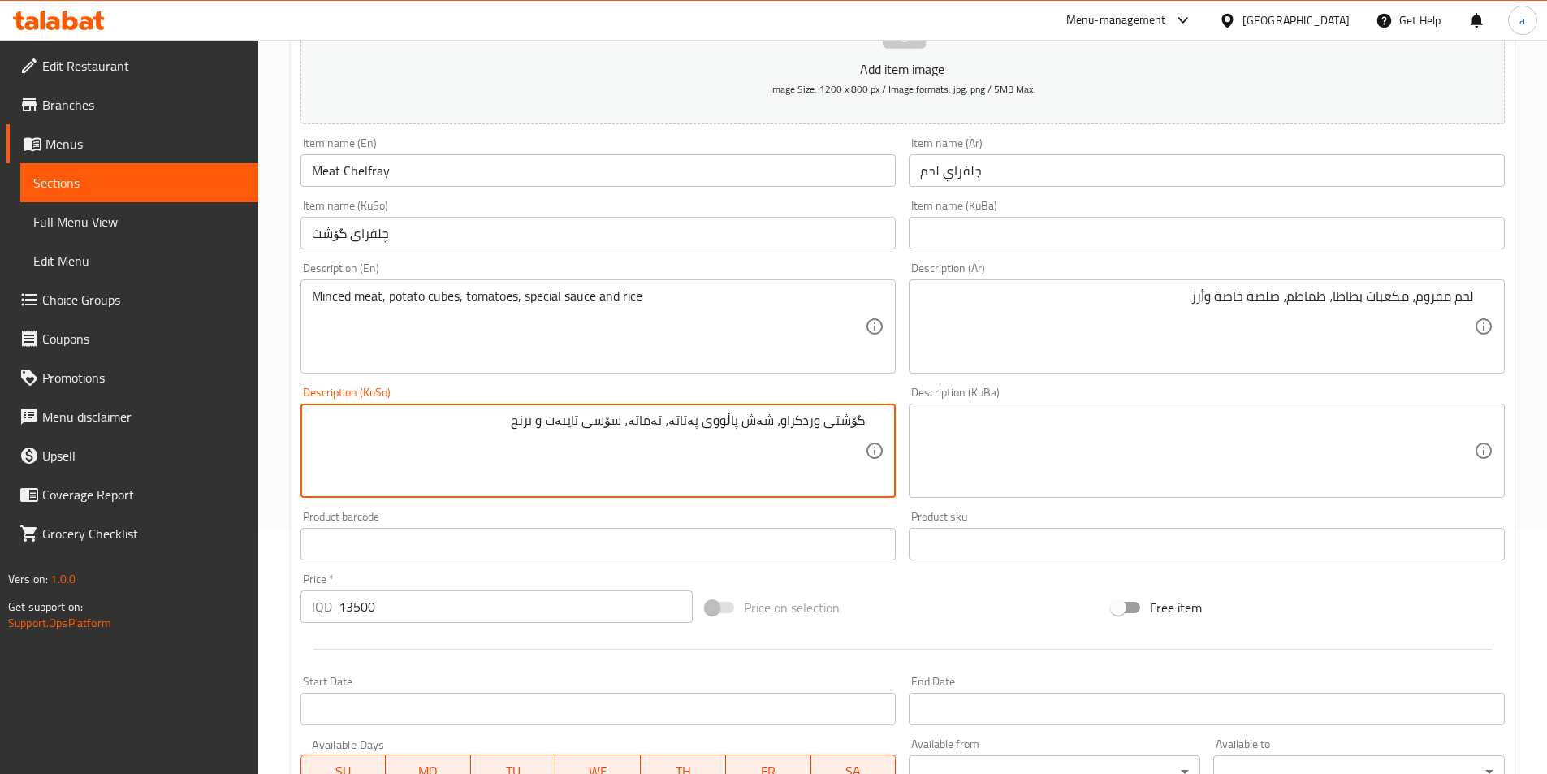
type textarea "گۆشتی وردکراو، شەش پاڵووی پەتاتە، تەماتە، سۆسی تایبەت و برنج"
click at [1090, 429] on textarea at bounding box center [1197, 450] width 554 height 77
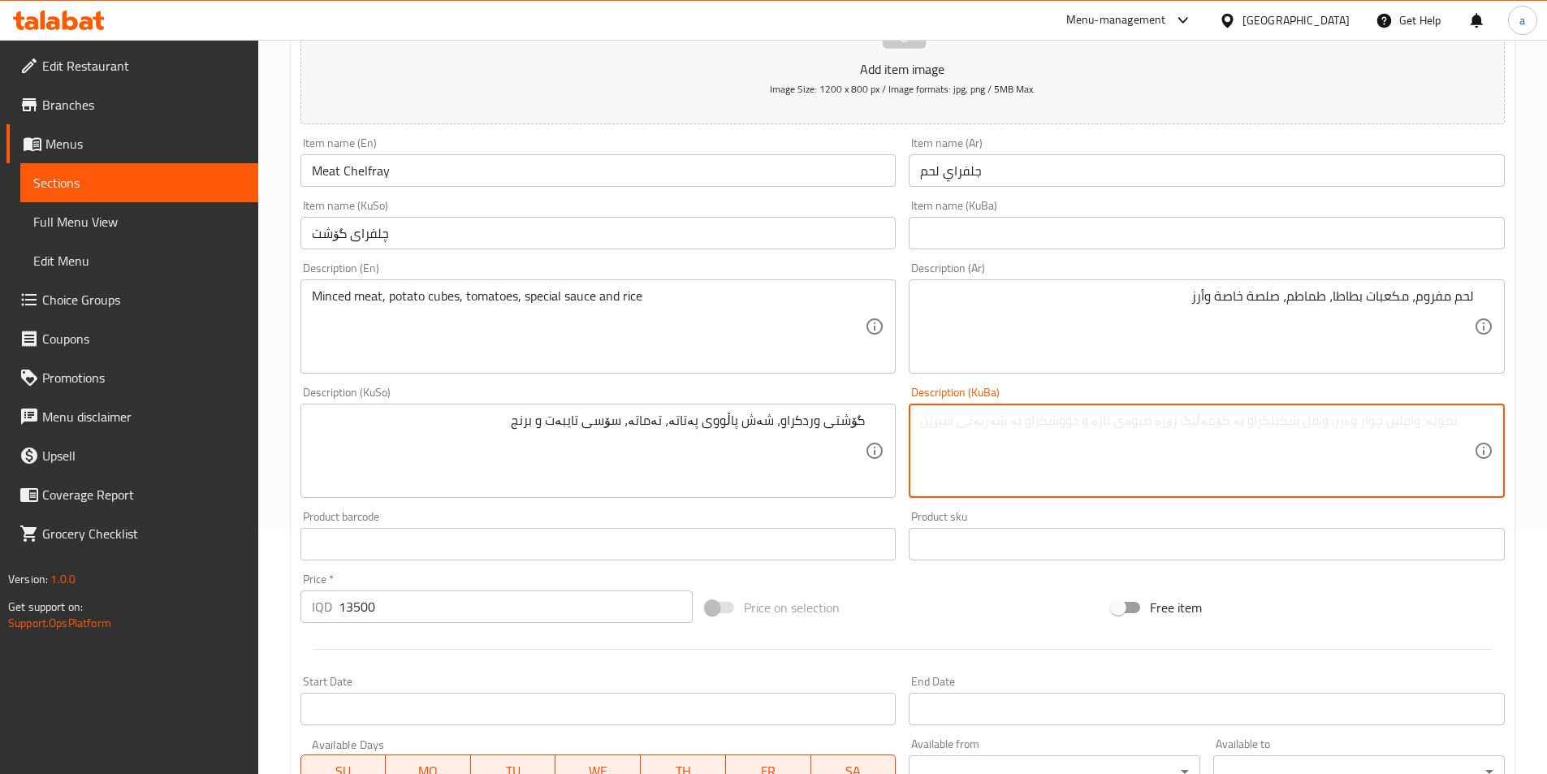
paste textarea "گۆشتی وردکراو، شەش پاڵووی پەتاتە، تەماتە، سۆسی تایبەت و برنج"
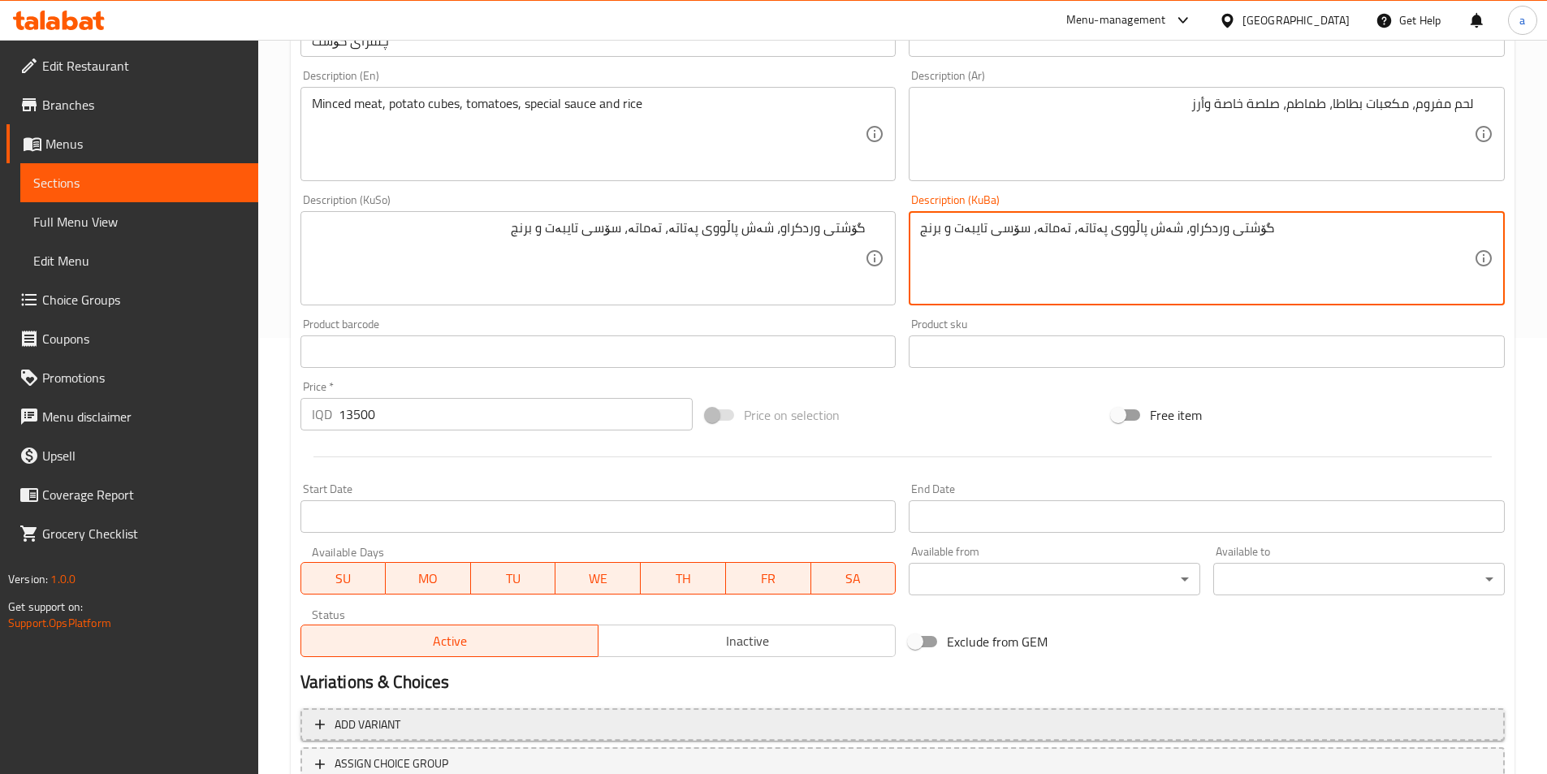
scroll to position [560, 0]
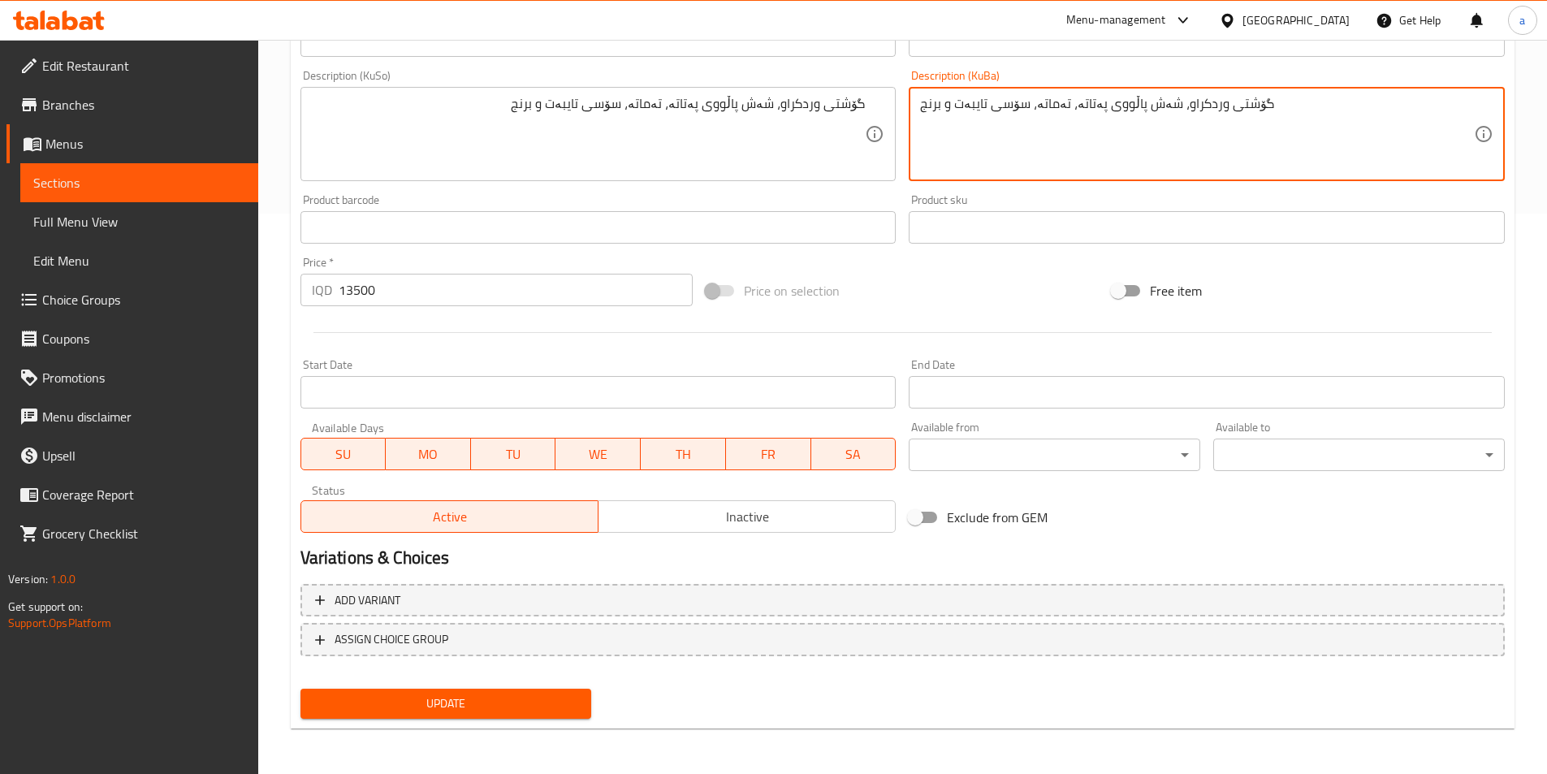
type textarea "گۆشتی وردکراو، شەش پاڵووی پەتاتە، تەماتە، سۆسی تایبەت و برنج"
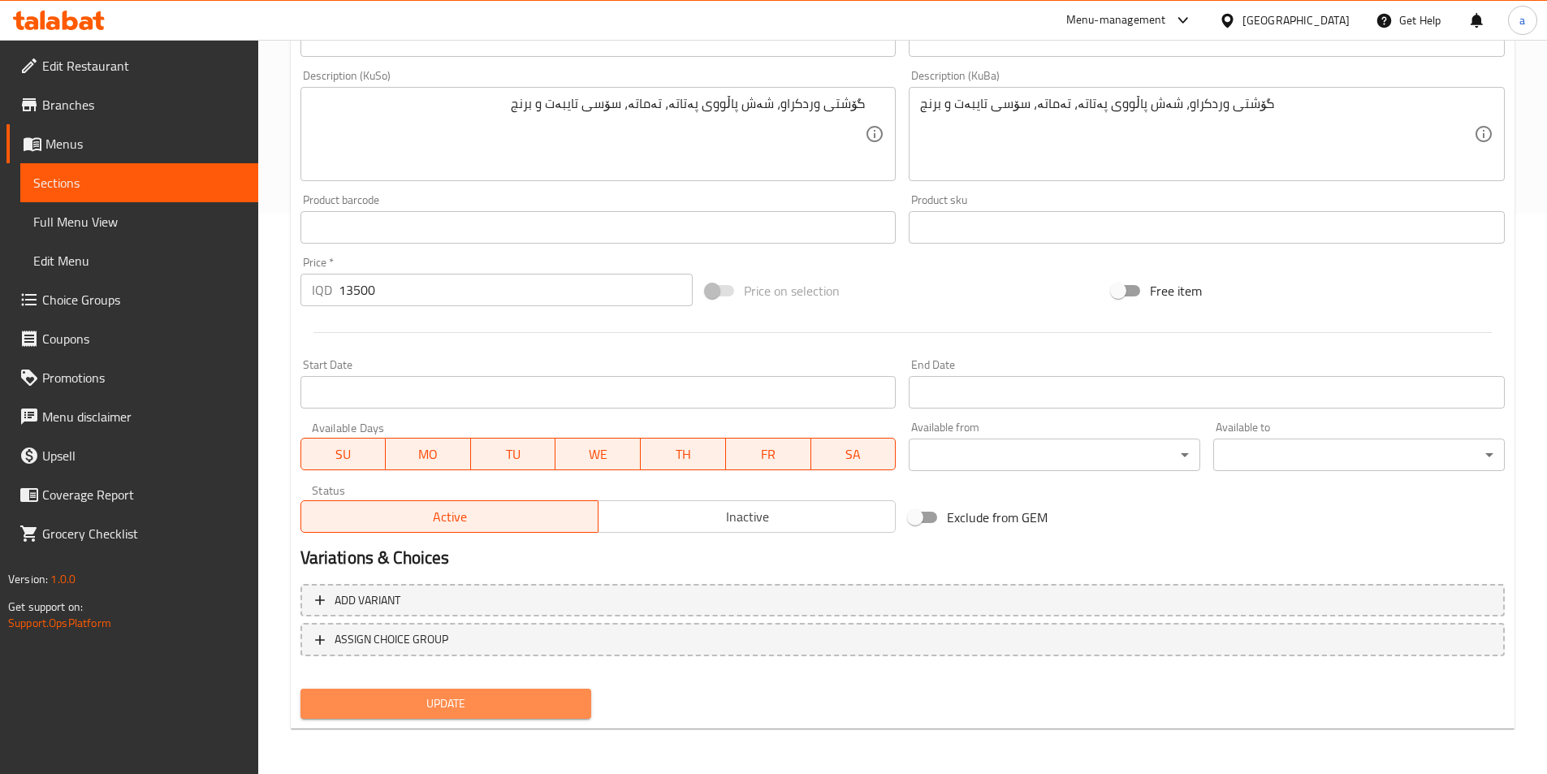
click at [484, 707] on span "Update" at bounding box center [446, 703] width 266 height 20
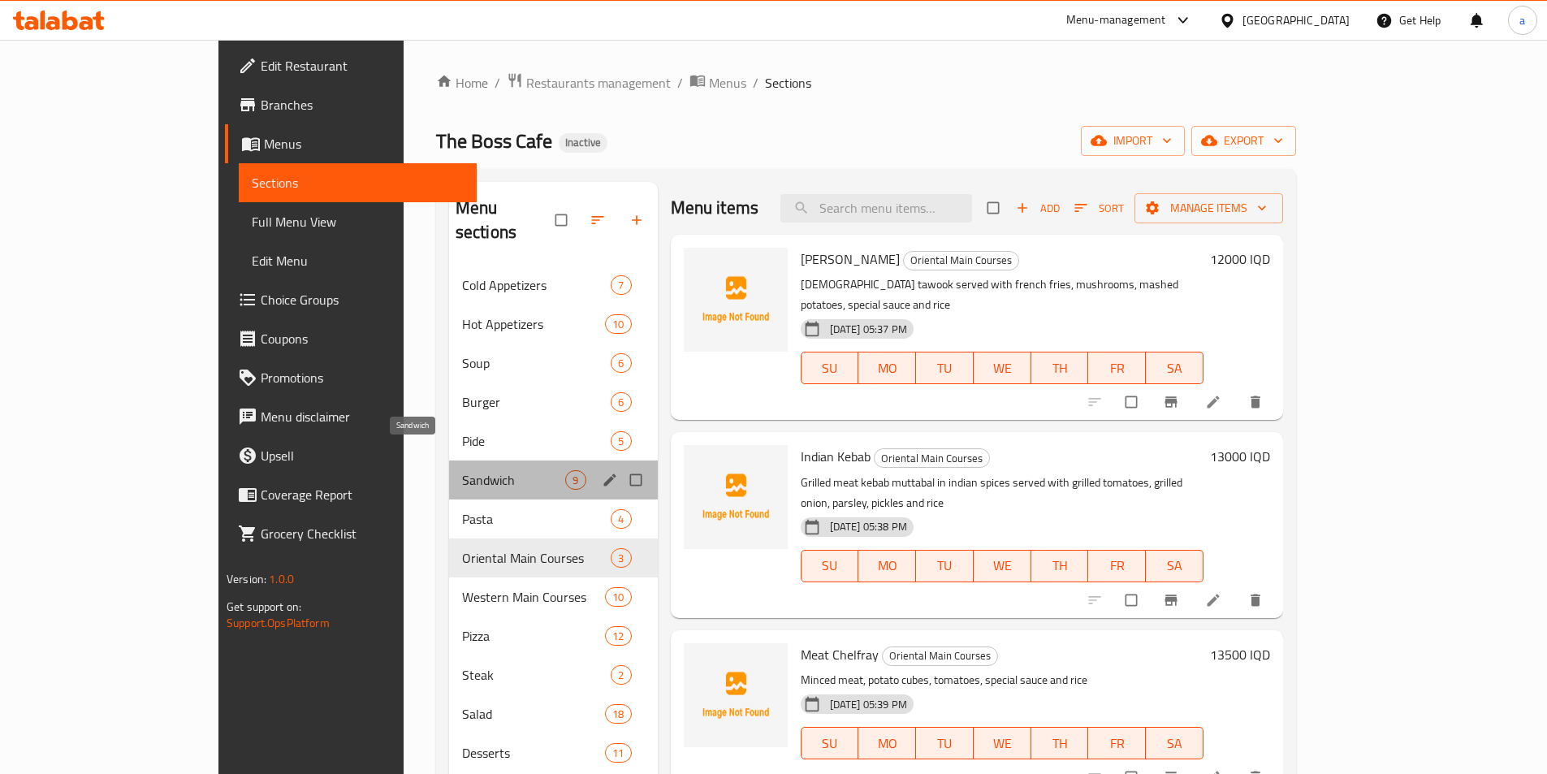
click at [462, 470] on span "Sandwich" at bounding box center [514, 479] width 104 height 19
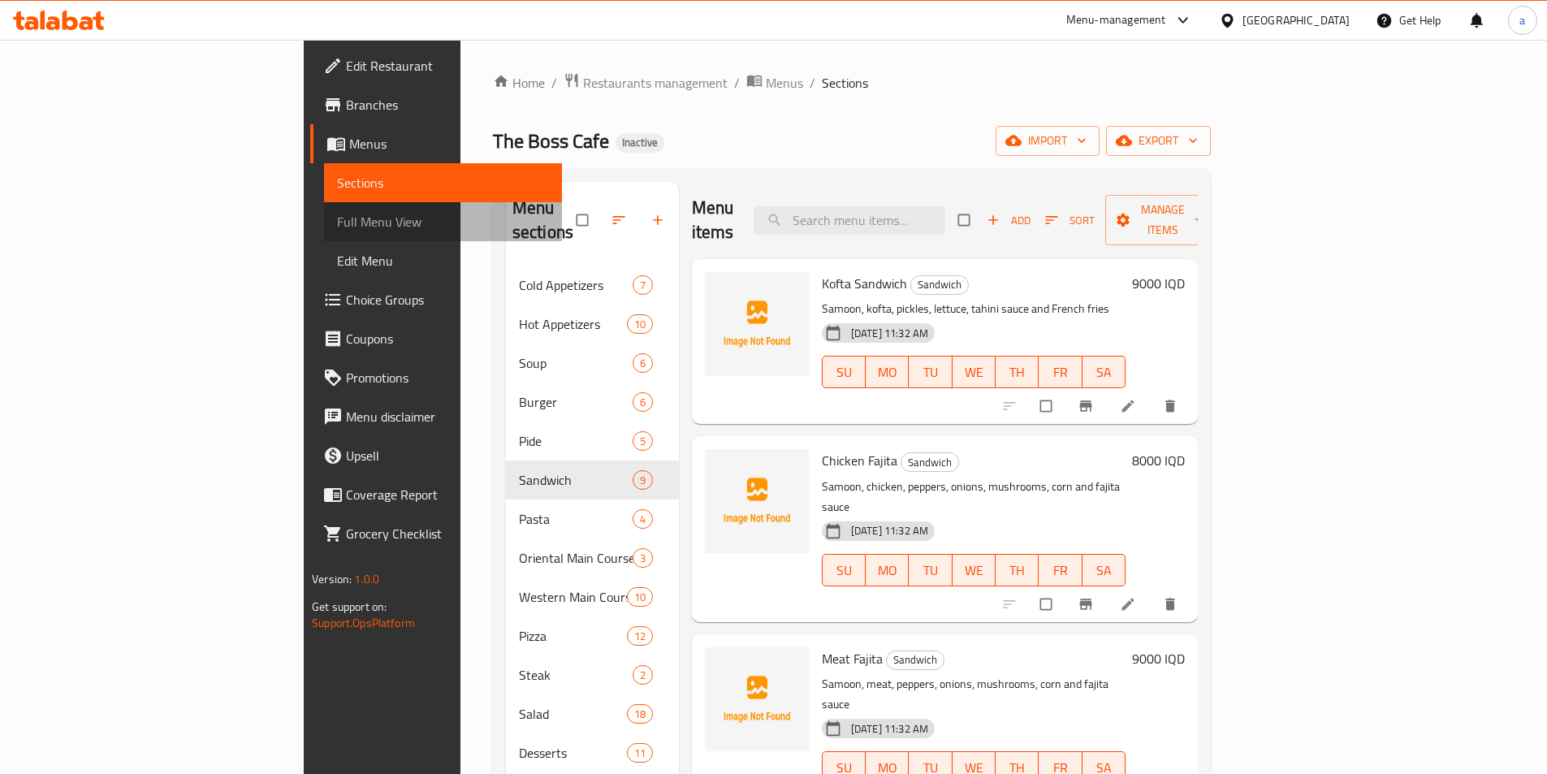
click at [337, 218] on span "Full Menu View" at bounding box center [443, 221] width 212 height 19
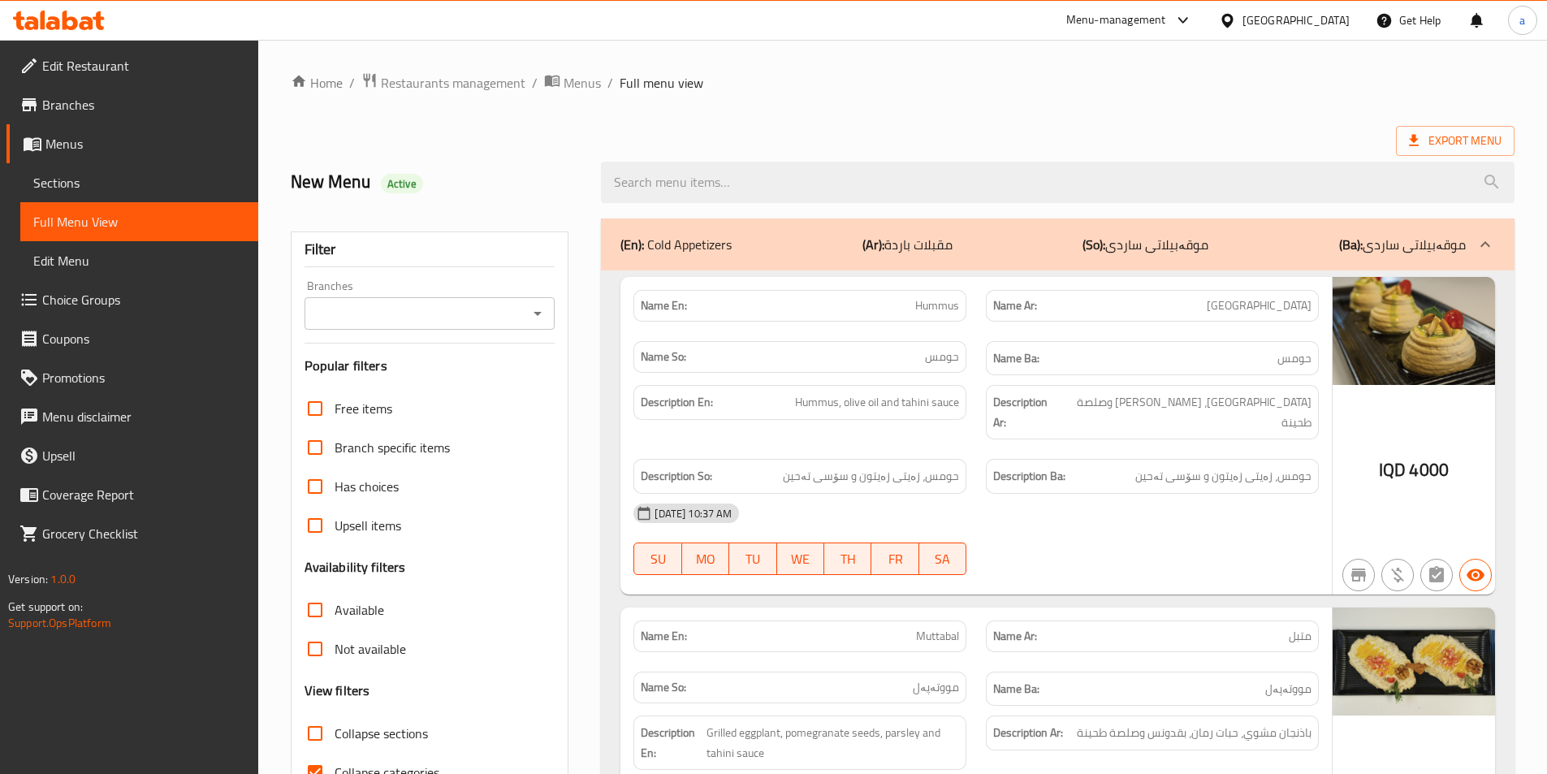
click at [538, 321] on icon "Open" at bounding box center [537, 313] width 19 height 19
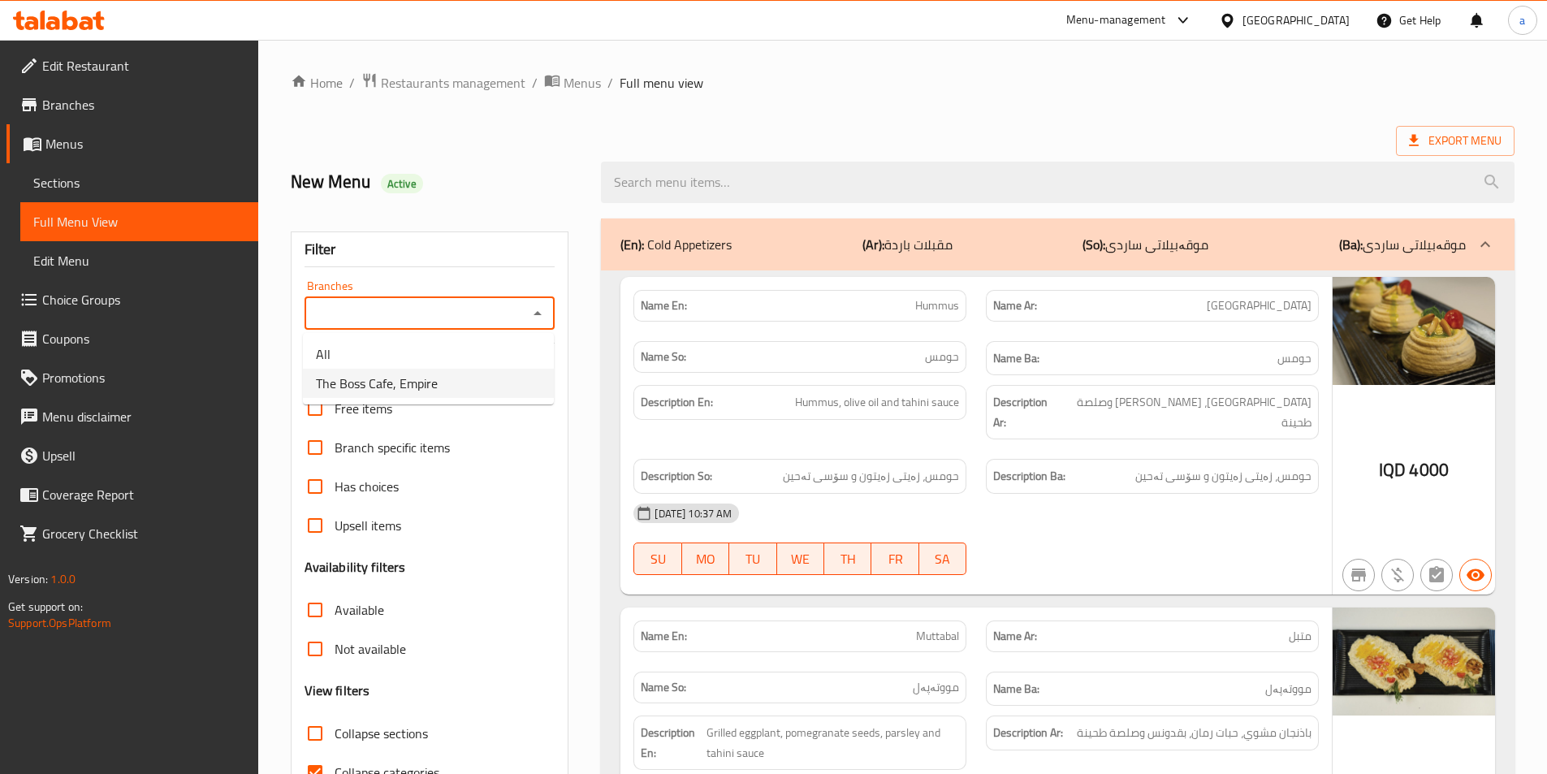
click at [512, 374] on li "The Boss Cafe, Empire" at bounding box center [428, 383] width 251 height 29
type input "The Boss Cafe, Empire"
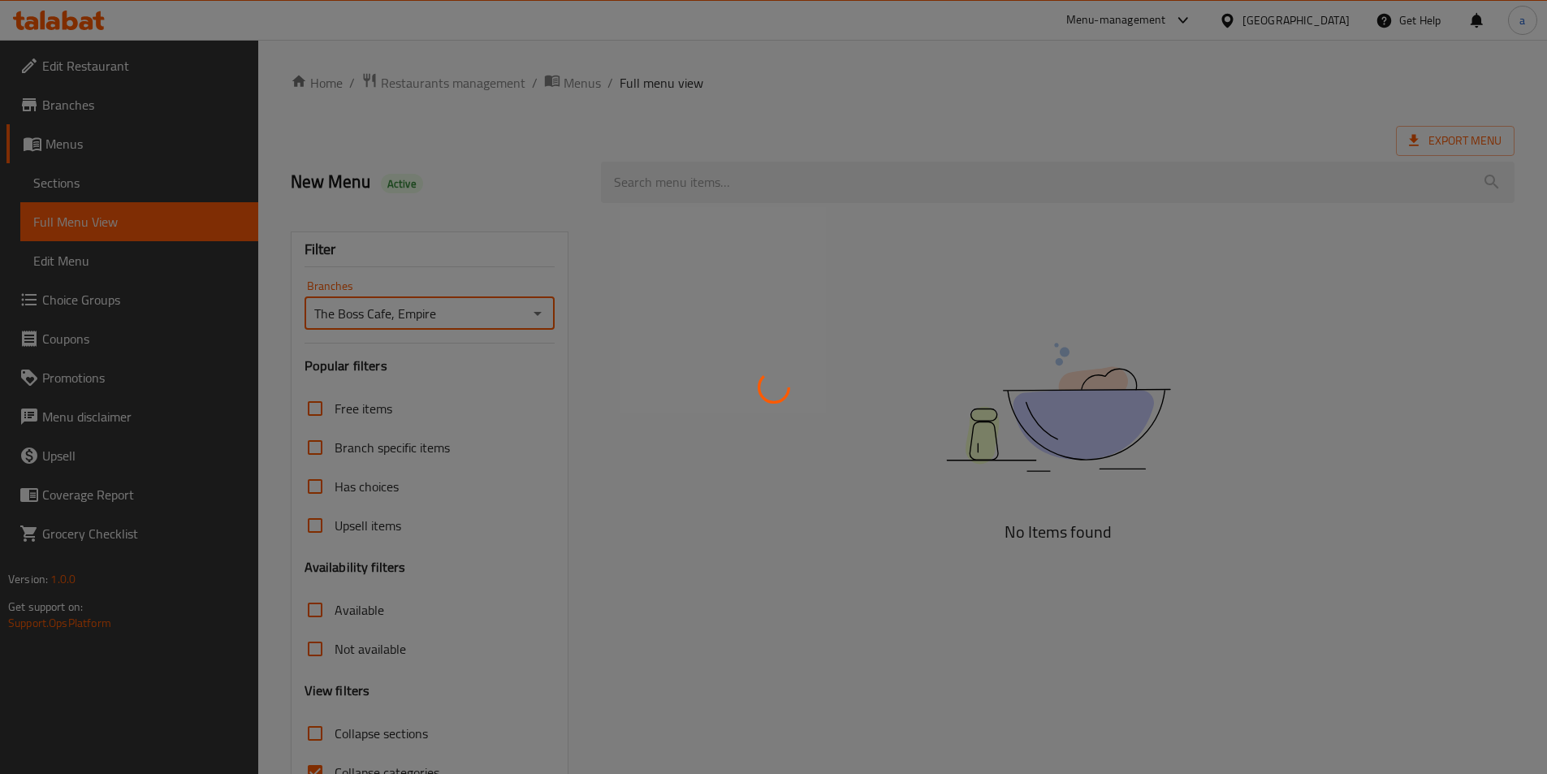
click at [574, 221] on div at bounding box center [773, 387] width 1547 height 774
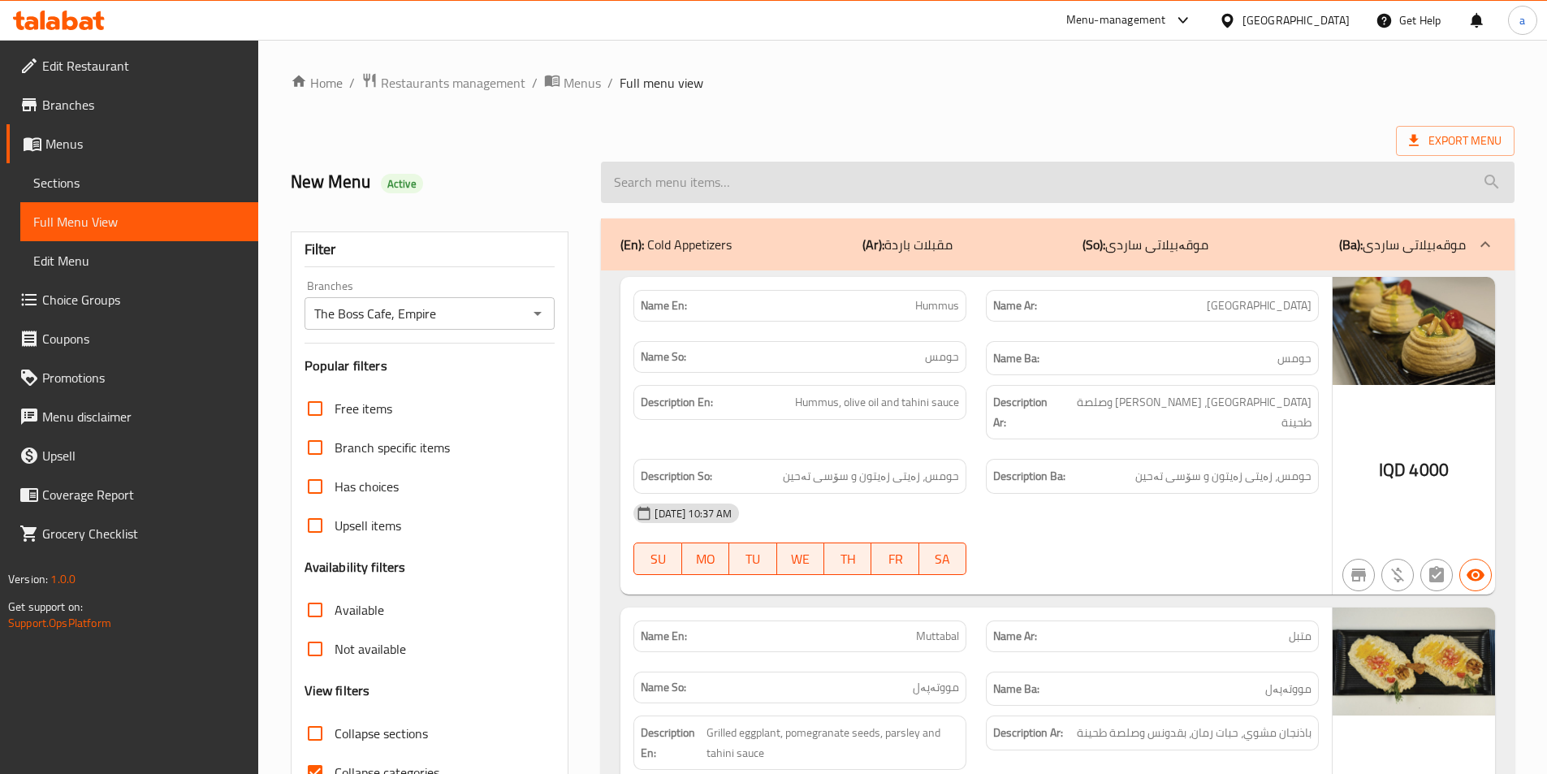
click at [884, 174] on input "search" at bounding box center [1058, 182] width 914 height 41
paste input "Classic Burger"
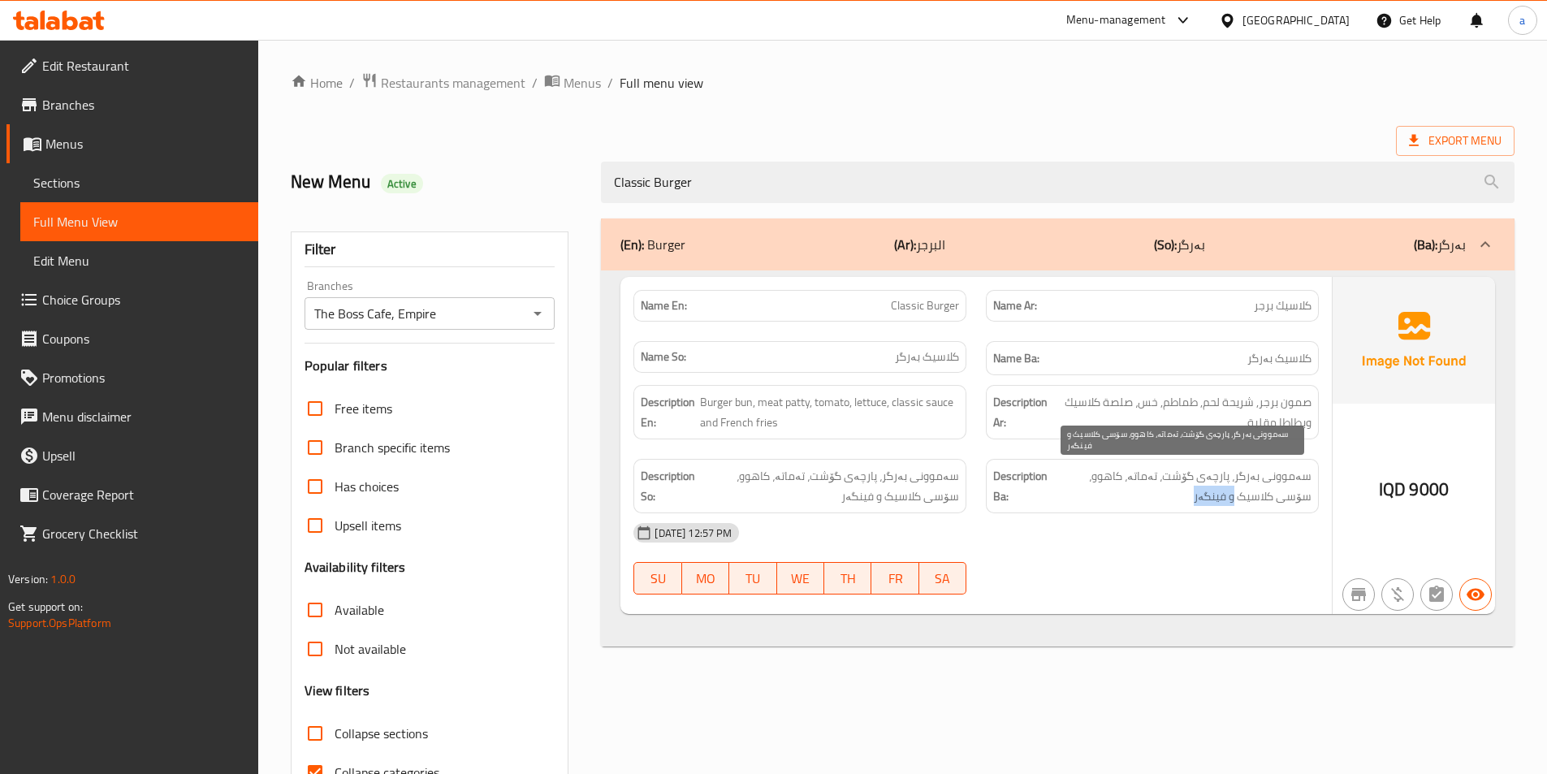
drag, startPoint x: 1229, startPoint y: 495, endPoint x: 1271, endPoint y: 503, distance: 42.2
click at [1271, 503] on span "سەموونی بەرگر، پارچەی گۆشت، تەماتە، کاهوو، سۆسی کلاسیک و فینگەر" at bounding box center [1182, 486] width 260 height 40
copy span "و فینگەر"
click at [1175, 102] on div "Home / Restaurants management / Menus / Full menu view Export Menu New Menu Act…" at bounding box center [903, 451] width 1224 height 759
click at [1174, 103] on div "Home / Restaurants management / Menus / Full menu view Export Menu New Menu Act…" at bounding box center [903, 451] width 1224 height 759
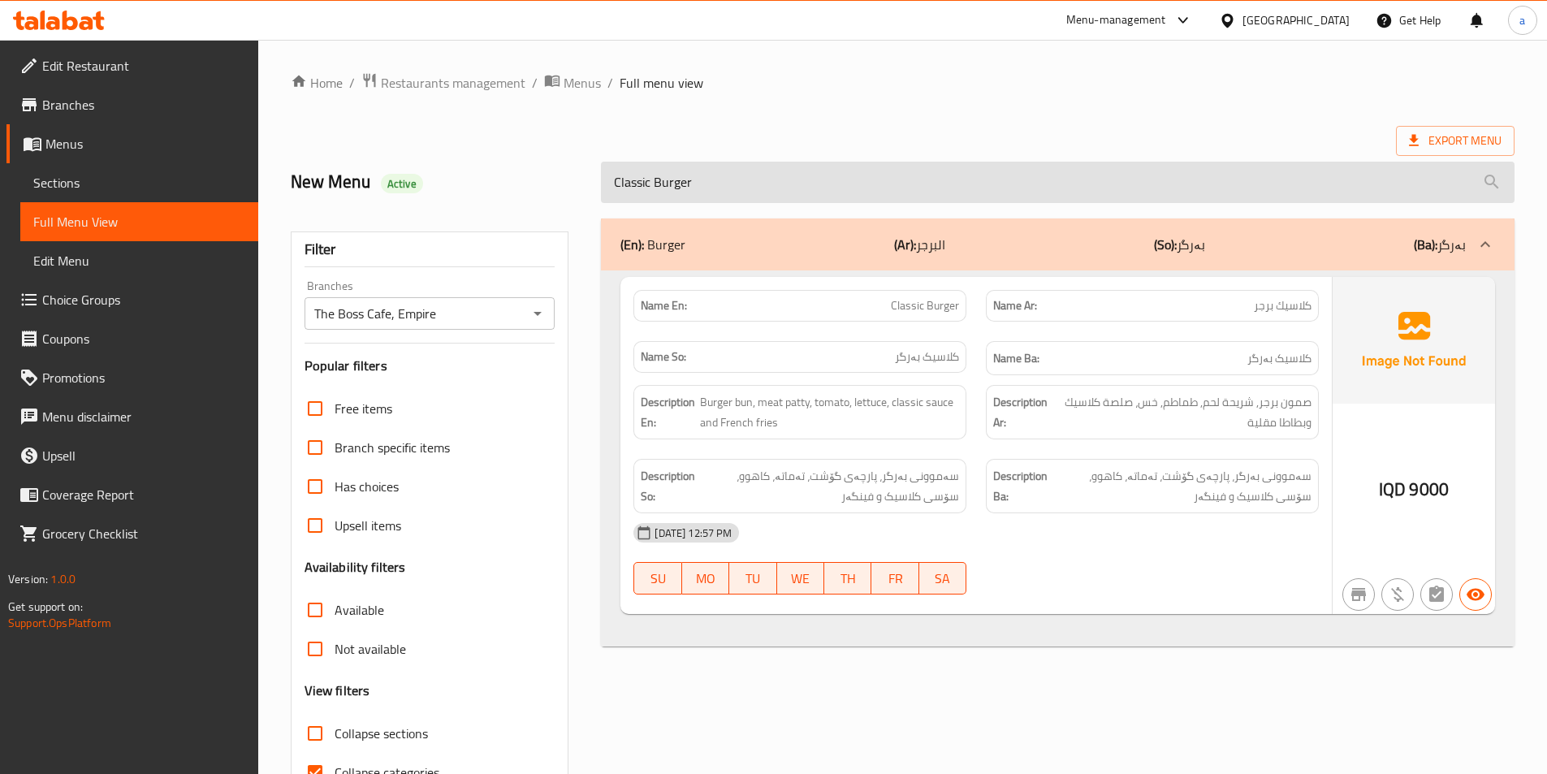
click at [946, 170] on input "Classic Burger" at bounding box center [1058, 182] width 914 height 41
paste input "heese"
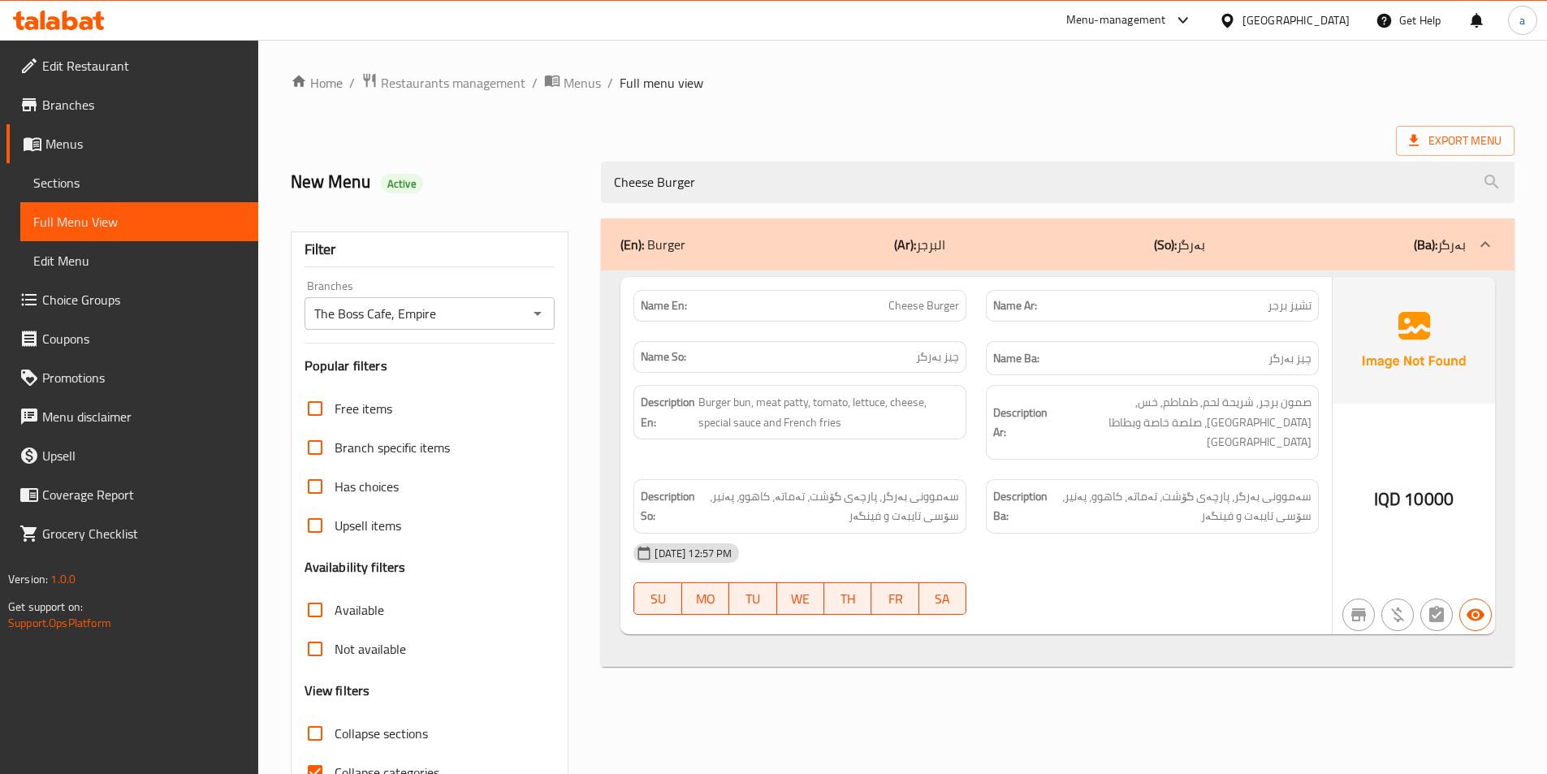
drag, startPoint x: 831, startPoint y: 188, endPoint x: 418, endPoint y: 209, distance: 413.0
click at [418, 209] on div "Home / Restaurants management / Menus / Full menu view Export Menu New Menu Act…" at bounding box center [903, 451] width 1224 height 759
paste input "Mushroom And Crispy Onion Burger"
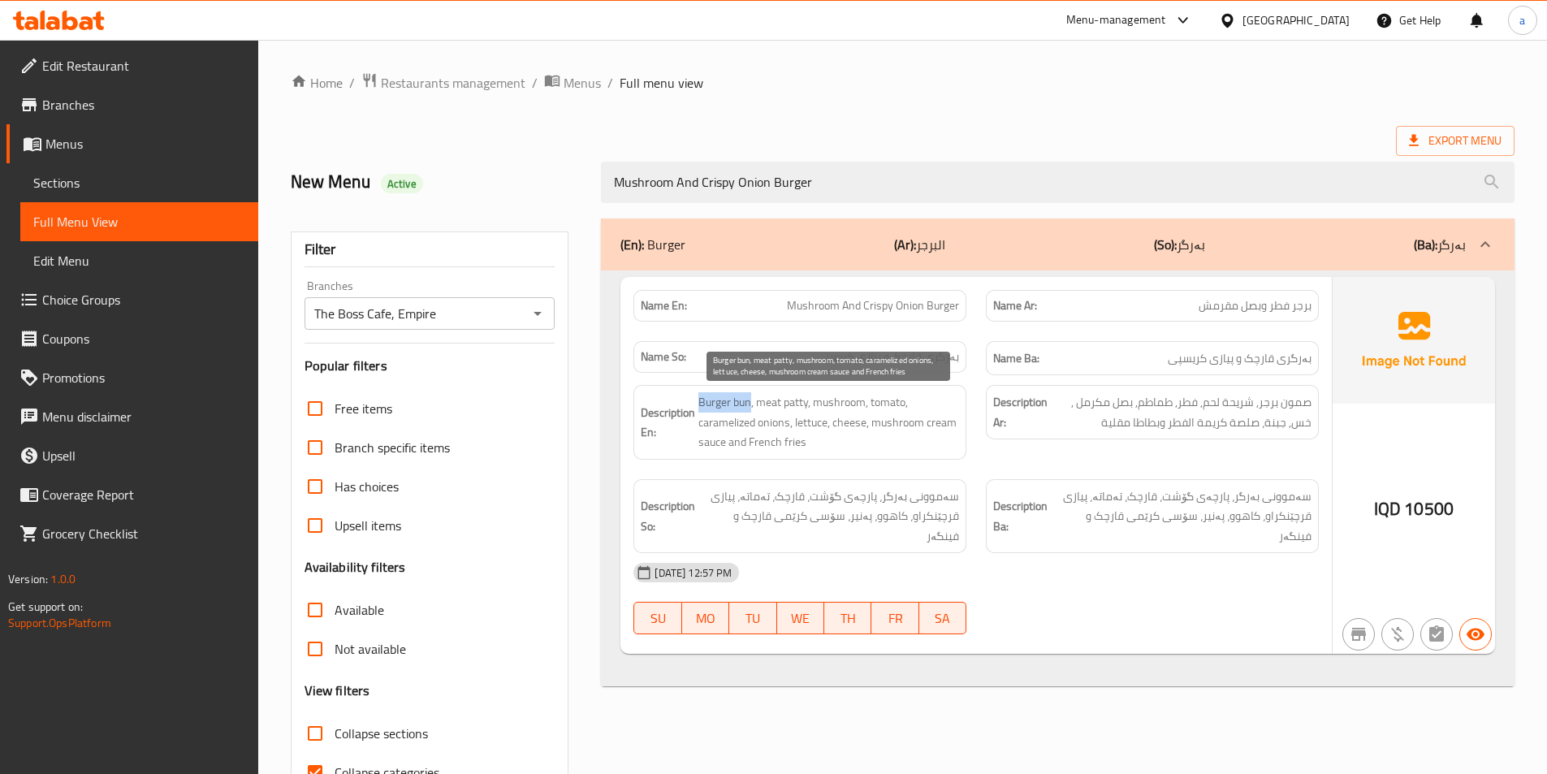
drag, startPoint x: 696, startPoint y: 399, endPoint x: 749, endPoint y: 402, distance: 53.7
click at [749, 402] on h6 "Description En: Burger bun, meat patty, mushroom, tomato, caramelized onions, l…" at bounding box center [800, 422] width 318 height 60
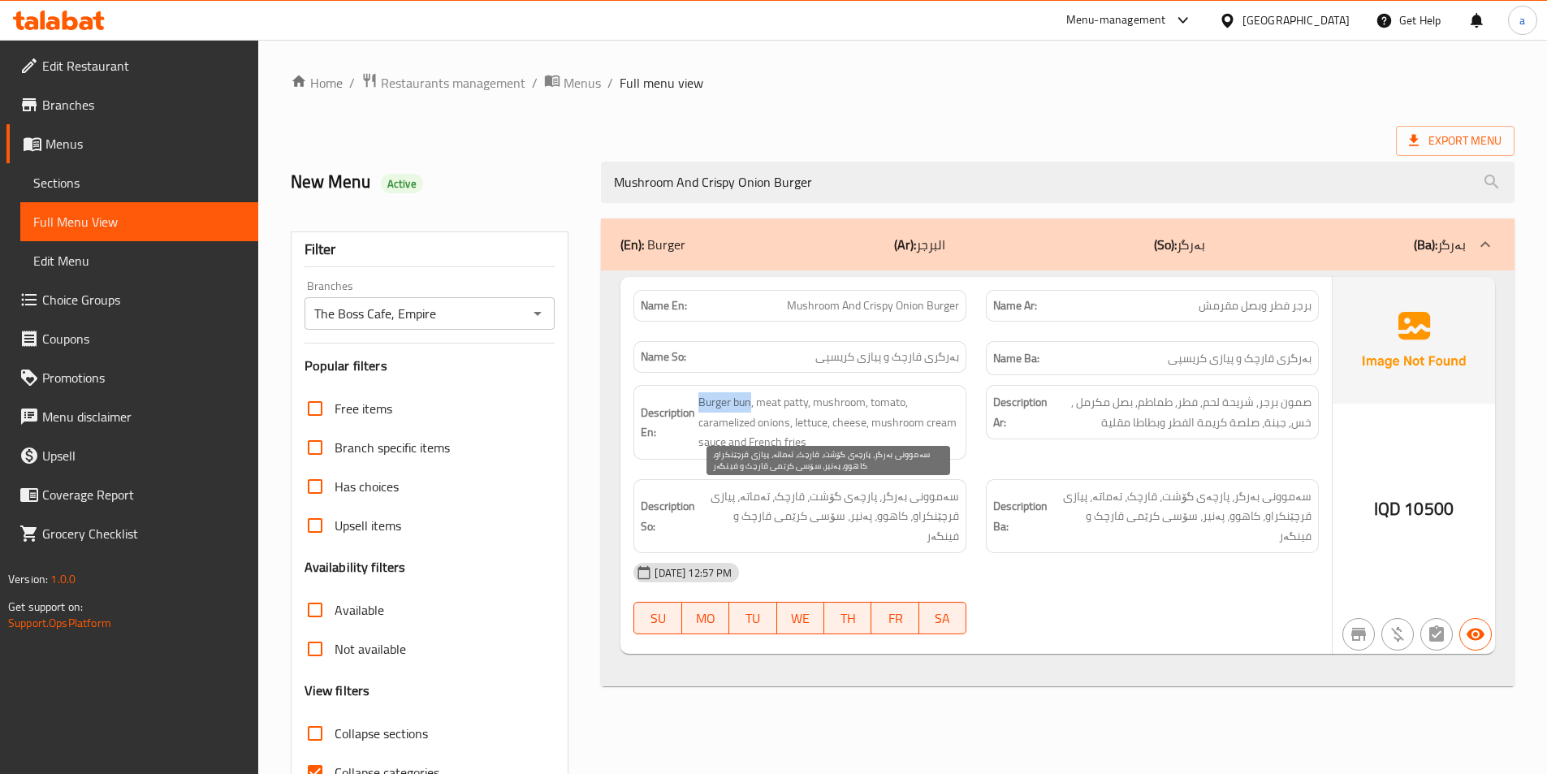
copy span "Burger bun"
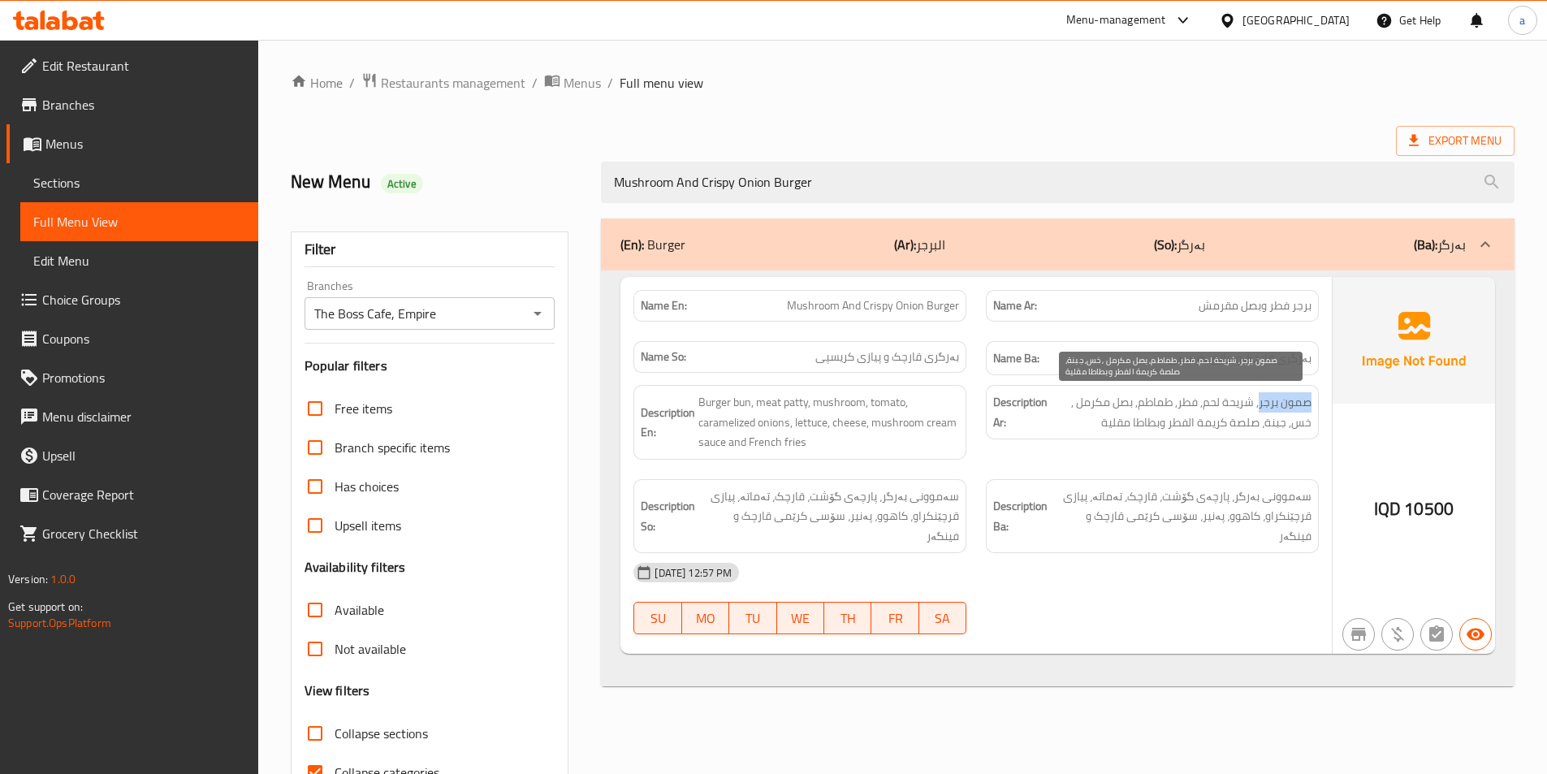
drag, startPoint x: 1260, startPoint y: 400, endPoint x: 1311, endPoint y: 404, distance: 50.4
click at [1311, 404] on span "صمون برجر, شريحة لحم, فطر, طماطم, بصل مكرمل , خس, جبنة، صلصة كريمة الفطر وبطاطا…" at bounding box center [1181, 412] width 261 height 40
copy span "صمون برجر"
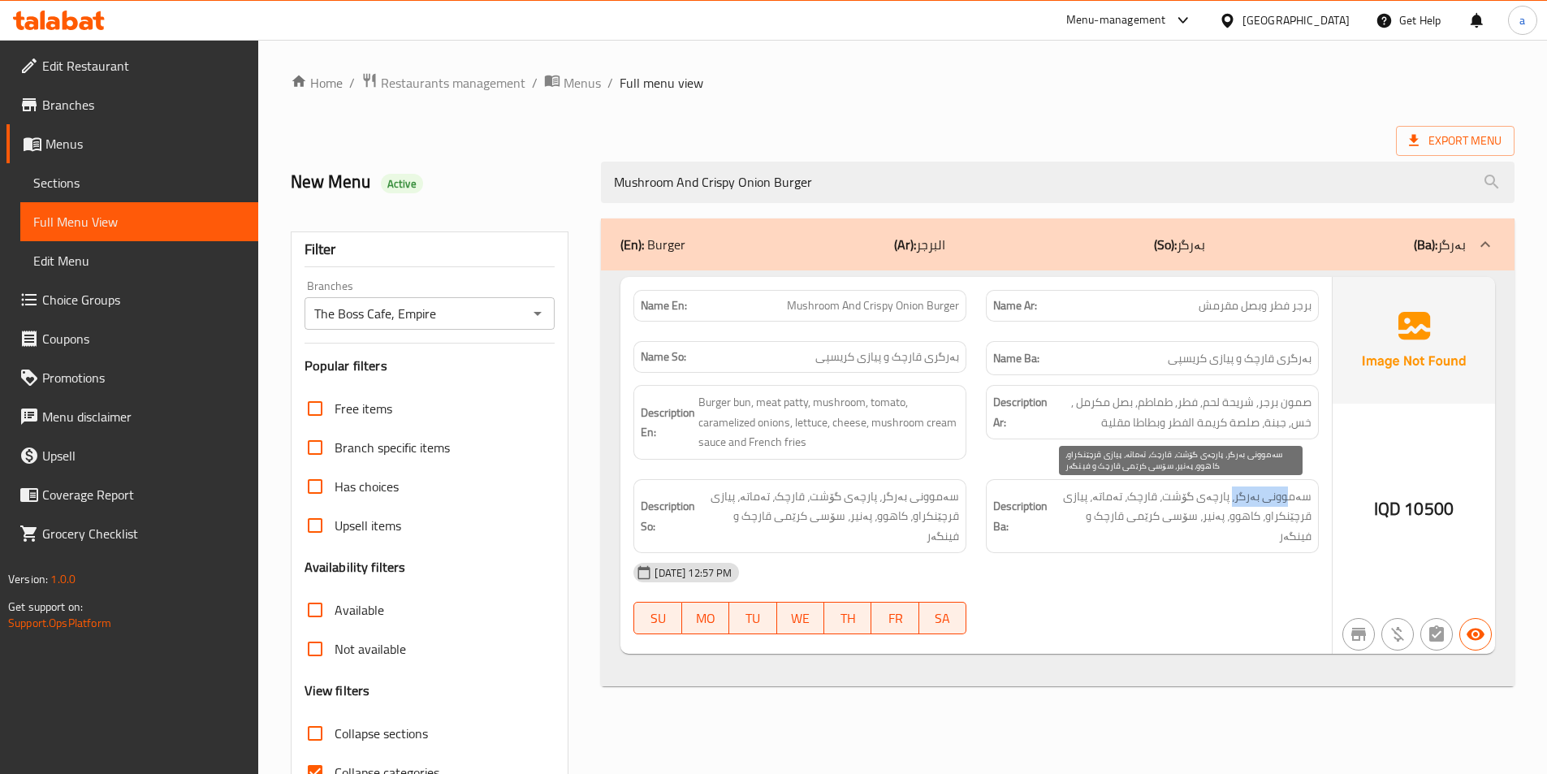
drag, startPoint x: 1237, startPoint y: 491, endPoint x: 1292, endPoint y: 498, distance: 54.8
click at [1292, 498] on span "سەموونی بەرگر، پارچەی گۆشت، قارچک، تەماتە، پیازی قرچێنکراو، کاهوو، پەنیر، سۆسی …" at bounding box center [1181, 516] width 261 height 60
click at [1262, 493] on span "سەموونی بەرگر، پارچەی گۆشت، قارچک، تەماتە، پیازی قرچێنکراو، کاهوو، پەنیر، سۆسی …" at bounding box center [1181, 516] width 261 height 60
drag, startPoint x: 1239, startPoint y: 503, endPoint x: 1311, endPoint y: 506, distance: 72.3
click at [1311, 506] on div "Description Ba: سەموونی بەرگر، پارچەی گۆشت، قارچک، تەماتە، پیازی قرچێنکراو، کاه…" at bounding box center [1152, 516] width 333 height 75
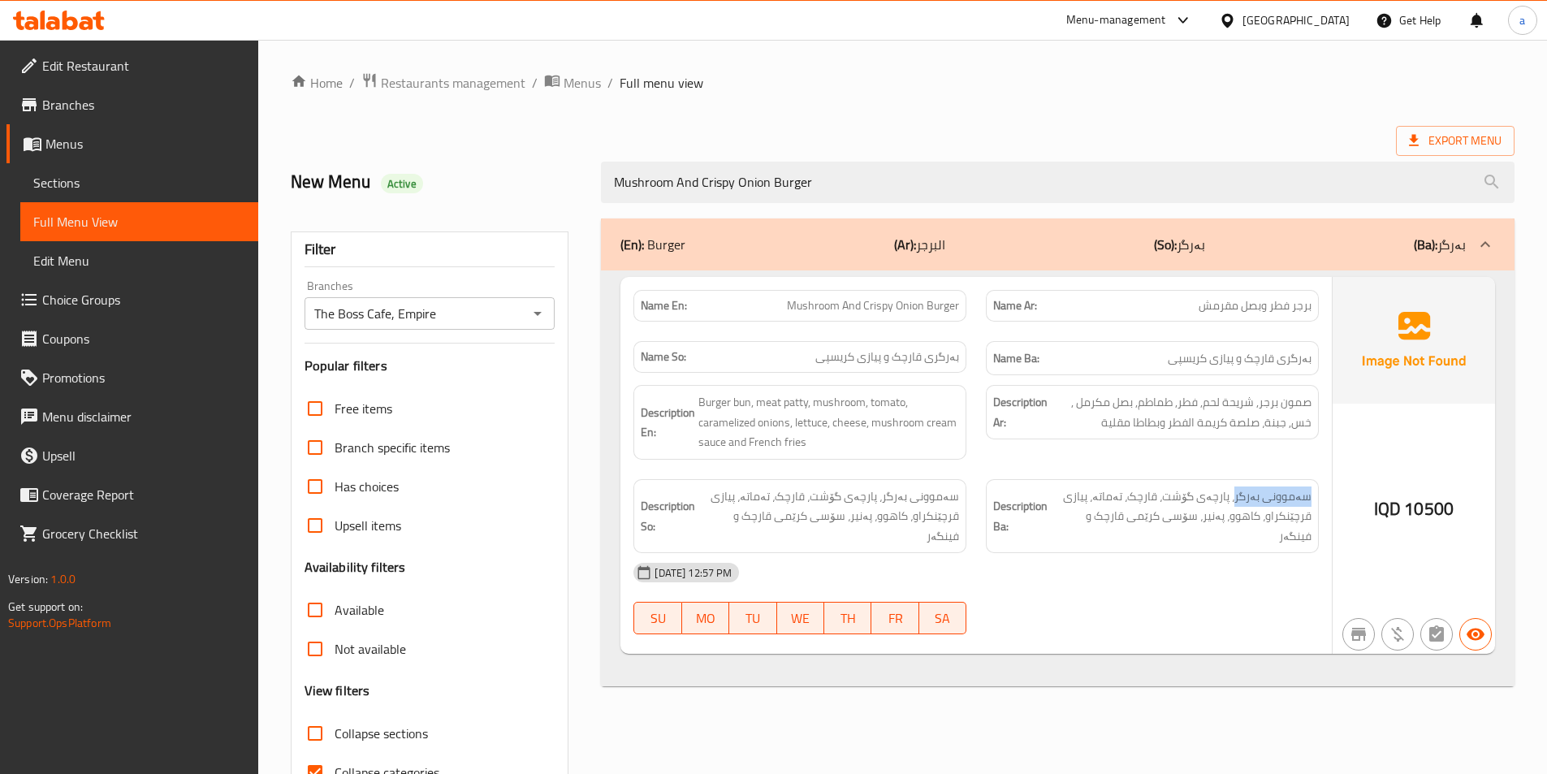
copy span "سەموونی بەرگر"
click at [1185, 553] on div "[DATE] 12:57 PM" at bounding box center [976, 572] width 705 height 39
drag, startPoint x: 883, startPoint y: 169, endPoint x: 598, endPoint y: 188, distance: 285.6
click at [598, 188] on div "Mushroom And Crispy Onion Burger" at bounding box center [1057, 182] width 933 height 61
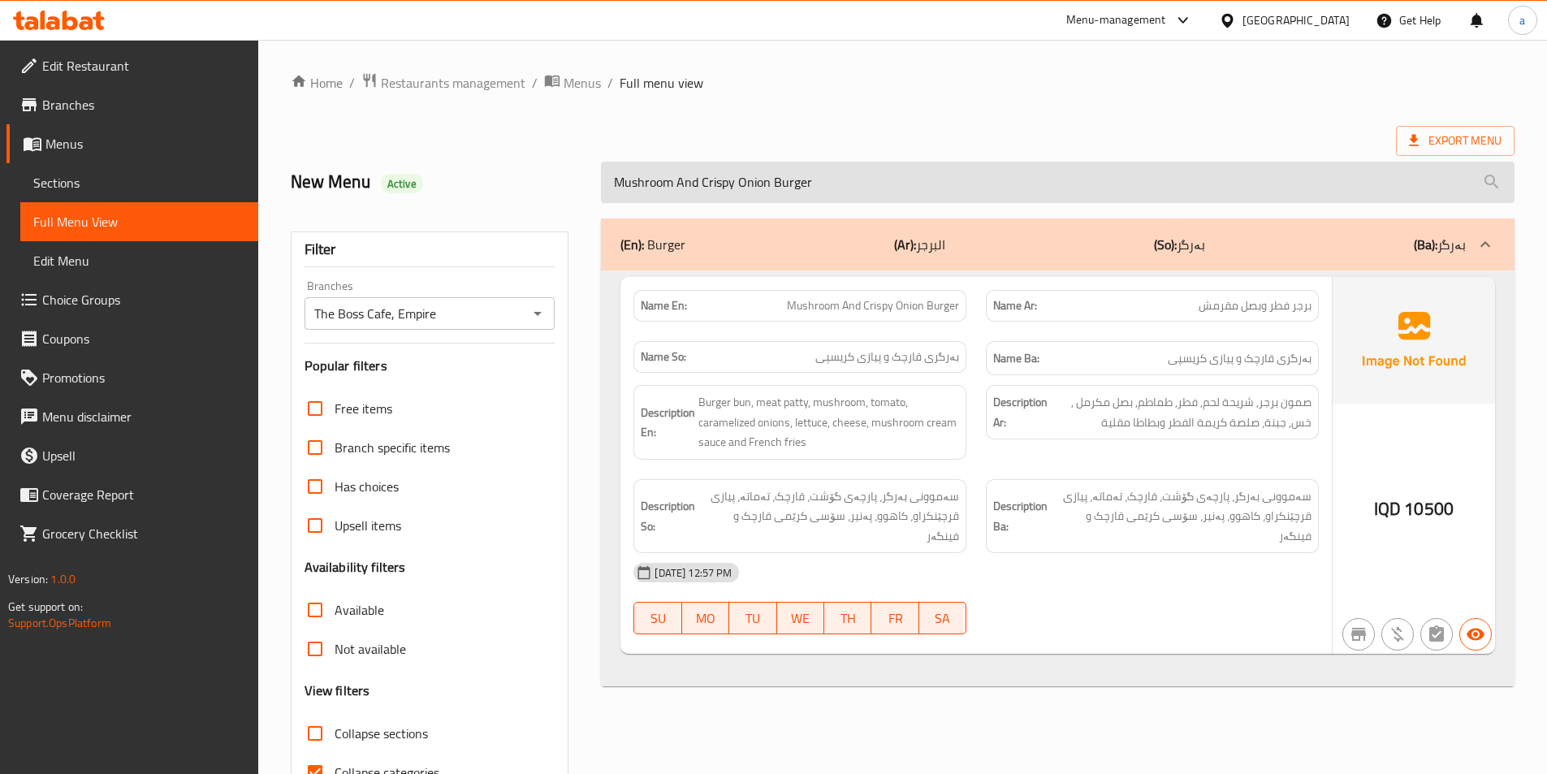
paste input "Chicke"
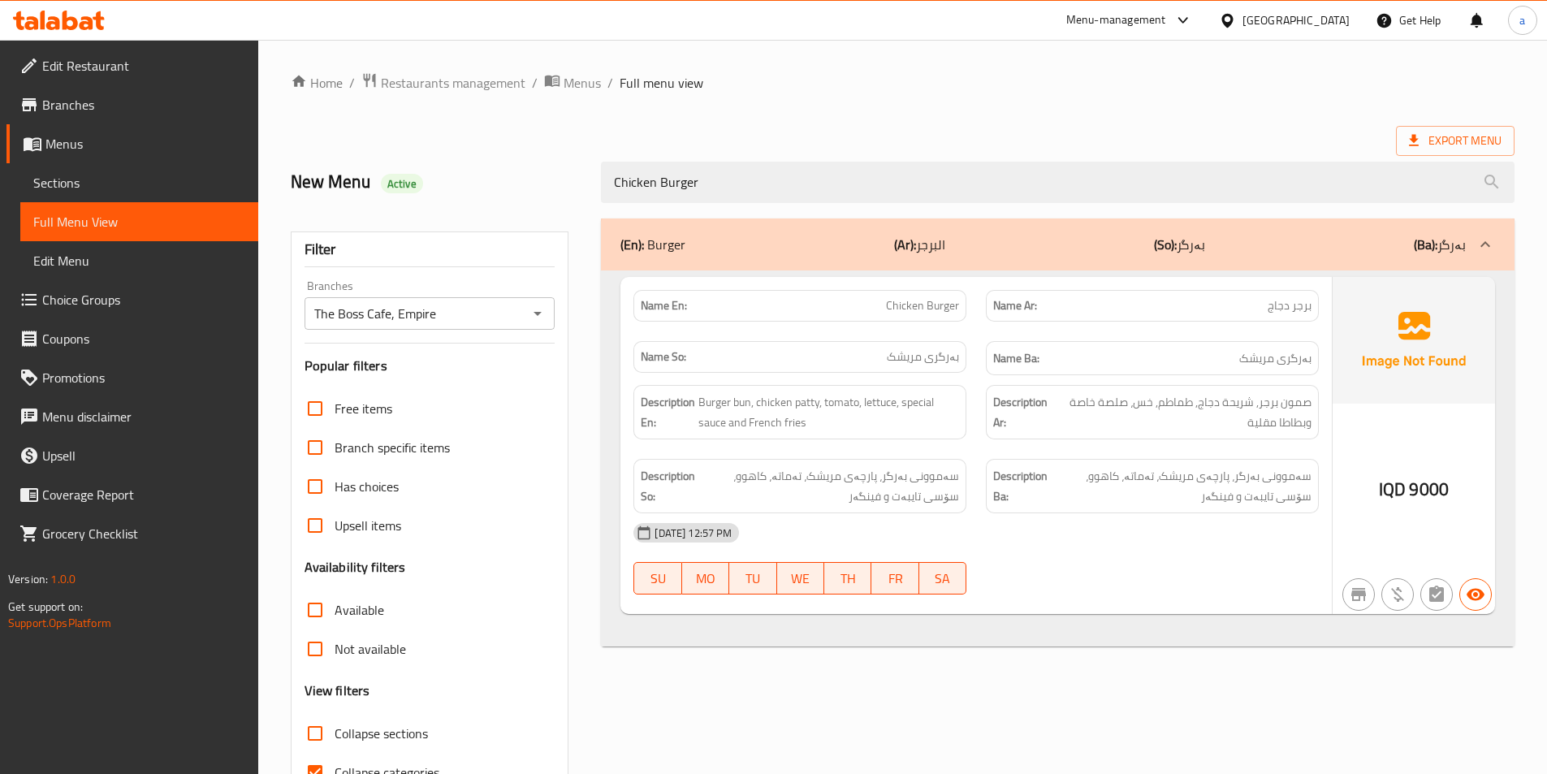
click at [1116, 111] on div "Home / Restaurants management / Menus / Full menu view Export Menu New Menu Act…" at bounding box center [903, 451] width 1224 height 759
drag, startPoint x: 982, startPoint y: 180, endPoint x: 422, endPoint y: 224, distance: 561.2
click at [400, 204] on div "New Menu Active Chicken Burger" at bounding box center [902, 182] width 1243 height 72
paste input "Kofta sandwich"
drag, startPoint x: 995, startPoint y: 178, endPoint x: 524, endPoint y: 200, distance: 471.5
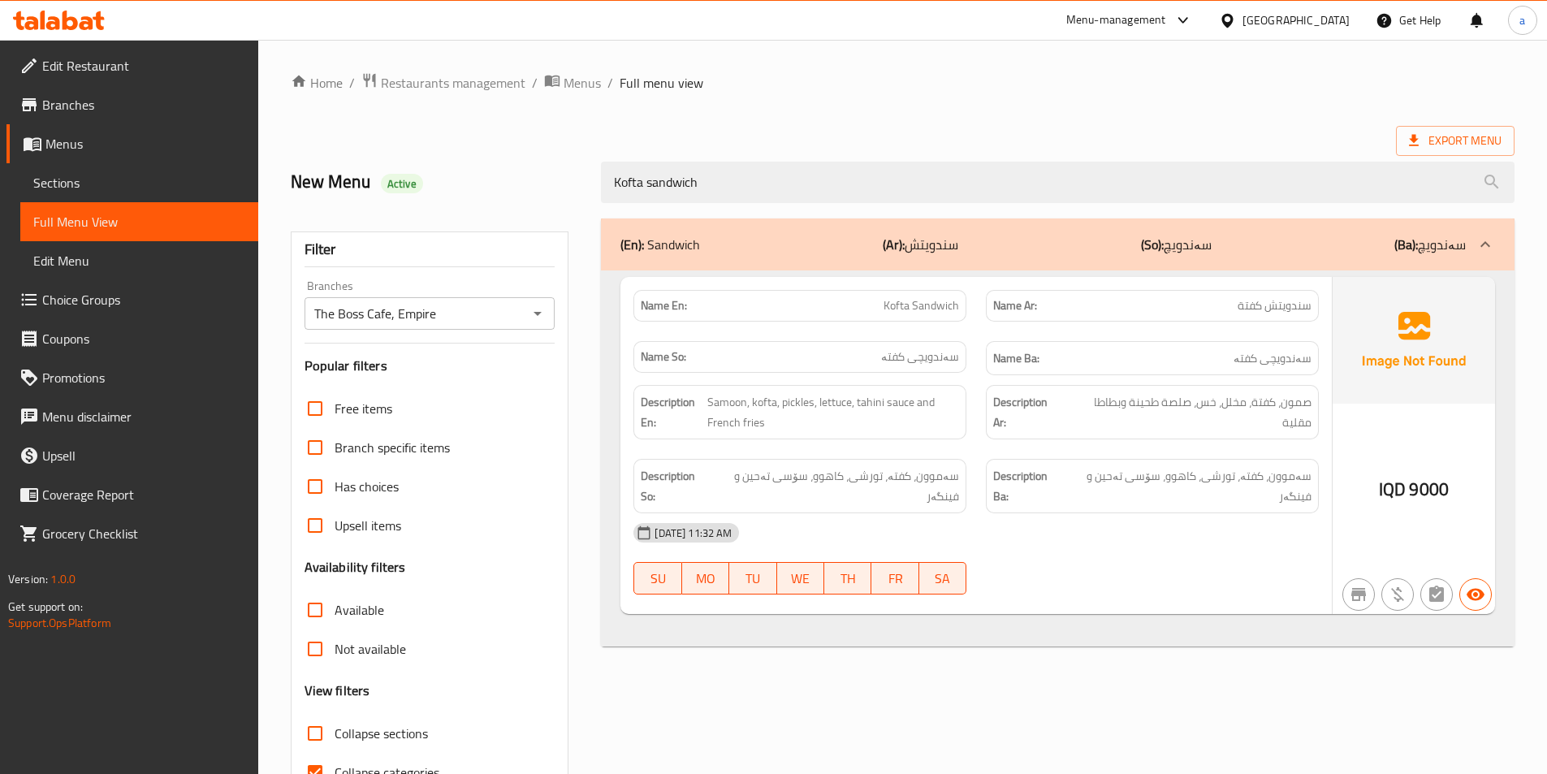
click at [524, 200] on div "New Menu Active Kofta sandwich" at bounding box center [902, 182] width 1243 height 72
paste input "Crispy"
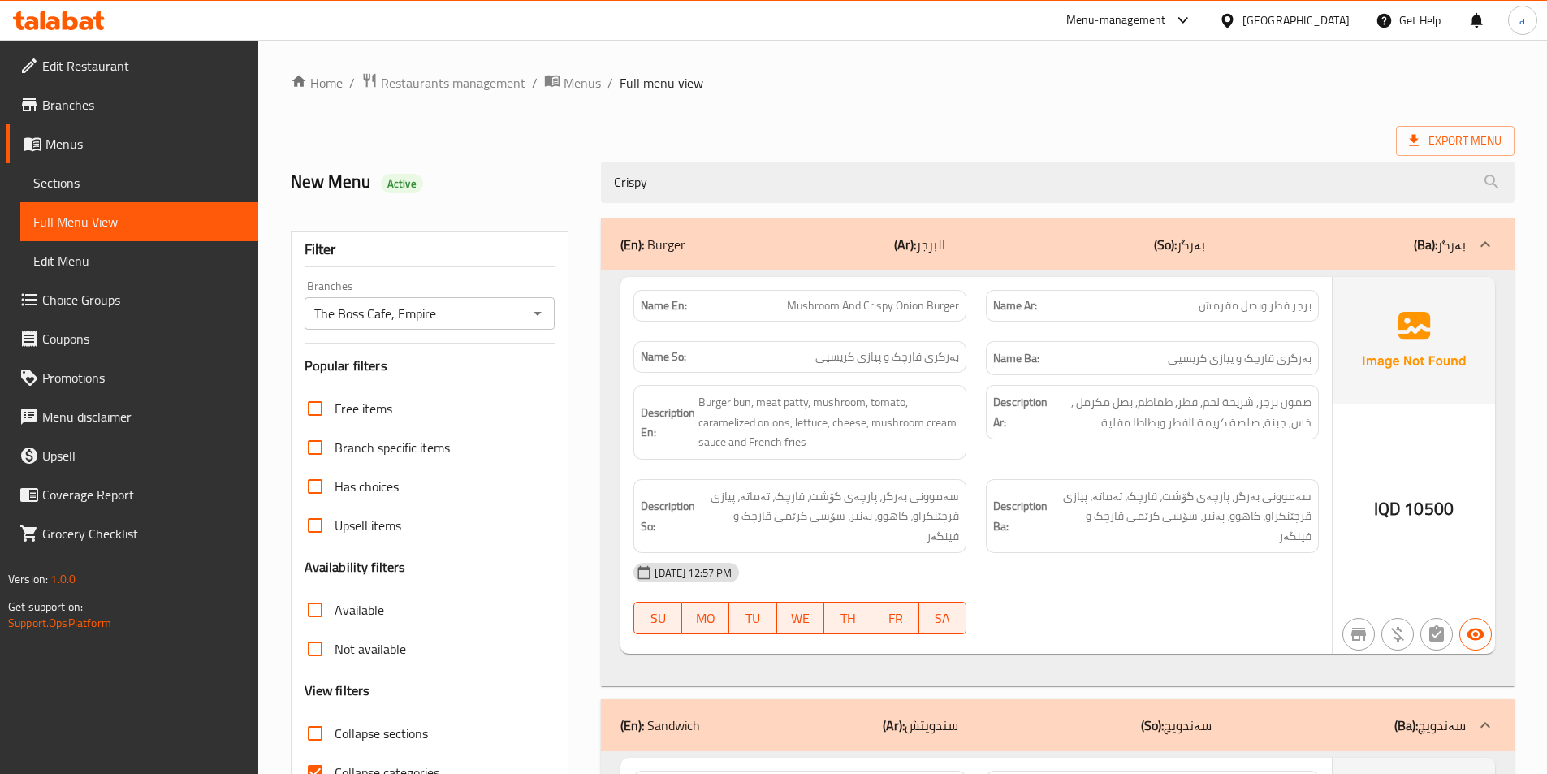
click at [1064, 252] on div "(En): Burger (Ar): البرجر (So): بەرگر (Ba): بەرگر" at bounding box center [1042, 244] width 845 height 19
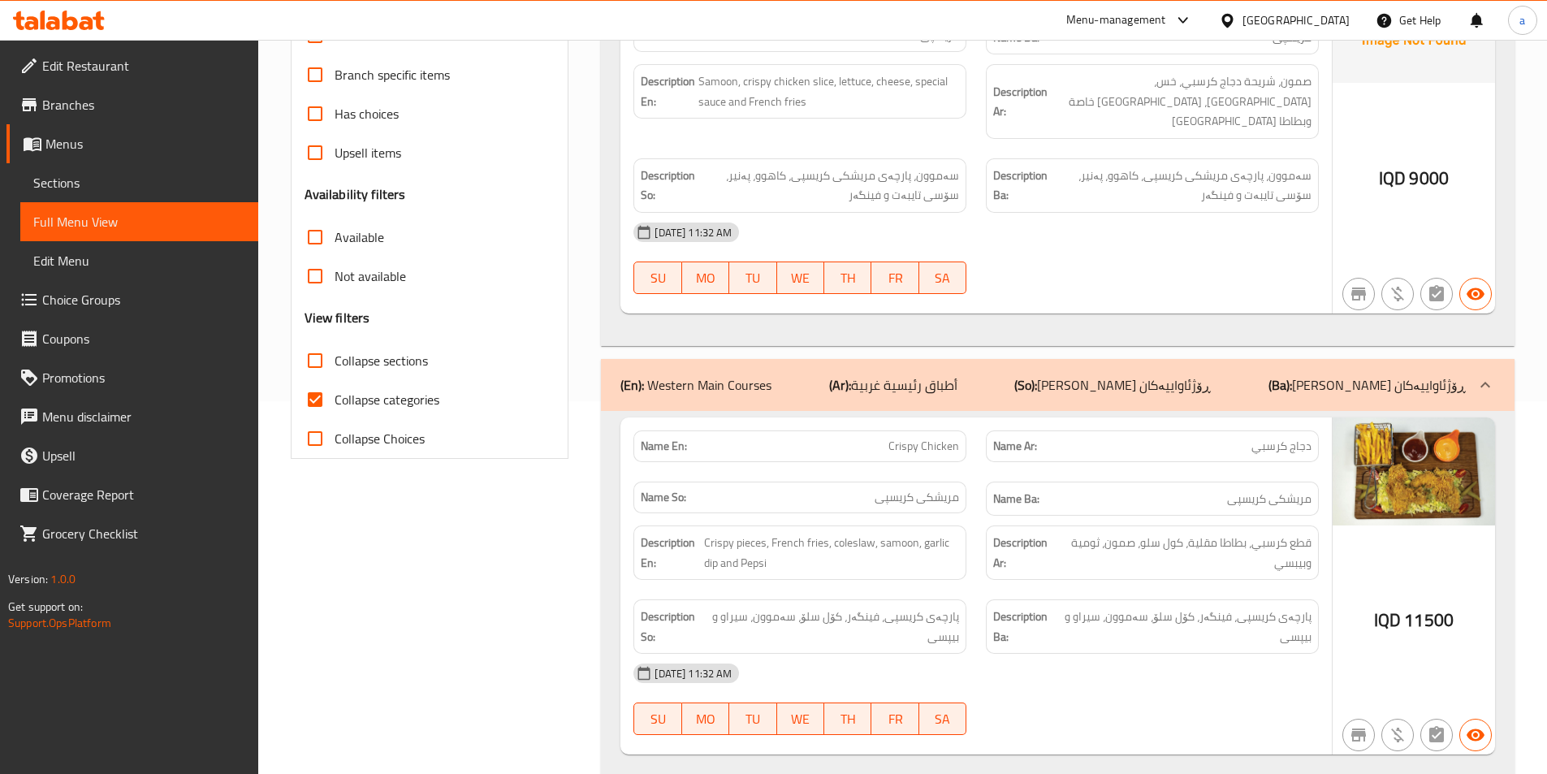
scroll to position [399, 0]
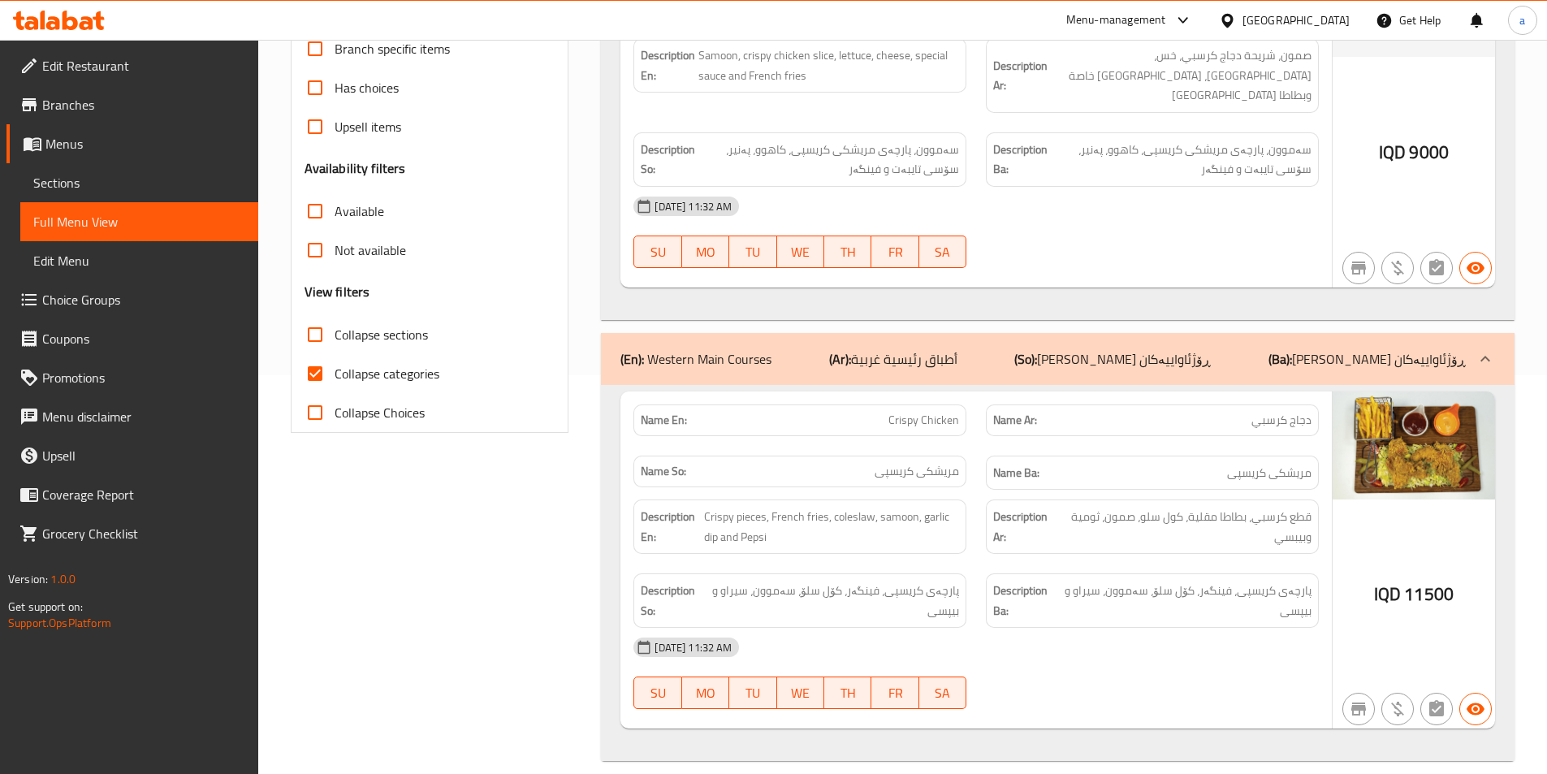
click at [1171, 349] on p "(So): ژەمە سەرەکیە ڕۆژئاواییەکان" at bounding box center [1112, 358] width 197 height 19
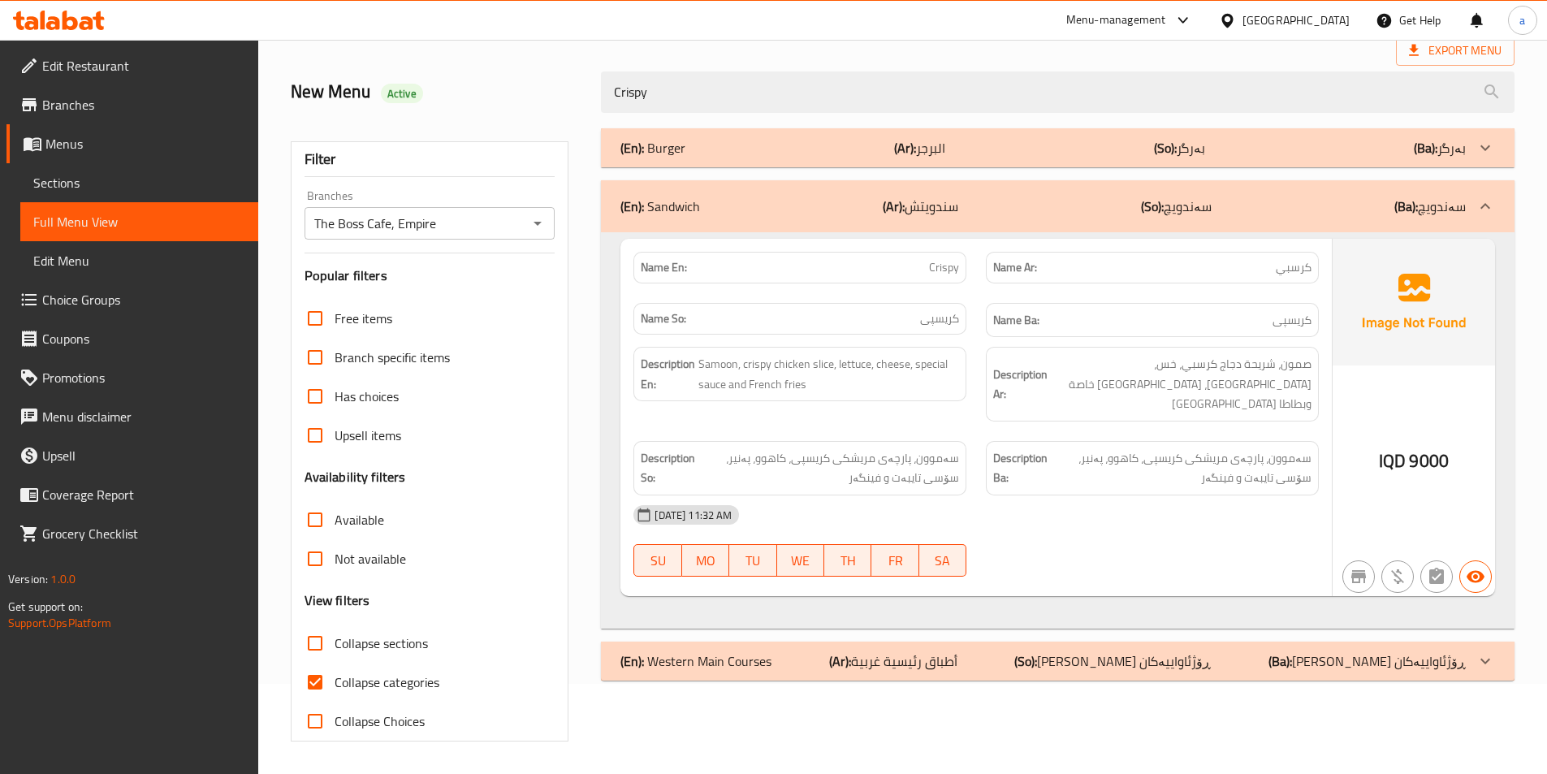
scroll to position [90, 0]
click at [1196, 335] on div "Name Ba: کریسپی" at bounding box center [1152, 320] width 333 height 35
drag, startPoint x: 1083, startPoint y: 90, endPoint x: 305, endPoint y: 106, distance: 778.1
click at [305, 106] on div "New Menu Active Crispy" at bounding box center [902, 92] width 1243 height 72
paste input "[PERSON_NAME]"
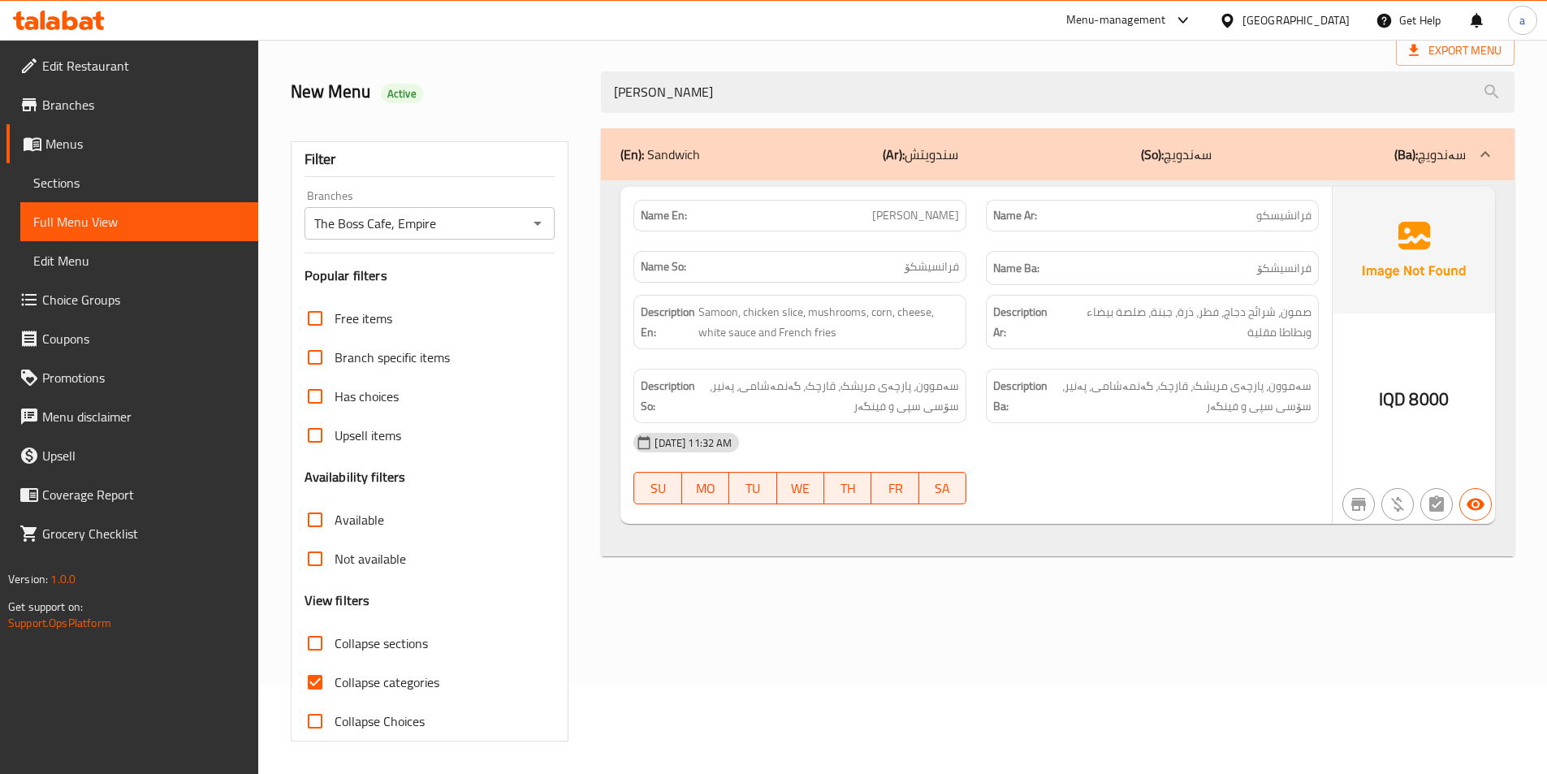
drag, startPoint x: 957, startPoint y: 86, endPoint x: 559, endPoint y: 105, distance: 399.1
click at [559, 105] on div "New Menu Active Francesco" at bounding box center [902, 92] width 1243 height 72
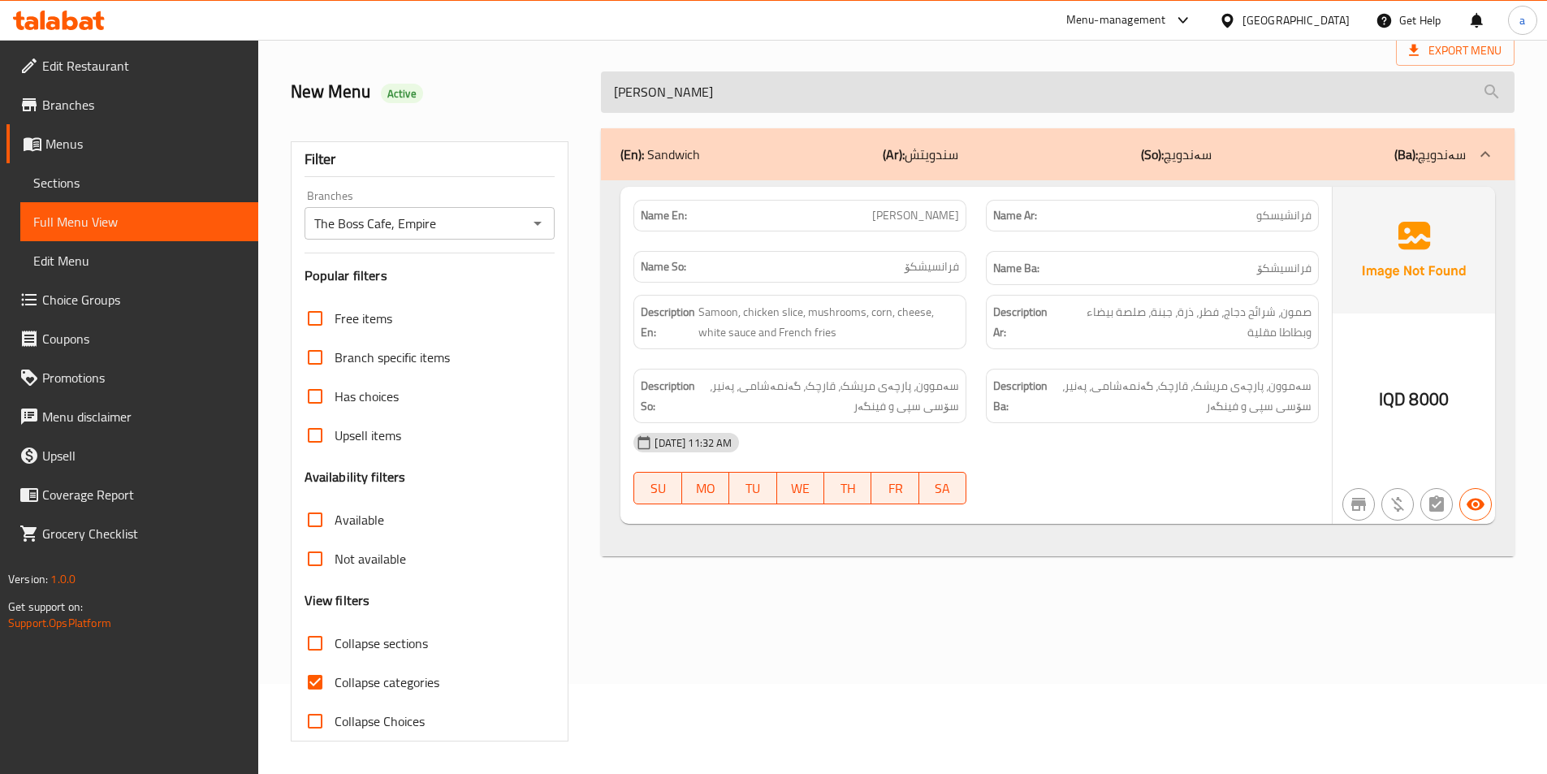
paste input "Musakhan Sandwich"
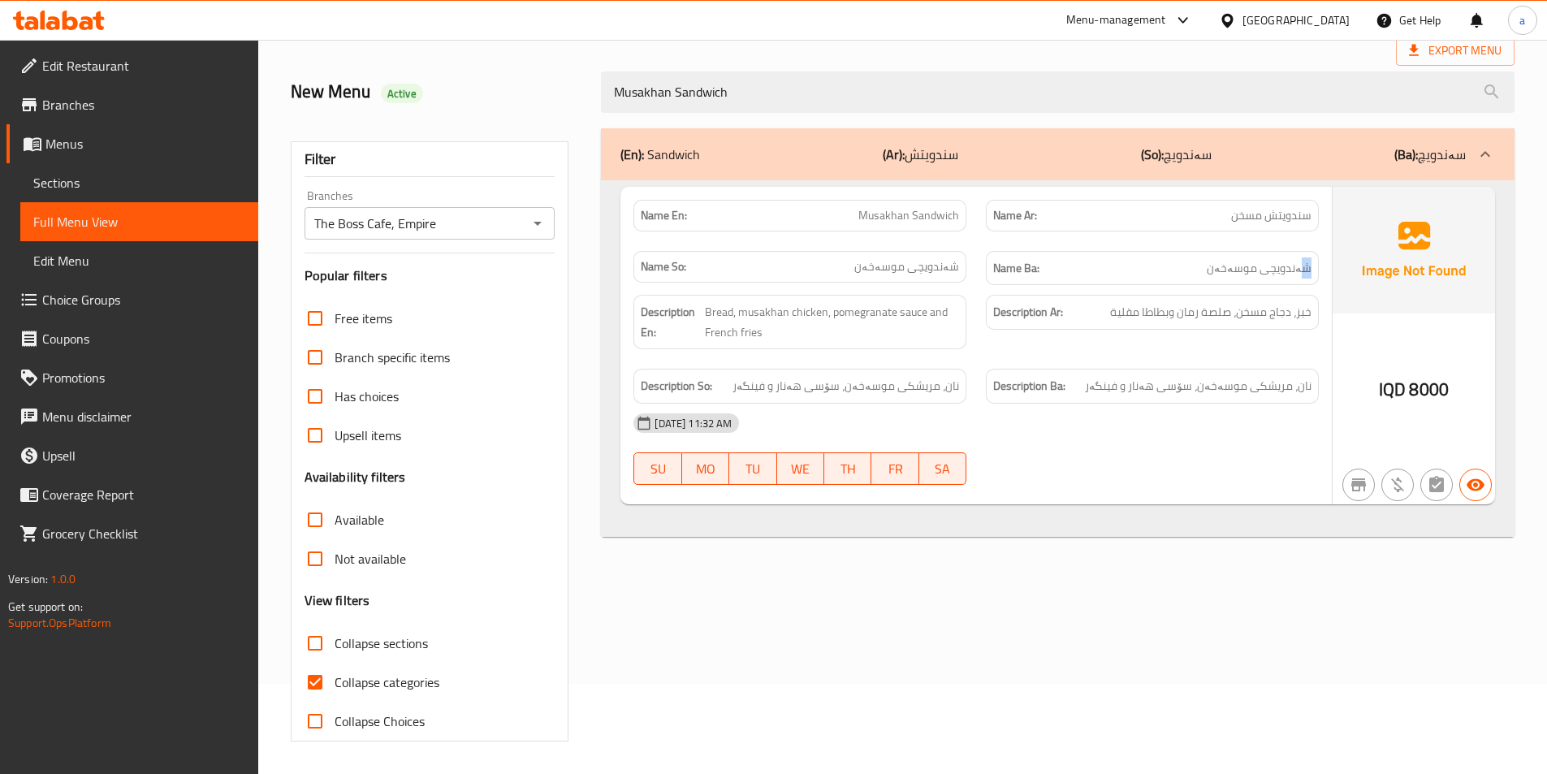
click at [1311, 264] on span "شەندویچی موسەخەن" at bounding box center [1259, 268] width 105 height 20
click at [1277, 262] on span "شەندویچی موسەخەن" at bounding box center [1259, 268] width 105 height 20
drag, startPoint x: 843, startPoint y: 92, endPoint x: 581, endPoint y: 114, distance: 262.4
click at [533, 110] on div "New Menu Active Musakhan Sandwich" at bounding box center [902, 92] width 1243 height 72
paste input "eat With Mushrooms"
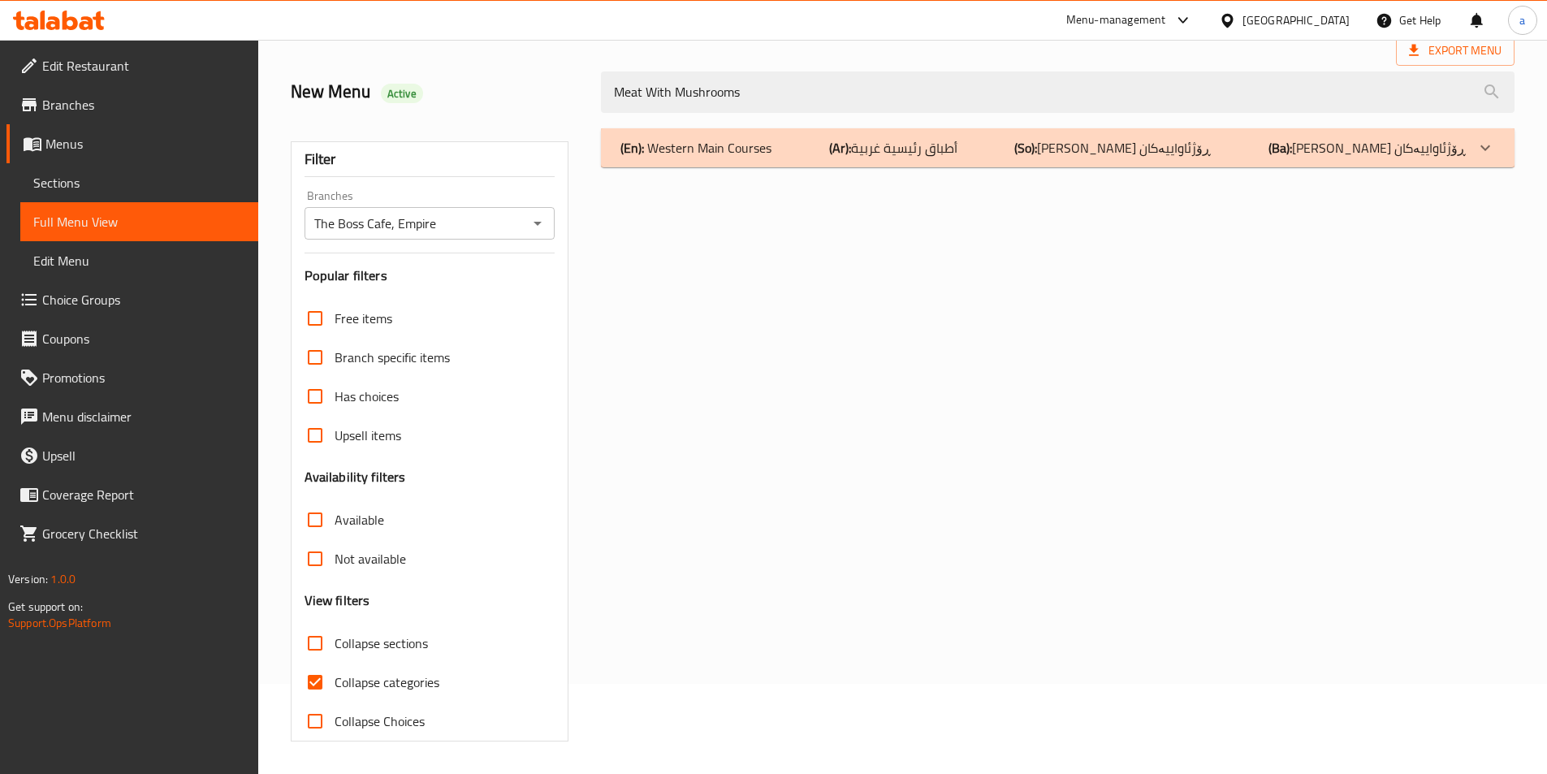
click at [825, 149] on div "(En): Western Main Courses (Ar): أطباق رئيسية غربية (So): ژەمە سەرەکیە ڕۆژئاوای…" at bounding box center [1042, 147] width 845 height 19
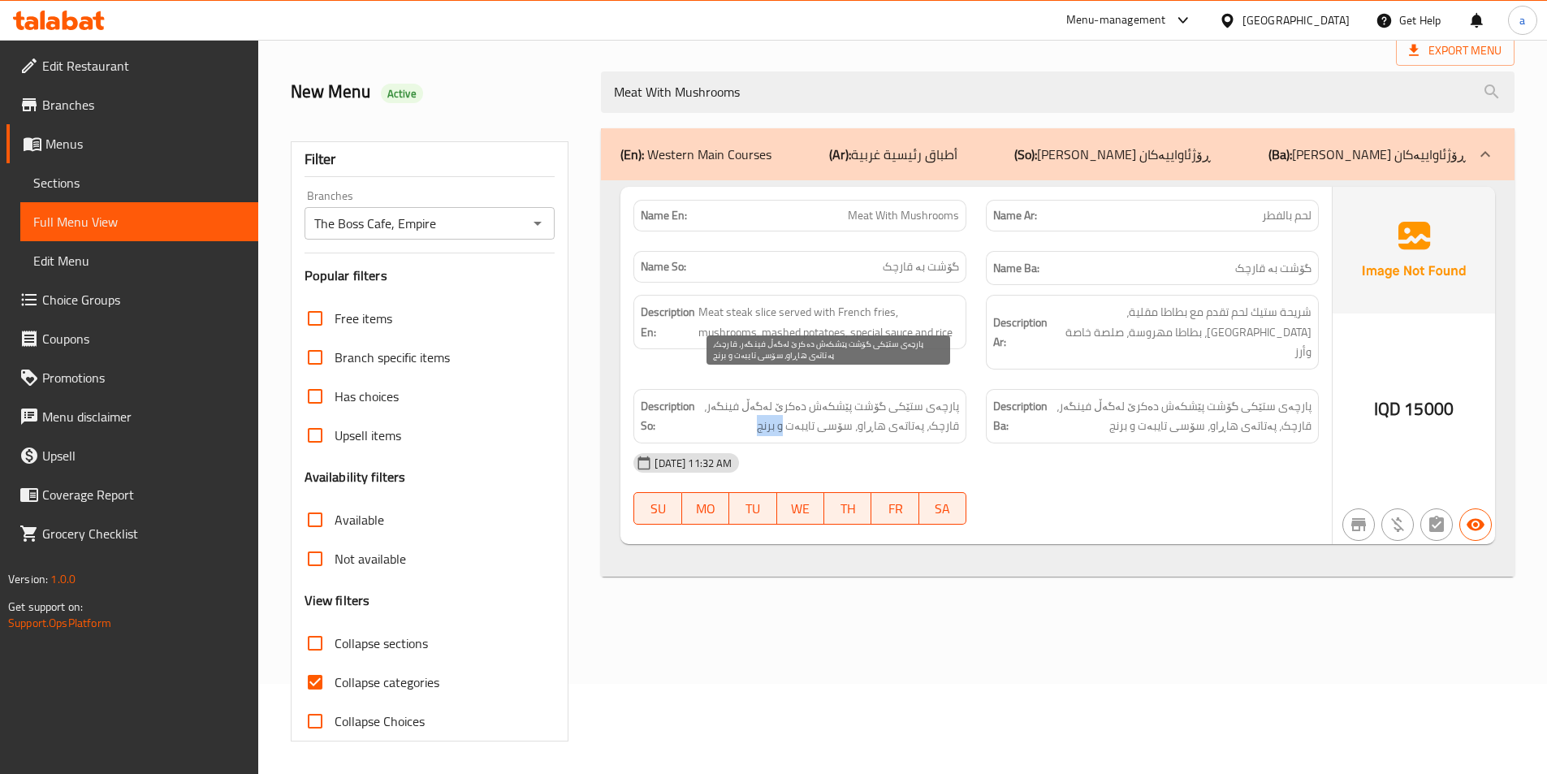
drag, startPoint x: 769, startPoint y: 408, endPoint x: 794, endPoint y: 413, distance: 25.6
click at [794, 413] on span "پارچەی ستێکی گۆشت پێشکەش دەکرێ لەگەڵ فینگەر، قارچک، پەتاتەی هاڕاو، سۆسی تایبەت …" at bounding box center [828, 416] width 261 height 40
copy span "و برنج"
drag, startPoint x: 996, startPoint y: 99, endPoint x: 449, endPoint y: 122, distance: 547.8
click at [449, 122] on div "Home / Restaurants management / Menus / Full menu view Export Menu New Menu Act…" at bounding box center [903, 361] width 1224 height 759
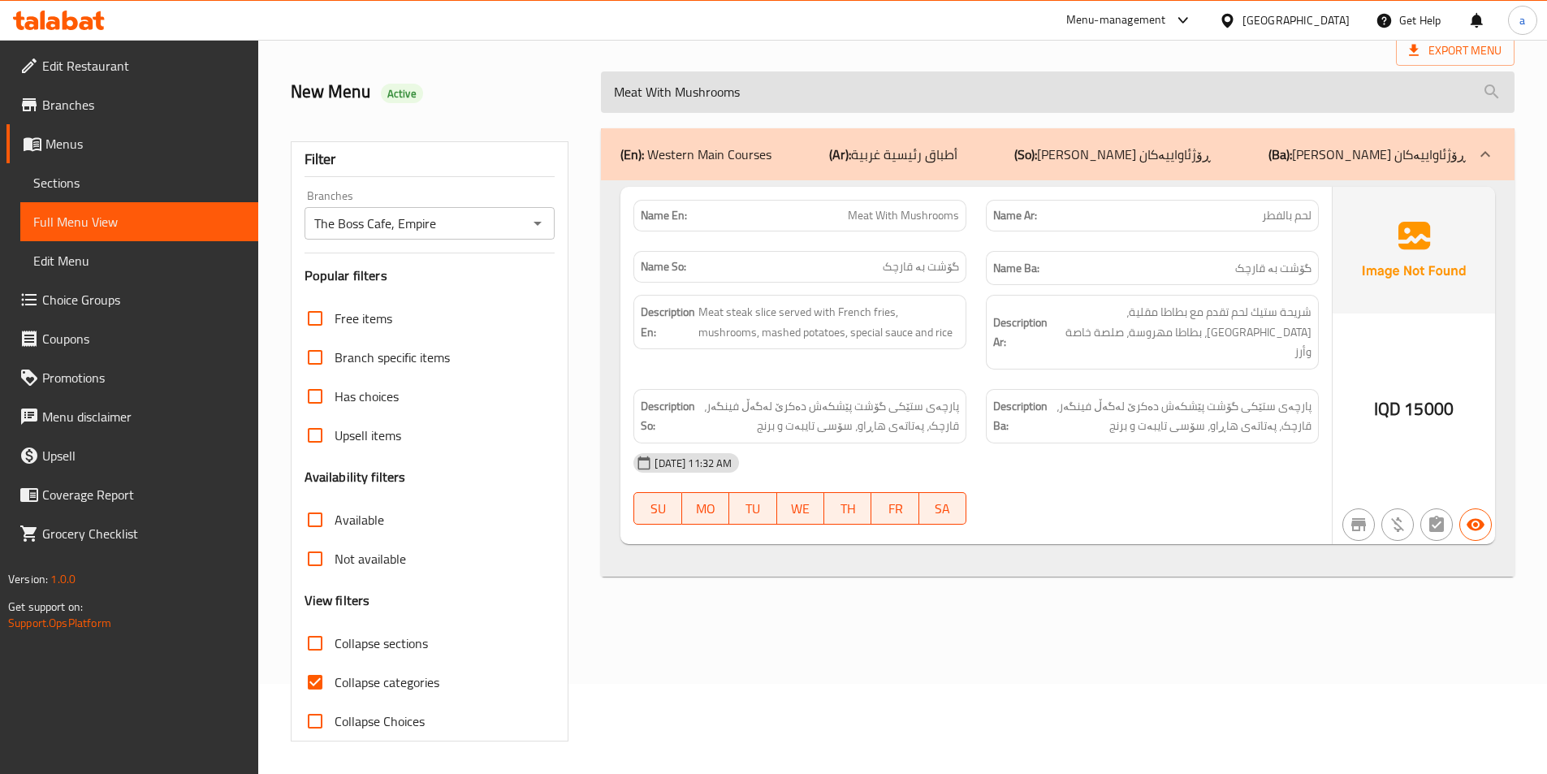
paste input "Chicken"
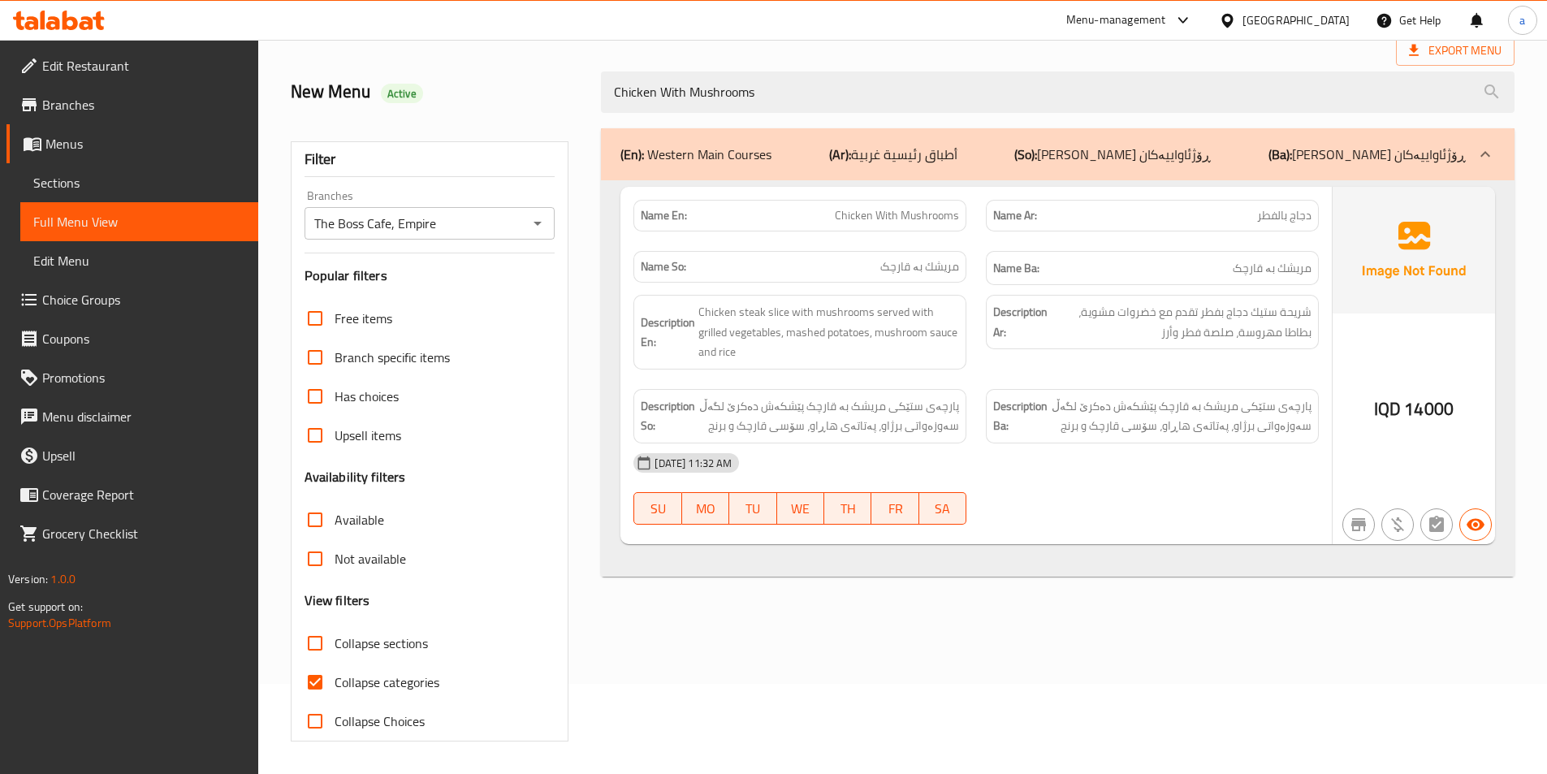
type input "Chicken With Mushrooms"
click at [739, 630] on div "(En): Western Main Courses (Ar): أطباق رئيسية غربية (So): ژەمە سەرەکیە ڕۆژئاوای…" at bounding box center [1057, 435] width 933 height 633
drag, startPoint x: 772, startPoint y: 102, endPoint x: 367, endPoint y: 128, distance: 406.0
click at [369, 127] on div "Home / Restaurants management / Menus / Full menu view Export Menu New Menu Act…" at bounding box center [903, 361] width 1224 height 759
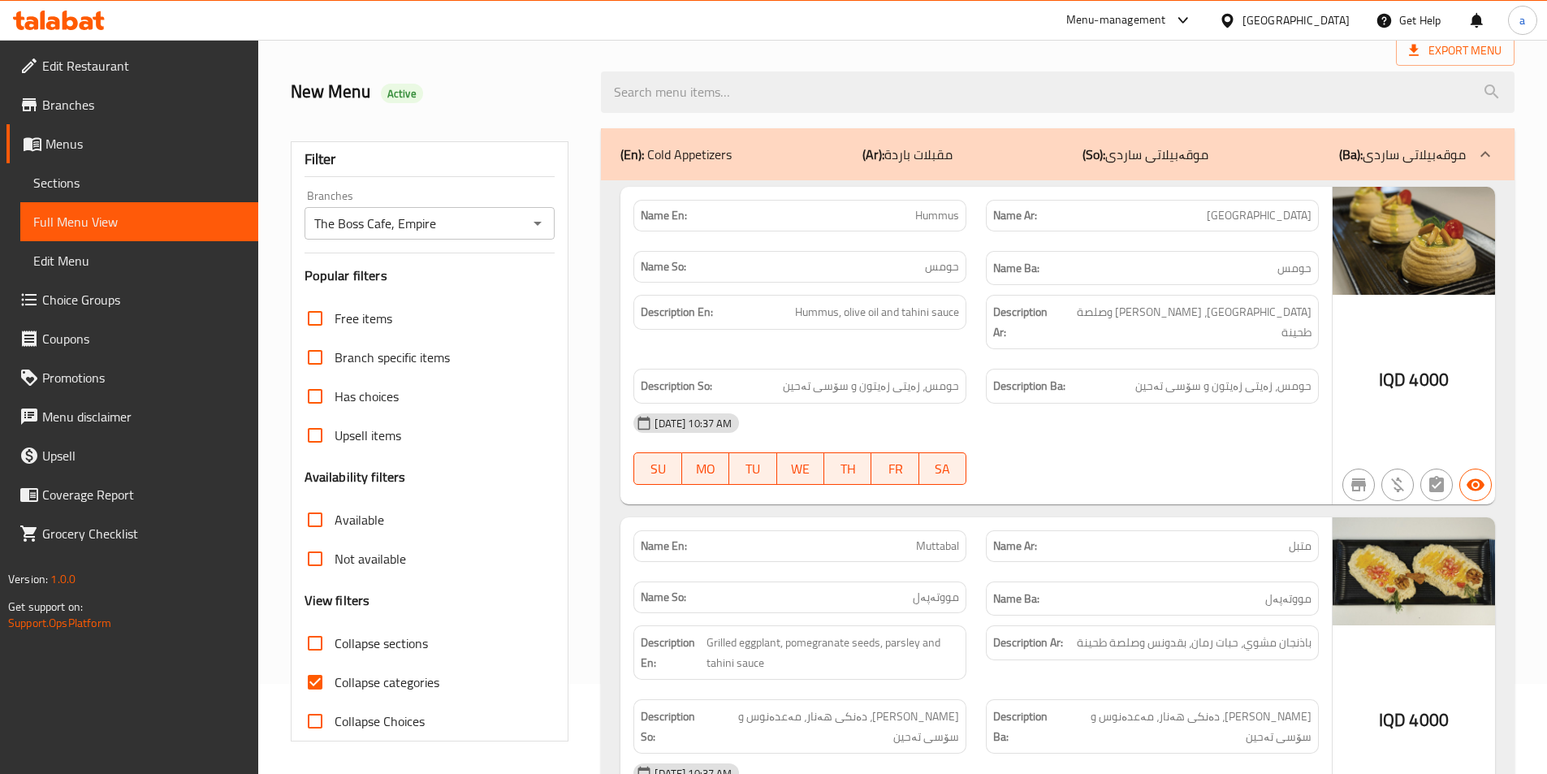
click at [357, 649] on span "Collapse sections" at bounding box center [381, 642] width 93 height 19
click at [335, 649] on input "Collapse sections" at bounding box center [315, 643] width 39 height 39
checkbox input "true"
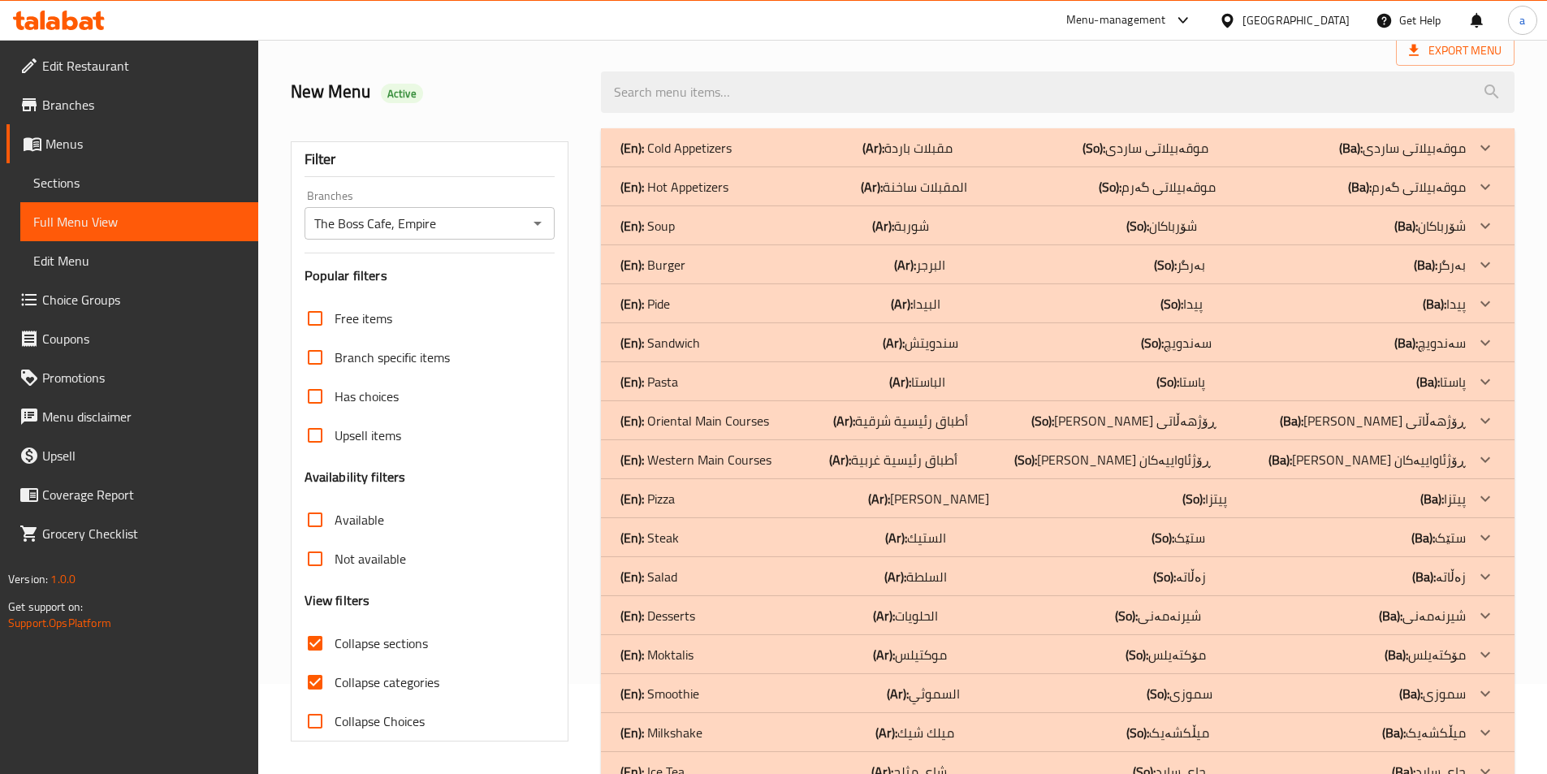
click at [928, 421] on p "(Ar): أطباق رئيسية شرقية" at bounding box center [900, 420] width 135 height 19
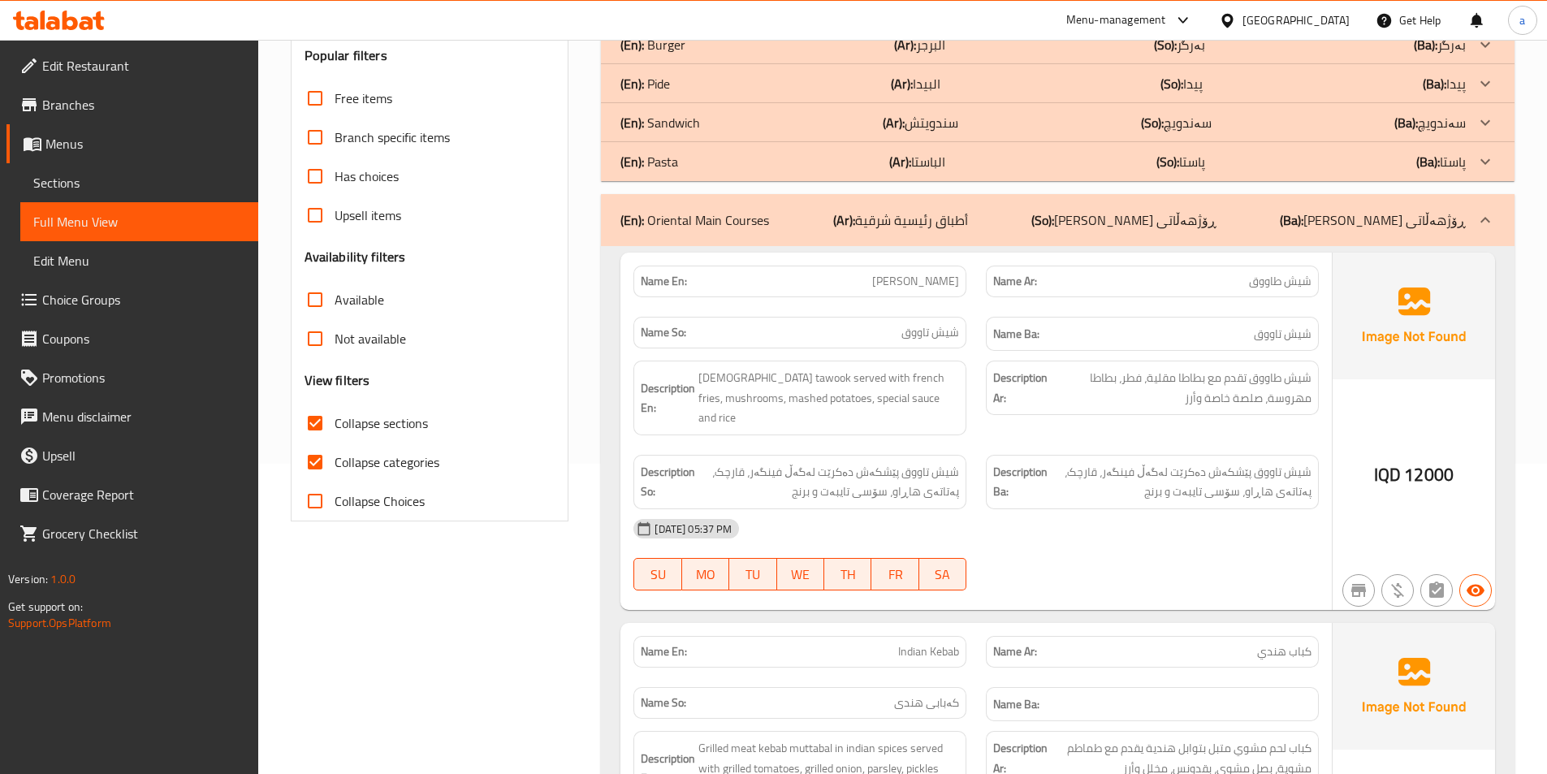
scroll to position [334, 0]
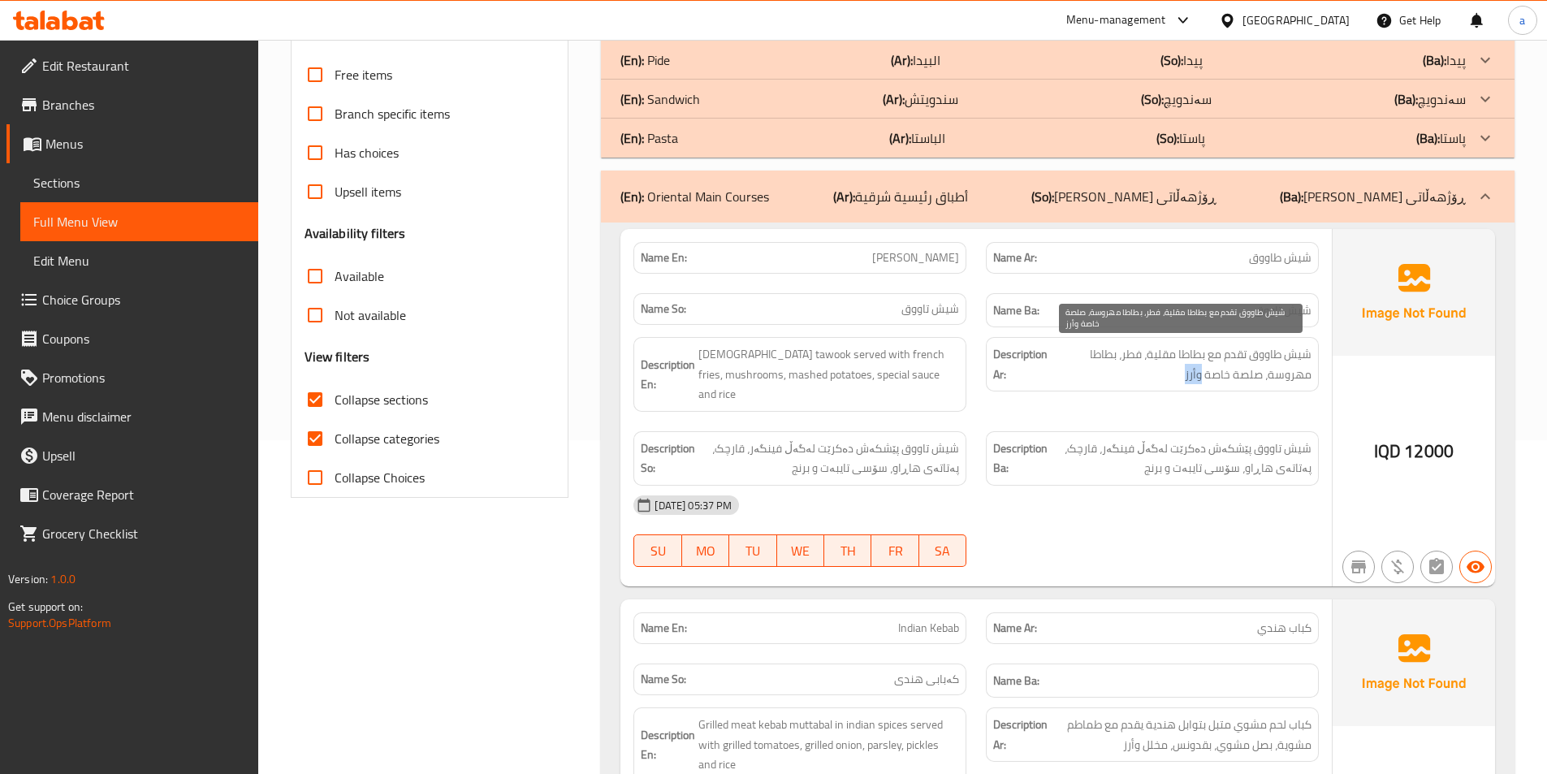
drag, startPoint x: 1192, startPoint y: 377, endPoint x: 1203, endPoint y: 382, distance: 11.6
click at [1203, 382] on span "شيش طاووق تقدم مع بطاطا مقلية، فطر، بطاطا مهروسة، صلصة خاصة وأرز" at bounding box center [1181, 364] width 261 height 40
copy span "وأرز"
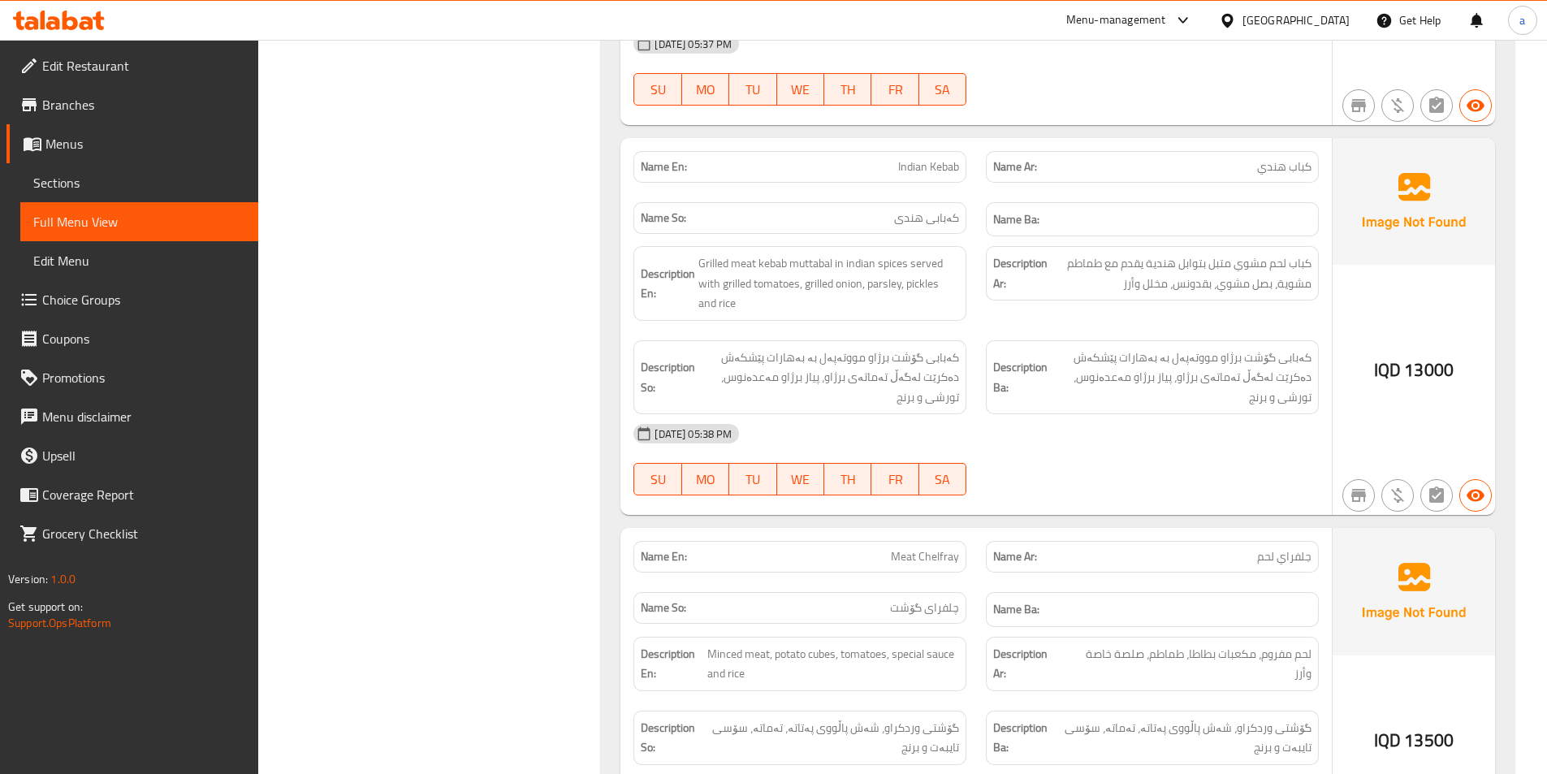
scroll to position [779, 0]
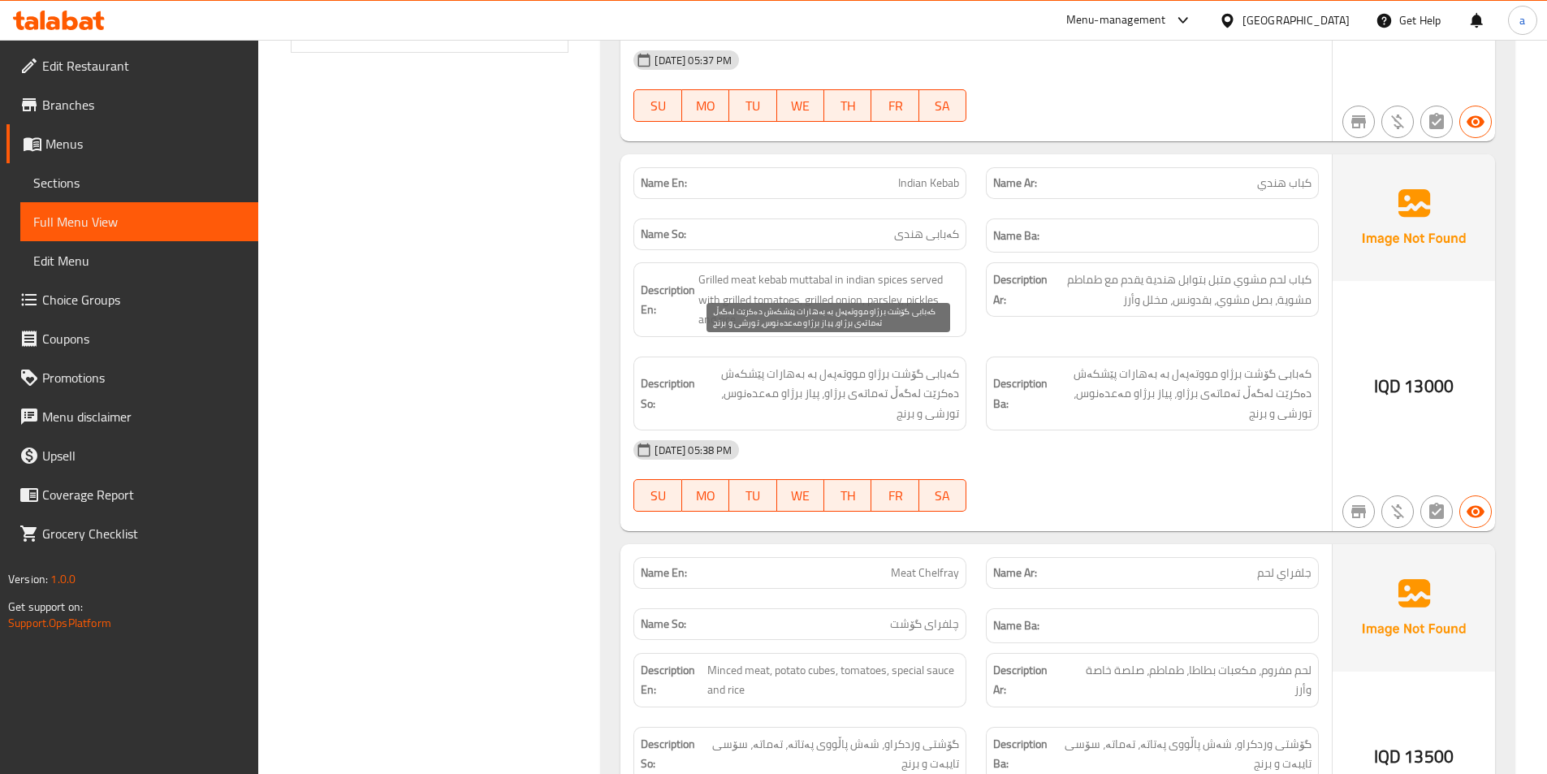
click at [846, 380] on span "کەبابی گۆشت برژاو مووتەپەل بە بەهارات پێشکەش دەکرێت لەگەڵ تەماتەی برژاو، پیاز ب…" at bounding box center [828, 394] width 261 height 60
drag, startPoint x: 841, startPoint y: 373, endPoint x: 763, endPoint y: 375, distance: 78.0
click at [763, 375] on span "کەبابی گۆشت برژاو مووتەپەل بە بەهارات پێشکەش دەکرێت لەگەڵ تەماتەی برژاو، پیاز ب…" at bounding box center [828, 394] width 261 height 60
click at [801, 379] on span "کەبابی گۆشت برژاو مووتەپەل بە بەهارات پێشکەش دەکرێت لەگەڵ تەماتەی برژاو، پیاز ب…" at bounding box center [828, 394] width 261 height 60
drag, startPoint x: 864, startPoint y: 159, endPoint x: 969, endPoint y: 162, distance: 104.8
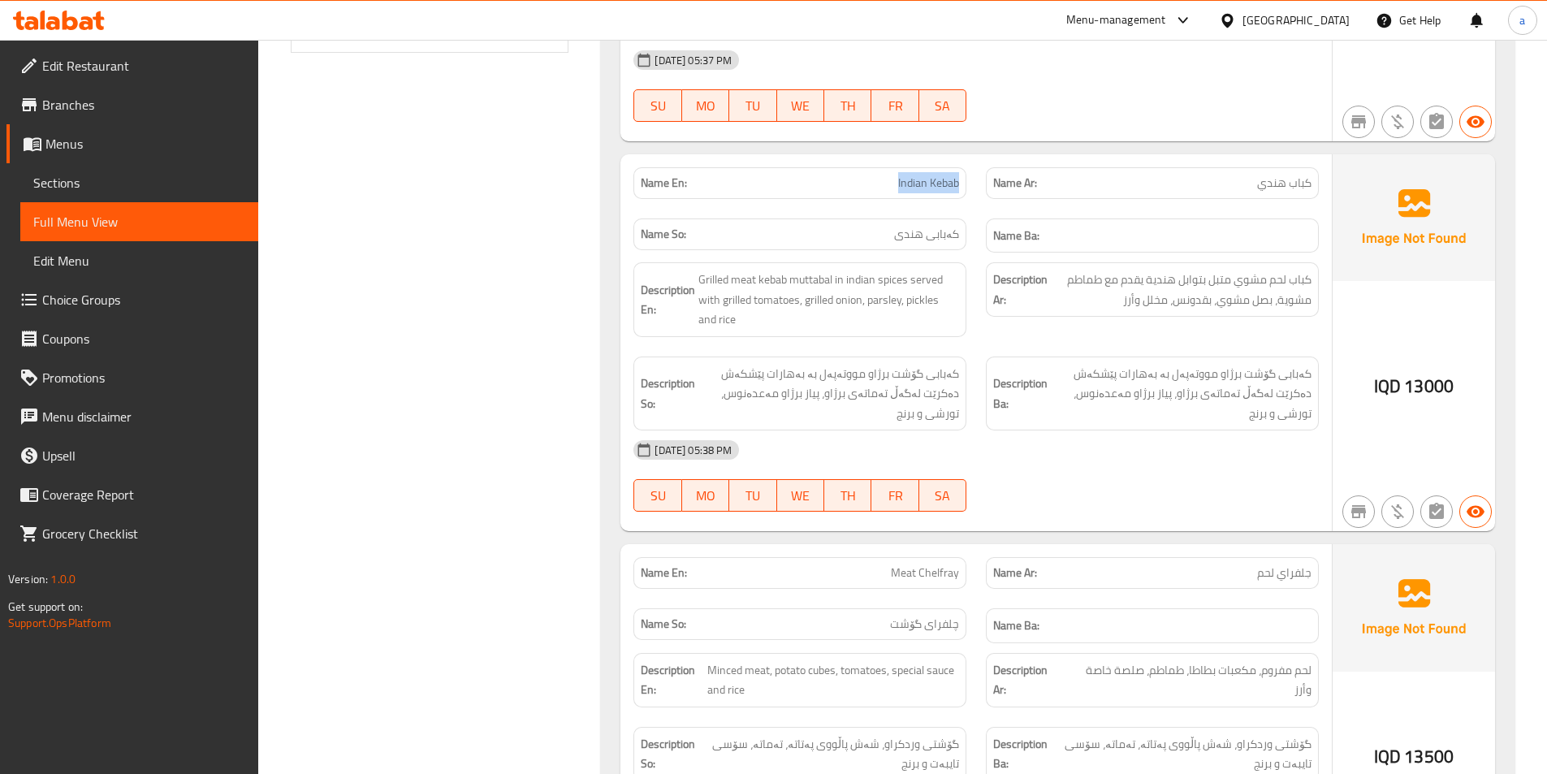
click at [969, 162] on div "Name En: Indian Kebab" at bounding box center [800, 183] width 352 height 51
copy span "Indian Kebab"
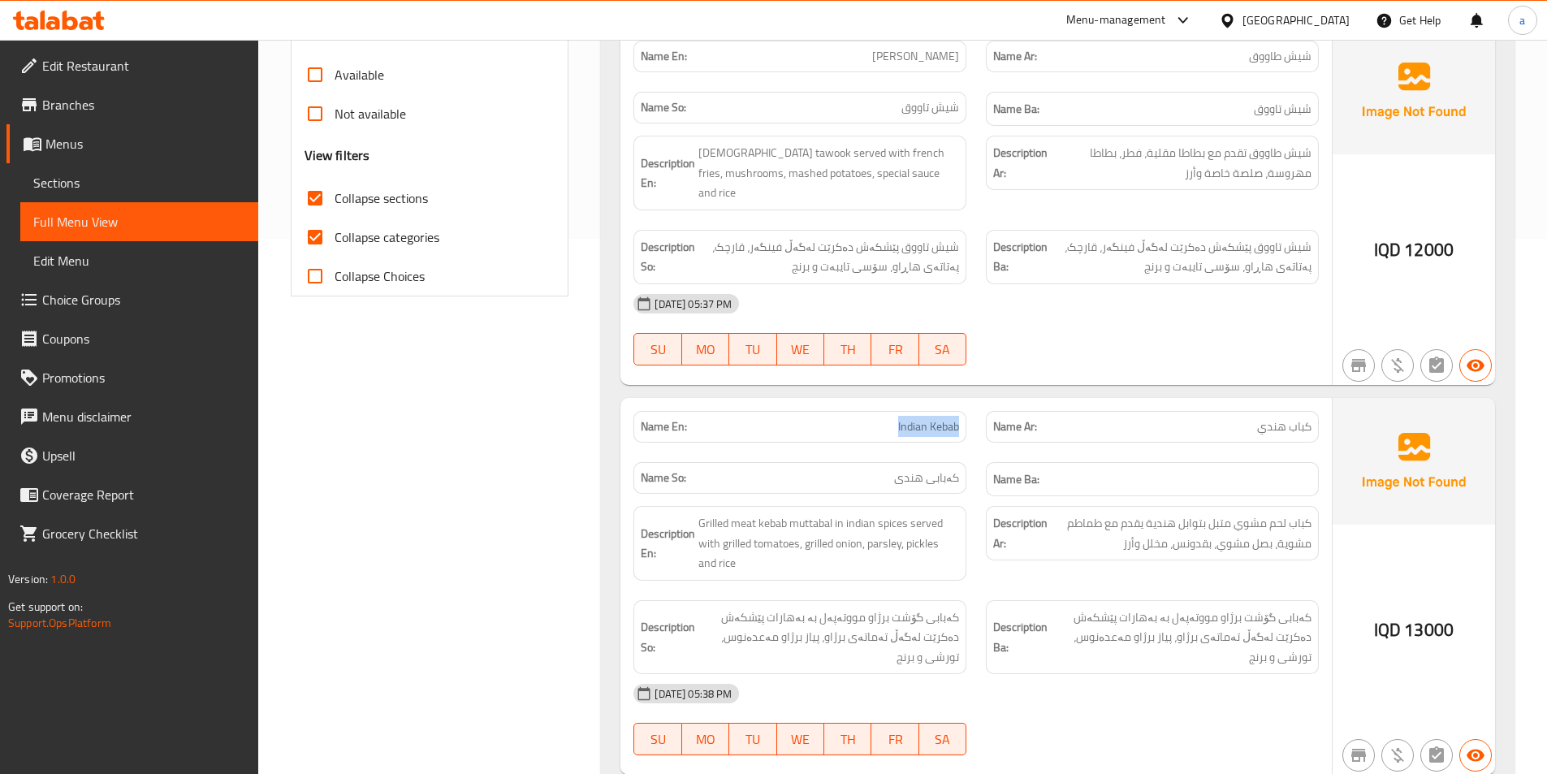
scroll to position [292, 0]
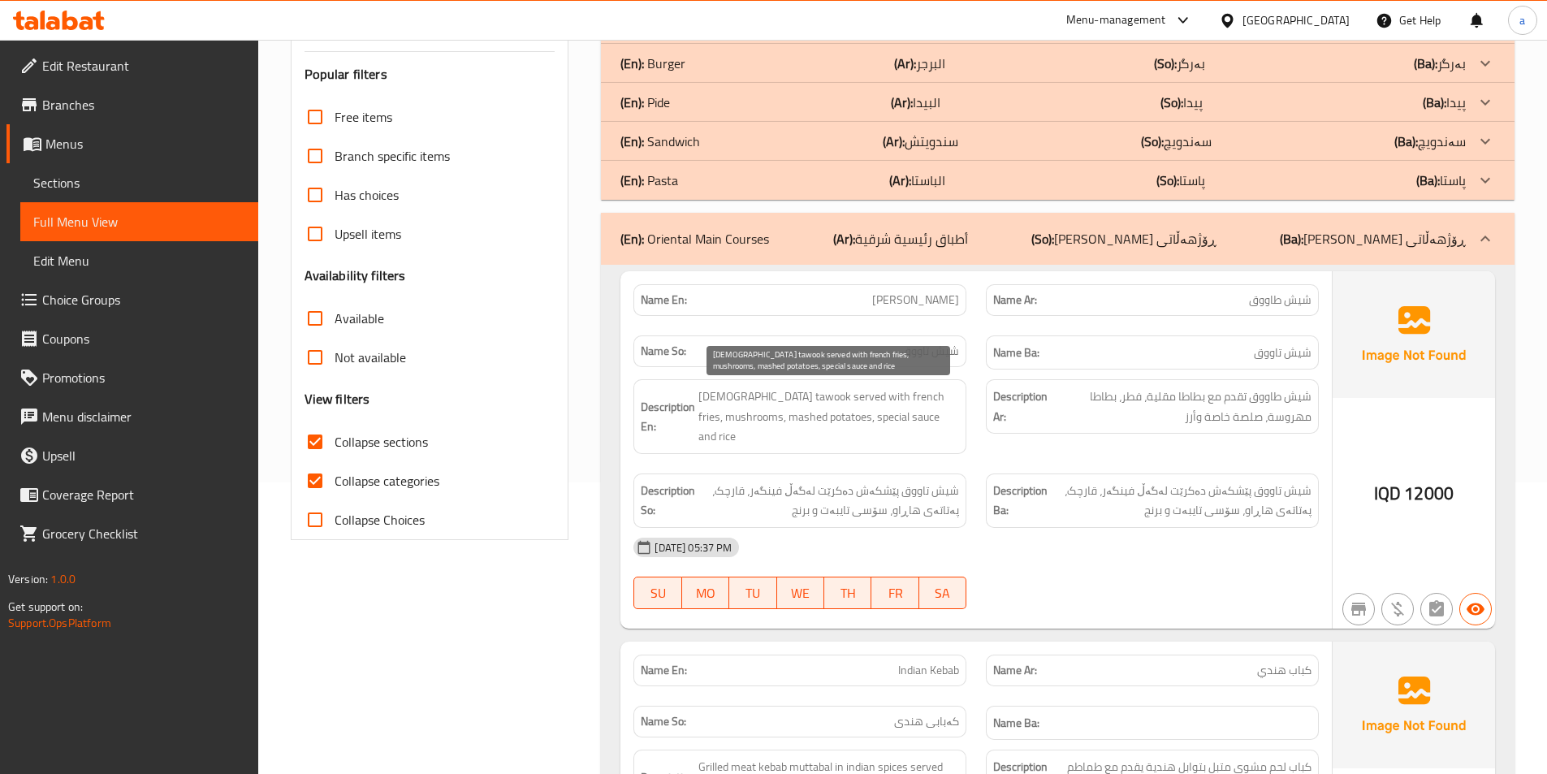
click at [909, 418] on span "[DEMOGRAPHIC_DATA] tawook served with french fries, mushrooms, mashed potatoes,…" at bounding box center [828, 417] width 261 height 60
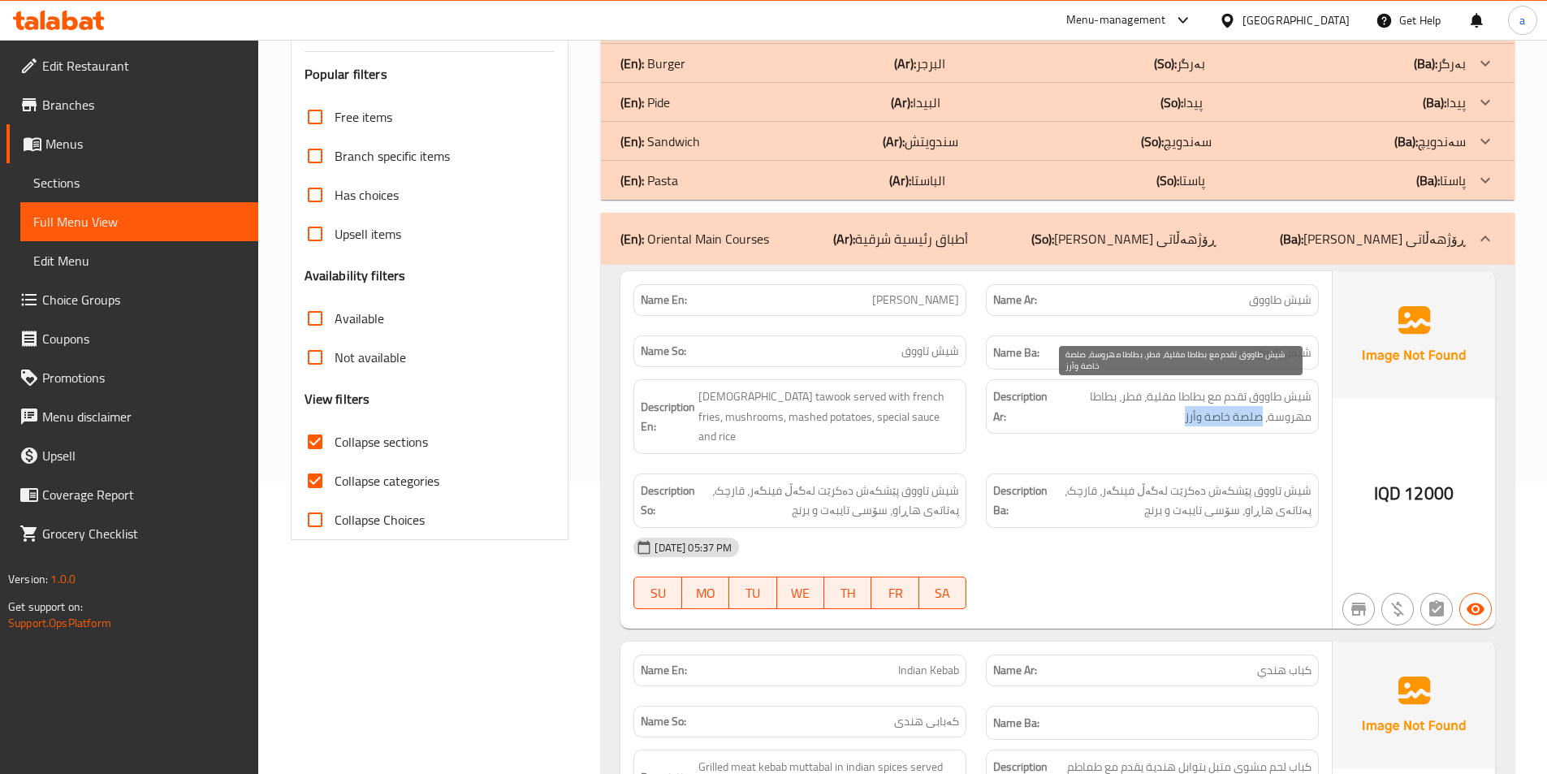
drag, startPoint x: 1130, startPoint y: 418, endPoint x: 1262, endPoint y: 425, distance: 131.7
click at [1262, 425] on span "شيش طاووق تقدم مع بطاطا مقلية، فطر، بطاطا مهروسة، صلصة خاصة وأرز" at bounding box center [1181, 407] width 261 height 40
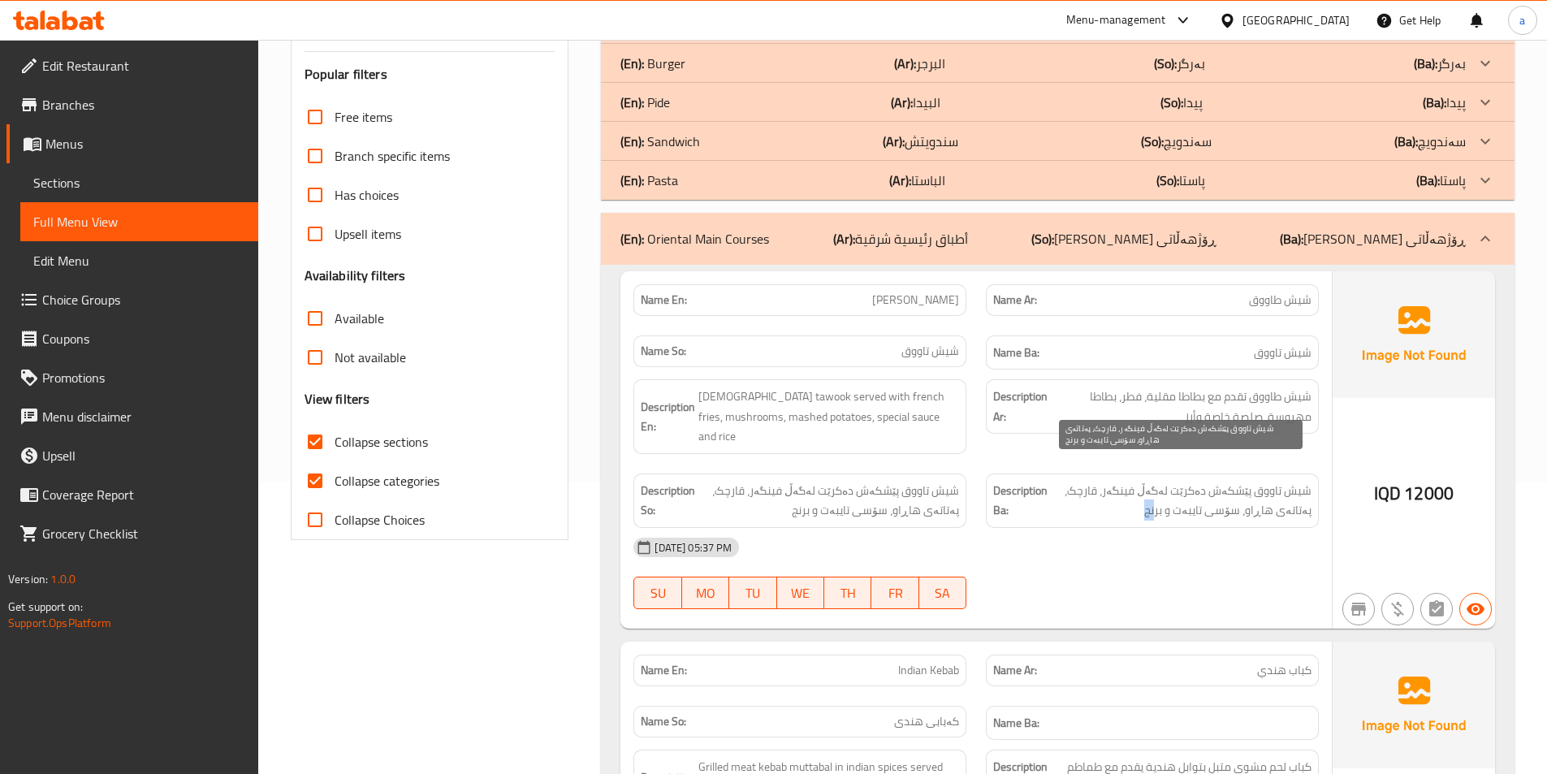
drag, startPoint x: 1122, startPoint y: 490, endPoint x: 1166, endPoint y: 495, distance: 44.1
click at [1166, 495] on span "شيش تاووق پێشکەش دەکرێت لەگەڵ فینگەر، قارچک، پەتاتەی هاڕاو، سۆسی تایبەت و برنج" at bounding box center [1181, 501] width 261 height 40
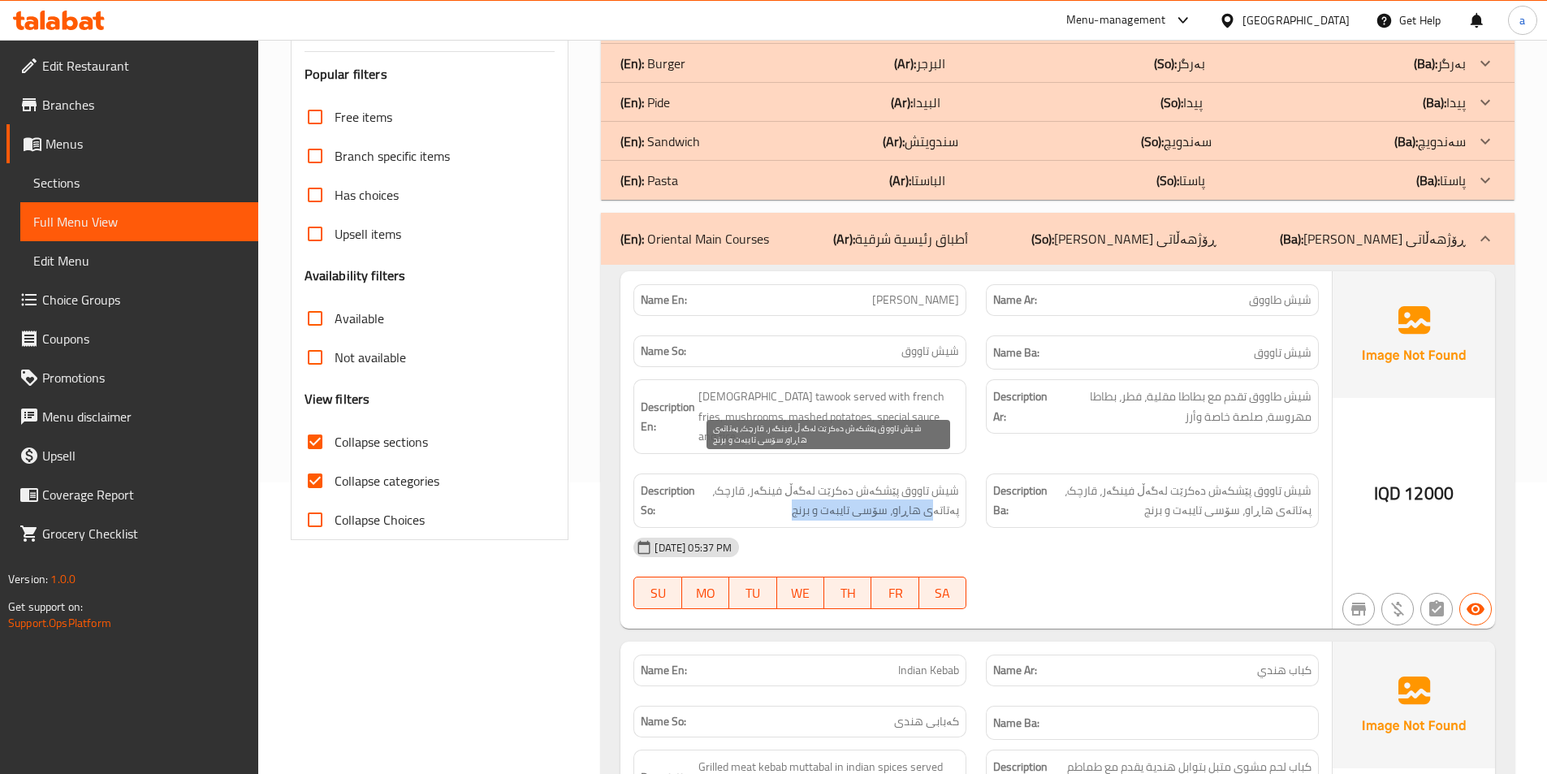
drag, startPoint x: 778, startPoint y: 488, endPoint x: 937, endPoint y: 491, distance: 159.2
click at [937, 491] on span "شيش تاووق پێشکەش دەکرێت لەگەڵ فینگەر، قارچک، پەتاتەی هاڕاو، سۆسی تایبەت و برنج" at bounding box center [828, 501] width 261 height 40
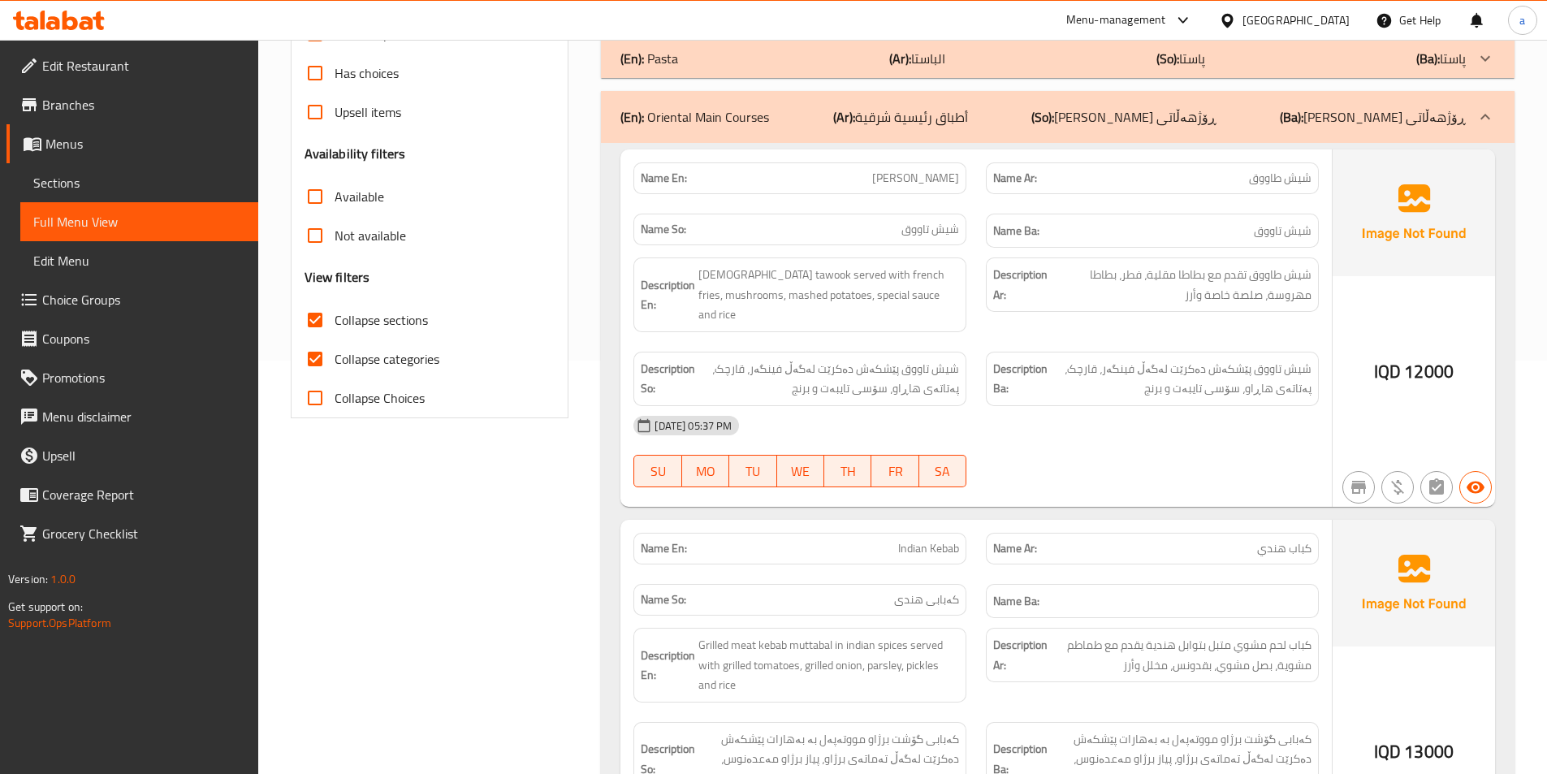
scroll to position [0, 0]
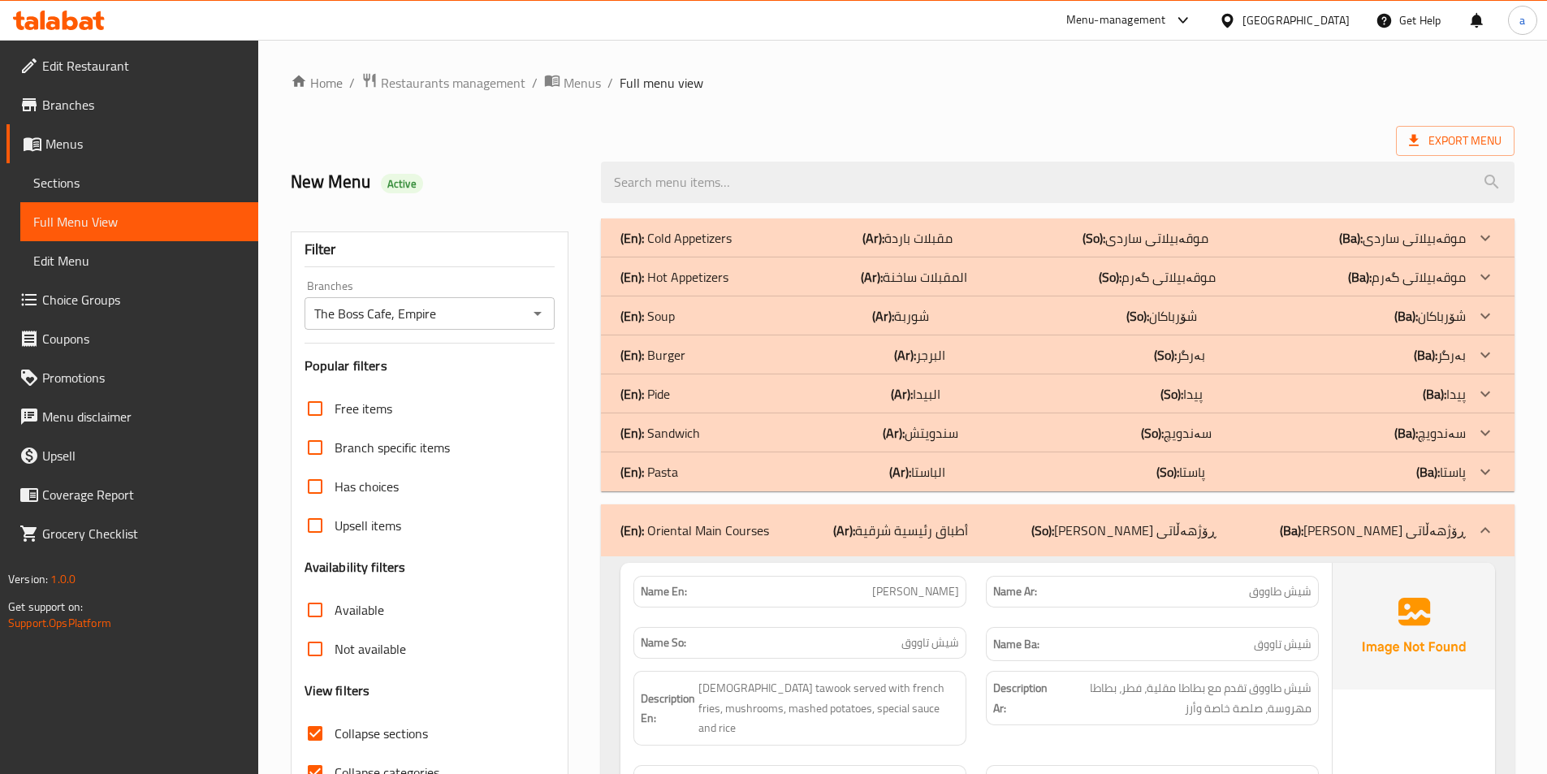
click at [568, 168] on div "New Menu Active" at bounding box center [436, 182] width 311 height 72
click at [109, 220] on span "Full Menu View" at bounding box center [139, 221] width 212 height 19
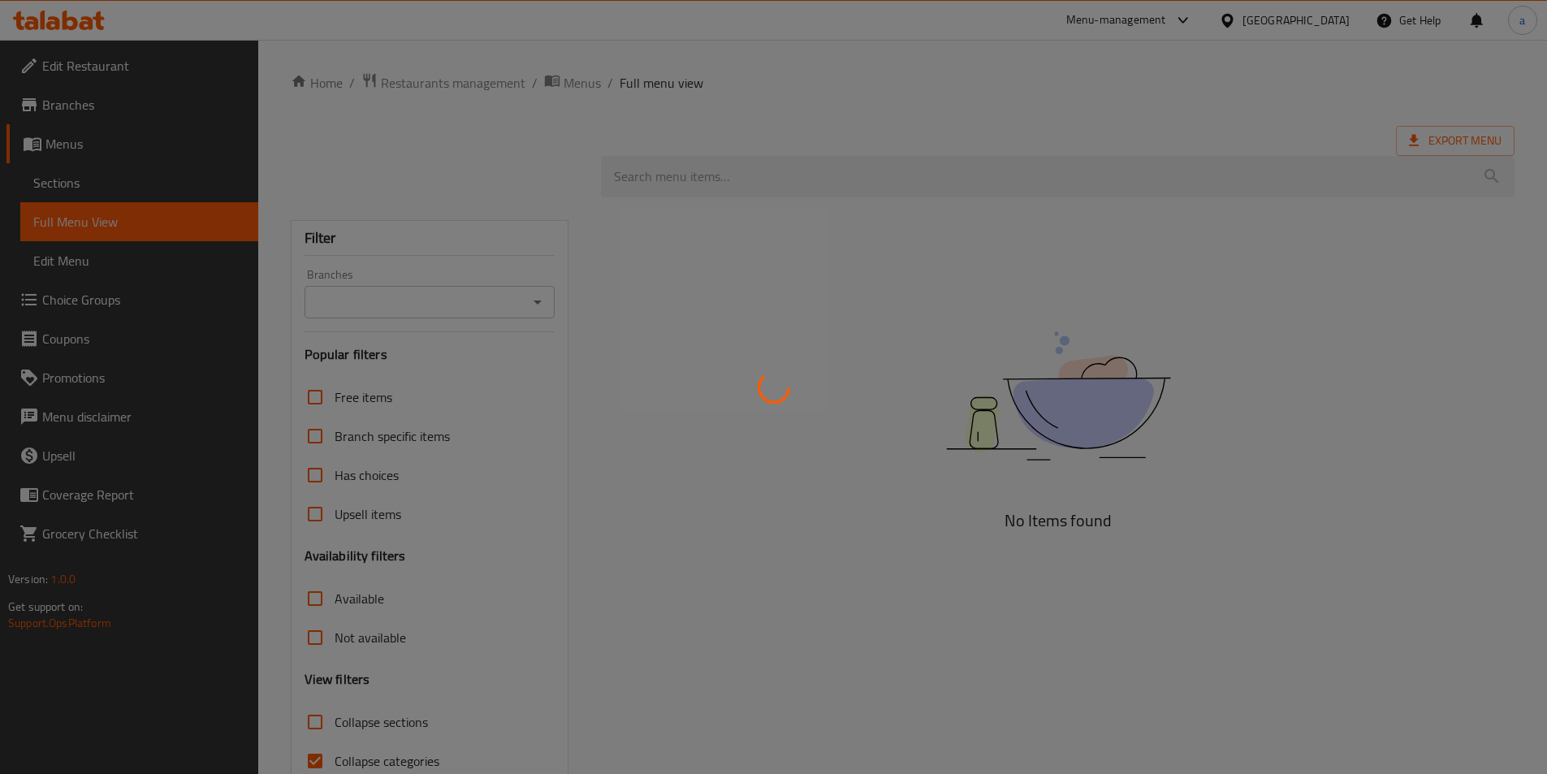
click at [96, 182] on div at bounding box center [773, 387] width 1547 height 774
click at [81, 175] on div at bounding box center [773, 387] width 1547 height 774
click at [88, 178] on div at bounding box center [773, 387] width 1547 height 774
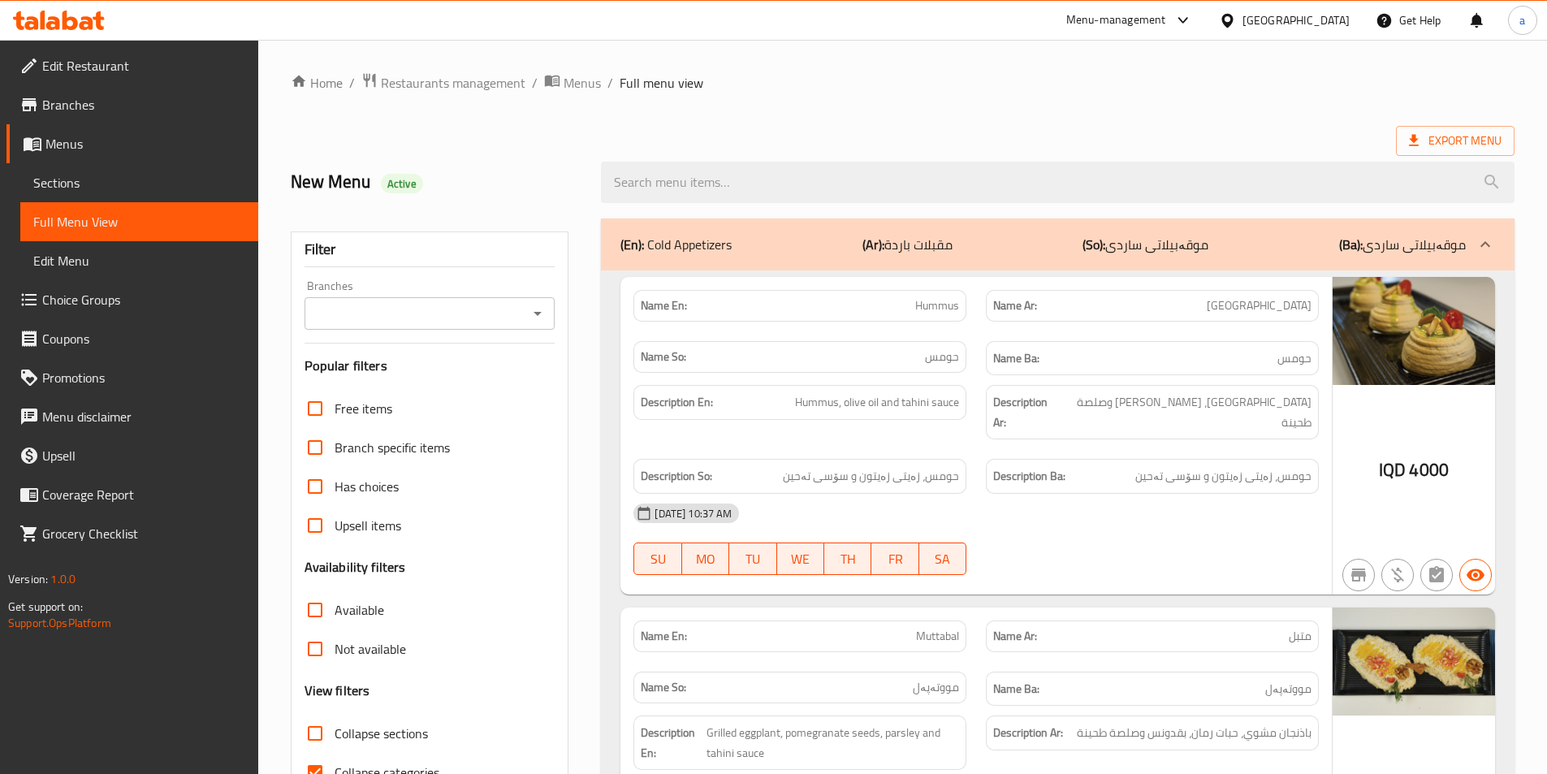
click at [155, 175] on span "Sections" at bounding box center [139, 182] width 212 height 19
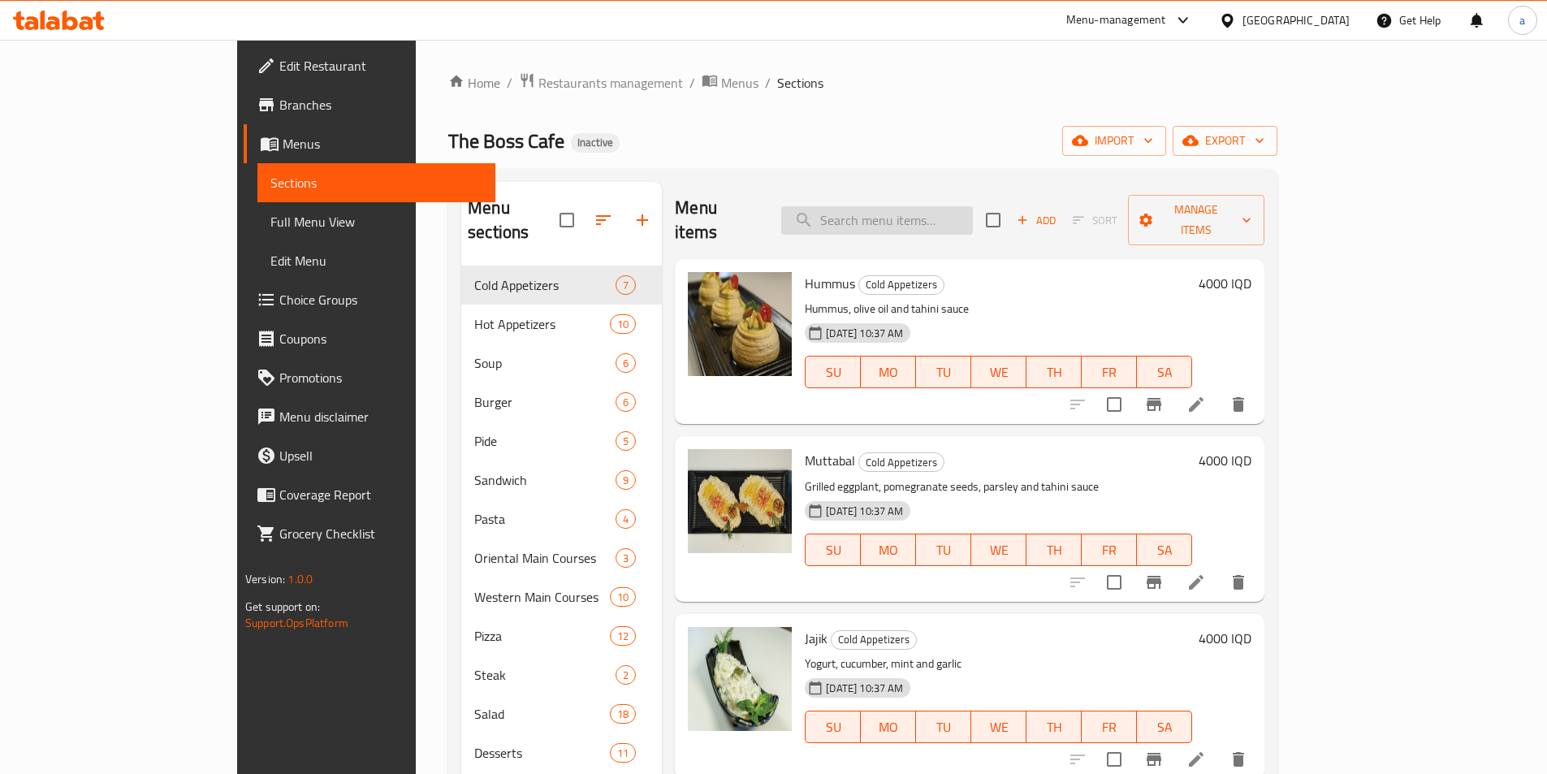
click at [907, 210] on input "search" at bounding box center [877, 220] width 192 height 28
paste input "Musakhan Sandwich"
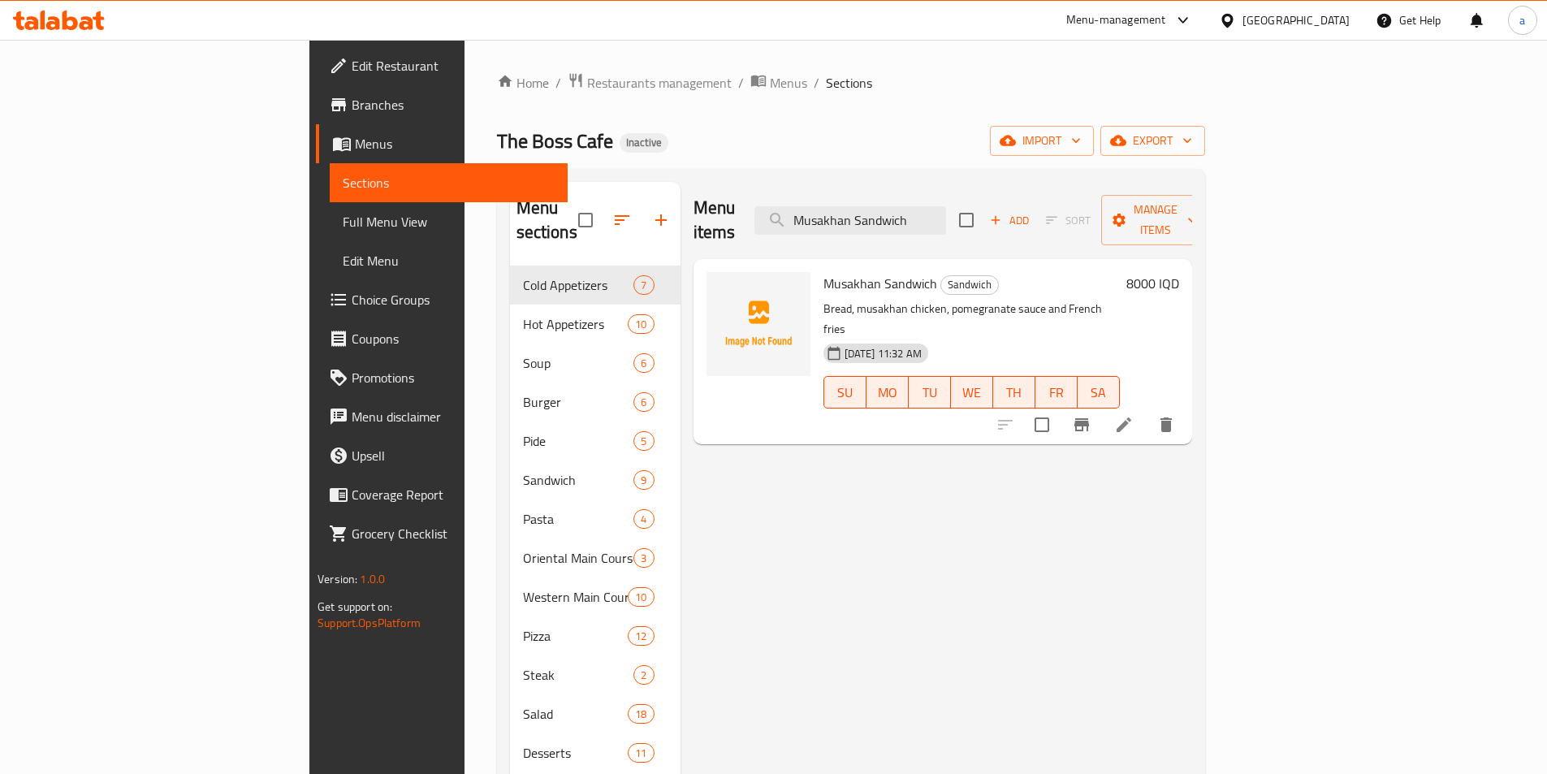
type input "Musakhan Sandwich"
click at [1131, 417] on icon at bounding box center [1124, 424] width 15 height 15
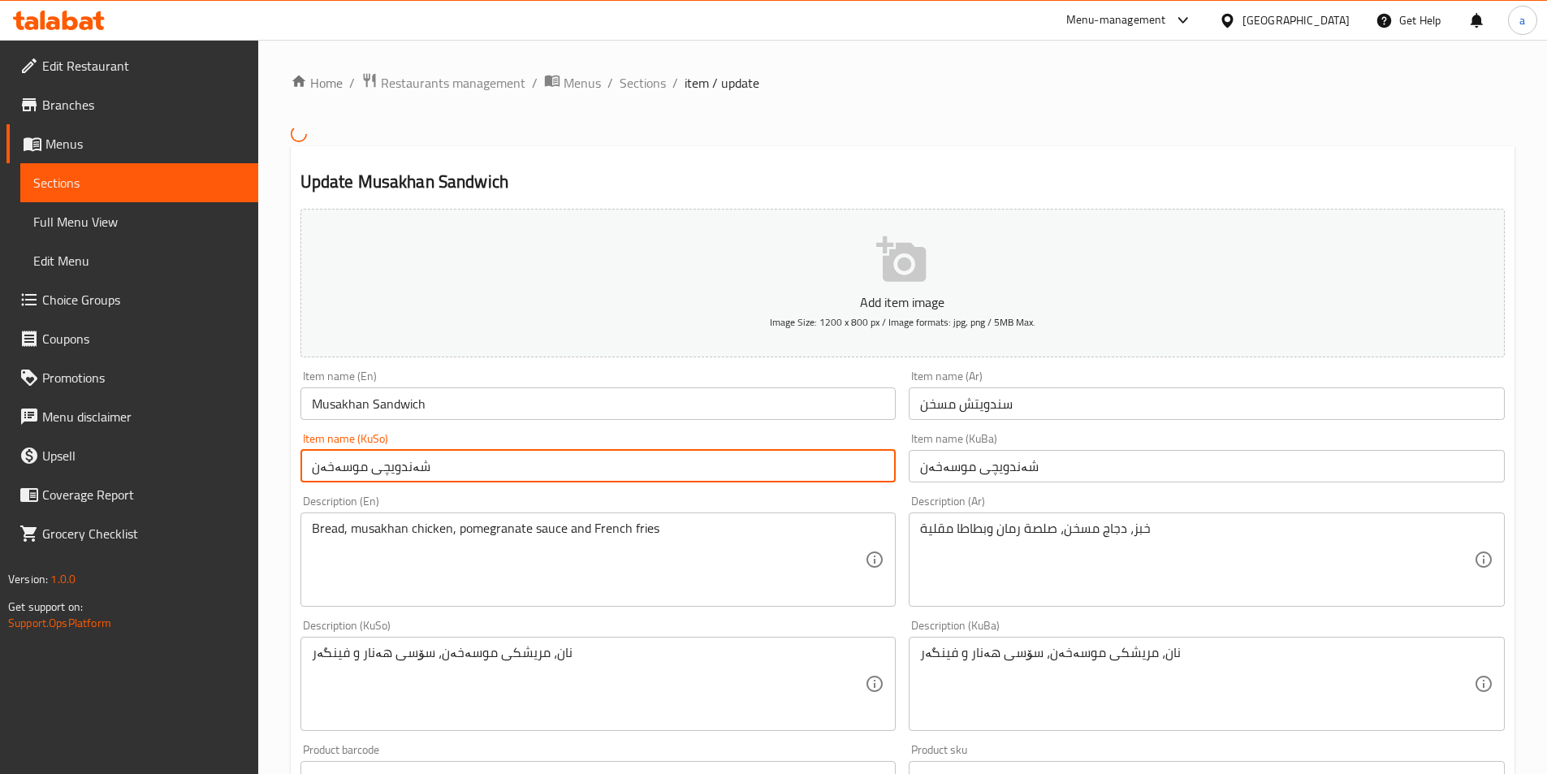
click at [420, 465] on input "شەندویچی موسەخەن" at bounding box center [598, 466] width 596 height 32
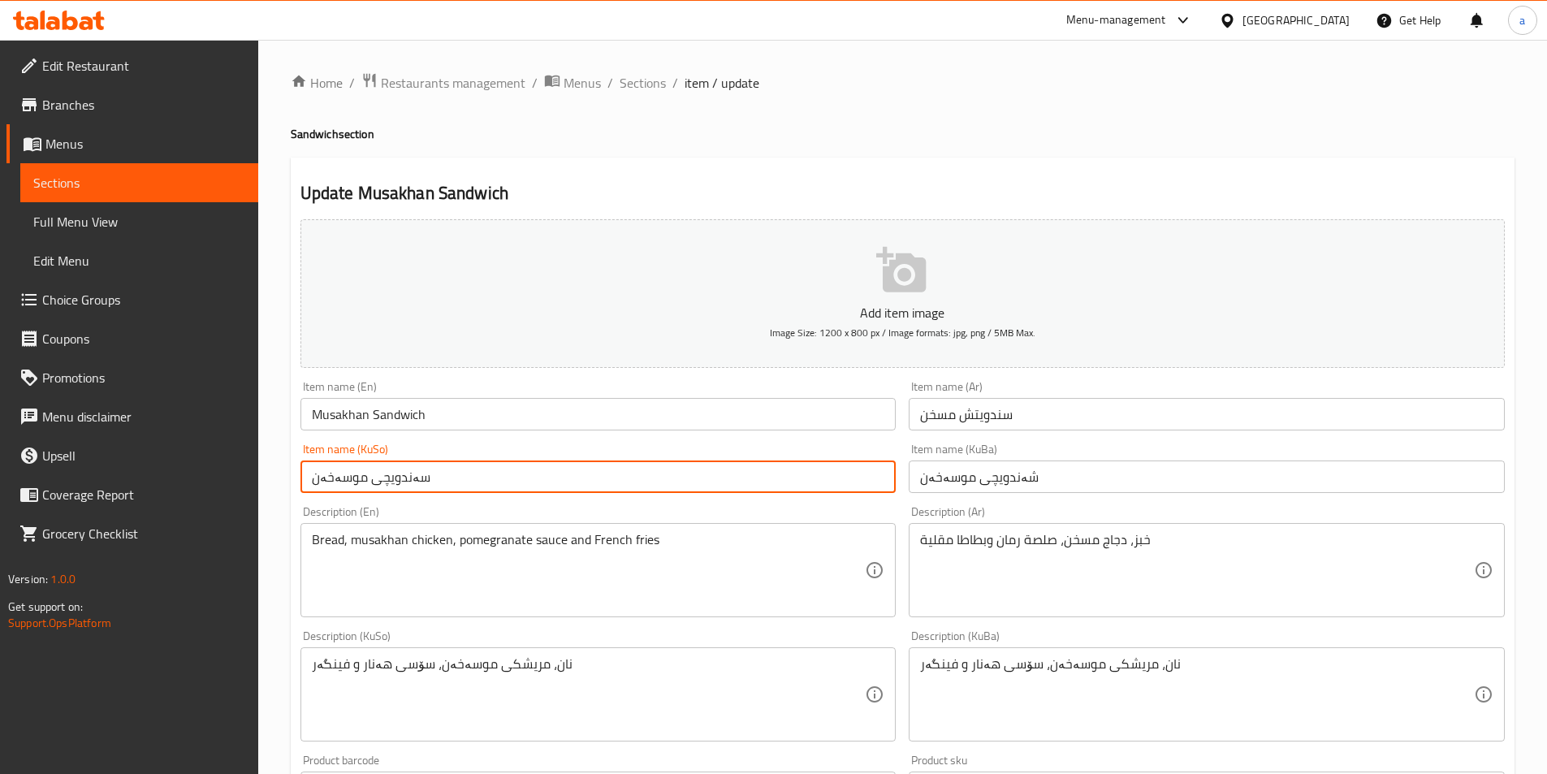
type input "سەندویچی موسەخەن"
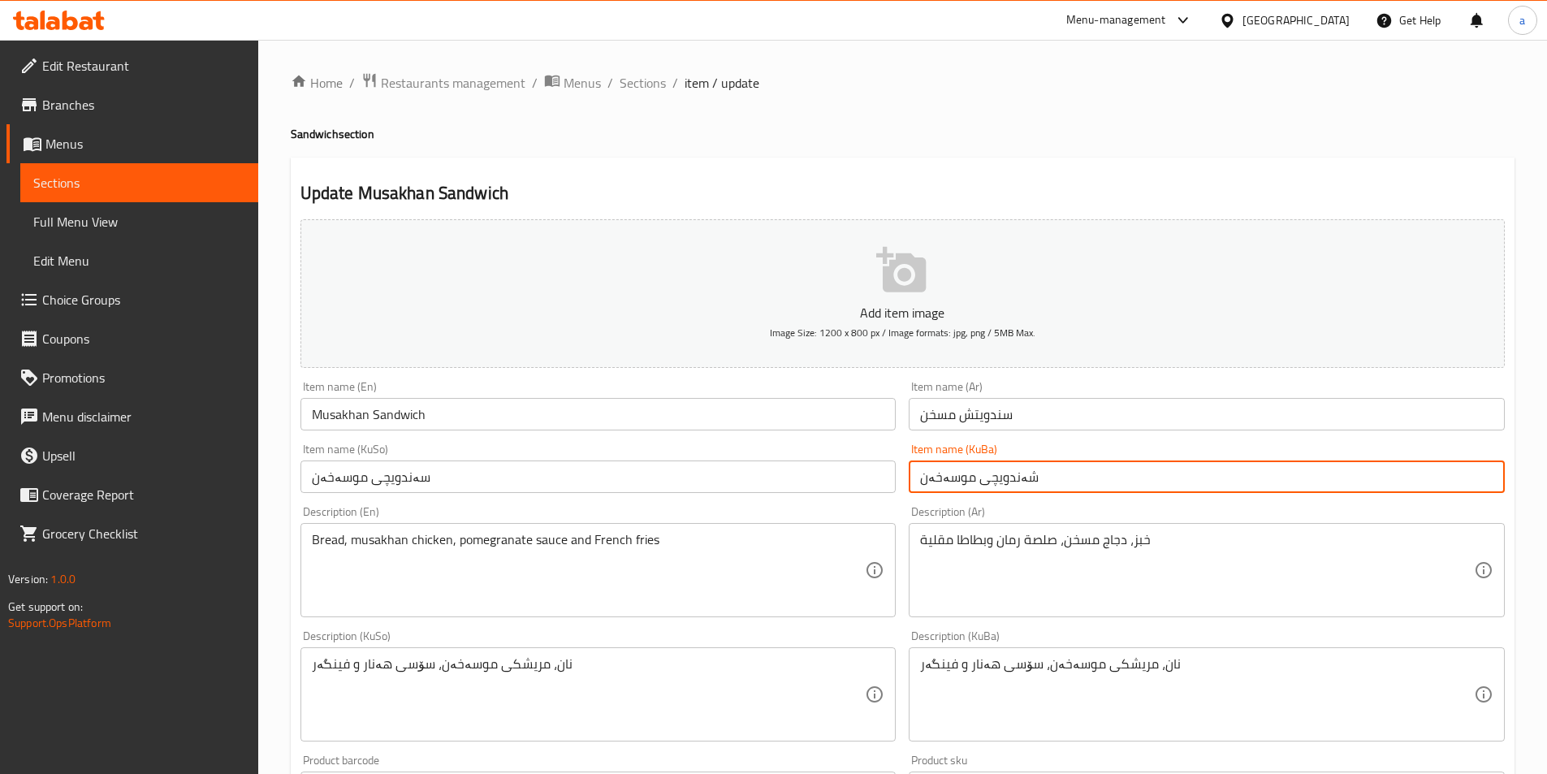
drag, startPoint x: 1021, startPoint y: 477, endPoint x: 1031, endPoint y: 479, distance: 10.7
click at [1031, 479] on input "شەندویچی موسەخەن" at bounding box center [1207, 476] width 596 height 32
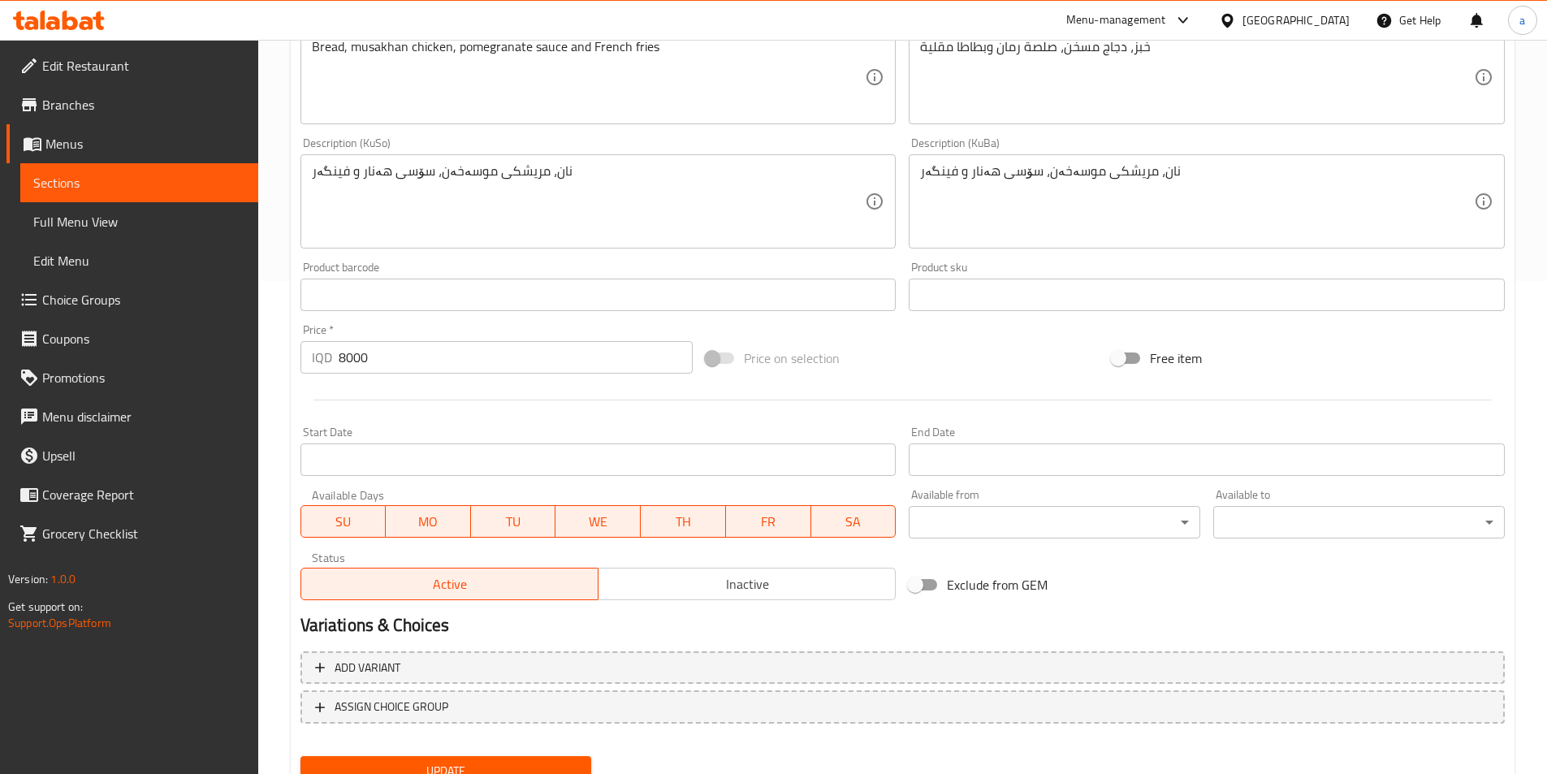
scroll to position [560, 0]
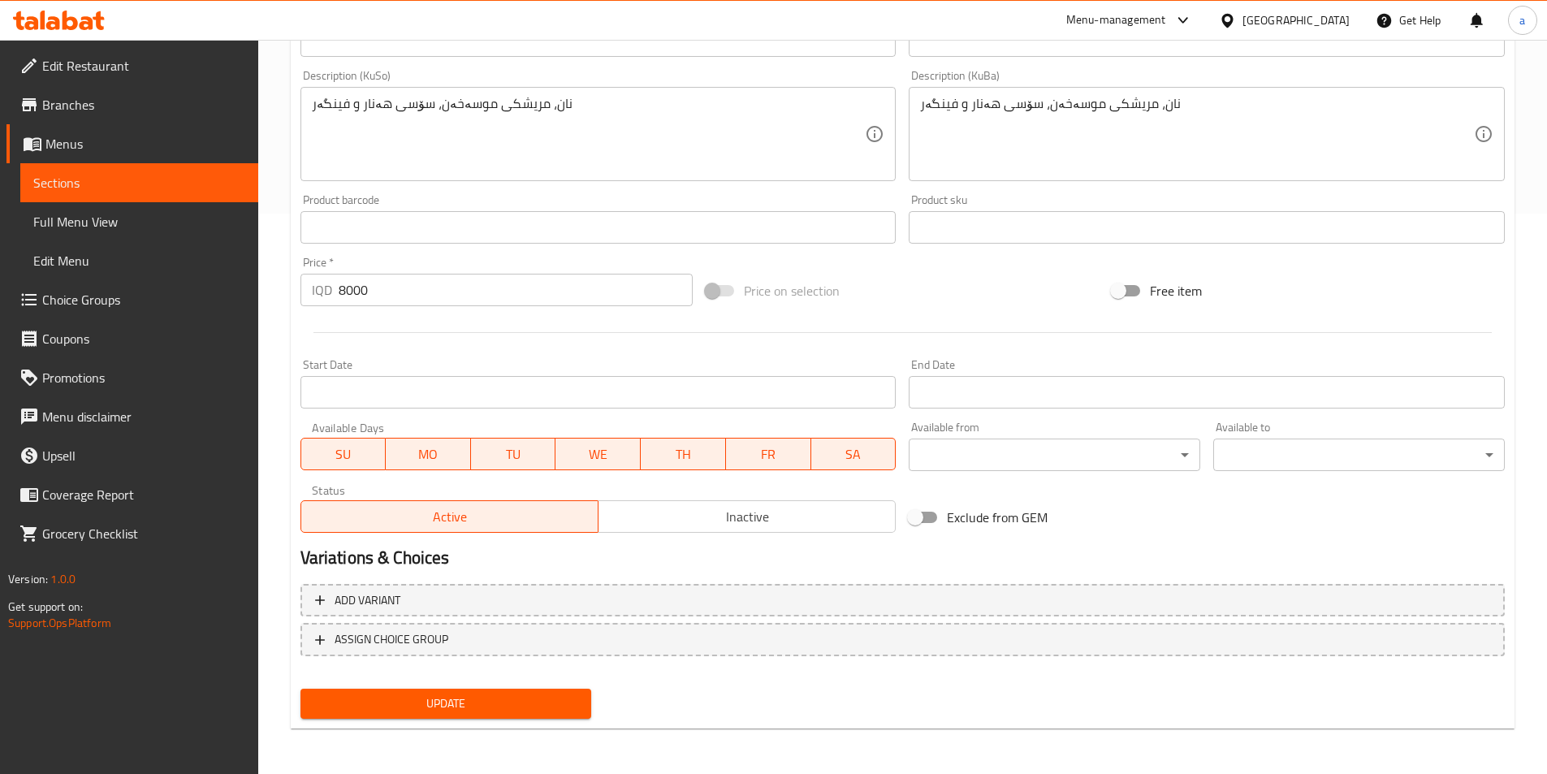
type input "سەندویچی موسەخەن"
click at [406, 705] on span "Update" at bounding box center [446, 703] width 266 height 20
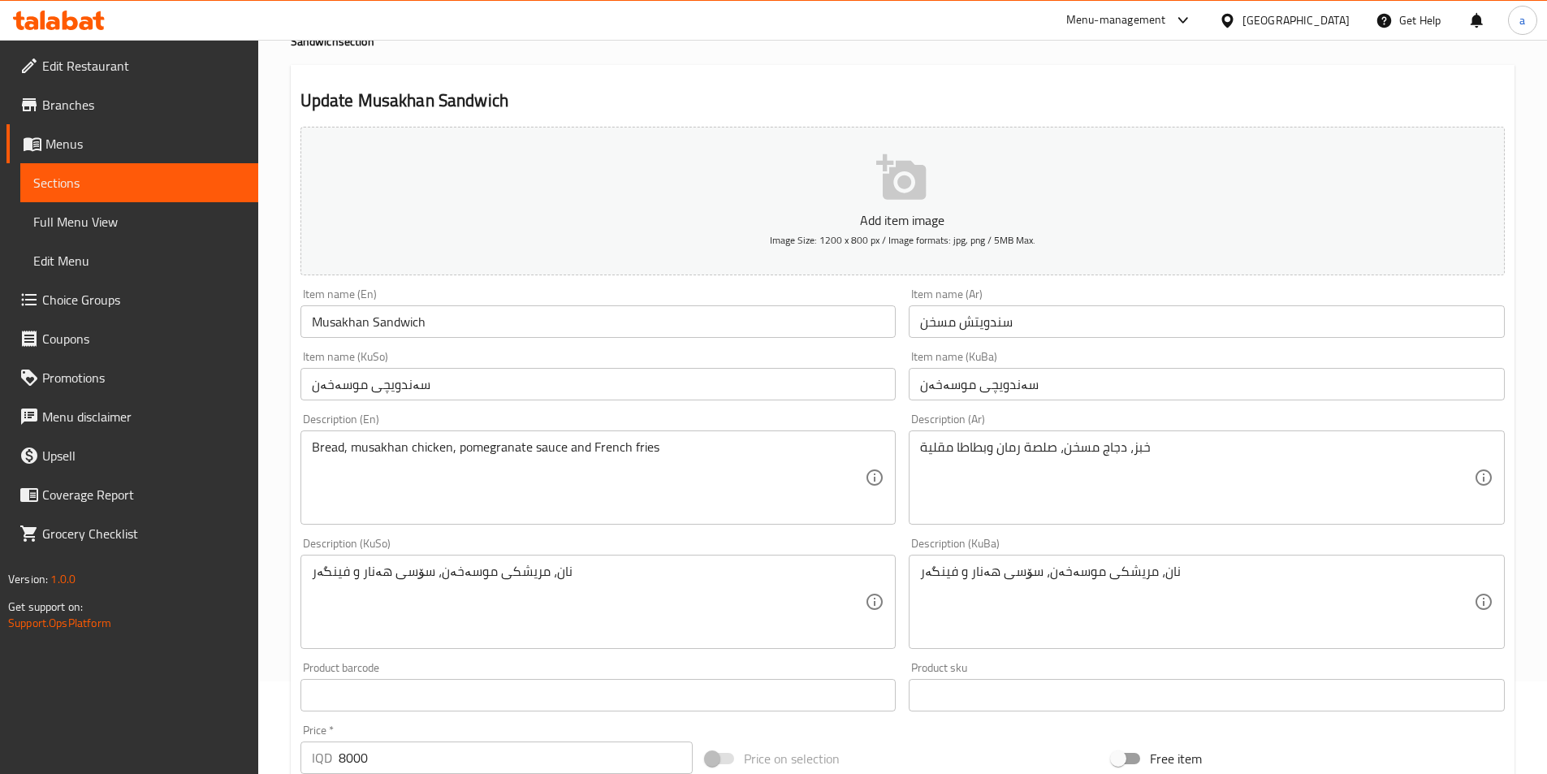
scroll to position [0, 0]
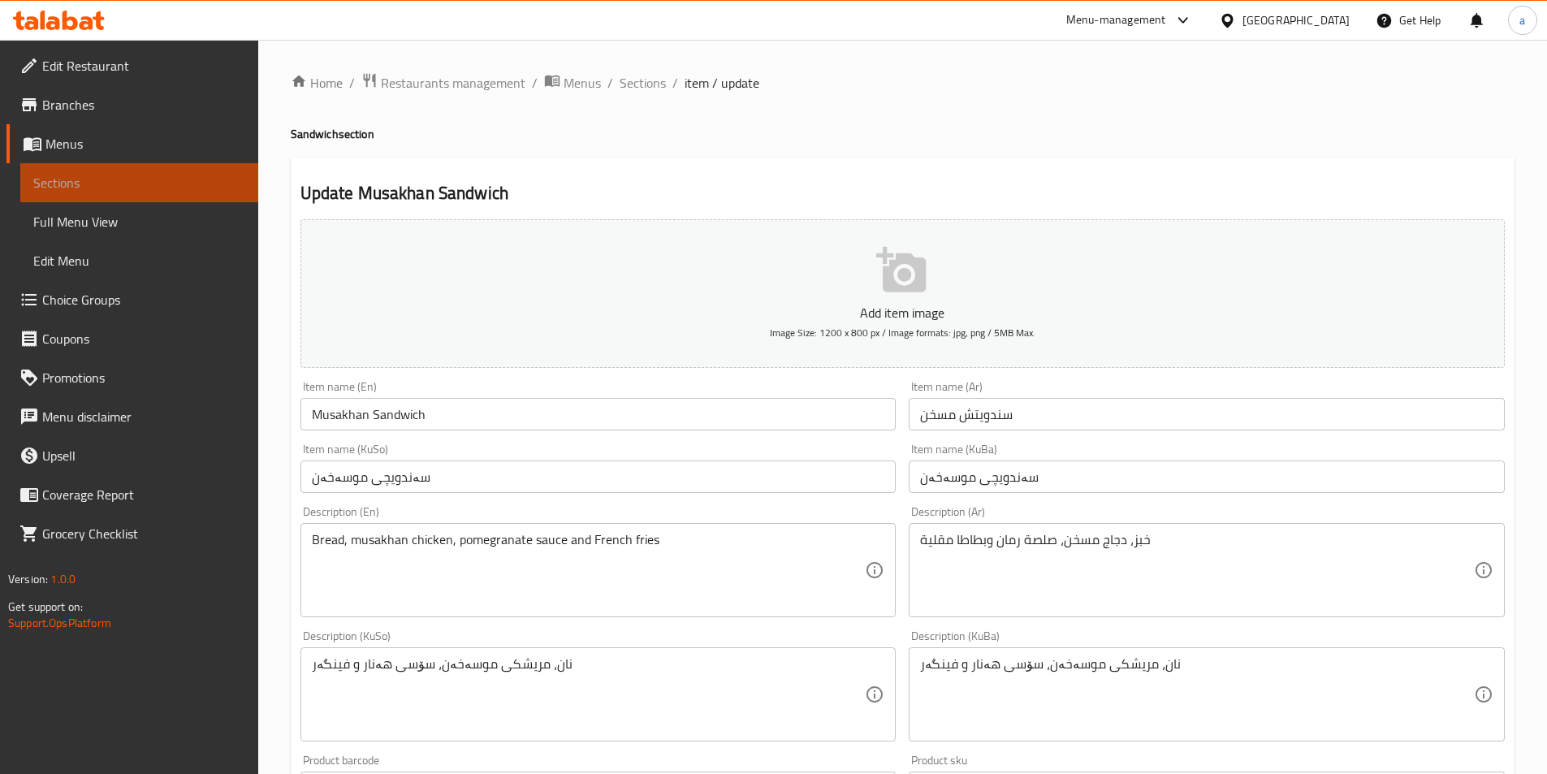
click at [150, 173] on span "Sections" at bounding box center [139, 182] width 212 height 19
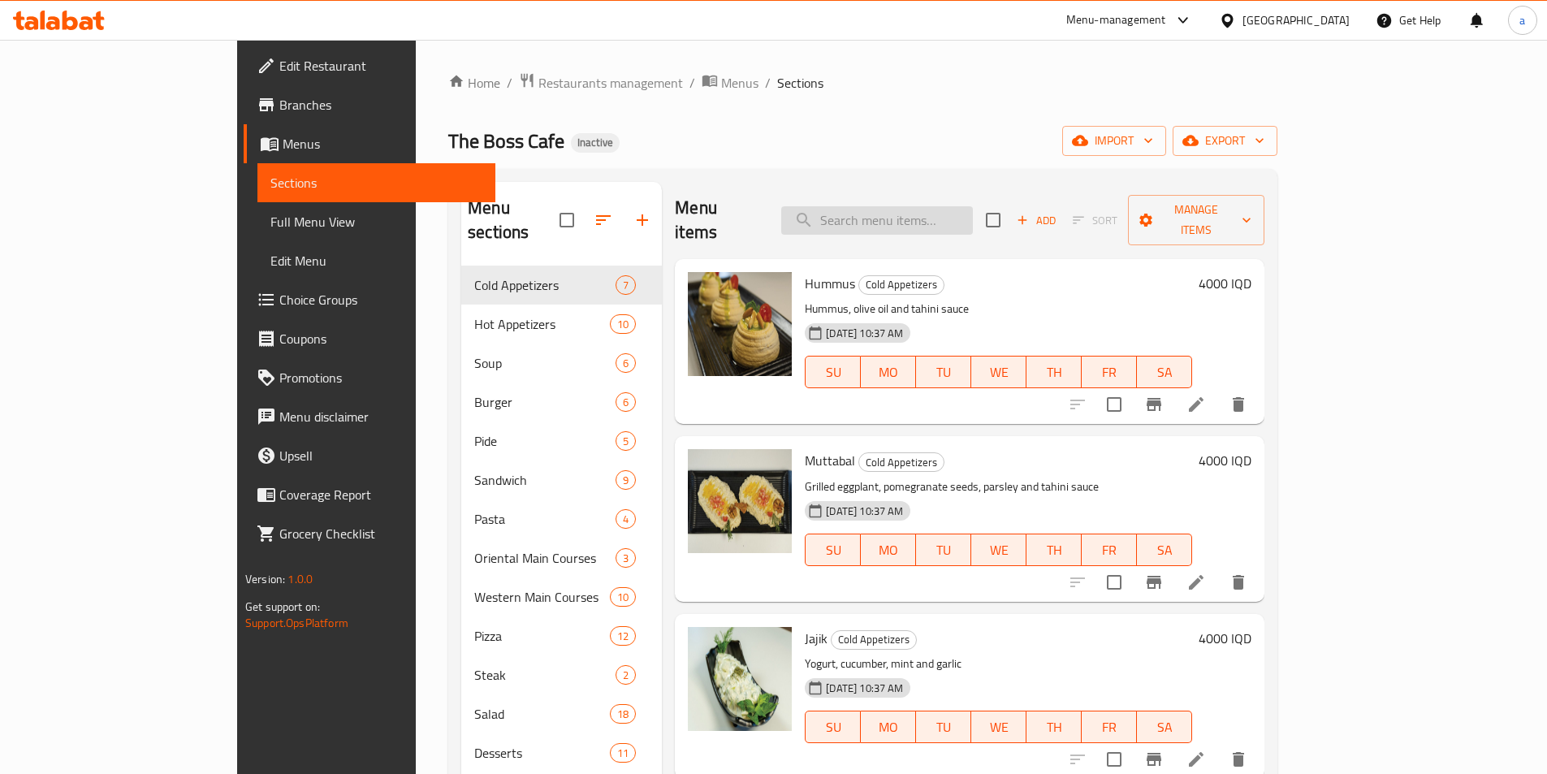
click at [913, 217] on input "search" at bounding box center [877, 220] width 192 height 28
paste input "Indian Kebab"
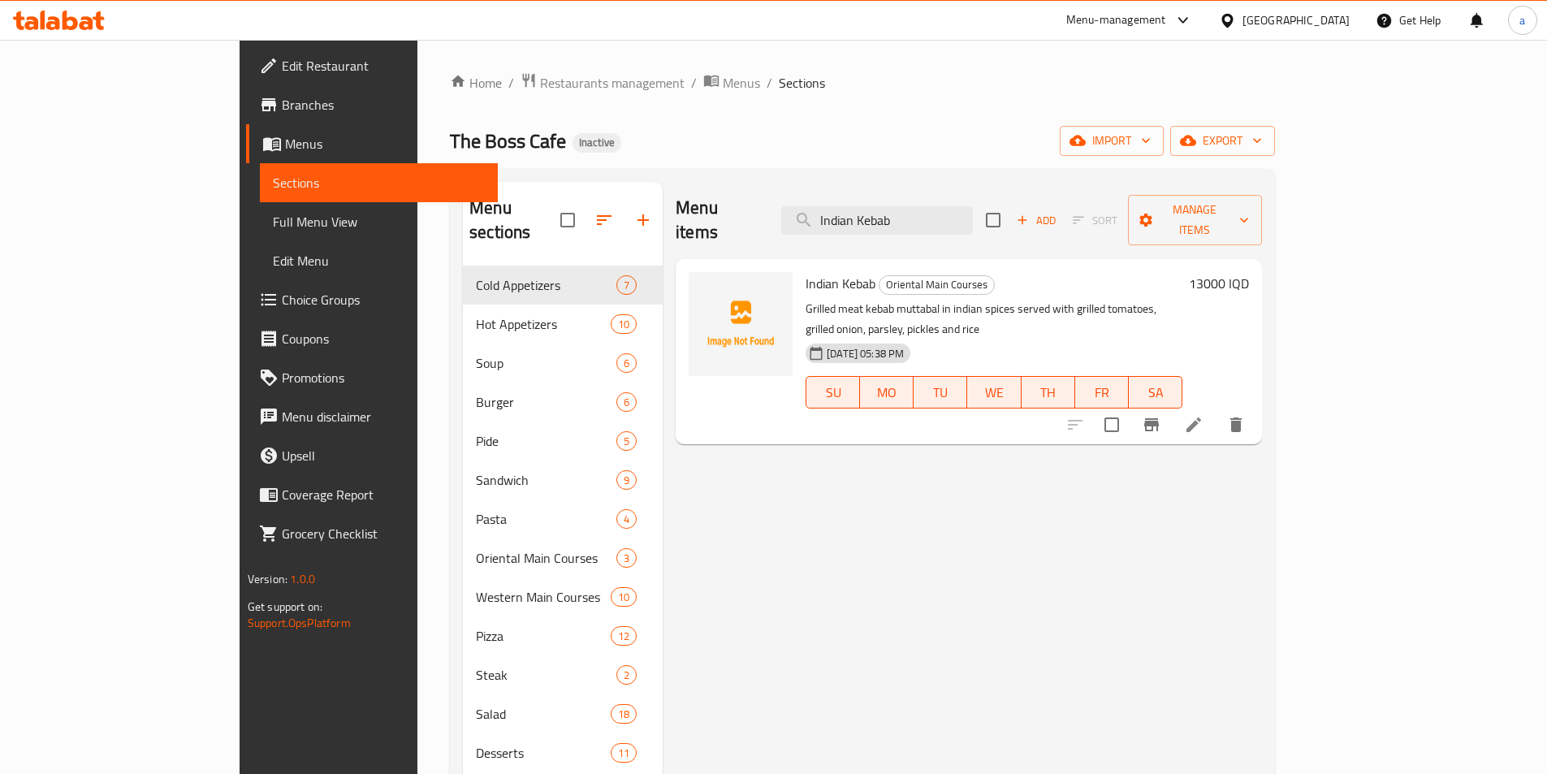
type input "Indian Kebab"
click at [1201, 417] on icon at bounding box center [1193, 424] width 15 height 15
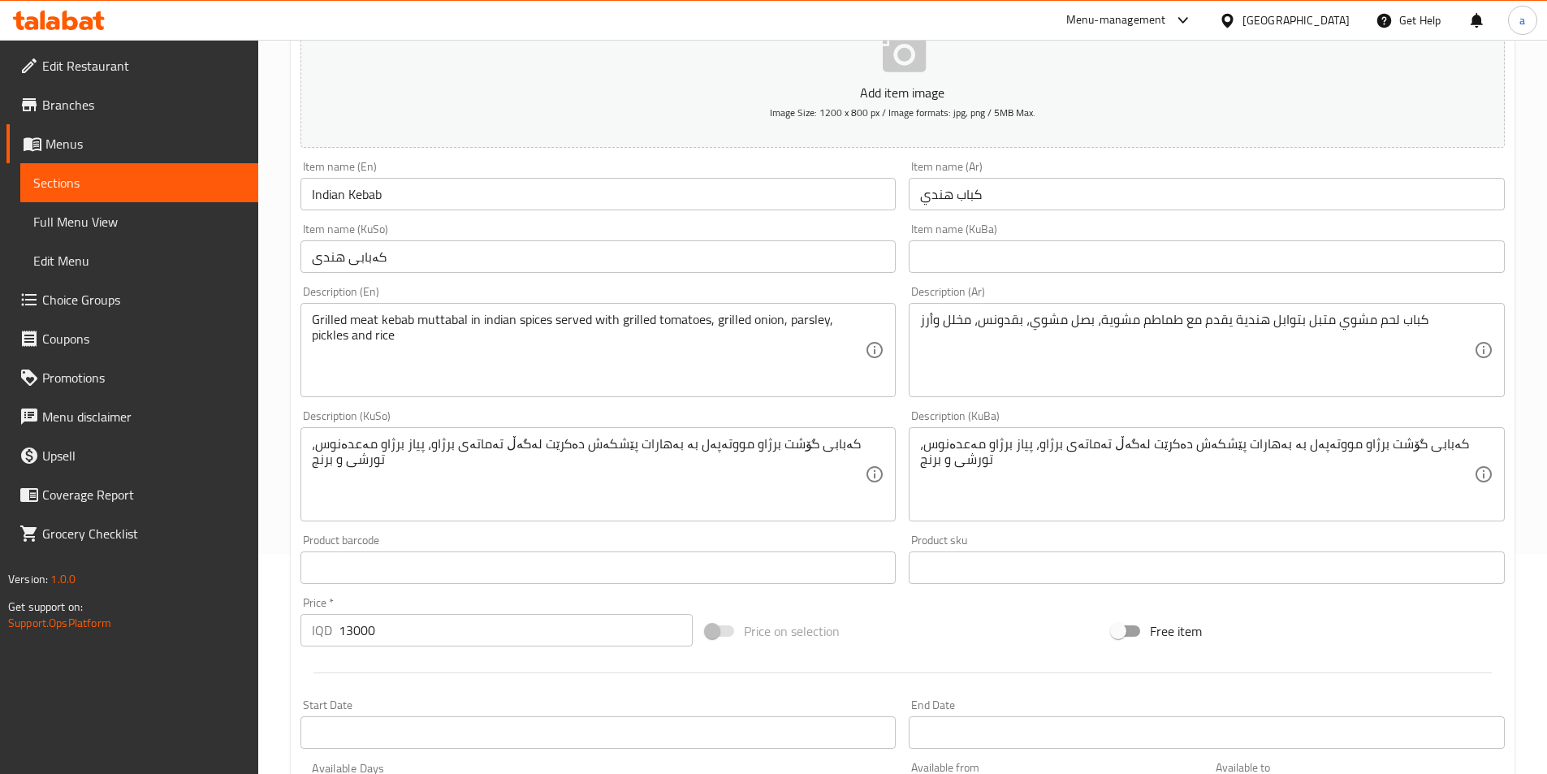
scroll to position [244, 0]
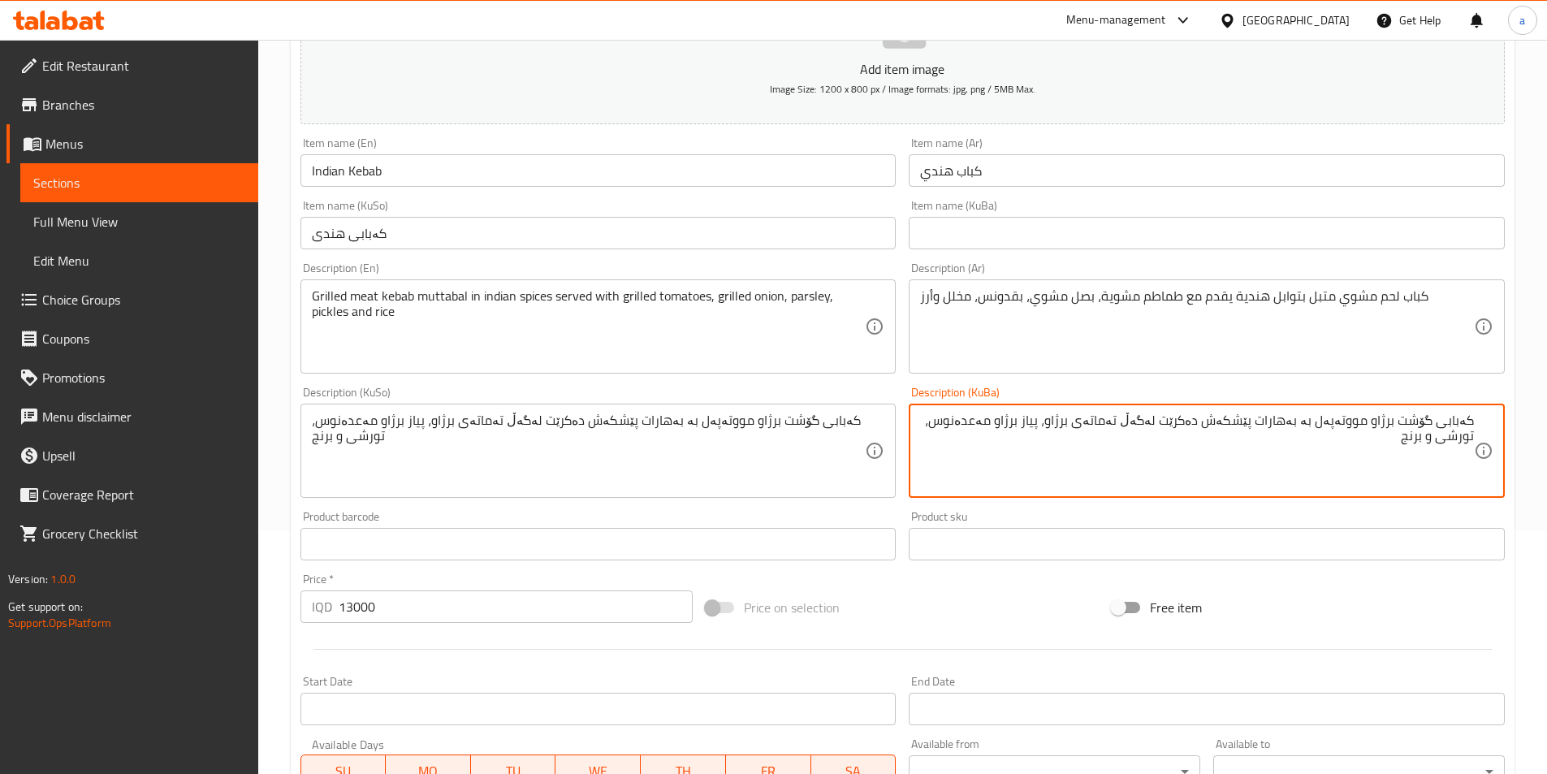
click at [1030, 429] on textarea "کەبابی گۆشت برژاو مووتەپەل بە بەهارات پێشکەش دەکرێت لەگەڵ تەماتەی برژاو، پیاز ب…" at bounding box center [1197, 450] width 554 height 77
drag, startPoint x: 998, startPoint y: 464, endPoint x: 1558, endPoint y: 395, distance: 564.5
click at [1546, 395] on html "​ Menu-management Iraq Get Help a Edit Restaurant Branches Menus Sections Full …" at bounding box center [773, 143] width 1547 height 774
type textarea "کەبابی گۆشت برژاو مووتەپەل بە بەهارات پێشکەش دەکرێت لەگەڵ تەماتەی برژاو، پیاز ب…"
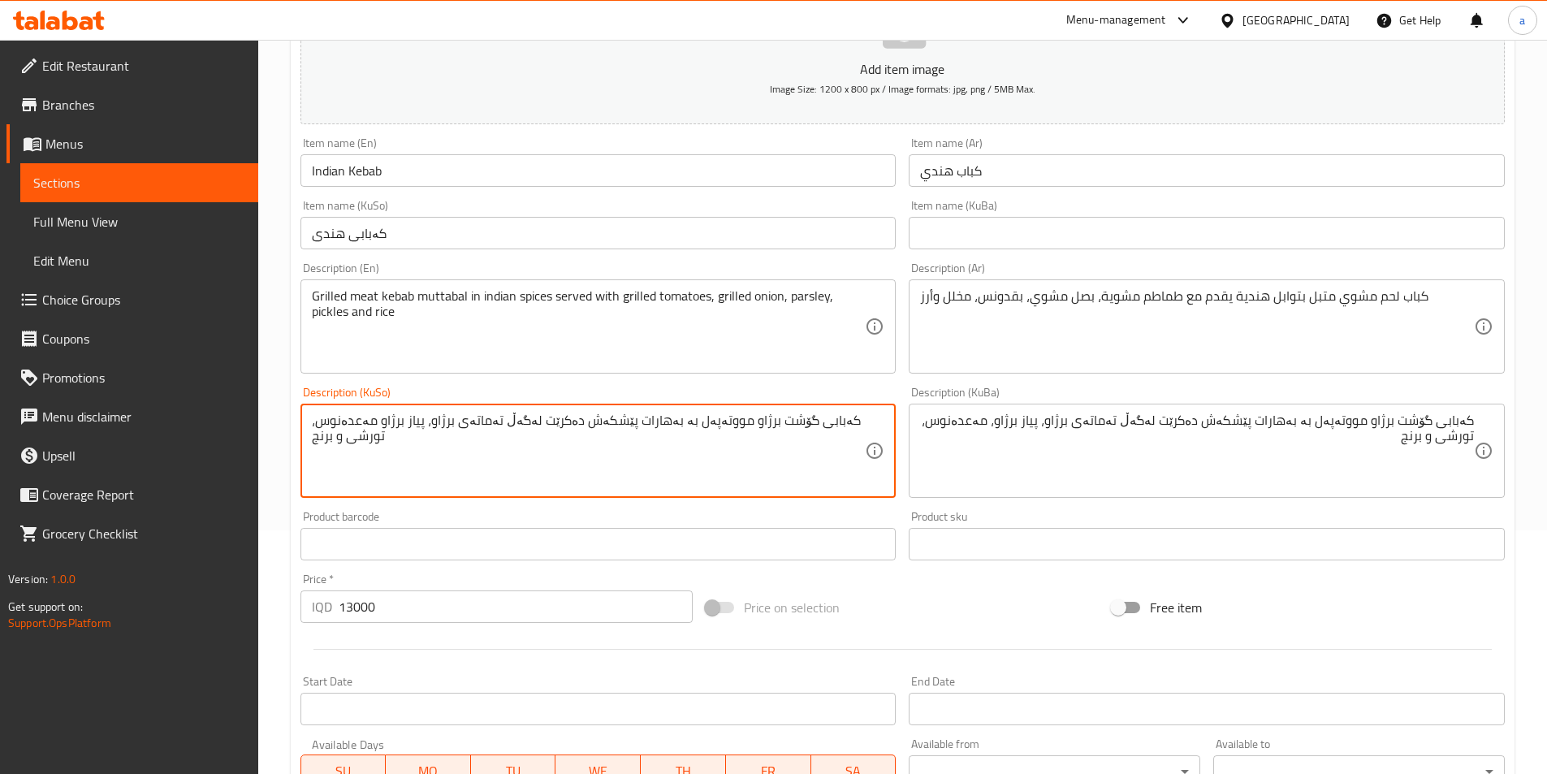
paste textarea "،"
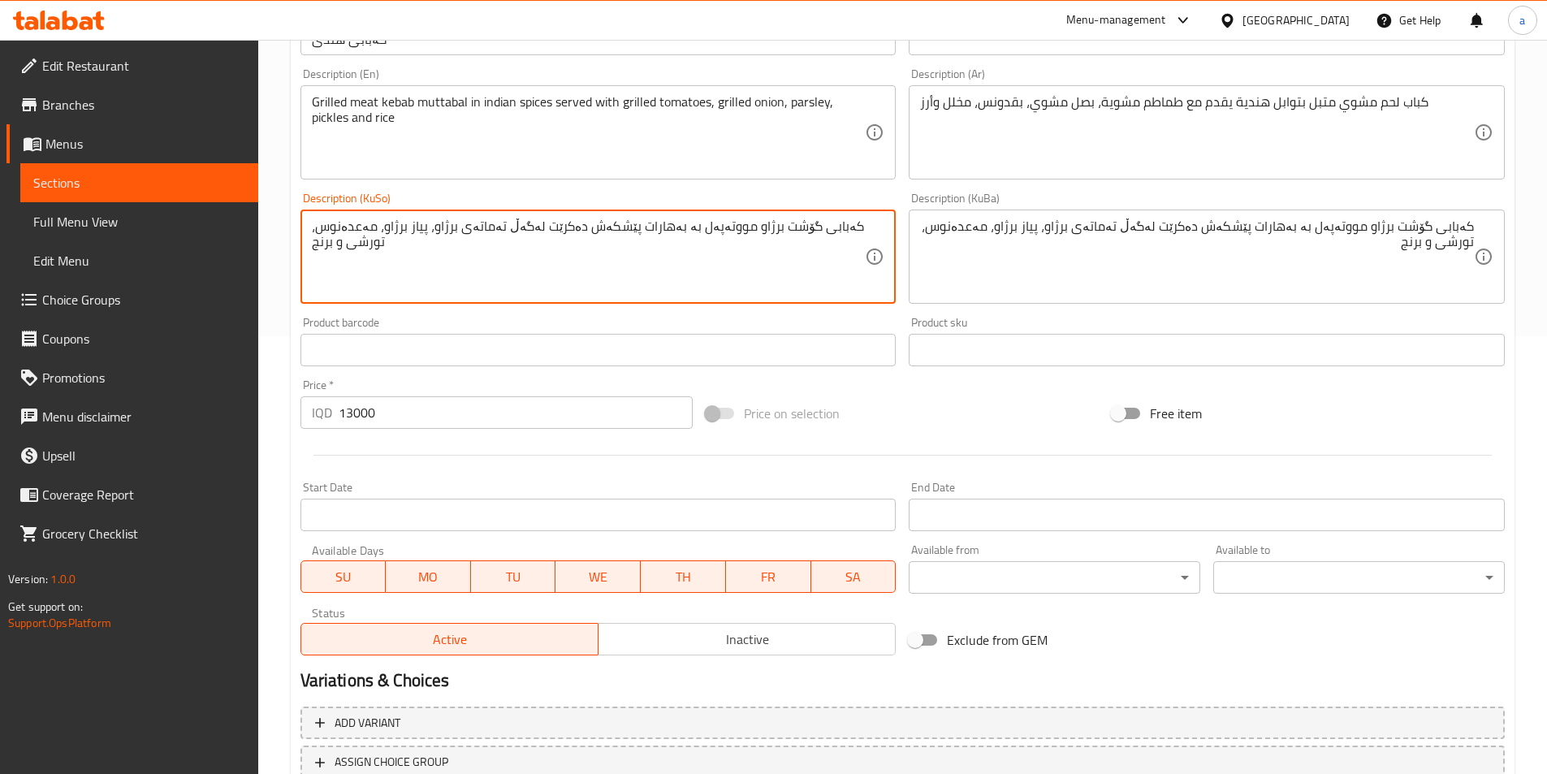
scroll to position [560, 0]
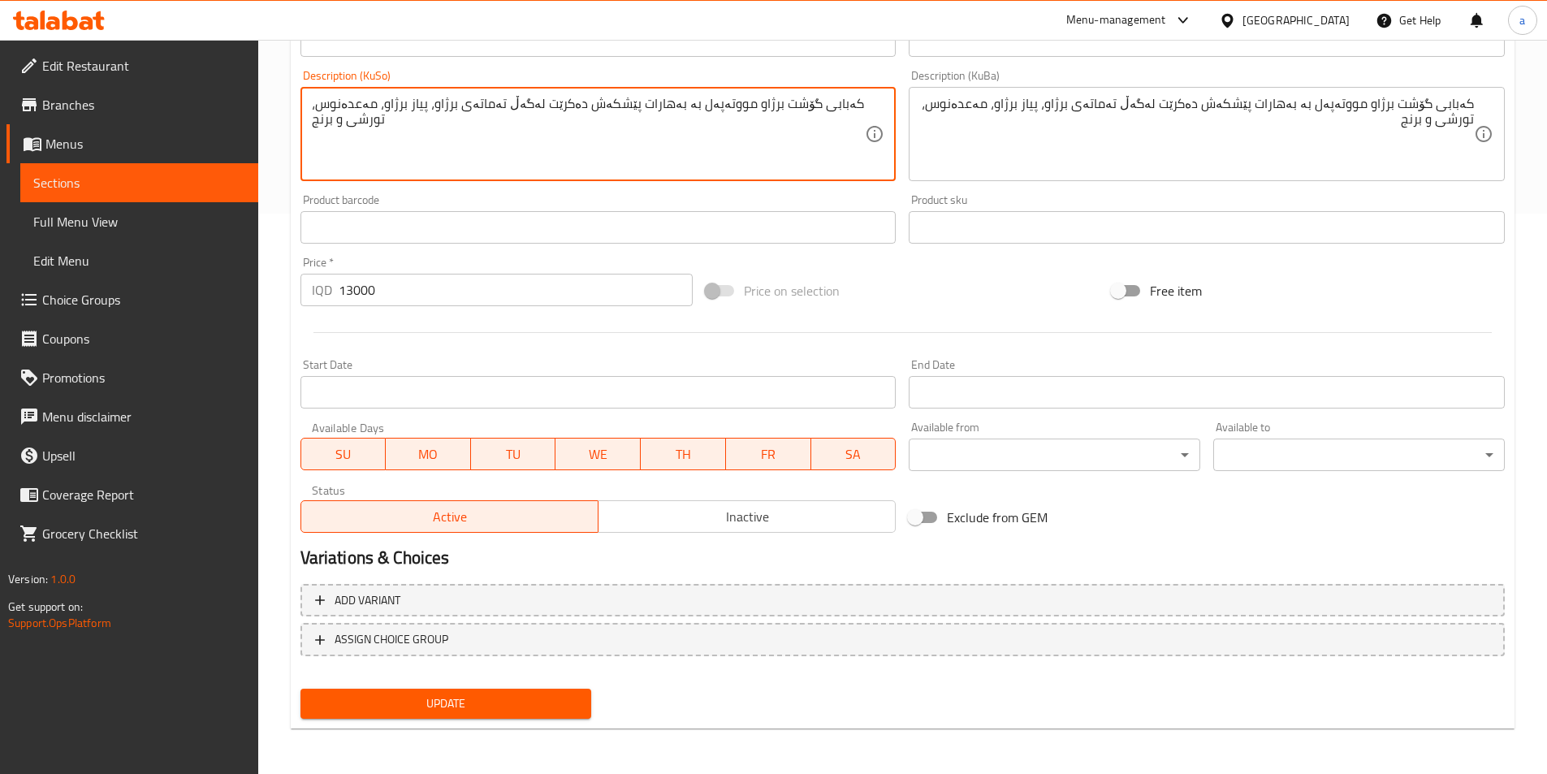
type textarea "کەبابی گۆشت برژاو مووتەپەل بە بەهارات پێشکەش دەکرێت لەگەڵ تەماتەی برژاو، پیاز ب…"
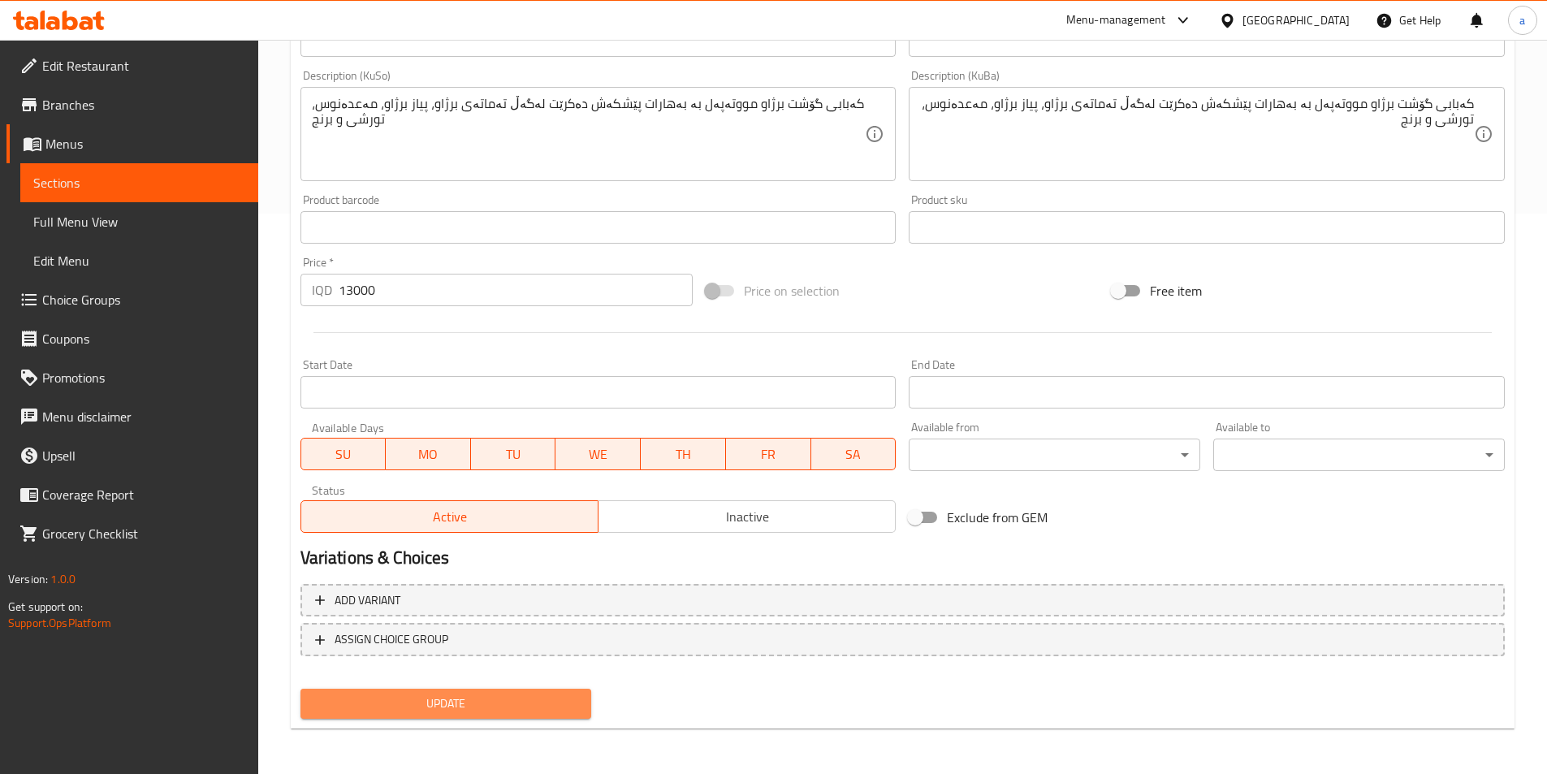
click at [477, 706] on span "Update" at bounding box center [446, 703] width 266 height 20
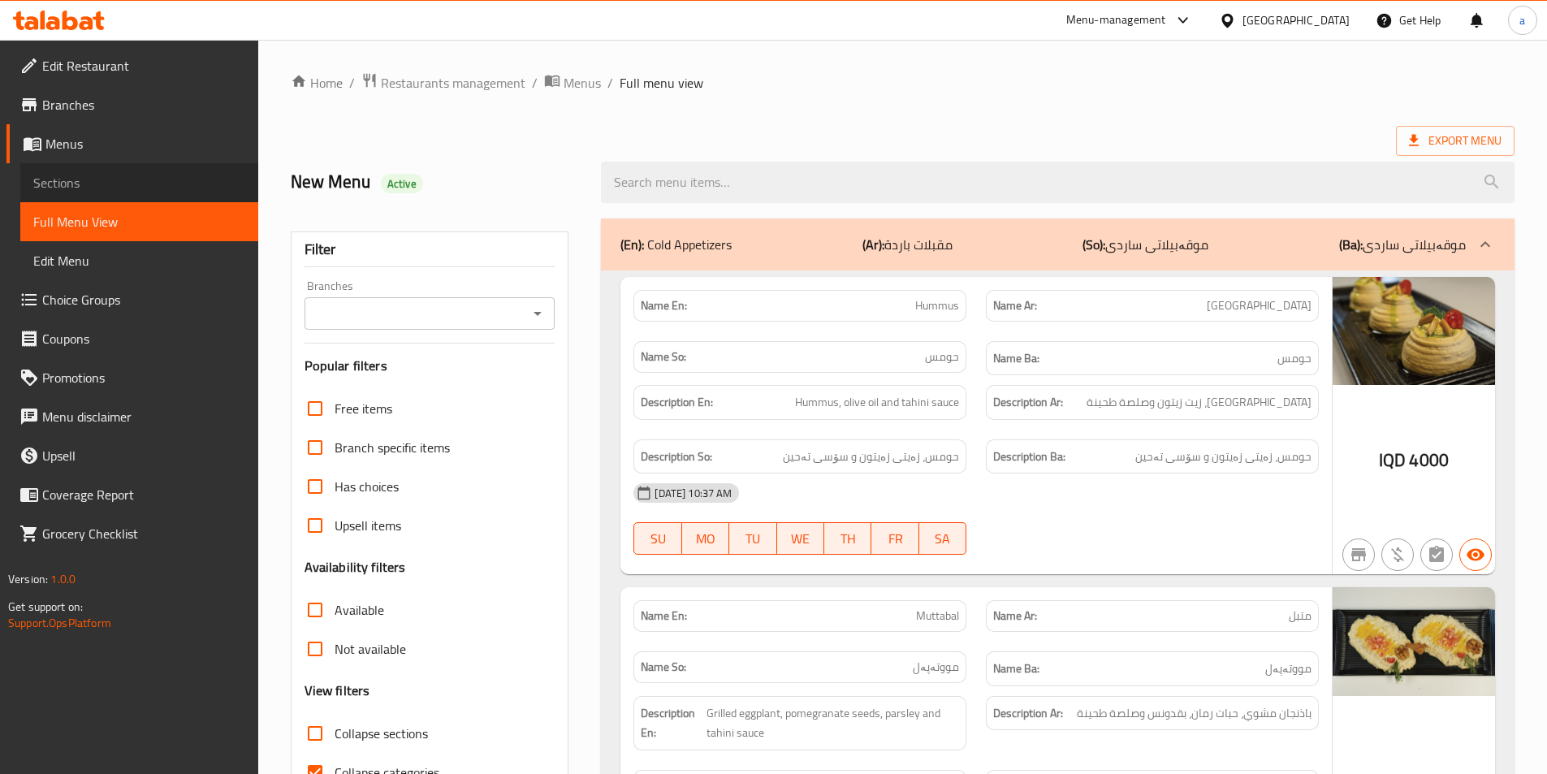
click at [81, 173] on span "Sections" at bounding box center [139, 182] width 212 height 19
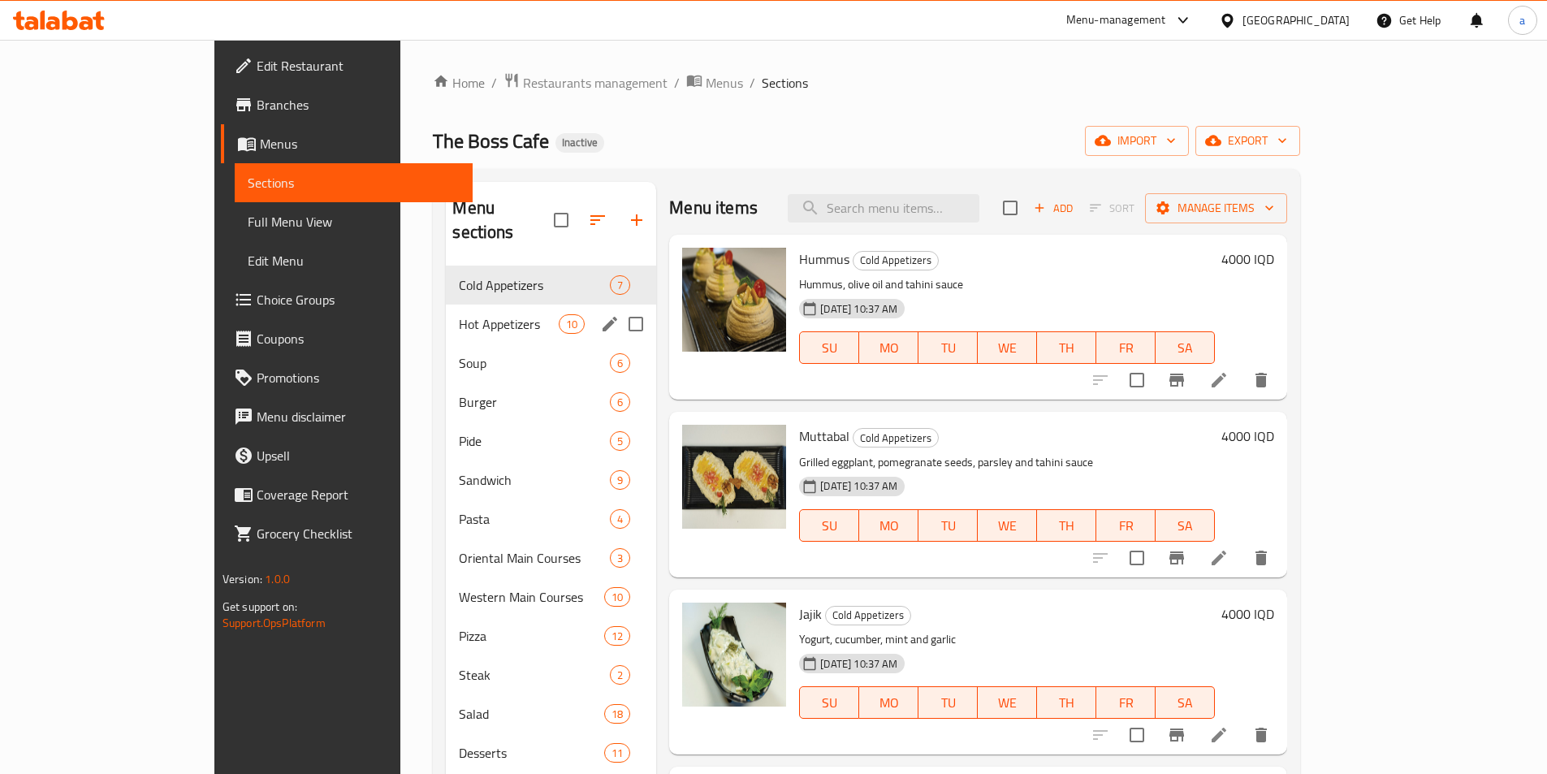
click at [485, 305] on div "Hot Appetizers 10" at bounding box center [551, 324] width 210 height 39
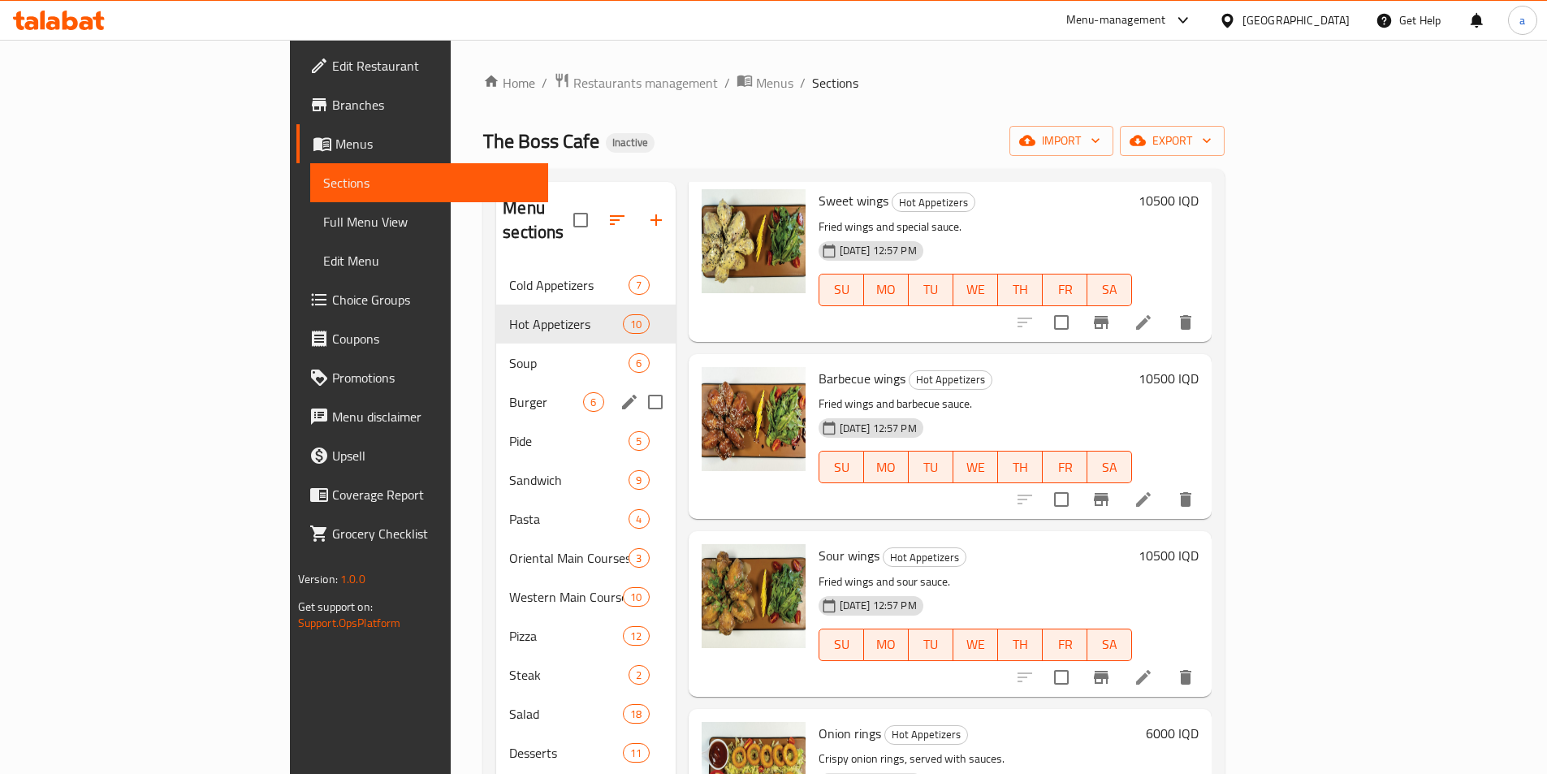
click at [496, 382] on div "Burger 6" at bounding box center [585, 401] width 179 height 39
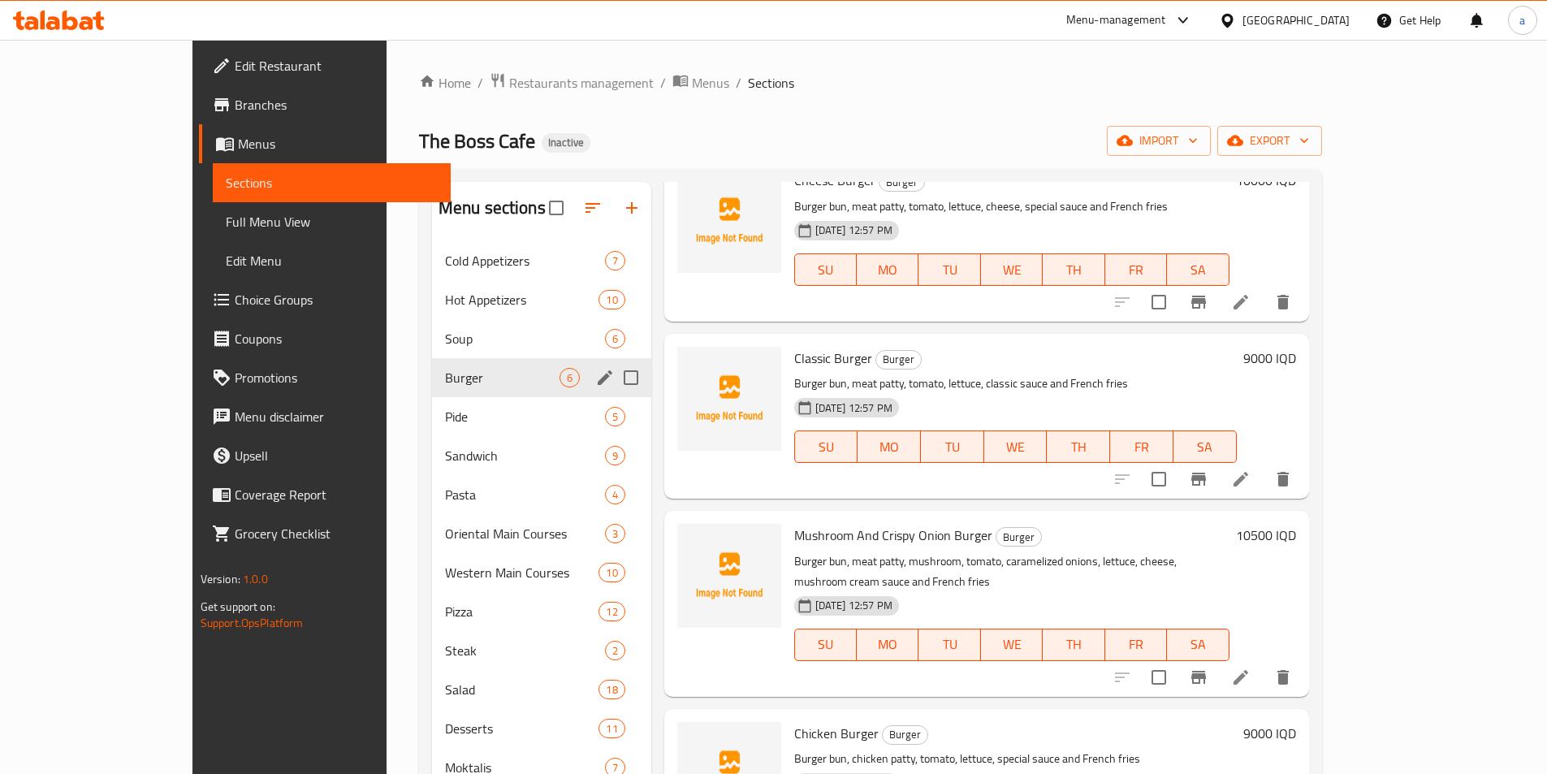
scroll to position [235, 0]
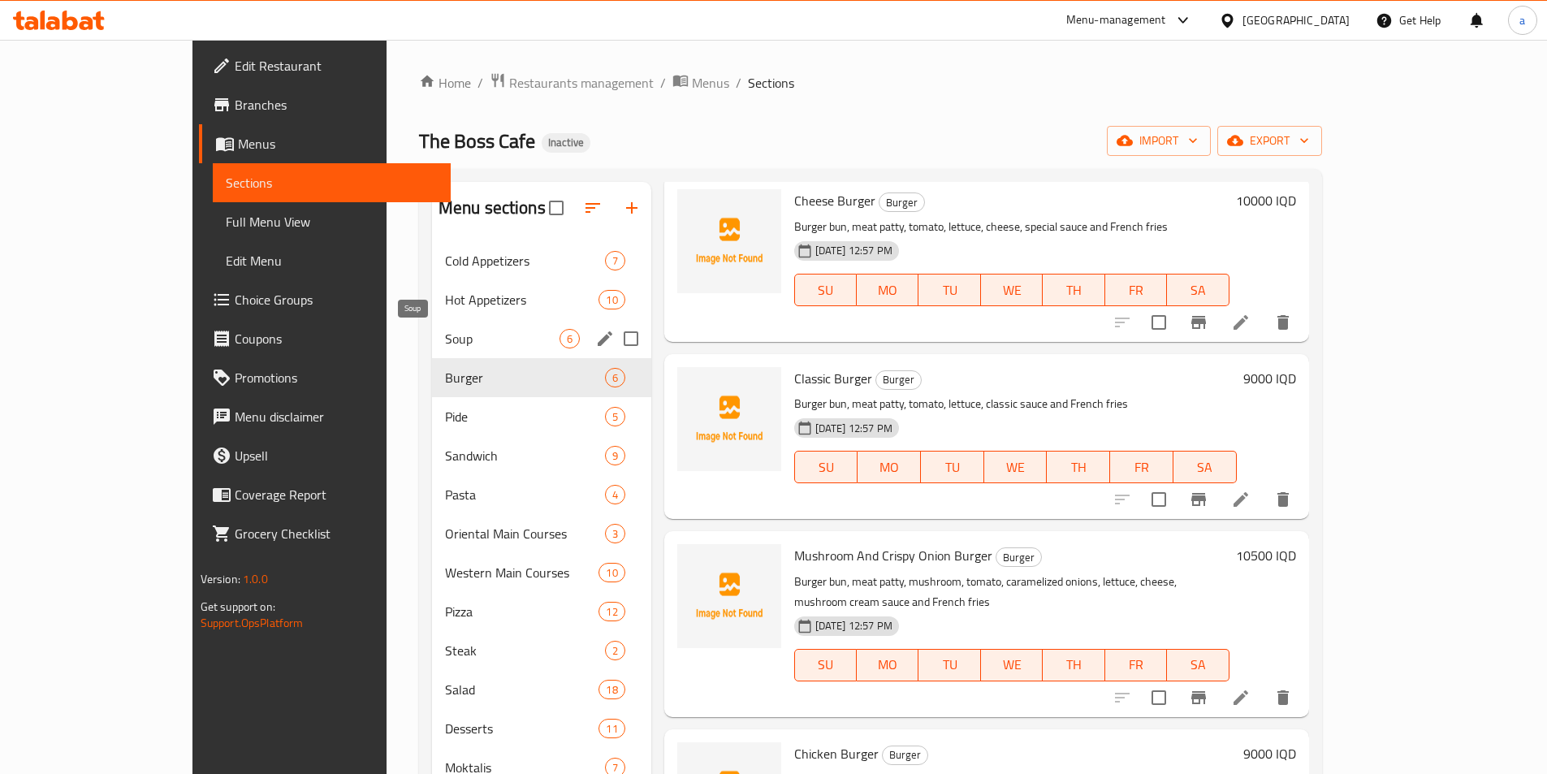
click at [445, 348] on span "Soup" at bounding box center [502, 338] width 114 height 19
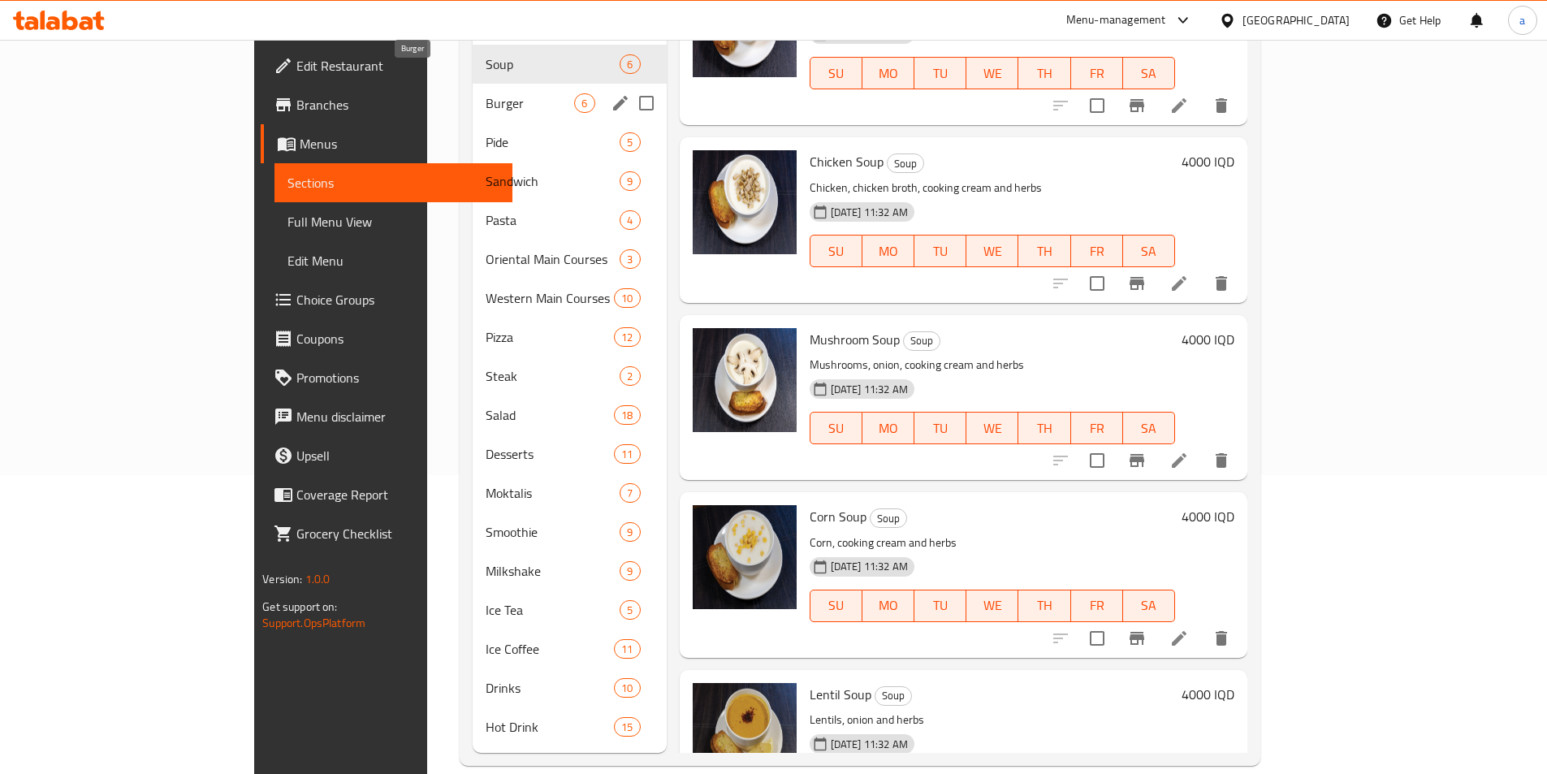
click at [486, 93] on span "Burger" at bounding box center [530, 102] width 89 height 19
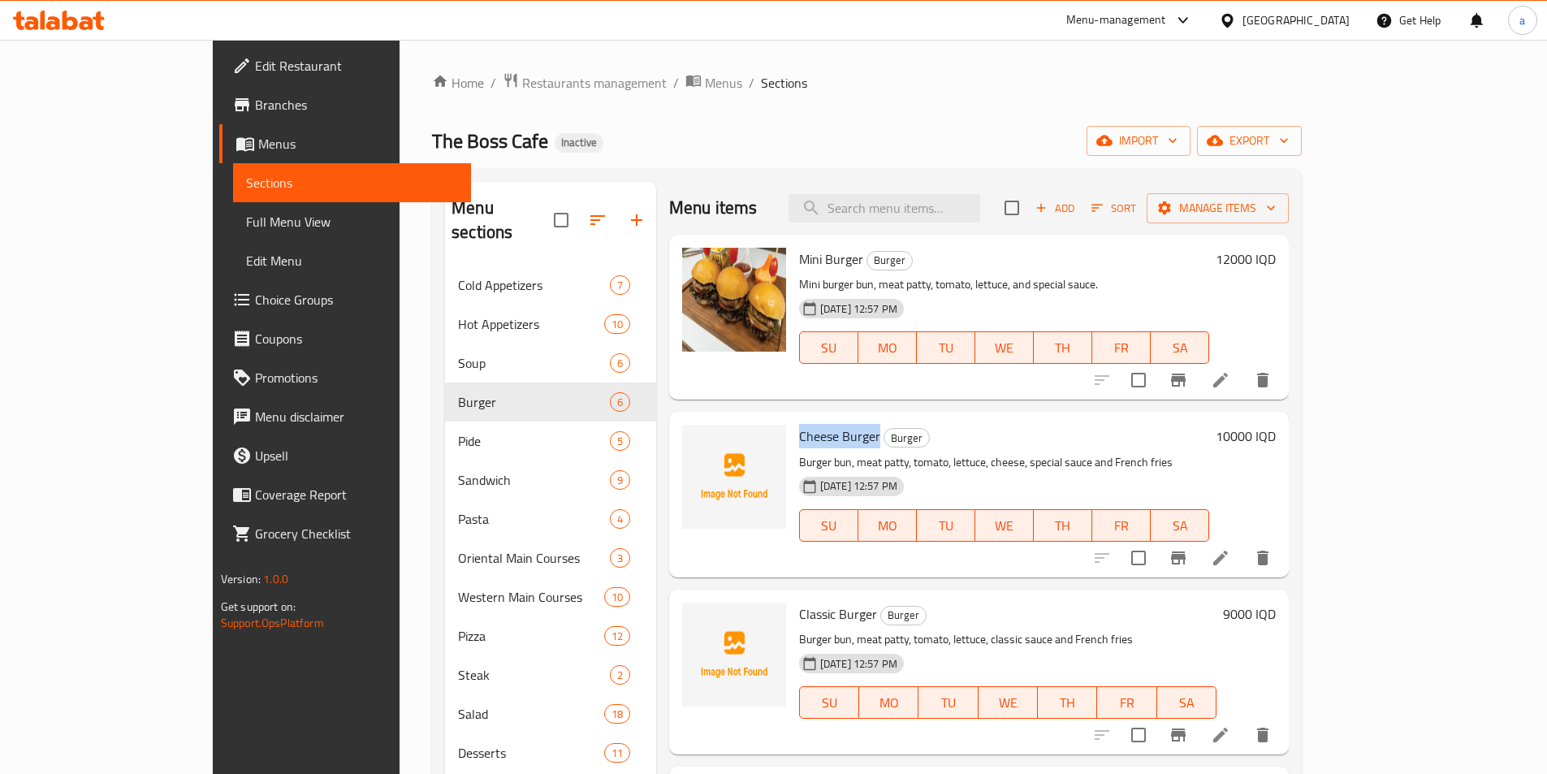
drag, startPoint x: 745, startPoint y: 435, endPoint x: 825, endPoint y: 433, distance: 80.4
click at [825, 433] on div "Cheese Burger Burger Burger bun, meat patty, tomato, lettuce, cheese, special s…" at bounding box center [1004, 494] width 423 height 152
copy span "Cheese Burger"
click at [695, 438] on icon "upload picture" at bounding box center [704, 447] width 19 height 19
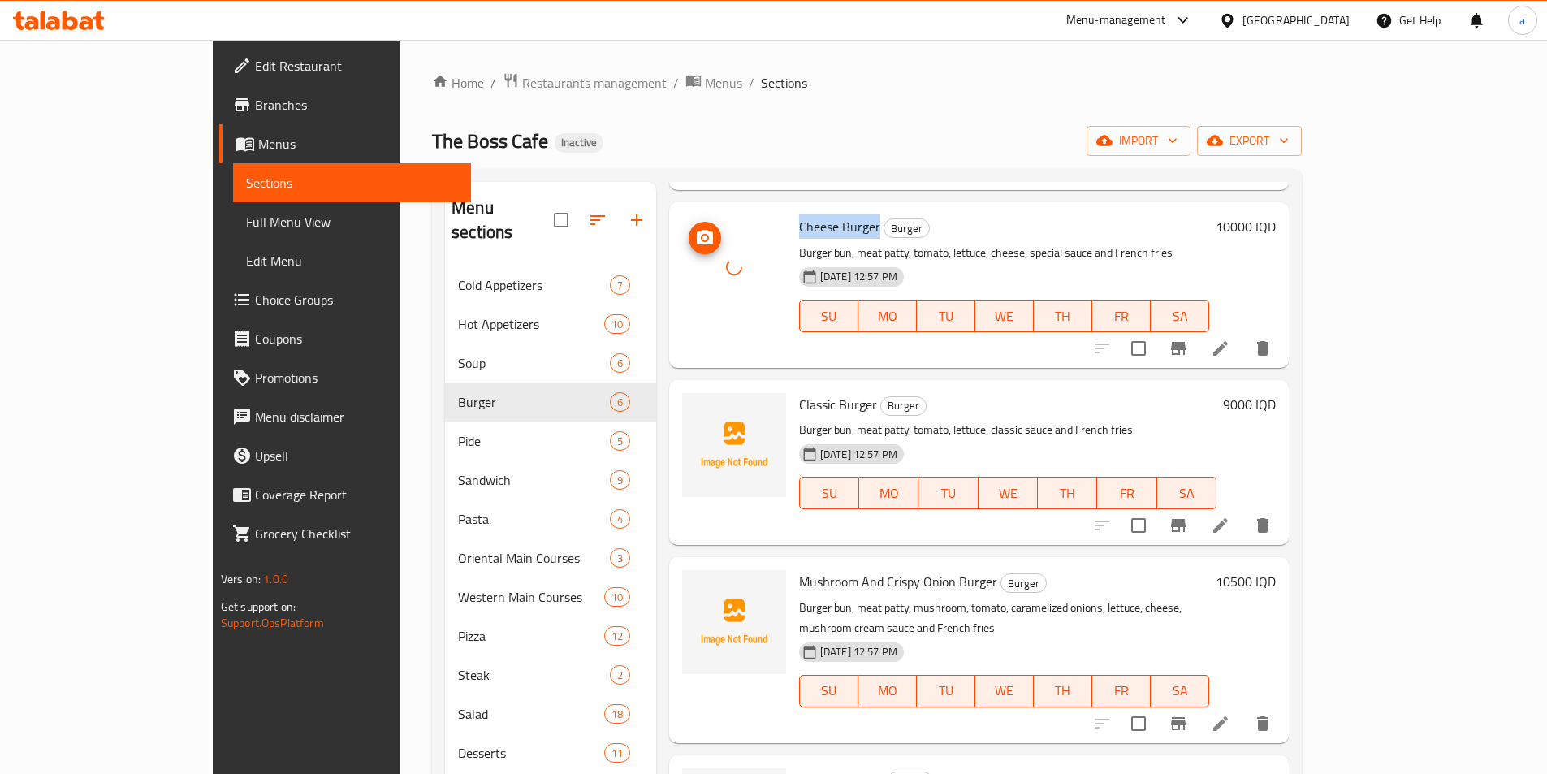
scroll to position [235, 0]
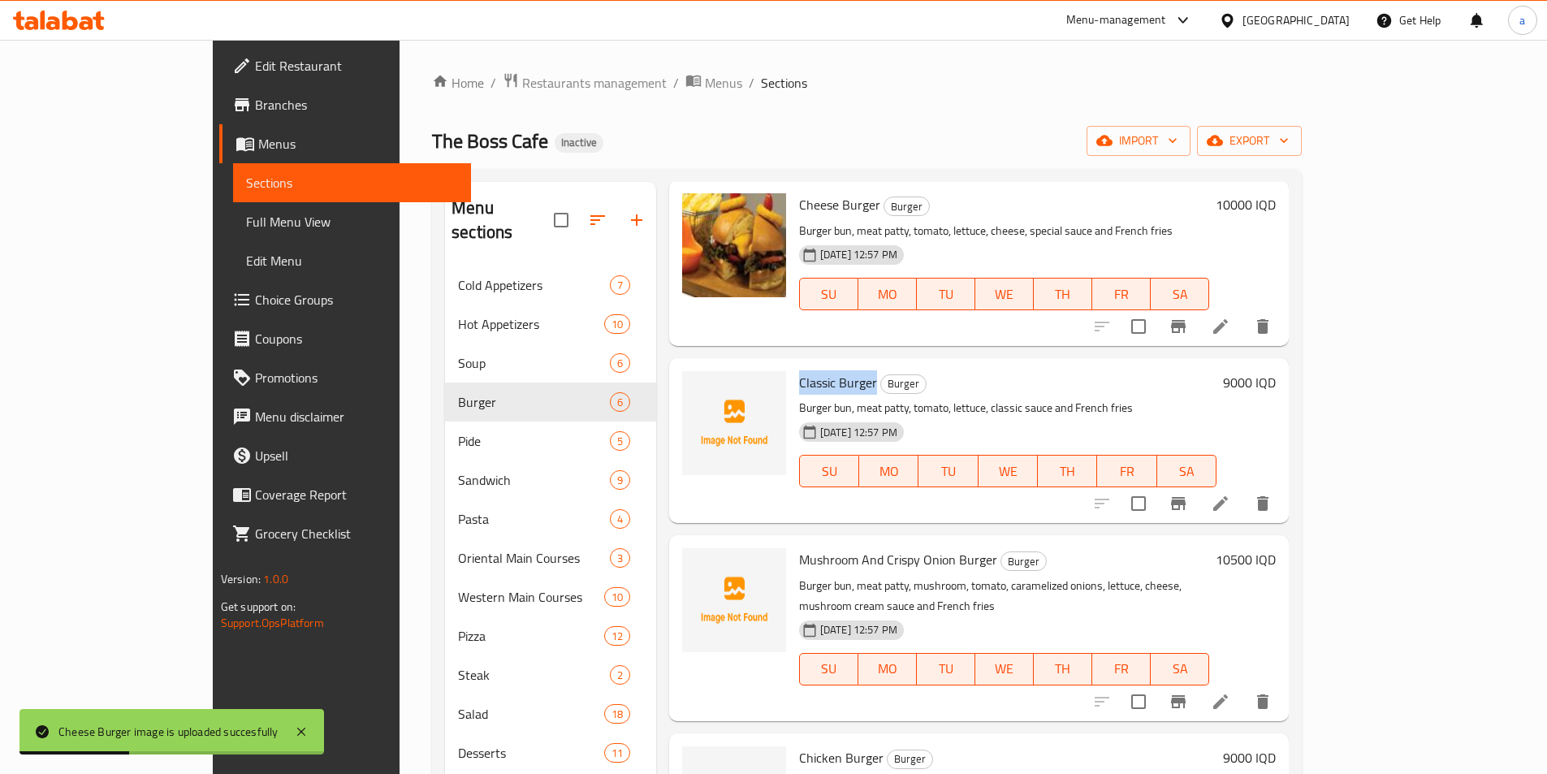
drag, startPoint x: 745, startPoint y: 377, endPoint x: 823, endPoint y: 378, distance: 77.2
click at [823, 378] on h6 "Classic Burger Burger" at bounding box center [1007, 382] width 417 height 23
copy span "Classic Burger"
click at [697, 386] on icon "upload picture" at bounding box center [705, 393] width 16 height 15
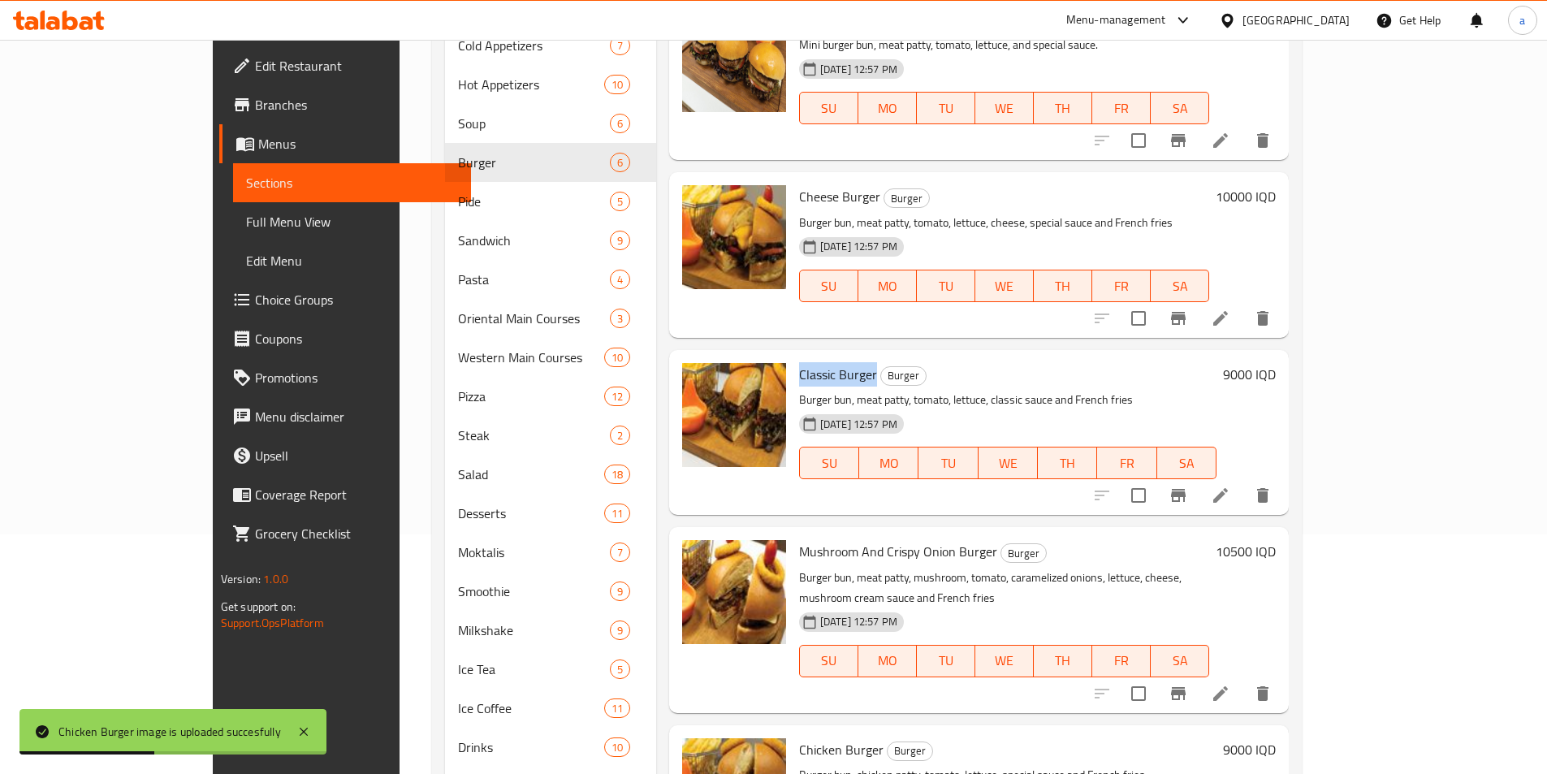
scroll to position [299, 0]
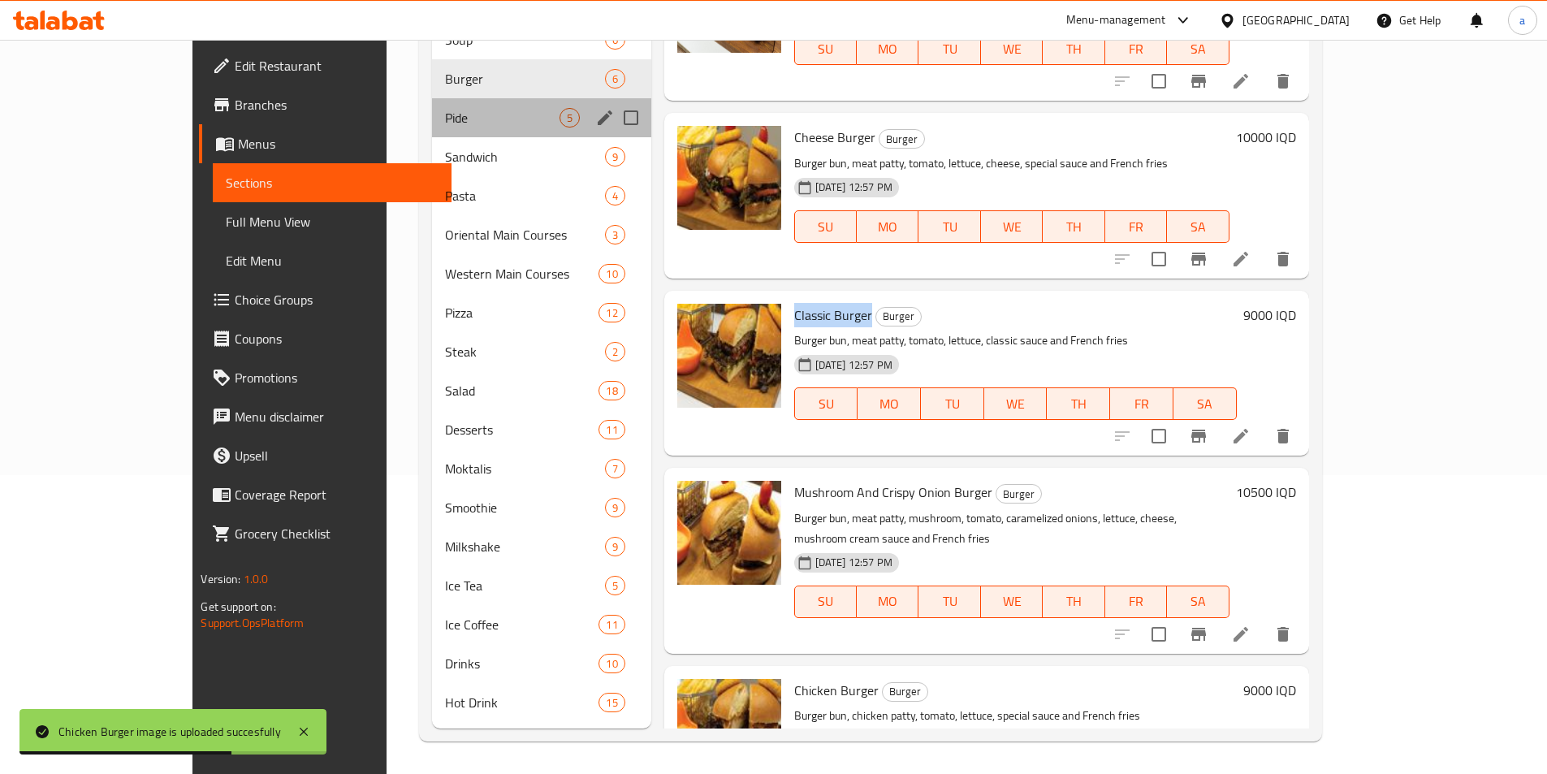
click at [466, 127] on div "Pide 5" at bounding box center [541, 117] width 219 height 39
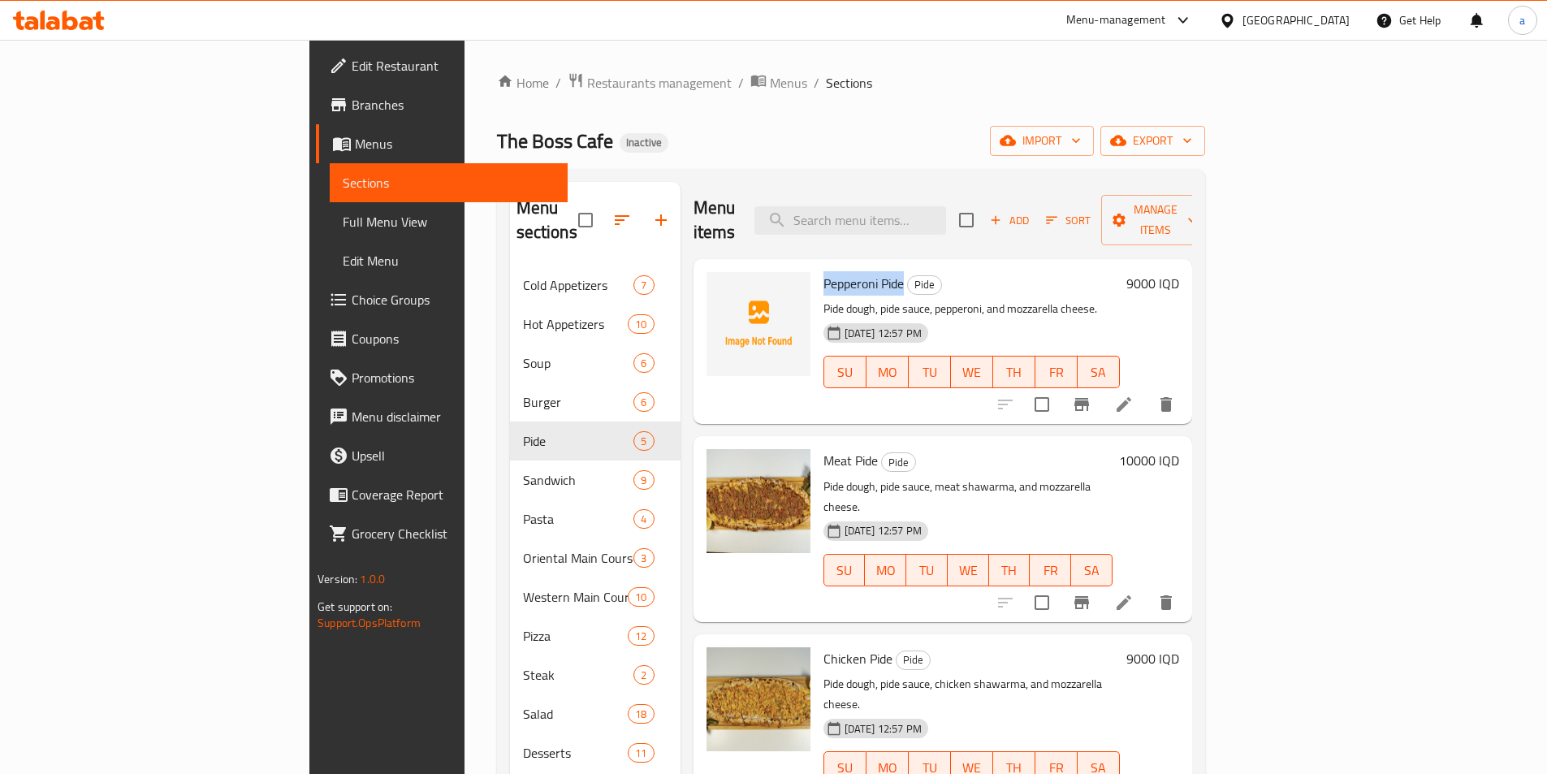
drag, startPoint x: 746, startPoint y: 257, endPoint x: 827, endPoint y: 263, distance: 80.7
click at [827, 271] on span "Pepperoni Pide" at bounding box center [863, 283] width 80 height 24
copy span "Pepperoni Pide"
click at [719, 285] on icon "upload picture" at bounding box center [728, 294] width 19 height 19
copy span "Pepperoni Pide"
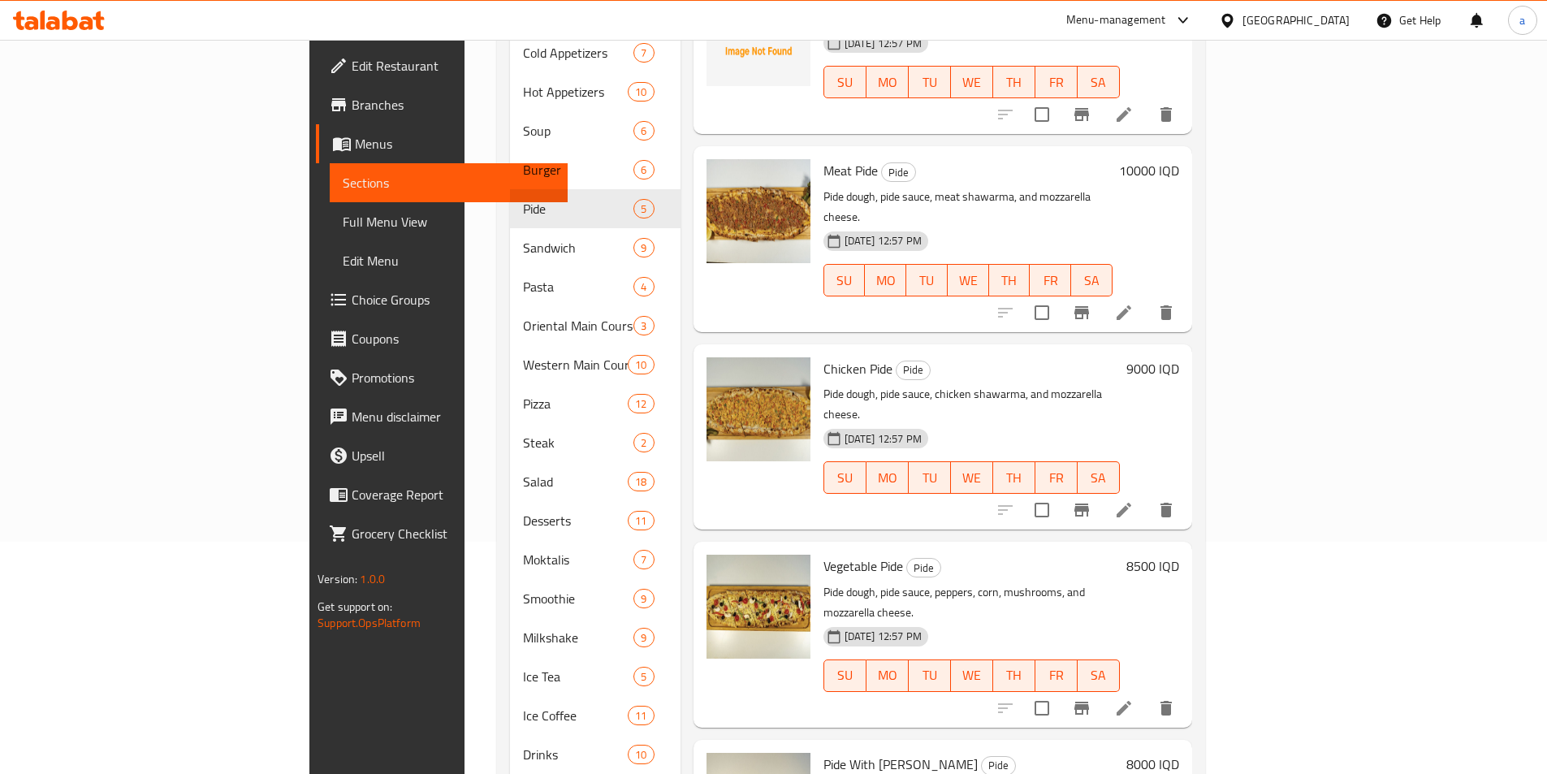
scroll to position [299, 0]
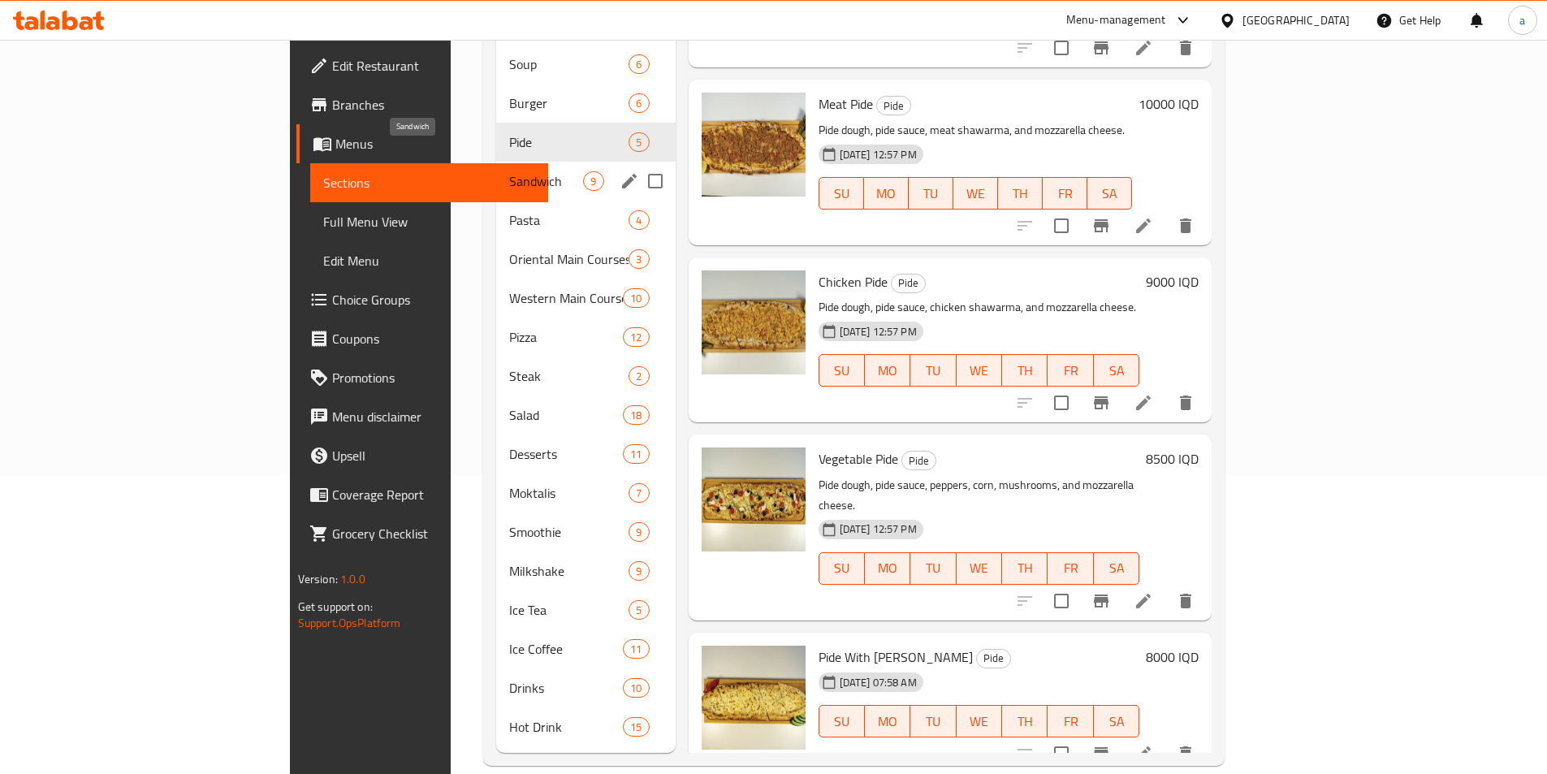
click at [509, 171] on span "Sandwich" at bounding box center [546, 180] width 74 height 19
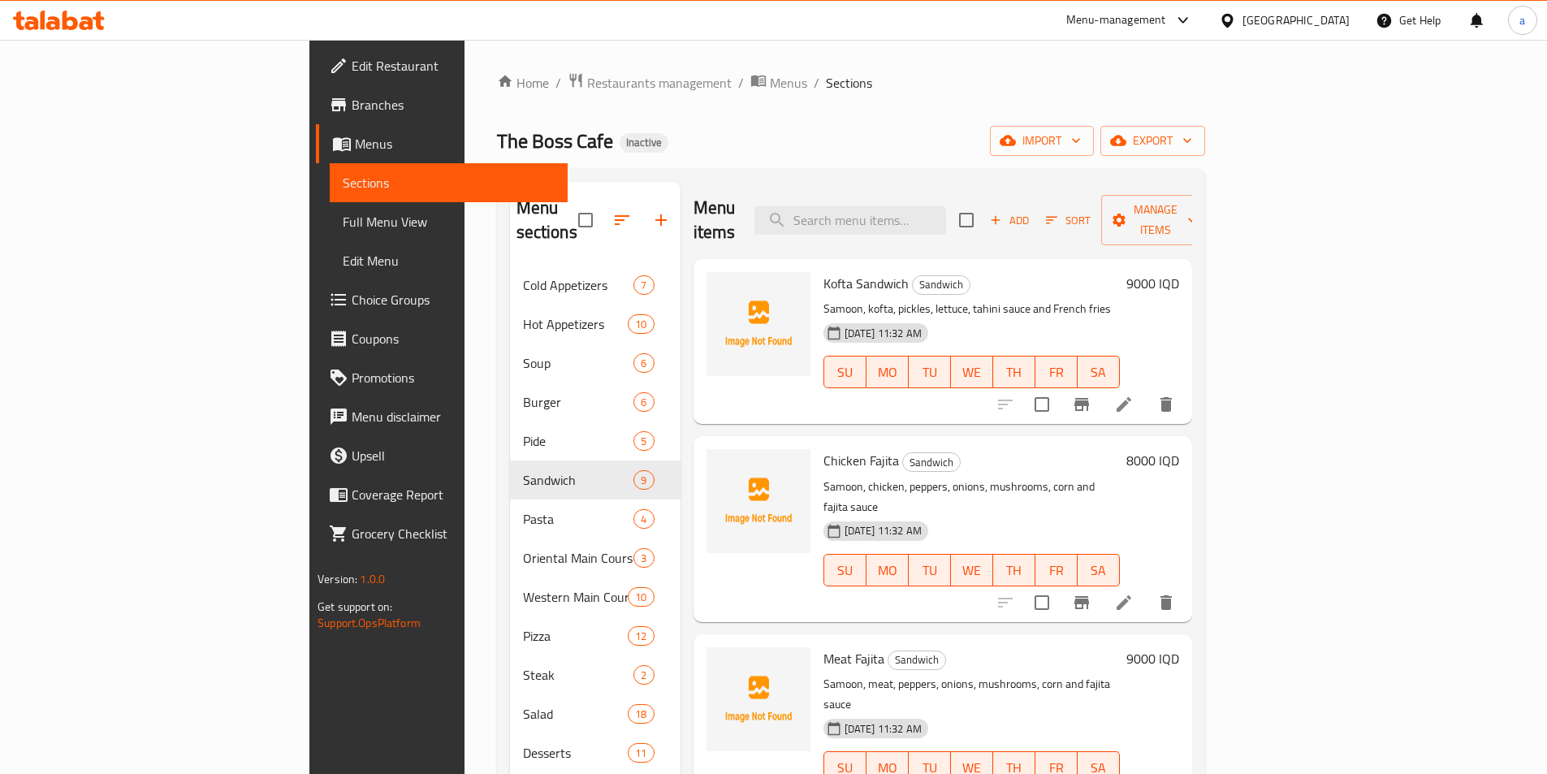
click at [823, 271] on span "Kofta Sandwich" at bounding box center [865, 283] width 85 height 24
copy span "Kofta"
click at [721, 287] on icon "upload picture" at bounding box center [729, 294] width 16 height 15
click at [823, 271] on span "Kofta Sandwich" at bounding box center [865, 283] width 85 height 24
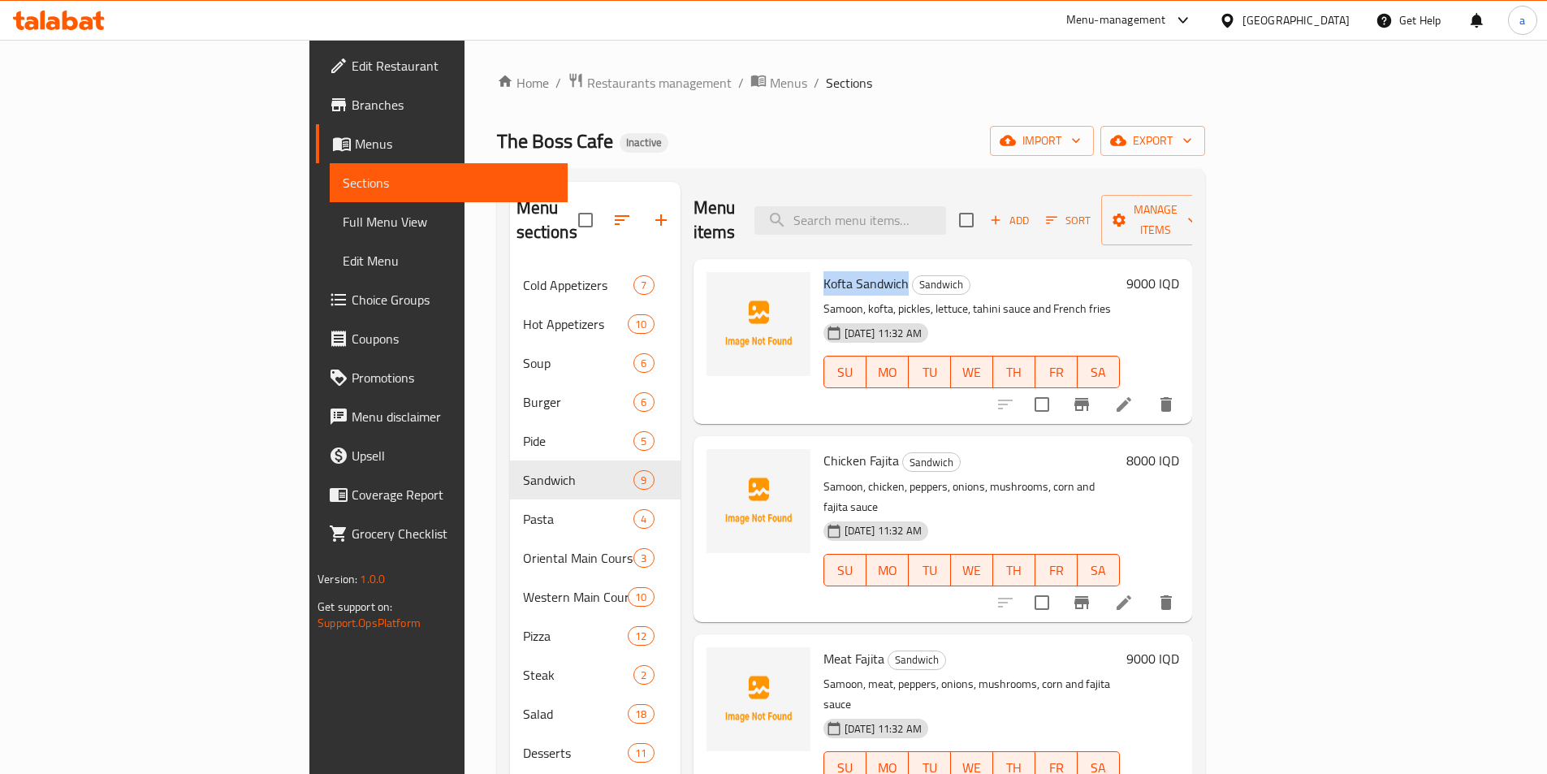
drag, startPoint x: 830, startPoint y: 258, endPoint x: 747, endPoint y: 253, distance: 83.0
click at [823, 271] on span "Kofta Sandwich" at bounding box center [865, 283] width 85 height 24
copy span "Kofta Sandwich"
click at [823, 271] on span "Kofta Sandwich" at bounding box center [865, 283] width 85 height 24
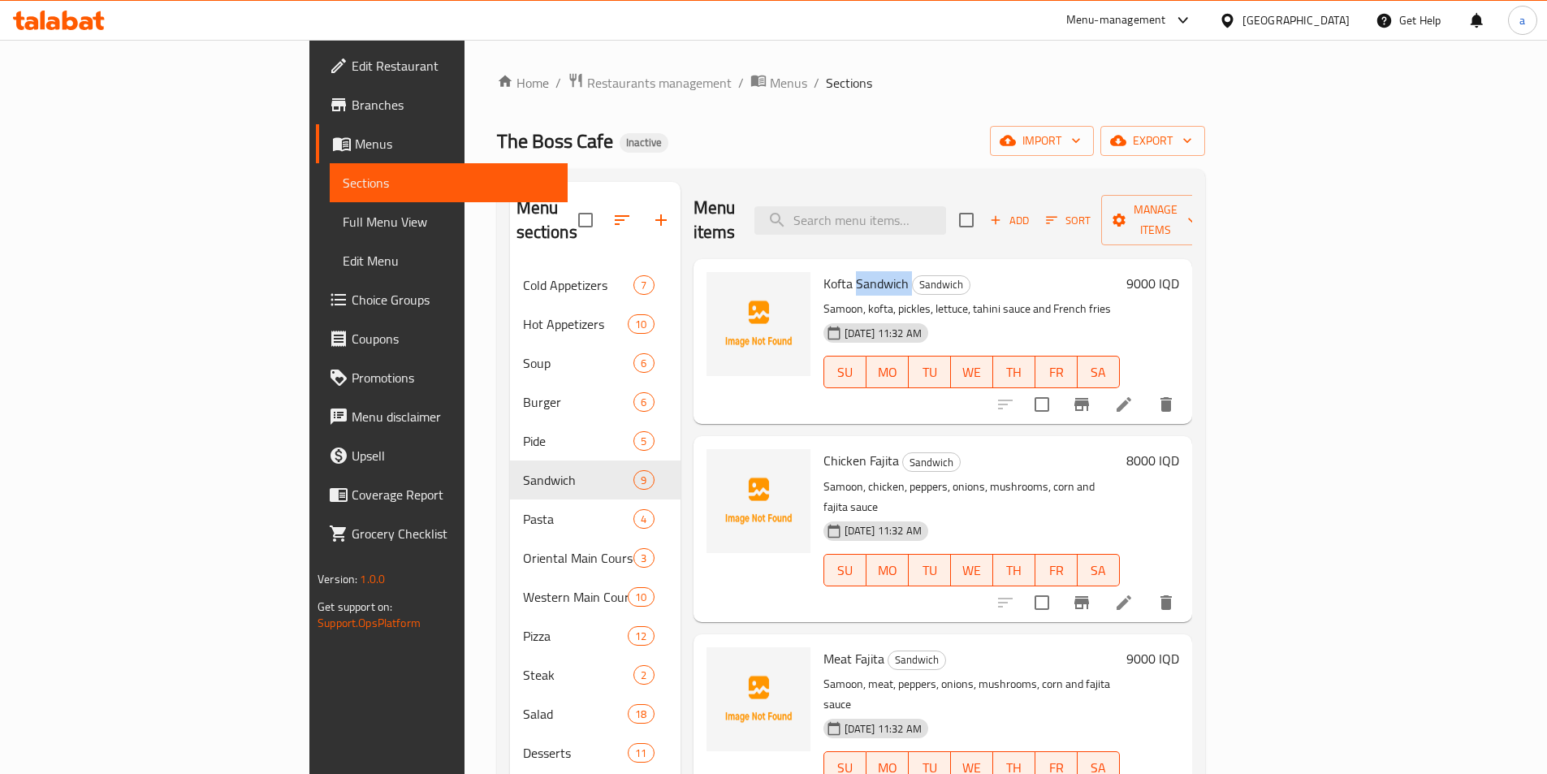
click at [823, 271] on span "Kofta Sandwich" at bounding box center [865, 283] width 85 height 24
click at [721, 287] on icon "upload picture" at bounding box center [729, 294] width 16 height 15
click at [823, 448] on span "Chicken Fajita" at bounding box center [861, 460] width 76 height 24
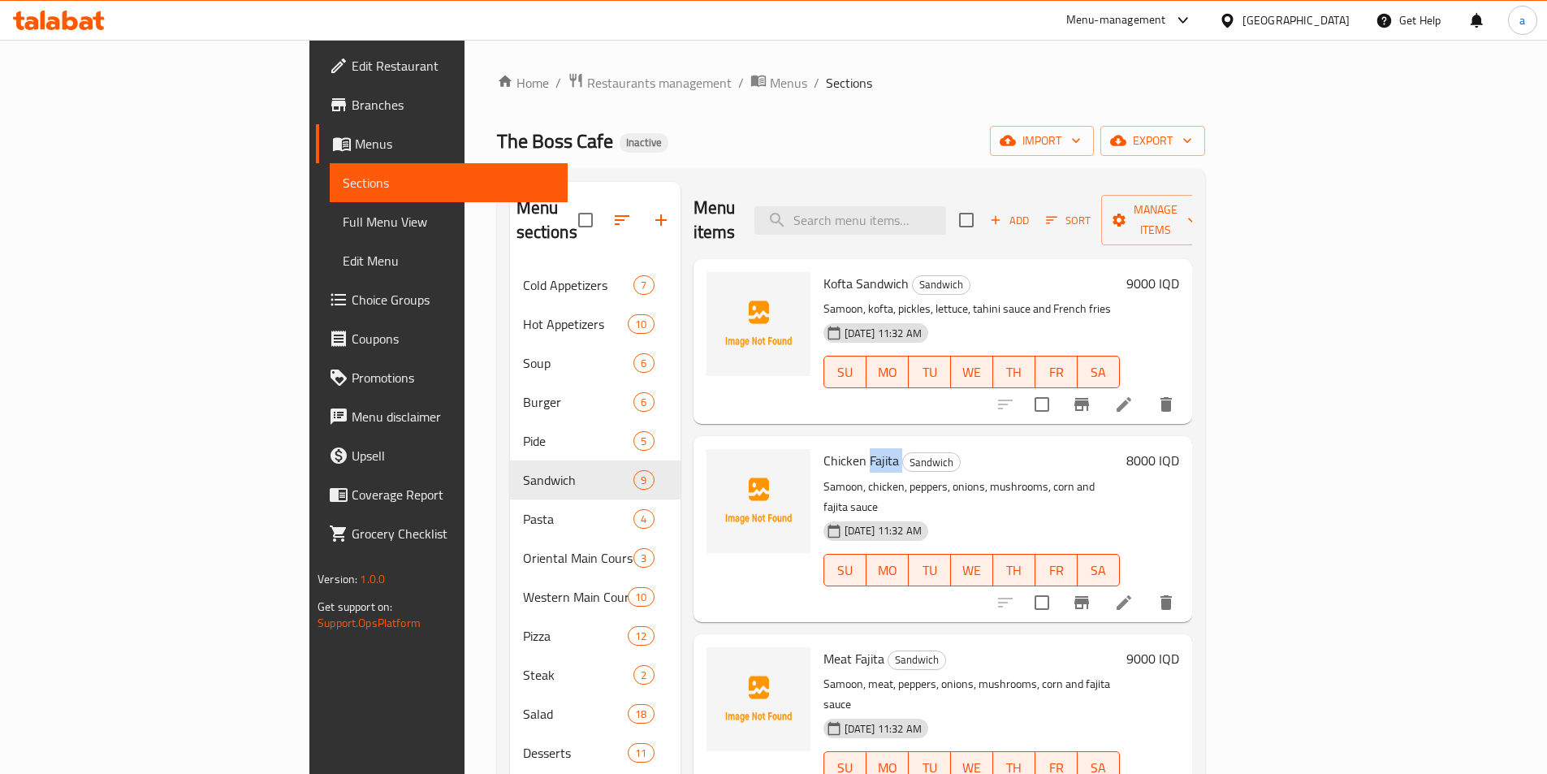
click at [823, 448] on span "Chicken Fajita" at bounding box center [861, 460] width 76 height 24
copy h6 "Fajita"
click at [713, 462] on span "upload picture" at bounding box center [729, 471] width 32 height 19
drag, startPoint x: 743, startPoint y: 610, endPoint x: 806, endPoint y: 617, distance: 63.8
click at [817, 641] on div "Meat Fajita Sandwich Samoon, meat, peppers, onions, mushrooms, corn and fajita …" at bounding box center [971, 727] width 309 height 172
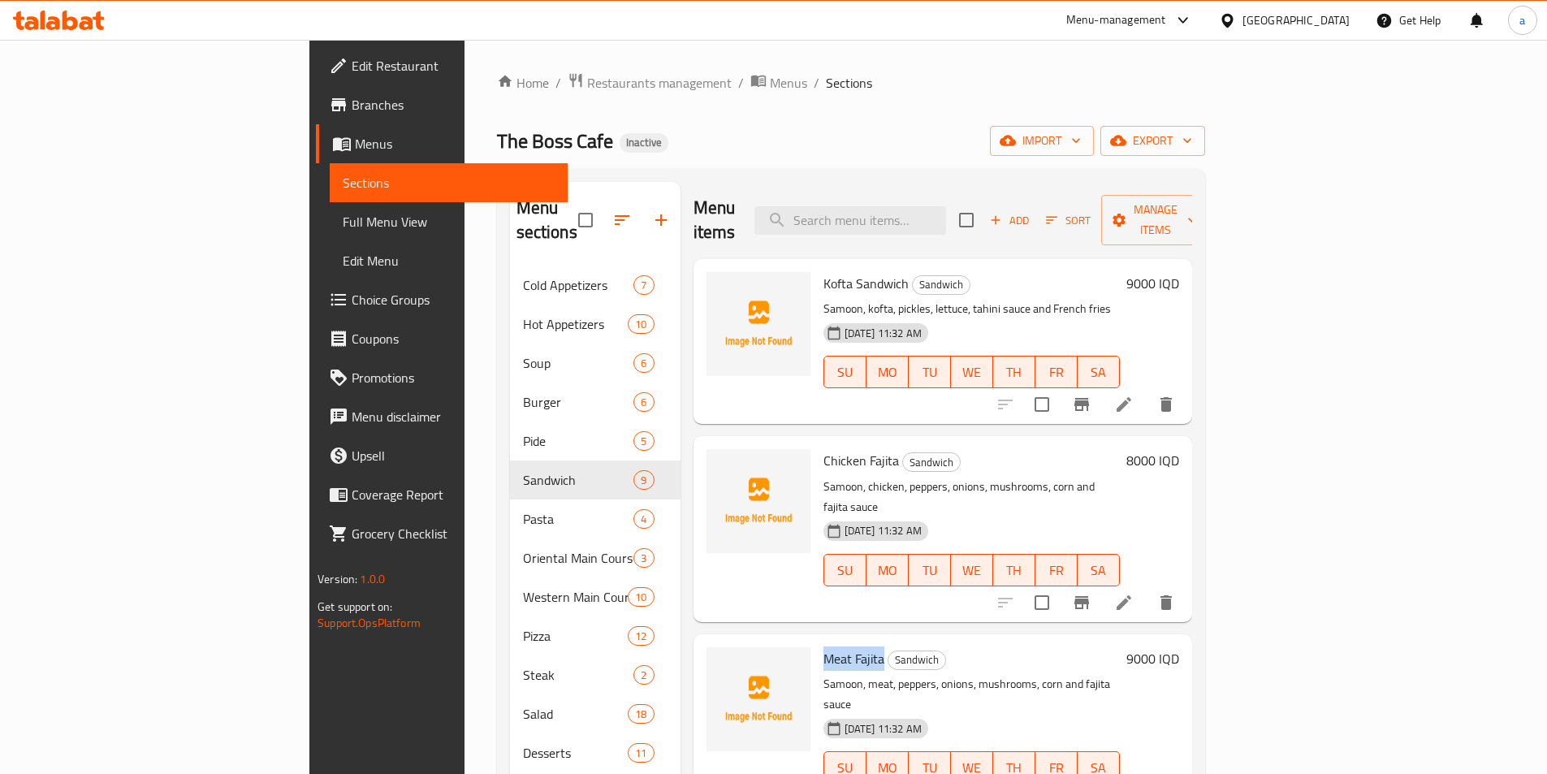
copy span "Meat Fajita"
drag, startPoint x: 745, startPoint y: 433, endPoint x: 819, endPoint y: 437, distance: 74.8
click at [819, 443] on div "Chicken Fajita Sandwich Samoon, chicken, peppers, onions, mushrooms, corn and f…" at bounding box center [971, 529] width 309 height 172
copy span "Chicken Fajita"
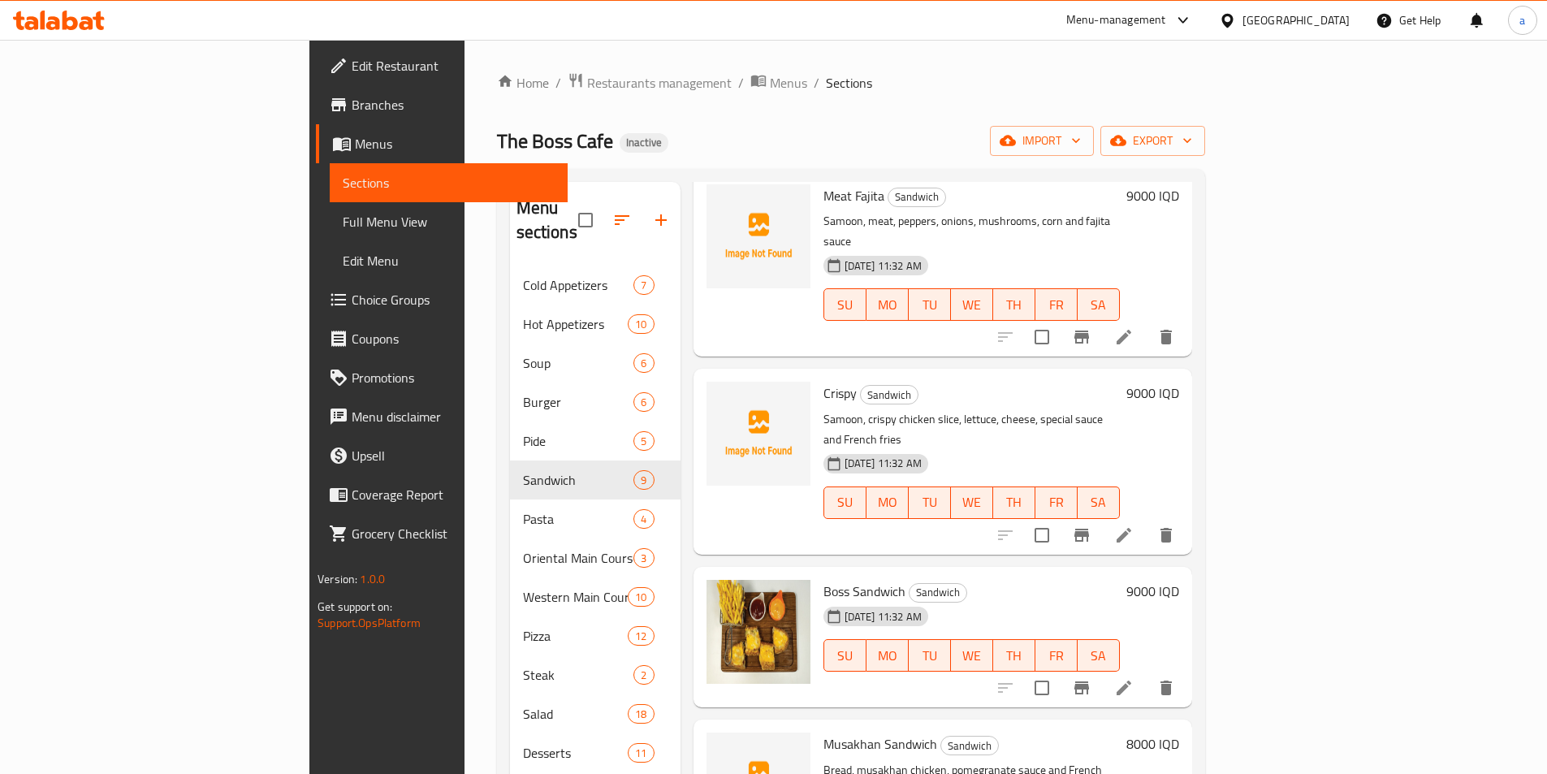
scroll to position [487, 0]
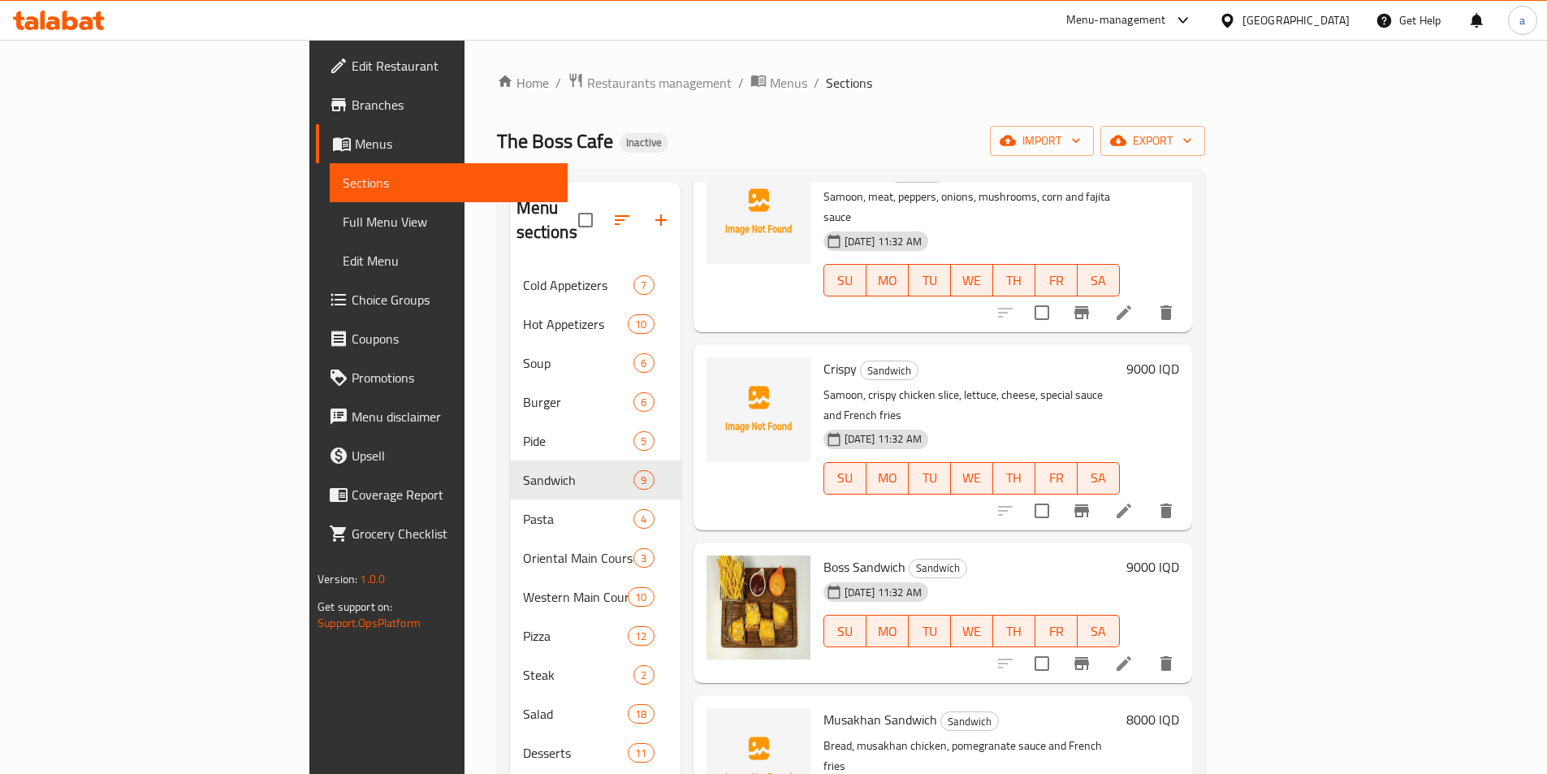
click at [884, 351] on div "Crispy Sandwich Samoon, crispy chicken slice, lettuce, cheese, special sauce an…" at bounding box center [971, 437] width 309 height 172
click at [823, 356] on span "Crispy" at bounding box center [839, 368] width 33 height 24
click at [719, 370] on icon "upload picture" at bounding box center [728, 379] width 19 height 19
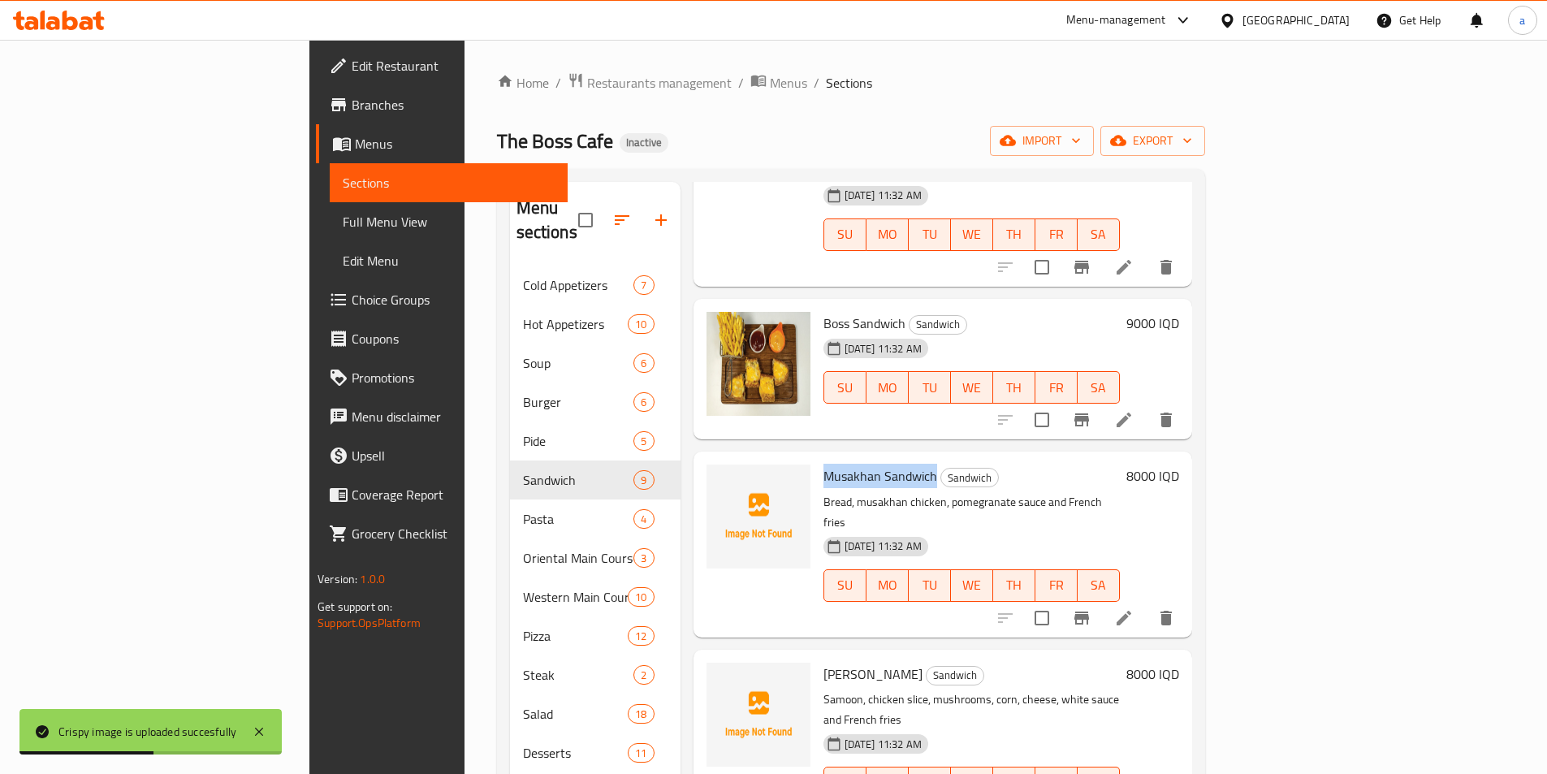
drag, startPoint x: 745, startPoint y: 387, endPoint x: 855, endPoint y: 393, distance: 110.6
click at [855, 458] on div "Musakhan Sandwich Sandwich Bread, musakhan chicken, pomegranate sauce and Frenc…" at bounding box center [971, 544] width 309 height 172
click at [771, 451] on div "Musakhan Sandwich Sandwich Bread, musakhan chicken, pomegranate sauce and Frenc…" at bounding box center [942, 543] width 499 height 185
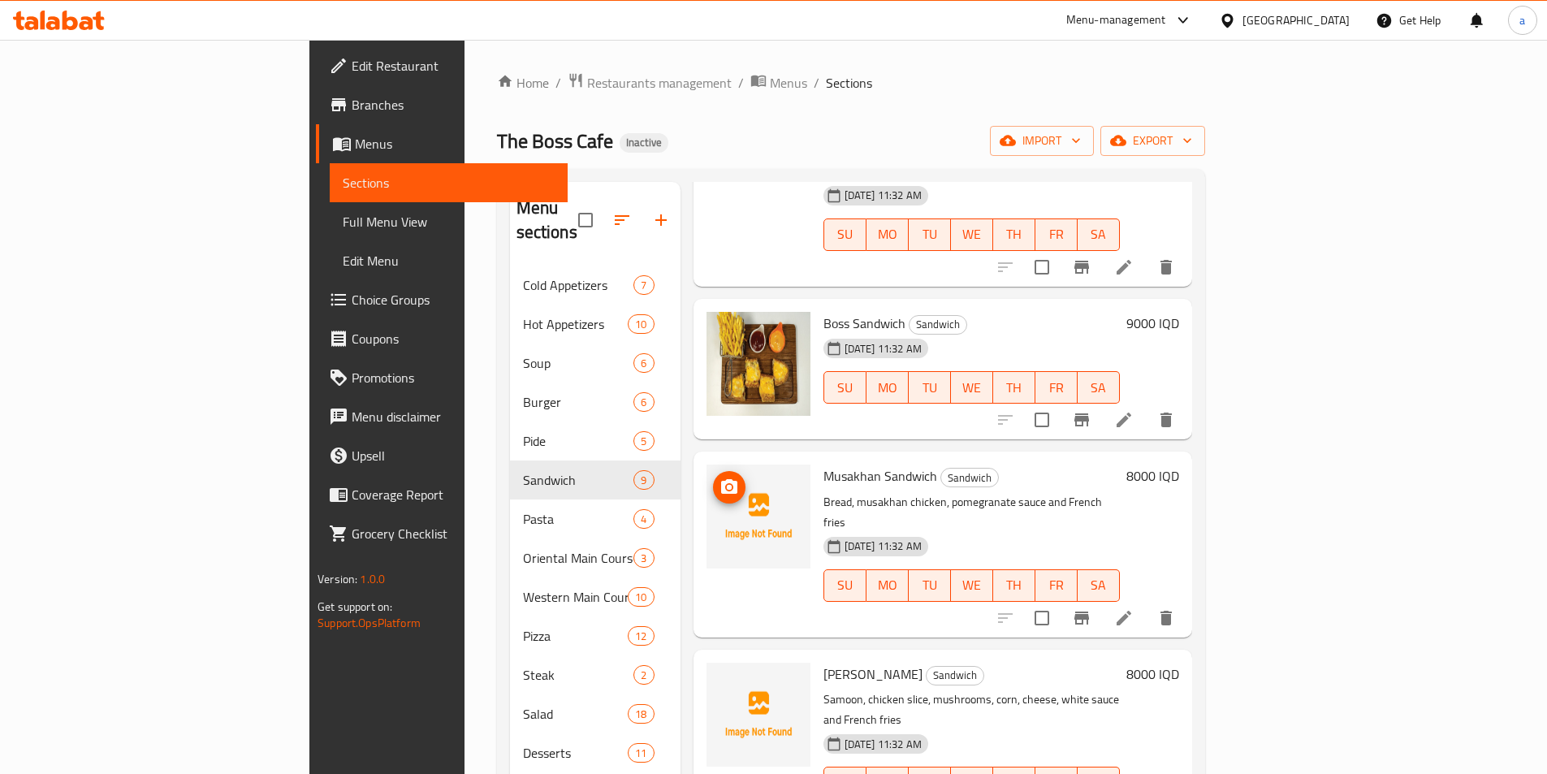
click at [726, 485] on circle "upload picture" at bounding box center [728, 487] width 5 height 5
click at [823, 662] on span "[PERSON_NAME]" at bounding box center [872, 674] width 99 height 24
click at [706, 663] on img at bounding box center [758, 715] width 104 height 104
click at [721, 677] on icon "upload picture" at bounding box center [729, 684] width 16 height 15
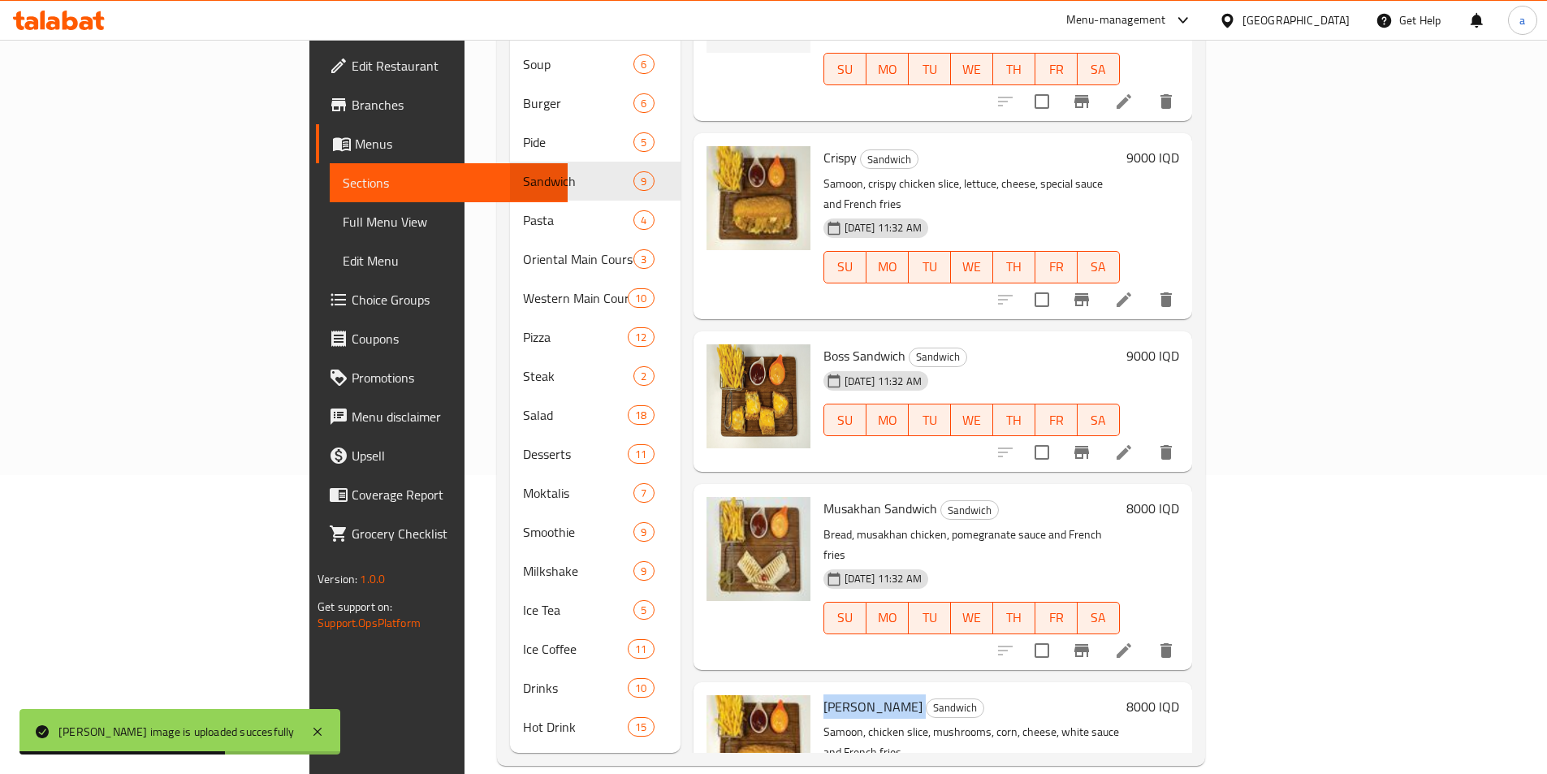
scroll to position [280, 0]
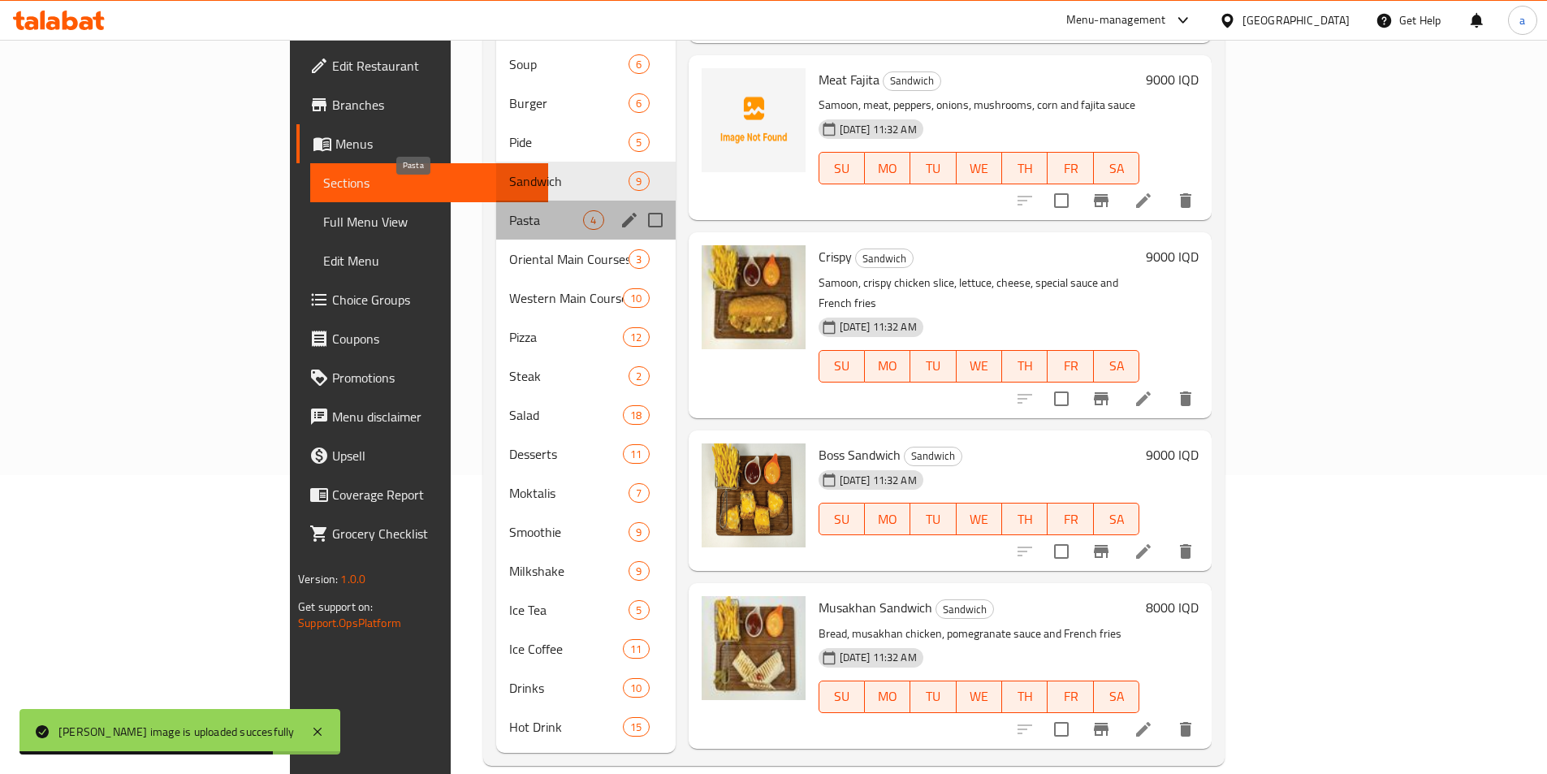
click at [509, 210] on span "Pasta" at bounding box center [546, 219] width 74 height 19
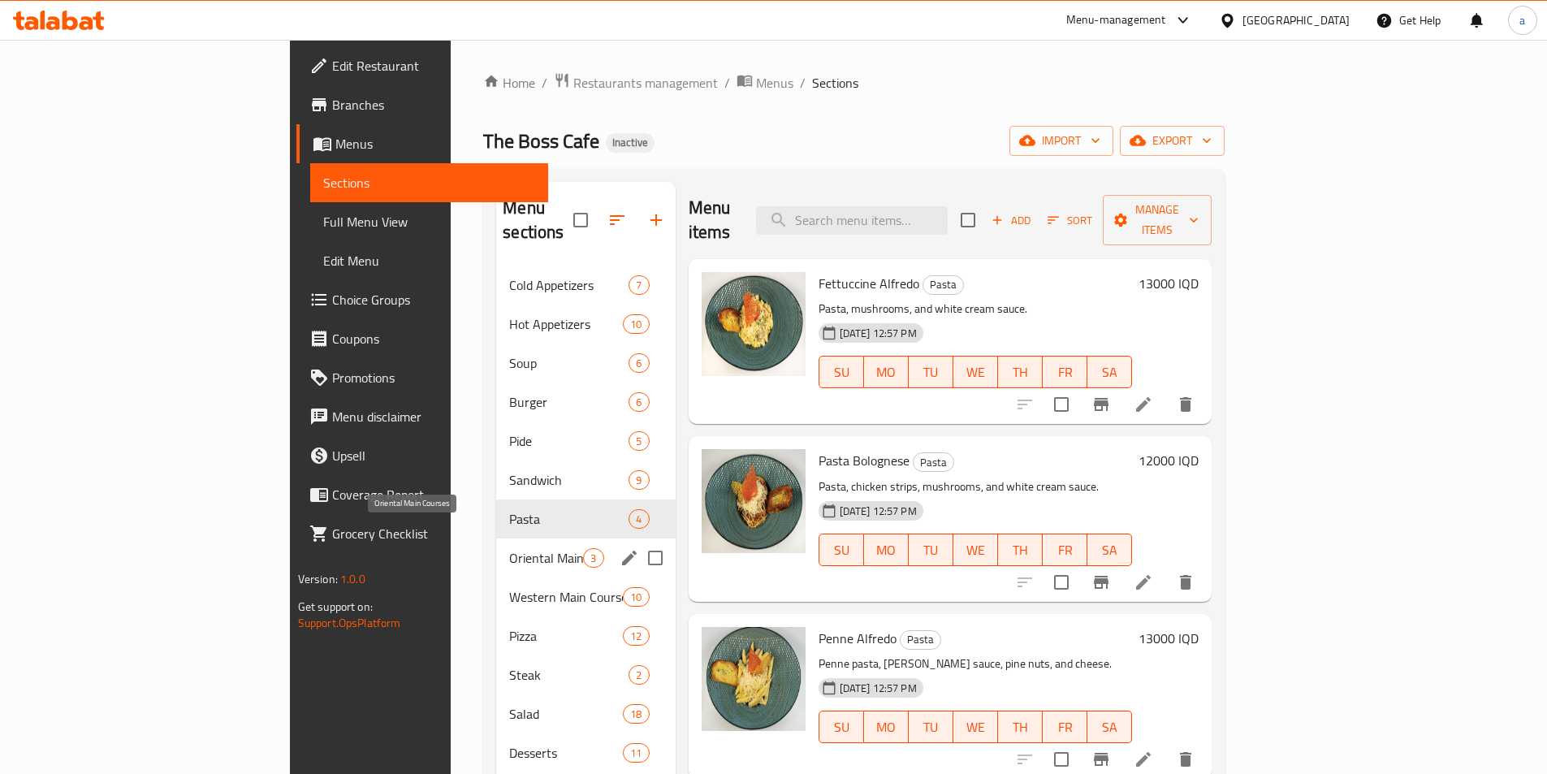
click at [509, 548] on span "Oriental Main Courses" at bounding box center [546, 557] width 74 height 19
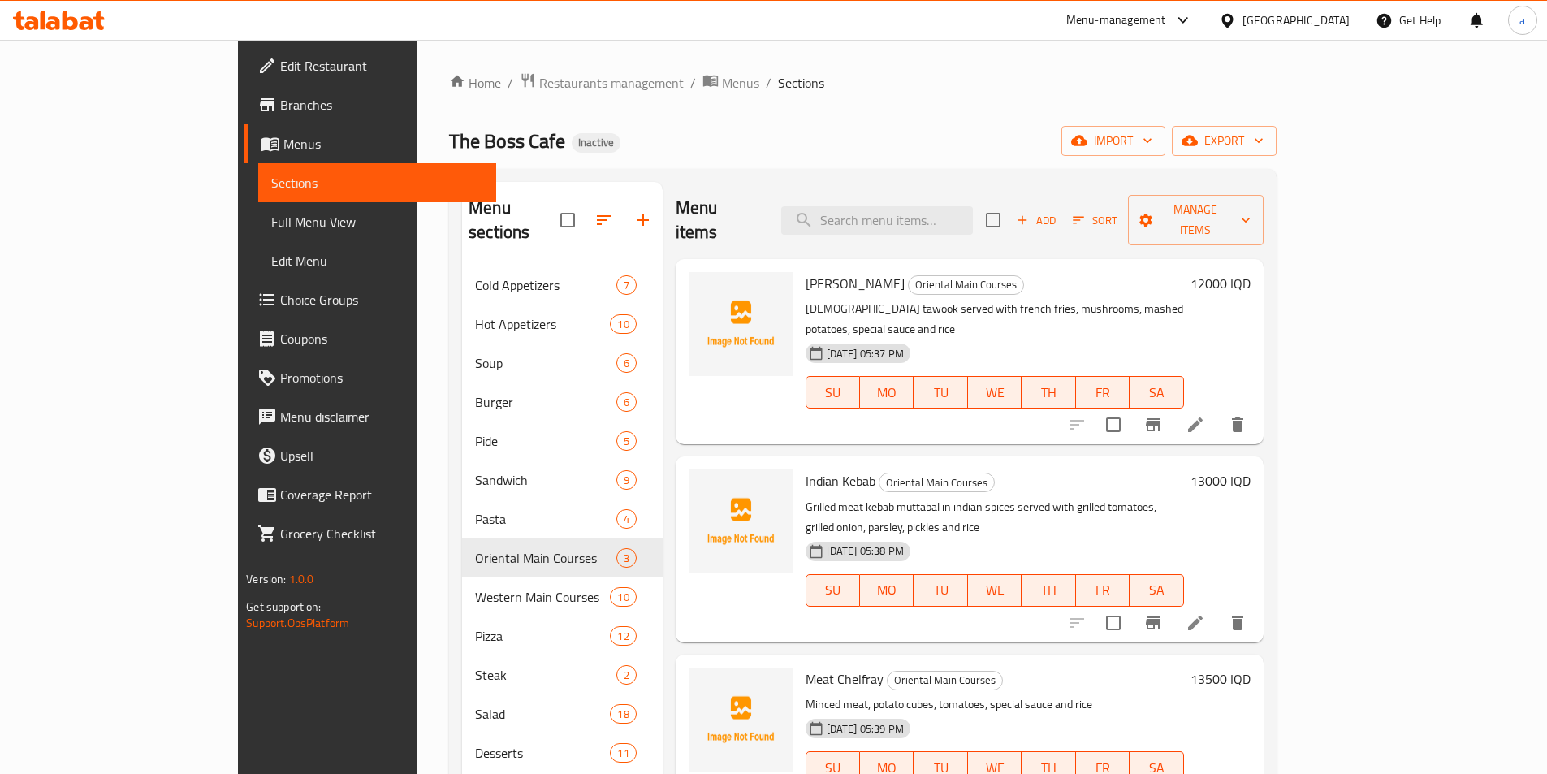
click at [799, 266] on div "Shish Tawook Oriental Main Courses Shish tawook served with french fries, mushr…" at bounding box center [994, 352] width 391 height 172
drag, startPoint x: 745, startPoint y: 260, endPoint x: 819, endPoint y: 255, distance: 74.9
click at [819, 266] on div "Shish Tawook Oriental Main Courses Shish tawook served with french fries, mushr…" at bounding box center [994, 352] width 391 height 172
click at [816, 186] on div "Menu items Add Sort Manage items" at bounding box center [970, 220] width 588 height 77
click at [703, 287] on icon "upload picture" at bounding box center [711, 294] width 16 height 15
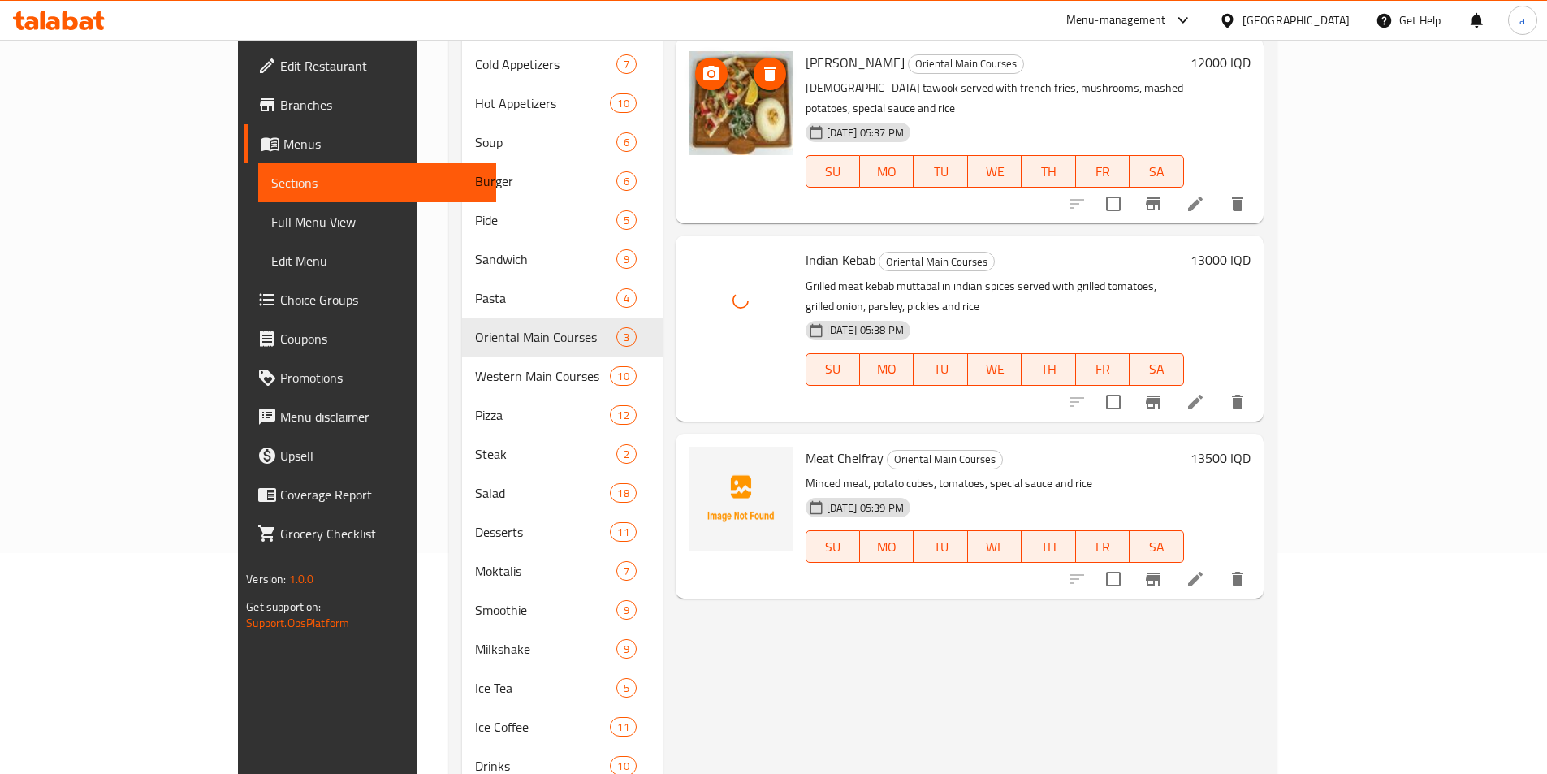
scroll to position [244, 0]
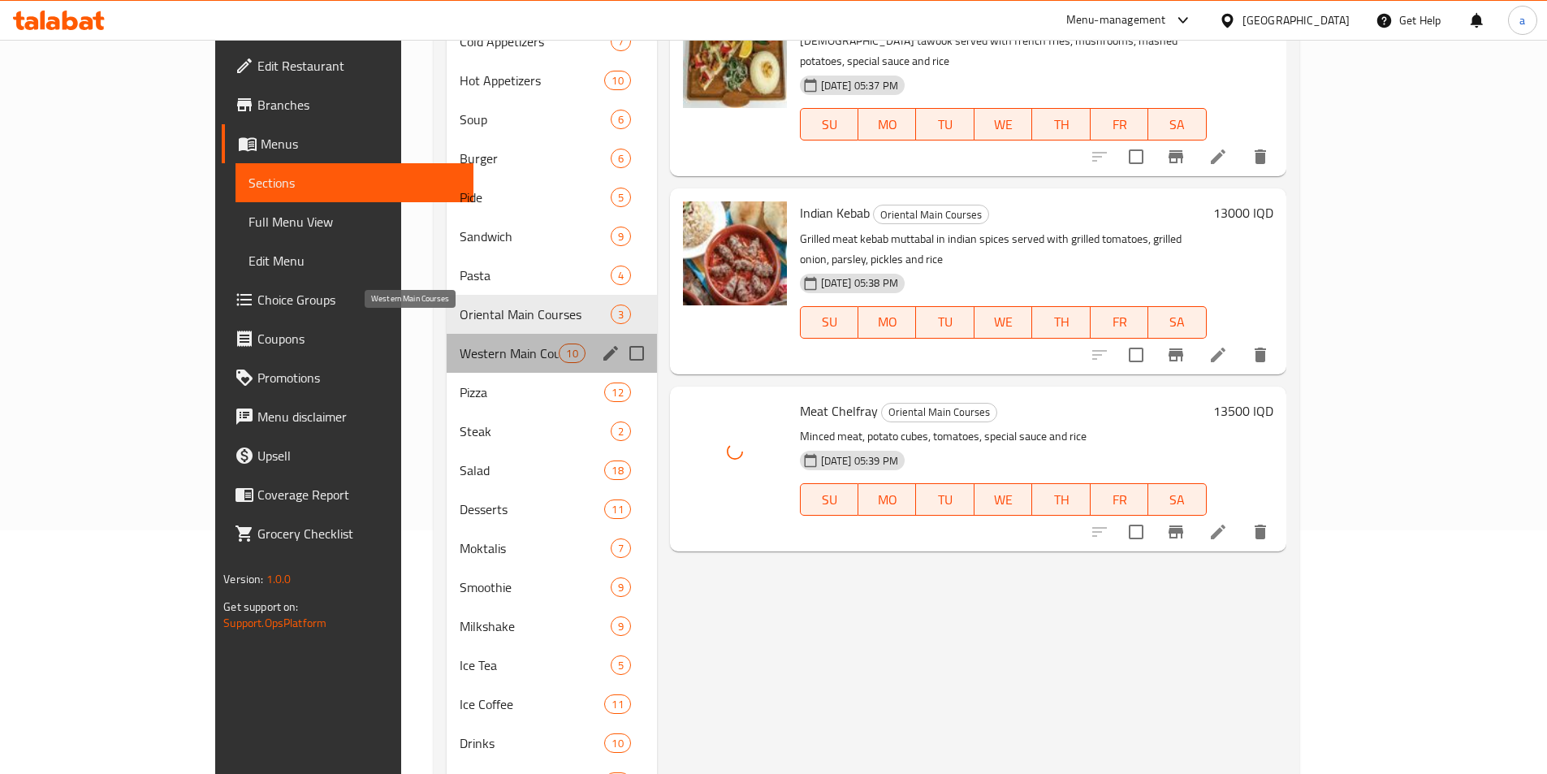
click at [460, 343] on span "Western Main Courses" at bounding box center [509, 352] width 99 height 19
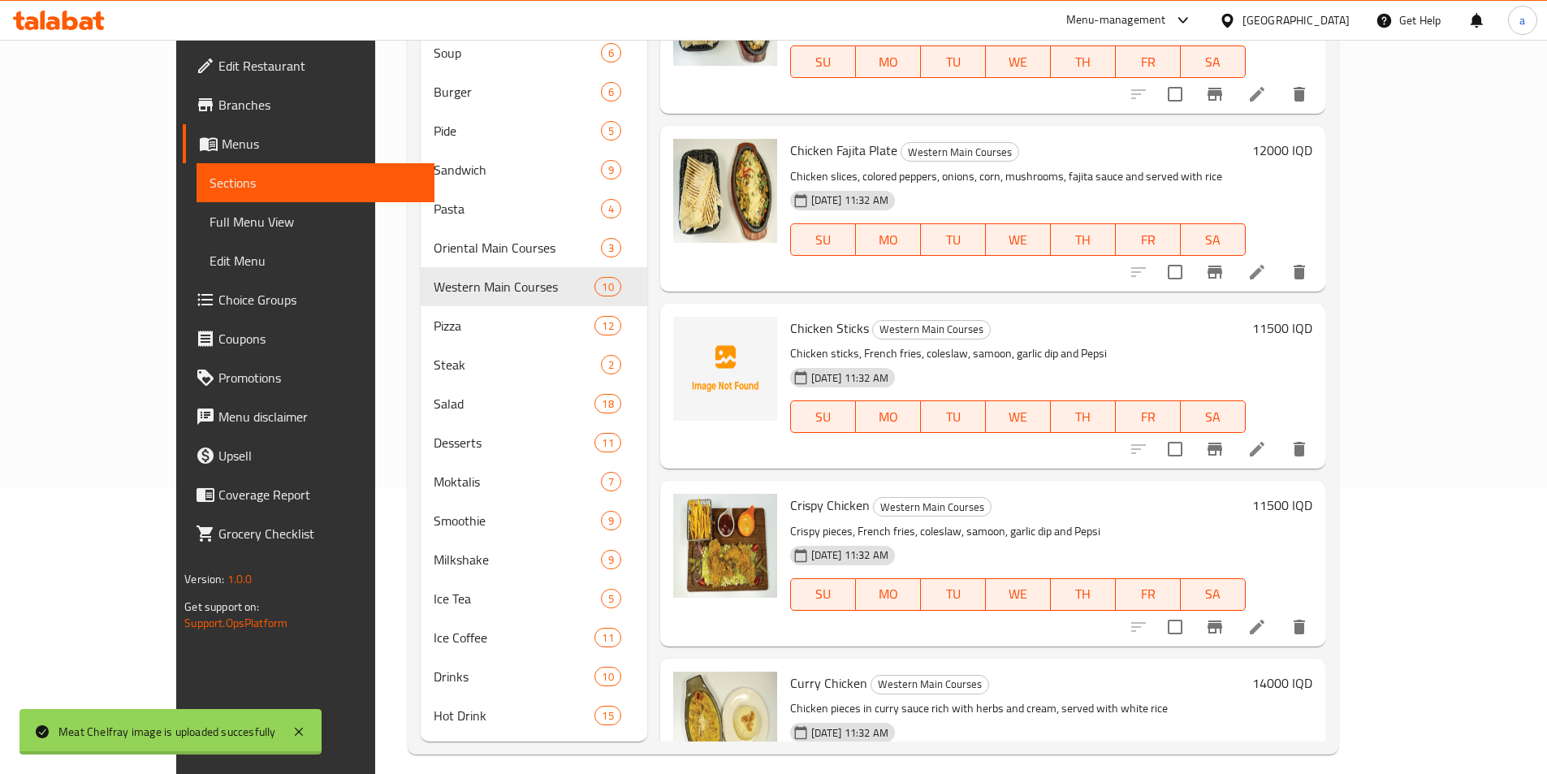
scroll to position [299, 0]
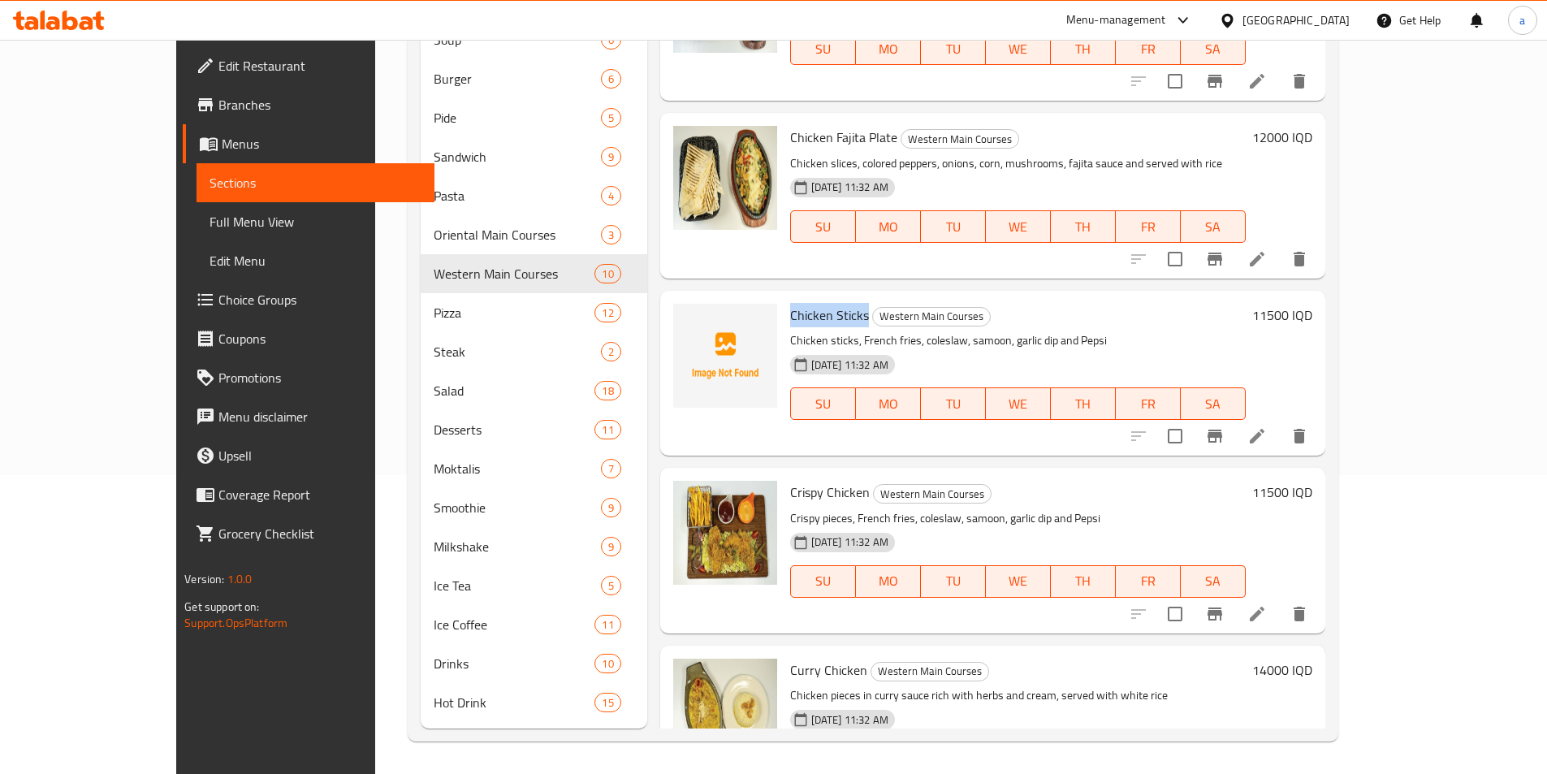
drag, startPoint x: 745, startPoint y: 313, endPoint x: 824, endPoint y: 323, distance: 79.4
click at [824, 323] on h6 "Chicken Sticks Western Main Courses" at bounding box center [1018, 315] width 456 height 23
click at [818, 283] on div "Menu items Add Sort Manage items Meat Fajita Plate Western Main Courses Meat sl…" at bounding box center [986, 305] width 678 height 845
click at [688, 318] on icon "upload picture" at bounding box center [696, 325] width 16 height 15
drag, startPoint x: 745, startPoint y: 312, endPoint x: 823, endPoint y: 314, distance: 78.0
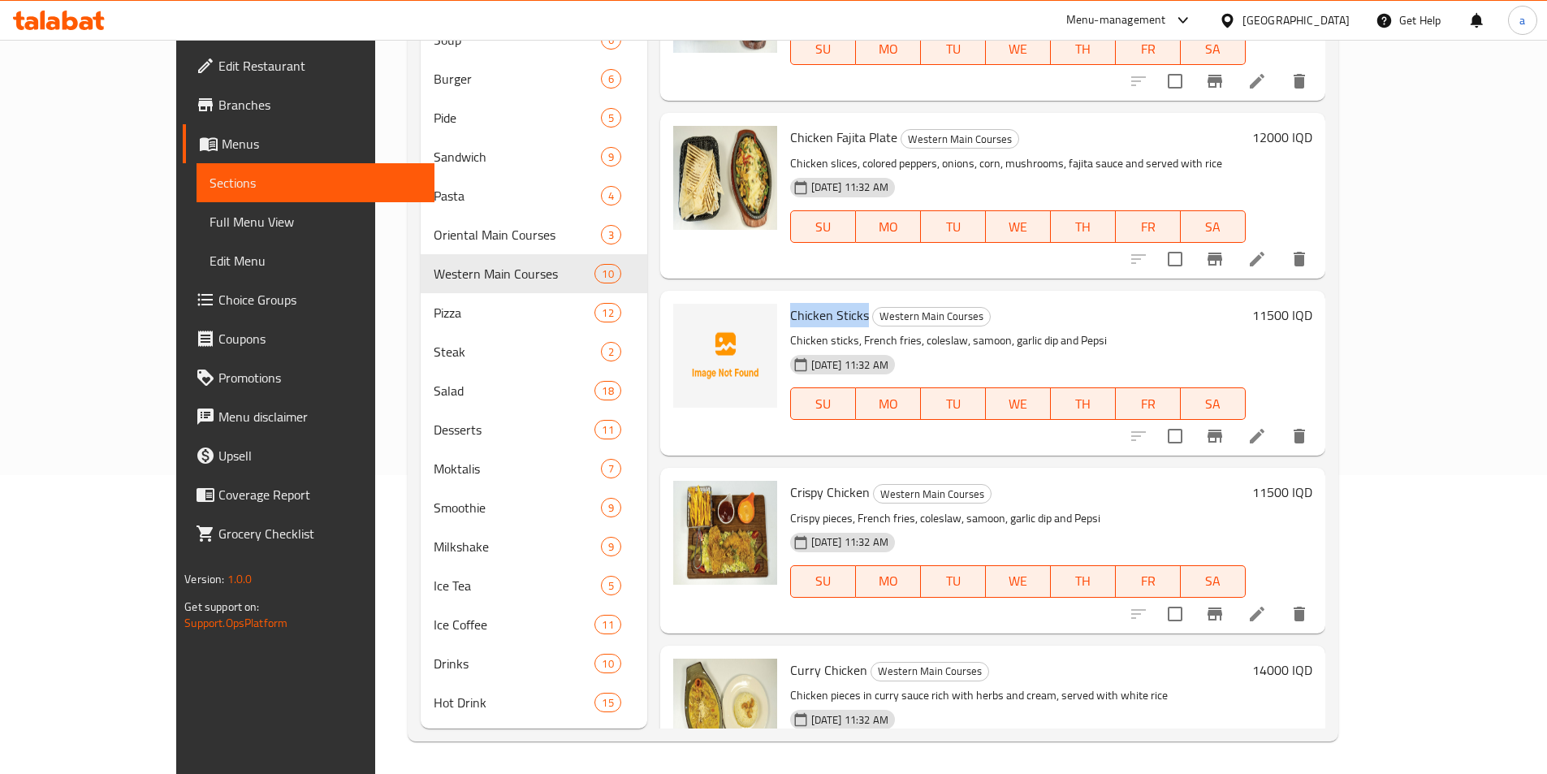
click at [823, 314] on h6 "Chicken Sticks Western Main Courses" at bounding box center [1018, 315] width 456 height 23
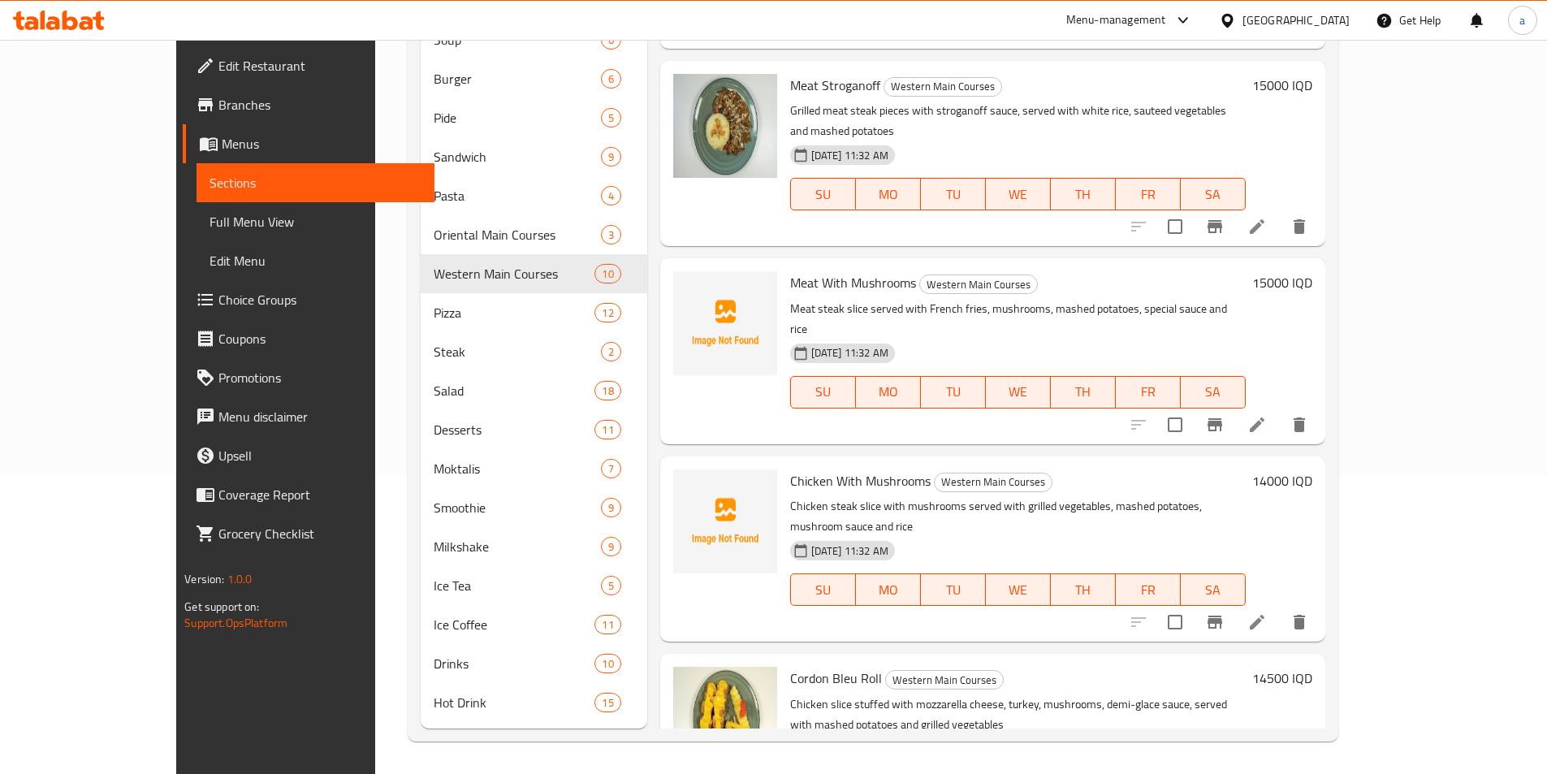
scroll to position [970, 0]
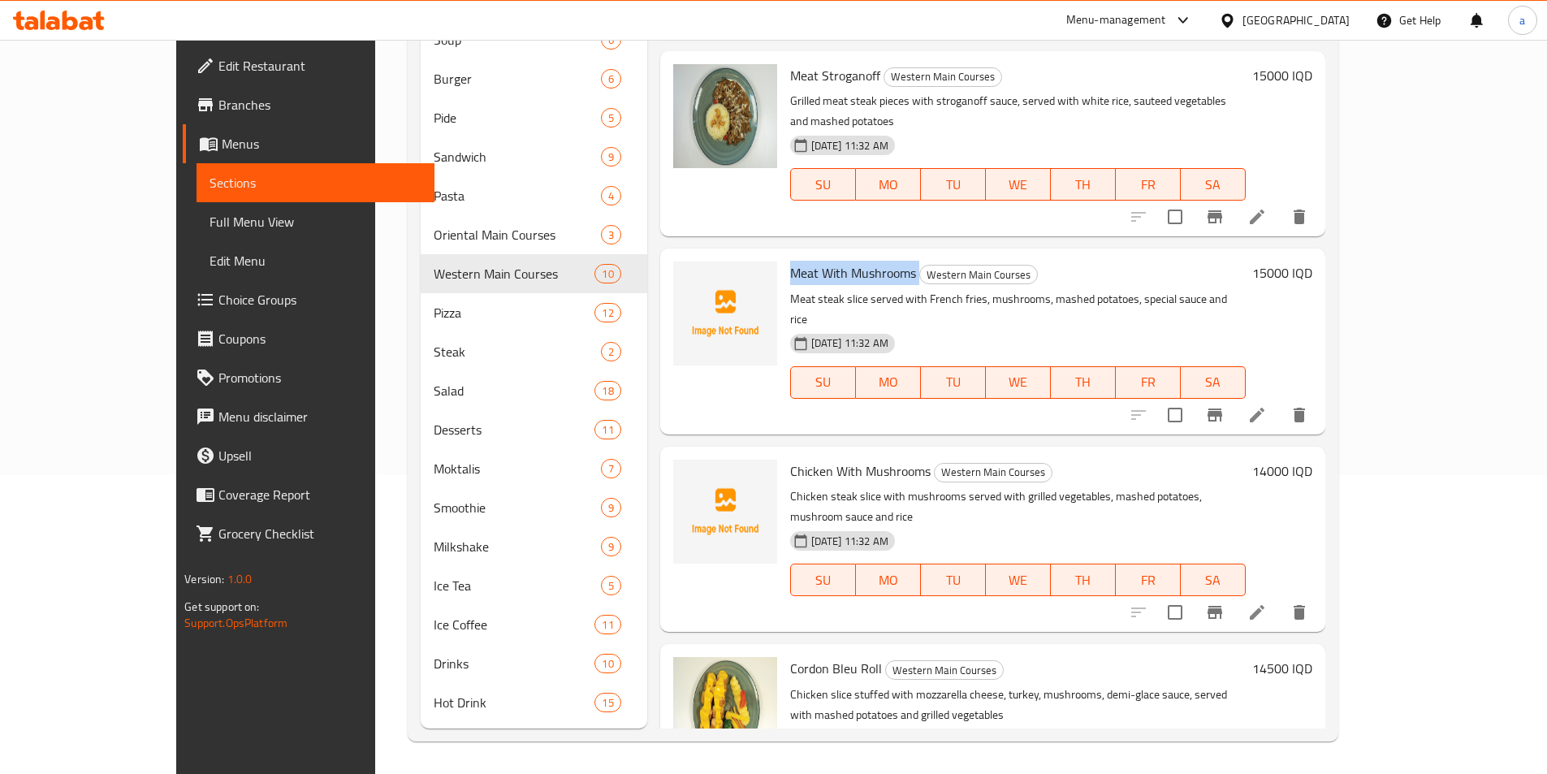
drag, startPoint x: 744, startPoint y: 232, endPoint x: 873, endPoint y: 232, distance: 129.1
click at [873, 255] on div "Meat With Mushrooms Western Main Courses Meat steak slice served with French fr…" at bounding box center [1018, 341] width 469 height 172
click at [680, 268] on button "upload picture" at bounding box center [696, 284] width 32 height 32
click at [865, 289] on p "Meat steak slice served with French fries, mushrooms, mashed potatoes, special …" at bounding box center [1018, 309] width 456 height 41
click at [680, 268] on button "upload picture" at bounding box center [696, 284] width 32 height 32
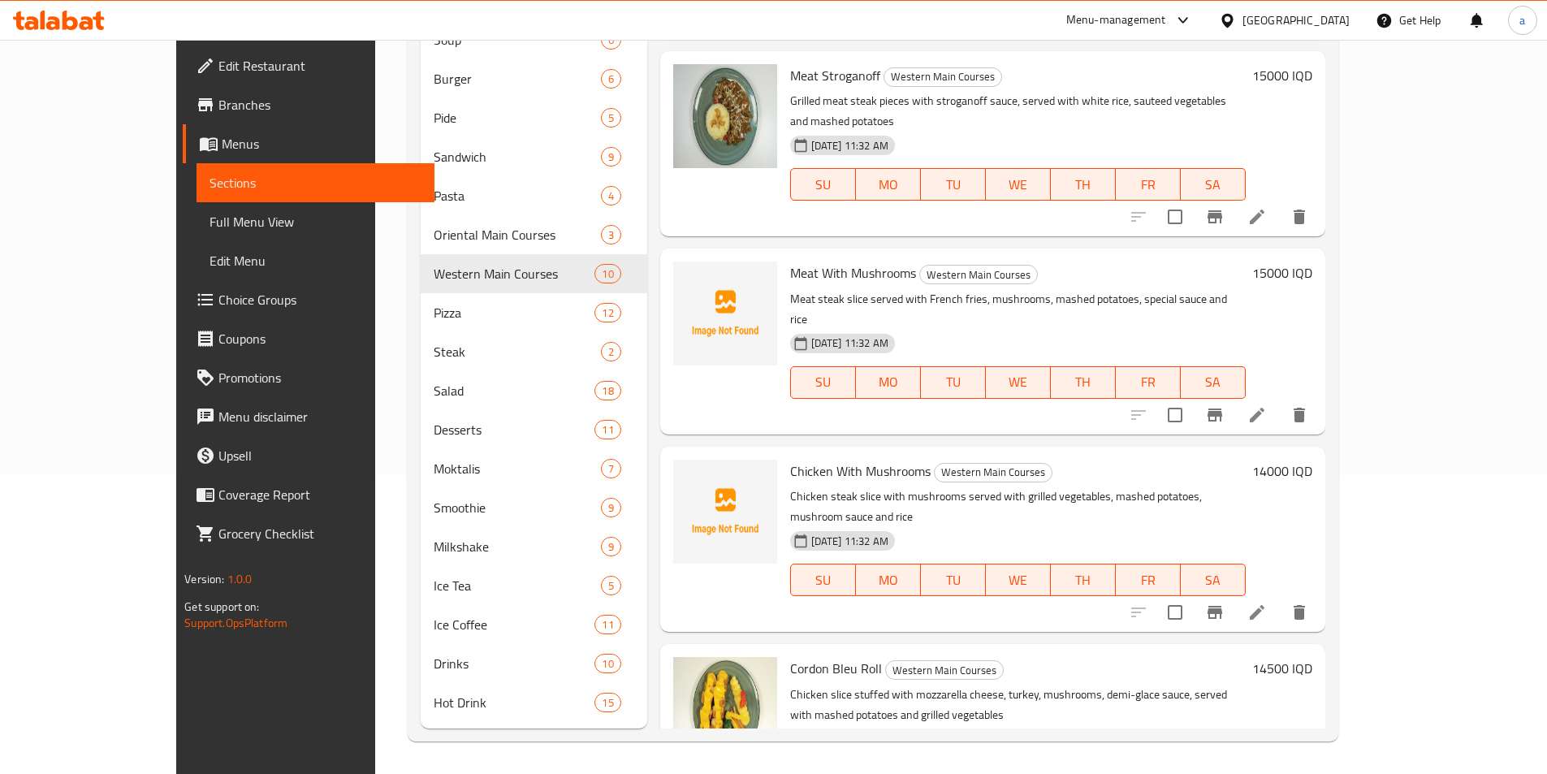
click at [859, 261] on span "Meat With Mushrooms" at bounding box center [853, 273] width 126 height 24
click at [688, 276] on icon "upload picture" at bounding box center [696, 283] width 16 height 15
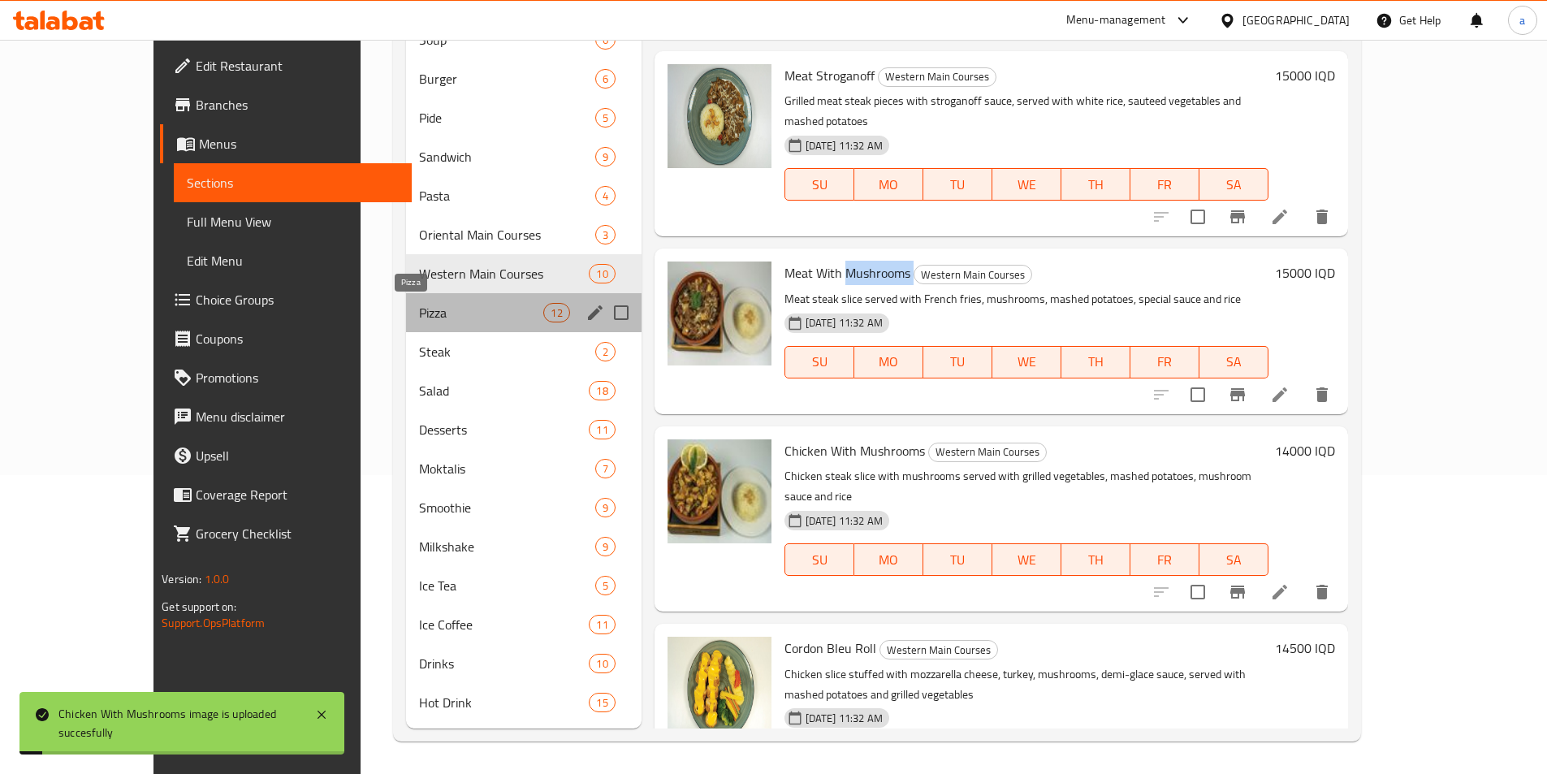
click at [420, 313] on span "Pizza" at bounding box center [481, 312] width 125 height 19
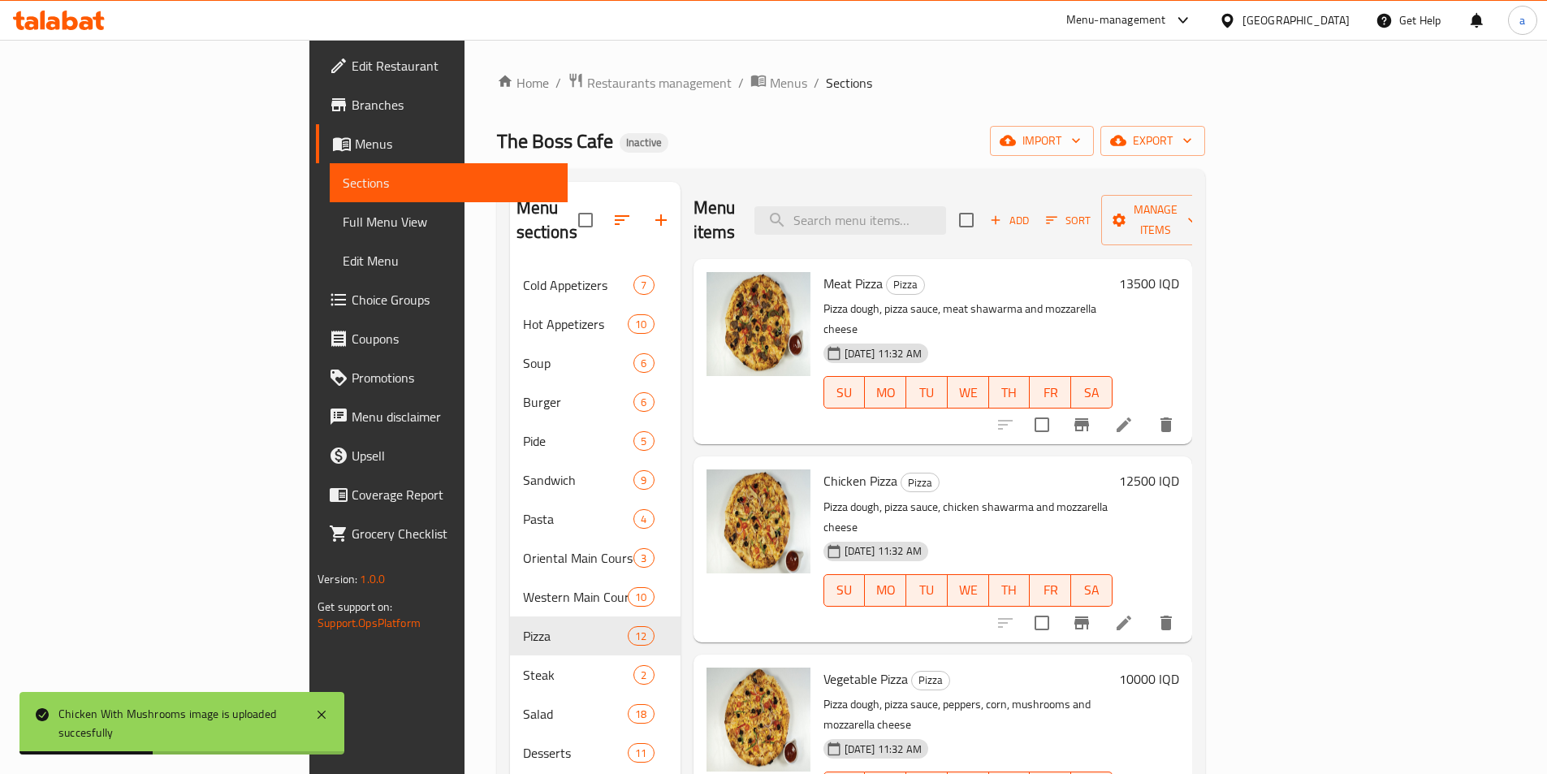
scroll to position [299, 0]
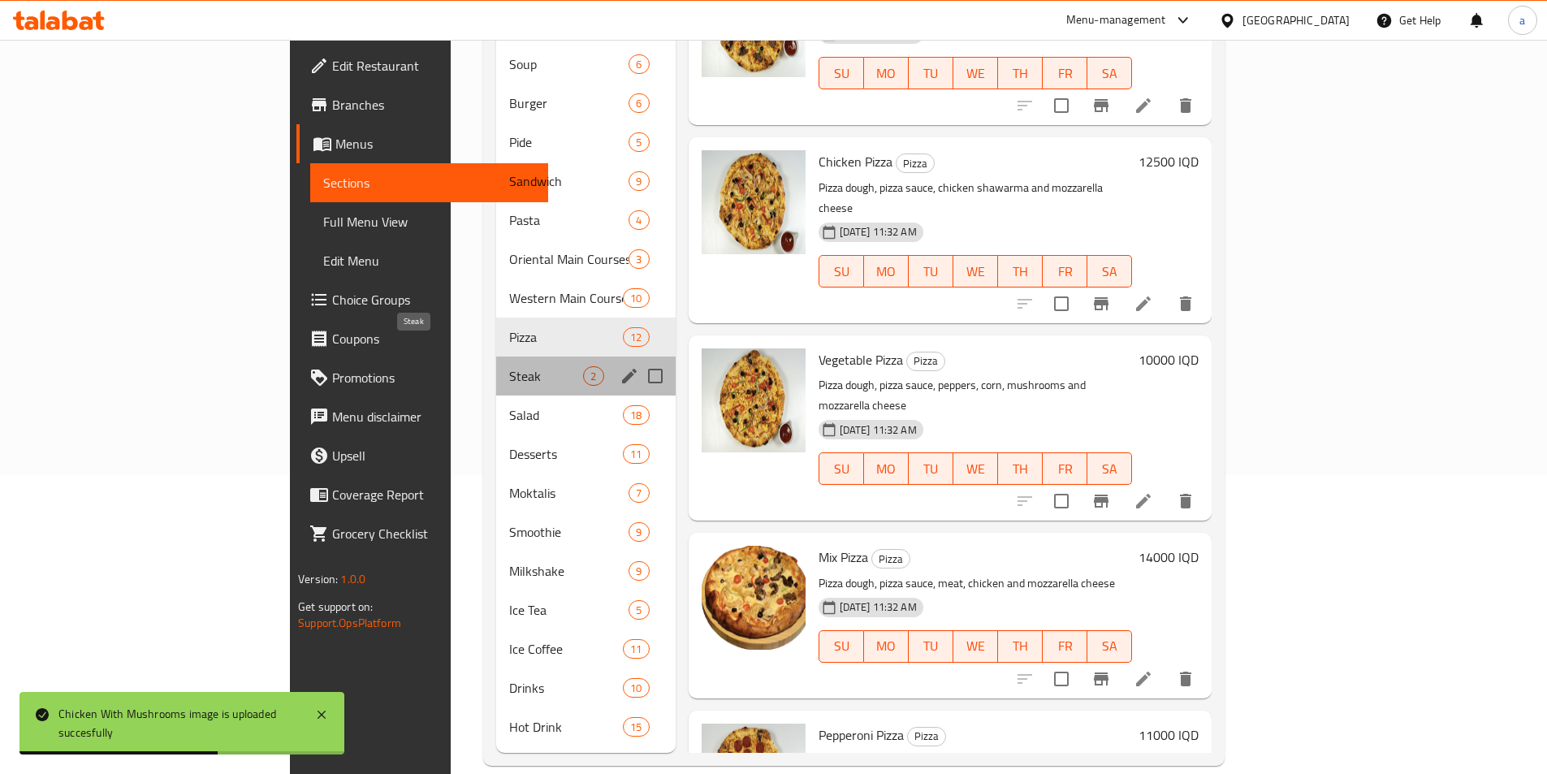
click at [509, 366] on span "Steak" at bounding box center [546, 375] width 74 height 19
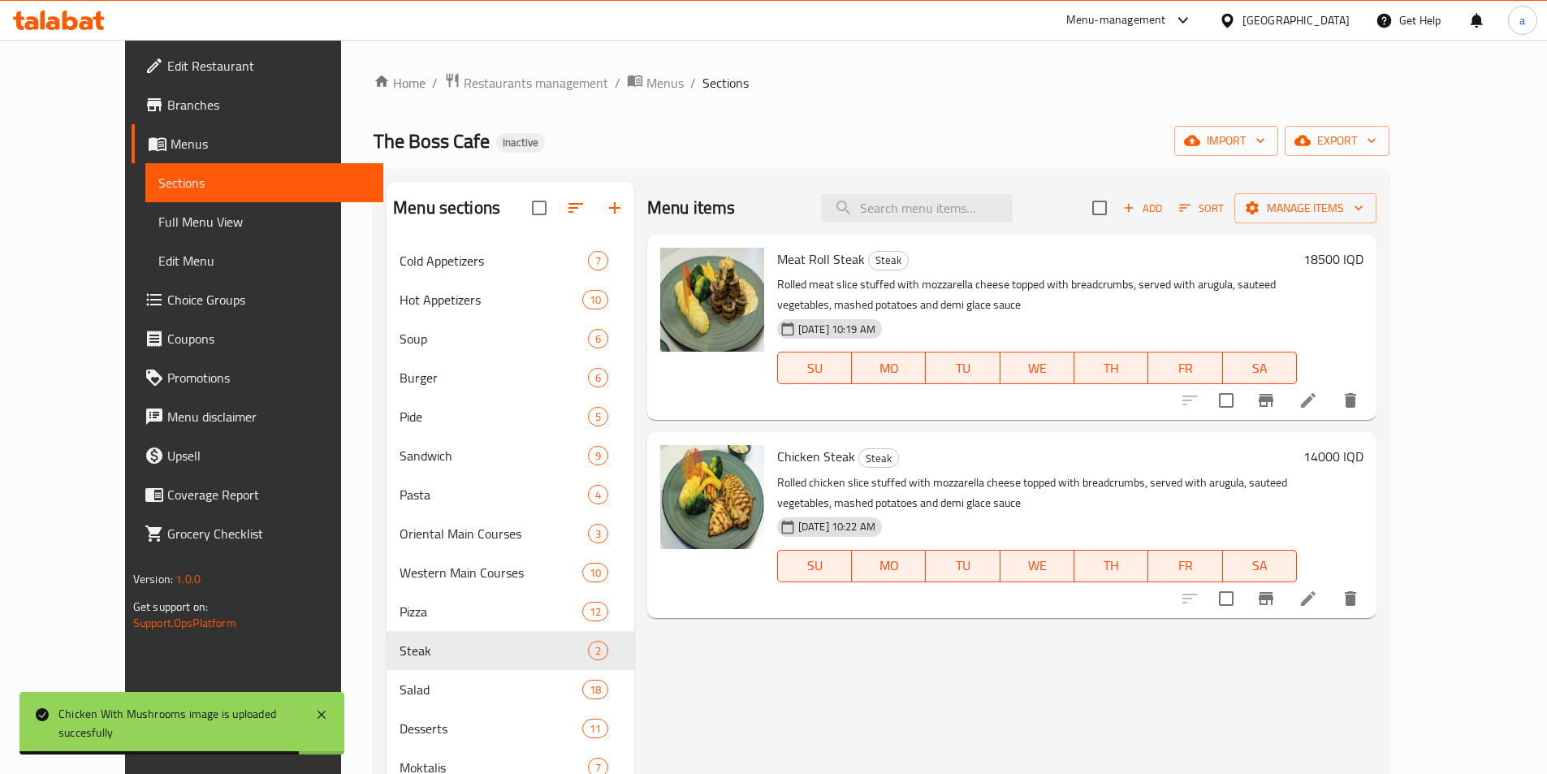
scroll to position [299, 0]
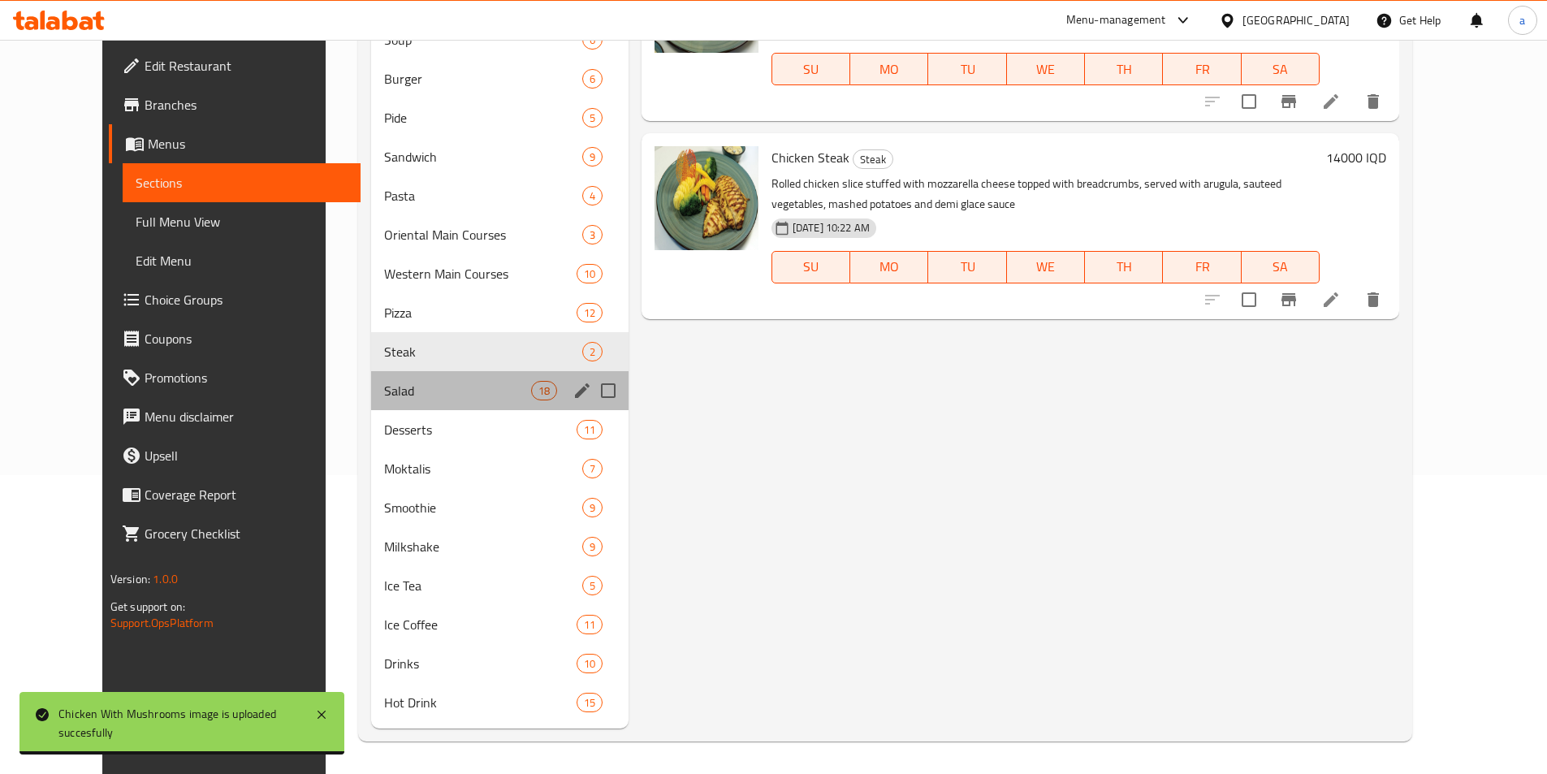
click at [393, 400] on div "Salad 18" at bounding box center [499, 390] width 257 height 39
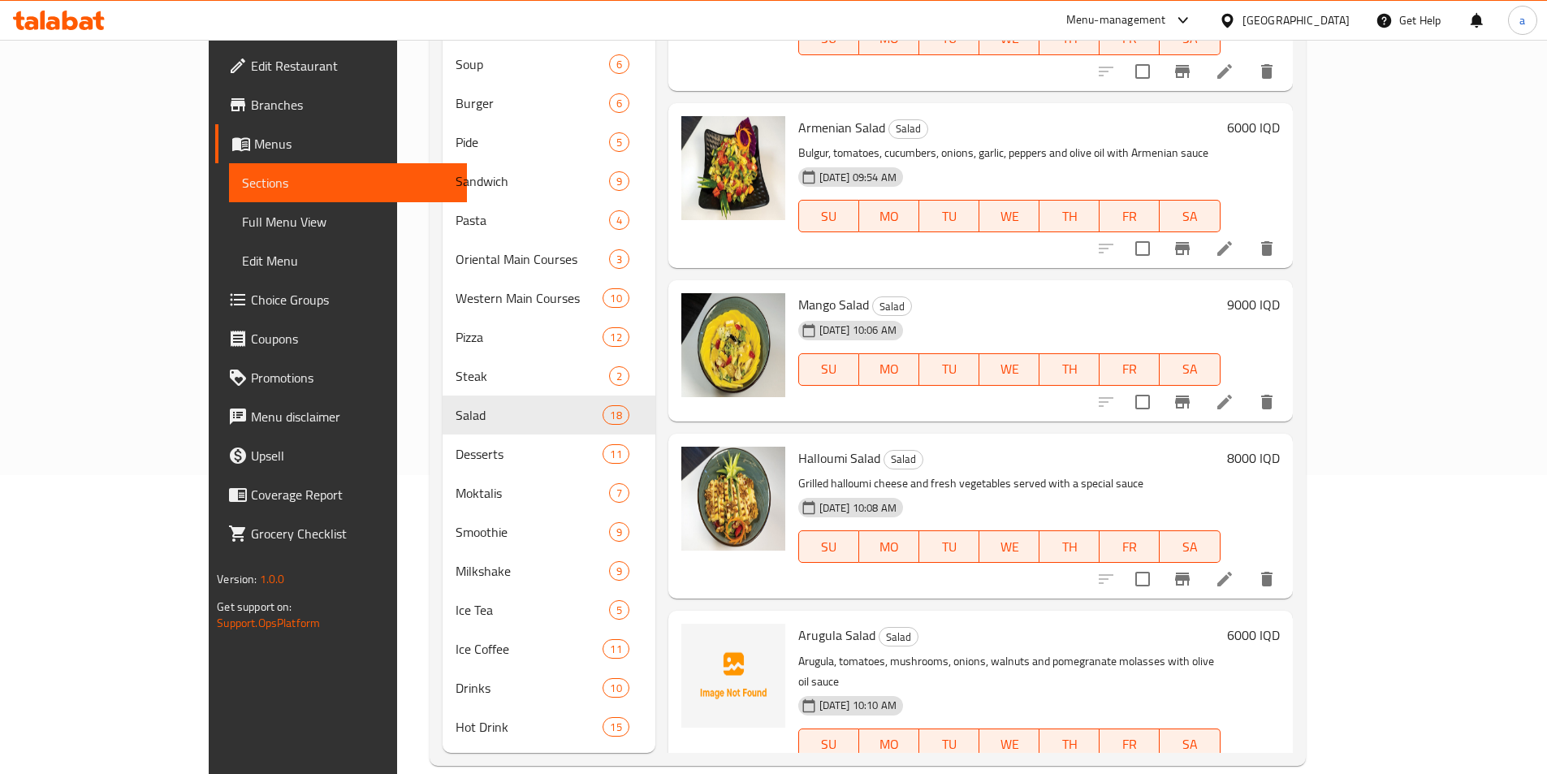
scroll to position [2192, 0]
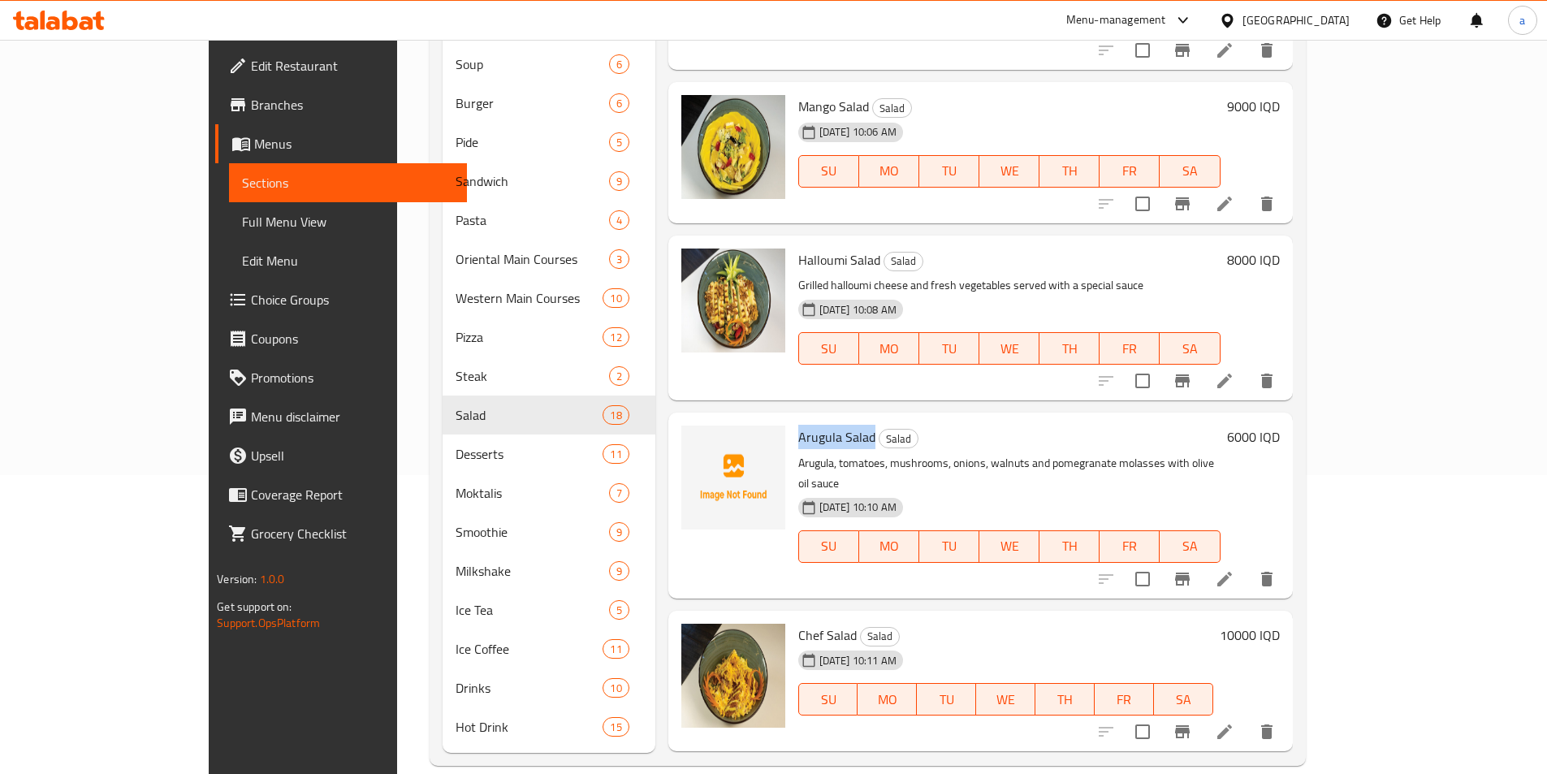
drag, startPoint x: 746, startPoint y: 350, endPoint x: 818, endPoint y: 356, distance: 71.8
click at [818, 425] on span "Arugula Salad" at bounding box center [836, 437] width 77 height 24
click at [694, 438] on icon "upload picture" at bounding box center [703, 447] width 19 height 19
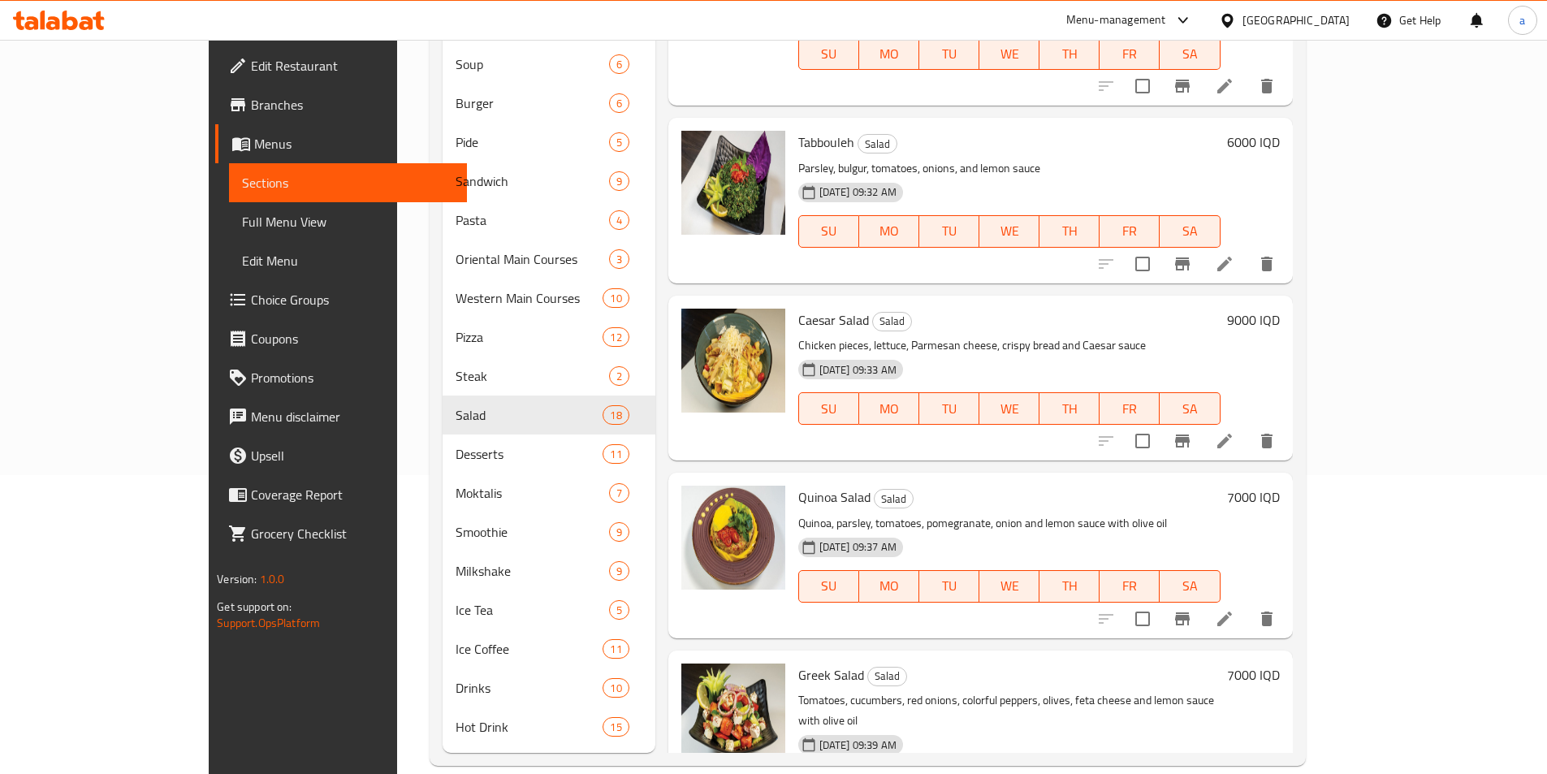
scroll to position [0, 0]
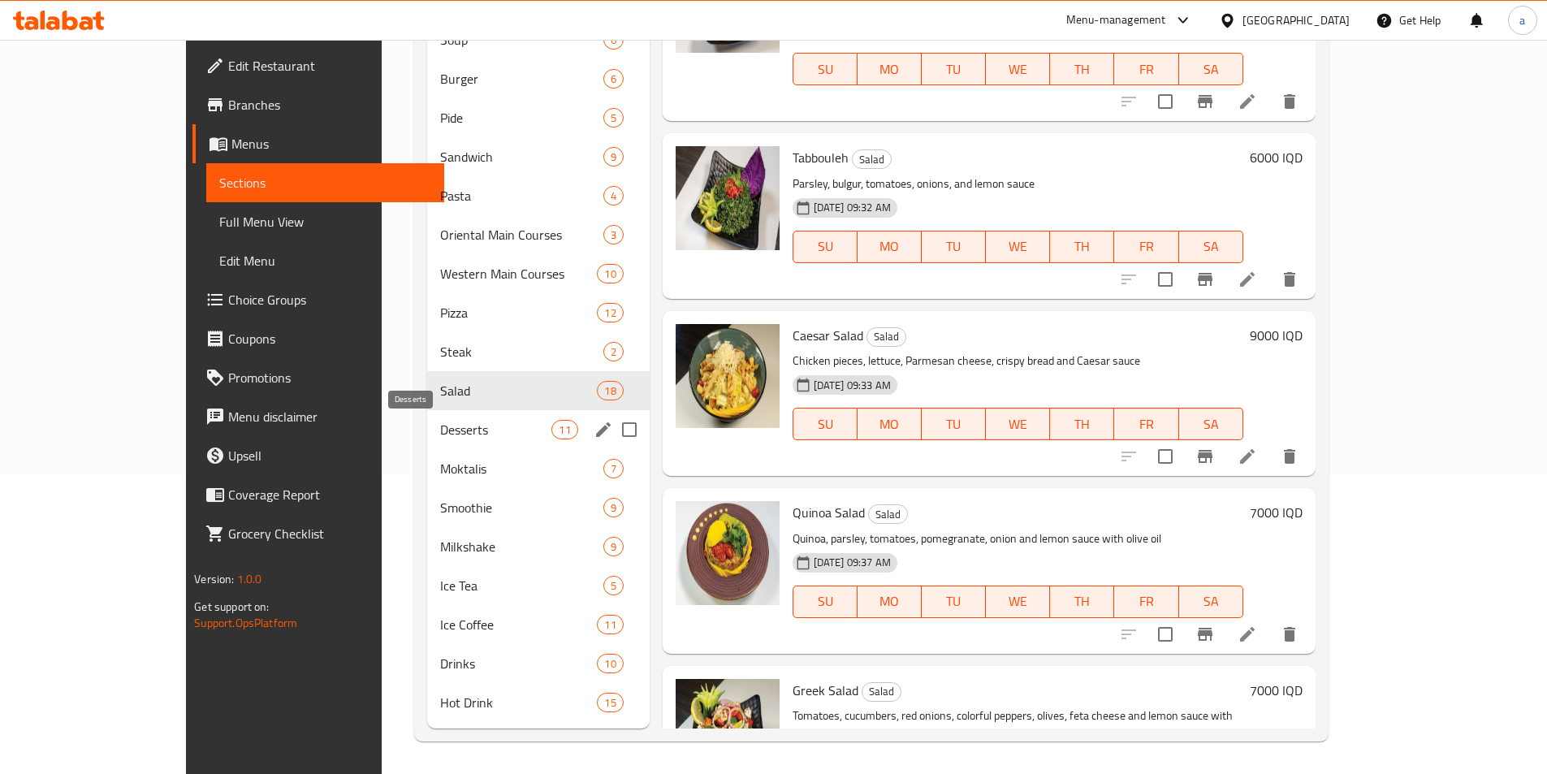
click at [440, 430] on span "Desserts" at bounding box center [495, 429] width 111 height 19
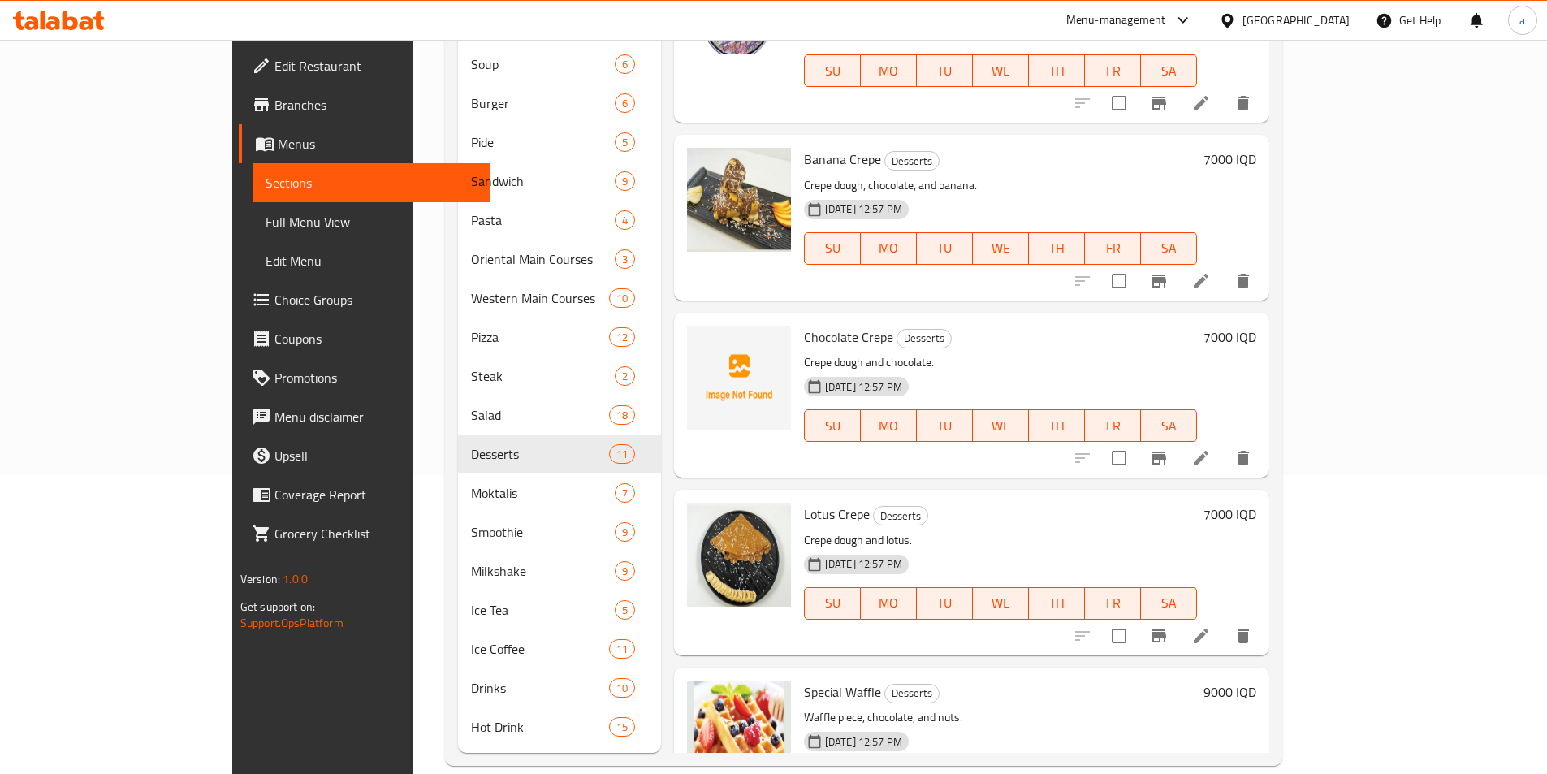
scroll to position [1147, 0]
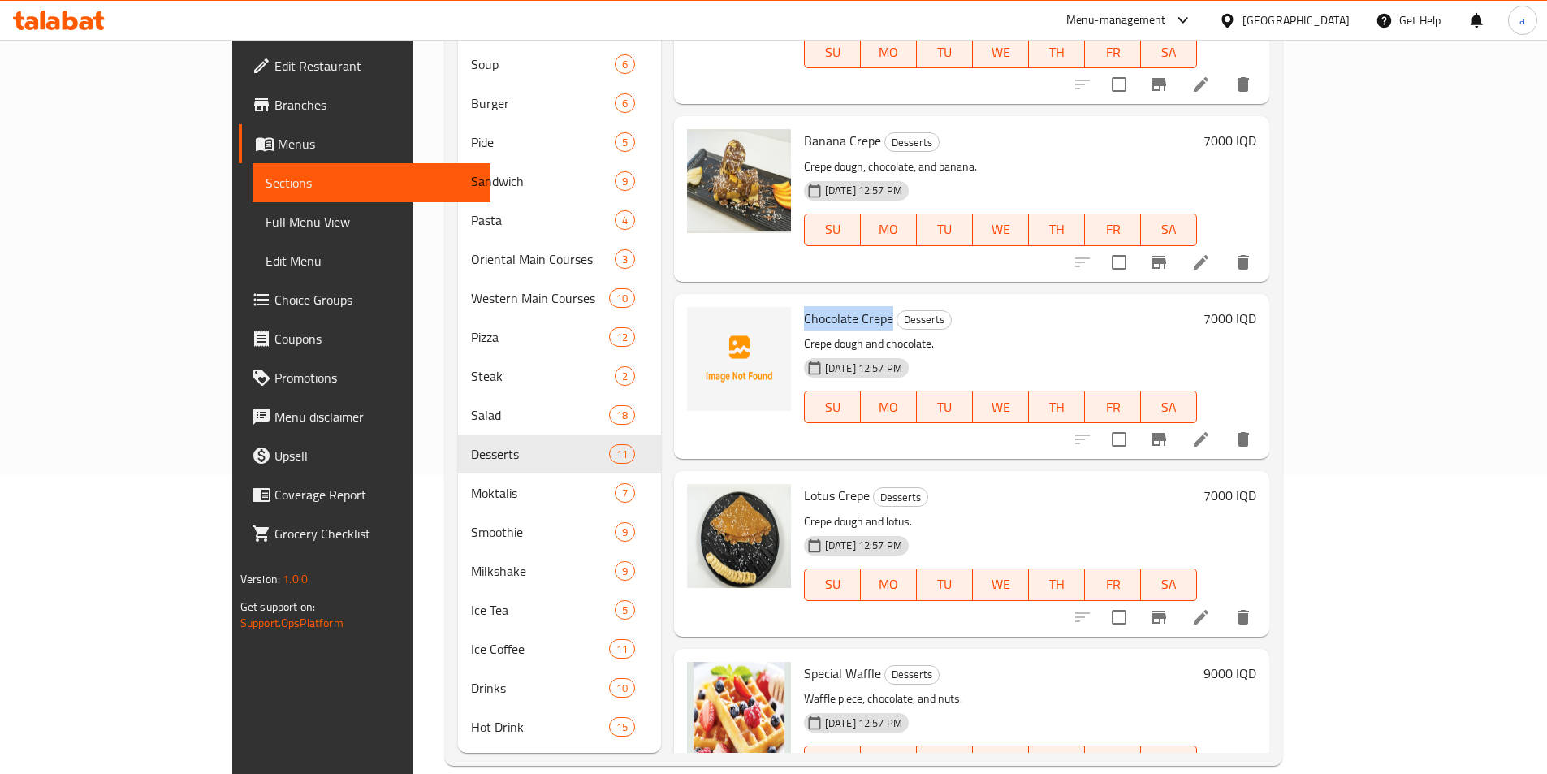
drag, startPoint x: 745, startPoint y: 227, endPoint x: 831, endPoint y: 231, distance: 86.2
click at [831, 306] on span "Chocolate Crepe" at bounding box center [848, 318] width 89 height 24
click at [700, 320] on icon "upload picture" at bounding box center [709, 329] width 19 height 19
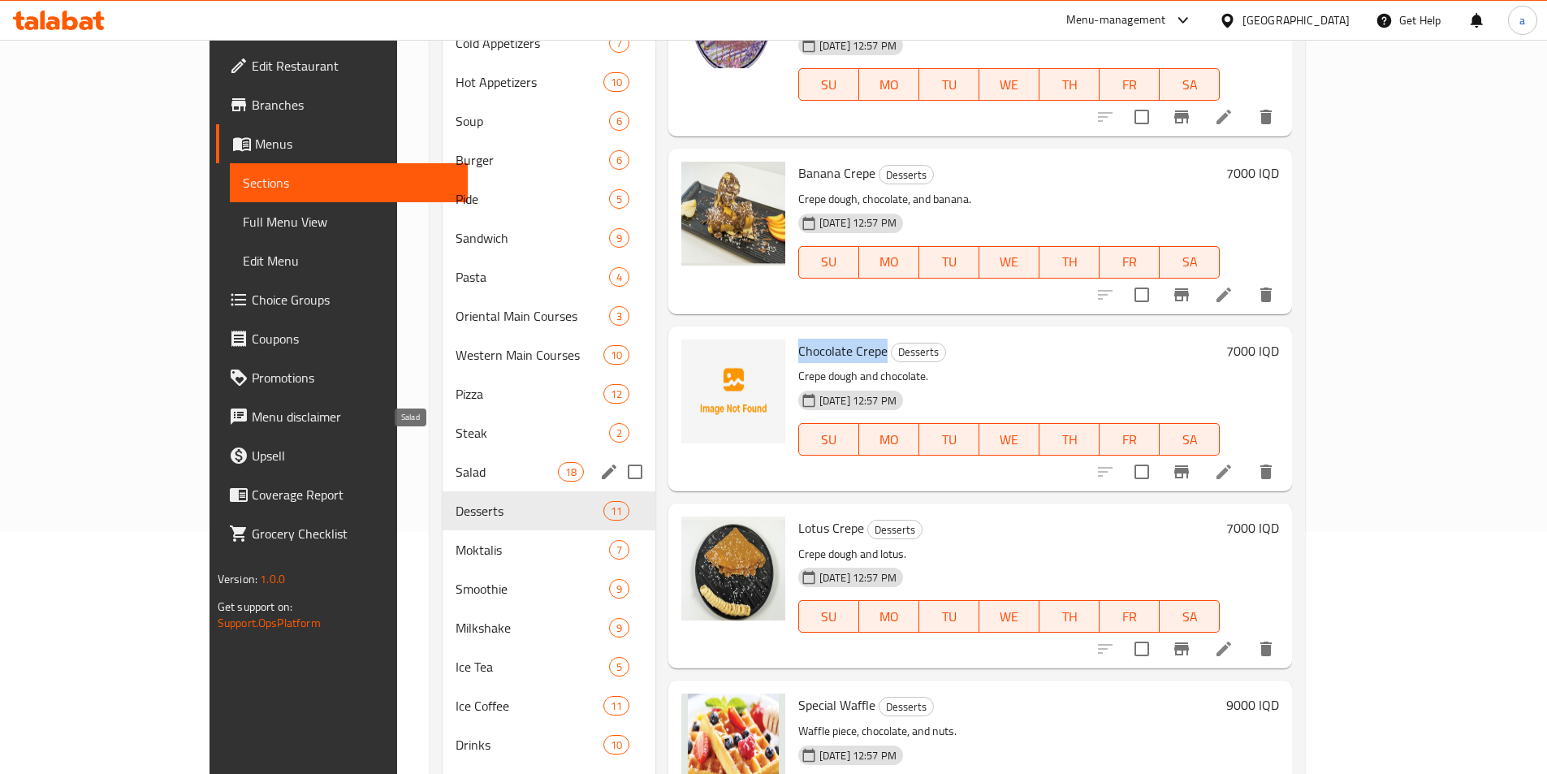
scroll to position [0, 0]
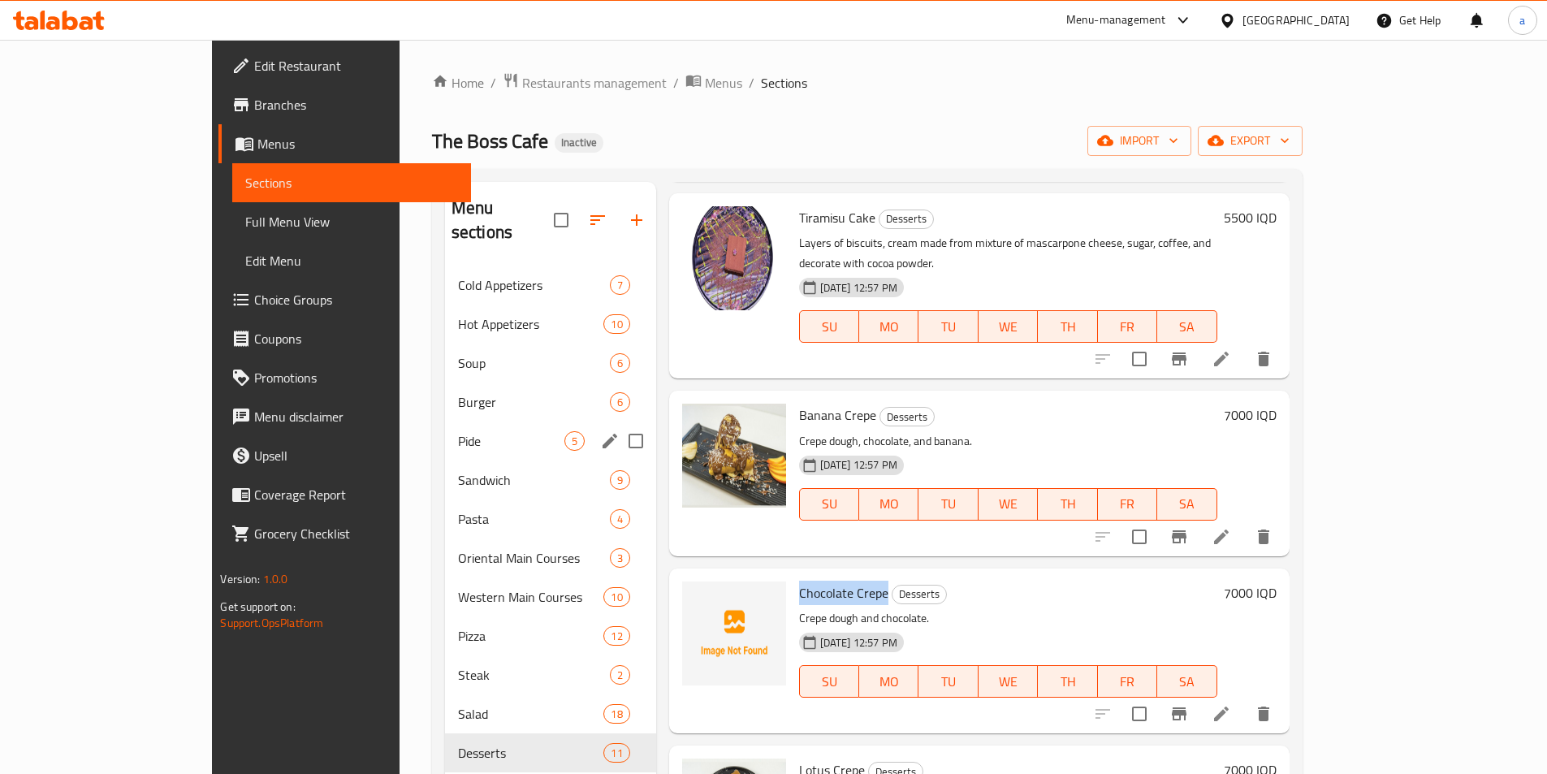
click at [445, 421] on div "Pide 5" at bounding box center [550, 440] width 211 height 39
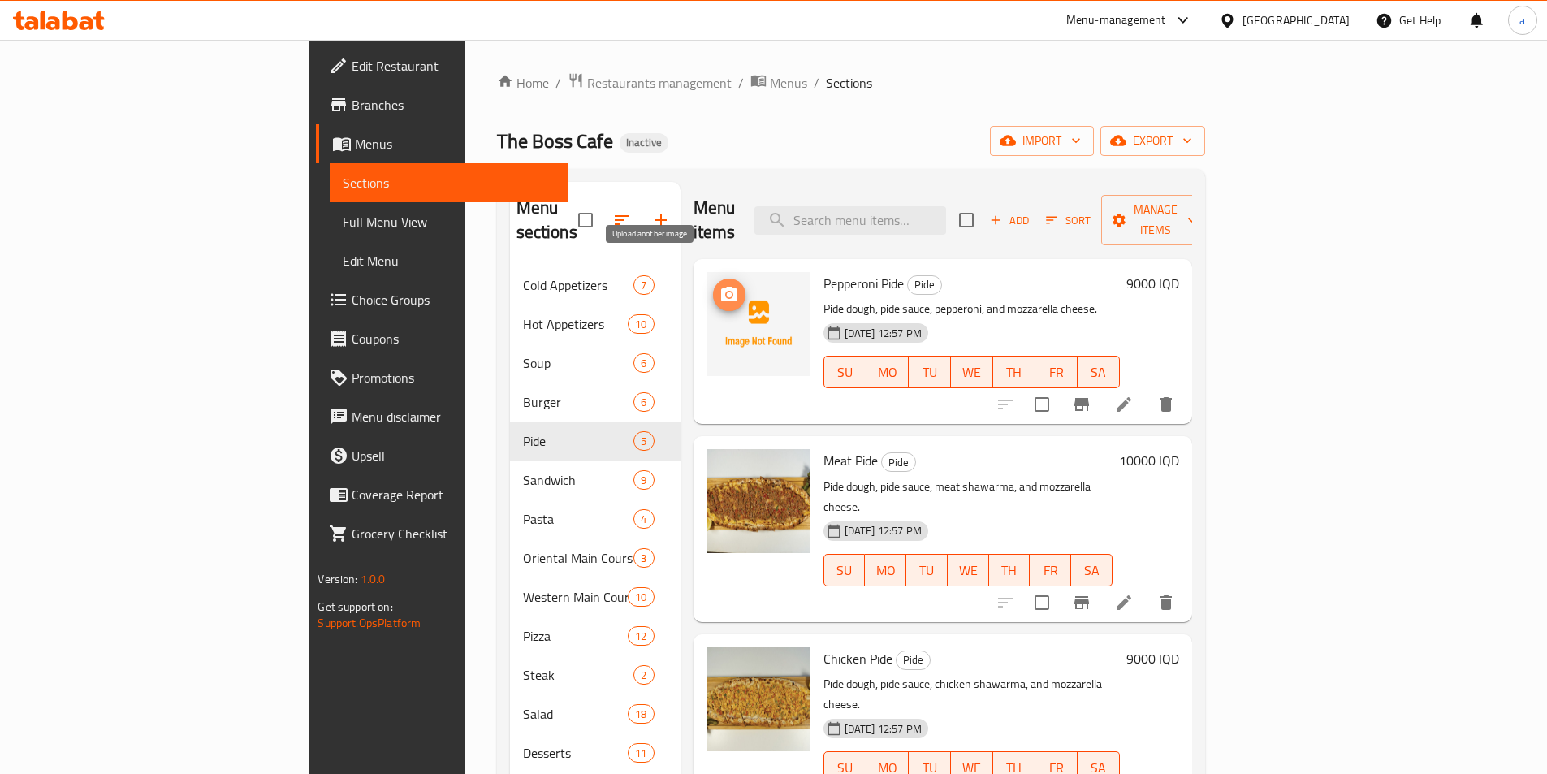
click at [713, 281] on button "upload picture" at bounding box center [729, 295] width 32 height 32
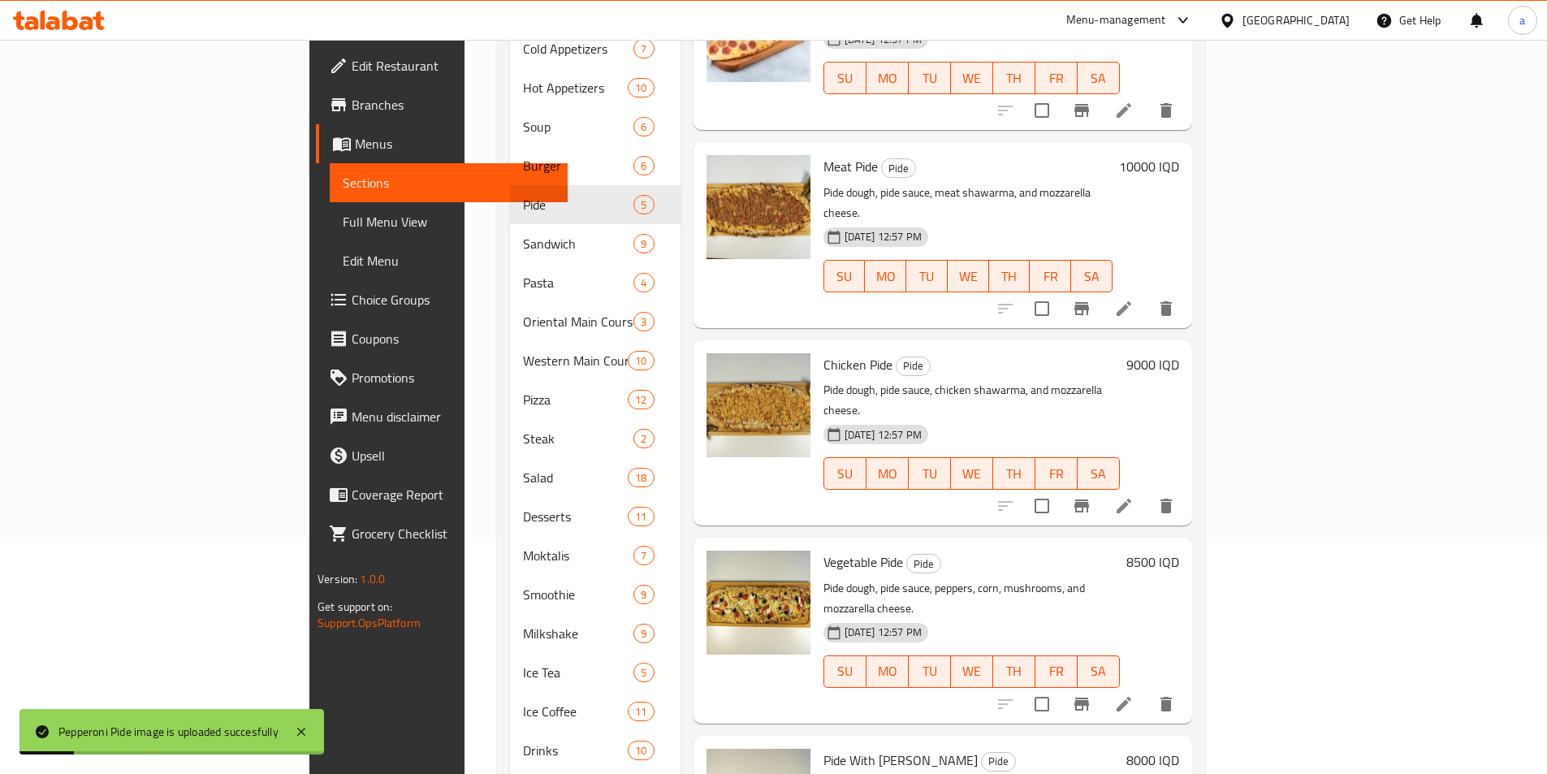
scroll to position [299, 0]
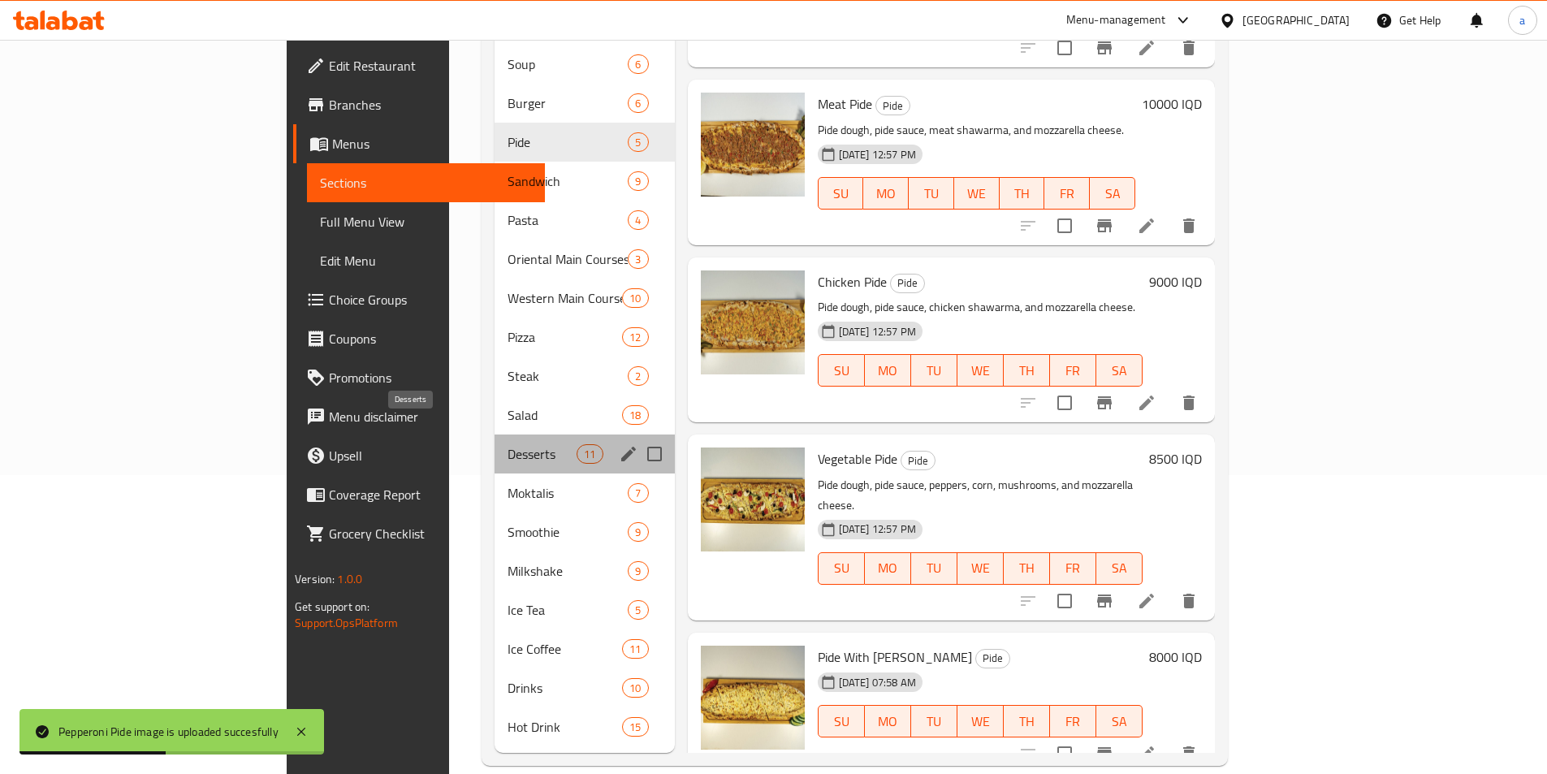
click at [508, 444] on span "Desserts" at bounding box center [542, 453] width 69 height 19
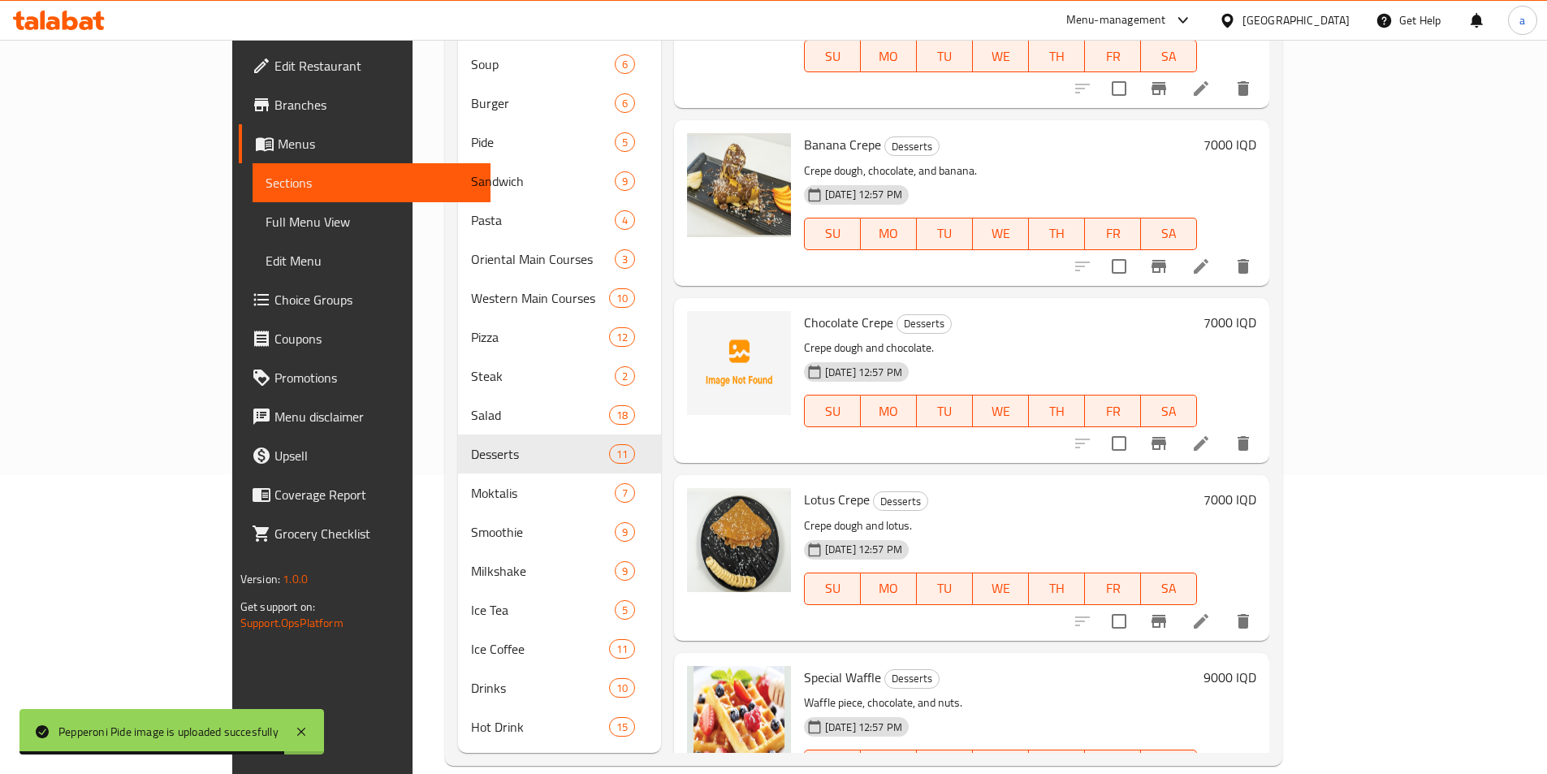
scroll to position [1147, 0]
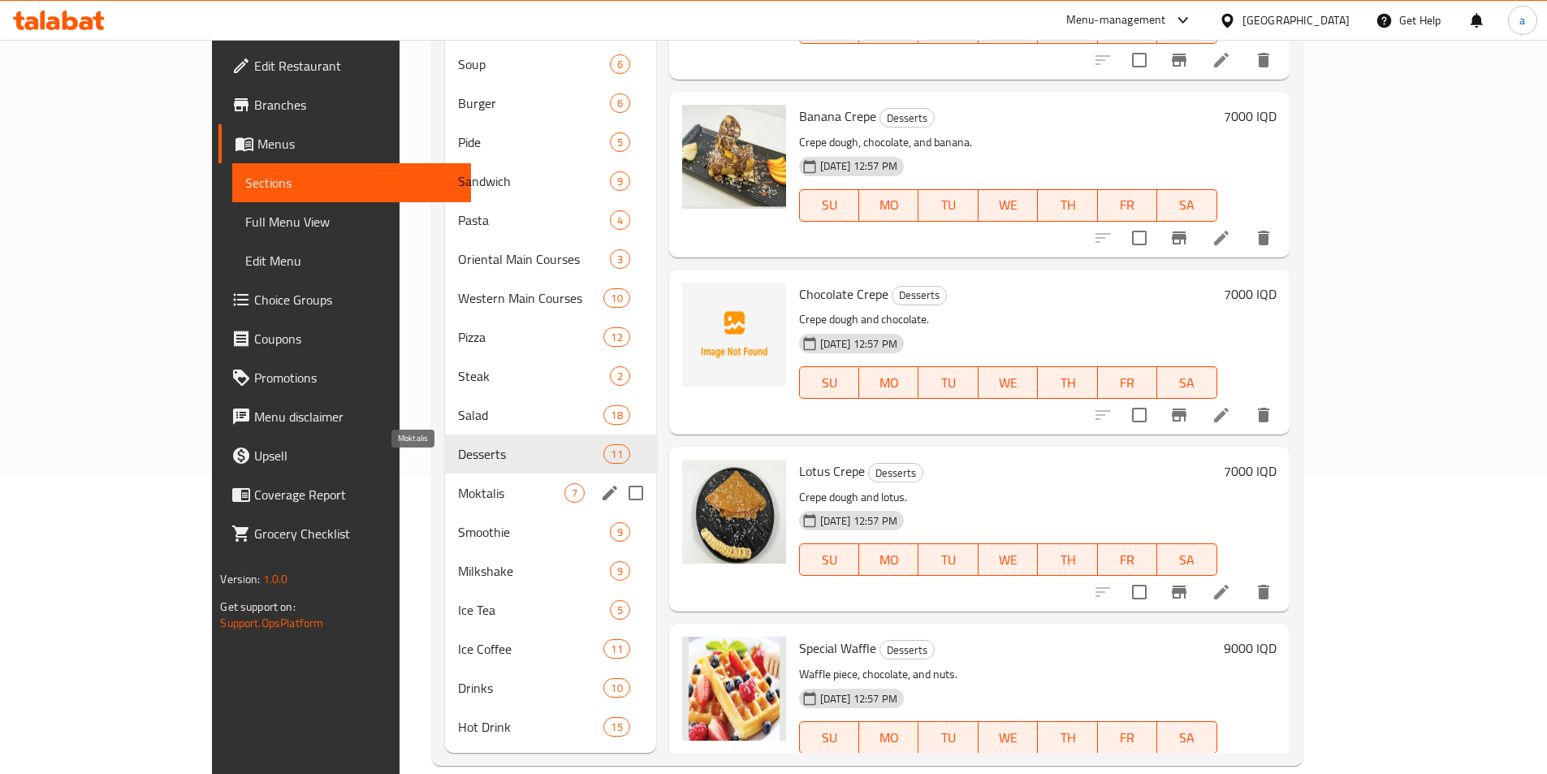
click at [458, 483] on span "Moktalis" at bounding box center [511, 492] width 106 height 19
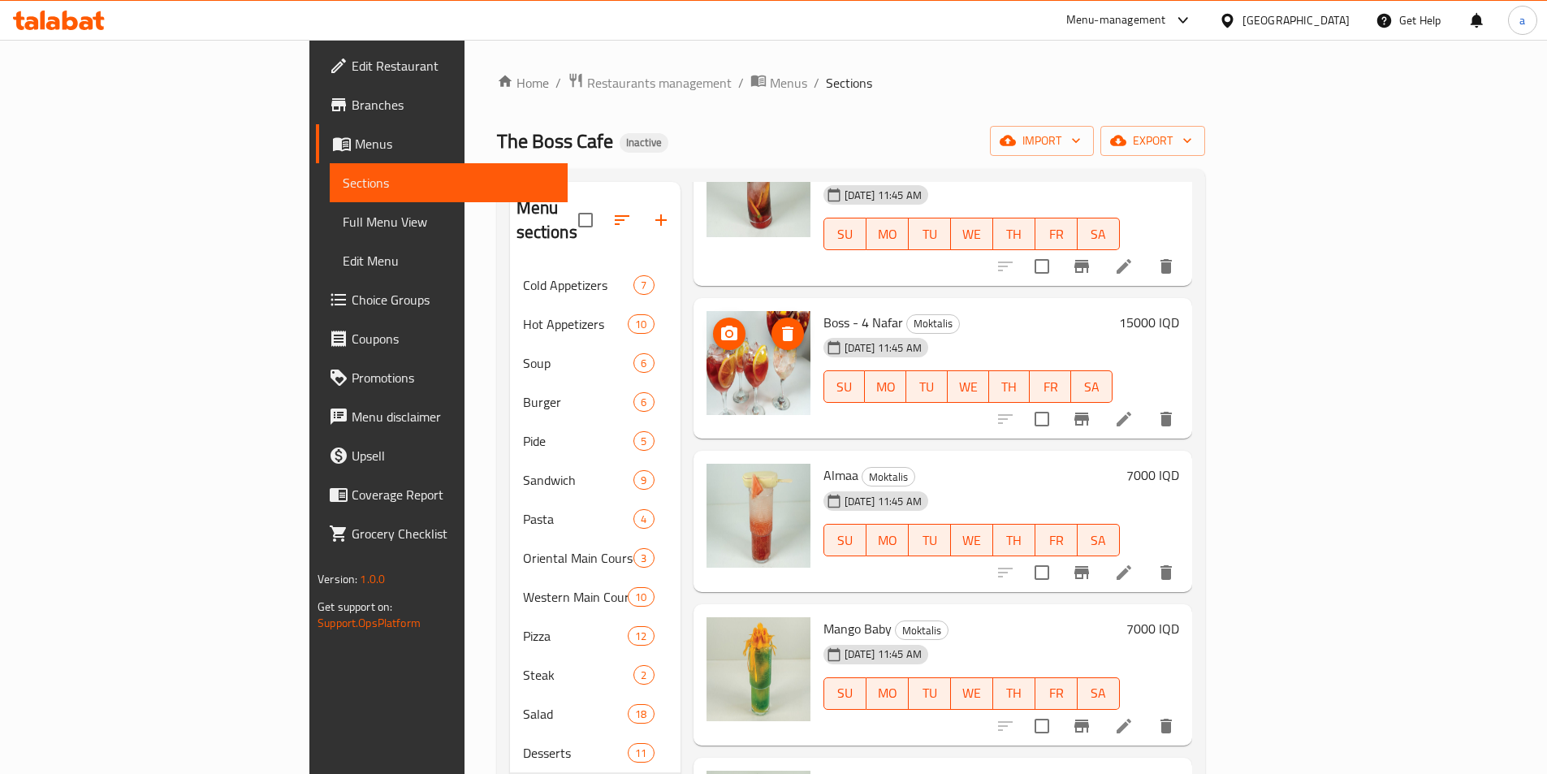
scroll to position [244, 0]
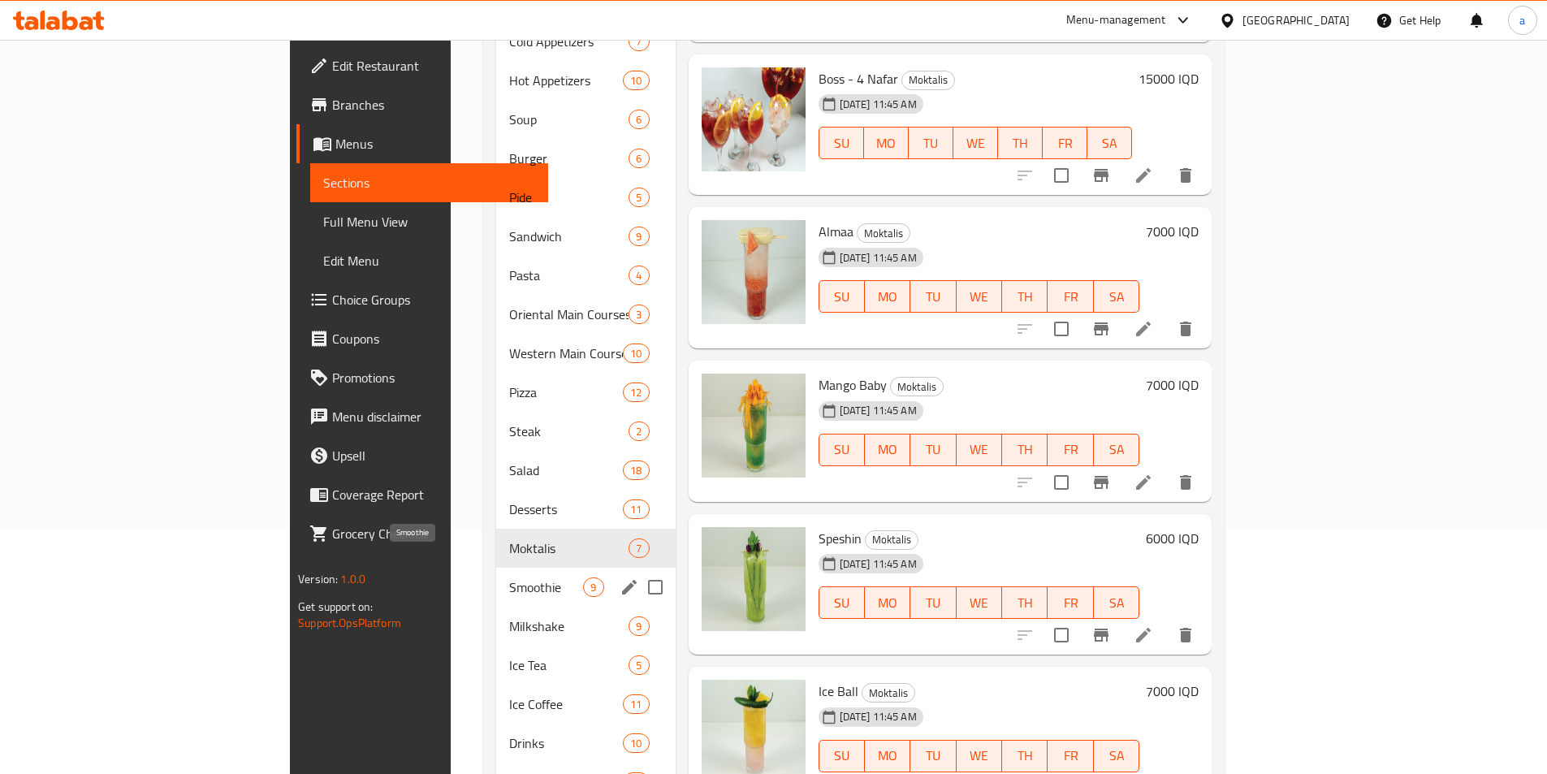
click at [509, 577] on span "Smoothie" at bounding box center [546, 586] width 74 height 19
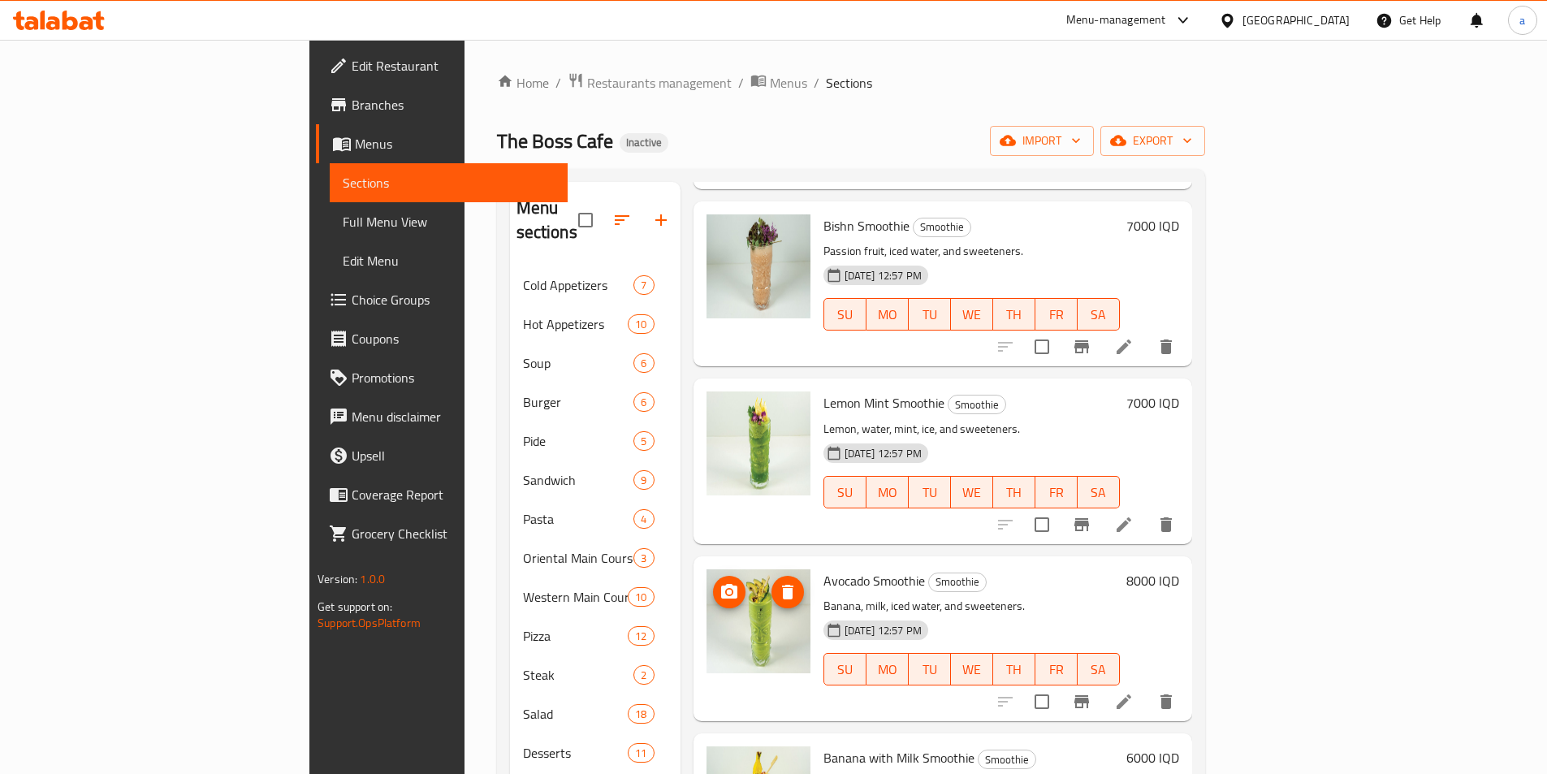
scroll to position [299, 0]
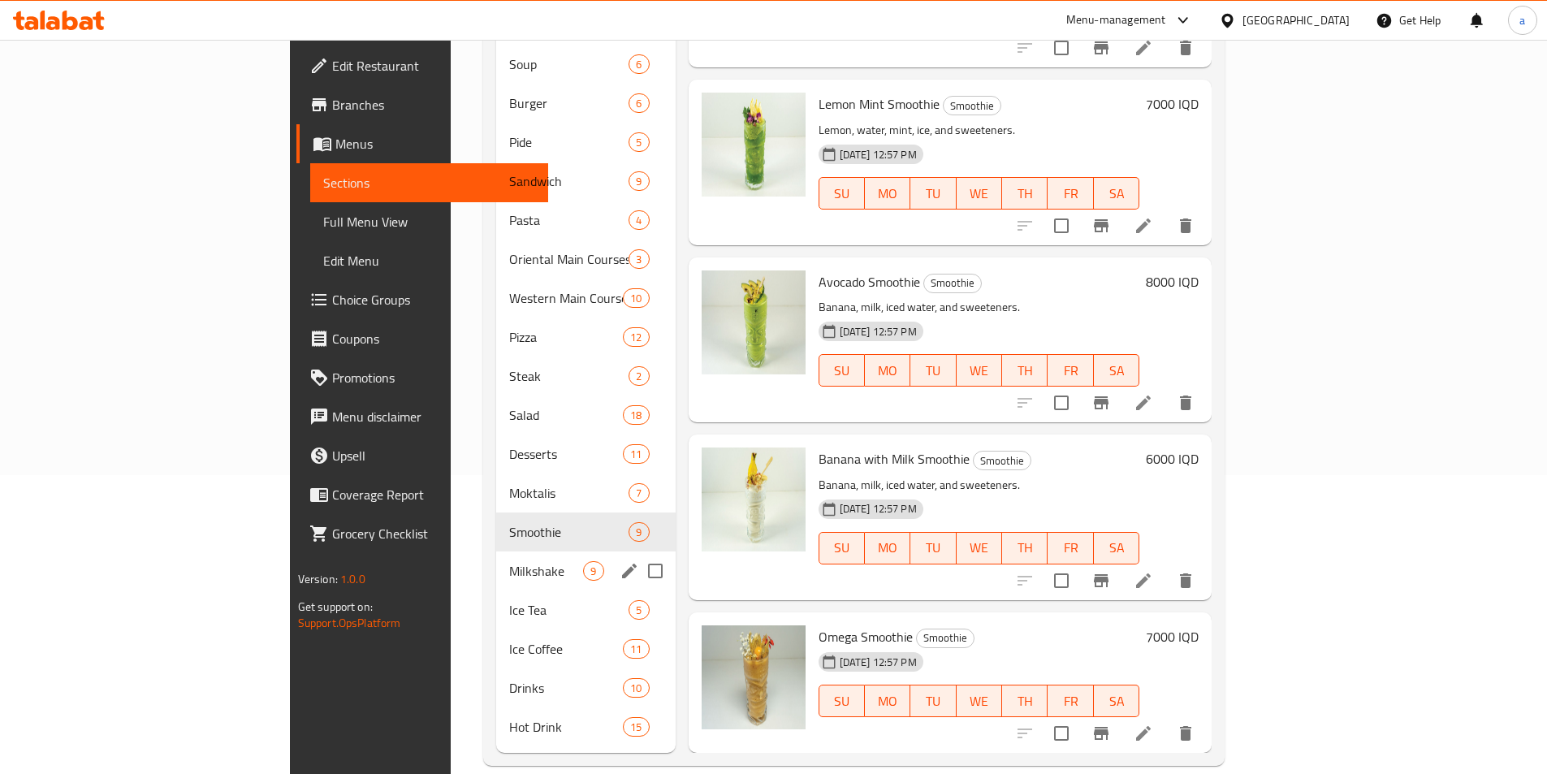
click at [509, 561] on span "Milkshake" at bounding box center [546, 570] width 74 height 19
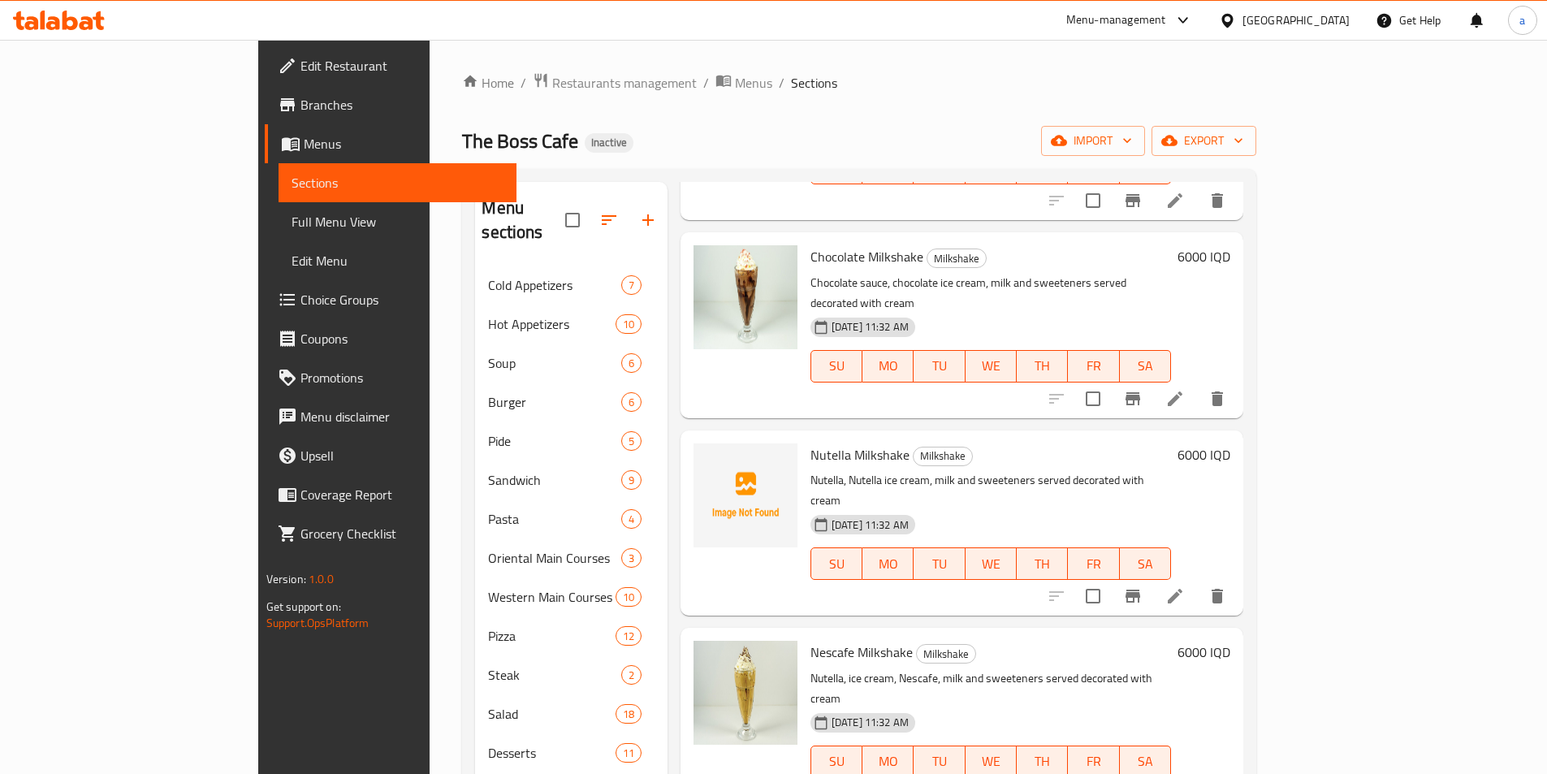
scroll to position [244, 0]
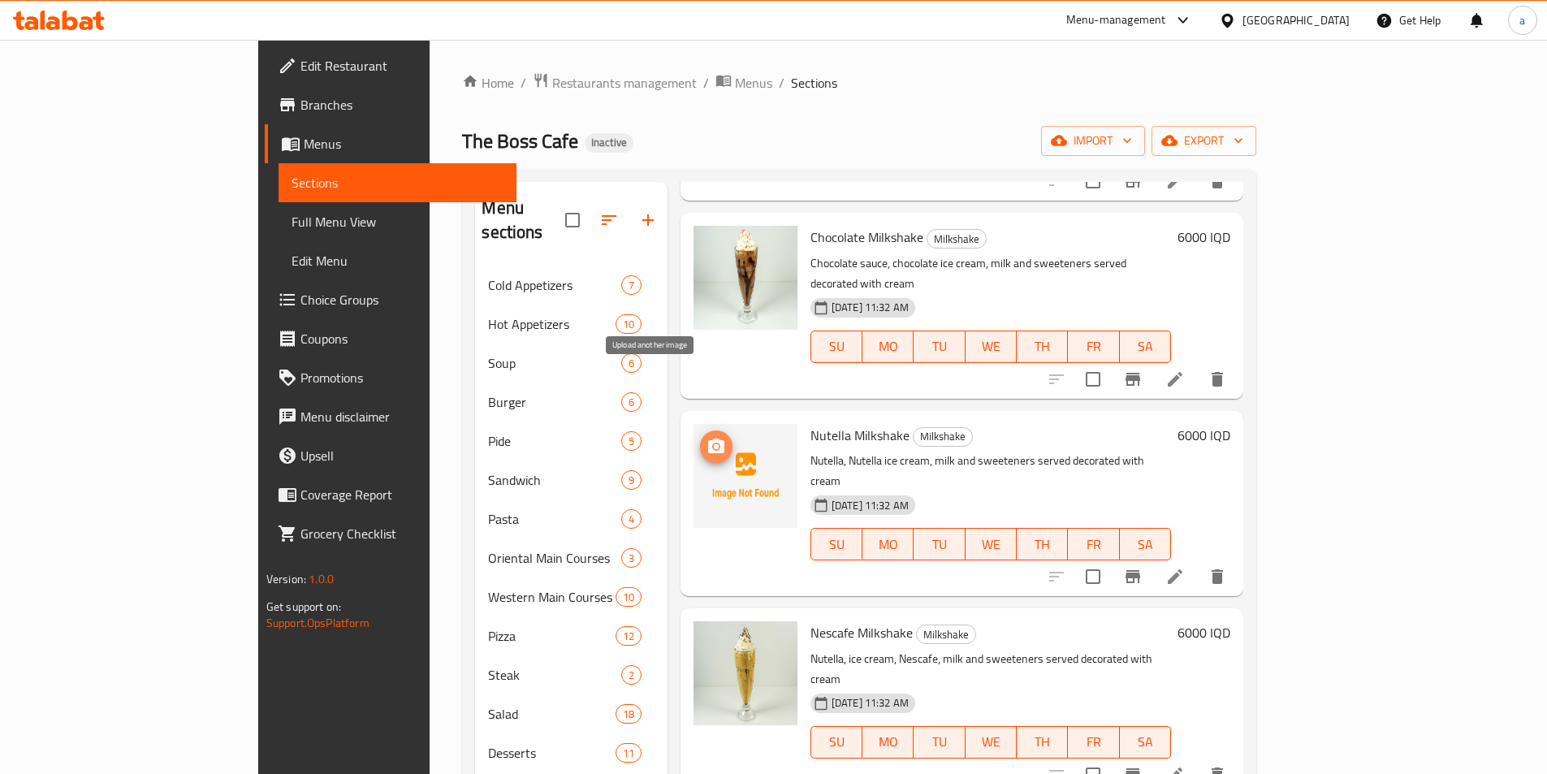
click at [700, 430] on button "upload picture" at bounding box center [716, 446] width 32 height 32
drag, startPoint x: 745, startPoint y: 370, endPoint x: 844, endPoint y: 374, distance: 99.9
click at [844, 417] on div "Nutella Milkshake Milkshake Nutella, Nutella ice cream, milk and sweeteners ser…" at bounding box center [991, 503] width 374 height 172
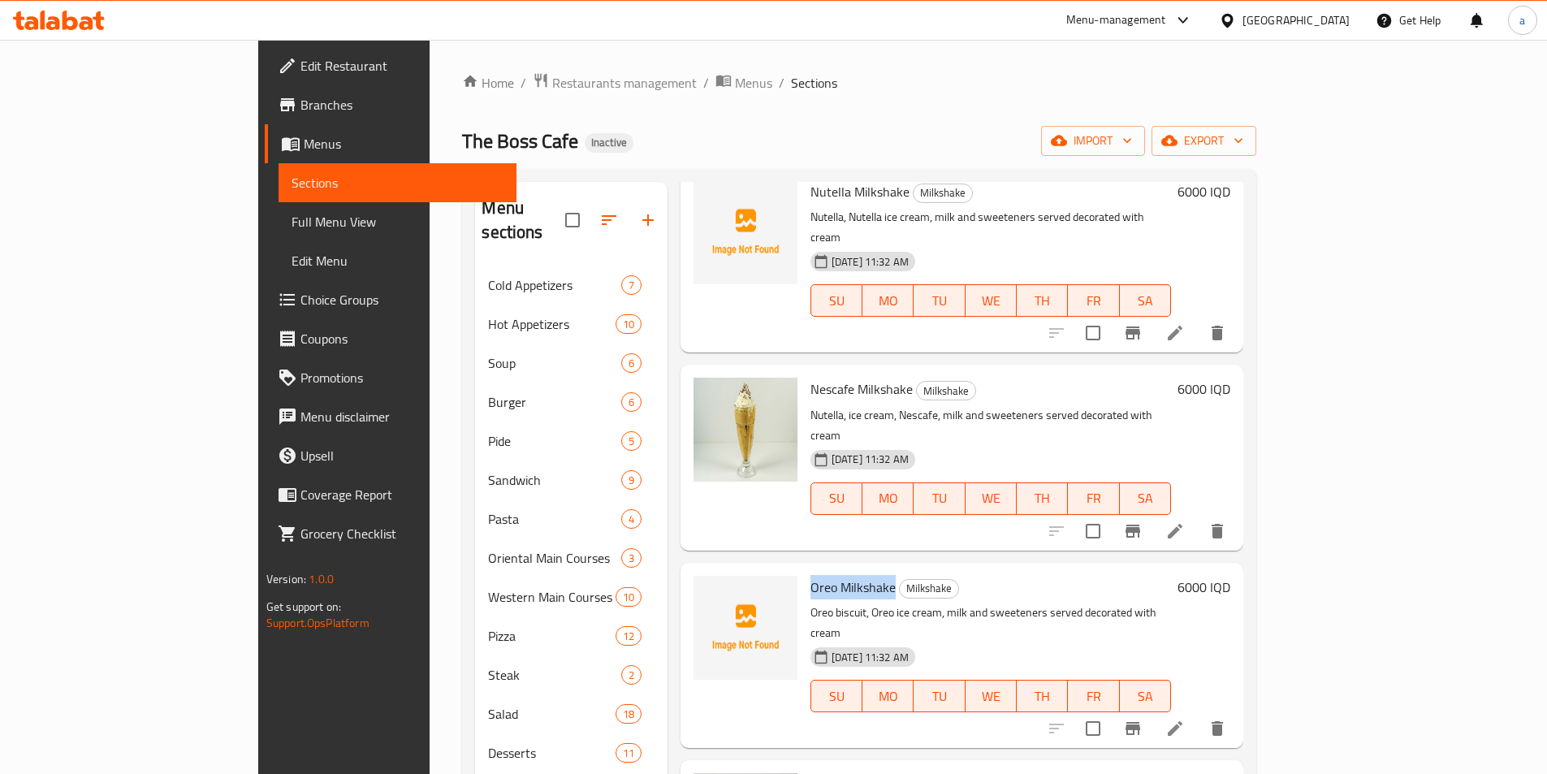
drag, startPoint x: 746, startPoint y: 485, endPoint x: 828, endPoint y: 473, distance: 82.9
click at [828, 575] on span "Oreo Milkshake" at bounding box center [852, 587] width 85 height 24
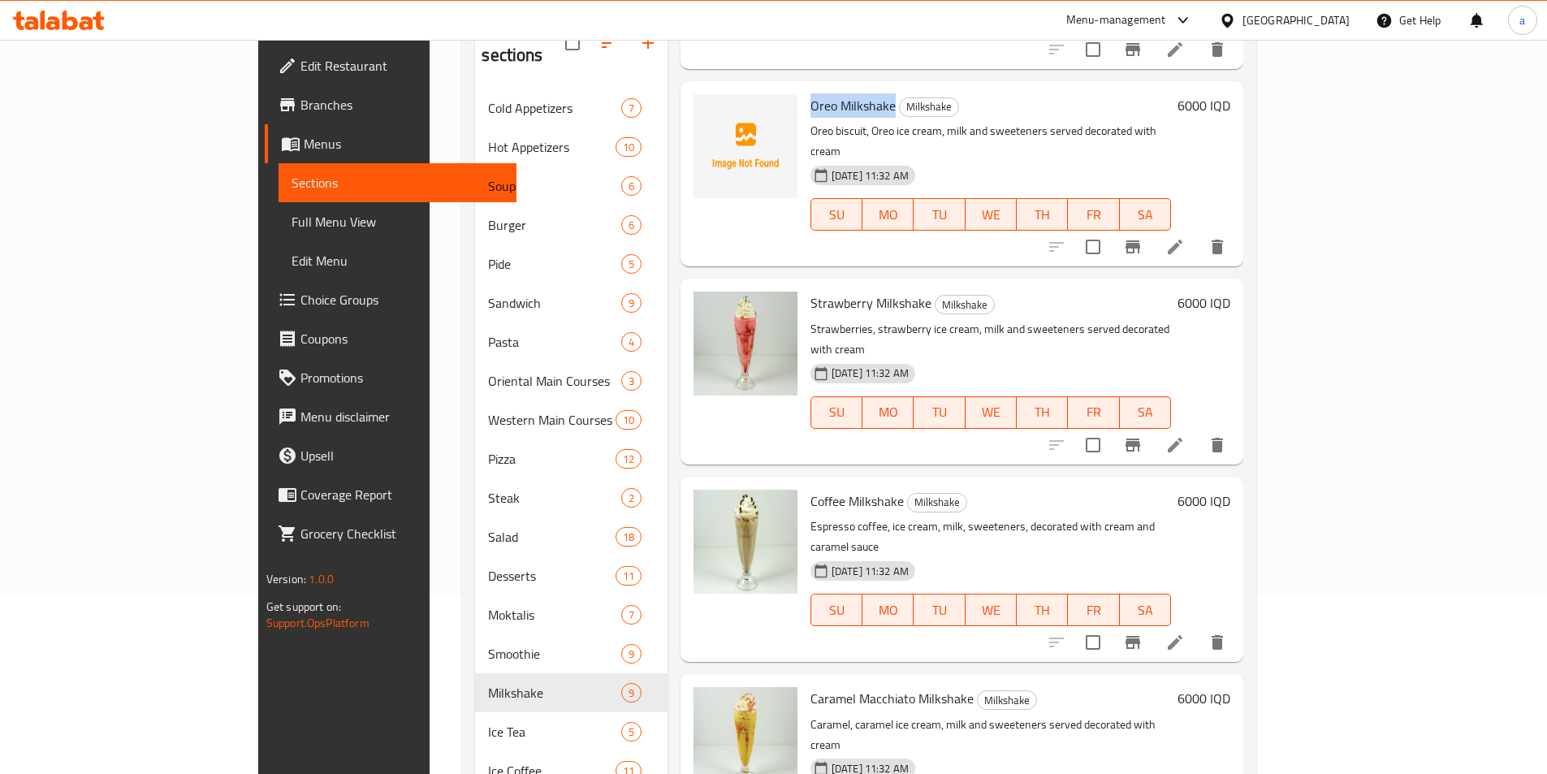
scroll to position [299, 0]
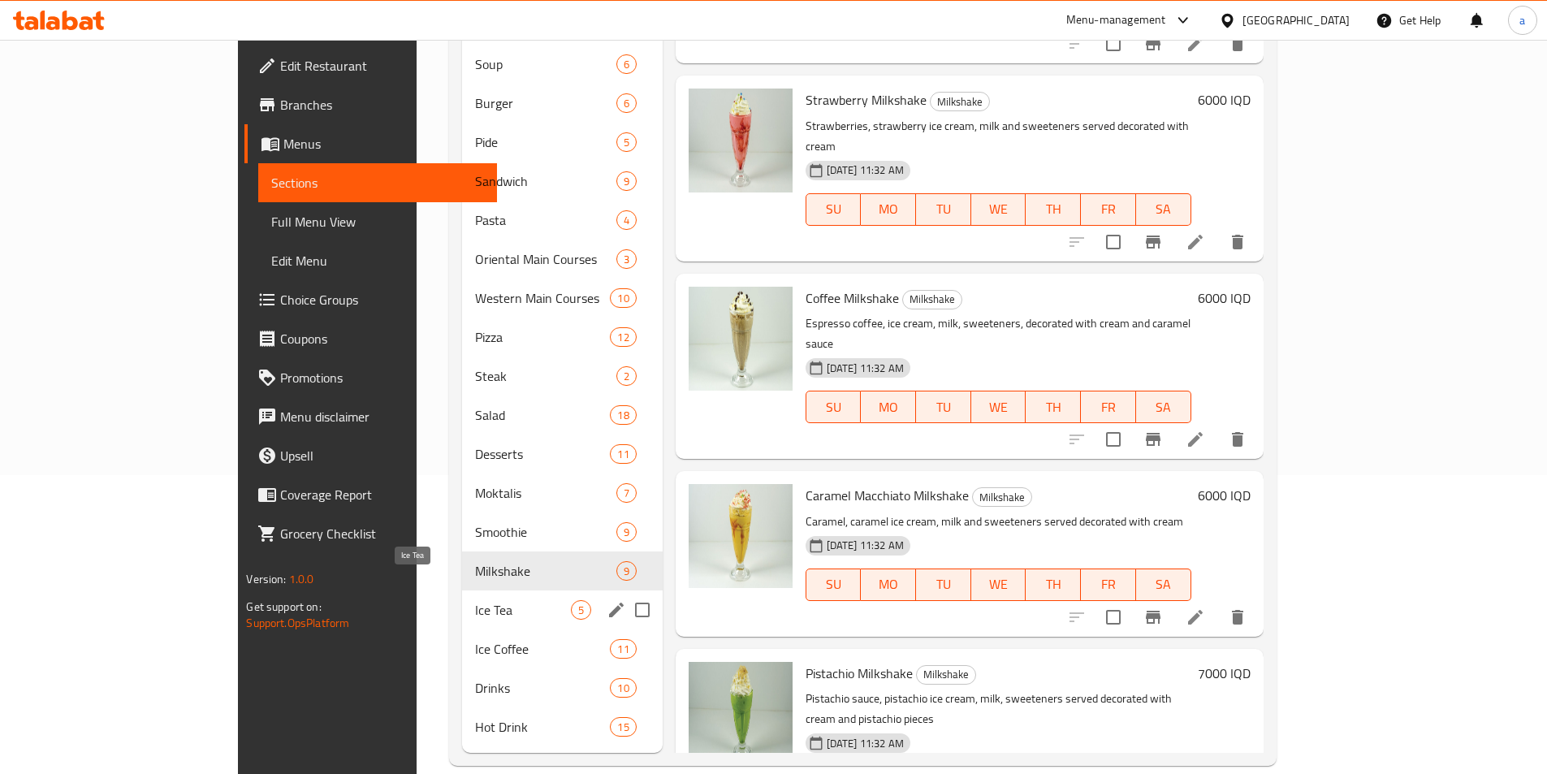
click at [475, 600] on span "Ice Tea" at bounding box center [522, 609] width 95 height 19
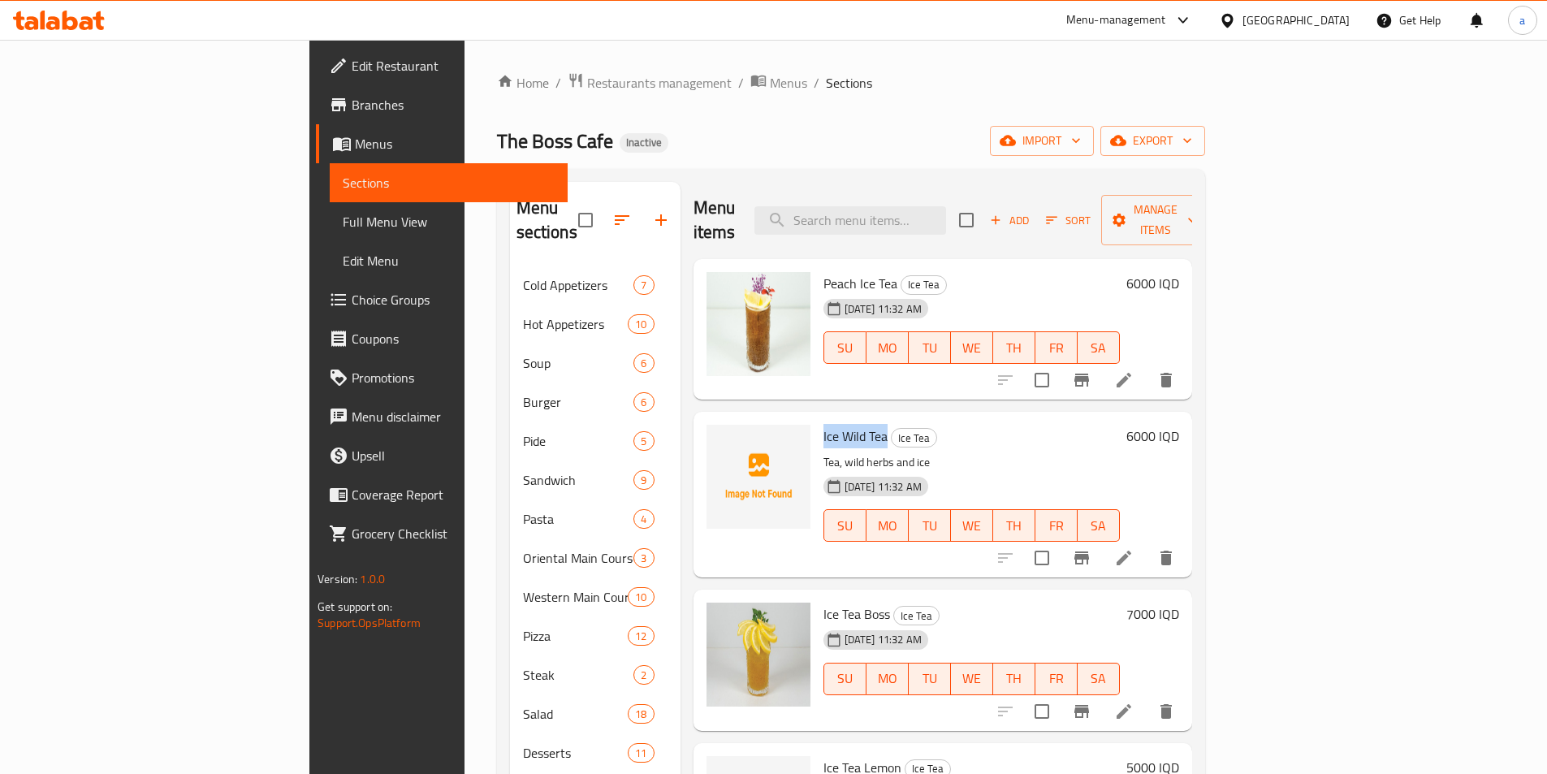
drag, startPoint x: 741, startPoint y: 404, endPoint x: 810, endPoint y: 409, distance: 69.3
click at [817, 418] on div "Ice Wild Tea Ice Tea Tea, wild herbs and ice 09-10-2025 11:32 AM SU MO TU WE TH…" at bounding box center [971, 494] width 309 height 152
click at [721, 439] on icon "upload picture" at bounding box center [729, 446] width 16 height 15
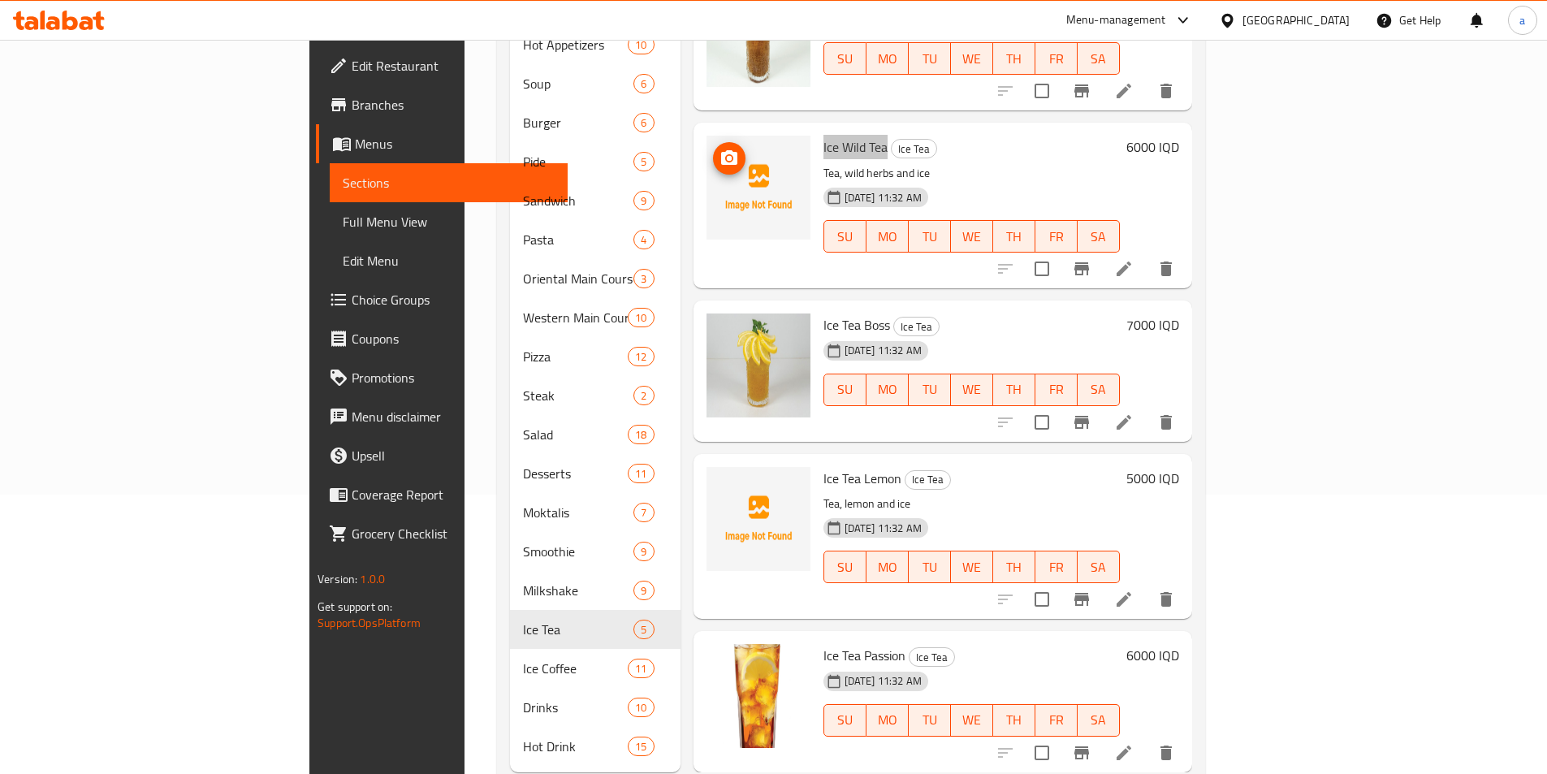
scroll to position [299, 0]
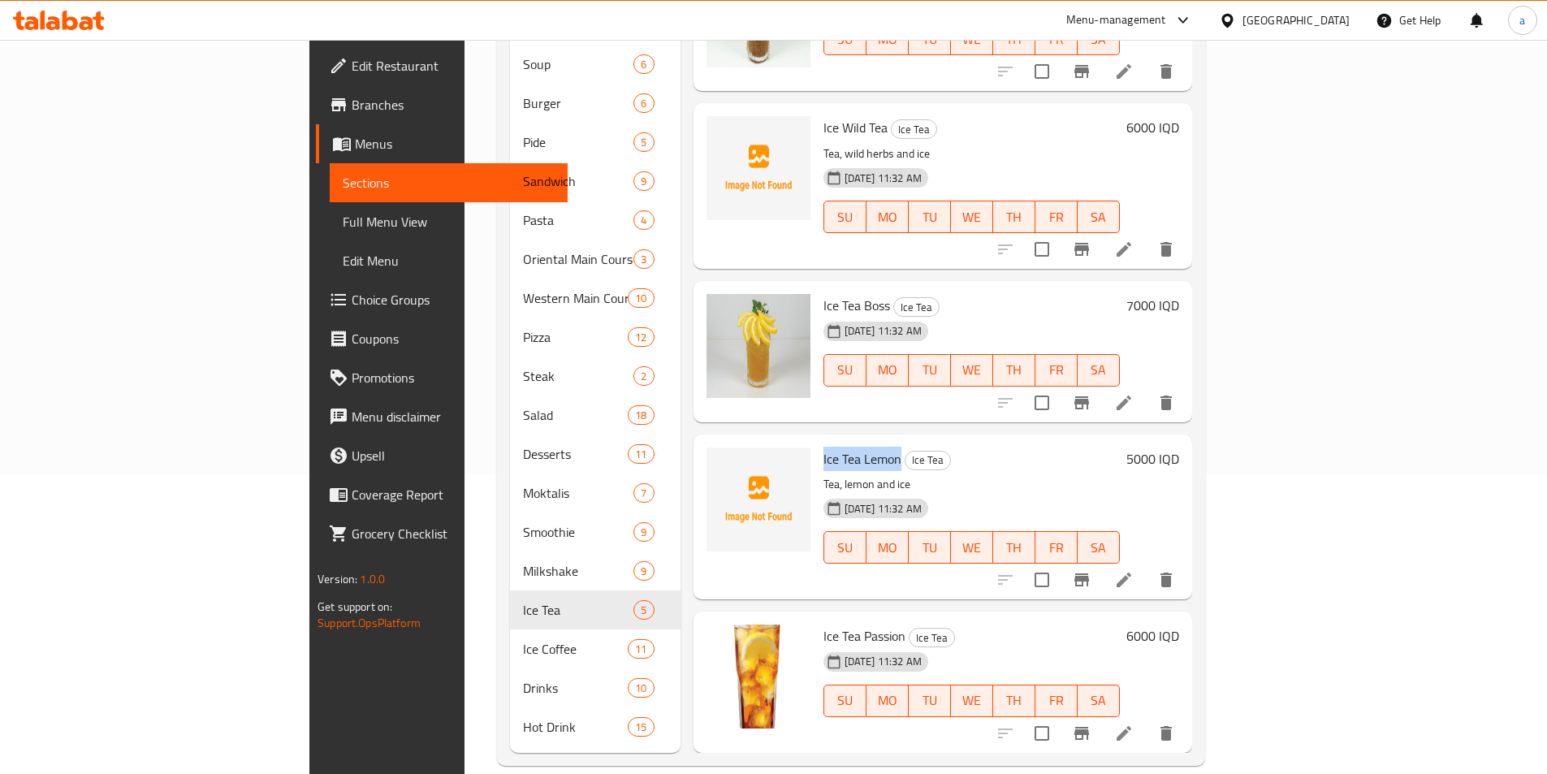
drag, startPoint x: 741, startPoint y: 433, endPoint x: 820, endPoint y: 438, distance: 79.8
click at [820, 441] on div "Ice Tea Lemon Ice Tea Tea, lemon and ice 09-10-2025 11:32 AM SU MO TU WE TH FR …" at bounding box center [971, 517] width 309 height 152
drag, startPoint x: 743, startPoint y: 102, endPoint x: 815, endPoint y: 105, distance: 72.3
click at [817, 110] on div "Ice Wild Tea Ice Tea Tea, wild herbs and ice 09-10-2025 11:32 AM SU MO TU WE TH…" at bounding box center [971, 186] width 309 height 152
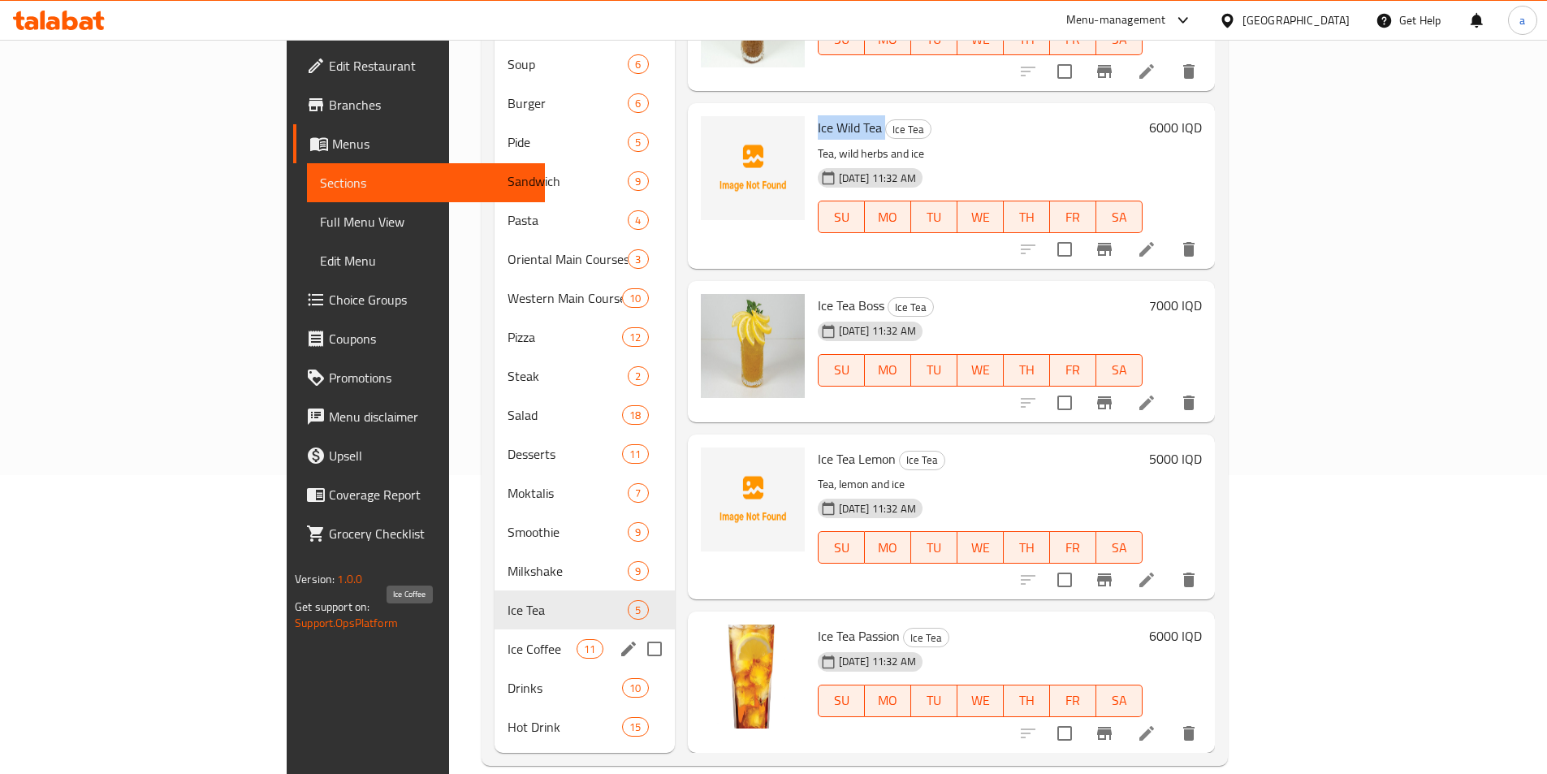
click at [508, 639] on span "Ice Coffee" at bounding box center [542, 648] width 69 height 19
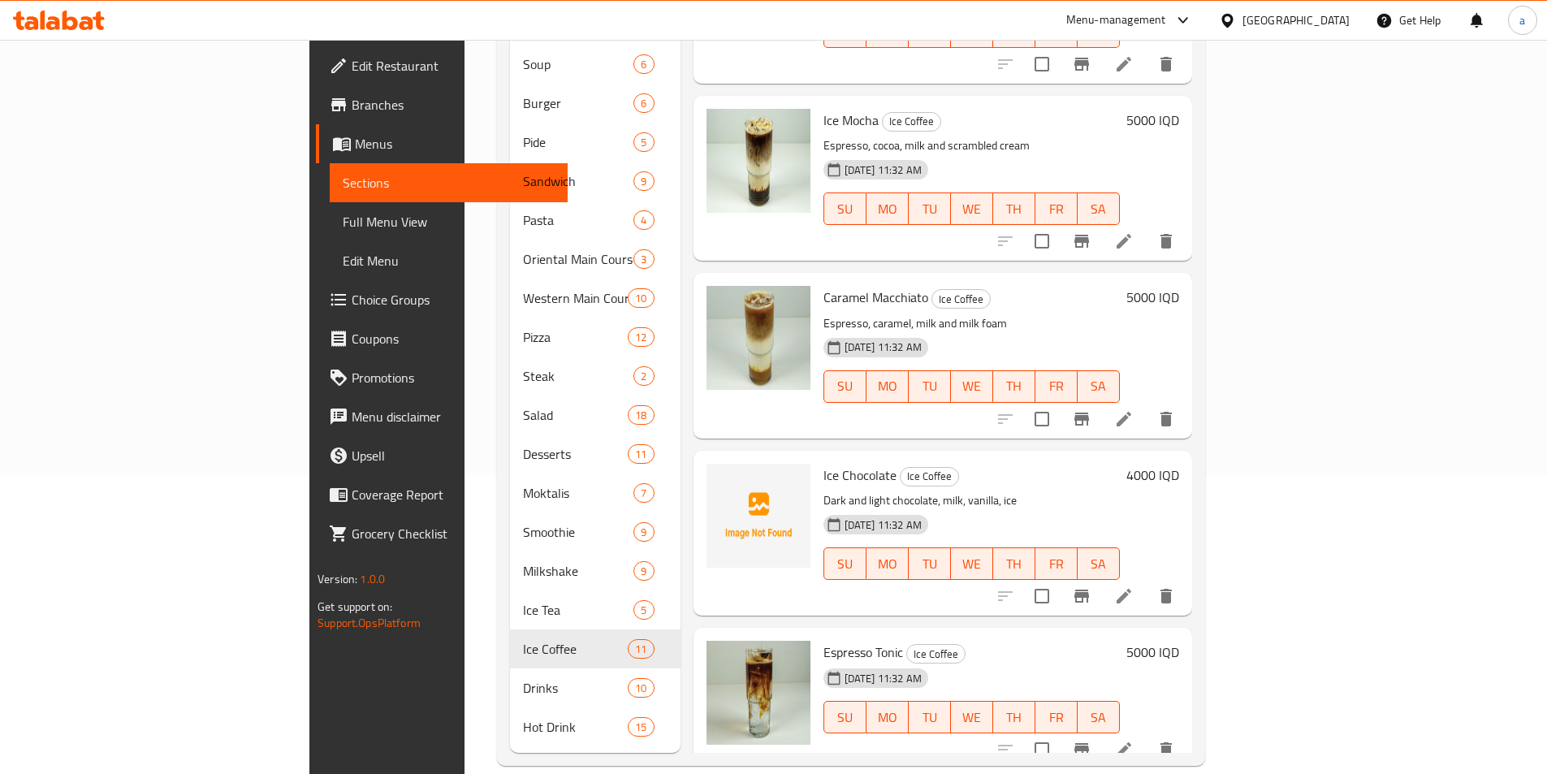
scroll to position [244, 0]
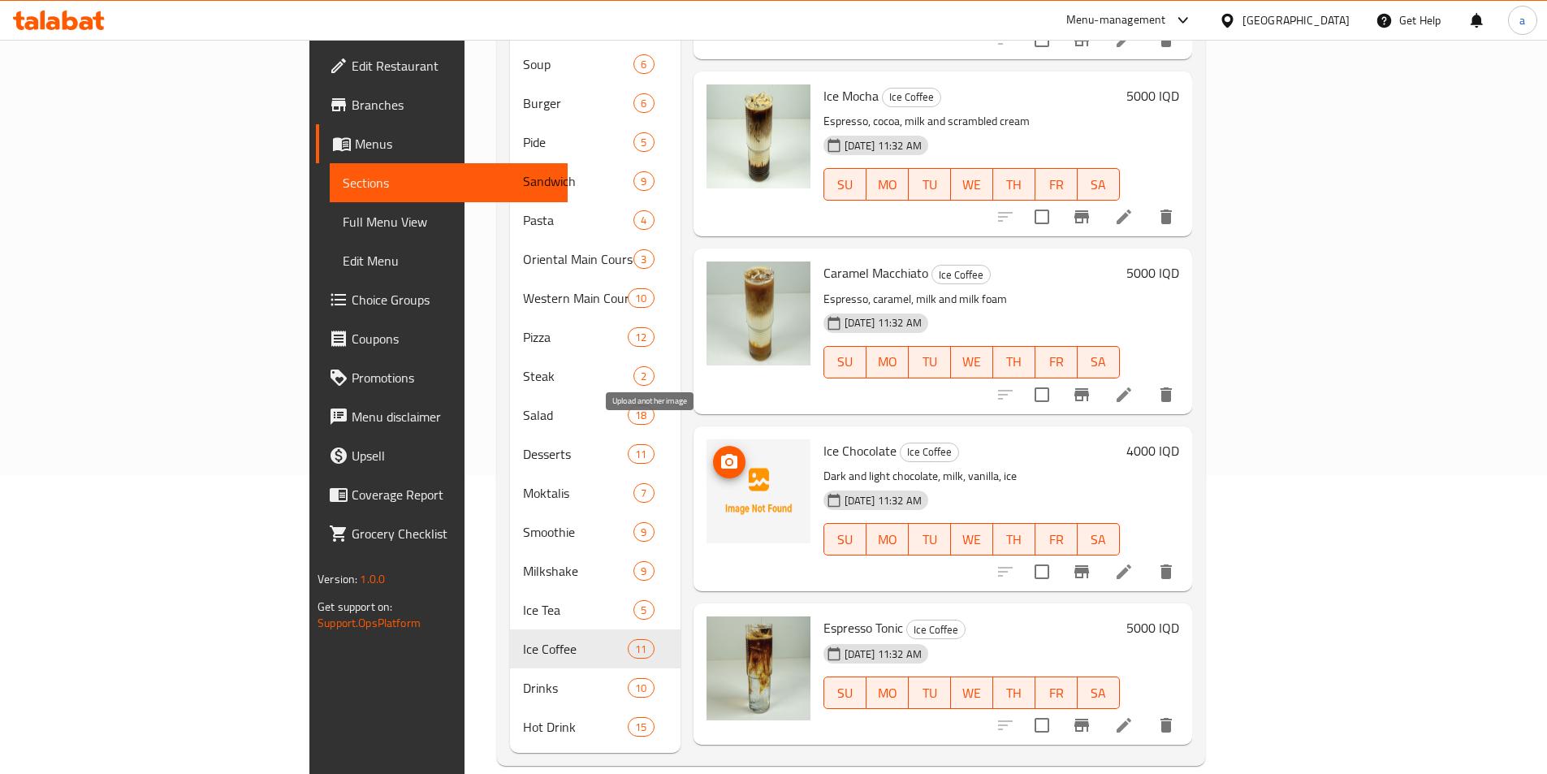
click at [721, 454] on icon "upload picture" at bounding box center [729, 461] width 16 height 15
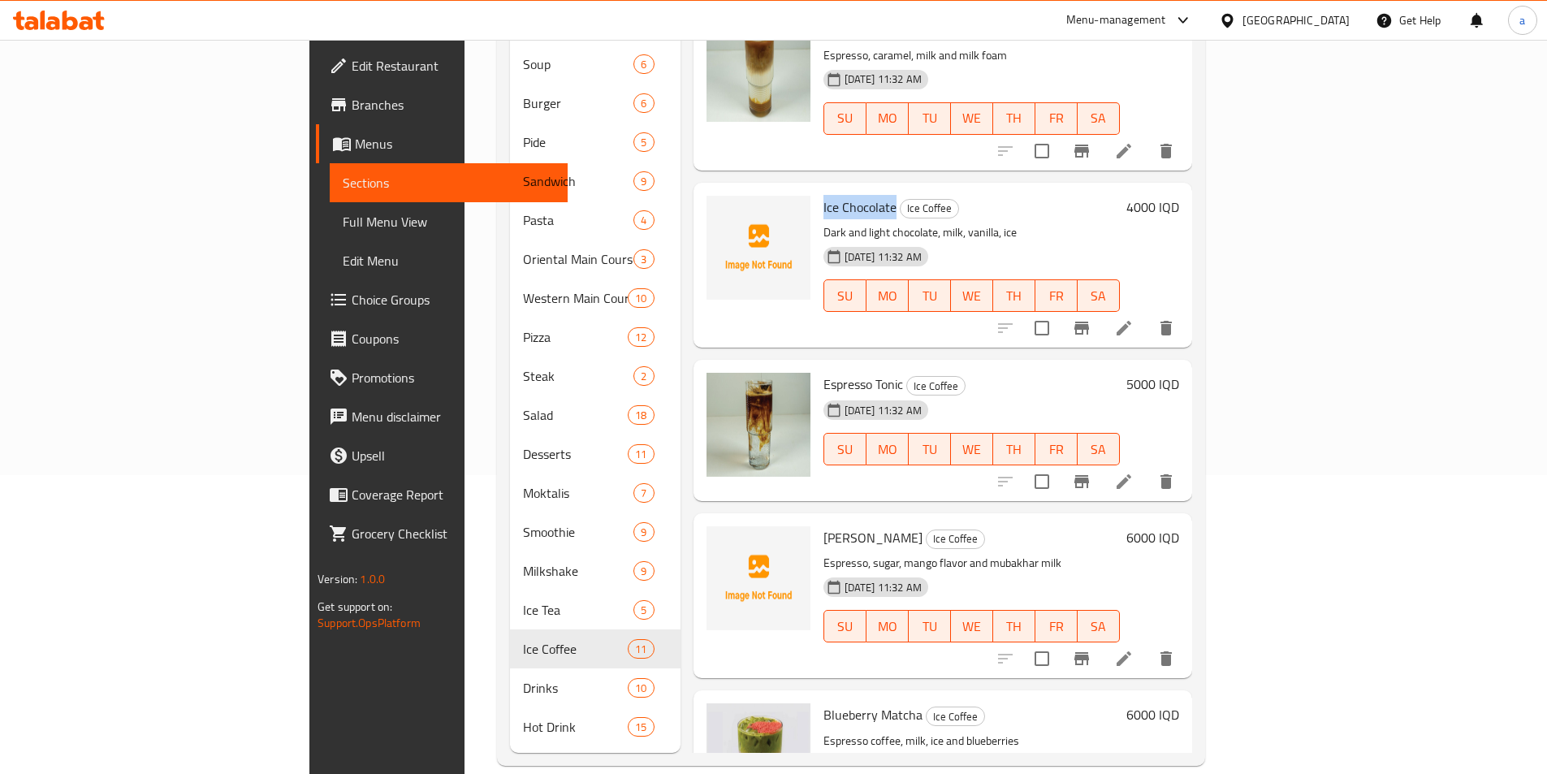
drag, startPoint x: 741, startPoint y: 181, endPoint x: 819, endPoint y: 166, distance: 79.5
click at [819, 189] on div "Ice Chocolate Ice Coffee Dark and light chocolate, milk, vanilla, ice 09-10-202…" at bounding box center [971, 265] width 309 height 152
drag, startPoint x: 742, startPoint y: 511, endPoint x: 816, endPoint y: 512, distance: 73.9
click at [817, 520] on div "Mango Latte Ice Coffee Espresso, sugar, mango flavor and mubakhar milk 09-10-20…" at bounding box center [971, 596] width 309 height 152
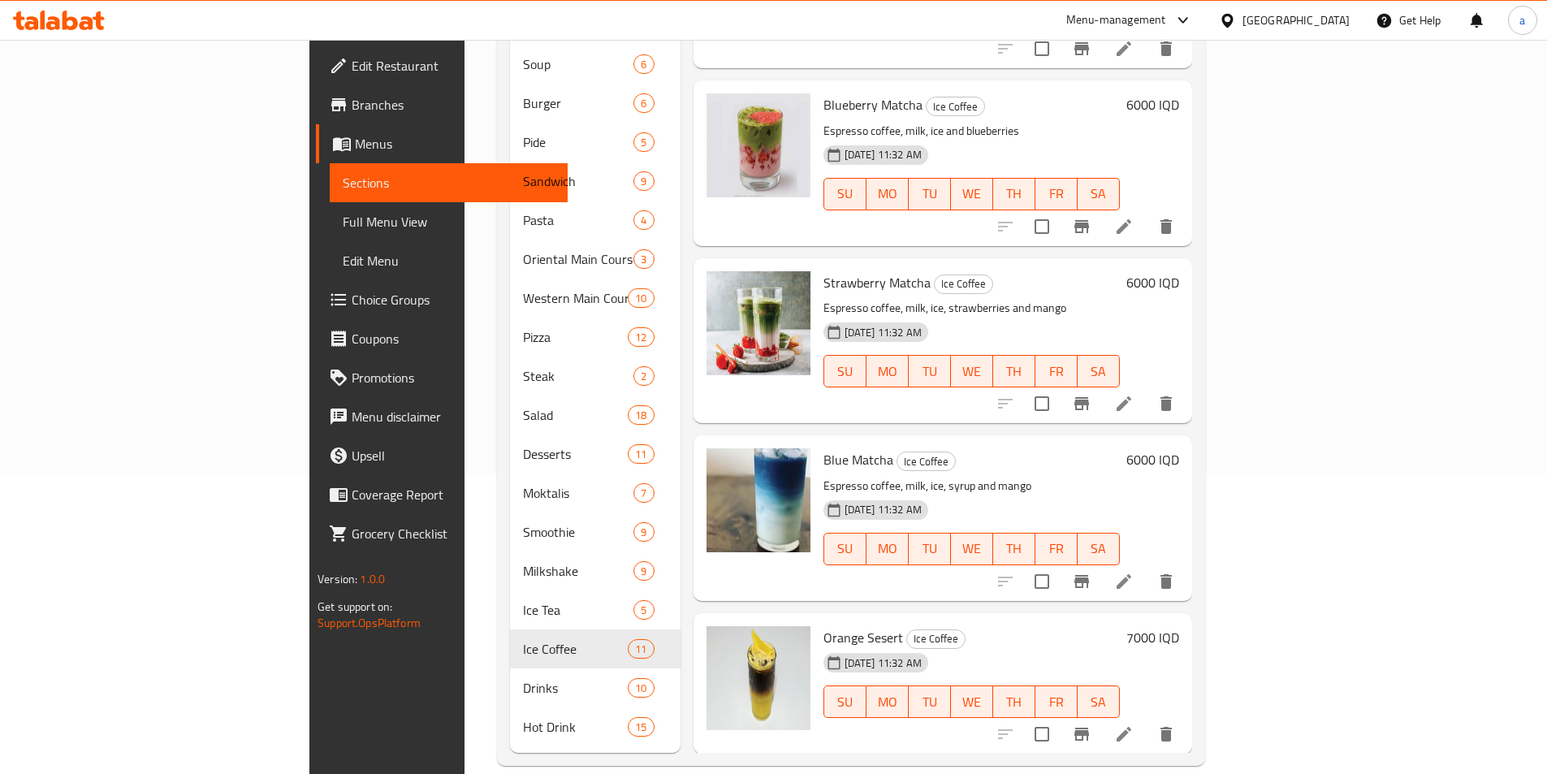
scroll to position [1098, 0]
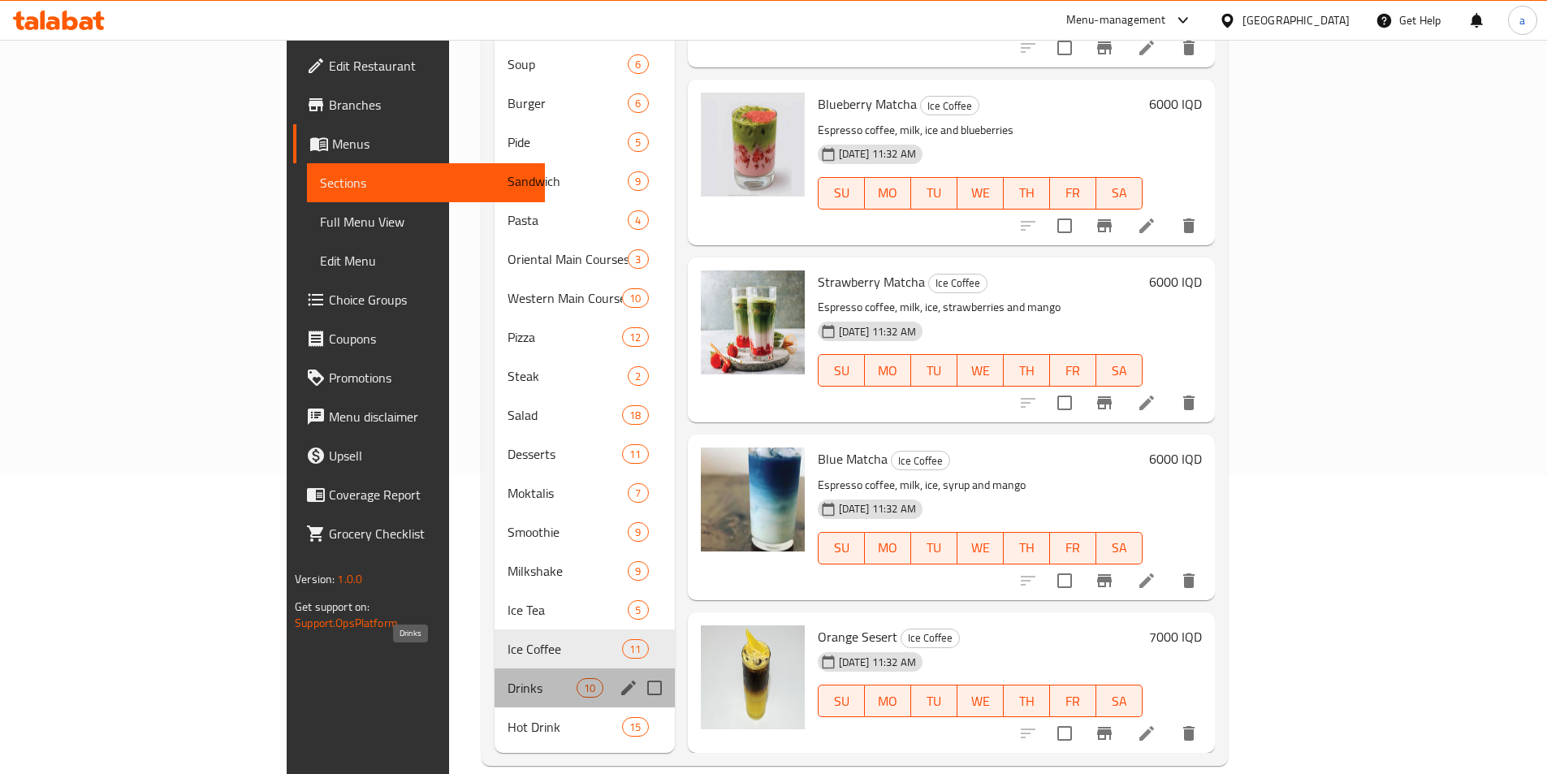
click at [508, 678] on span "Drinks" at bounding box center [542, 687] width 69 height 19
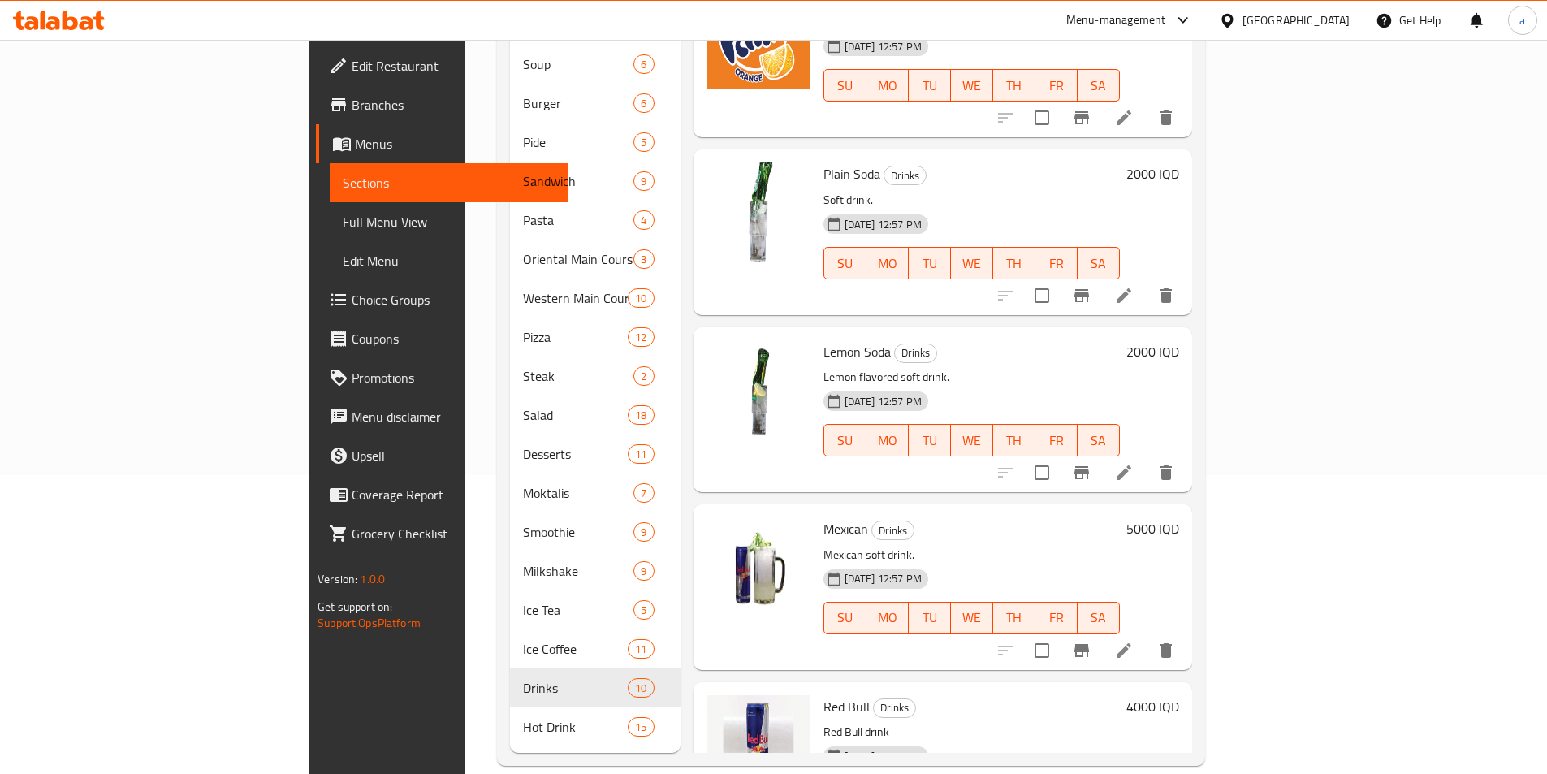
scroll to position [190, 0]
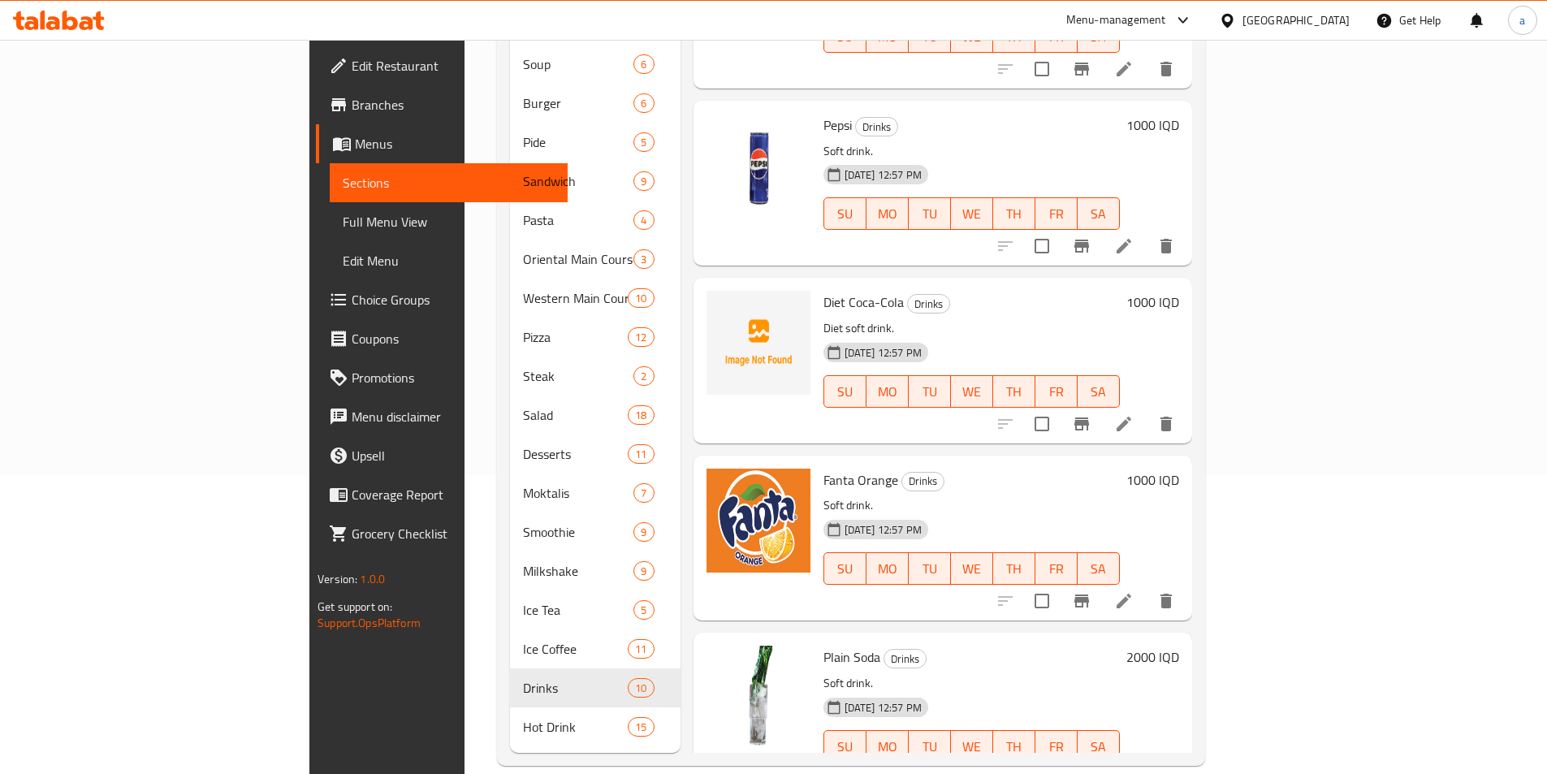
click at [823, 290] on span "Diet Coca-Cola" at bounding box center [863, 302] width 80 height 24
click at [706, 291] on img at bounding box center [758, 343] width 104 height 104
click at [721, 305] on icon "upload picture" at bounding box center [729, 312] width 16 height 15
drag, startPoint x: 823, startPoint y: 279, endPoint x: 746, endPoint y: 272, distance: 77.4
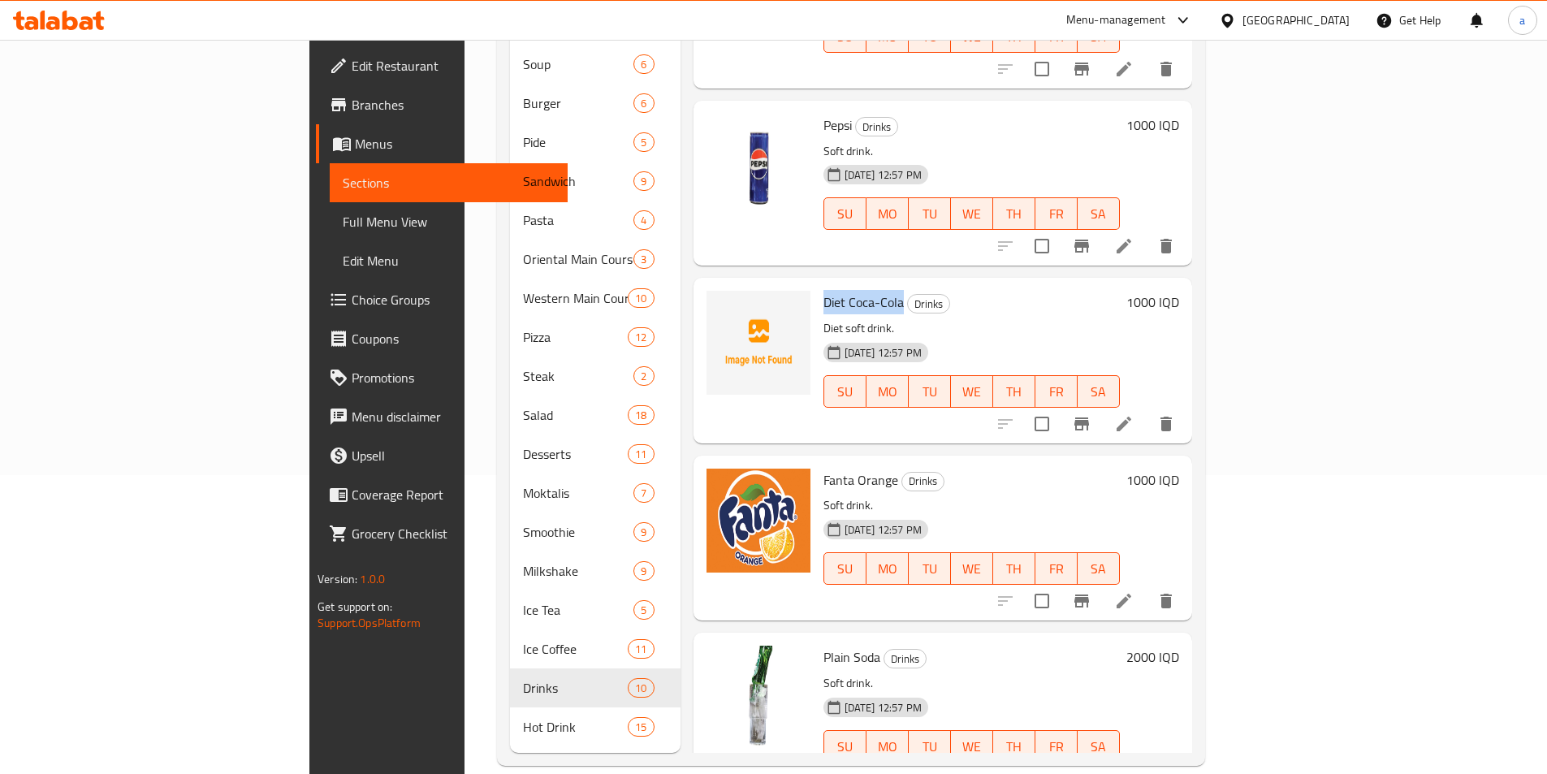
click at [823, 290] on span "Diet Coca-Cola" at bounding box center [863, 302] width 80 height 24
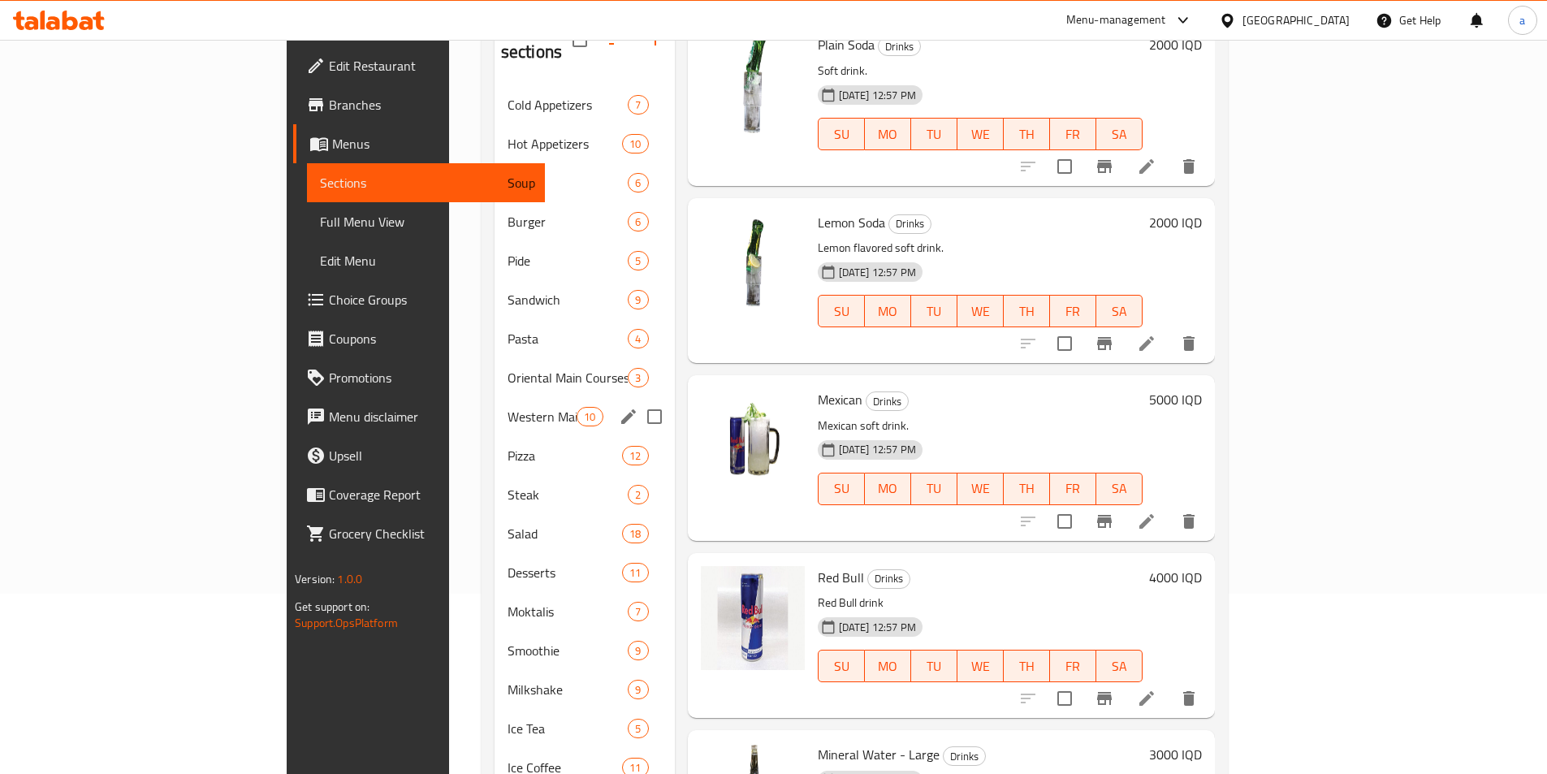
scroll to position [299, 0]
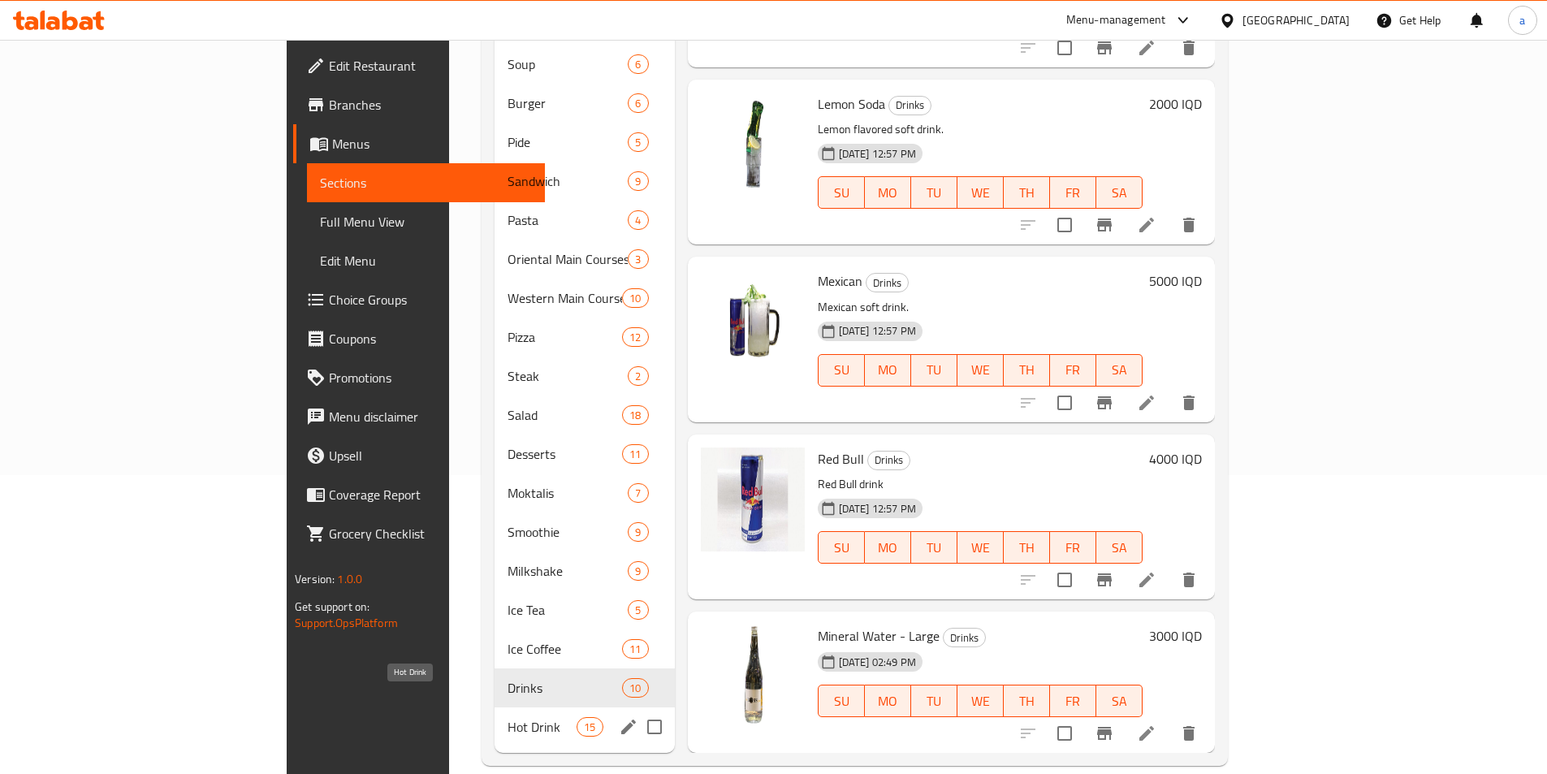
click at [508, 717] on span "Hot Drink" at bounding box center [542, 726] width 69 height 19
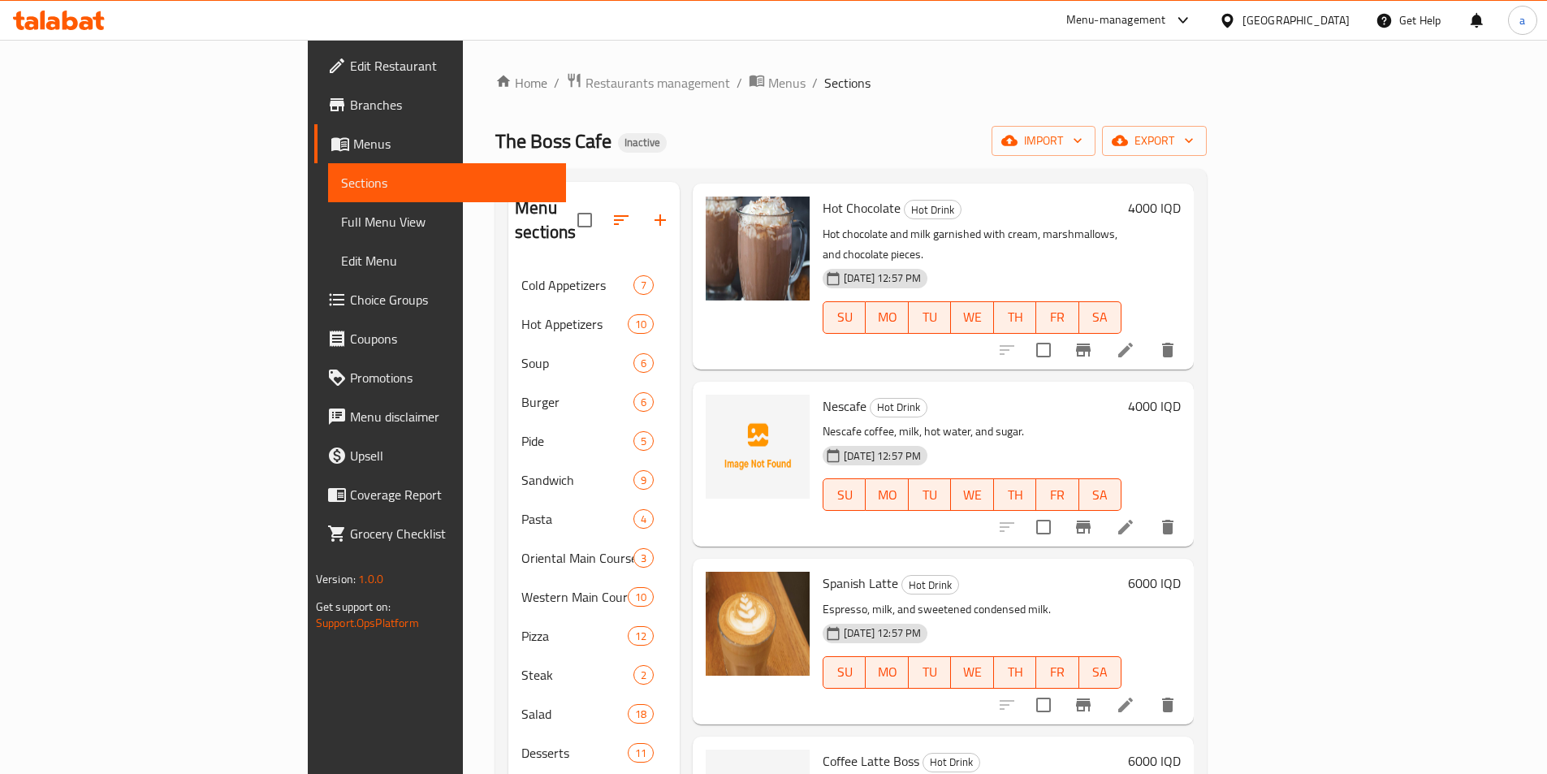
scroll to position [1462, 0]
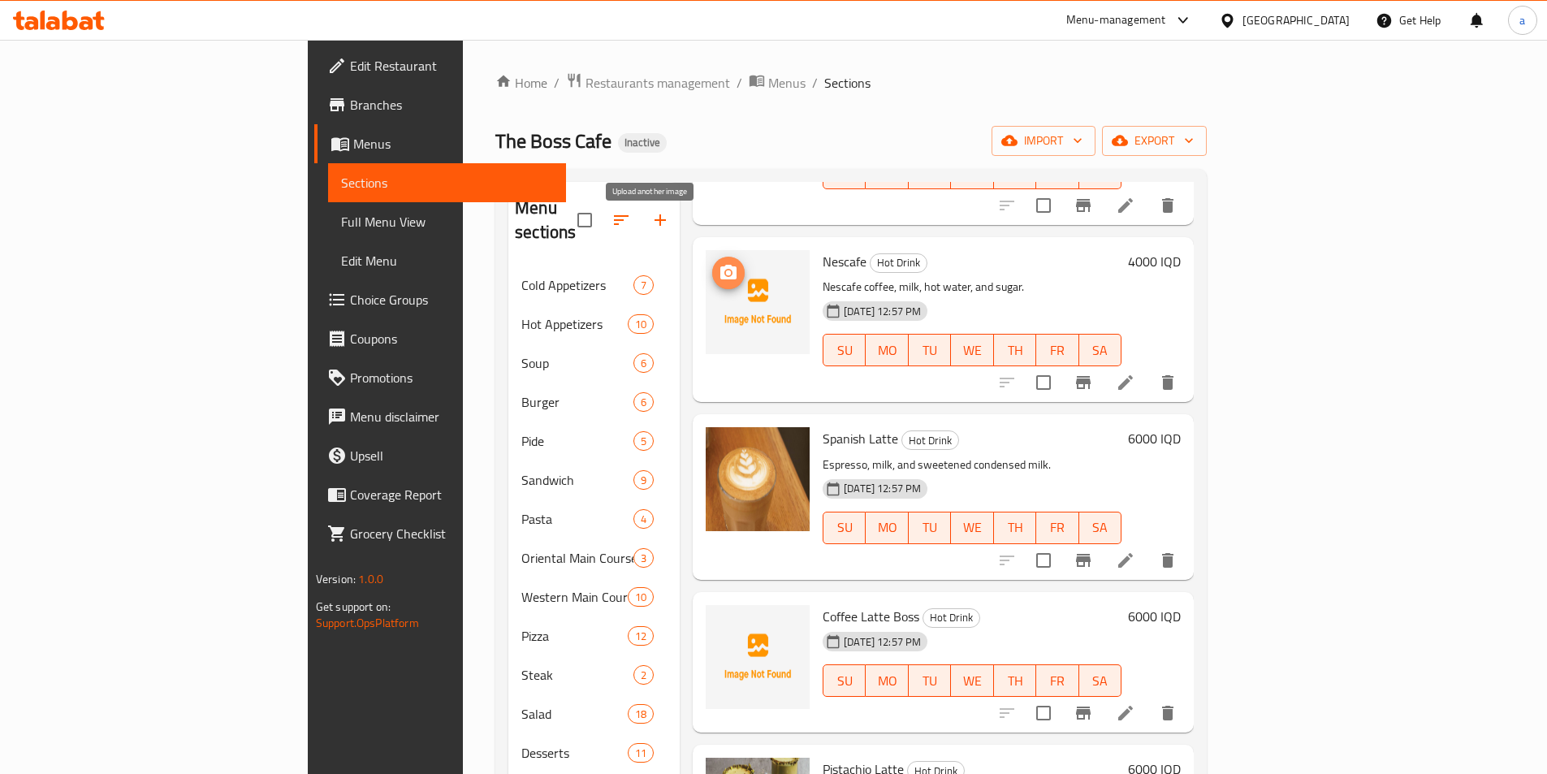
click at [712, 263] on span "upload picture" at bounding box center [728, 272] width 32 height 19
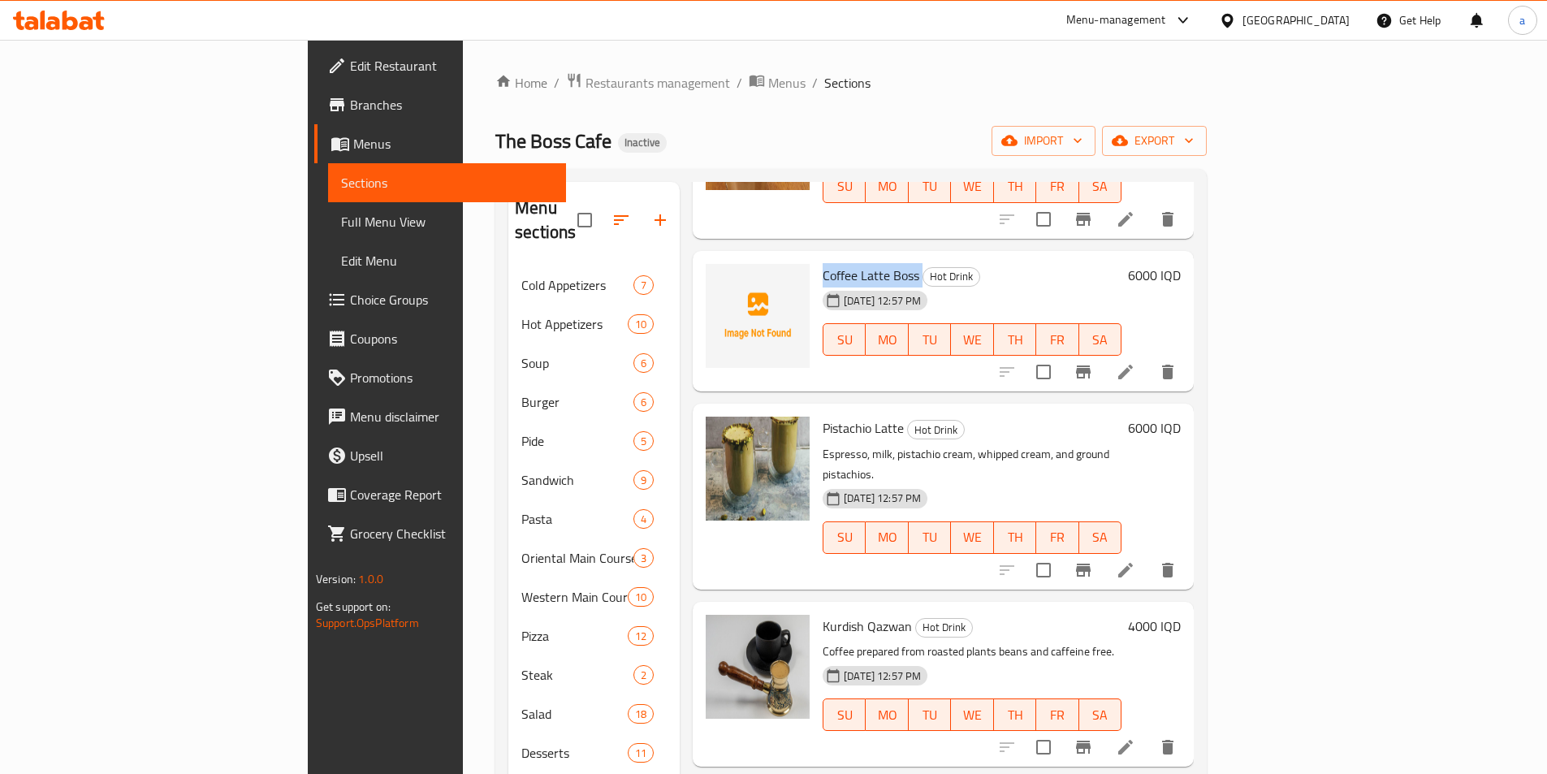
scroll to position [1799, 0]
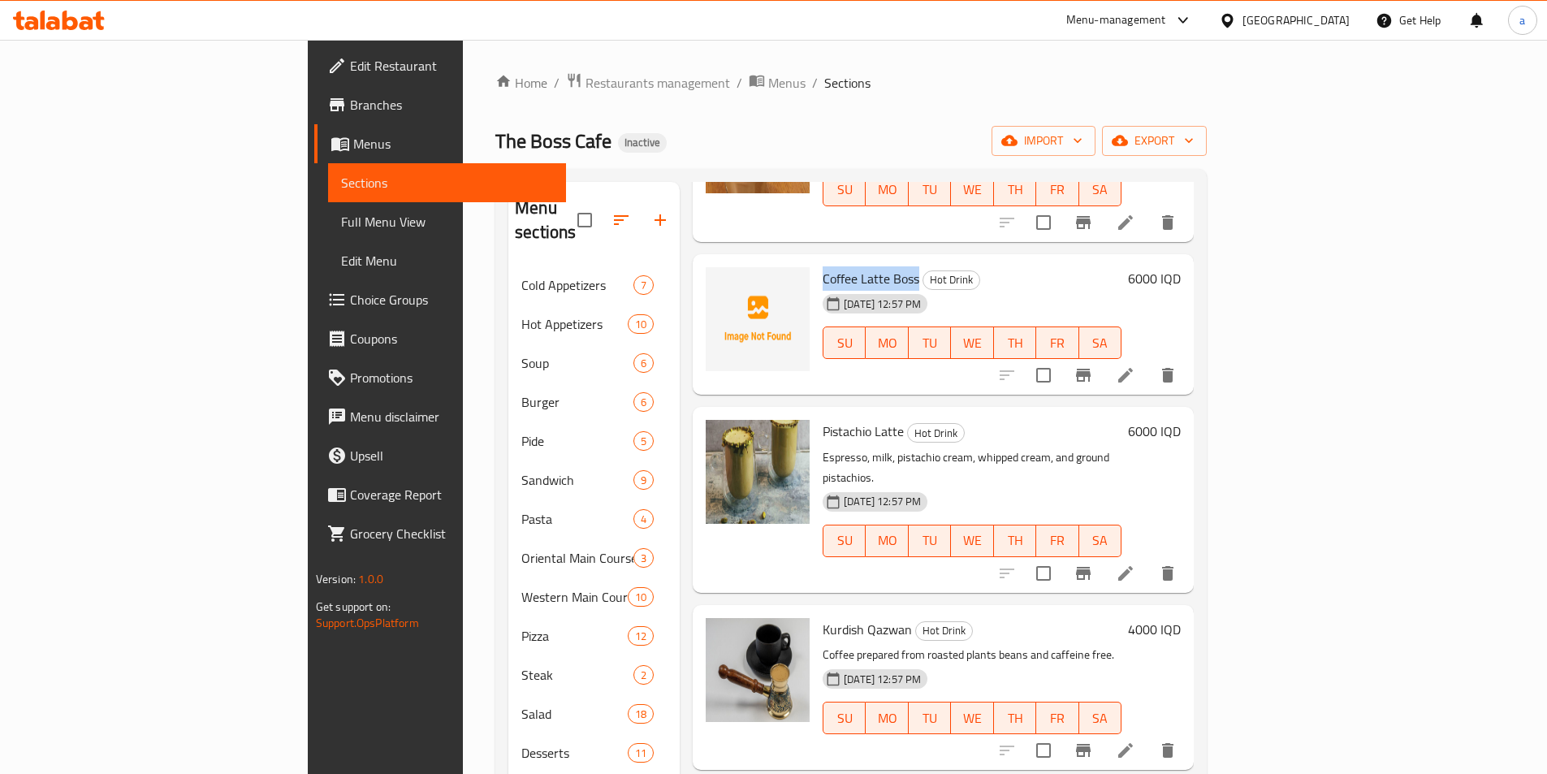
drag, startPoint x: 746, startPoint y: 198, endPoint x: 842, endPoint y: 235, distance: 102.8
click at [842, 267] on h6 "Coffee Latte Boss Hot Drink" at bounding box center [972, 278] width 299 height 23
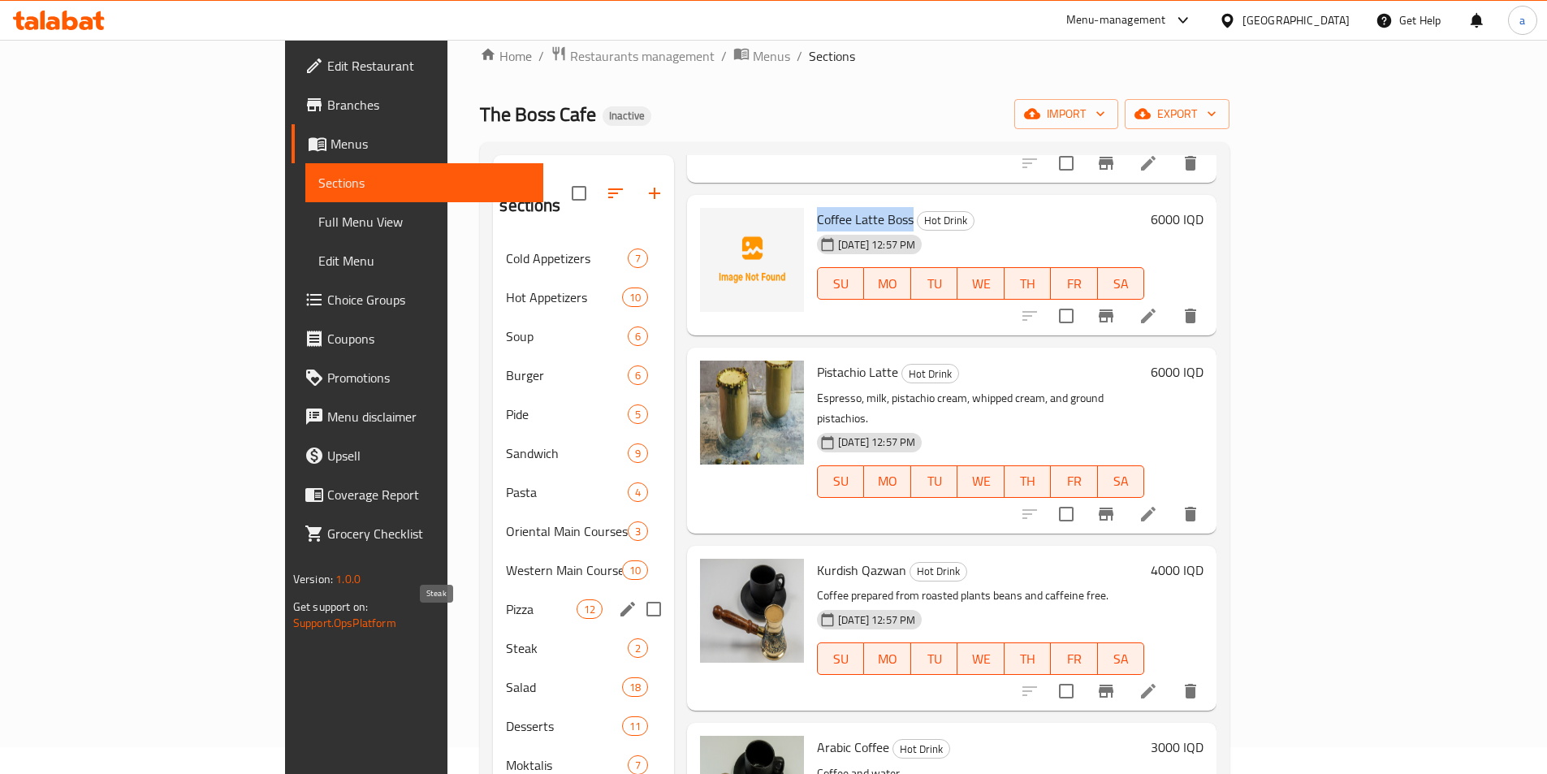
scroll to position [0, 0]
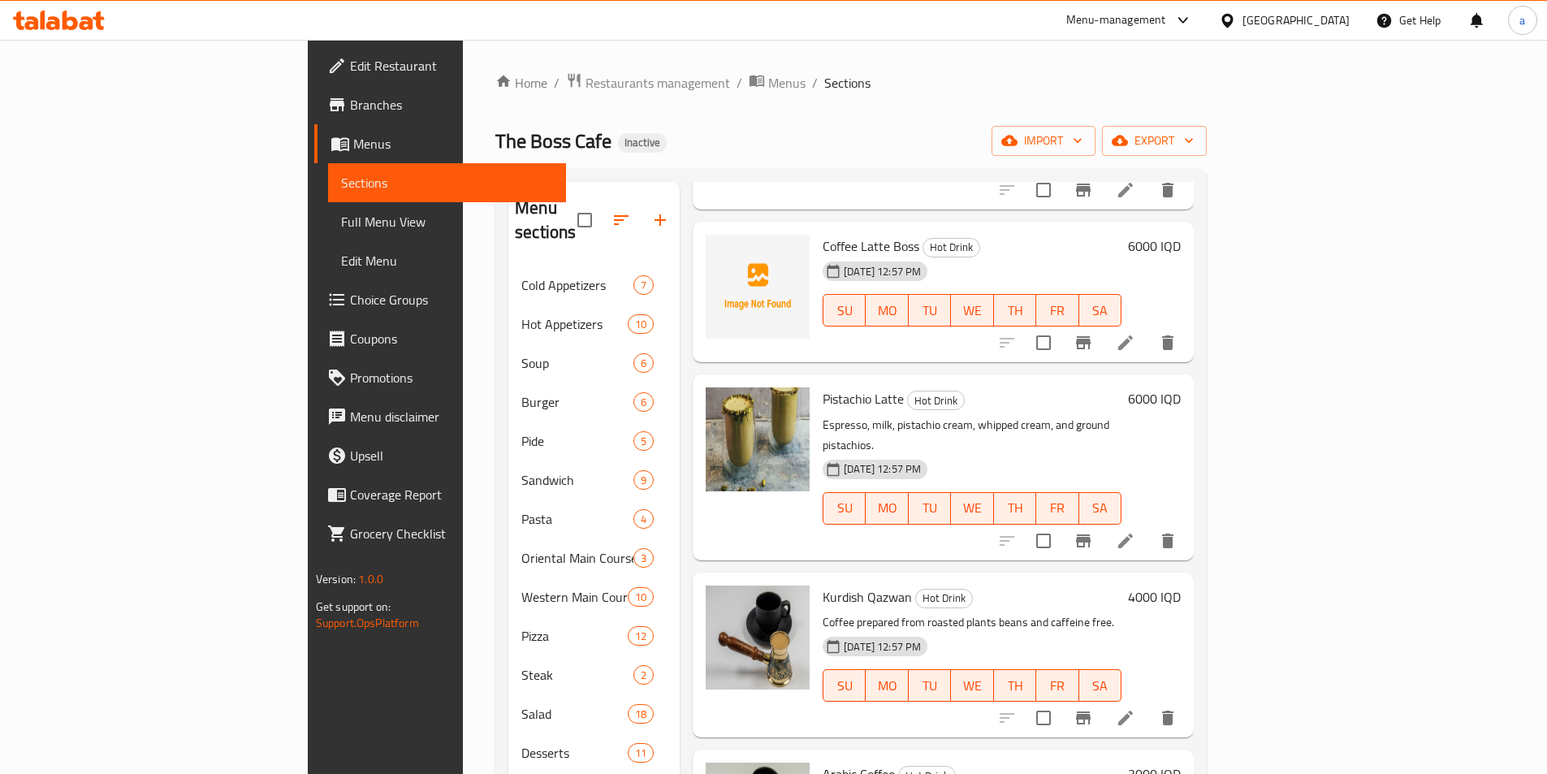
click at [745, 147] on div "The Boss Cafe Inactive import export" at bounding box center [850, 141] width 711 height 30
click at [341, 218] on span "Full Menu View" at bounding box center [447, 221] width 212 height 19
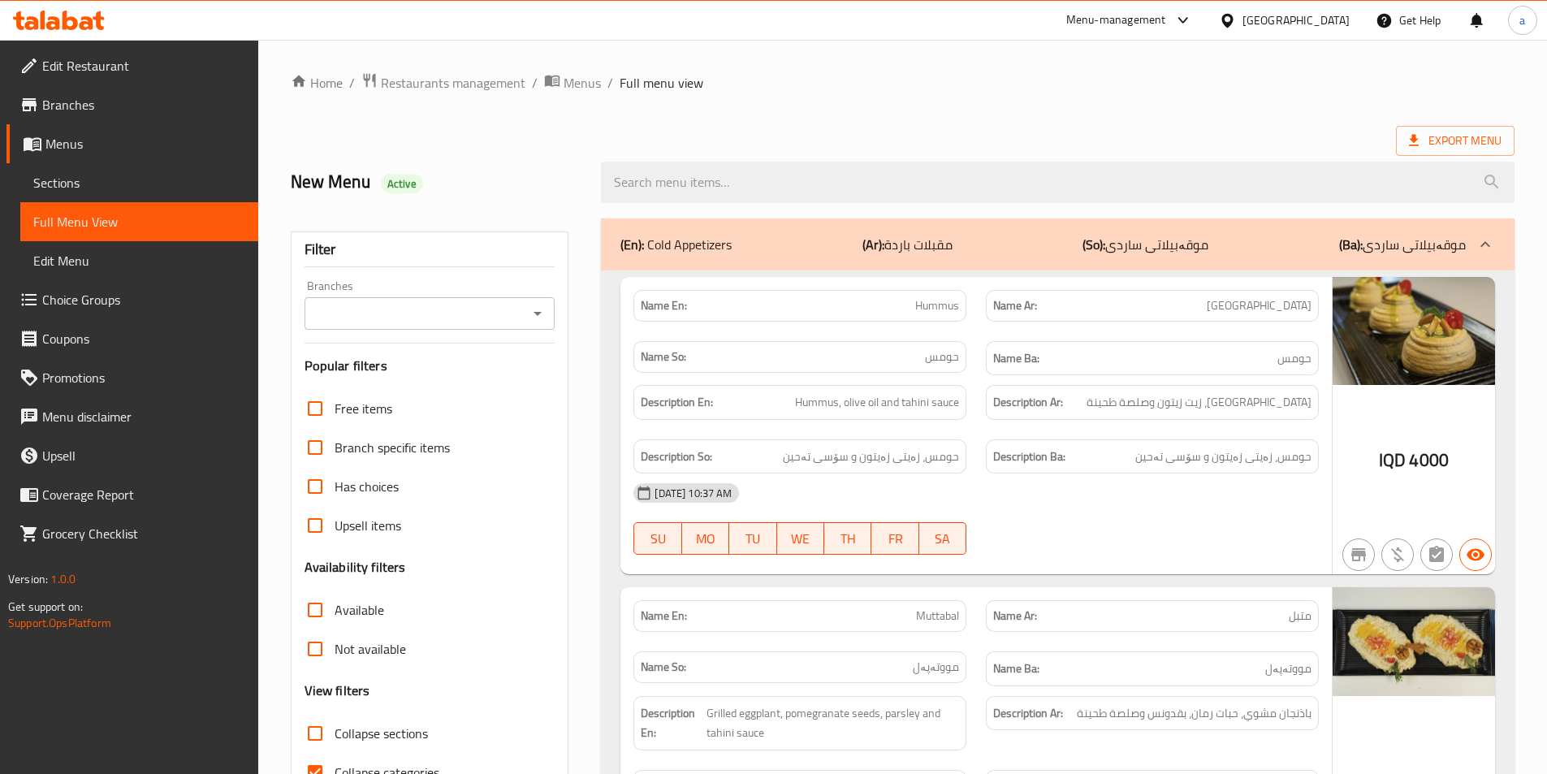
click at [533, 313] on icon "Open" at bounding box center [537, 313] width 19 height 19
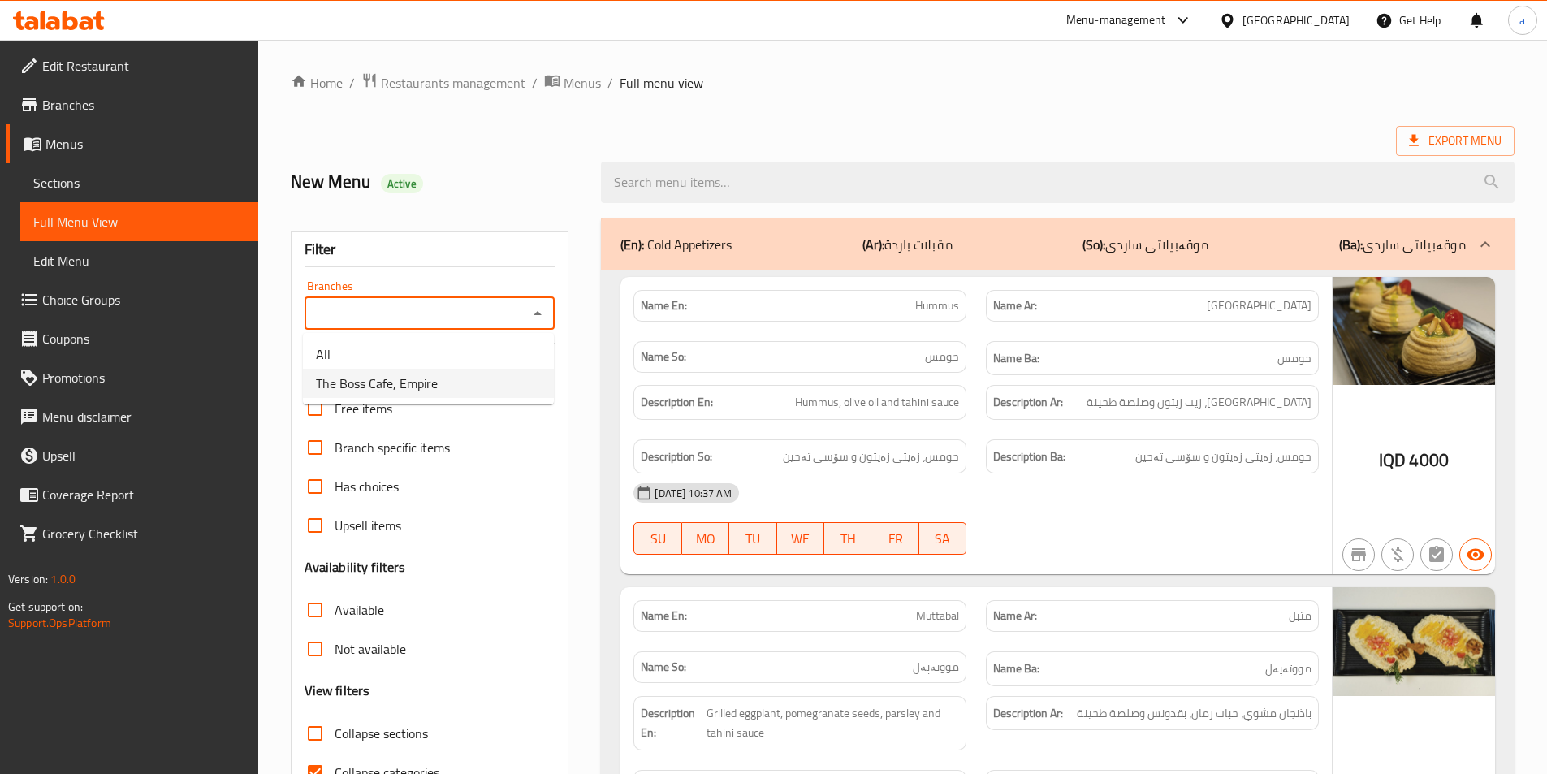
click at [503, 387] on li "The Boss Cafe, Empire" at bounding box center [428, 383] width 251 height 29
type input "The Boss Cafe, Empire"
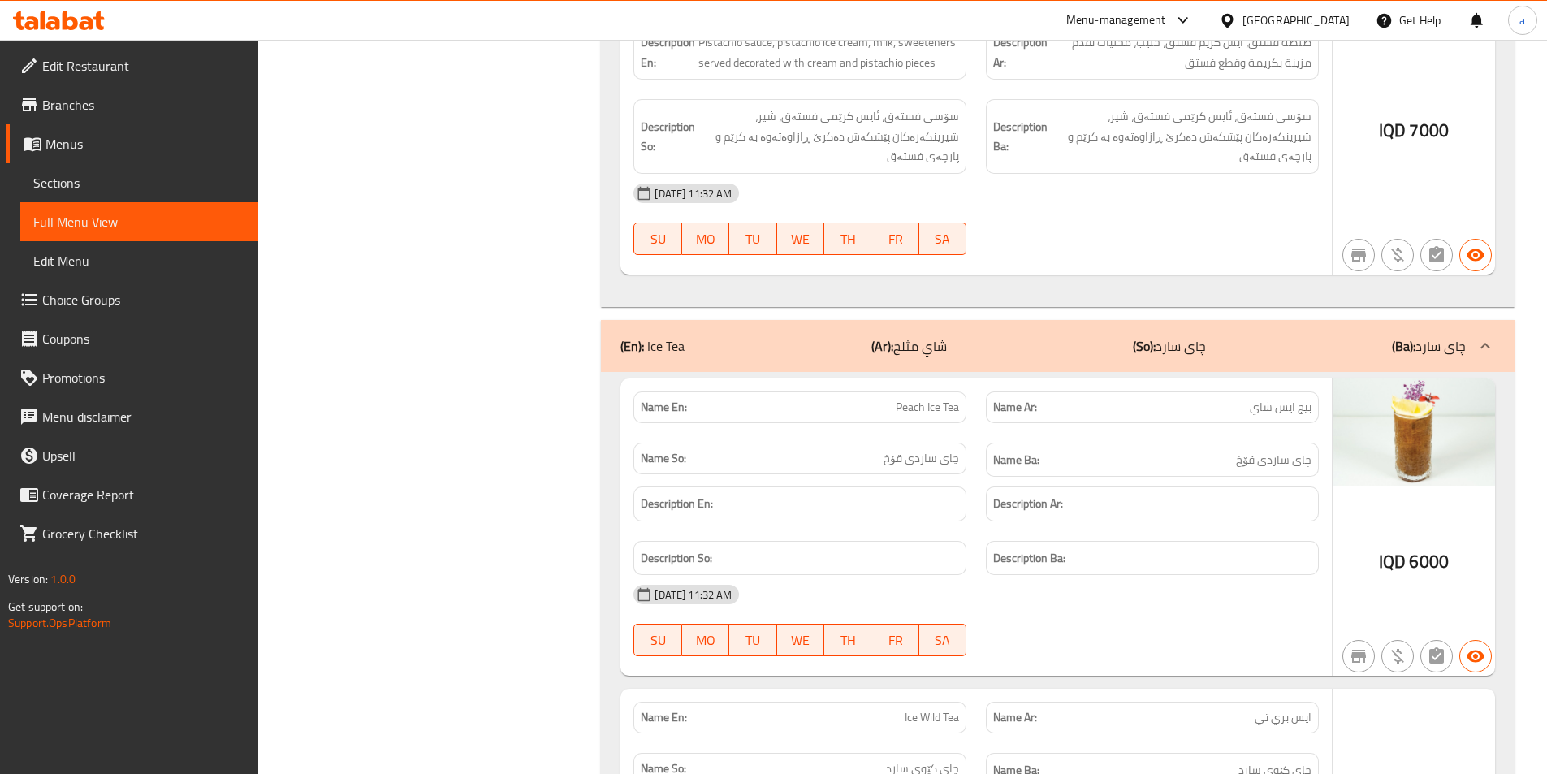
scroll to position [44579, 0]
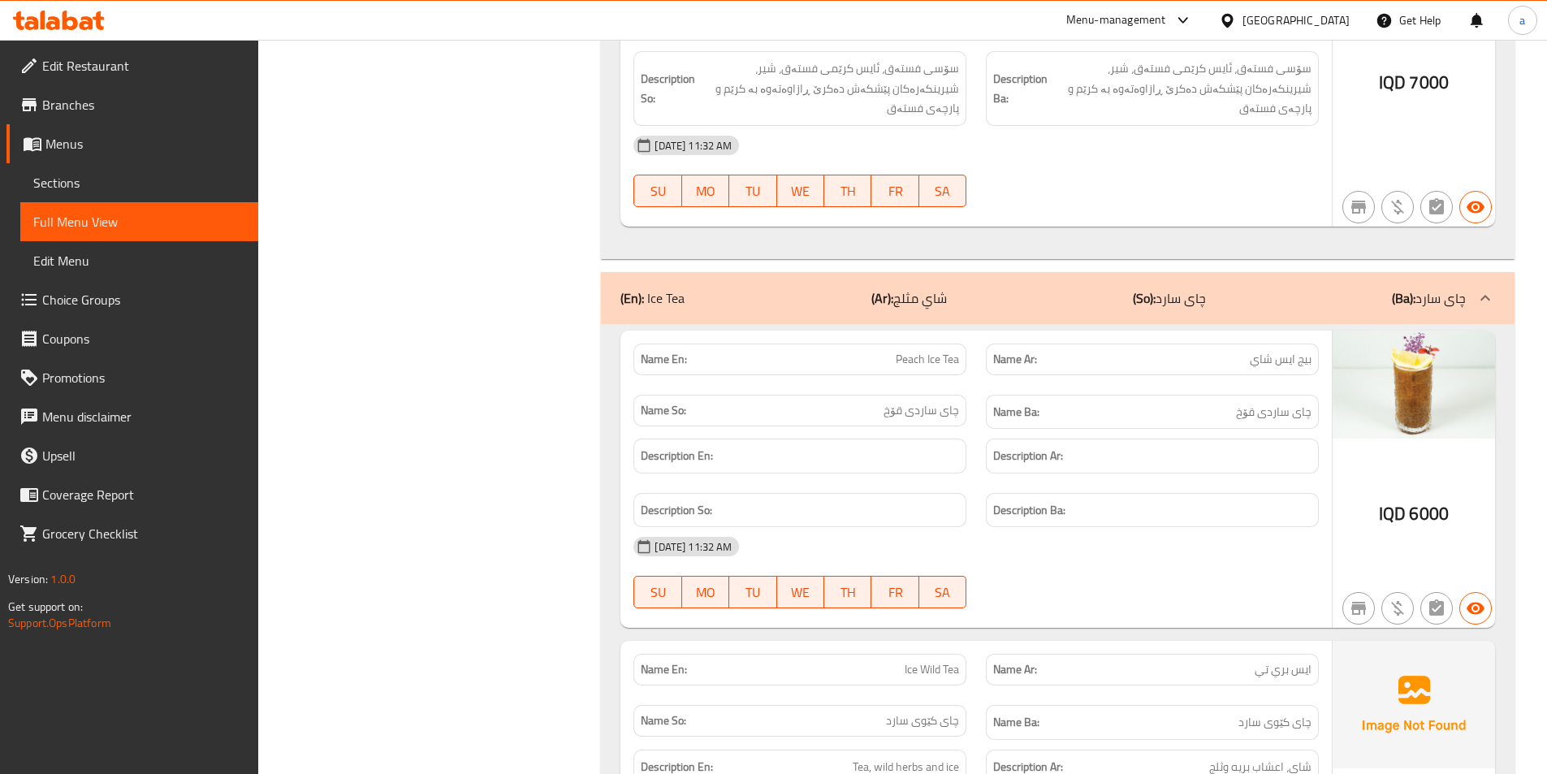
drag, startPoint x: 477, startPoint y: 101, endPoint x: 514, endPoint y: 3, distance: 104.4
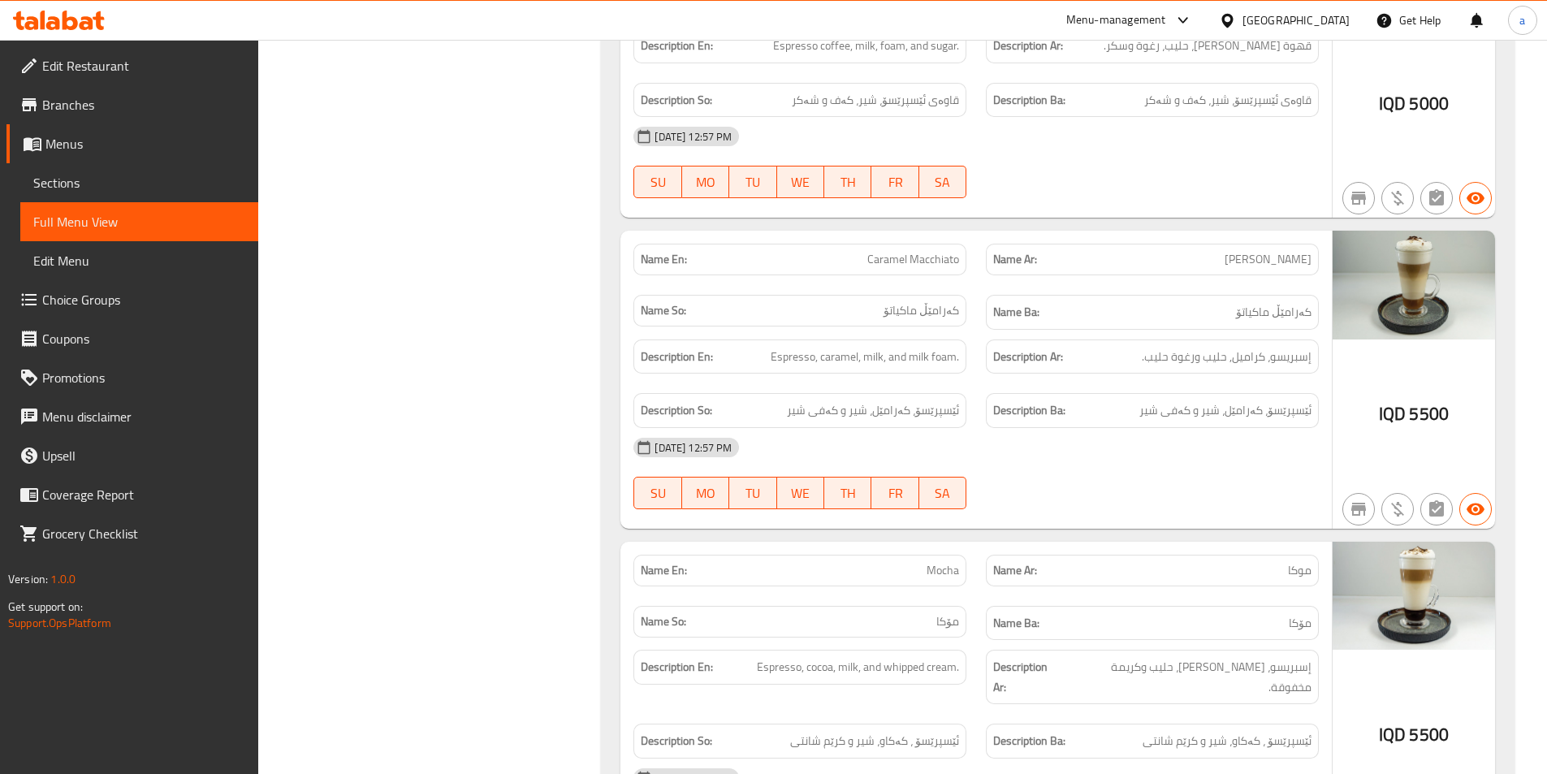
scroll to position [53402, 0]
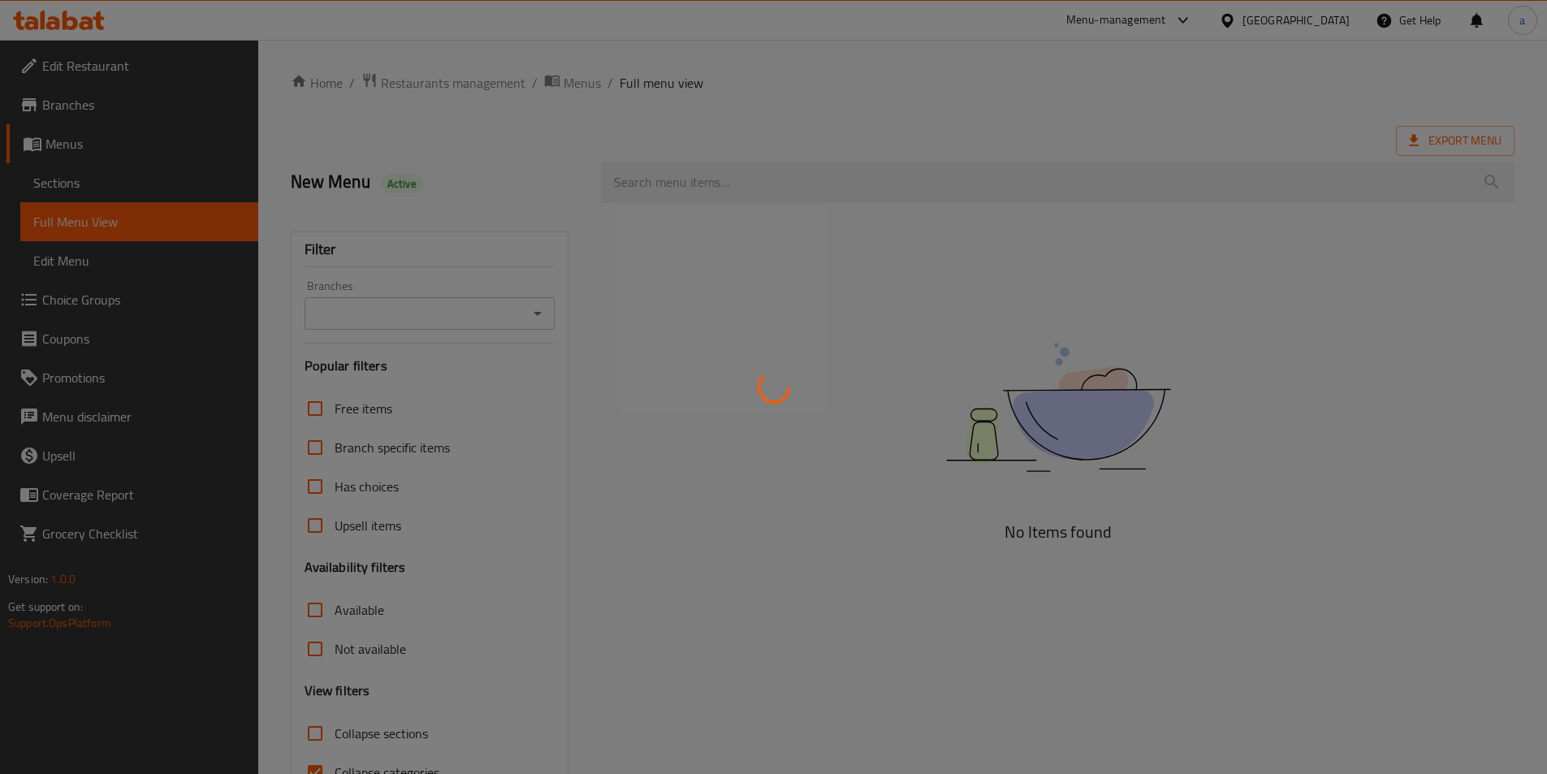
click at [515, 309] on div at bounding box center [773, 387] width 1547 height 774
click at [542, 311] on div at bounding box center [773, 387] width 1547 height 774
click at [529, 316] on div at bounding box center [773, 387] width 1547 height 774
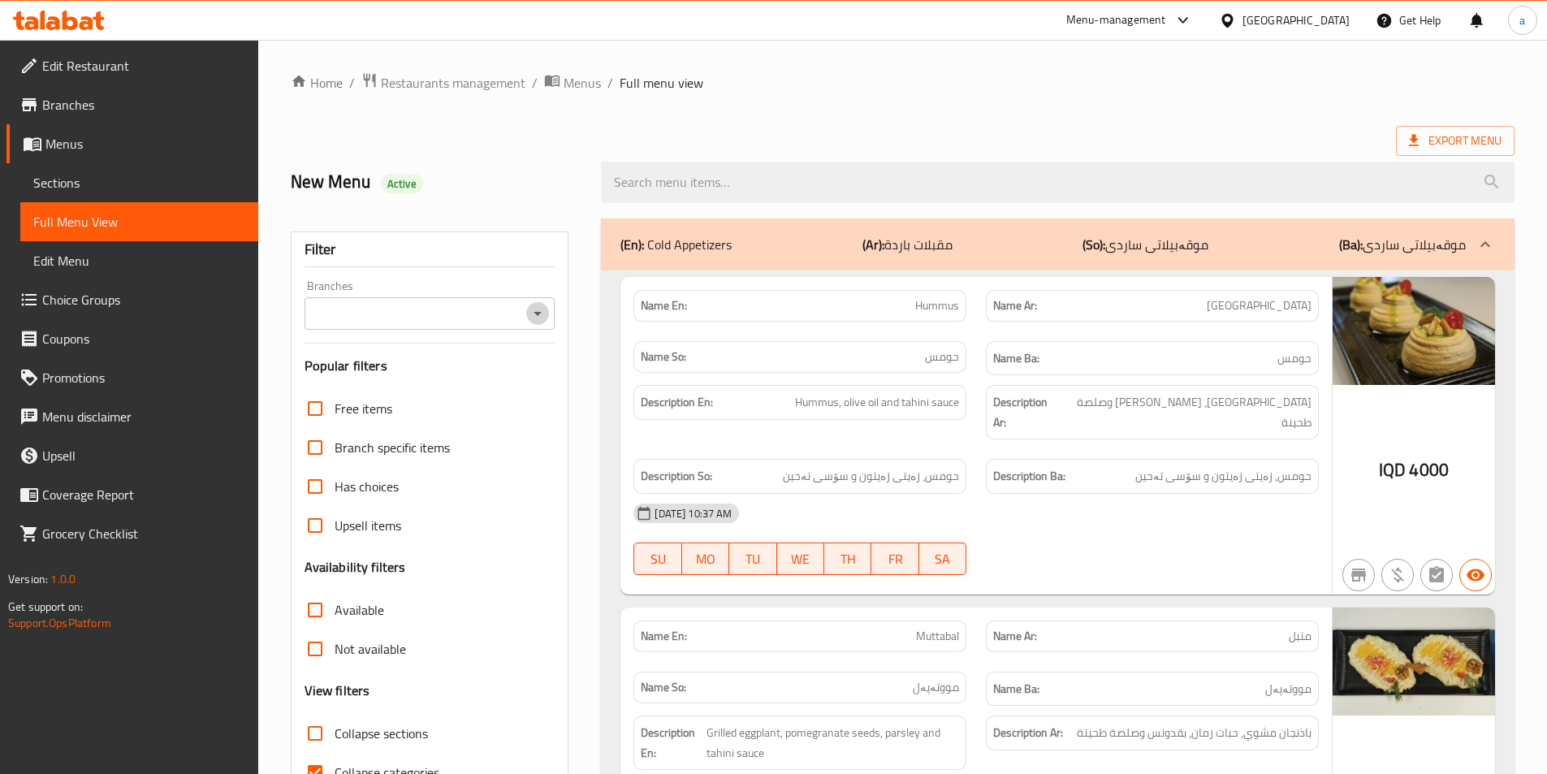
click at [539, 314] on icon "Open" at bounding box center [537, 313] width 19 height 19
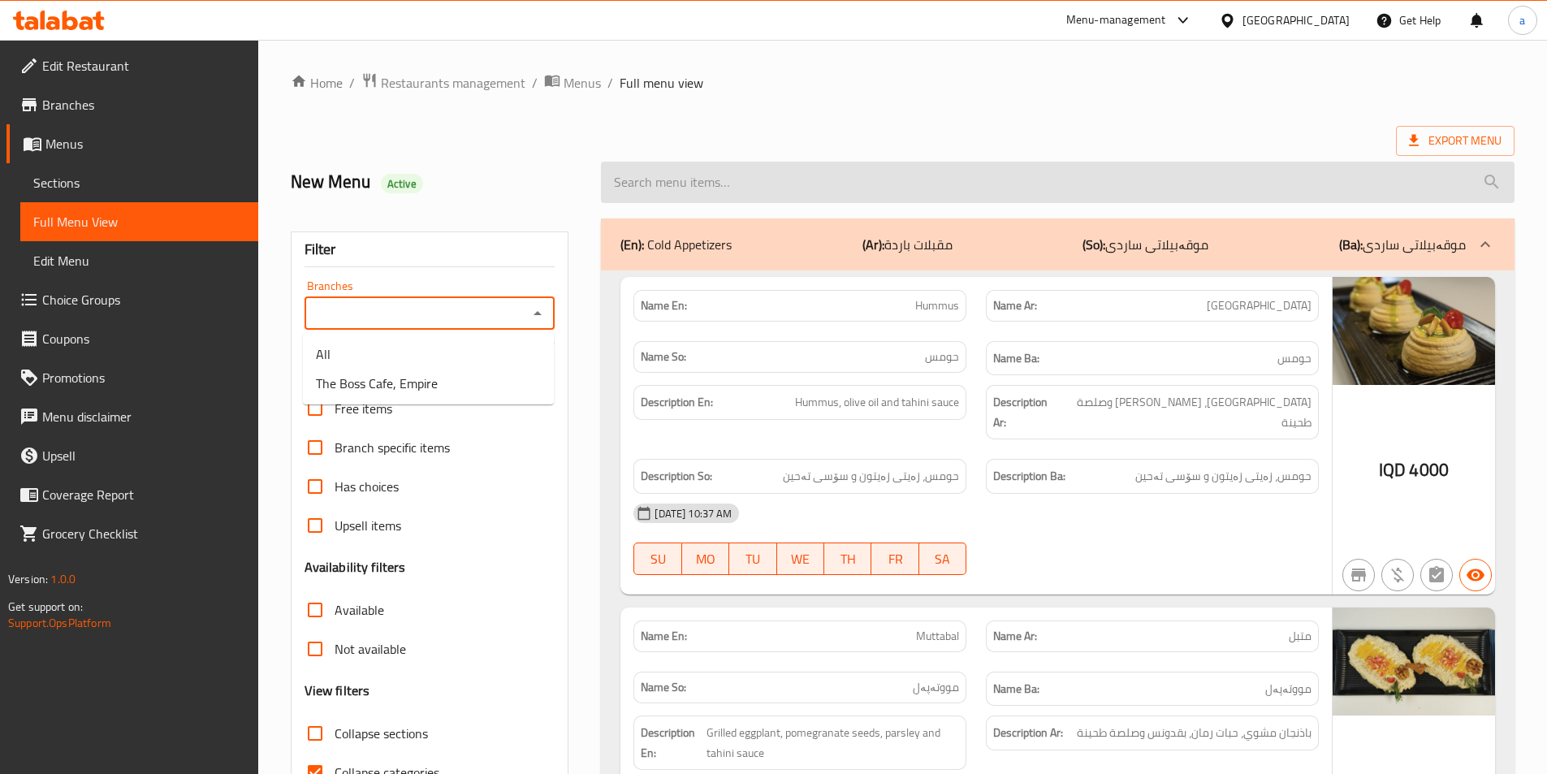
click at [695, 191] on input "search" at bounding box center [1058, 182] width 914 height 41
paste input "Arugula"
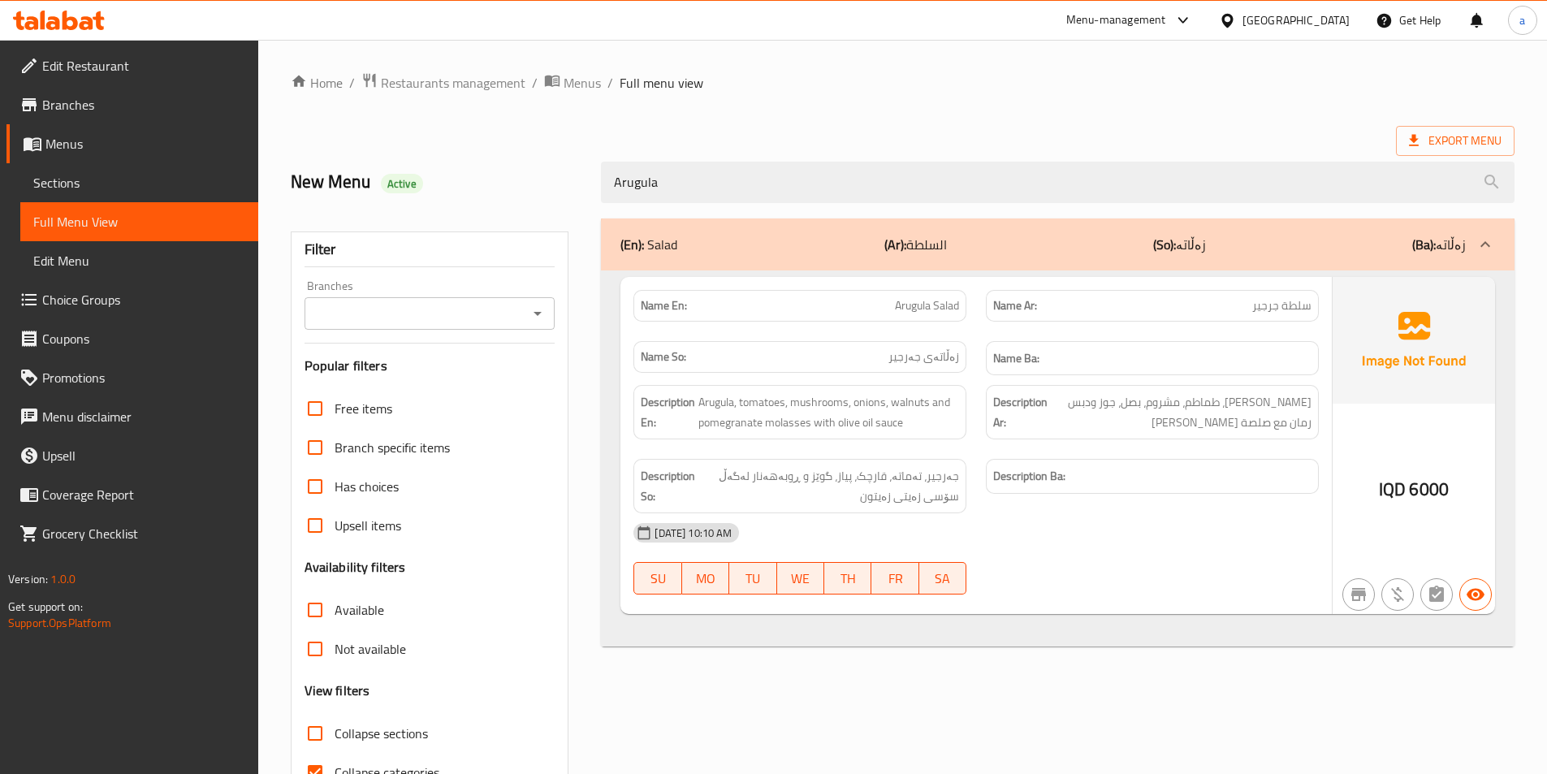
click at [529, 311] on icon "Open" at bounding box center [537, 313] width 19 height 19
type input "Arugula"
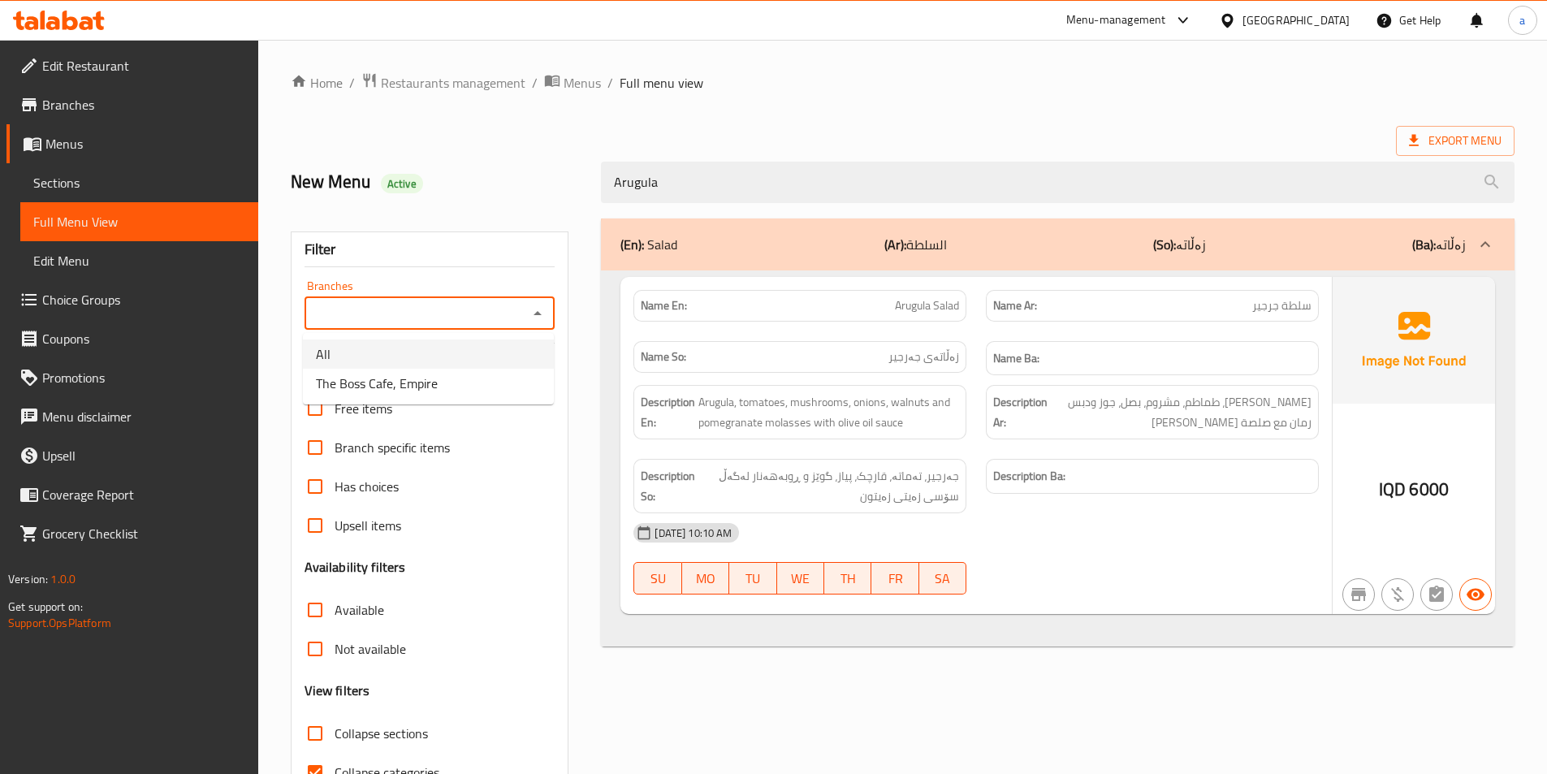
click at [94, 183] on span "Sections" at bounding box center [139, 182] width 212 height 19
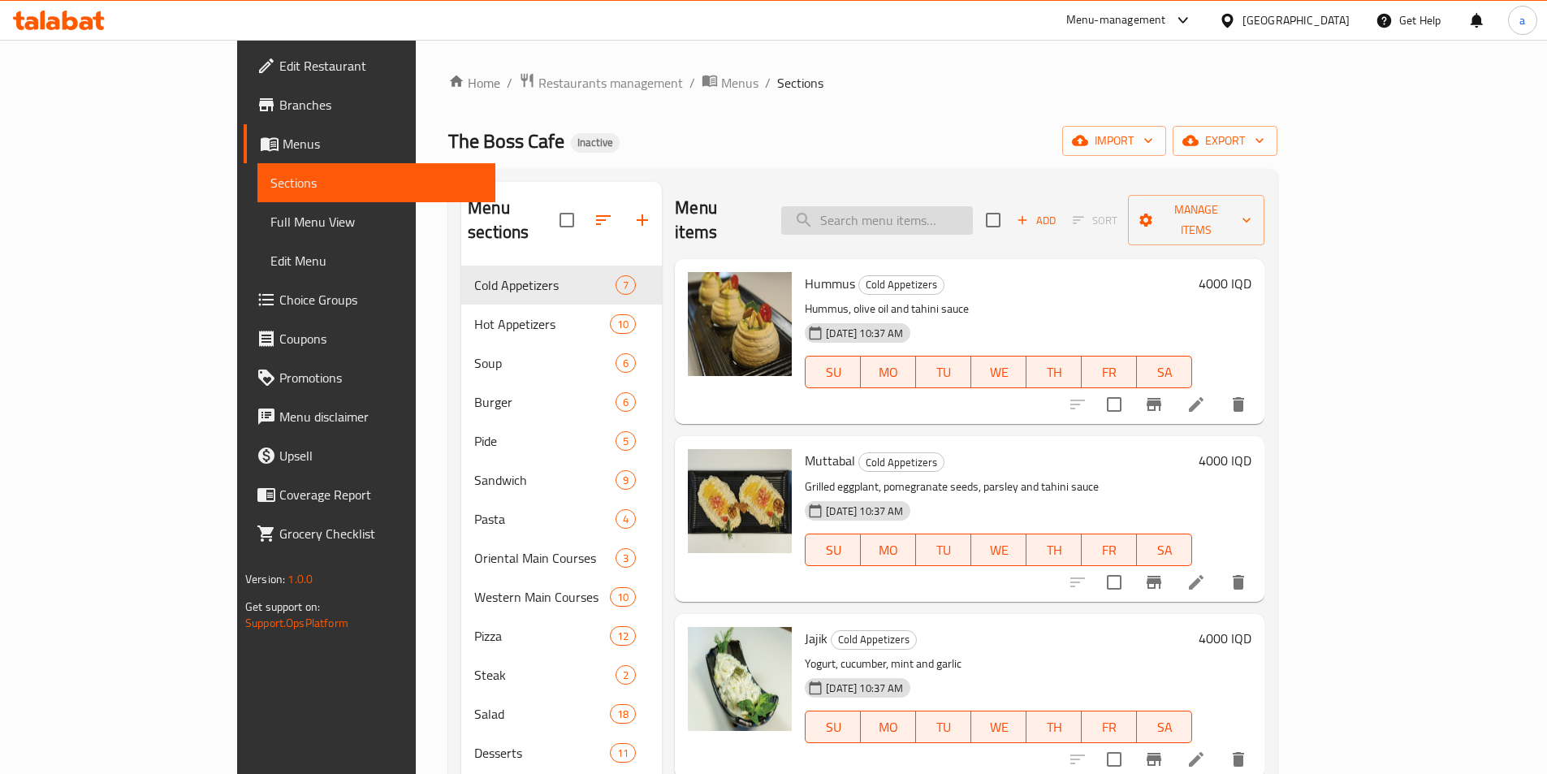
click at [931, 208] on input "search" at bounding box center [877, 220] width 192 height 28
paste input "Arugula"
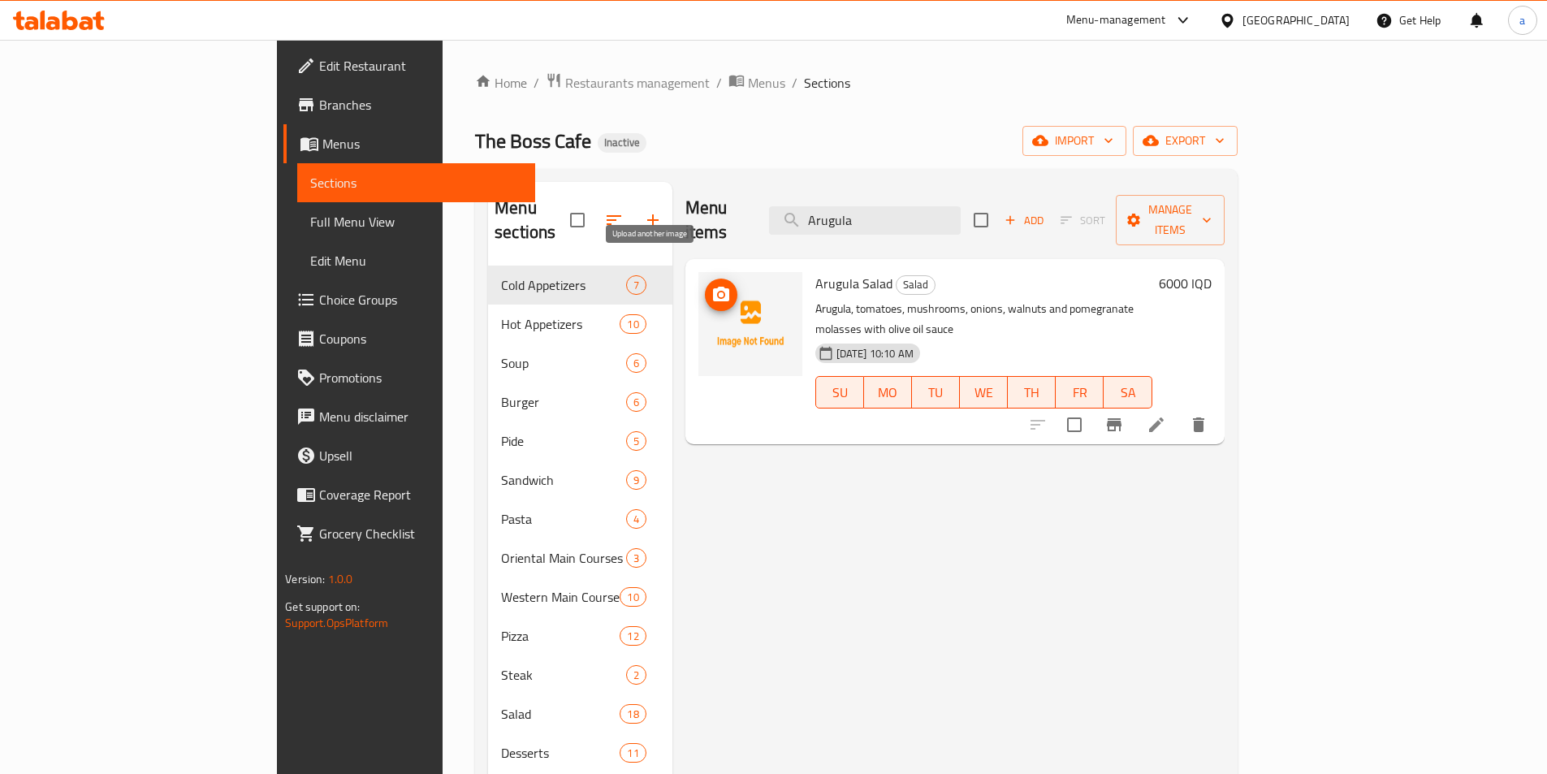
type input "Arugula"
click at [711, 285] on icon "upload picture" at bounding box center [720, 294] width 19 height 19
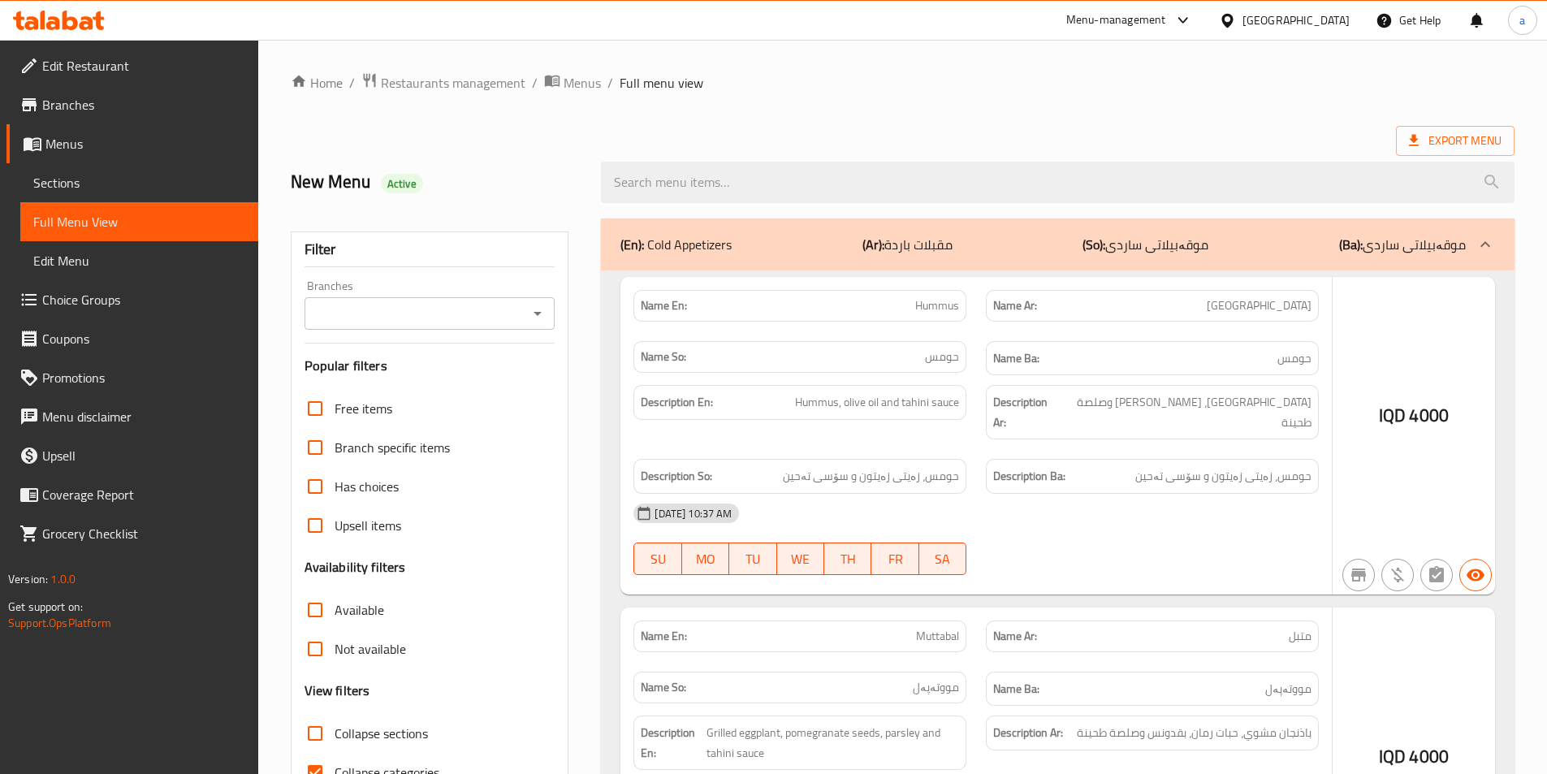
click at [536, 313] on div at bounding box center [773, 387] width 1547 height 774
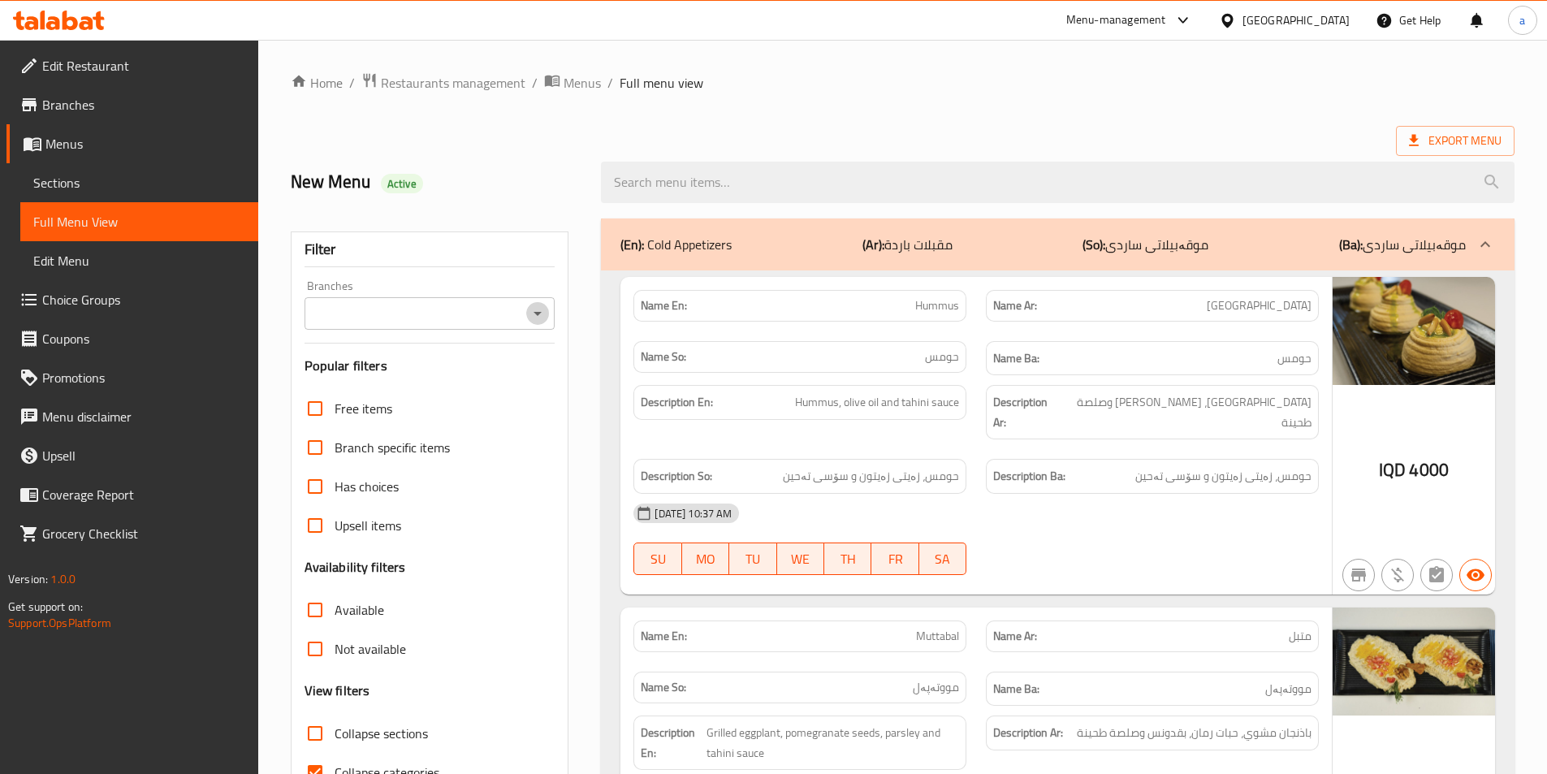
click at [541, 311] on icon "Open" at bounding box center [537, 313] width 19 height 19
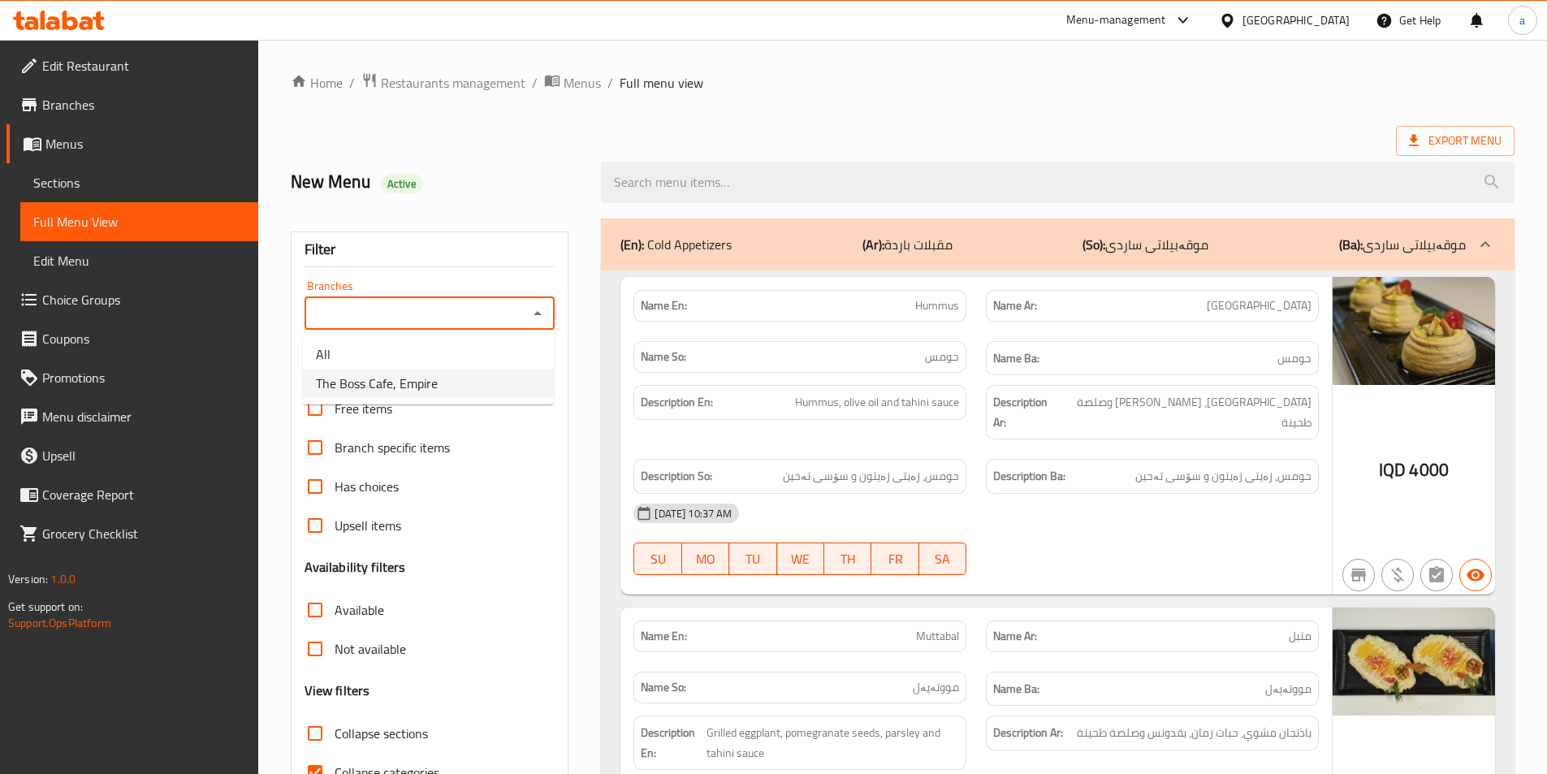
click at [459, 385] on li "The Boss Cafe, Empire" at bounding box center [428, 383] width 251 height 29
type input "The Boss Cafe, Empire"
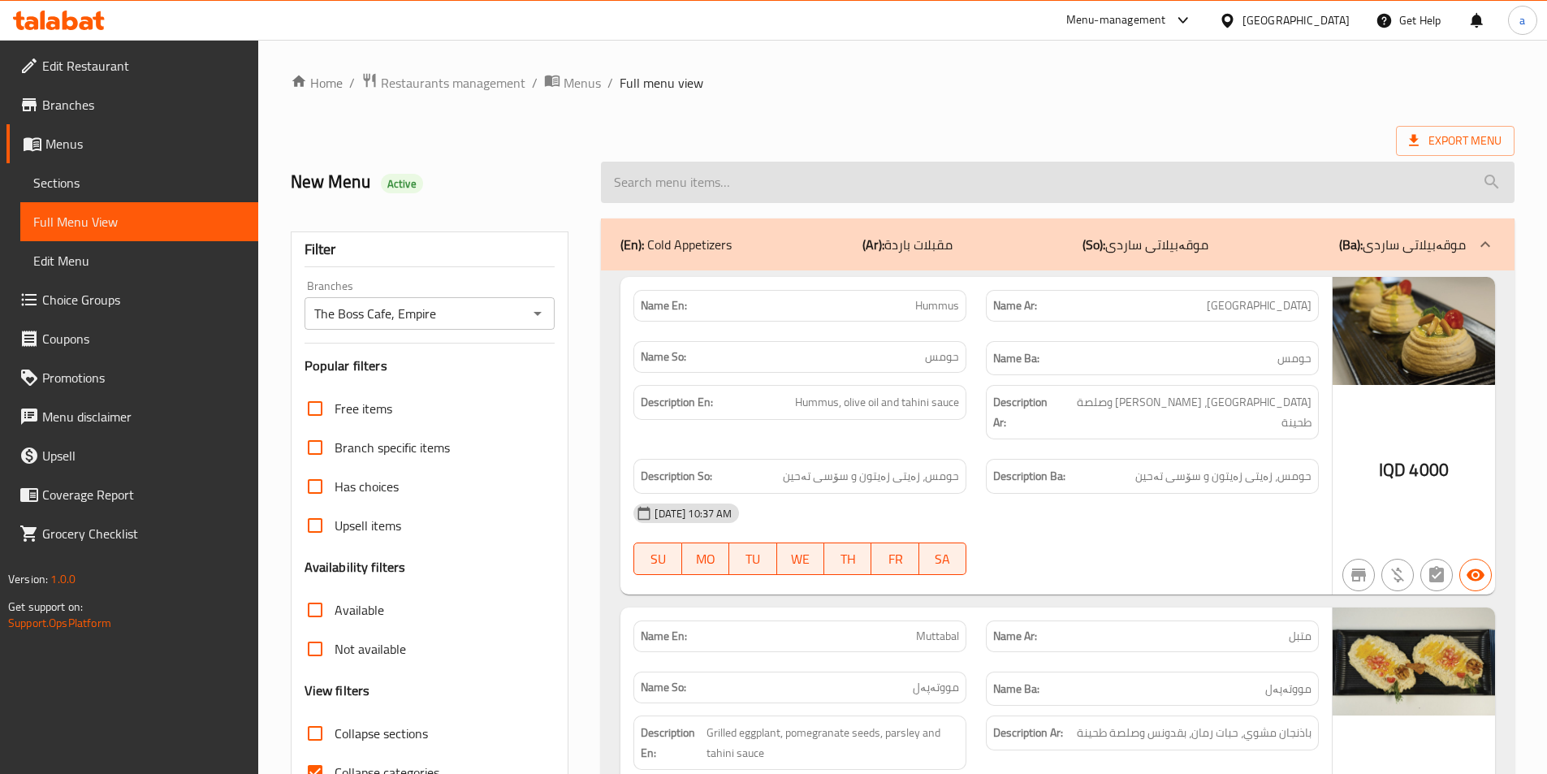
click at [957, 170] on input "search" at bounding box center [1058, 182] width 914 height 41
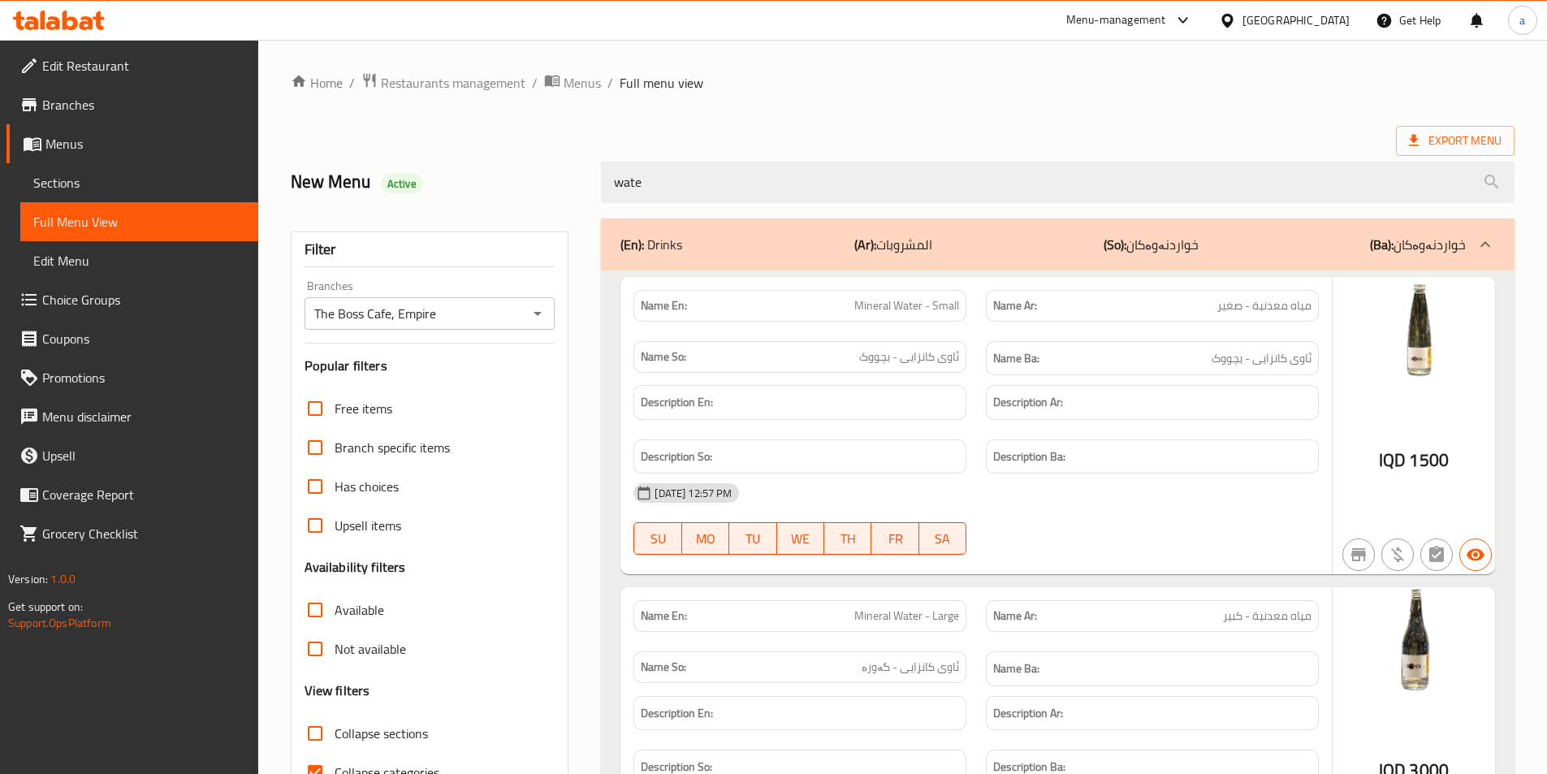
type input "water"
drag, startPoint x: 732, startPoint y: 181, endPoint x: 562, endPoint y: 162, distance: 171.5
click at [562, 162] on div "New Menu Active water" at bounding box center [902, 182] width 1243 height 72
